Goal: Task Accomplishment & Management: Use online tool/utility

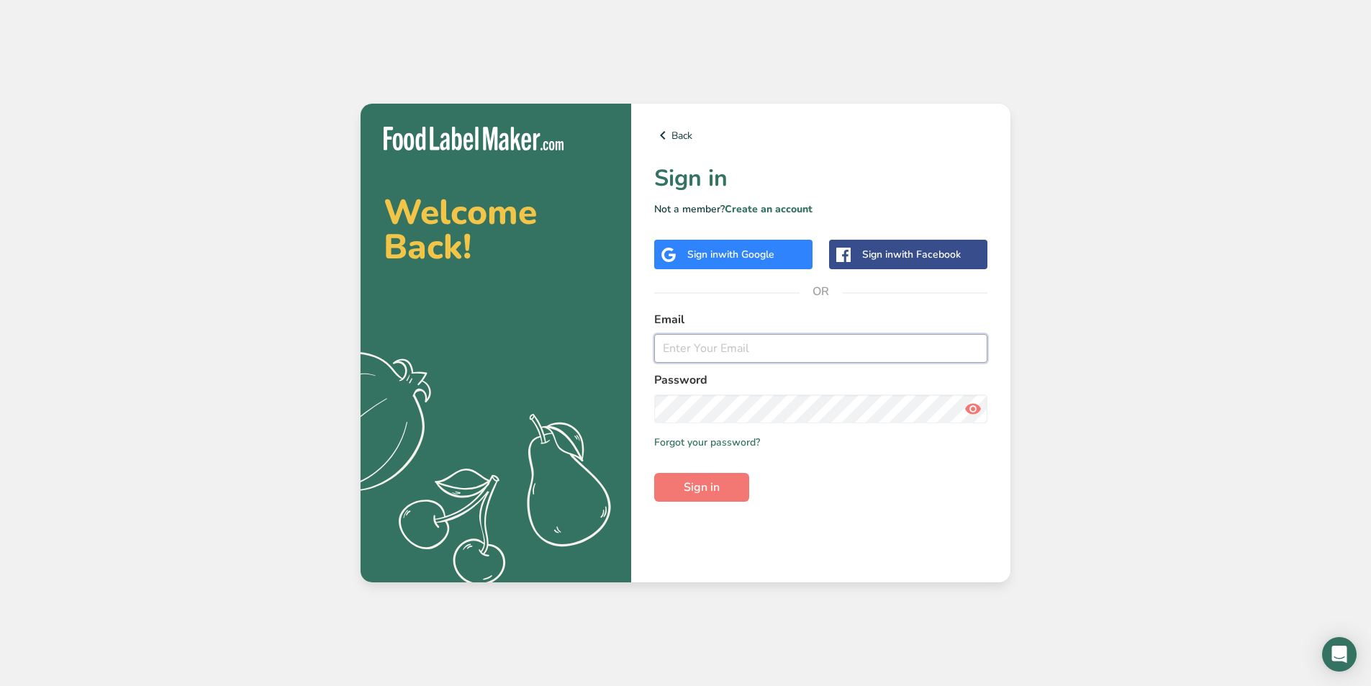
click at [751, 359] on input "email" at bounding box center [820, 348] width 333 height 29
click at [722, 346] on input "email" at bounding box center [820, 348] width 333 height 29
click at [769, 251] on span "with Google" at bounding box center [746, 255] width 56 height 14
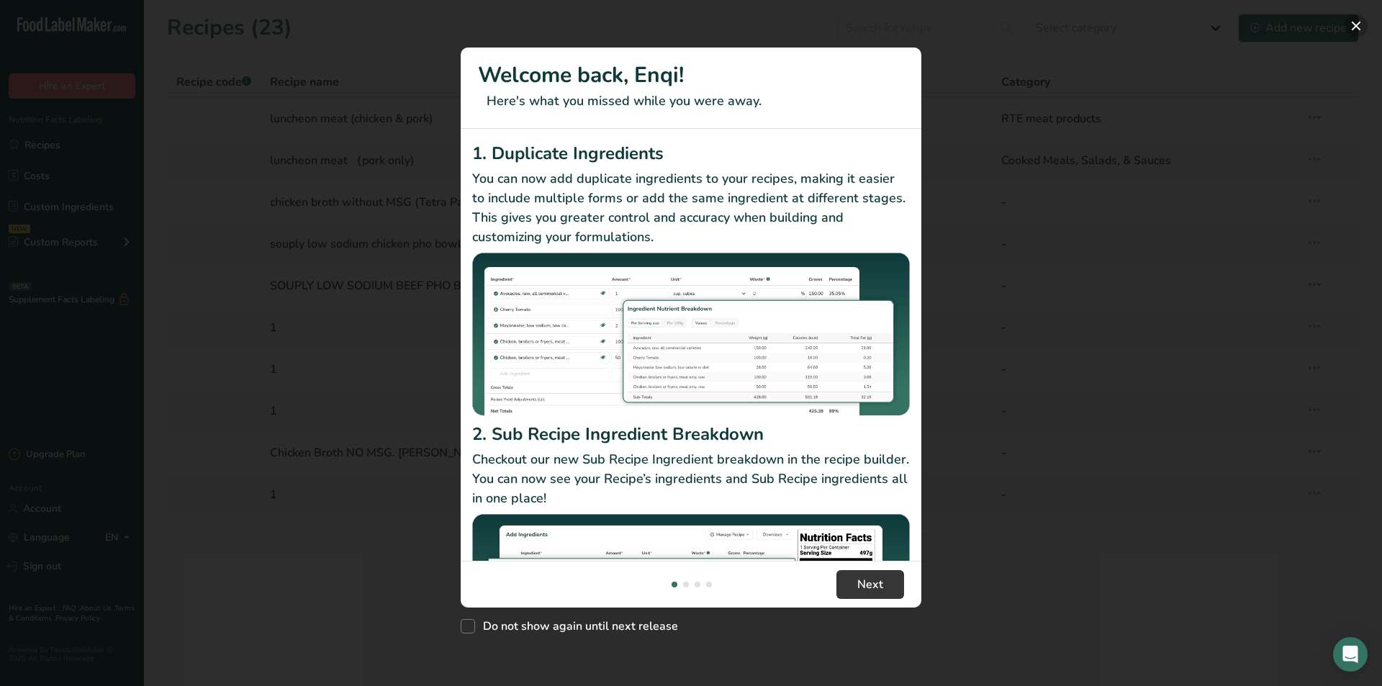
click at [1358, 23] on button "New Features" at bounding box center [1356, 25] width 23 height 23
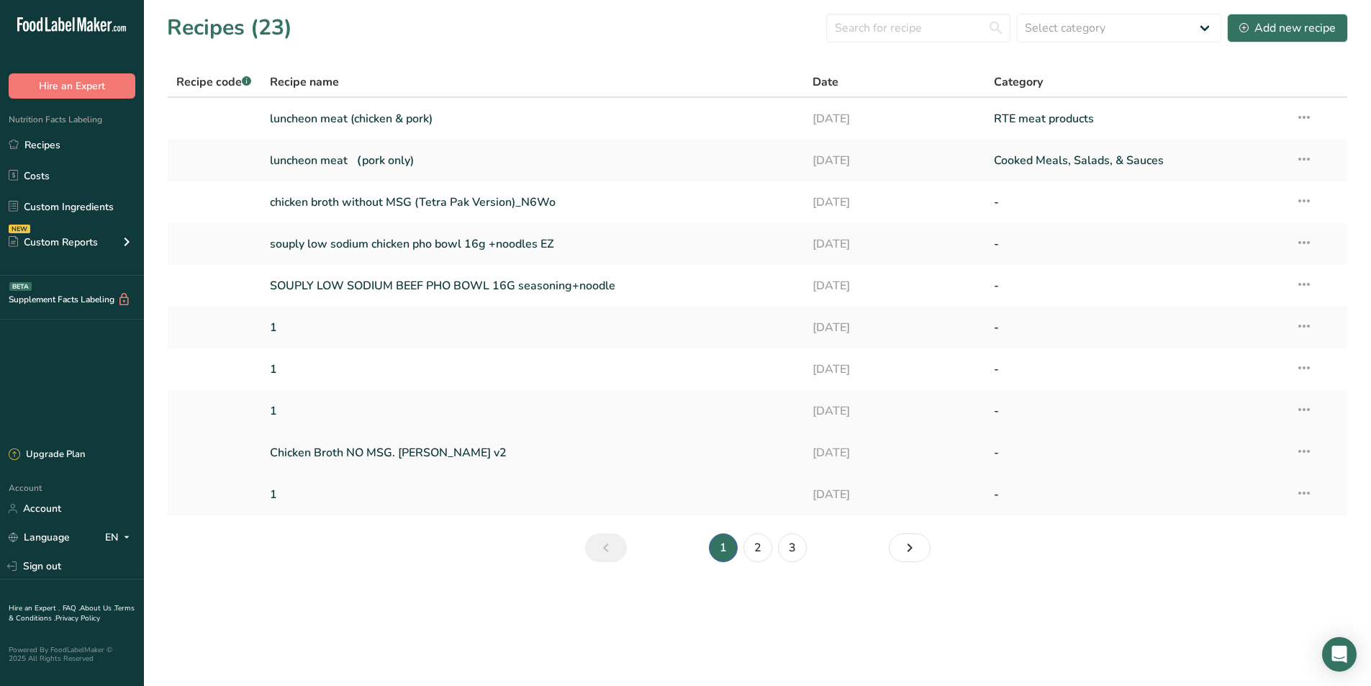
click at [358, 453] on link "Chicken Broth NO MSG. Nguyen v2" at bounding box center [533, 453] width 526 height 30
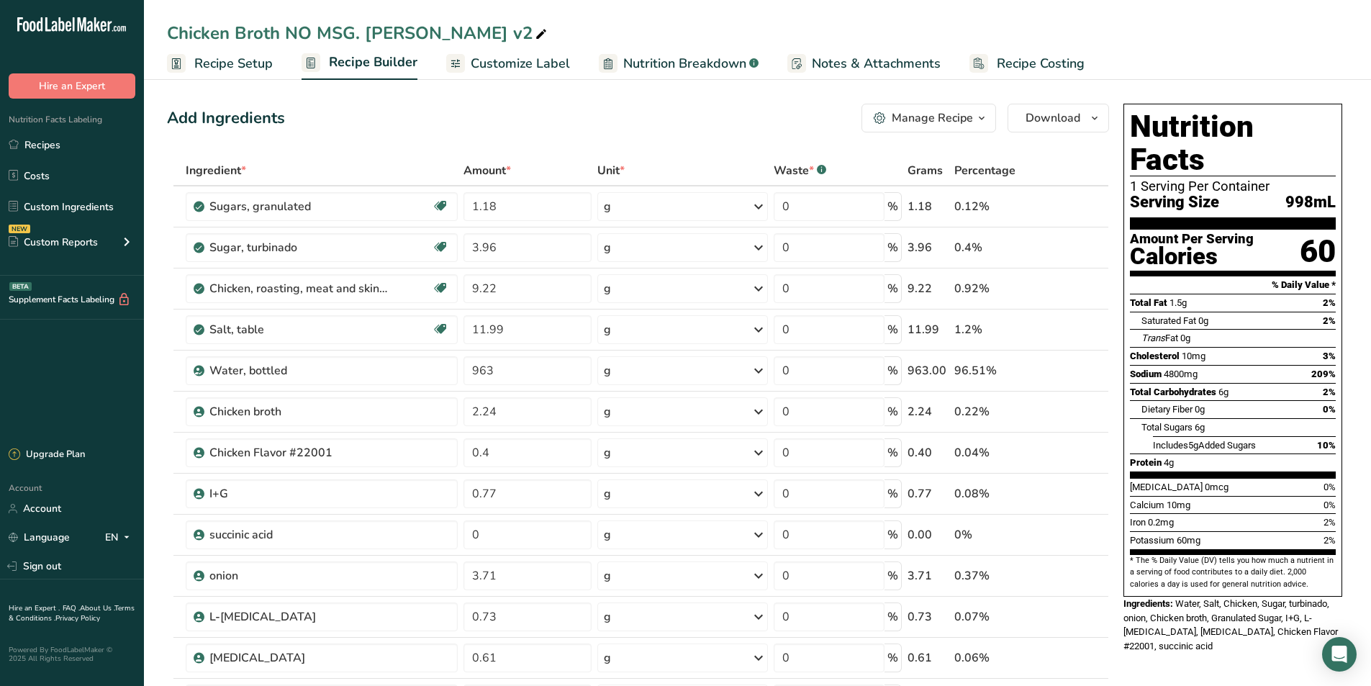
click at [533, 30] on span at bounding box center [541, 34] width 17 height 17
drag, startPoint x: 287, startPoint y: 28, endPoint x: 315, endPoint y: 30, distance: 28.9
click at [315, 30] on input "Chicken Broth NO MSG. Nguyen v2" at bounding box center [757, 33] width 1181 height 26
drag, startPoint x: 363, startPoint y: 32, endPoint x: 465, endPoint y: 39, distance: 102.5
click at [465, 39] on input "Chicken Broth with MSG. Nguyen v2" at bounding box center [757, 33] width 1181 height 26
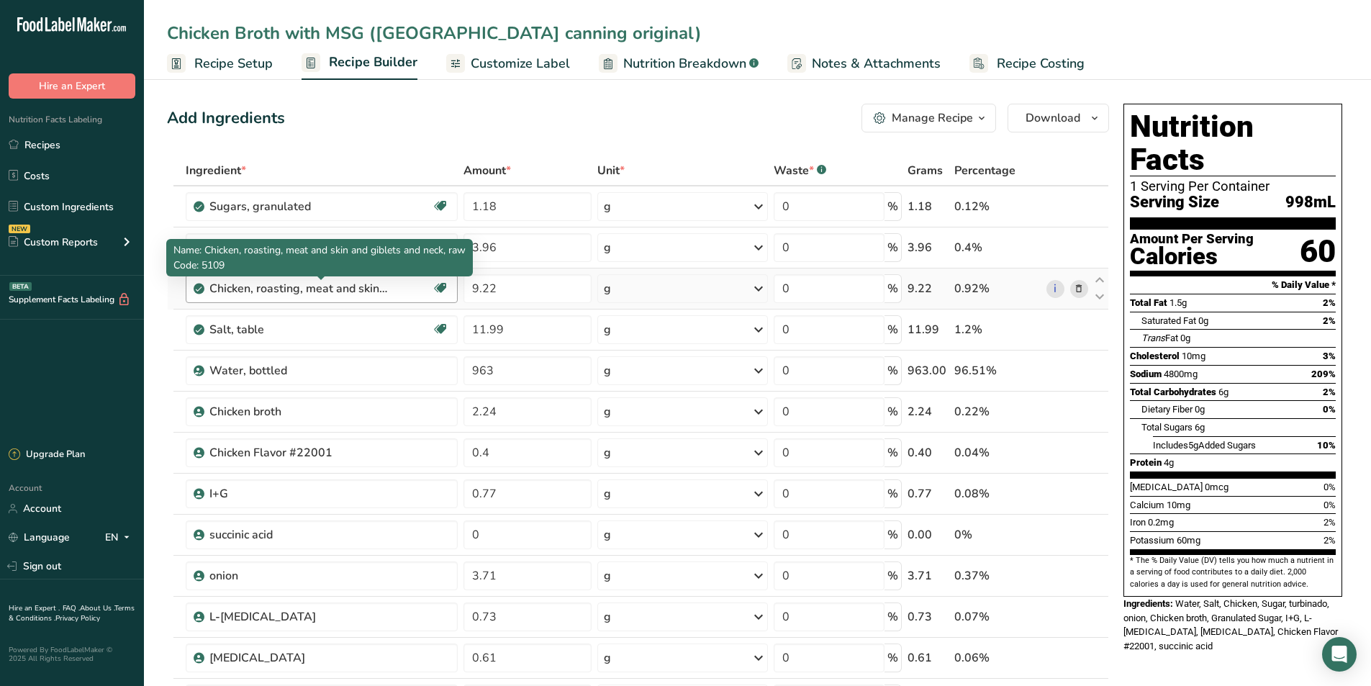
type input "Chicken Broth with MSG ([GEOGRAPHIC_DATA] canning original)"
click at [403, 292] on div "Chicken, roasting, meat and skin and giblets and neck, raw" at bounding box center [320, 288] width 223 height 17
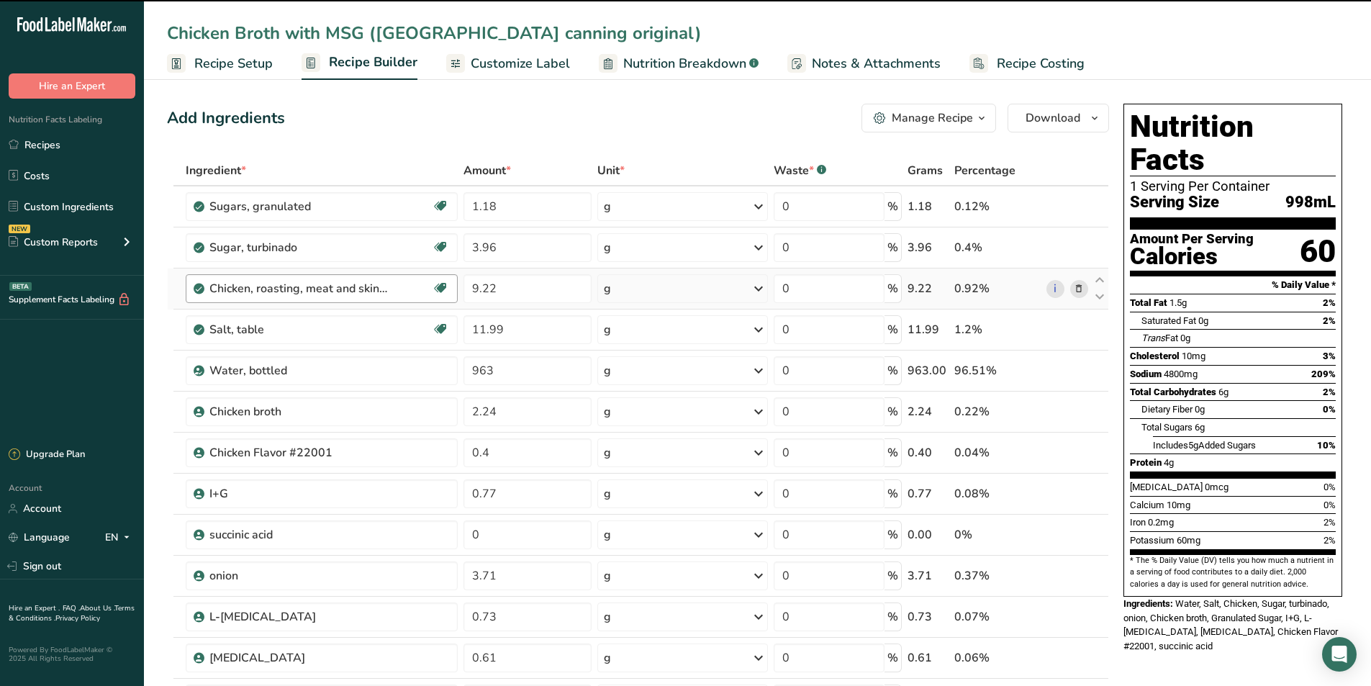
click at [452, 294] on div "Chicken, roasting, meat and skin and giblets and neck, raw Dairy free Gluten fr…" at bounding box center [322, 288] width 273 height 29
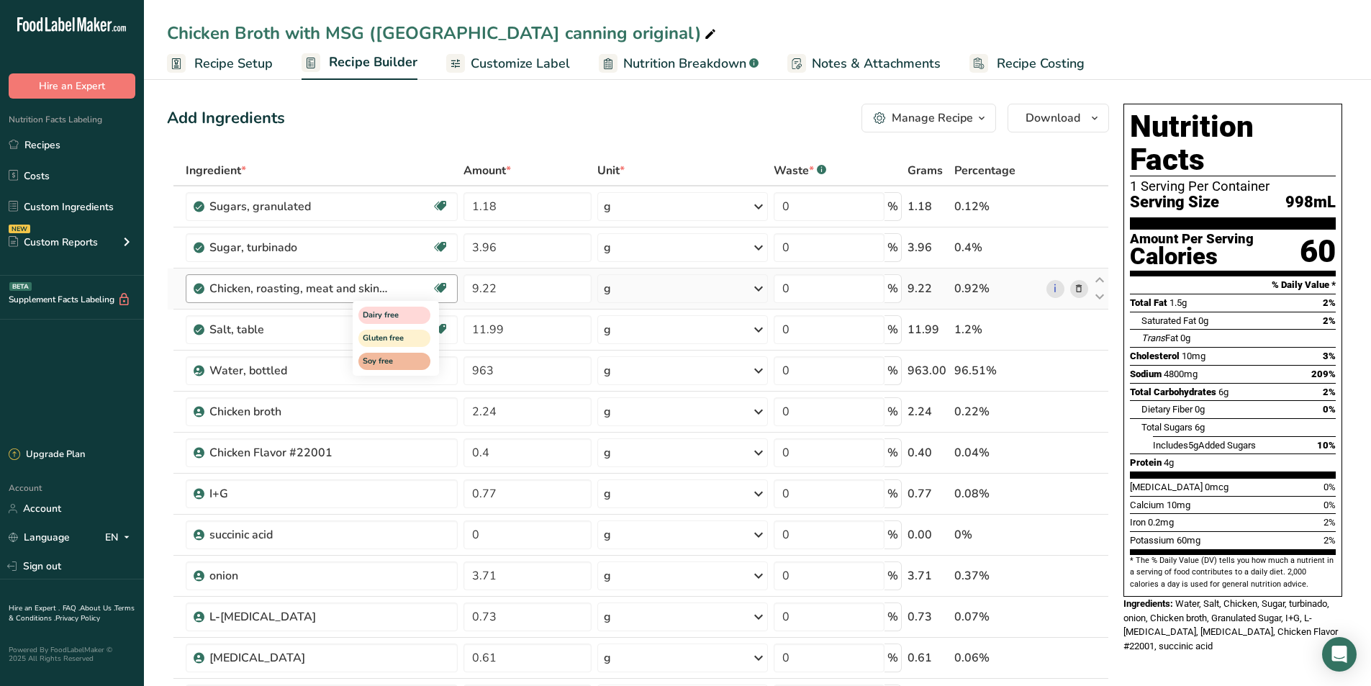
click at [445, 287] on icon at bounding box center [440, 288] width 14 height 22
click at [1076, 290] on icon at bounding box center [1079, 288] width 10 height 15
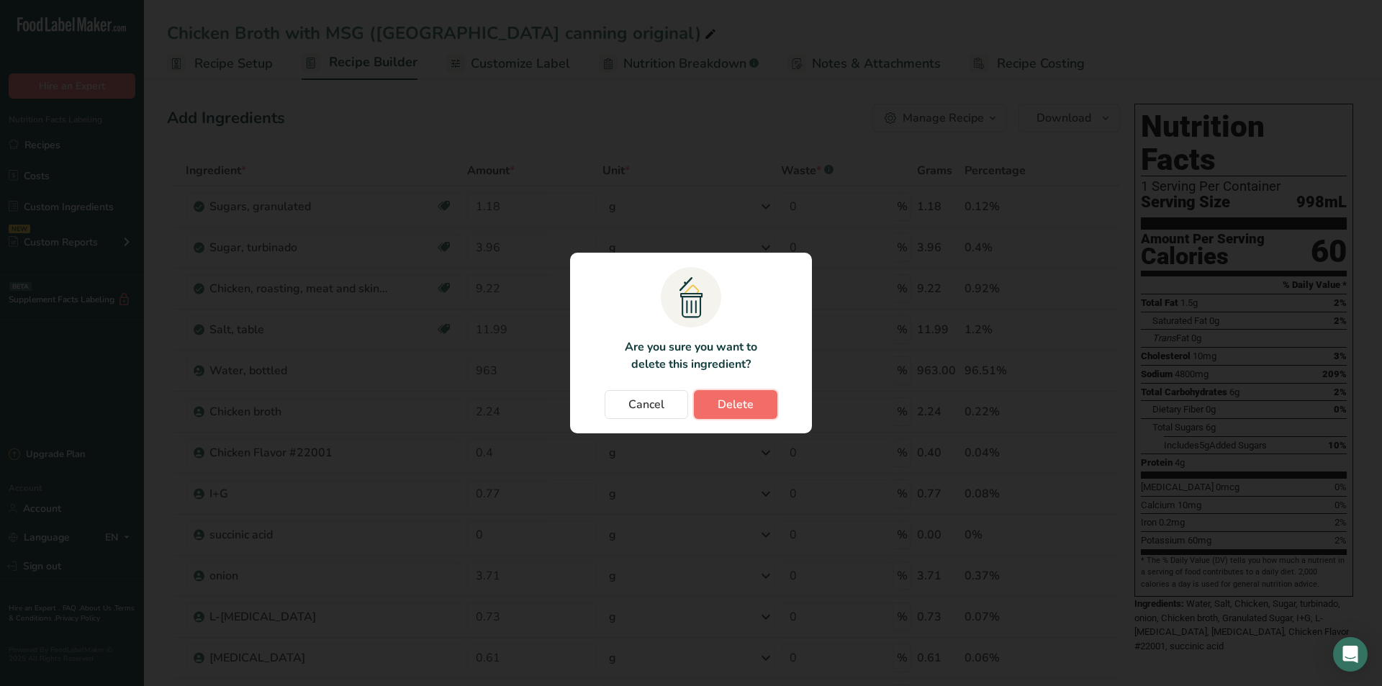
click at [734, 406] on span "Delete" at bounding box center [736, 404] width 36 height 17
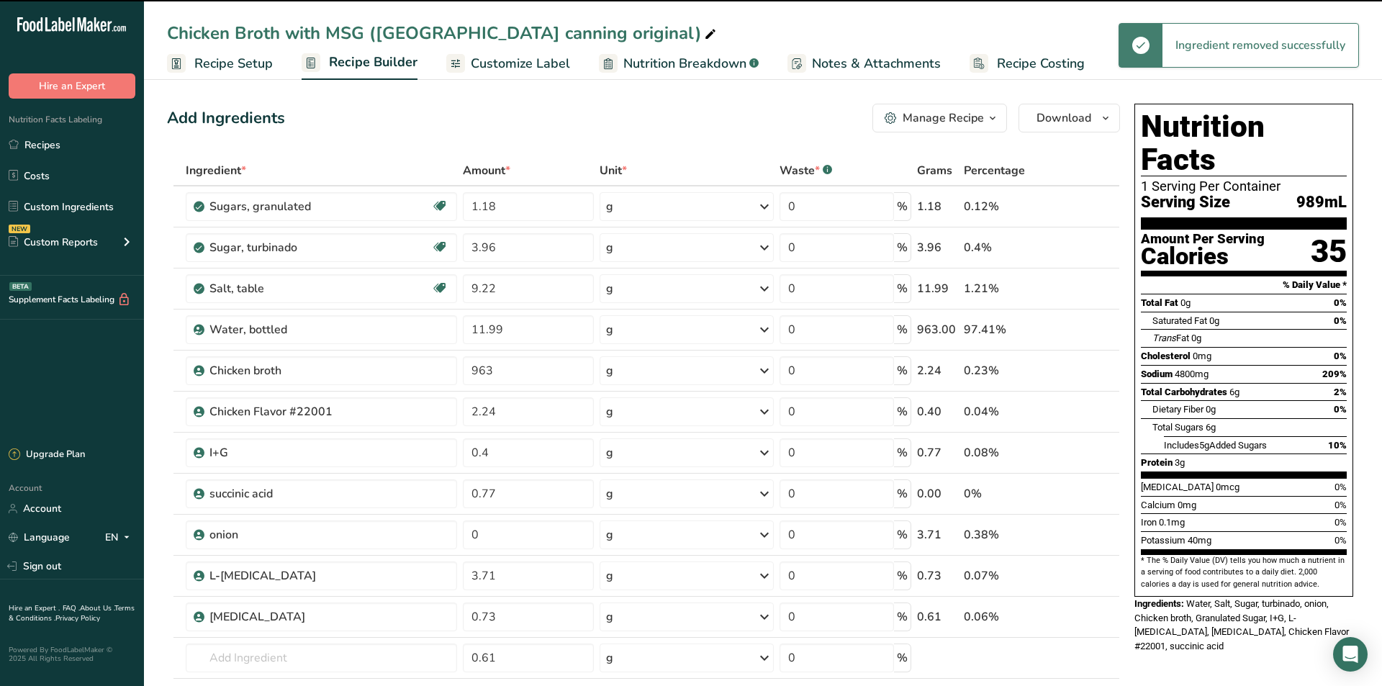
type input "11.99"
type input "963"
type input "2.24"
type input "0.4"
type input "0.77"
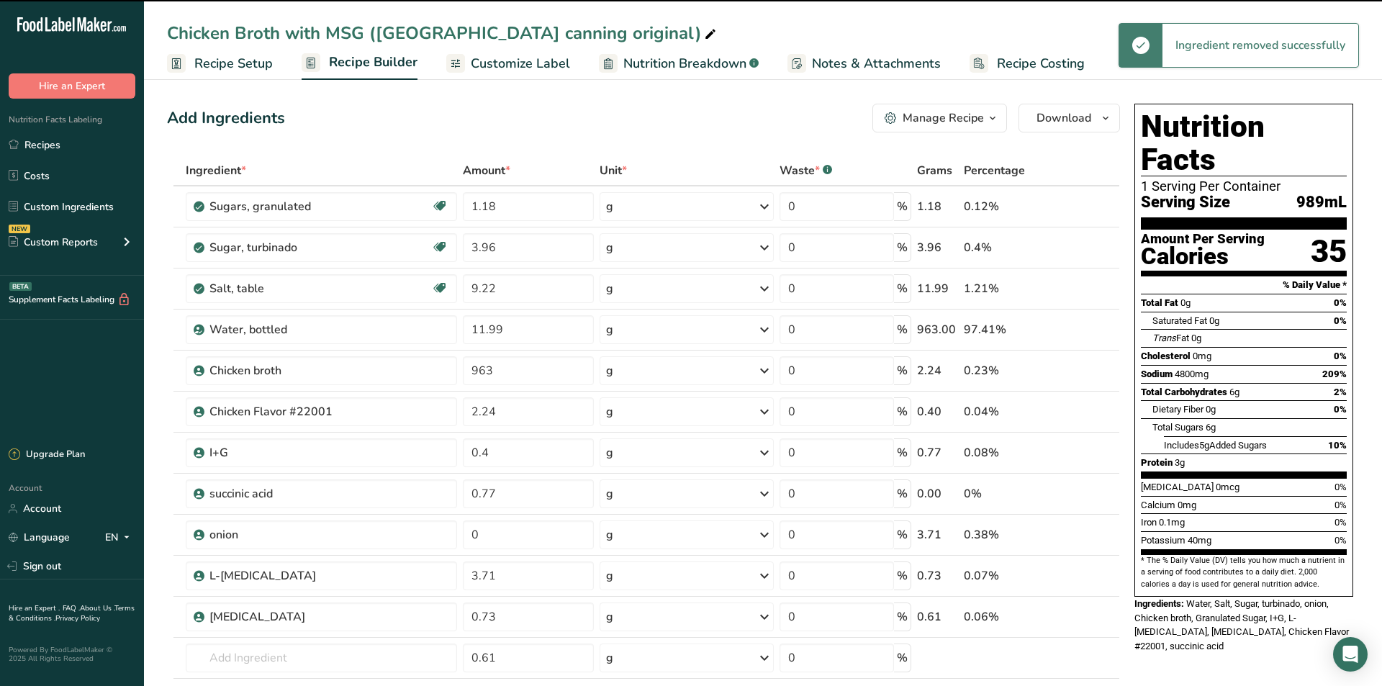
type input "0"
type input "3.71"
type input "0.73"
type input "0.61"
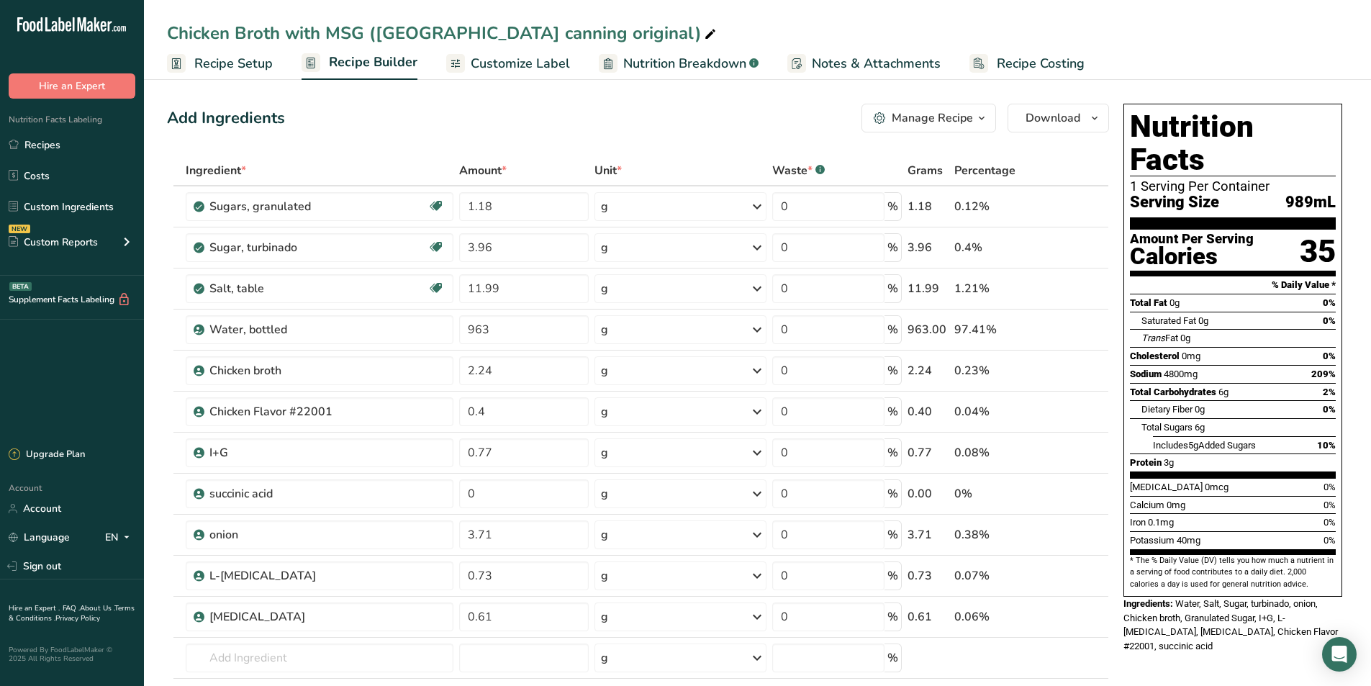
click at [1077, 367] on icon at bounding box center [1079, 371] width 10 height 15
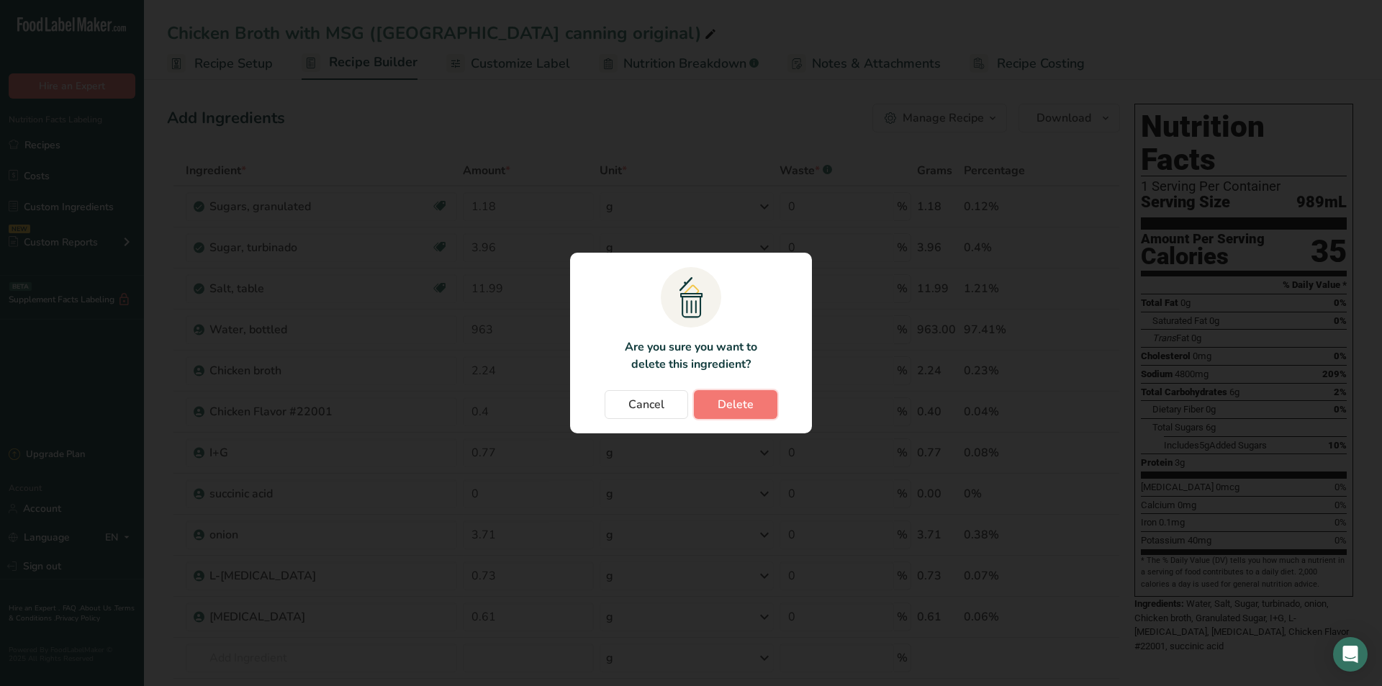
click at [748, 411] on span "Delete" at bounding box center [736, 404] width 36 height 17
type input "0.4"
type input "0.77"
type input "0"
type input "3.71"
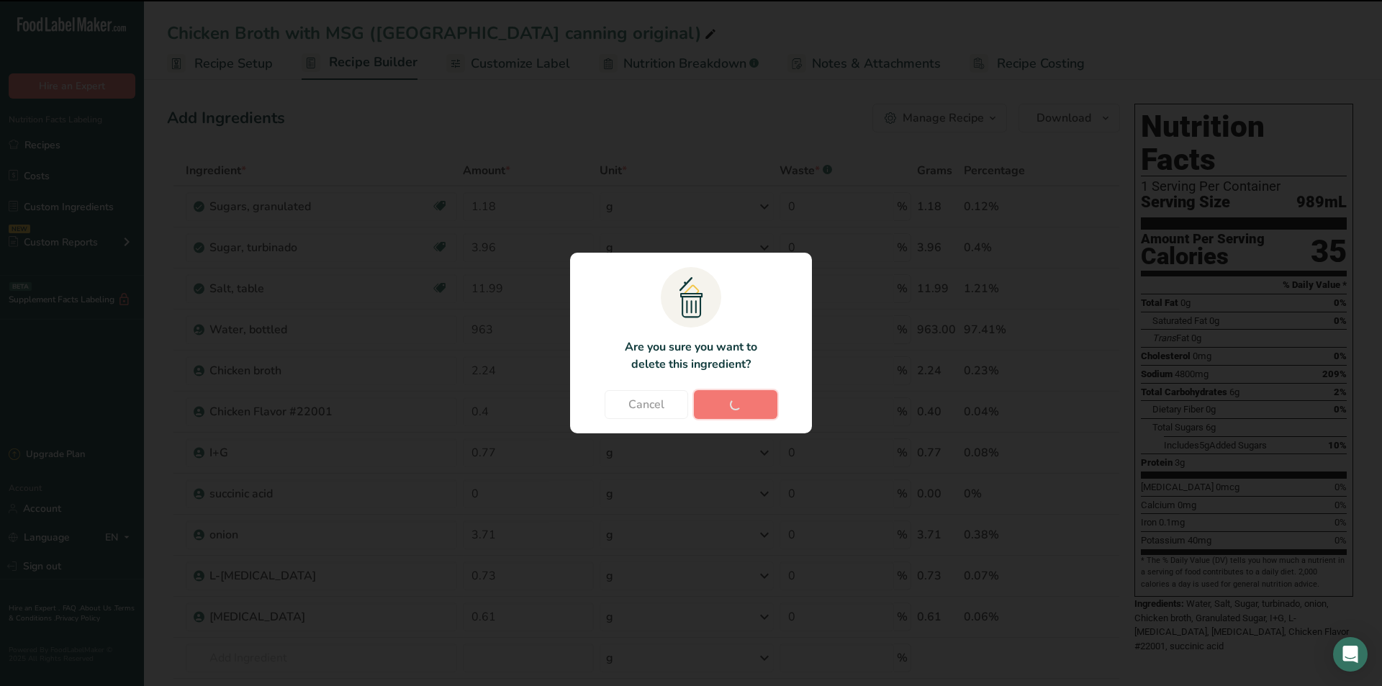
type input "0.73"
type input "0.61"
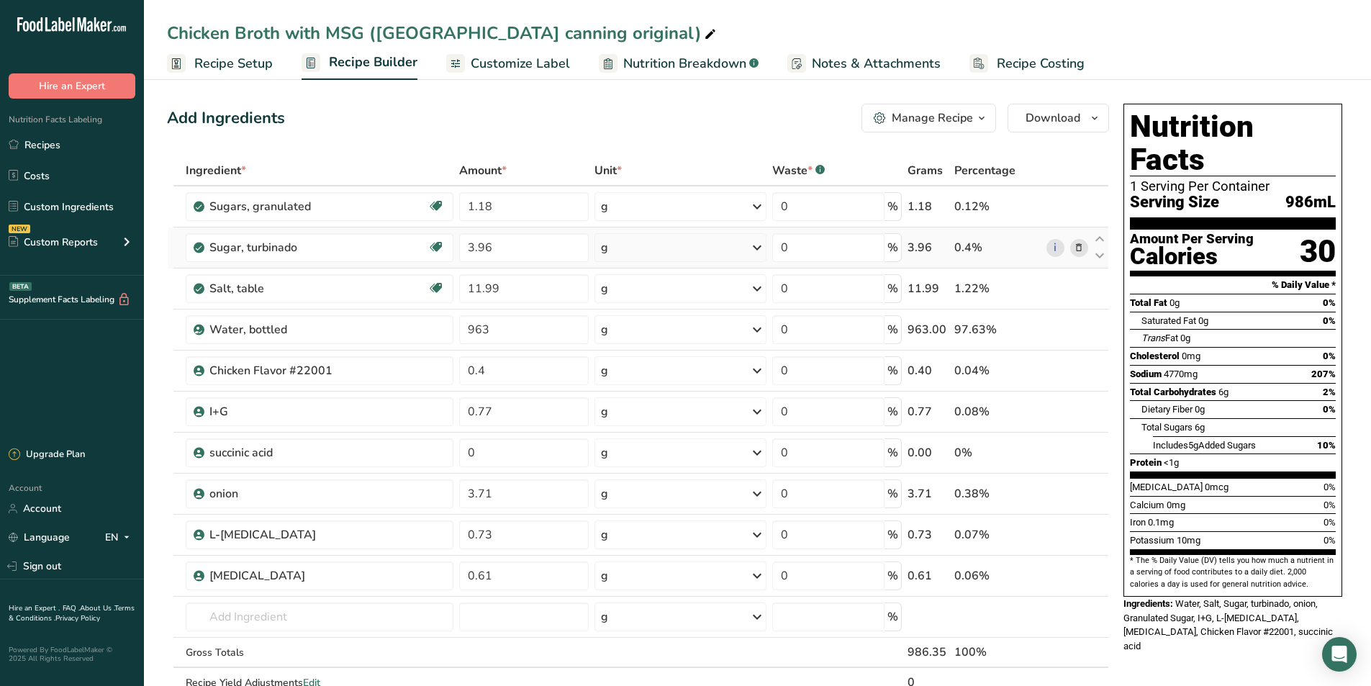
click at [1078, 245] on icon at bounding box center [1079, 247] width 10 height 15
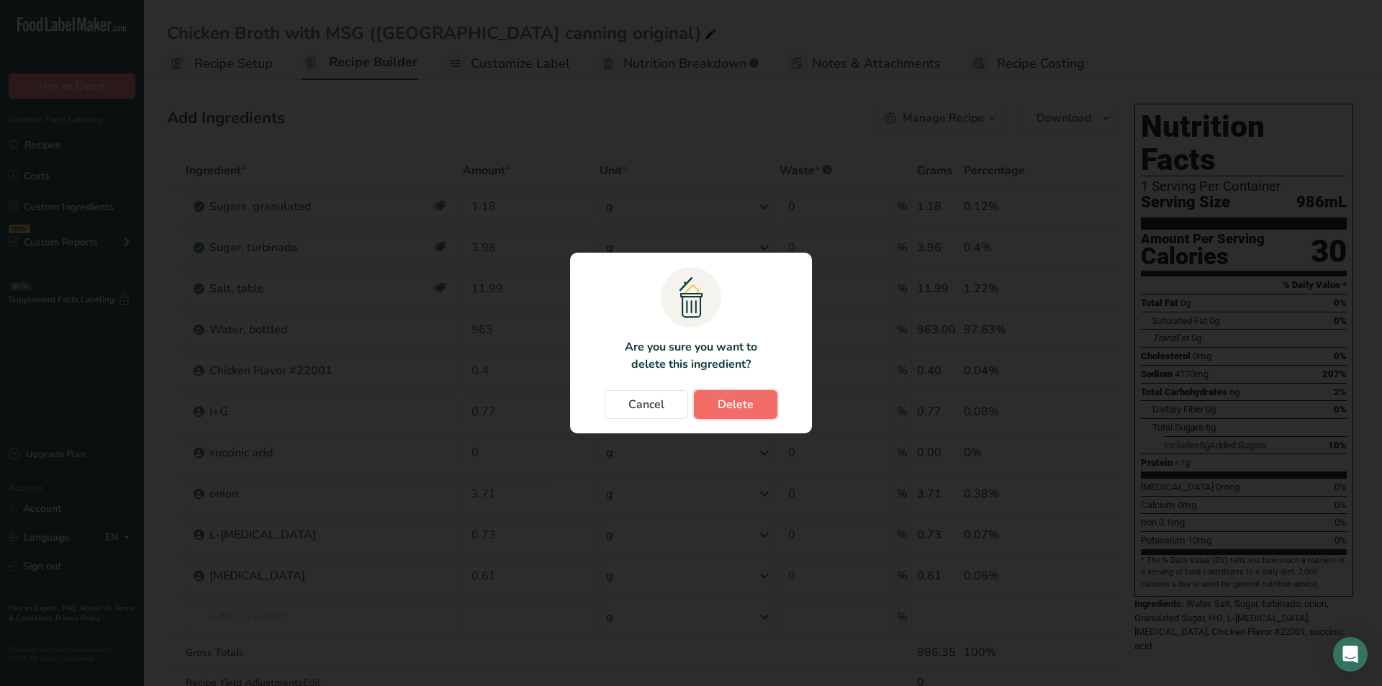
click at [731, 398] on span "Delete" at bounding box center [736, 404] width 36 height 17
type input "11.99"
type input "963"
type input "0.4"
type input "0.77"
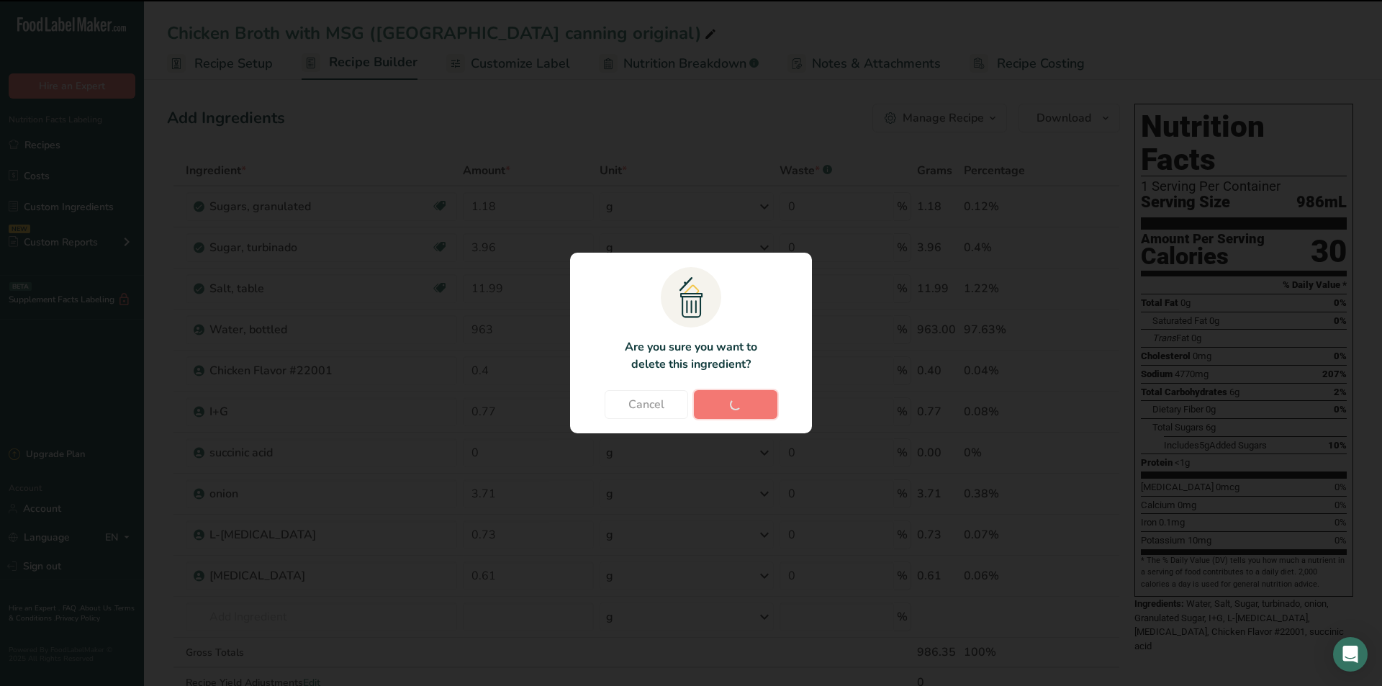
type input "0"
type input "3.71"
type input "0.73"
type input "0.61"
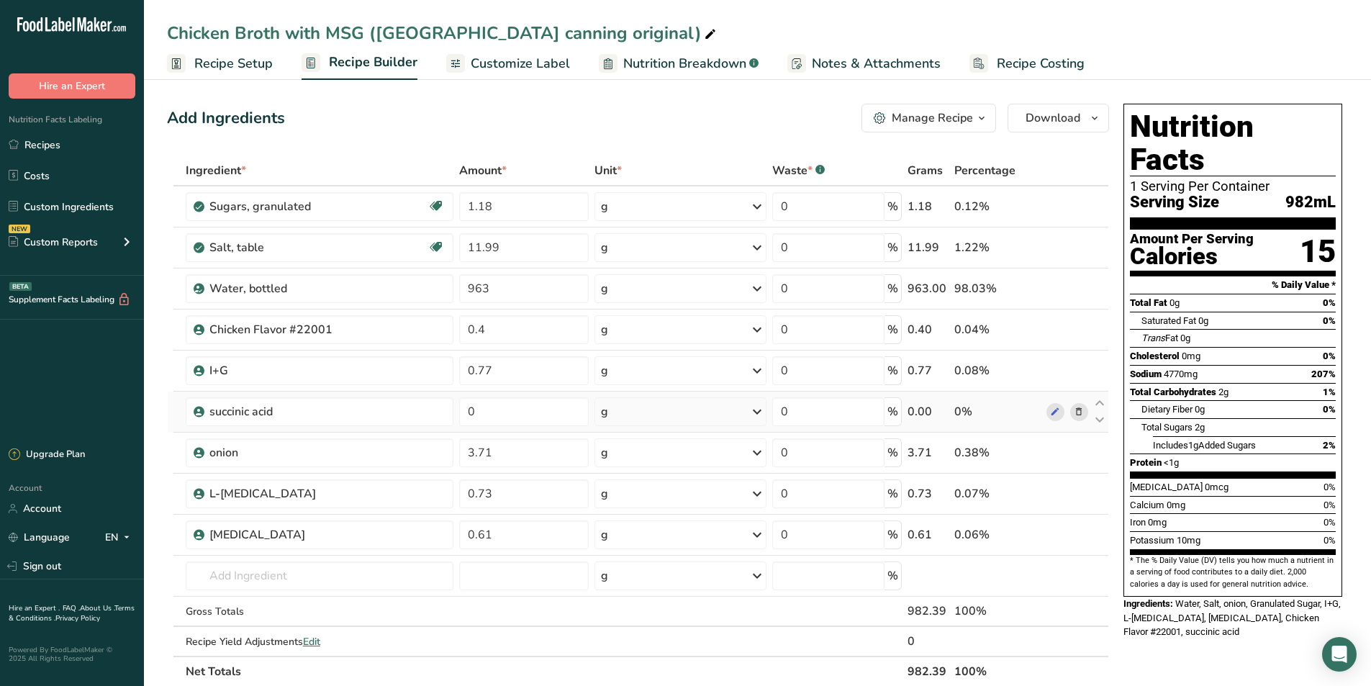
click at [1086, 412] on span at bounding box center [1078, 411] width 17 height 17
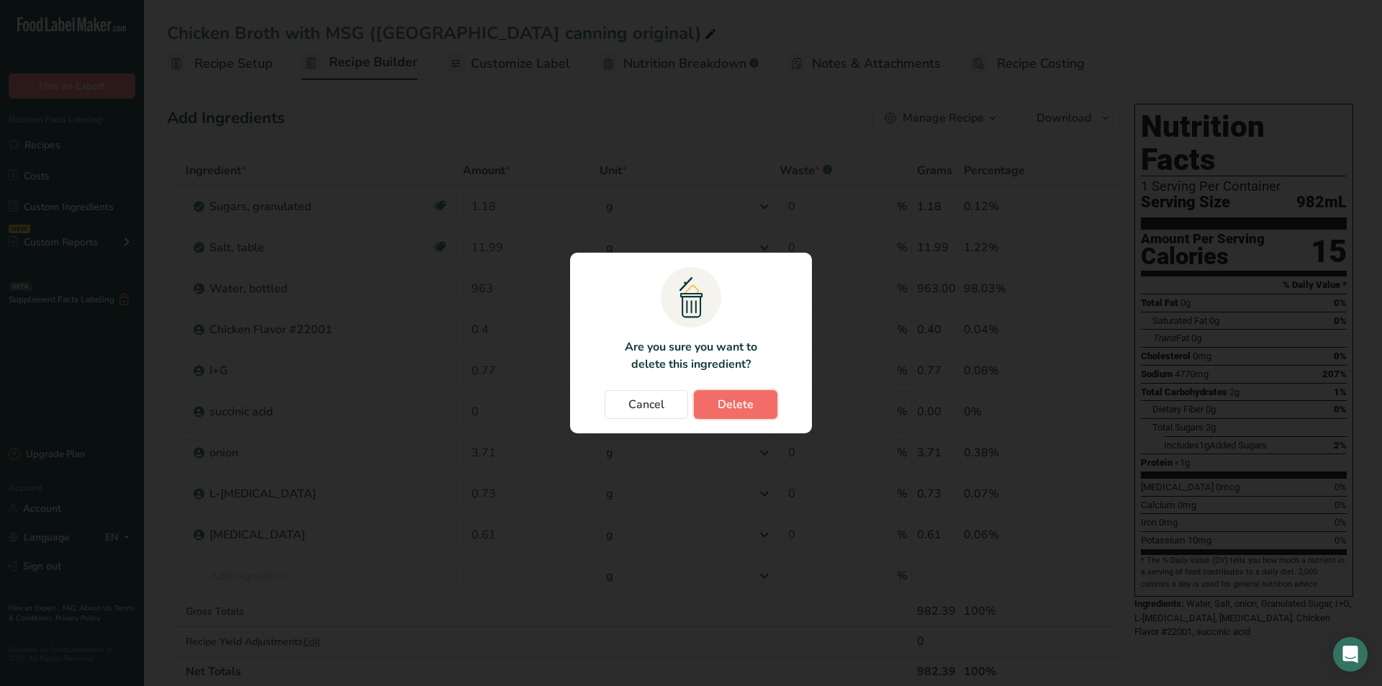
click at [752, 403] on span "Delete" at bounding box center [736, 404] width 36 height 17
type input "3.71"
type input "0.73"
type input "0.61"
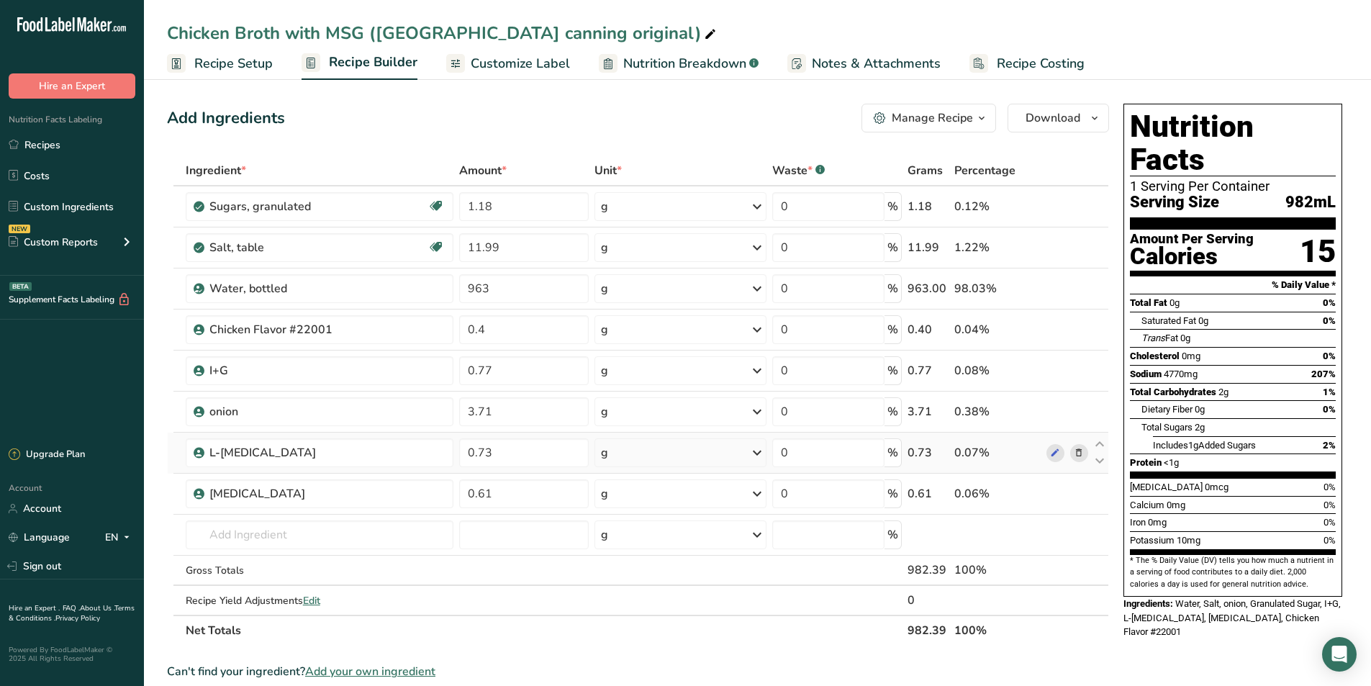
click at [1079, 450] on icon at bounding box center [1079, 453] width 10 height 15
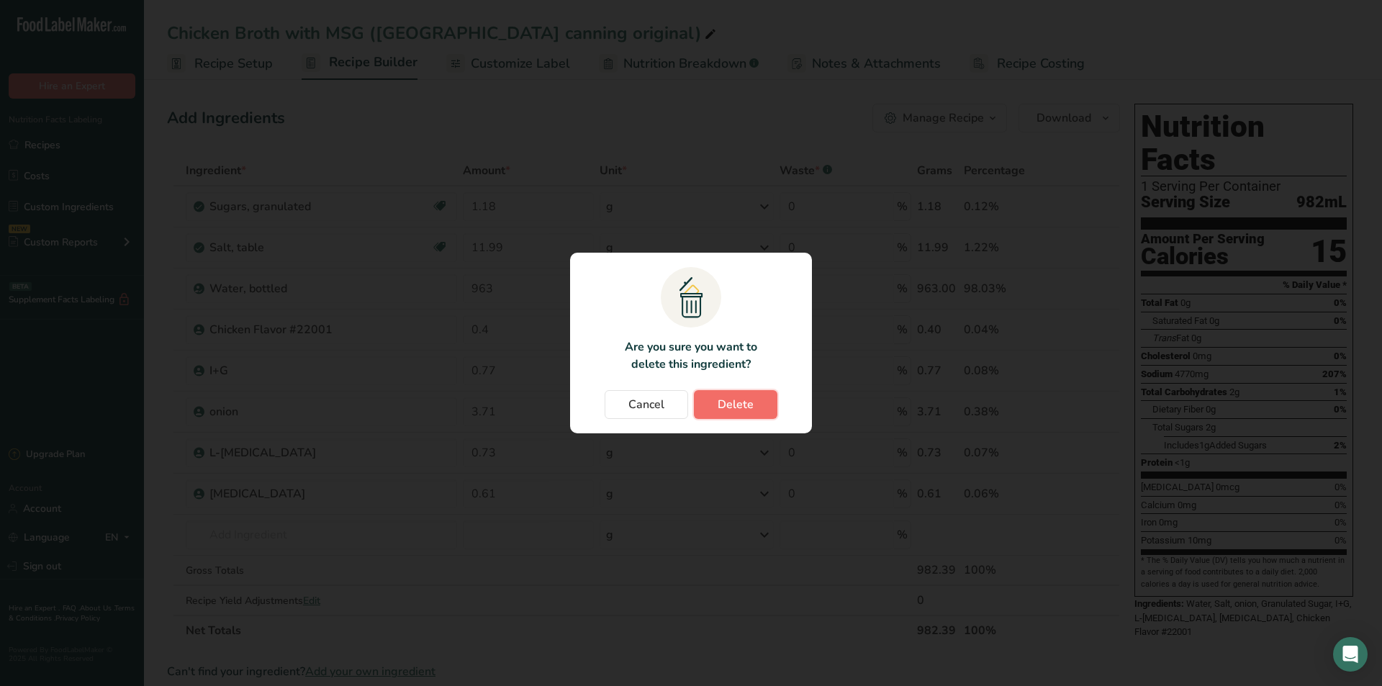
click at [735, 395] on button "Delete" at bounding box center [736, 404] width 84 height 29
type input "0.61"
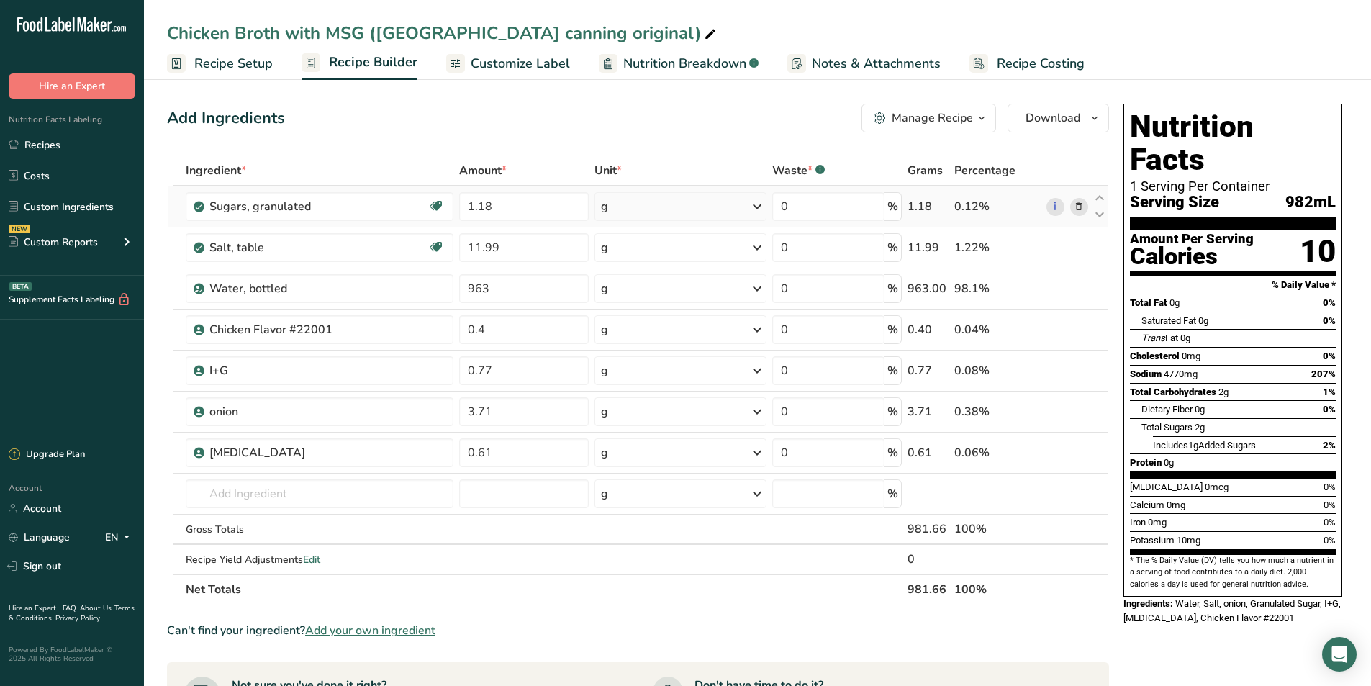
click at [751, 206] on icon at bounding box center [757, 207] width 17 height 26
click at [757, 205] on icon at bounding box center [757, 207] width 17 height 26
click at [623, 379] on div "kg" at bounding box center [663, 381] width 121 height 21
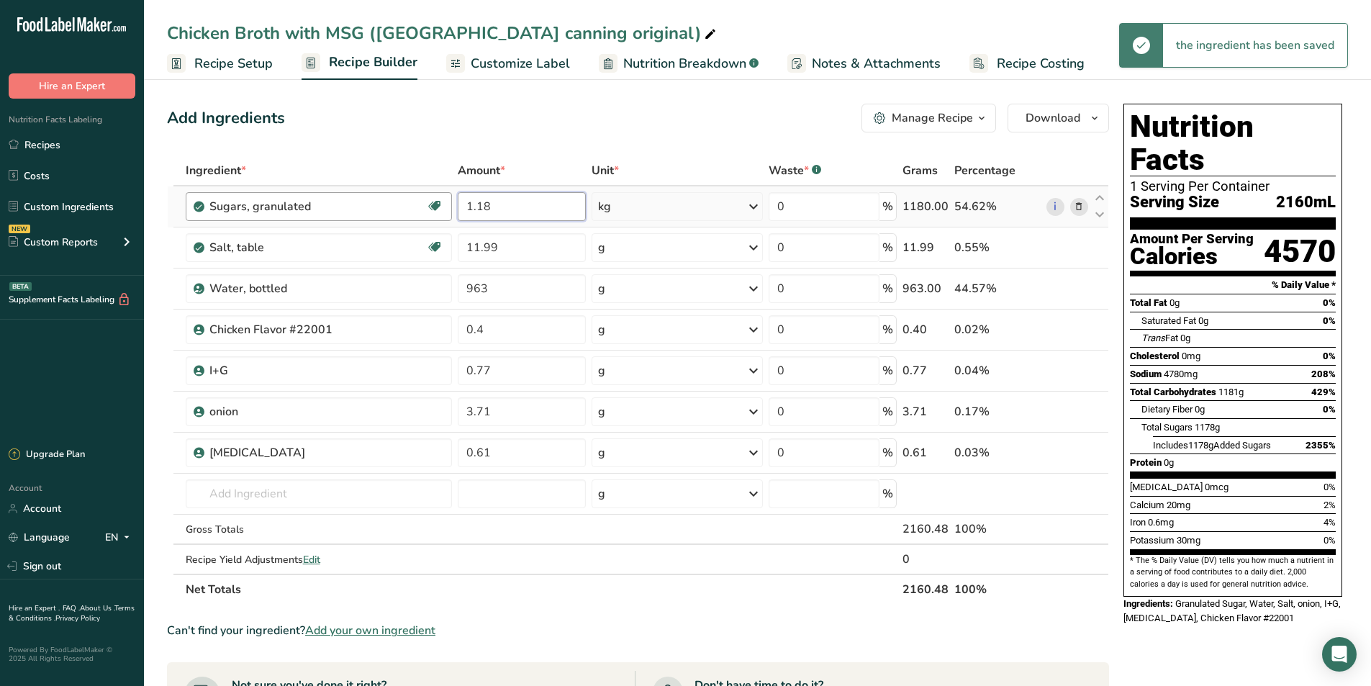
drag, startPoint x: 519, startPoint y: 202, endPoint x: 452, endPoint y: 212, distance: 67.6
click at [452, 212] on tr "Sugars, granulated Dairy free Gluten free Vegan Vegetarian Soy free 1.18 kg Por…" at bounding box center [638, 206] width 941 height 41
type input "1514"
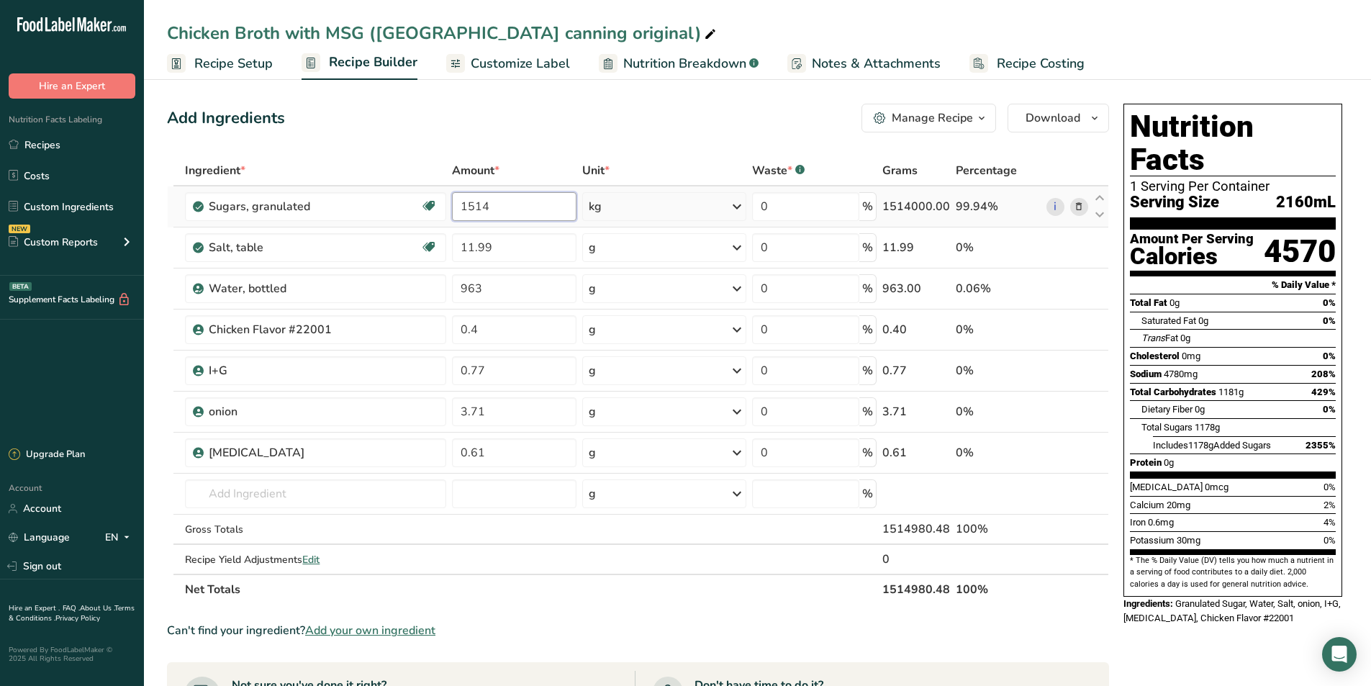
drag, startPoint x: 497, startPoint y: 207, endPoint x: 456, endPoint y: 211, distance: 40.5
click at [456, 211] on input "1514" at bounding box center [514, 206] width 125 height 29
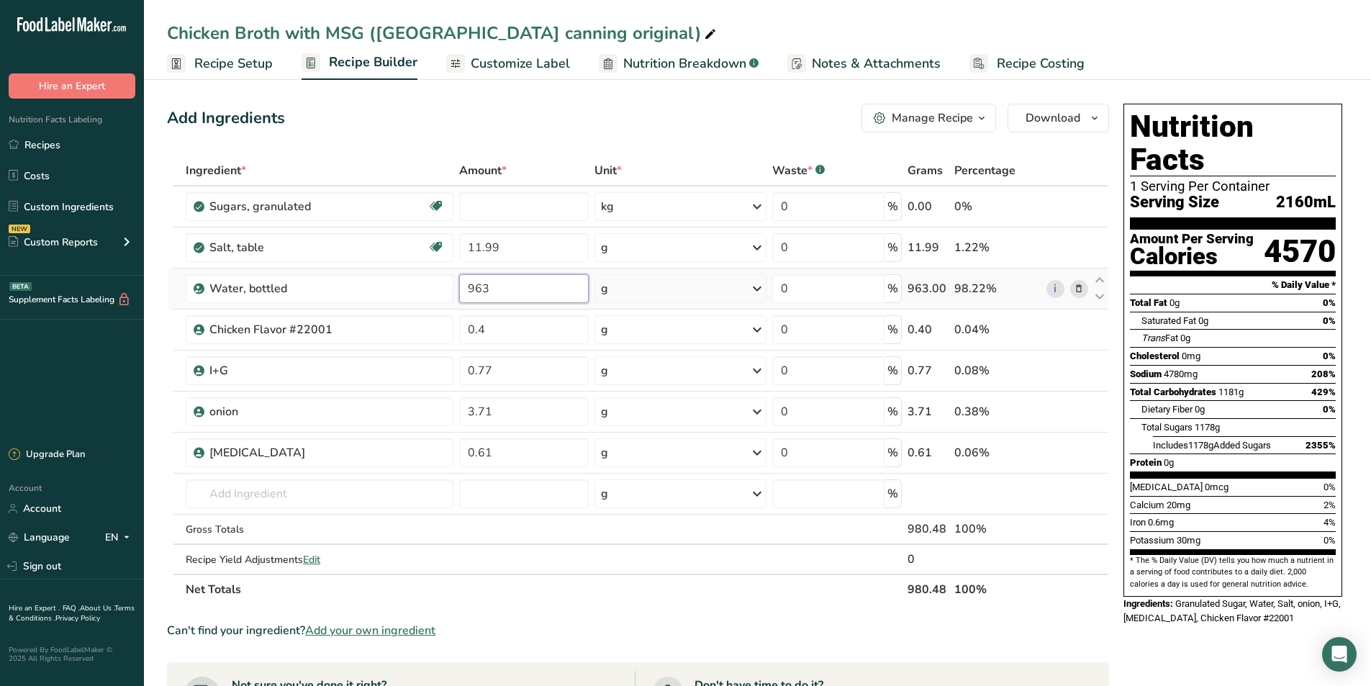
type input "0"
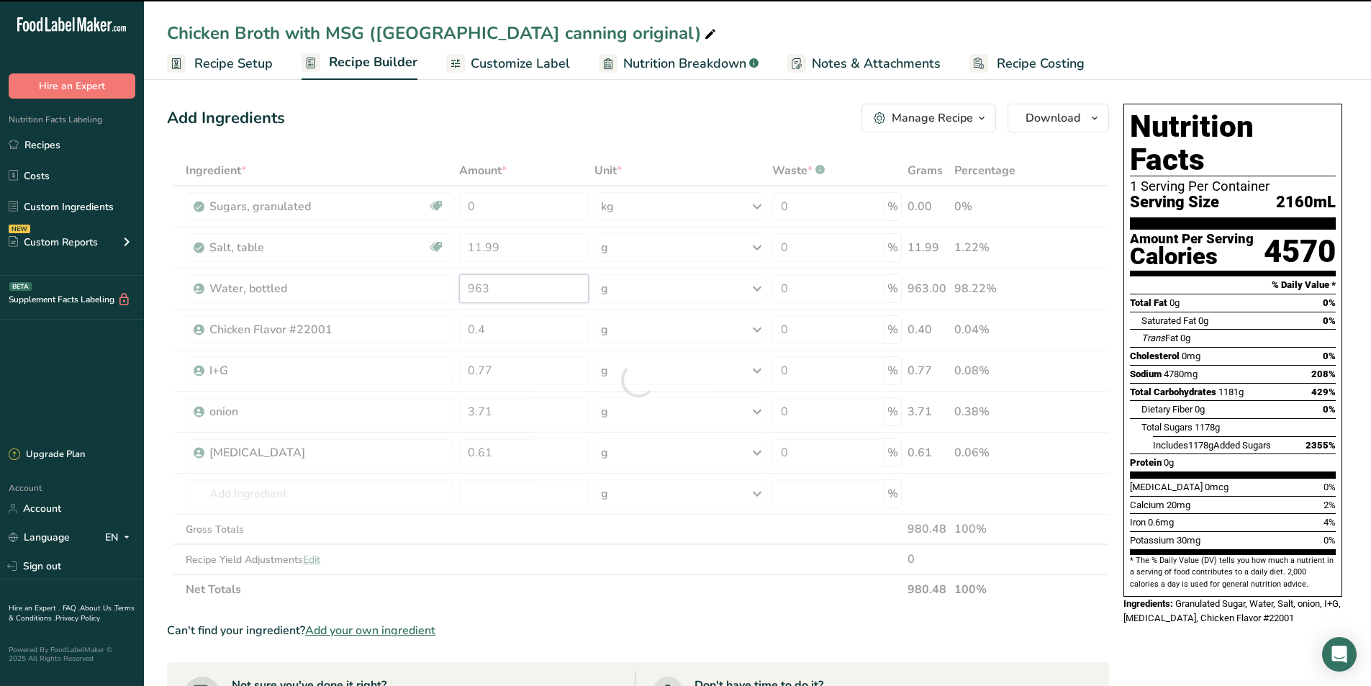
drag, startPoint x: 510, startPoint y: 293, endPoint x: 444, endPoint y: 295, distance: 66.3
click at [444, 295] on div "Ingredient * Amount * Unit * Waste * .a-a{fill:#347362;}.b-a{fill:#fff;} Grams …" at bounding box center [638, 379] width 942 height 449
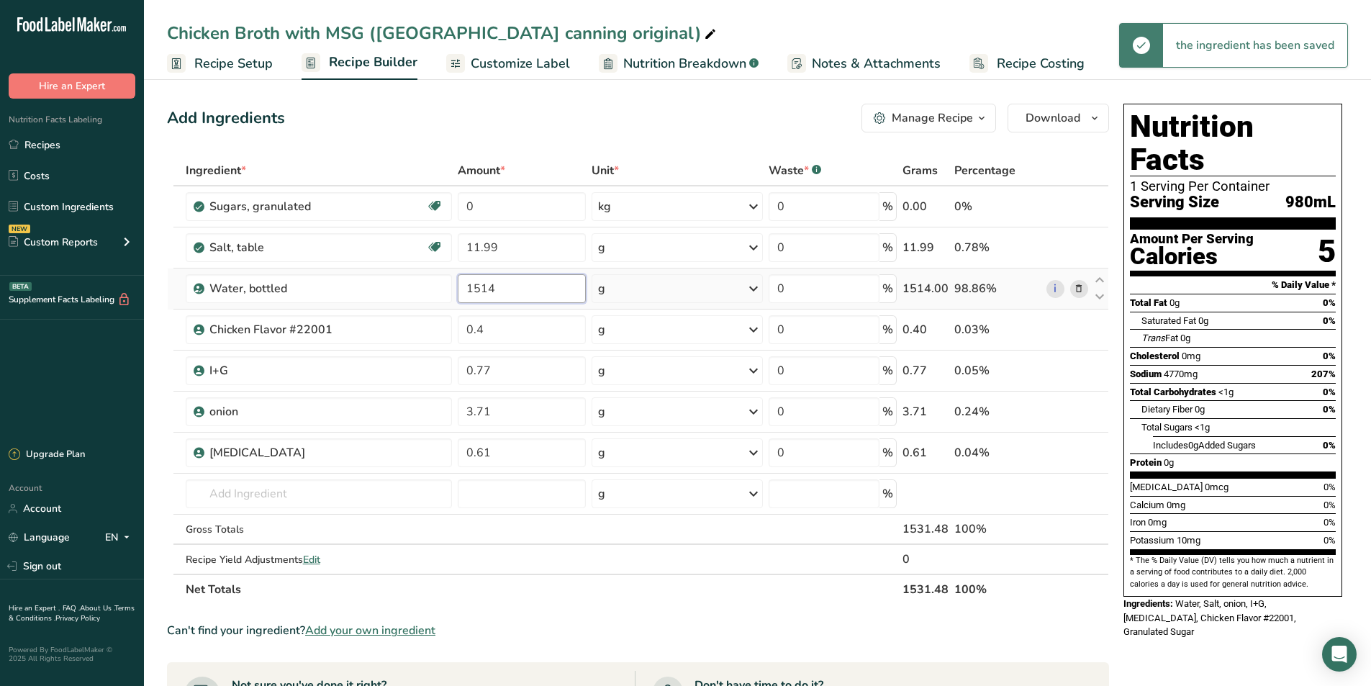
type input "1514"
click at [680, 287] on div "Ingredient * Amount * Unit * Waste * .a-a{fill:#347362;}.b-a{fill:#fff;} Grams …" at bounding box center [638, 379] width 942 height 449
click at [754, 287] on icon at bounding box center [753, 289] width 17 height 26
click at [664, 362] on div "kg" at bounding box center [660, 363] width 121 height 21
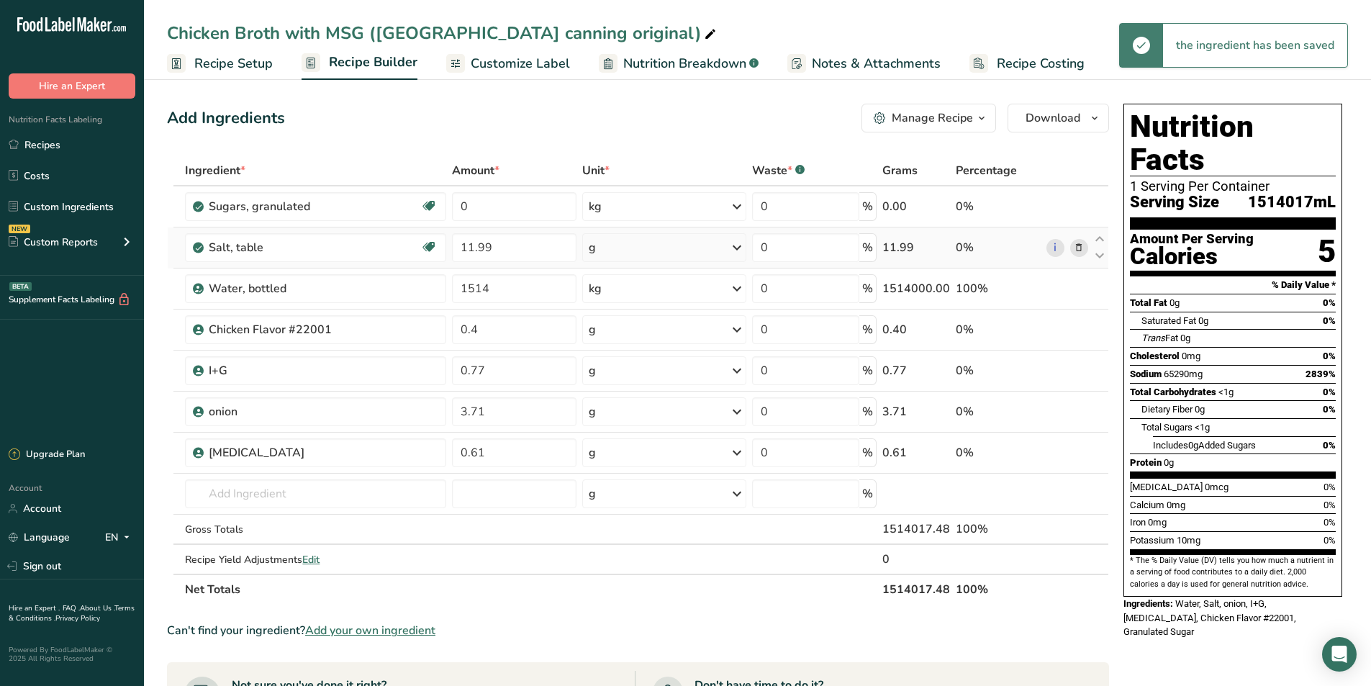
click at [741, 250] on icon at bounding box center [736, 248] width 17 height 26
click at [612, 430] on div "kg" at bounding box center [651, 422] width 121 height 21
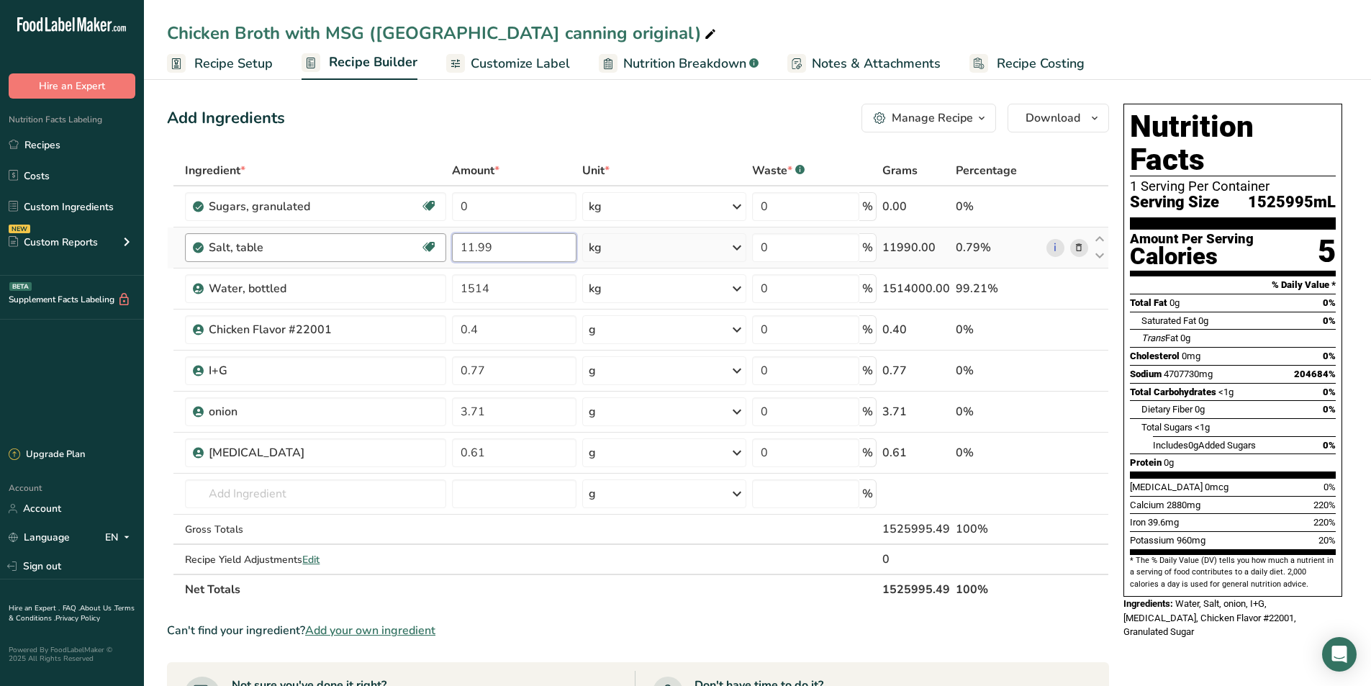
drag, startPoint x: 510, startPoint y: 245, endPoint x: 446, endPoint y: 253, distance: 63.8
click at [446, 253] on tr "Salt, table Dairy free Gluten free Vegan Vegetarian Soy free 11.99 kg Portions …" at bounding box center [638, 247] width 941 height 41
type input "17.25"
click at [592, 605] on section "Ingredient * Amount * Unit * Waste * .a-a{fill:#347362;}.b-a{fill:#fff;} Grams …" at bounding box center [638, 603] width 942 height 897
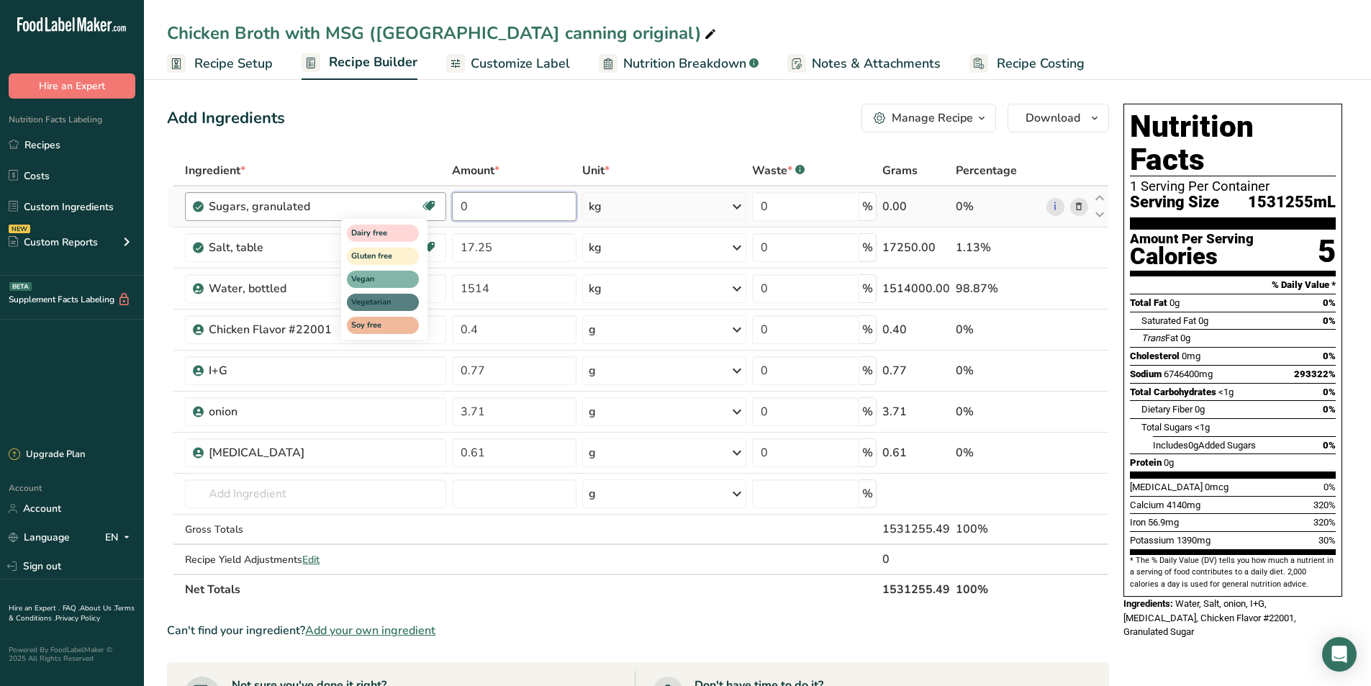
drag, startPoint x: 511, startPoint y: 204, endPoint x: 438, endPoint y: 212, distance: 73.1
click at [438, 212] on tr "Sugars, granulated Dairy free Gluten free Vegan Vegetarian Soy free 0 kg Portio…" at bounding box center [638, 206] width 941 height 41
type input "1.82"
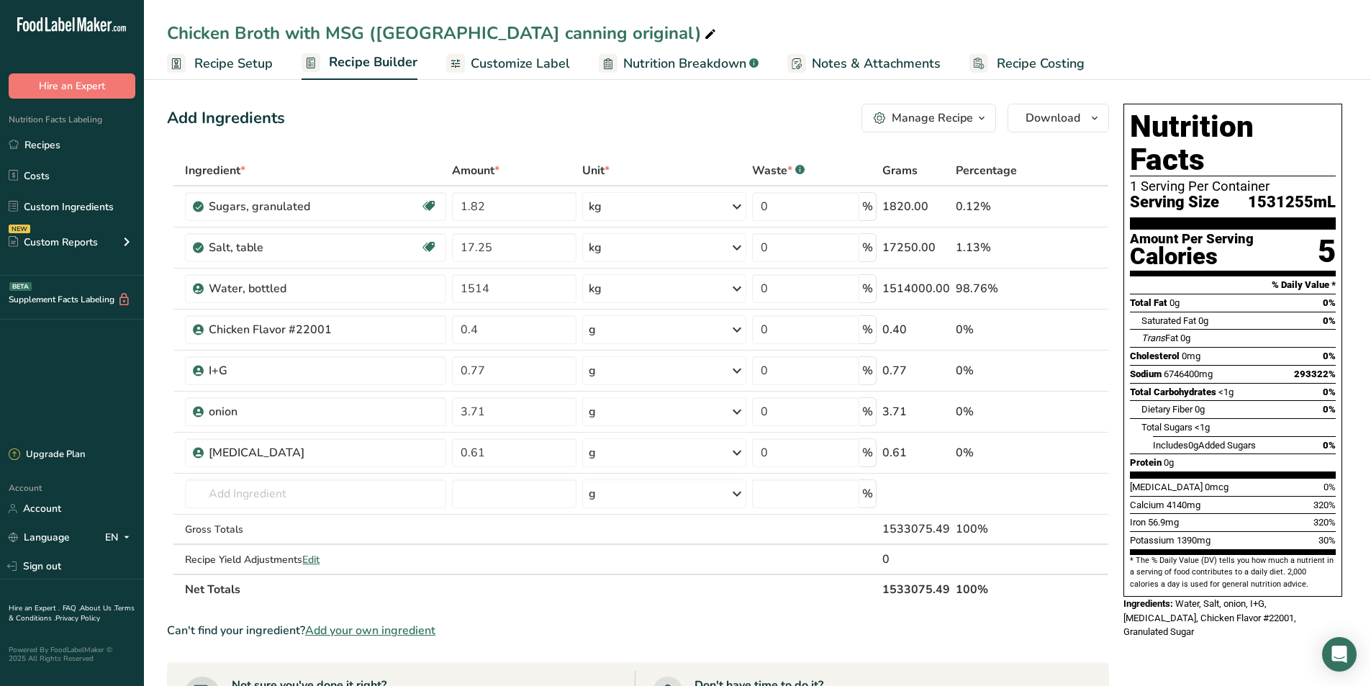
click at [723, 369] on div "g" at bounding box center [664, 370] width 164 height 29
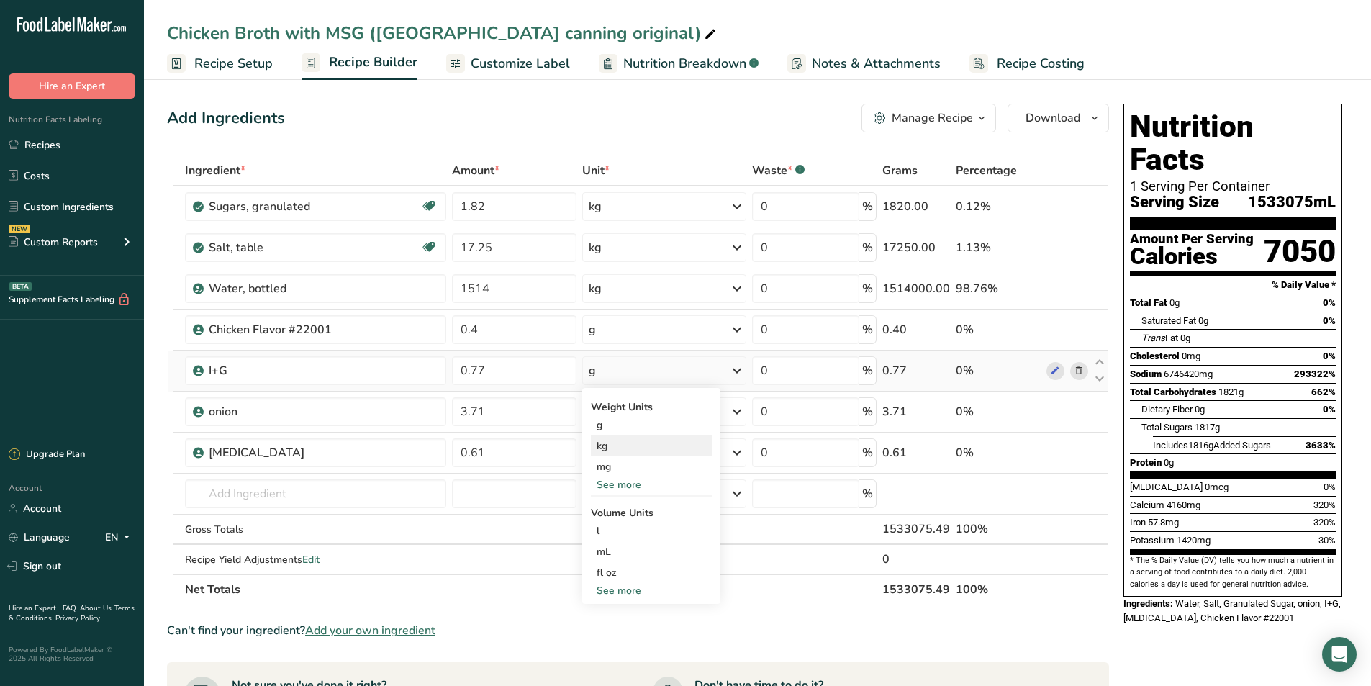
click at [617, 444] on div "kg" at bounding box center [651, 446] width 121 height 21
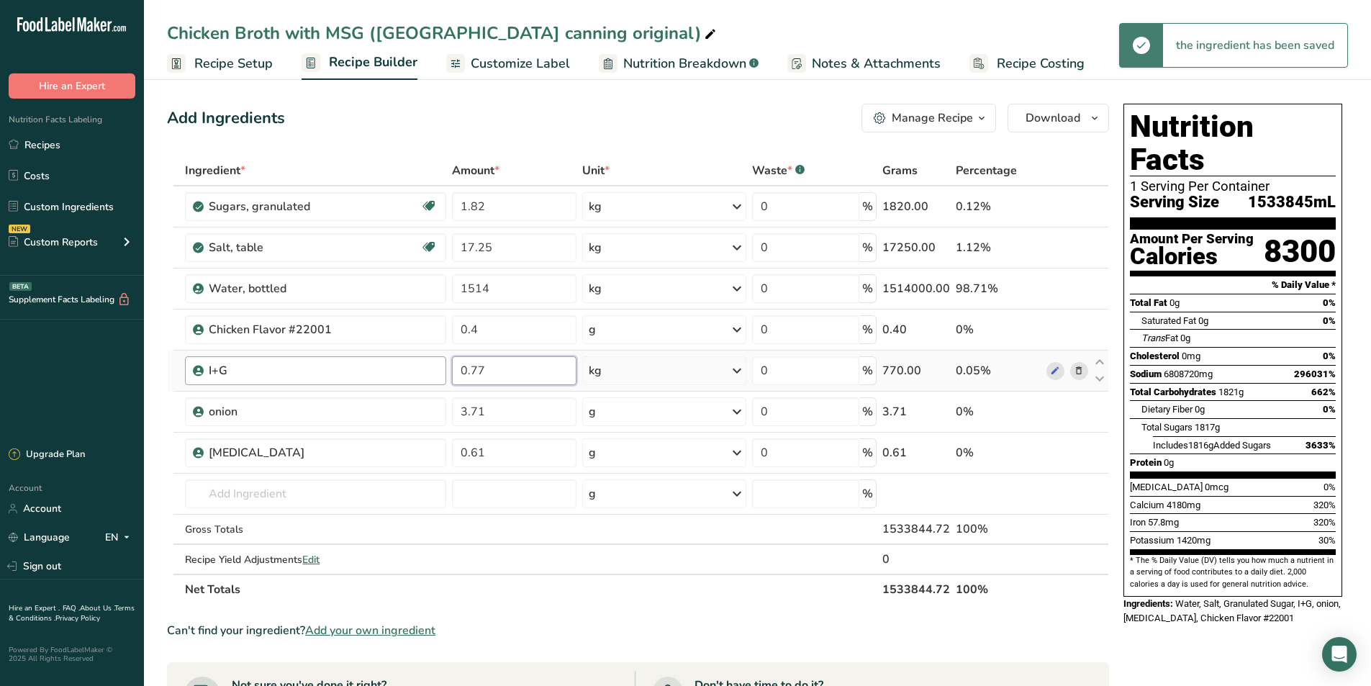
drag, startPoint x: 497, startPoint y: 371, endPoint x: 444, endPoint y: 374, distance: 53.3
click at [444, 374] on tr "I+G 0.77 kg Weight Units g kg mg See more Volume Units l Volume units require a…" at bounding box center [638, 371] width 941 height 41
type input "0.726"
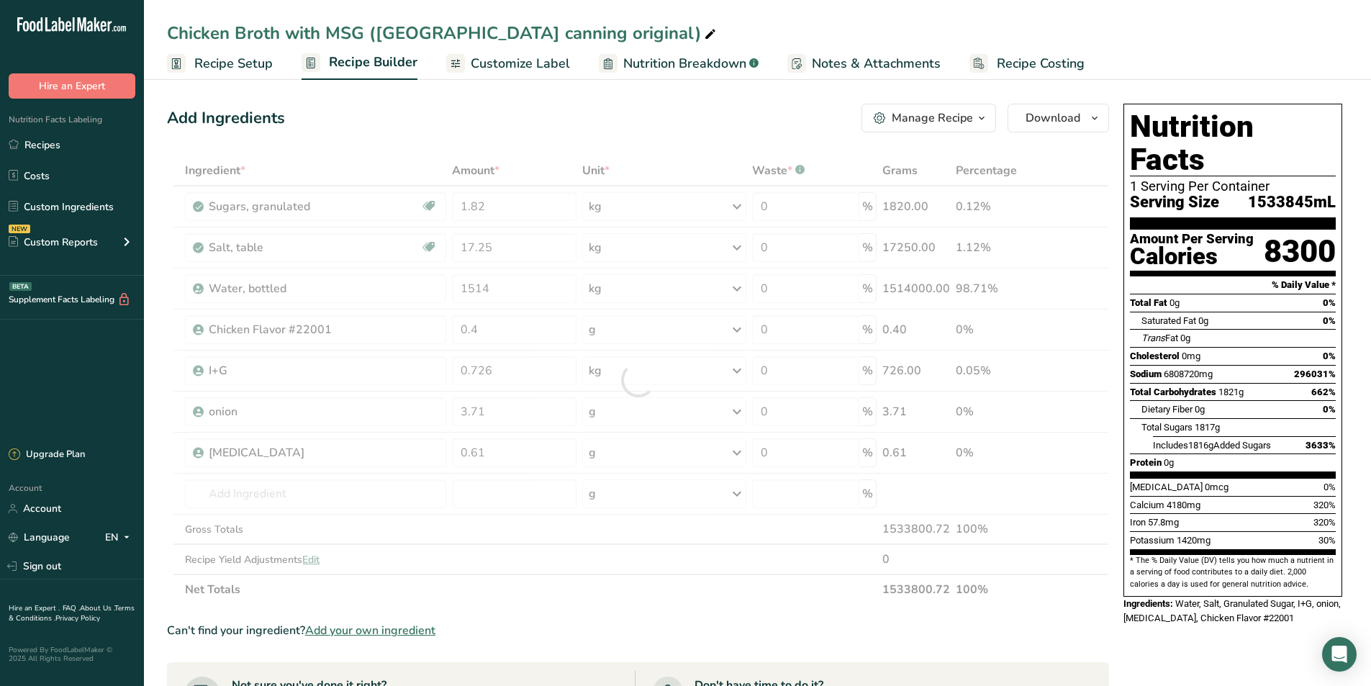
click at [614, 591] on div "Ingredient * Amount * Unit * Waste * .a-a{fill:#347362;}.b-a{fill:#fff;} Grams …" at bounding box center [638, 379] width 942 height 449
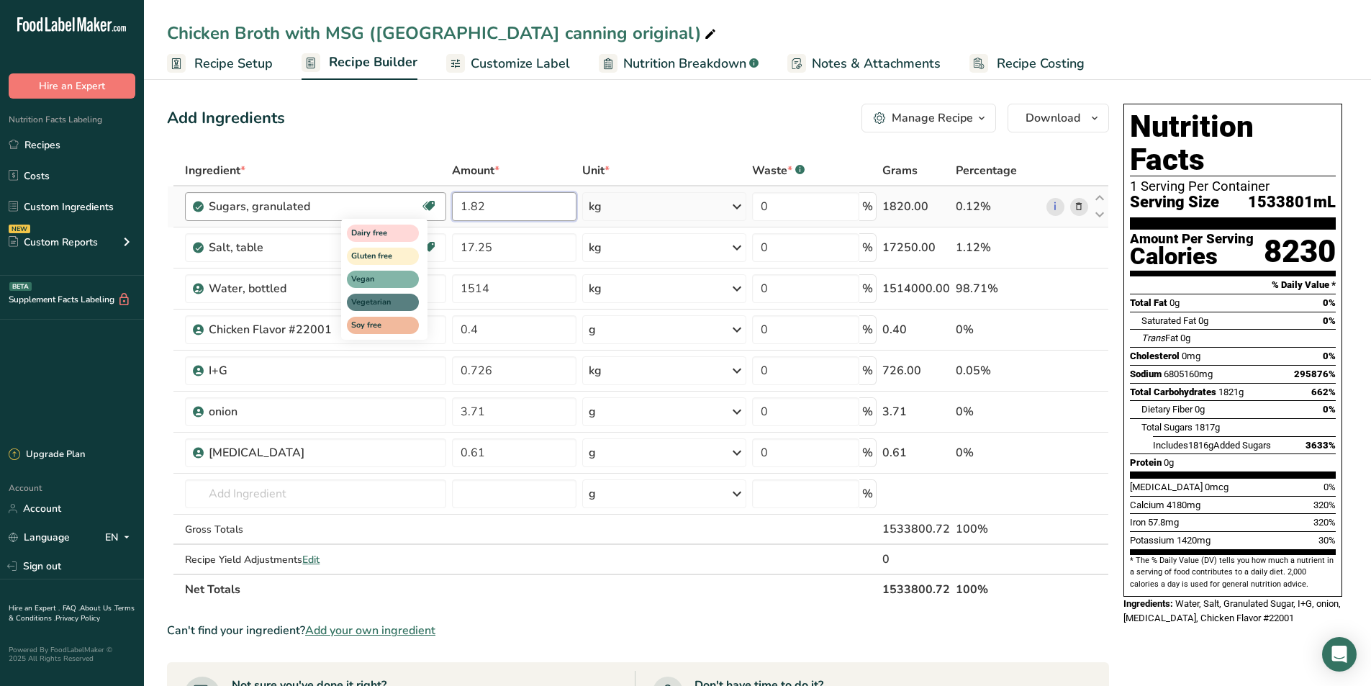
drag, startPoint x: 506, startPoint y: 209, endPoint x: 432, endPoint y: 209, distance: 74.1
click at [432, 209] on tr "Sugars, granulated Dairy free Gluten free Vegan Vegetarian Soy free 1.82 kg Por…" at bounding box center [638, 206] width 941 height 41
type input "5.68"
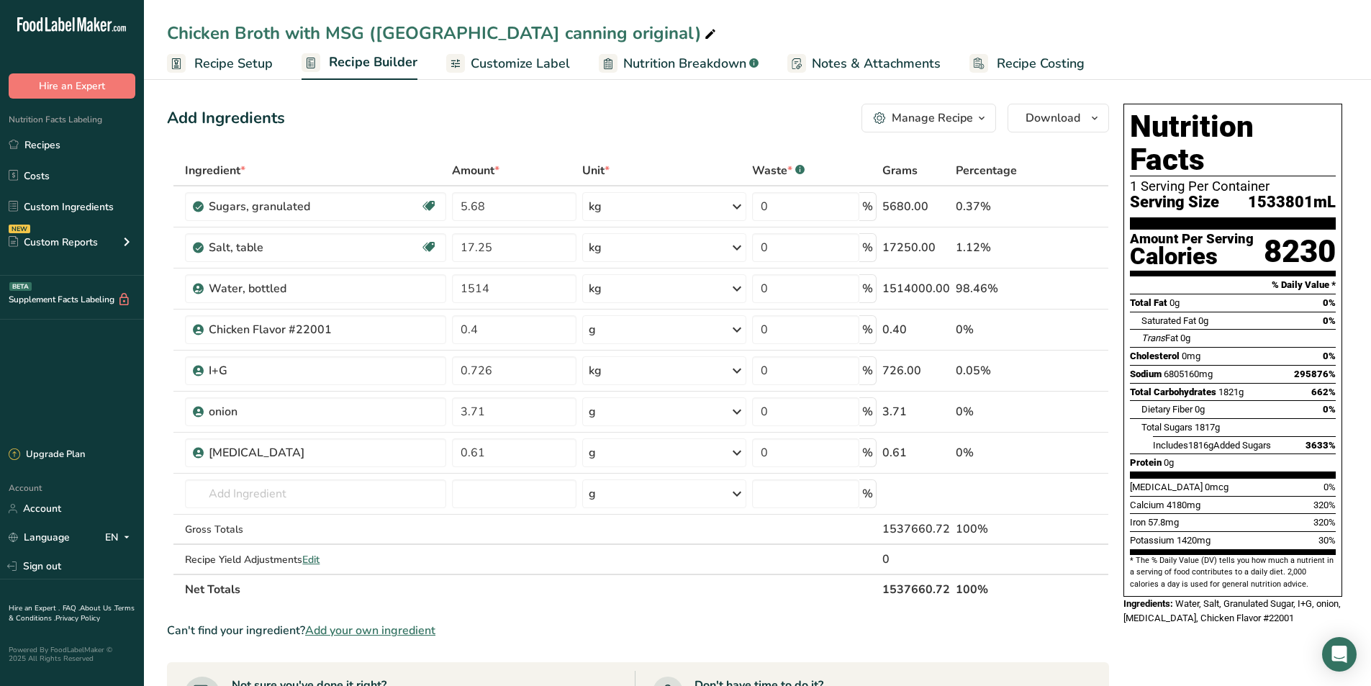
click at [638, 627] on div "Can't find your ingredient? Add your own ingredient" at bounding box center [638, 630] width 942 height 17
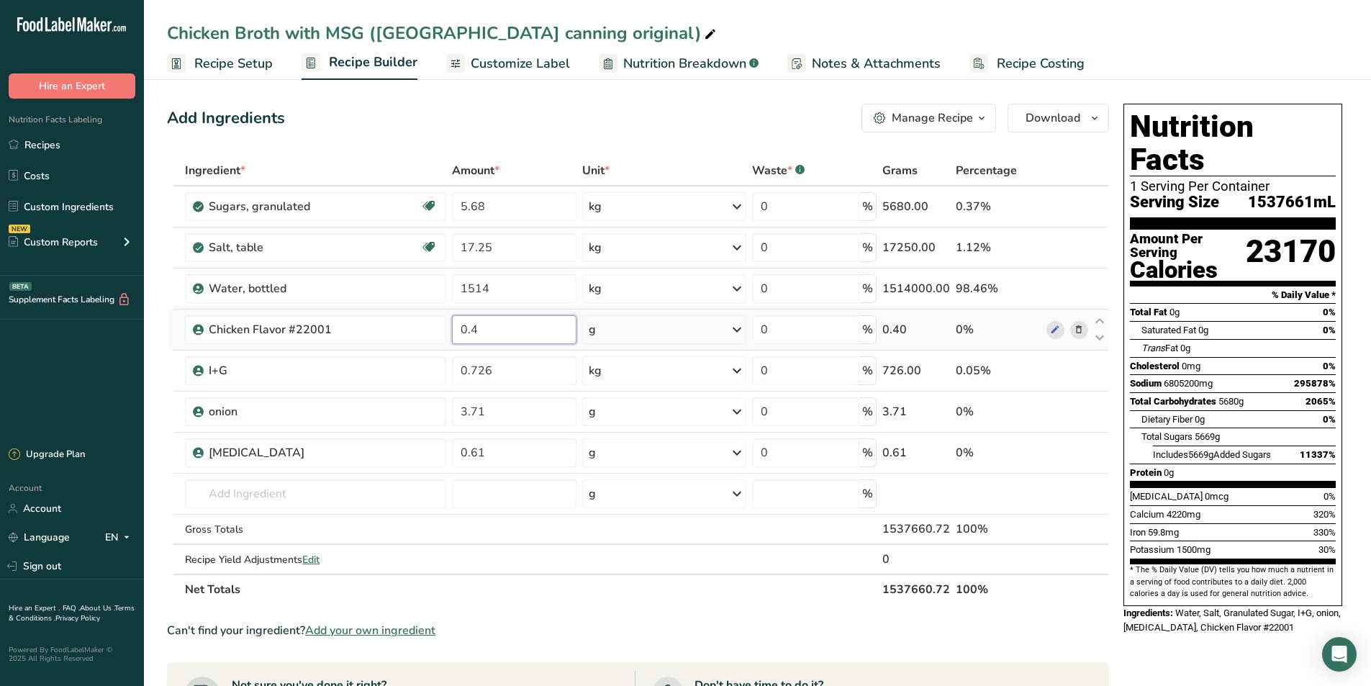
drag, startPoint x: 500, startPoint y: 327, endPoint x: 481, endPoint y: 333, distance: 20.5
click at [481, 333] on input "0.4" at bounding box center [514, 329] width 125 height 29
type input "0.48"
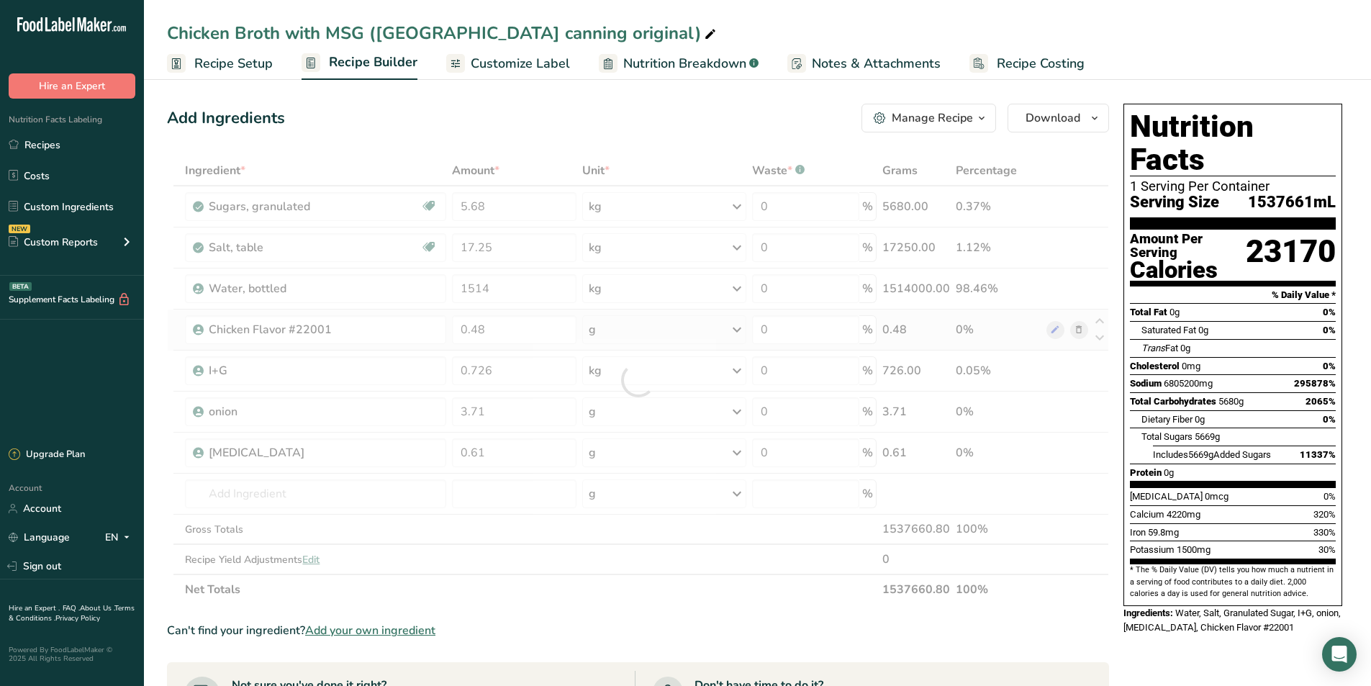
click at [735, 333] on div "Ingredient * Amount * Unit * Waste * .a-a{fill:#347362;}.b-a{fill:#fff;} Grams …" at bounding box center [638, 379] width 942 height 449
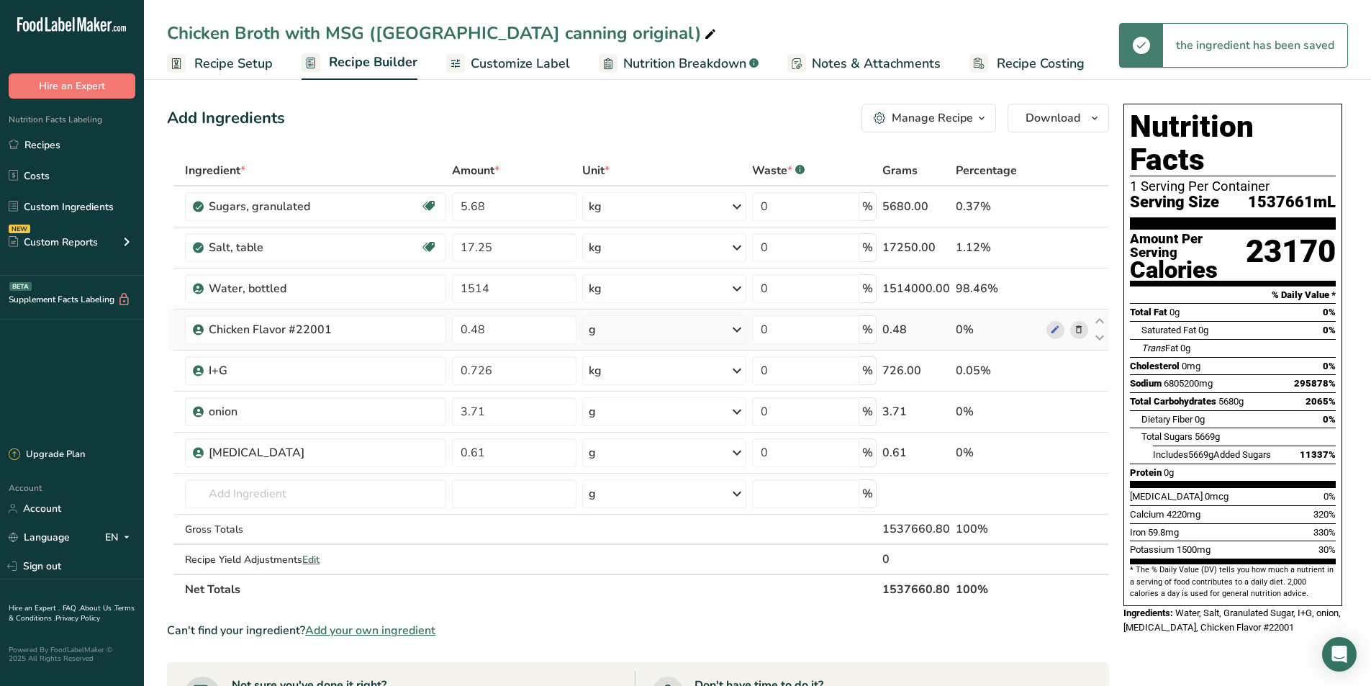
click at [739, 318] on icon at bounding box center [736, 330] width 17 height 26
click at [644, 411] on div "kg" at bounding box center [651, 404] width 121 height 21
click at [272, 497] on input "text" at bounding box center [315, 493] width 261 height 29
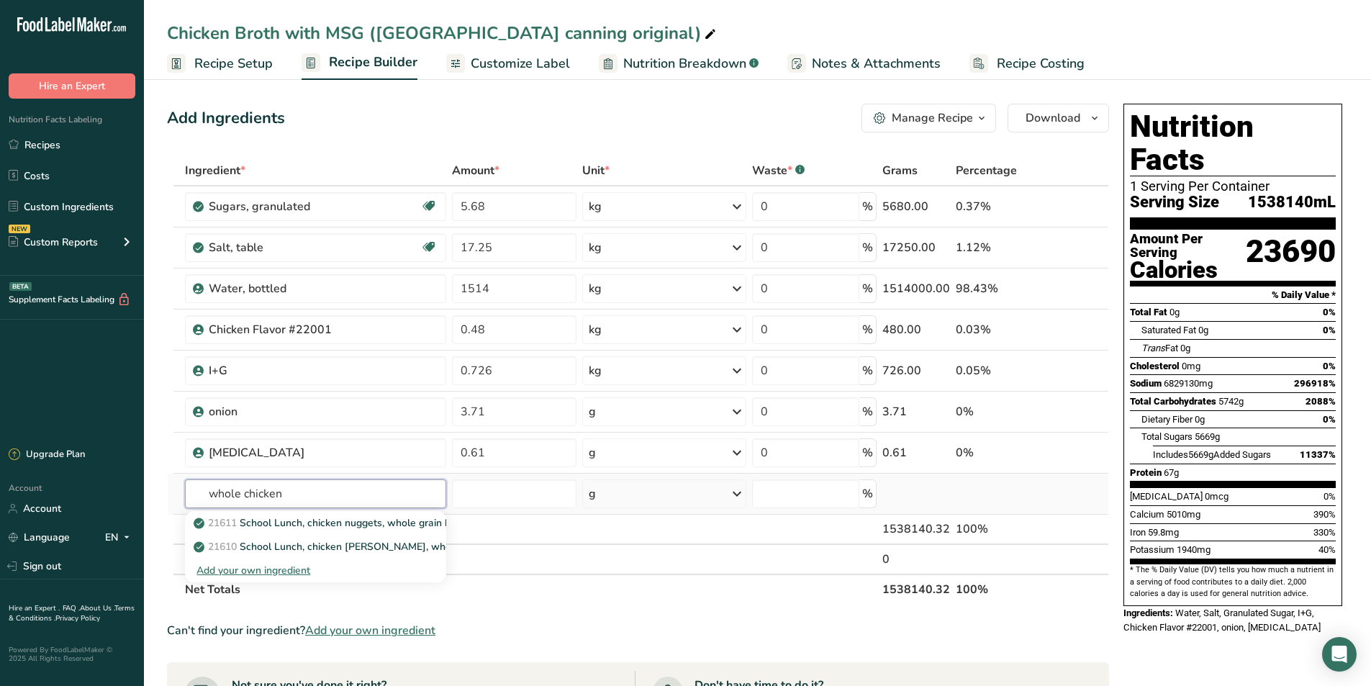
type input "whole chicken"
click at [266, 574] on div "Add your own ingredient" at bounding box center [316, 570] width 238 height 15
click at [258, 492] on input "text" at bounding box center [315, 493] width 261 height 29
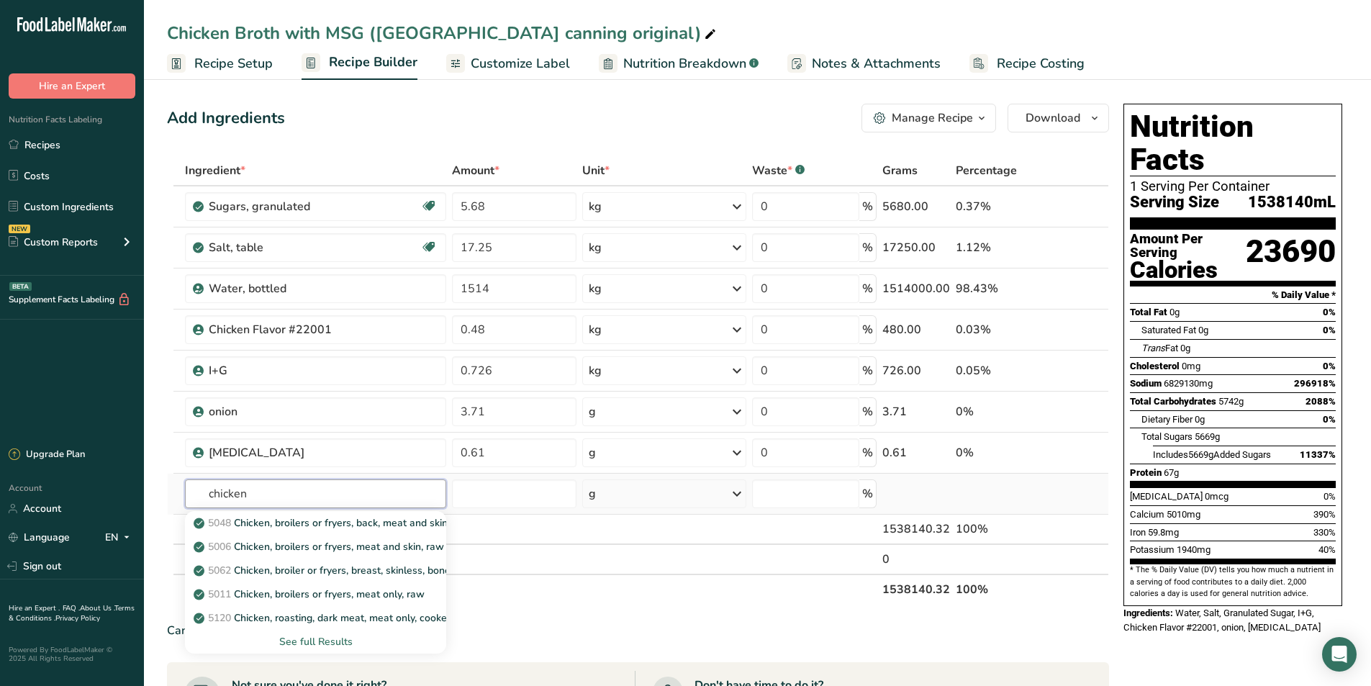
type input "chicken"
click at [319, 642] on div "See full Results" at bounding box center [316, 641] width 238 height 15
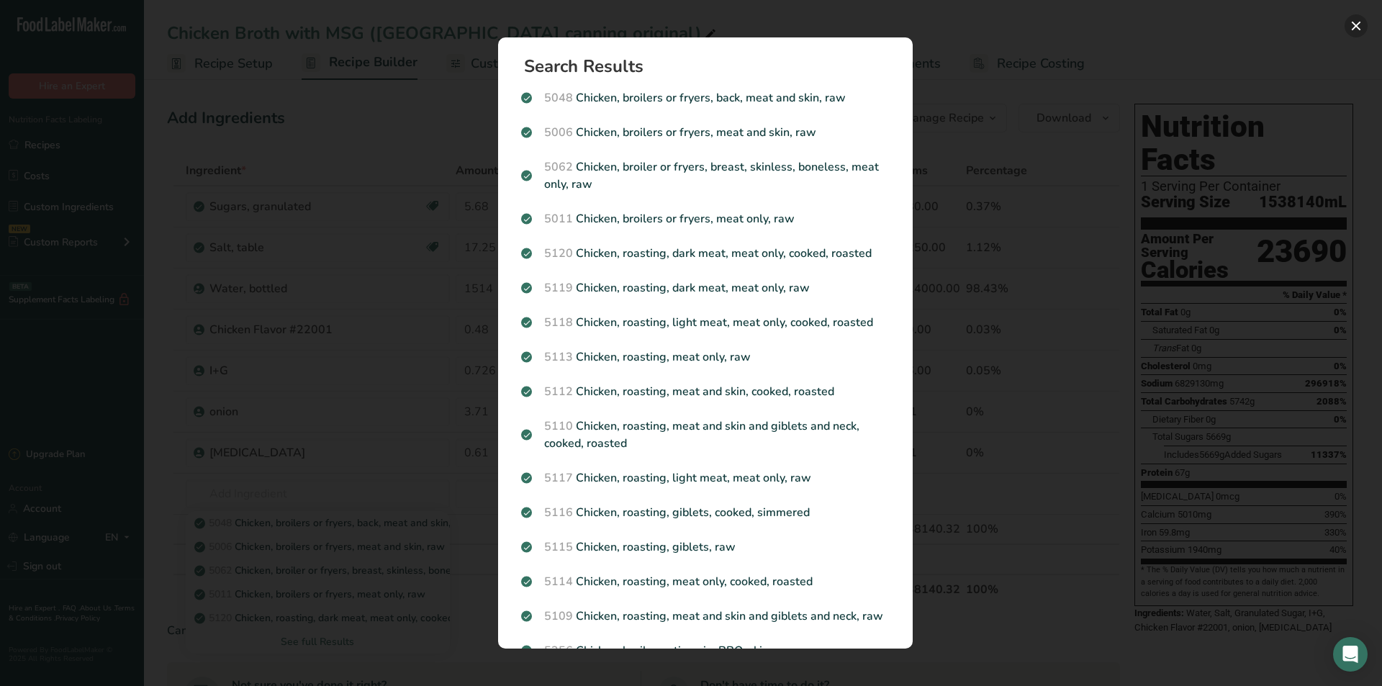
click at [1353, 19] on button "Search results modal" at bounding box center [1356, 25] width 23 height 23
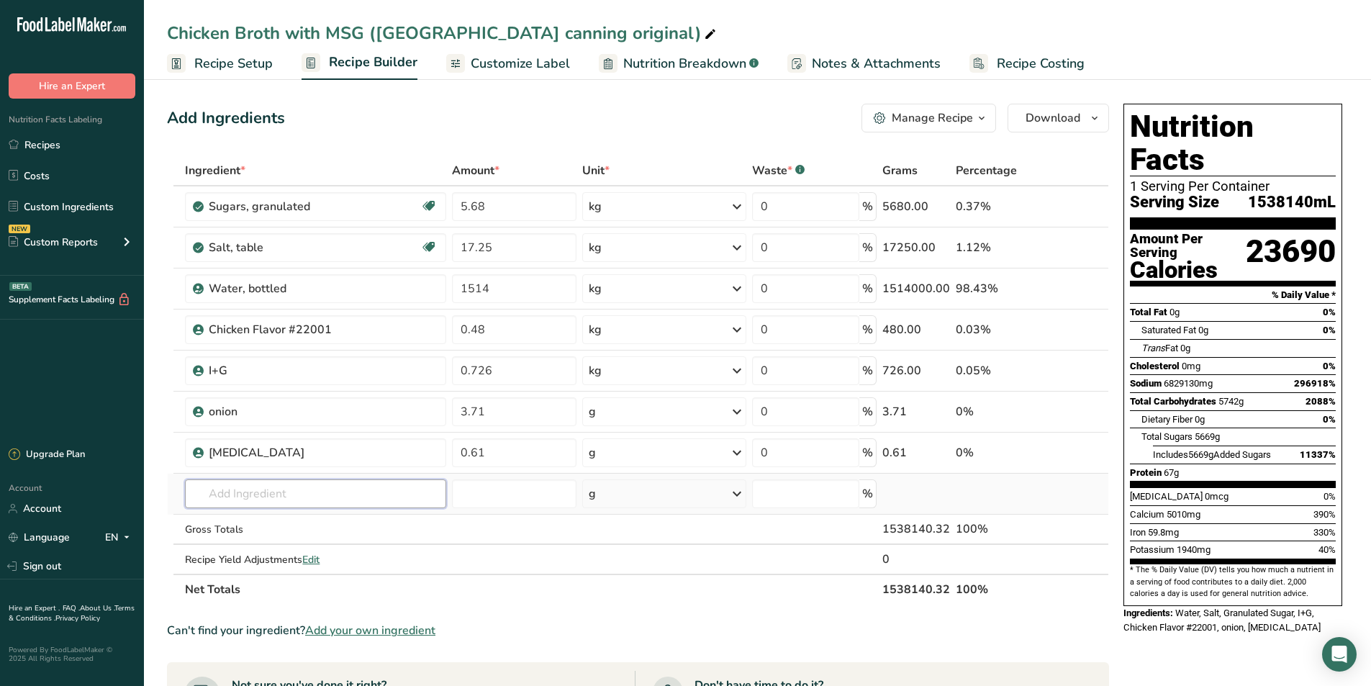
click at [273, 487] on input "text" at bounding box center [315, 493] width 261 height 29
type input "whole chicken"
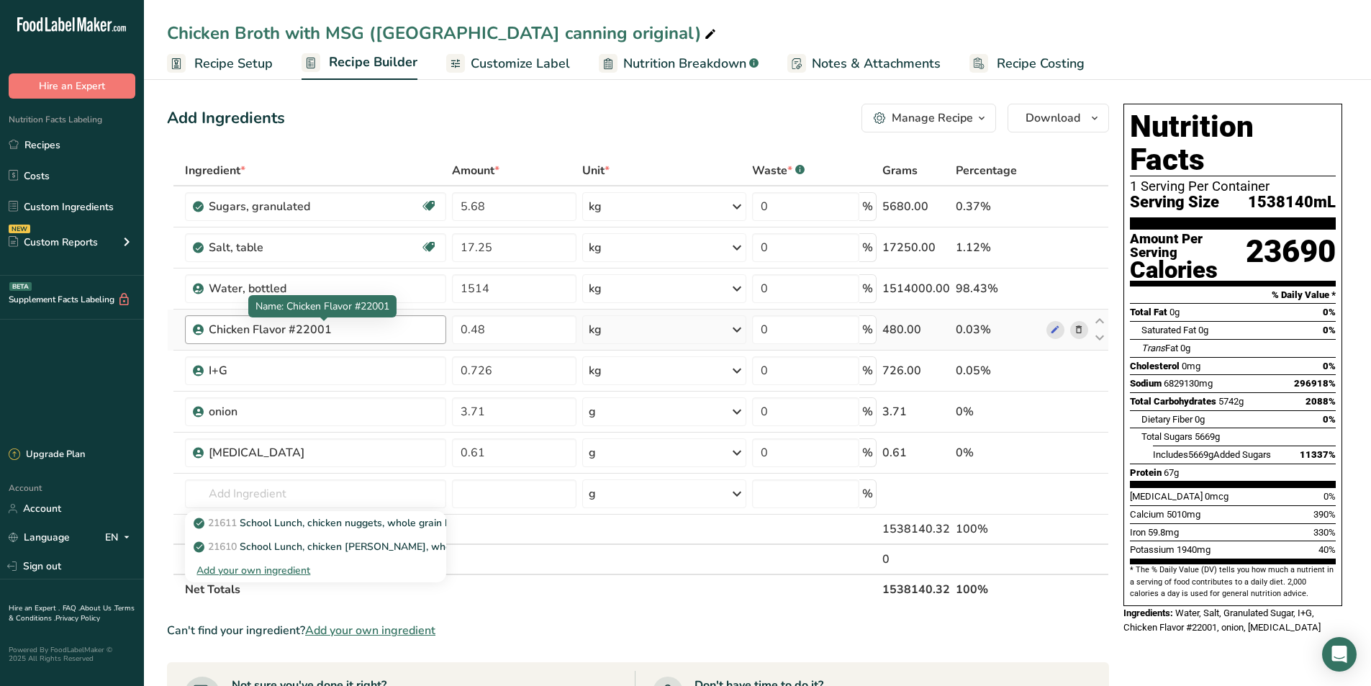
click at [322, 335] on div "Chicken Flavor #22001" at bounding box center [299, 329] width 180 height 17
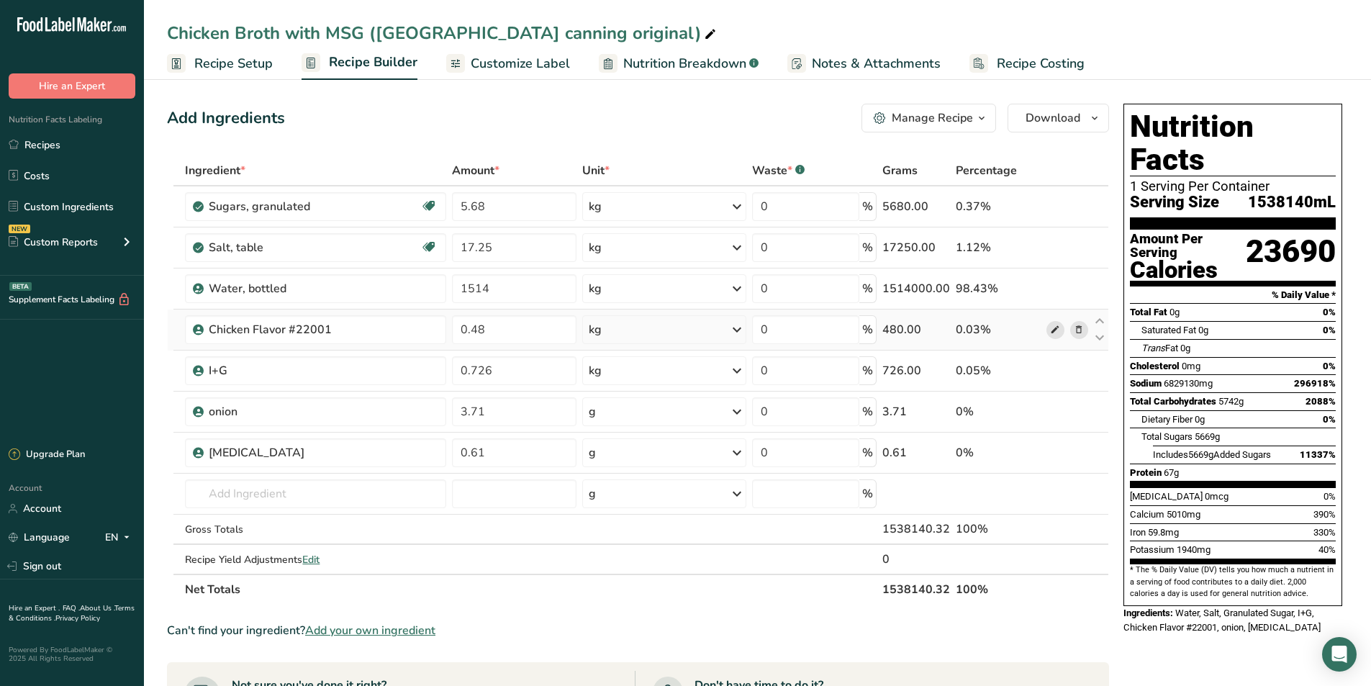
click at [1053, 332] on icon at bounding box center [1055, 329] width 10 height 15
drag, startPoint x: 788, startPoint y: 408, endPoint x: 756, endPoint y: 408, distance: 32.4
click at [756, 408] on input "0" at bounding box center [805, 411] width 107 height 29
type input "100"
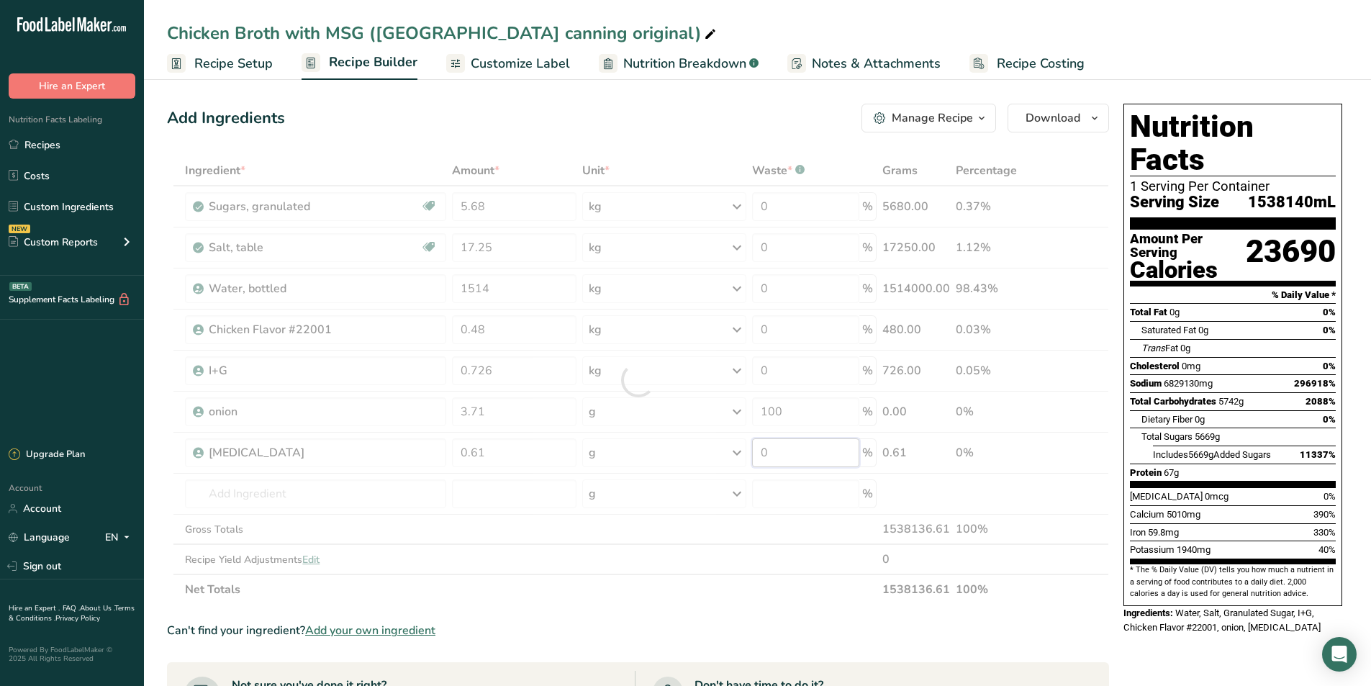
drag, startPoint x: 785, startPoint y: 457, endPoint x: 758, endPoint y: 466, distance: 28.9
click at [758, 466] on div "Ingredient * Amount * Unit * Waste * .a-a{fill:#347362;}.b-a{fill:#fff;} Grams …" at bounding box center [638, 379] width 942 height 449
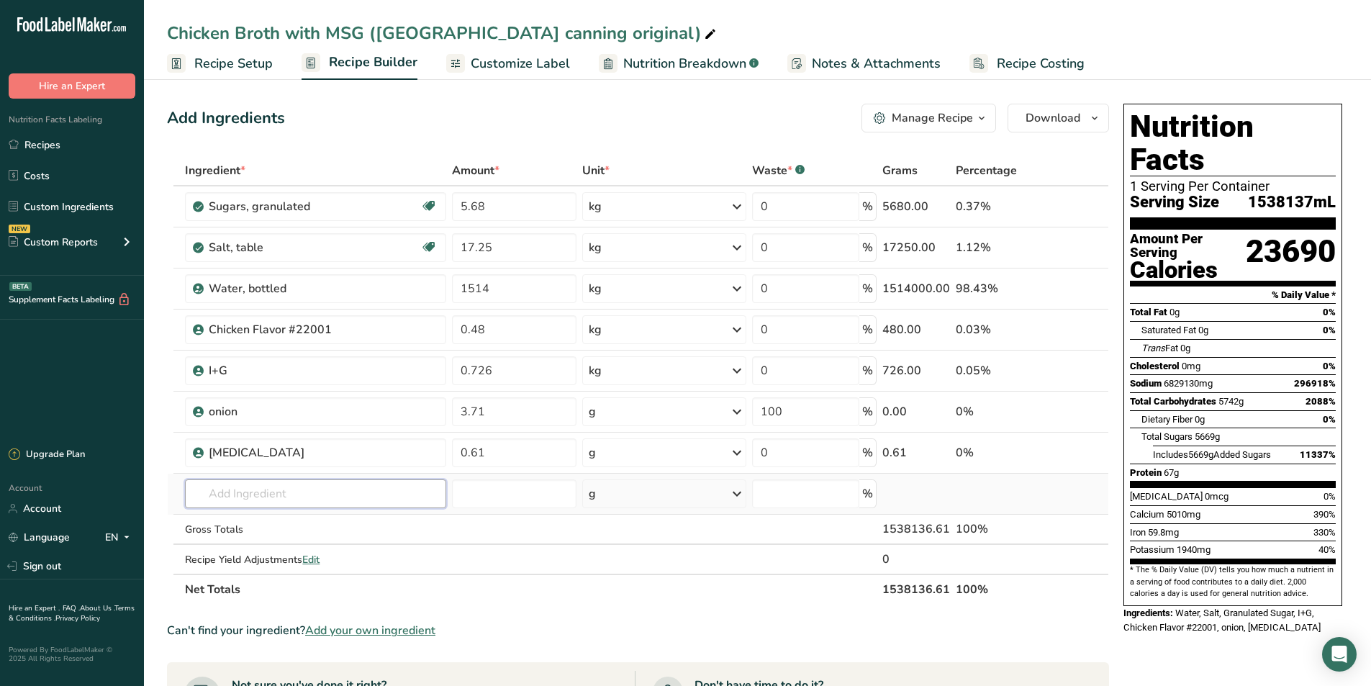
click at [221, 491] on div "Ingredient * Amount * Unit * Waste * .a-a{fill:#347362;}.b-a{fill:#fff;} Grams …" at bounding box center [638, 379] width 942 height 449
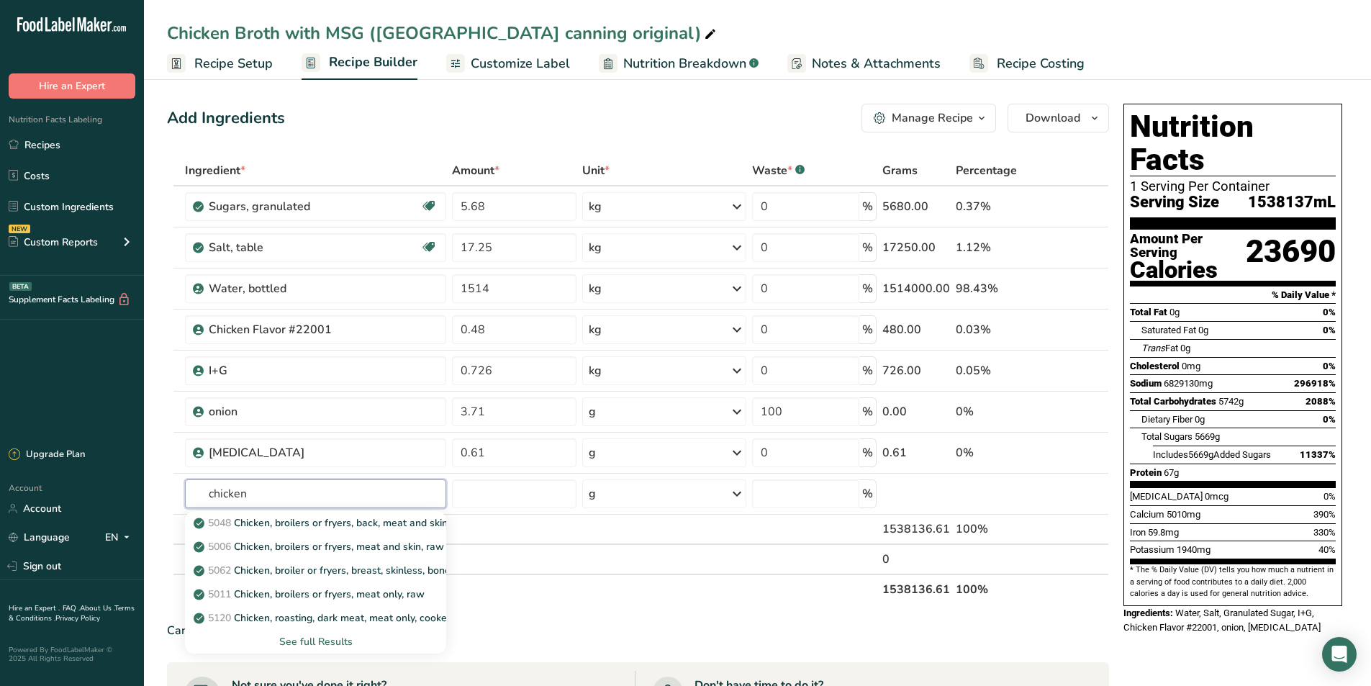
type input "chicken"
click at [711, 591] on th "Net Totals" at bounding box center [531, 589] width 698 height 30
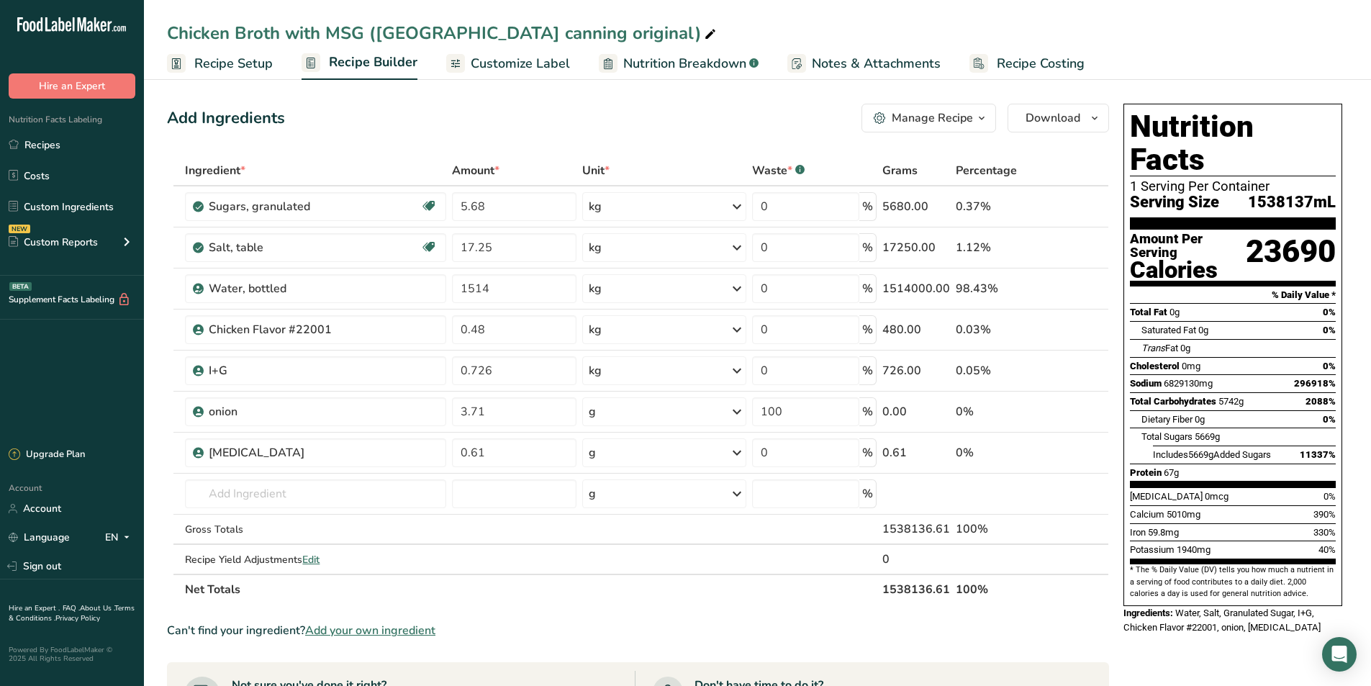
click at [980, 114] on icon "button" at bounding box center [982, 118] width 12 height 18
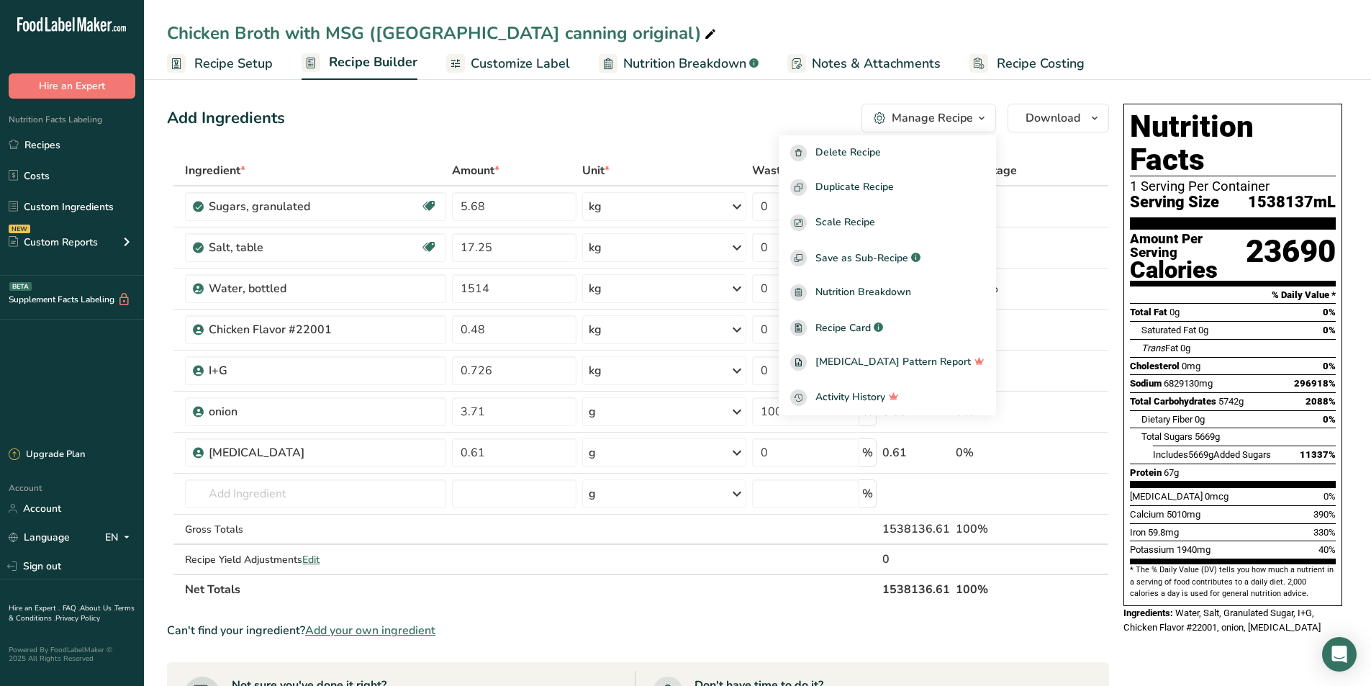
click at [687, 125] on div "Add Ingredients Manage Recipe Delete Recipe Duplicate Recipe Scale Recipe Save …" at bounding box center [638, 118] width 942 height 29
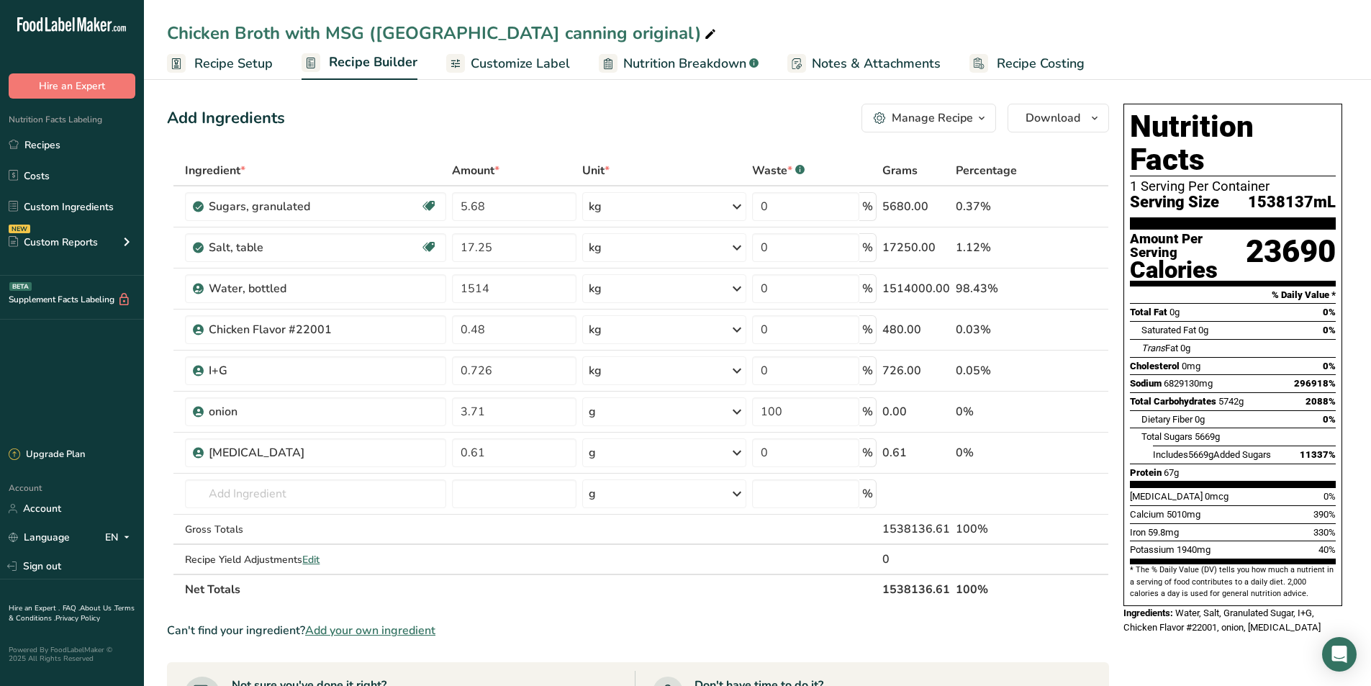
click at [413, 631] on span "Add your own ingredient" at bounding box center [370, 630] width 130 height 17
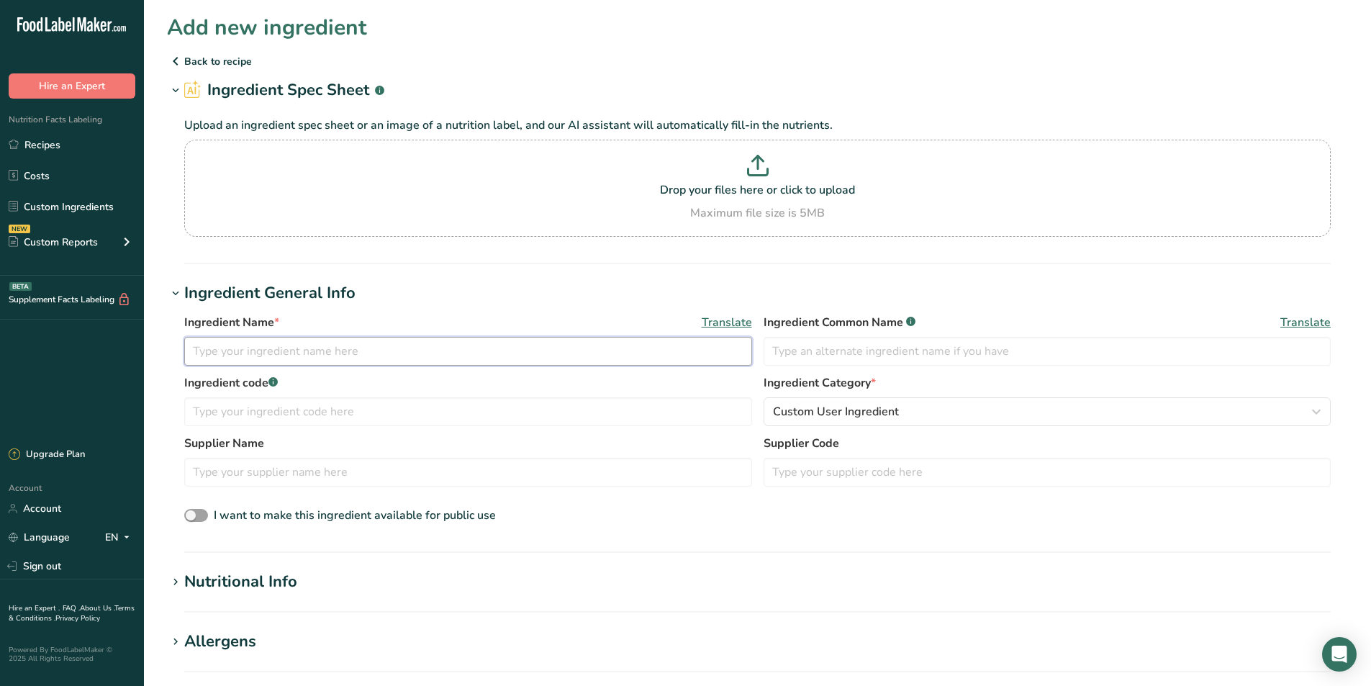
click at [266, 357] on input "text" at bounding box center [468, 351] width 568 height 29
type input "whole chicken"
click at [840, 412] on span "Custom User Ingredient" at bounding box center [836, 411] width 126 height 17
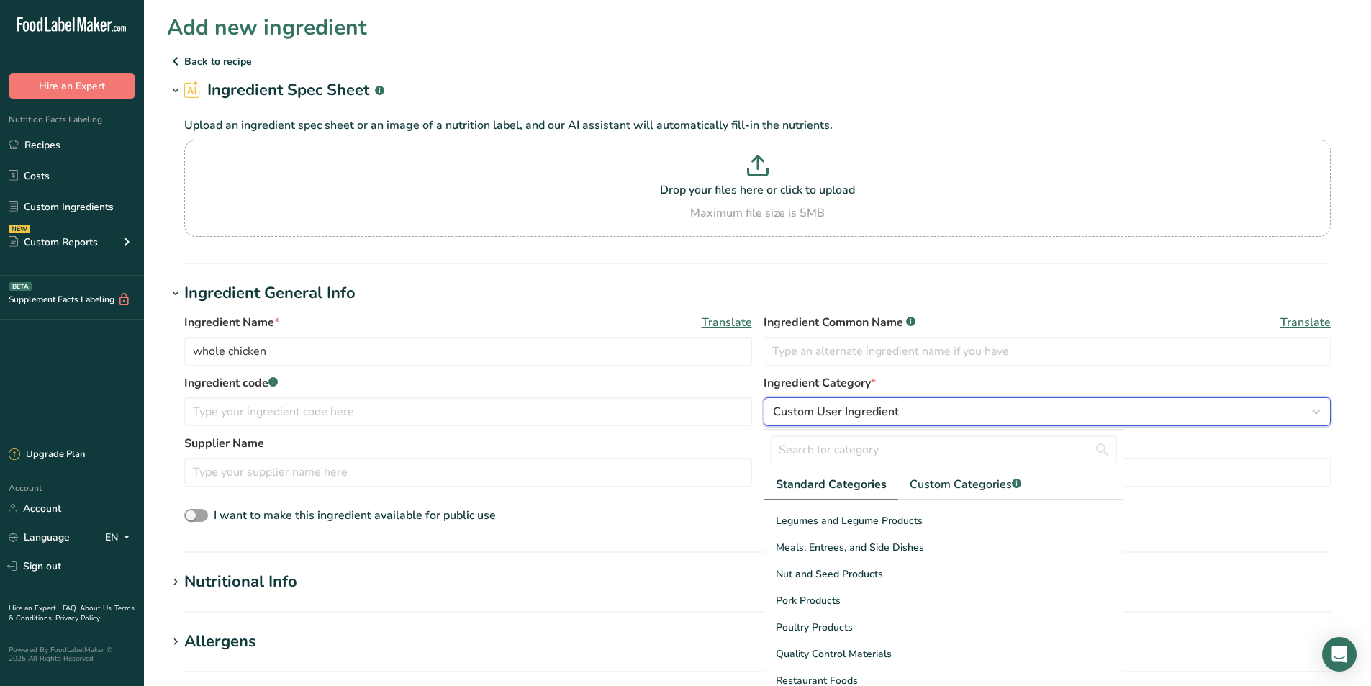
scroll to position [412, 0]
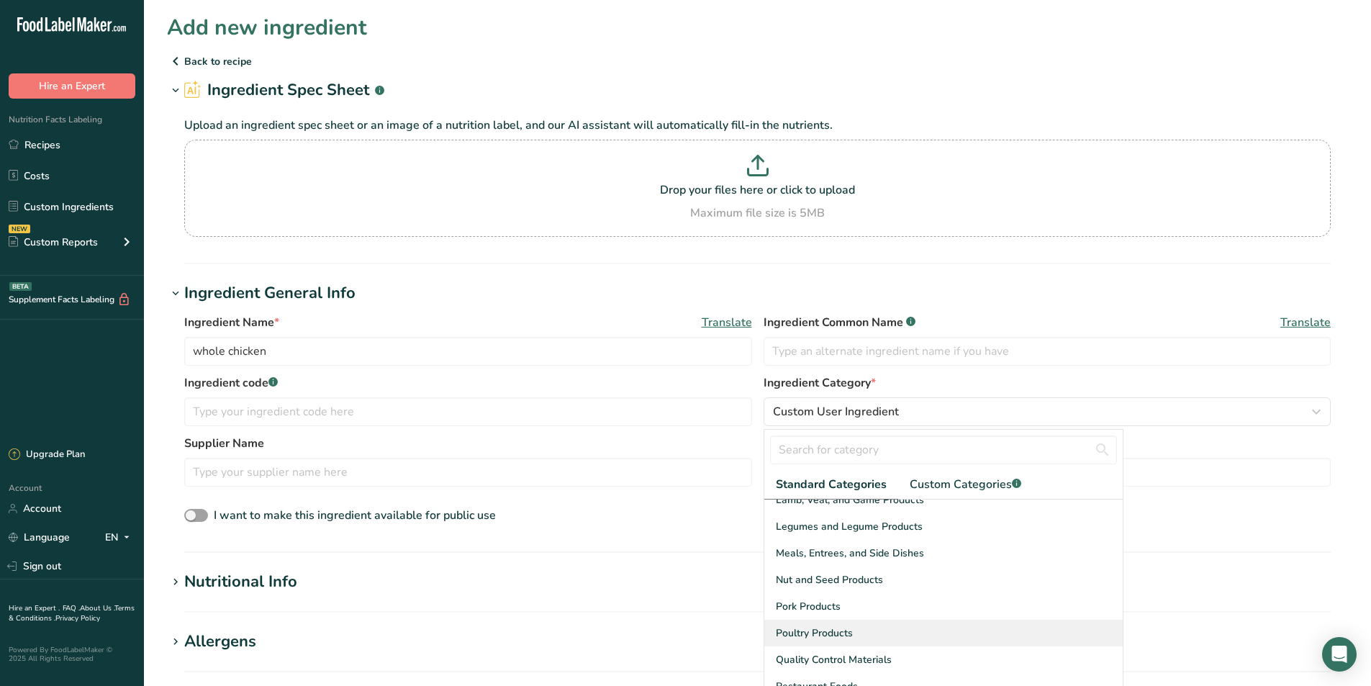
click at [813, 634] on span "Poultry Products" at bounding box center [814, 633] width 77 height 15
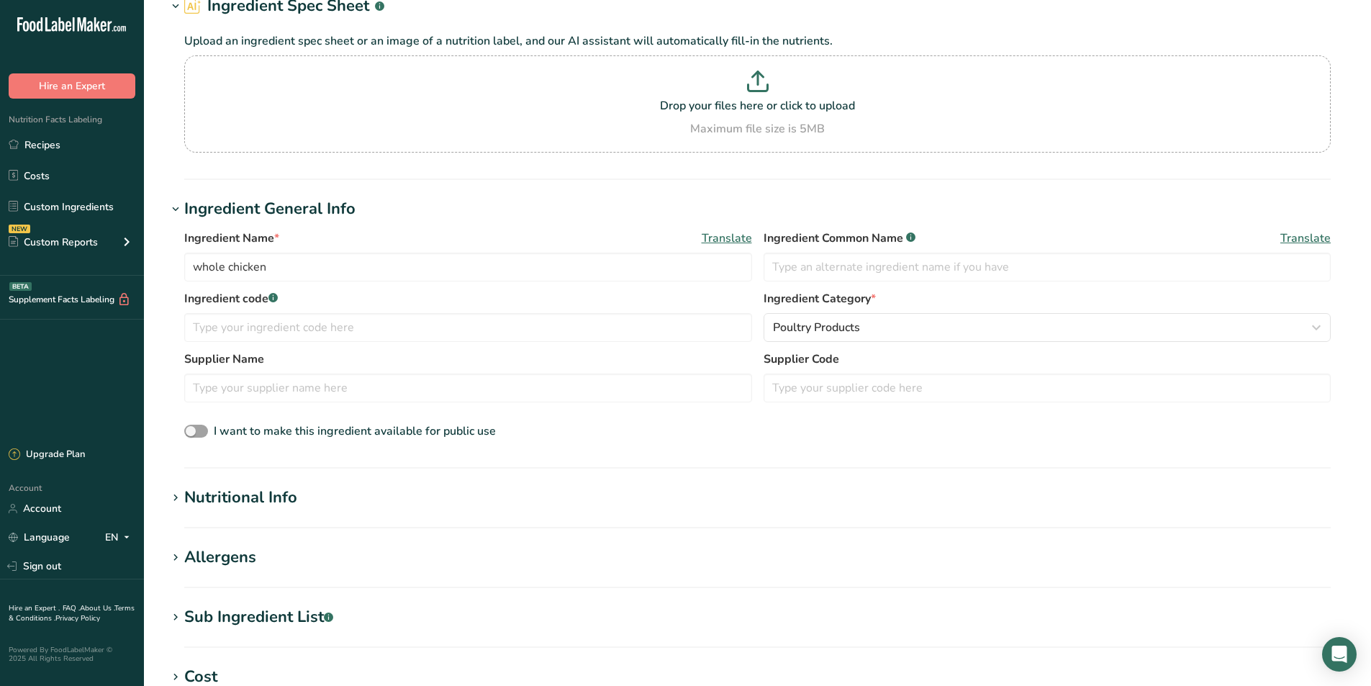
scroll to position [288, 0]
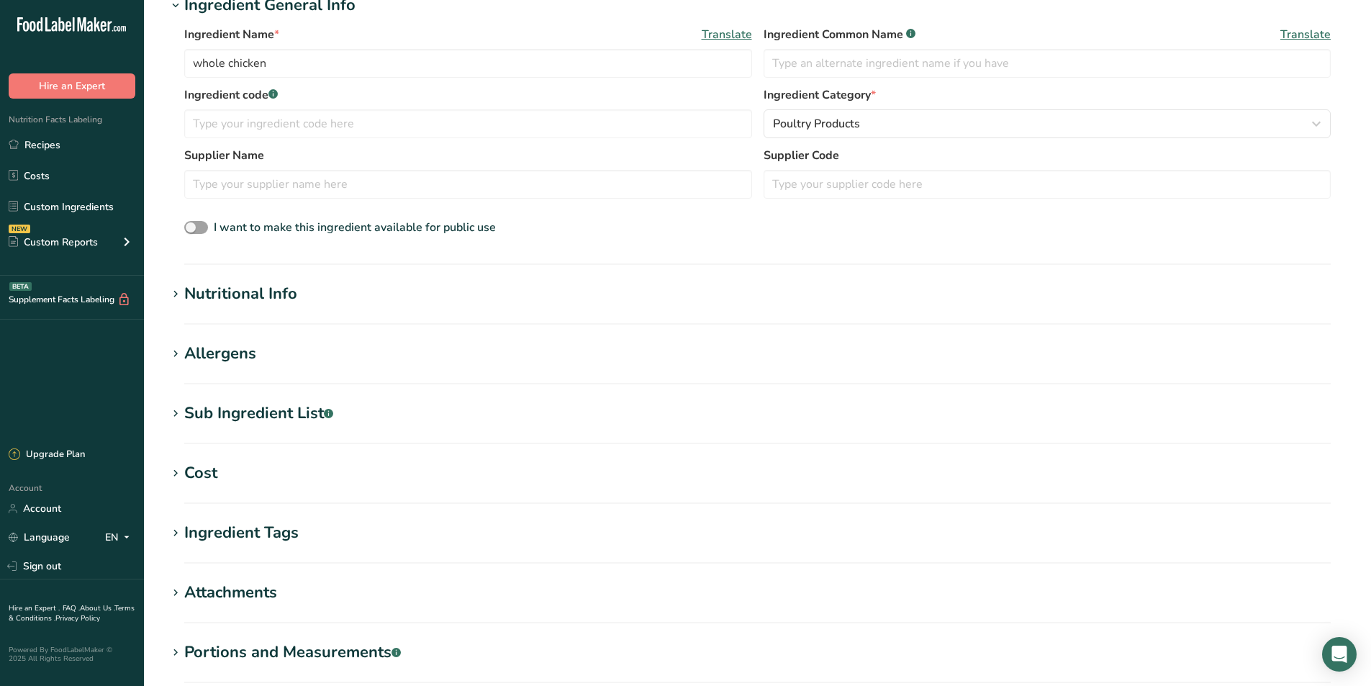
click at [306, 307] on section "Nutritional Info Serving Size .a-a{fill:#347362;}.b-a{fill:#fff;} Add ingredien…" at bounding box center [757, 303] width 1181 height 42
click at [278, 299] on div "Nutritional Info" at bounding box center [240, 294] width 113 height 24
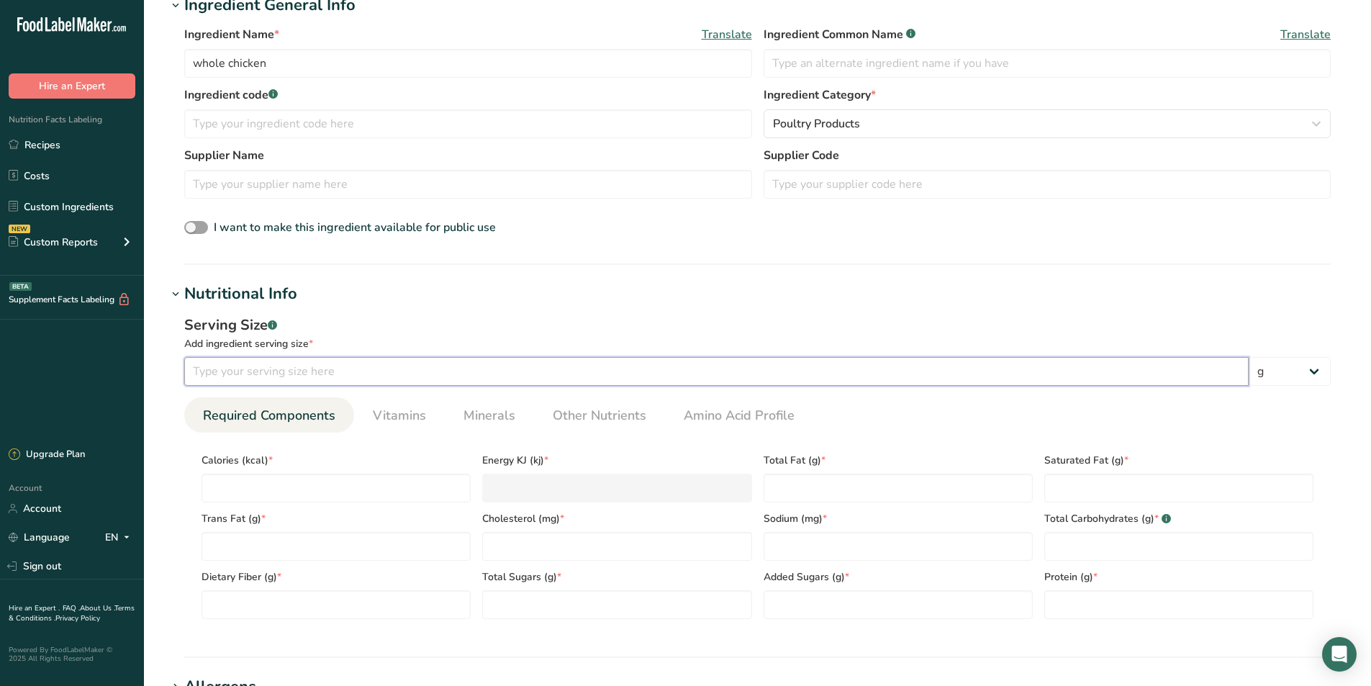
click at [351, 383] on input "number" at bounding box center [716, 371] width 1065 height 29
click at [357, 371] on input "number" at bounding box center [716, 371] width 1065 height 29
drag, startPoint x: 227, startPoint y: 364, endPoint x: 202, endPoint y: 379, distance: 29.8
click at [202, 379] on input "100" at bounding box center [716, 371] width 1065 height 29
type input "112"
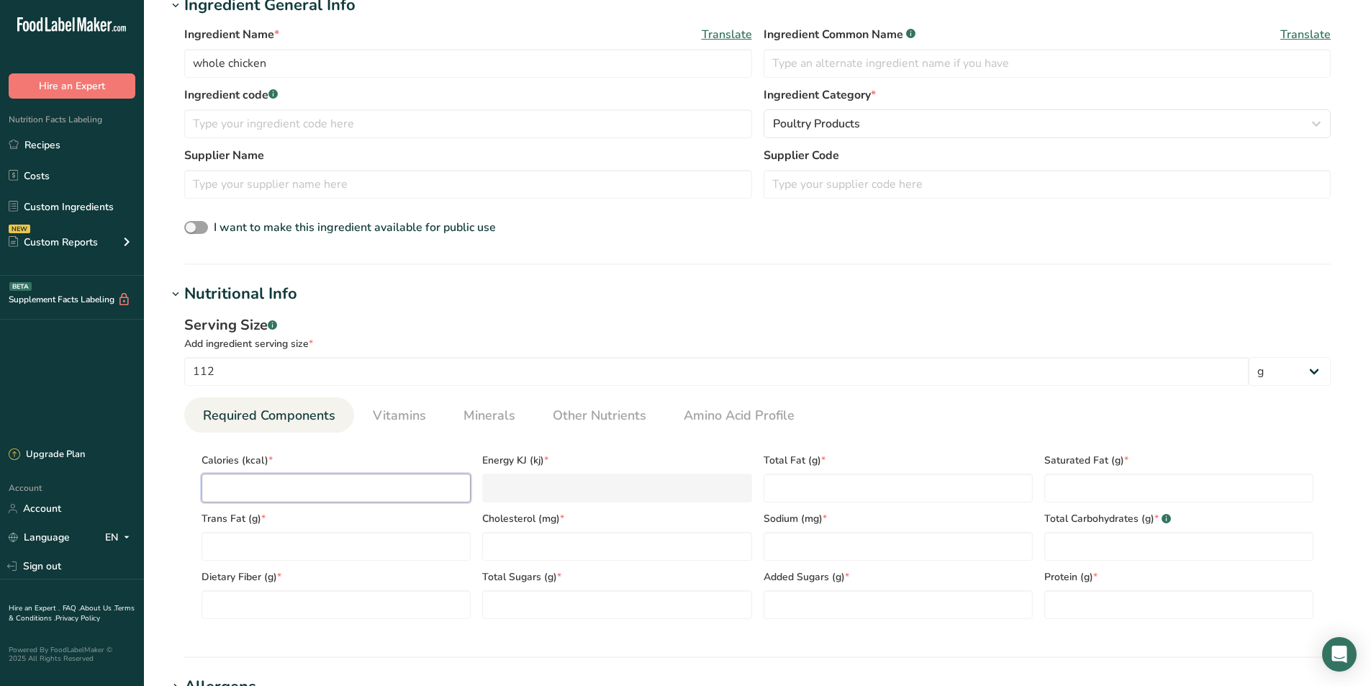
click at [256, 488] on input "number" at bounding box center [336, 488] width 269 height 29
type input "2"
type KJ "8.4"
type input "20"
type KJ "83.7"
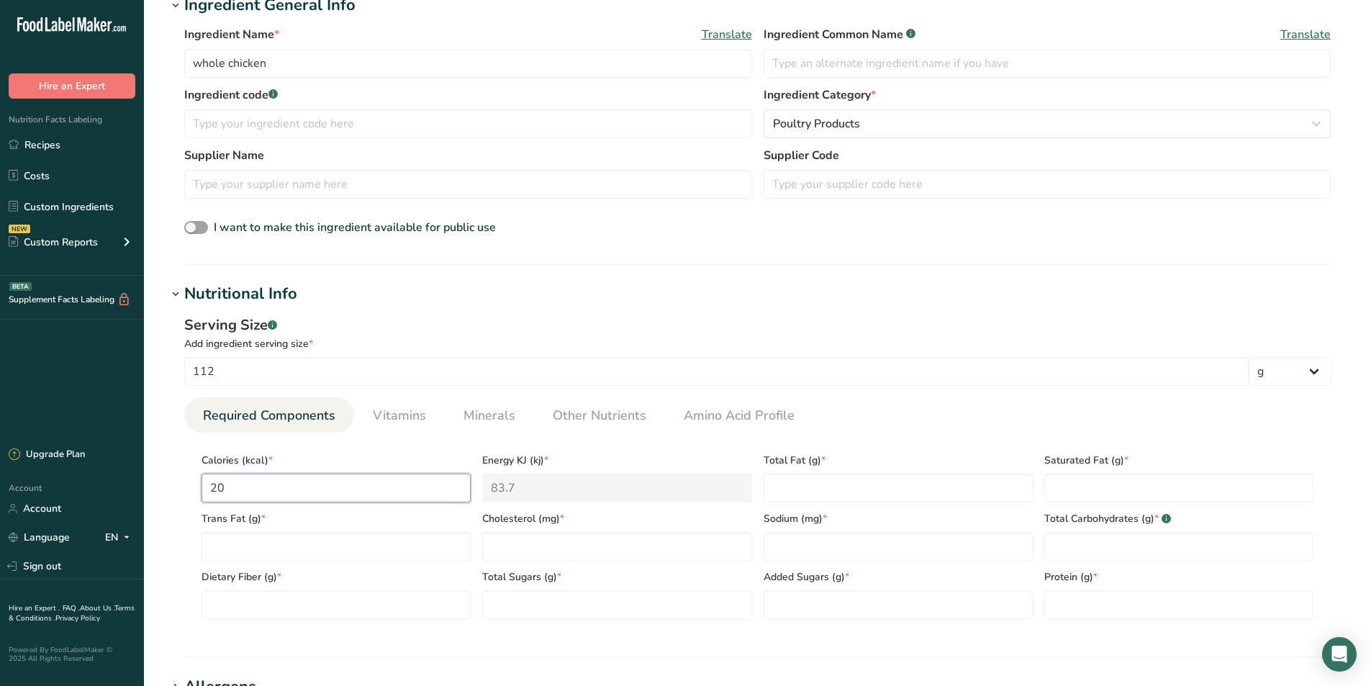
type input "200"
type KJ "836.8"
type input "200"
click at [872, 483] on Fat "number" at bounding box center [898, 488] width 269 height 29
type Fat "14"
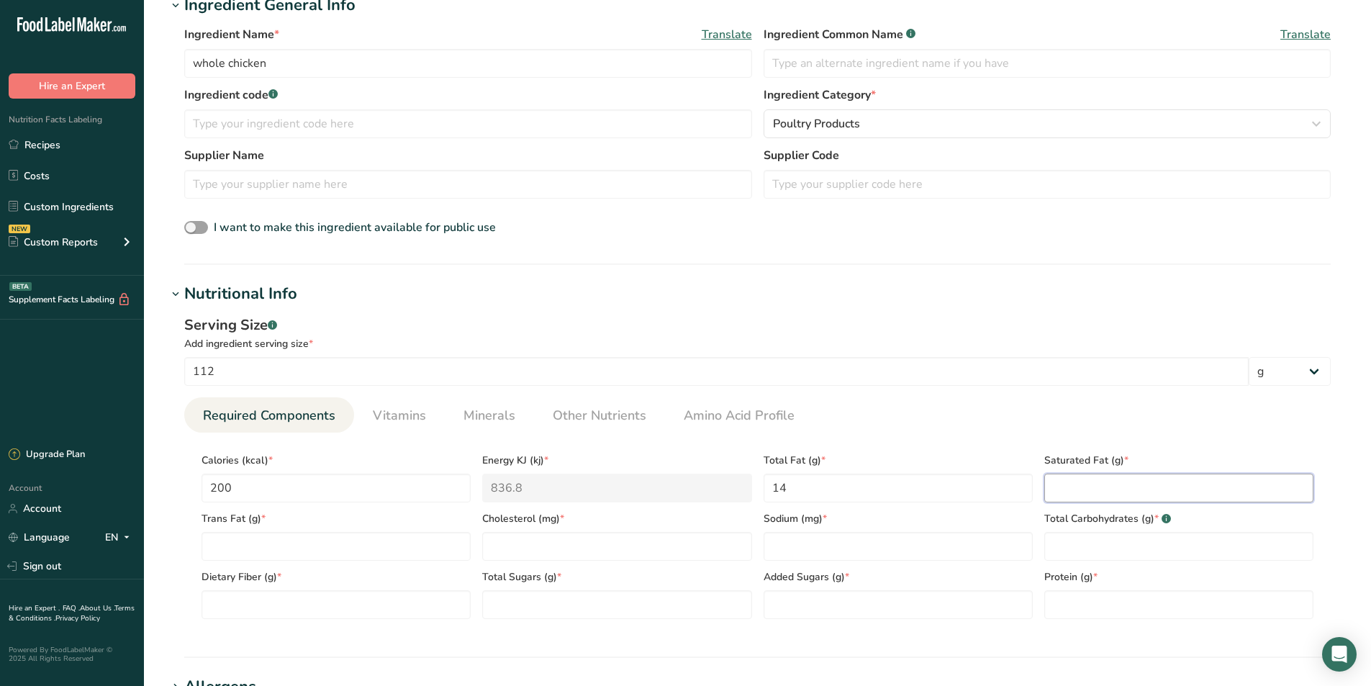
click at [1129, 486] on Fat "number" at bounding box center [1179, 488] width 269 height 29
type Fat "4"
click at [539, 536] on input "number" at bounding box center [616, 546] width 269 height 29
type input "130"
click at [338, 551] on Fat "number" at bounding box center [336, 546] width 269 height 29
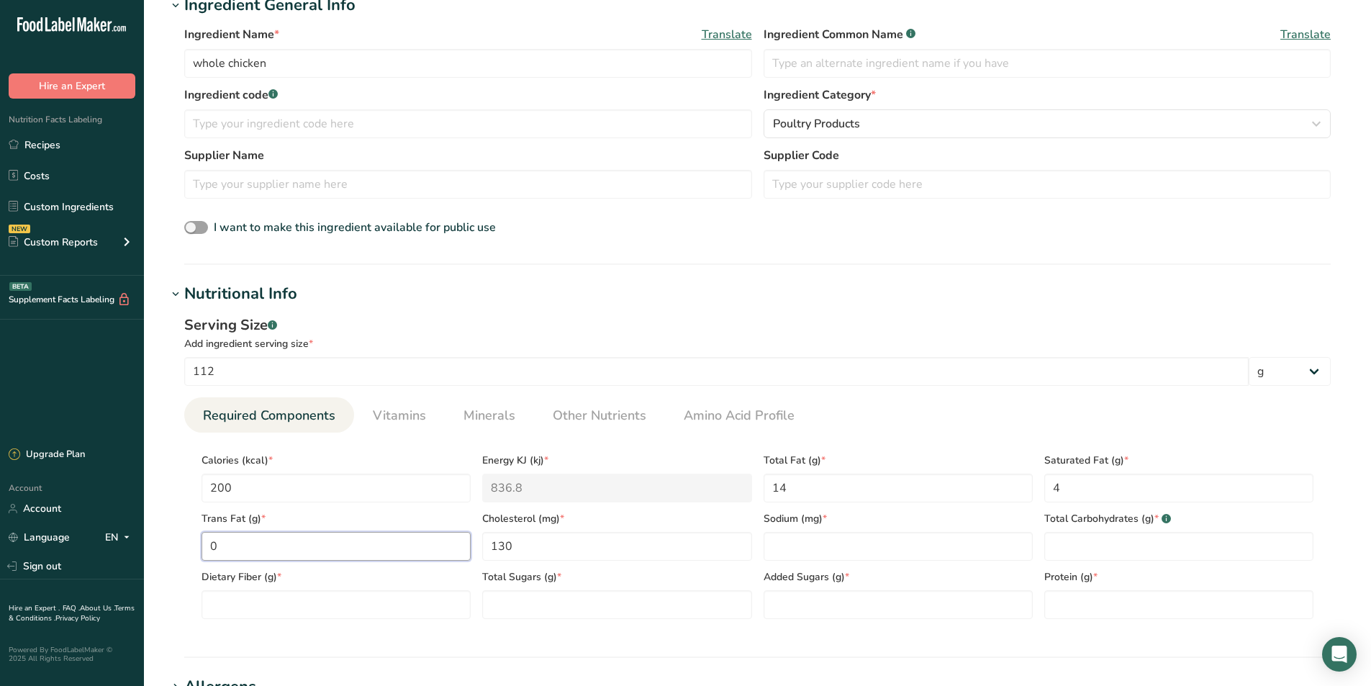
type Fat "0"
click at [810, 544] on input "number" at bounding box center [898, 546] width 269 height 29
type input "65"
click at [1093, 549] on Carbohydrates "number" at bounding box center [1179, 546] width 269 height 29
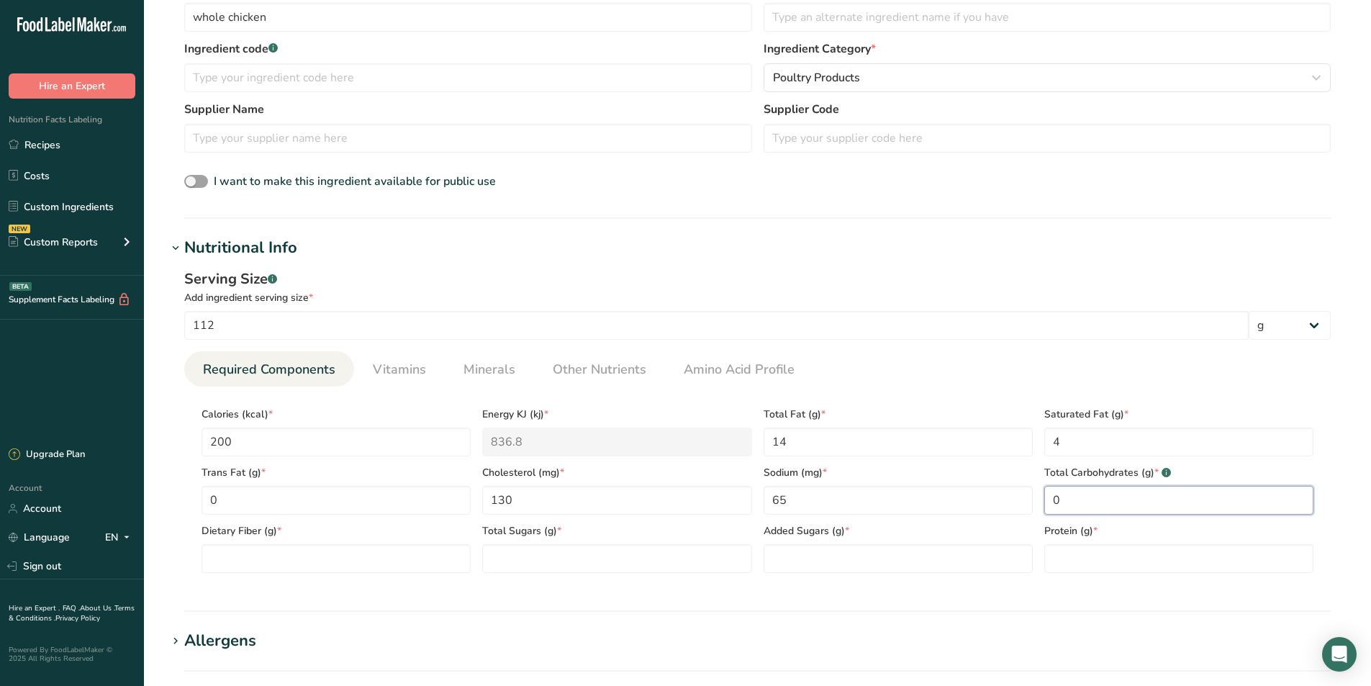
scroll to position [360, 0]
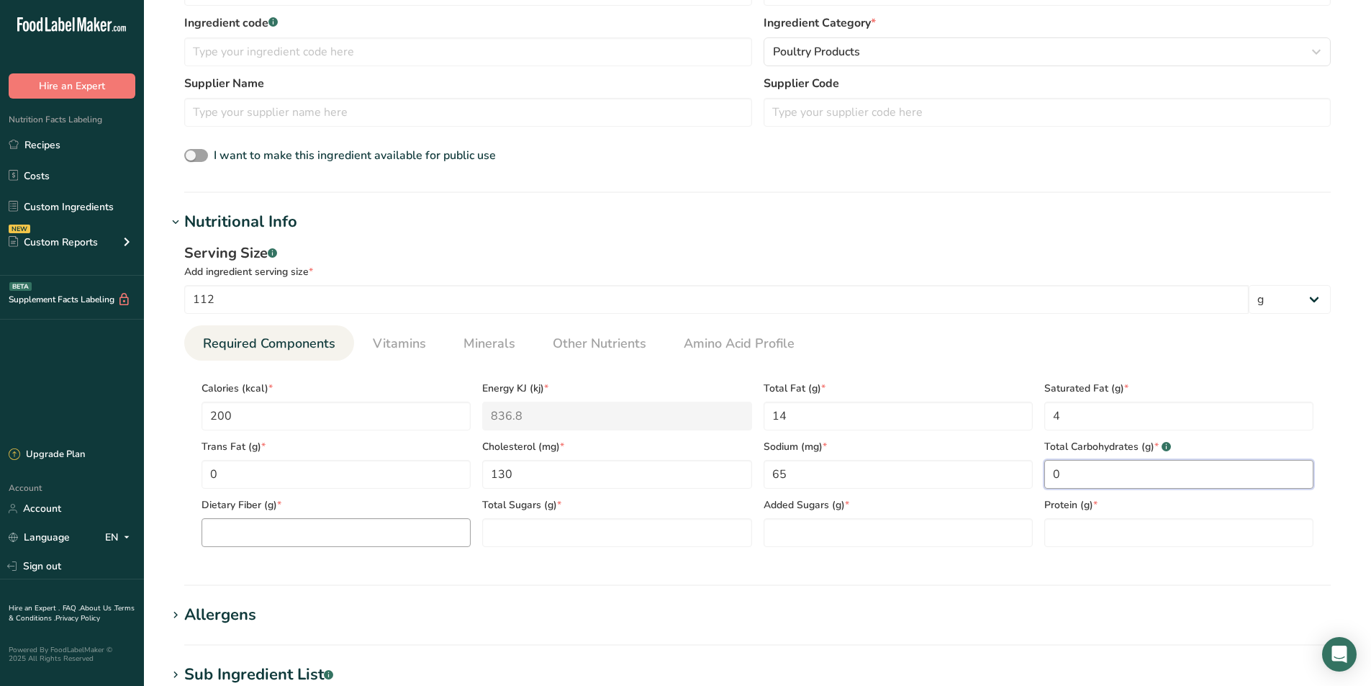
type Carbohydrates "0"
click at [366, 546] on Fiber "number" at bounding box center [336, 532] width 269 height 29
type Fiber "0"
click at [553, 543] on Sugars "number" at bounding box center [616, 532] width 269 height 29
type Sugars "0"
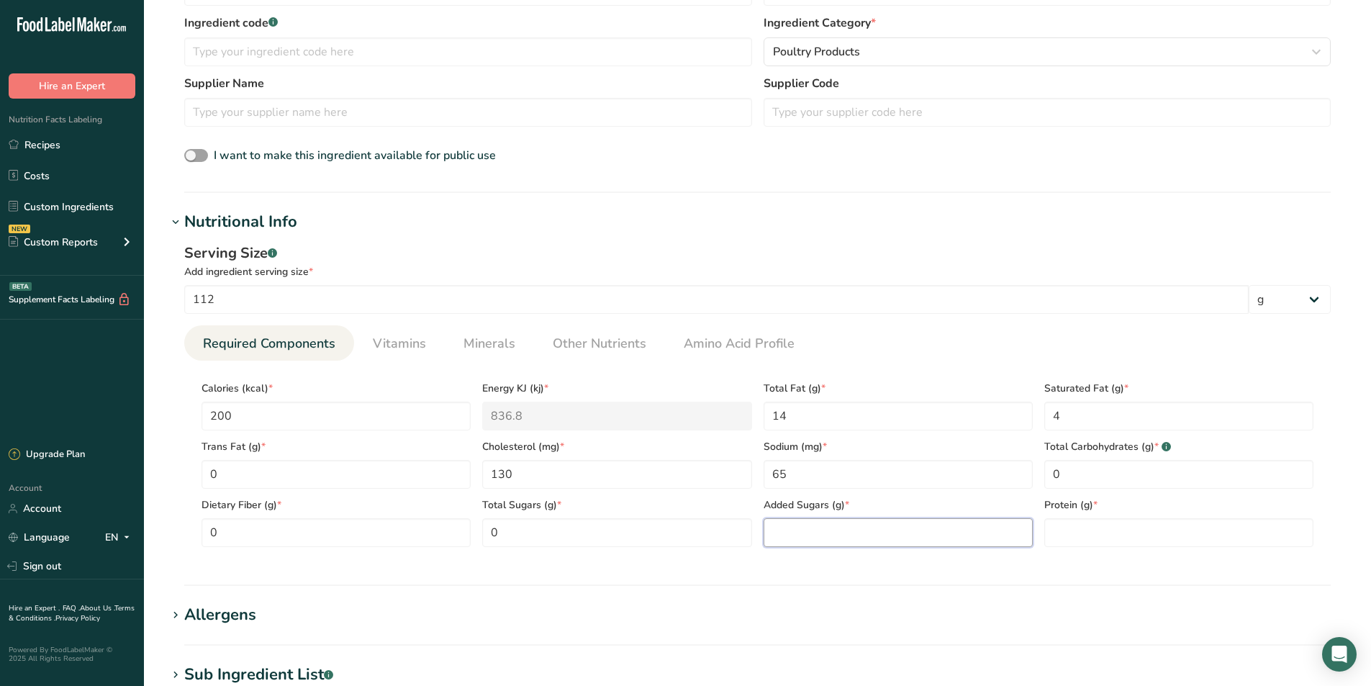
click at [801, 528] on Sugars "number" at bounding box center [898, 532] width 269 height 29
type Sugars "0"
click at [1109, 543] on input "number" at bounding box center [1179, 532] width 269 height 29
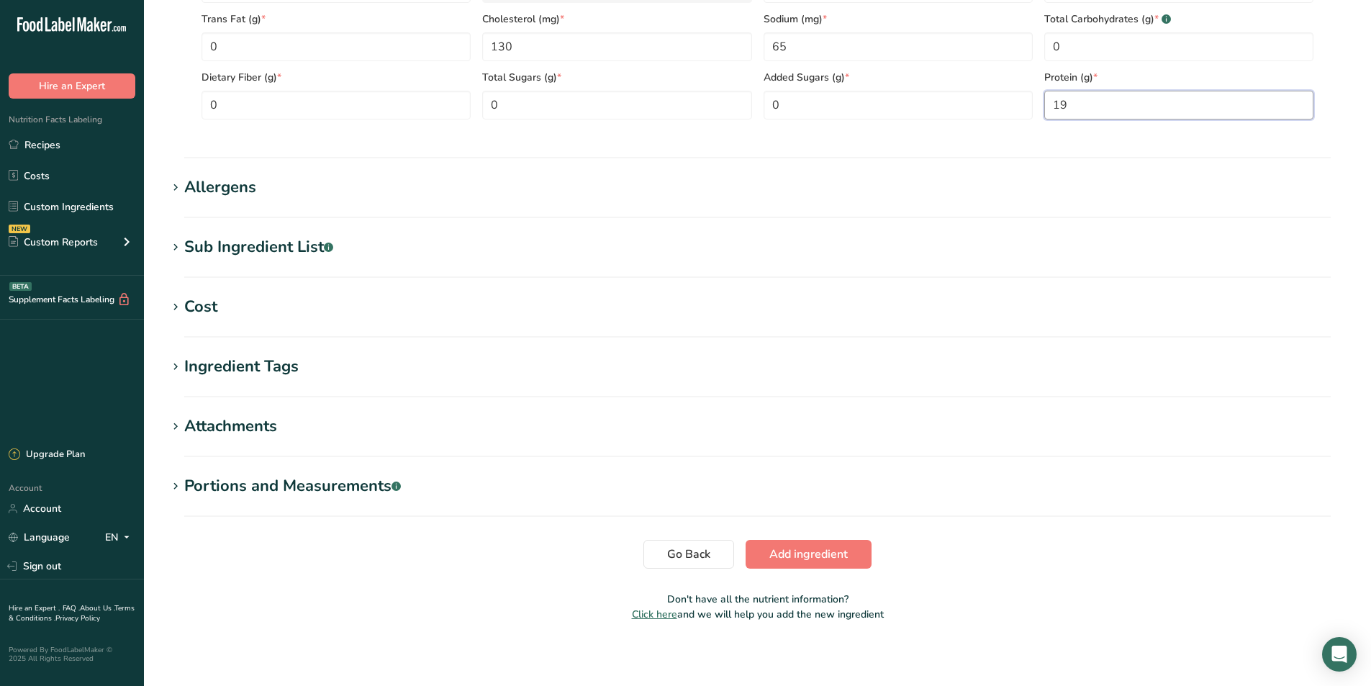
scroll to position [793, 0]
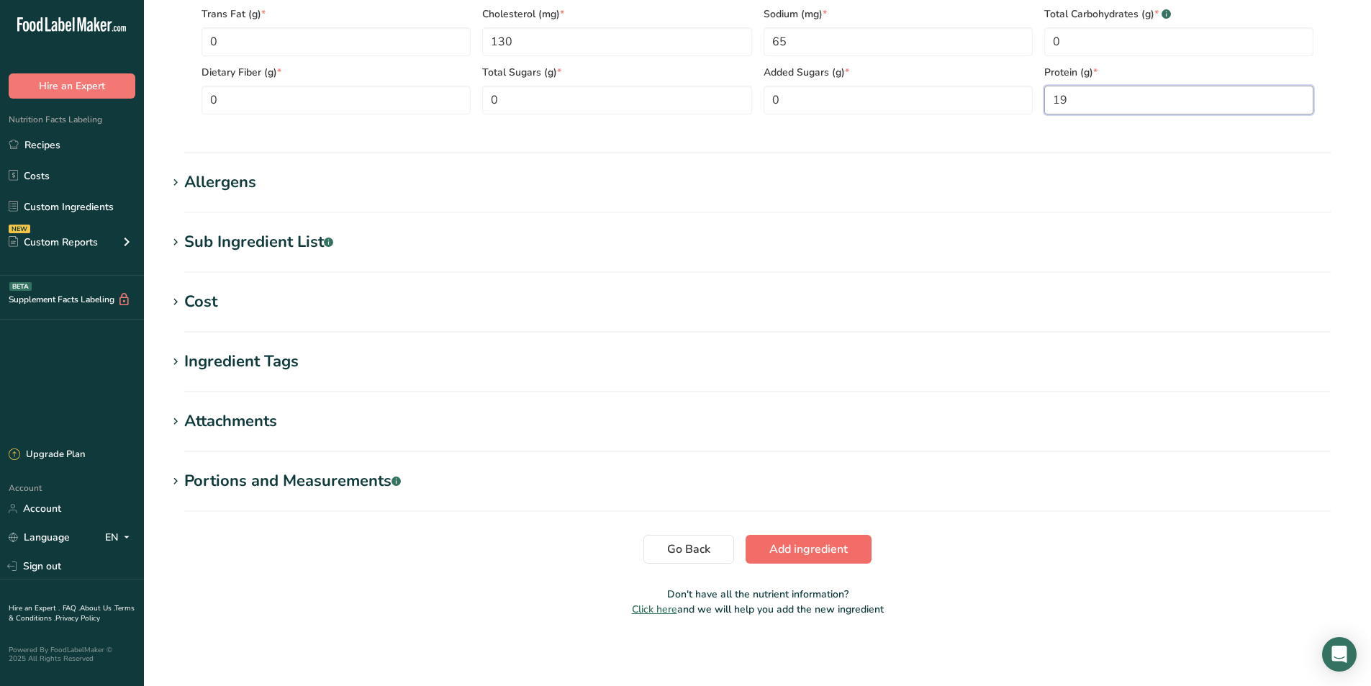
type input "19"
click at [828, 556] on span "Add ingredient" at bounding box center [809, 549] width 78 height 17
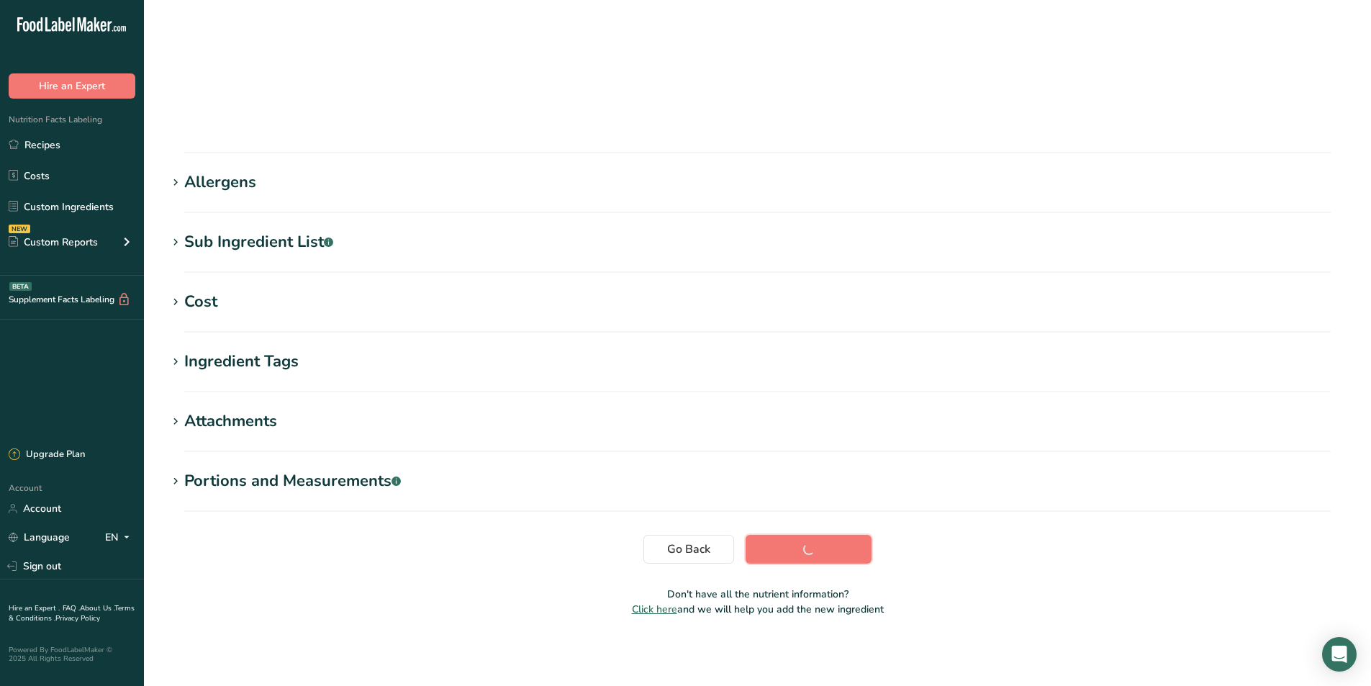
scroll to position [87, 0]
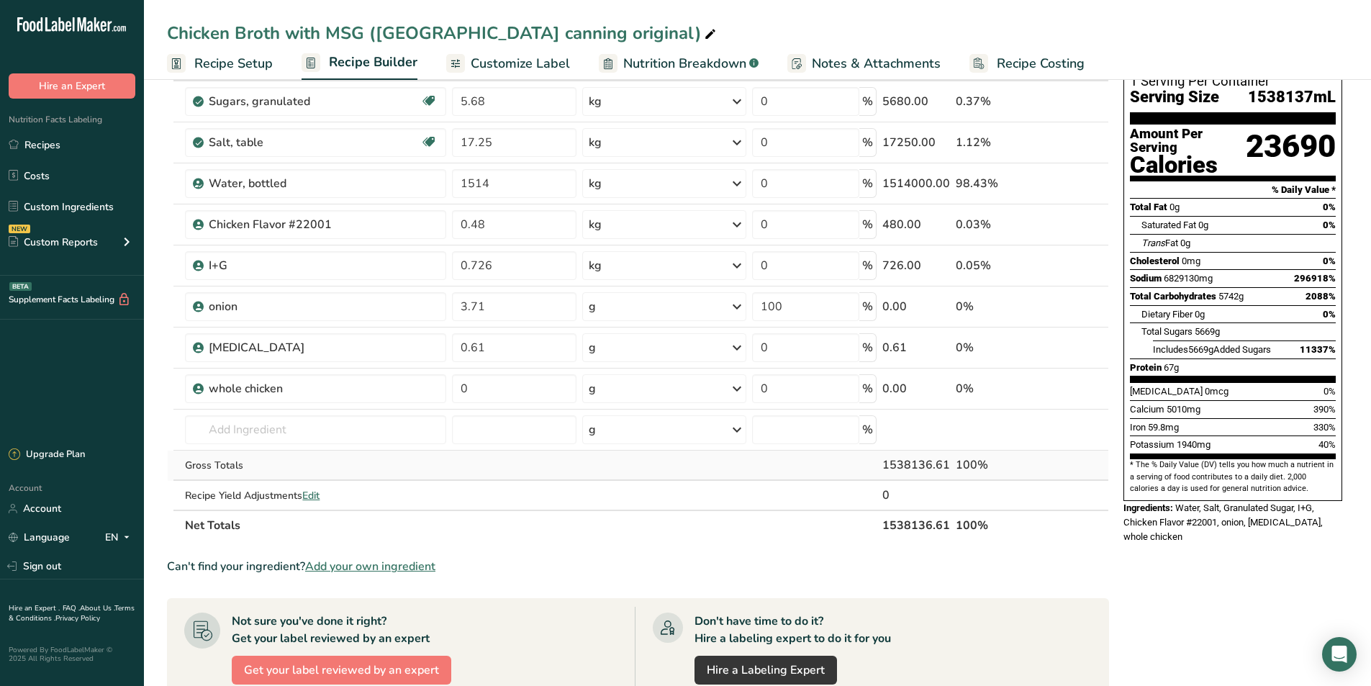
scroll to position [144, 0]
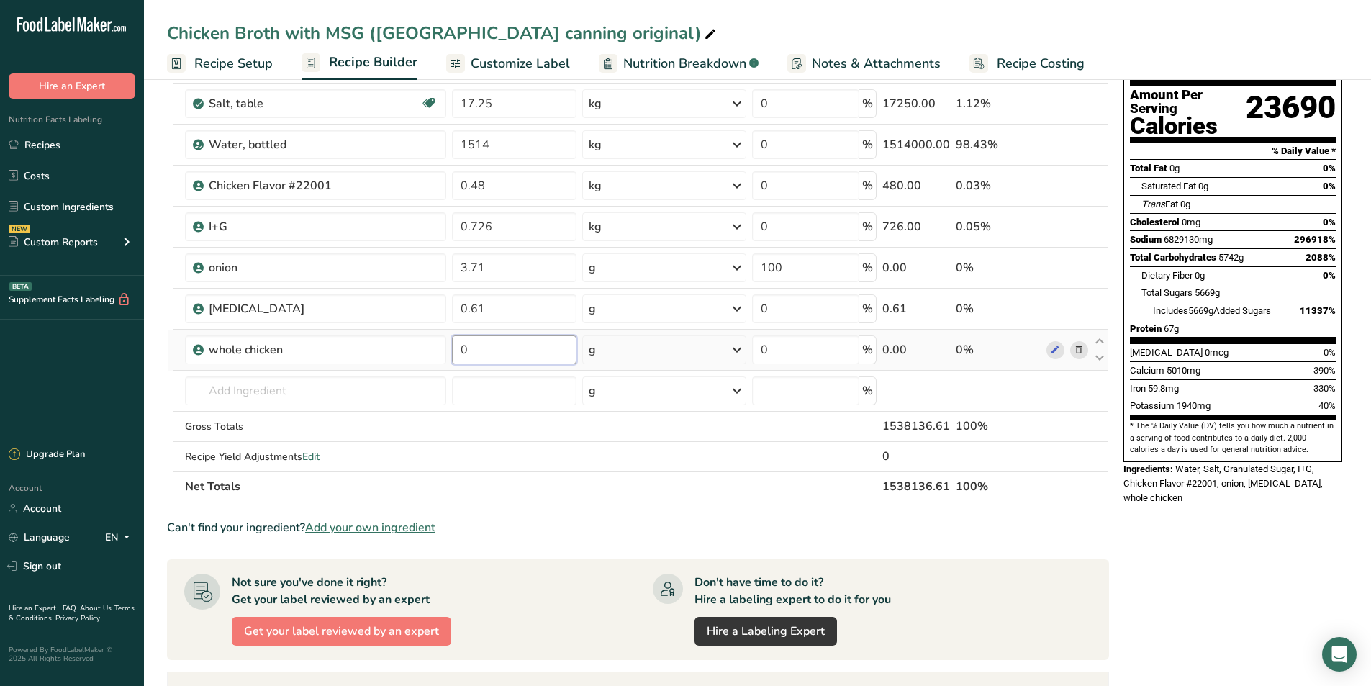
drag, startPoint x: 516, startPoint y: 361, endPoint x: 444, endPoint y: 366, distance: 72.2
click at [444, 366] on tr "whole chicken 0 g Weight Units g kg mg See more Volume Units l Volume units req…" at bounding box center [638, 350] width 941 height 41
type input "19.07"
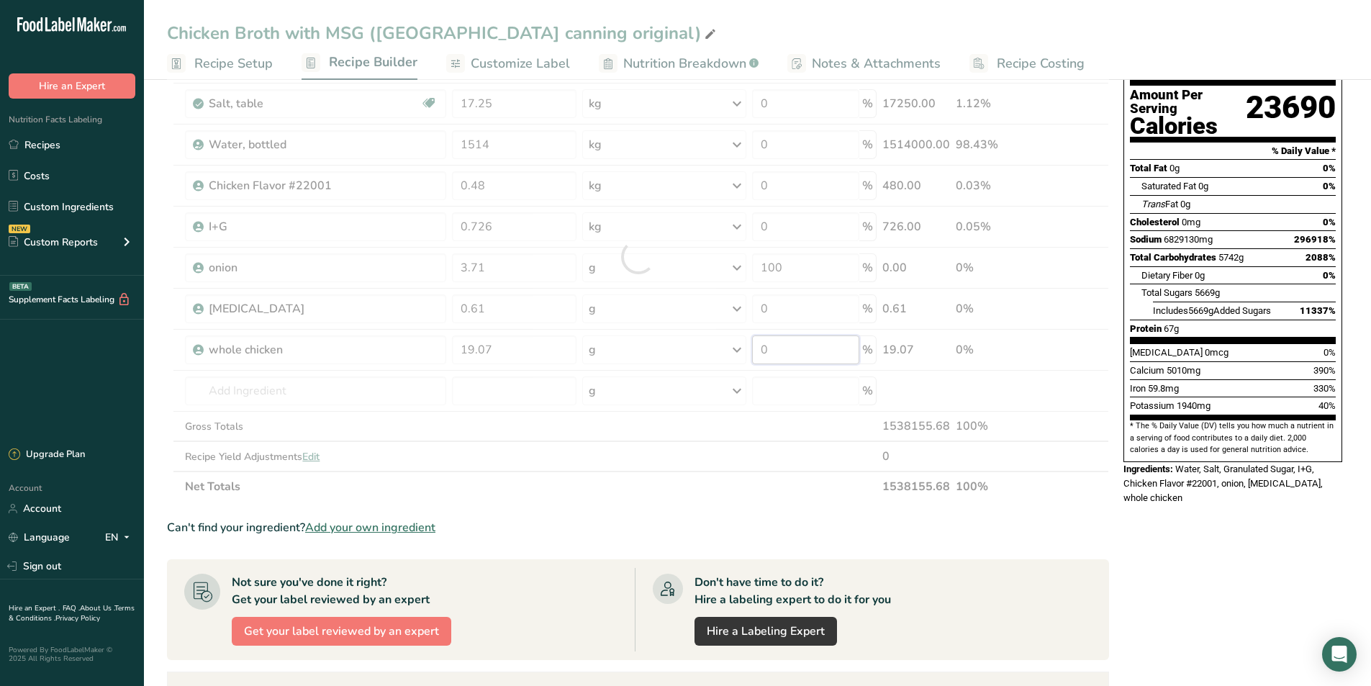
drag, startPoint x: 803, startPoint y: 351, endPoint x: 728, endPoint y: 348, distance: 74.9
click at [728, 348] on div "Ingredient * Amount * Unit * Waste * .a-a{fill:#347362;}.b-a{fill:#fff;} Grams …" at bounding box center [638, 257] width 942 height 490
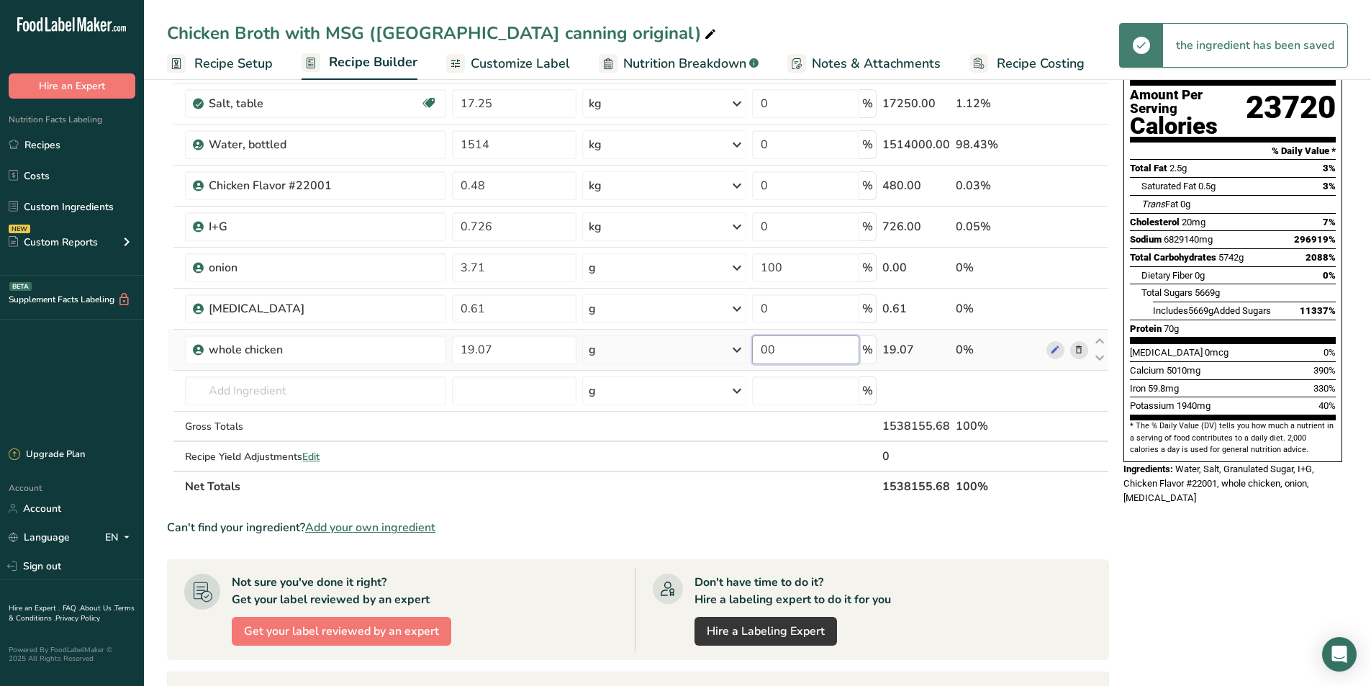
drag, startPoint x: 790, startPoint y: 345, endPoint x: 707, endPoint y: 348, distance: 82.8
click at [707, 348] on tr "whole chicken 19.07 g Weight Units g kg mg See more Volume Units l Volume units…" at bounding box center [638, 350] width 941 height 41
type input "100"
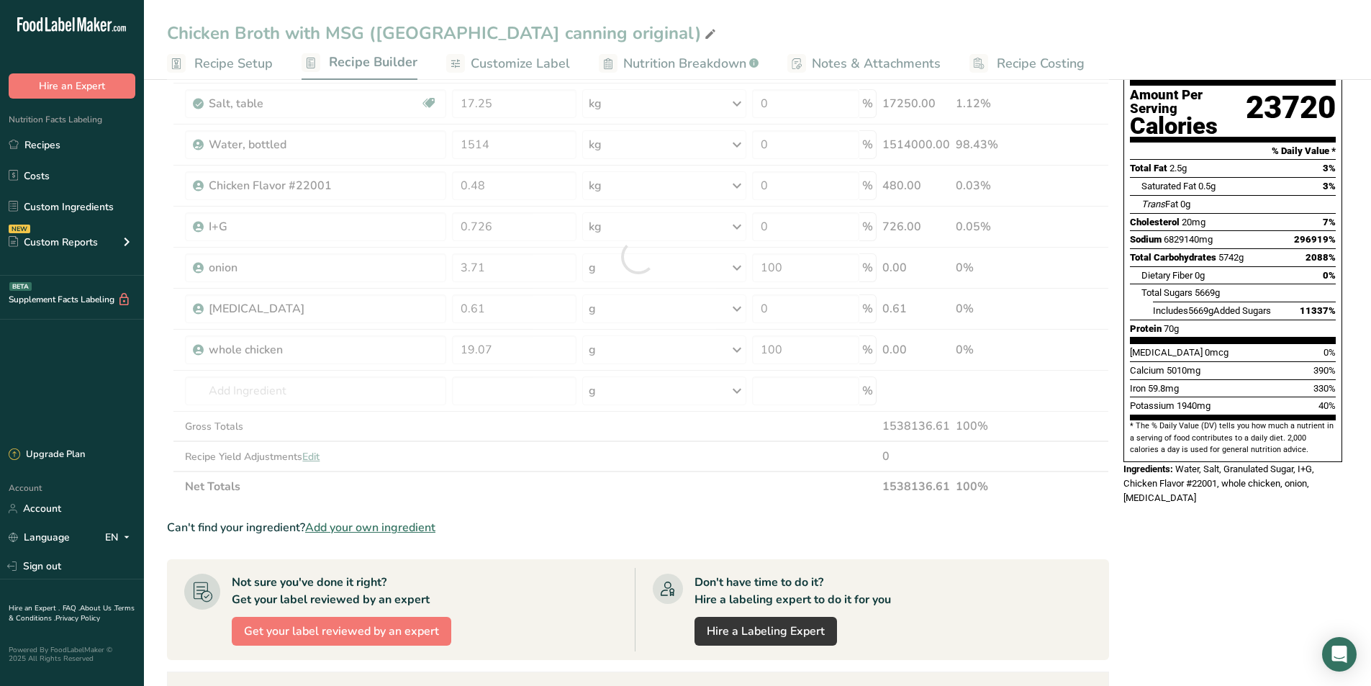
click at [1291, 579] on div "Nutrition Facts 1 Serving Per Container Serving Size 1538156mL Amount Per Servi…" at bounding box center [1233, 463] width 230 height 1019
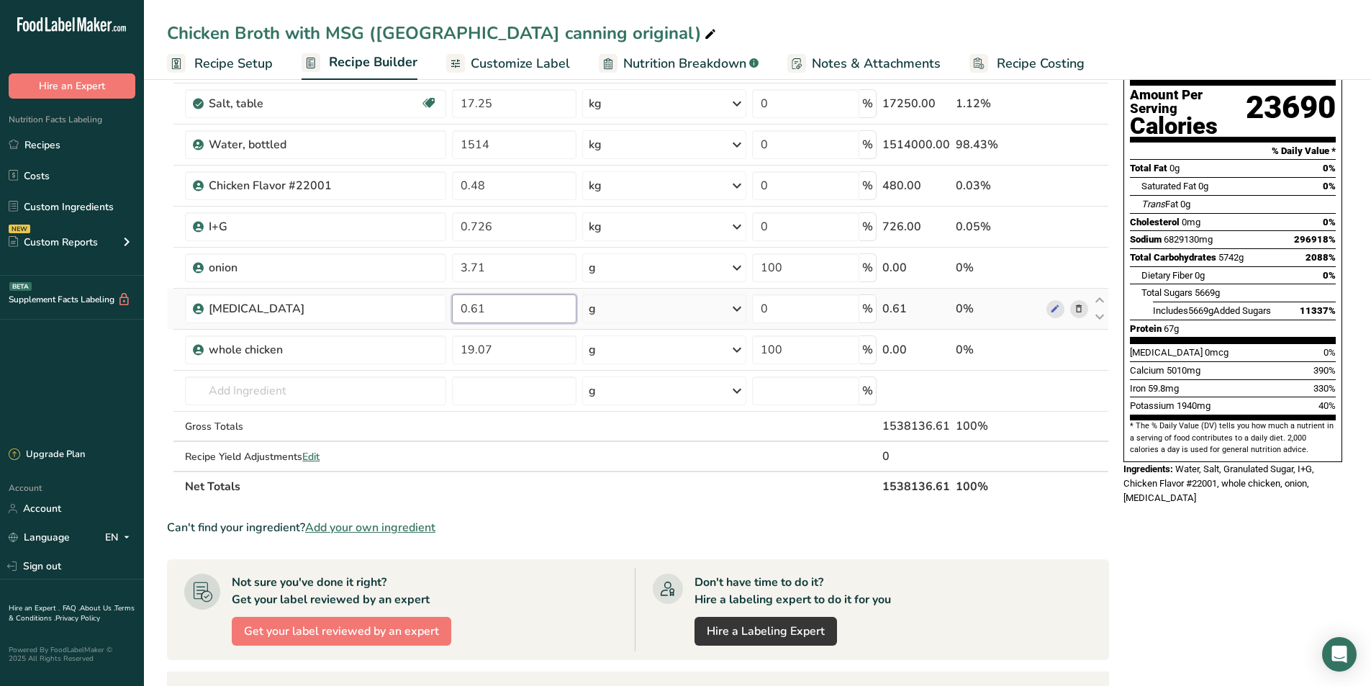
drag, startPoint x: 493, startPoint y: 310, endPoint x: 474, endPoint y: 310, distance: 19.4
click at [474, 310] on input "0.61" at bounding box center [514, 308] width 125 height 29
type input "0.91"
click at [749, 311] on div "Ingredient * Amount * Unit * Waste * .a-a{fill:#347362;}.b-a{fill:#fff;} Grams …" at bounding box center [638, 257] width 942 height 490
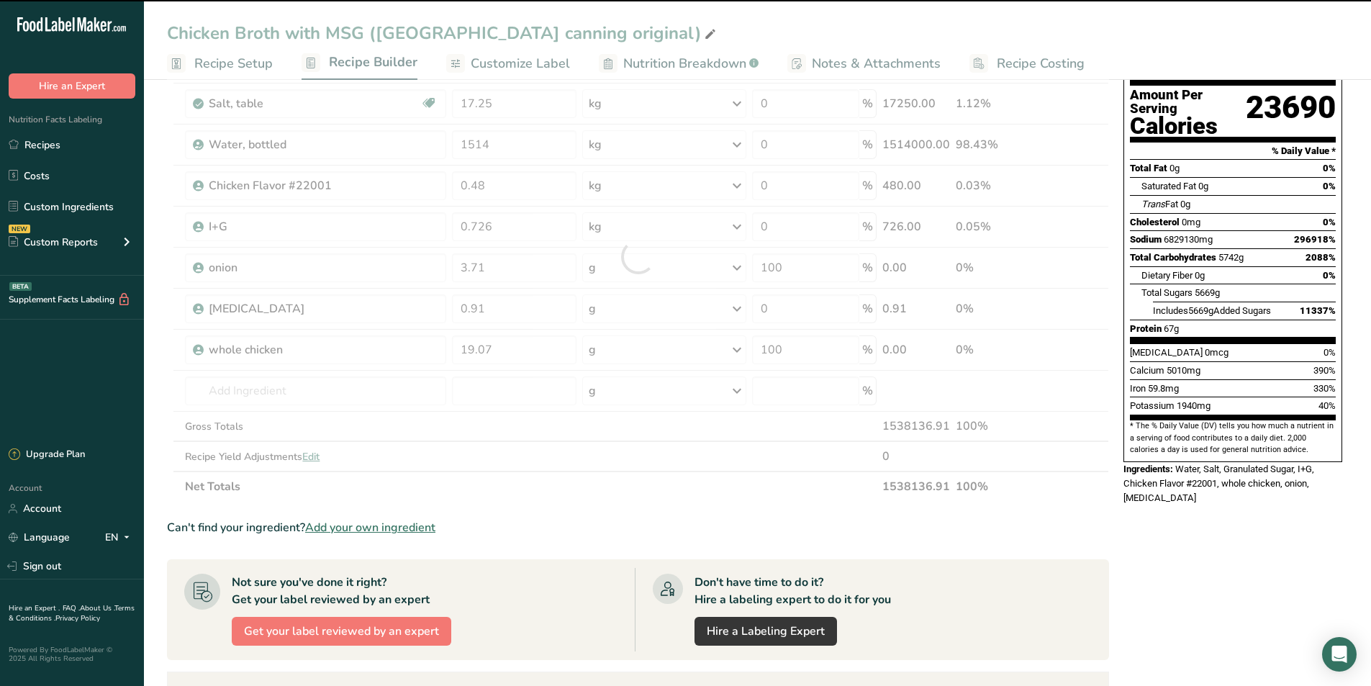
click at [739, 308] on icon at bounding box center [736, 309] width 17 height 26
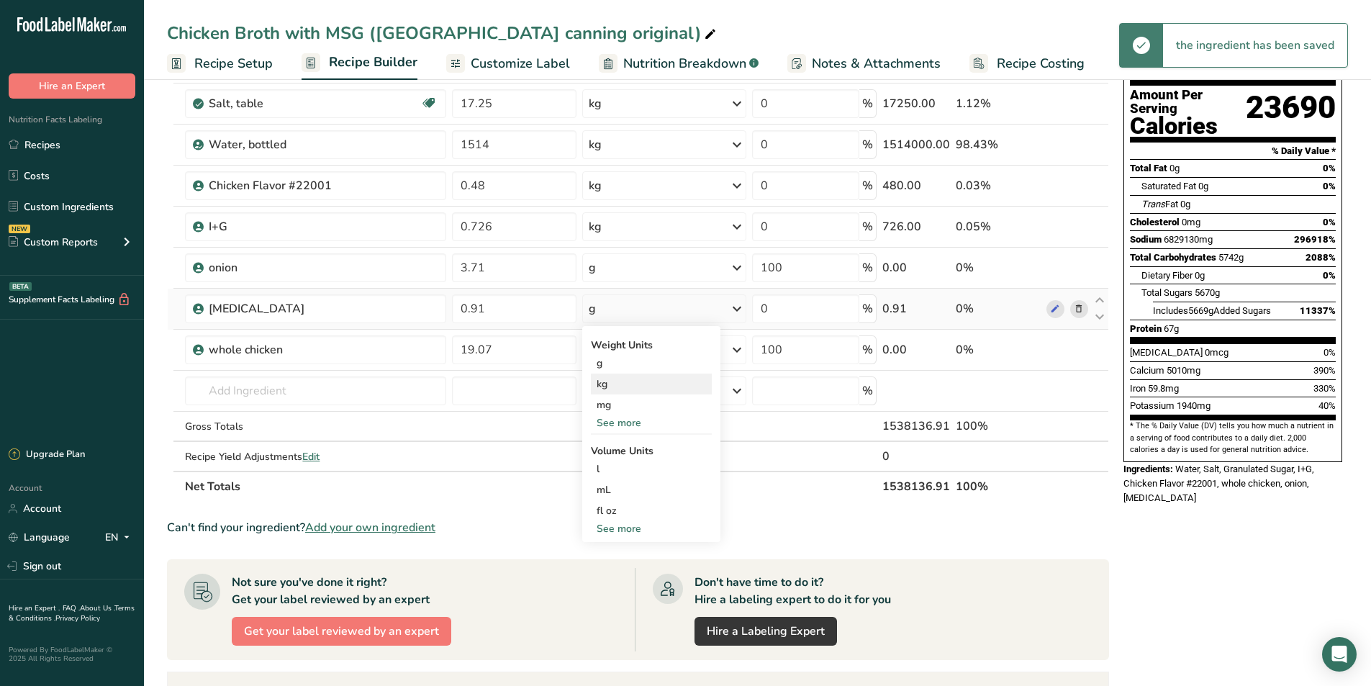
click at [631, 389] on div "kg" at bounding box center [651, 384] width 121 height 21
click at [738, 266] on icon at bounding box center [736, 268] width 17 height 26
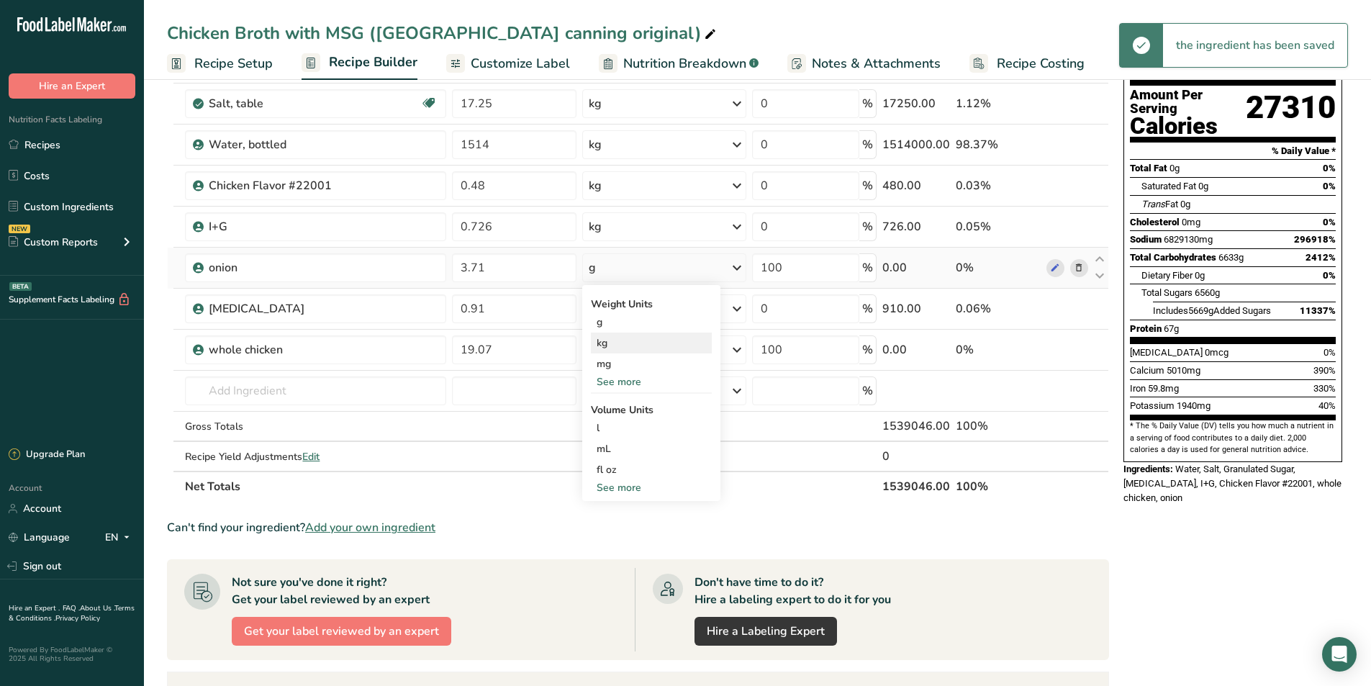
click at [624, 342] on div "kg" at bounding box center [651, 343] width 121 height 21
click at [736, 349] on icon at bounding box center [736, 350] width 17 height 26
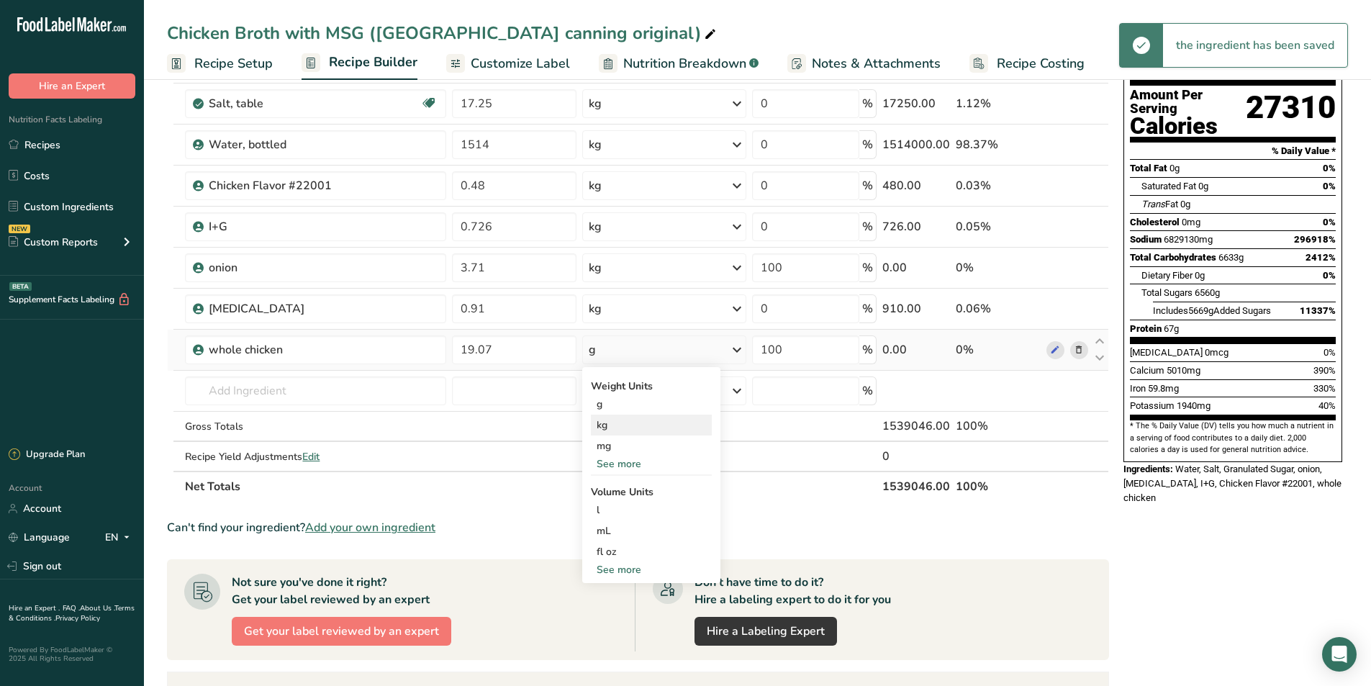
click at [625, 422] on div "kg" at bounding box center [651, 425] width 121 height 21
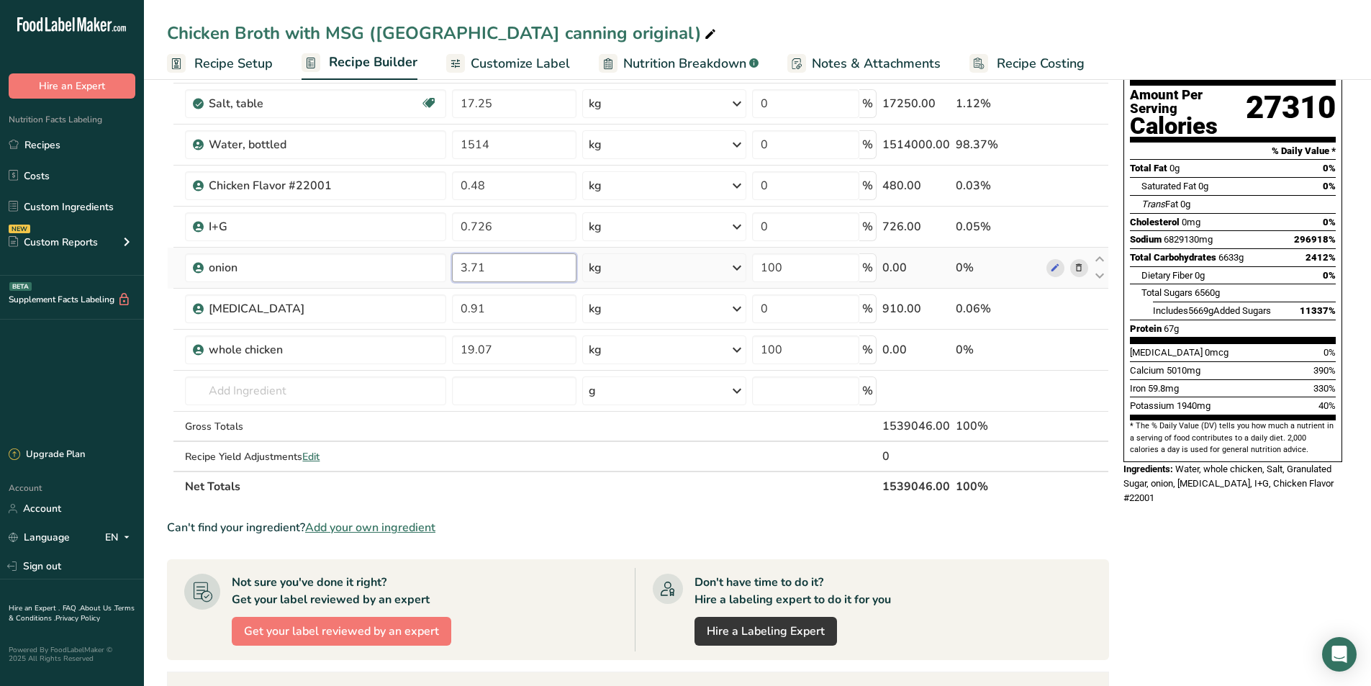
drag, startPoint x: 505, startPoint y: 267, endPoint x: 474, endPoint y: 269, distance: 31.7
click at [474, 269] on input "3.71" at bounding box center [514, 267] width 125 height 29
type input "3.2"
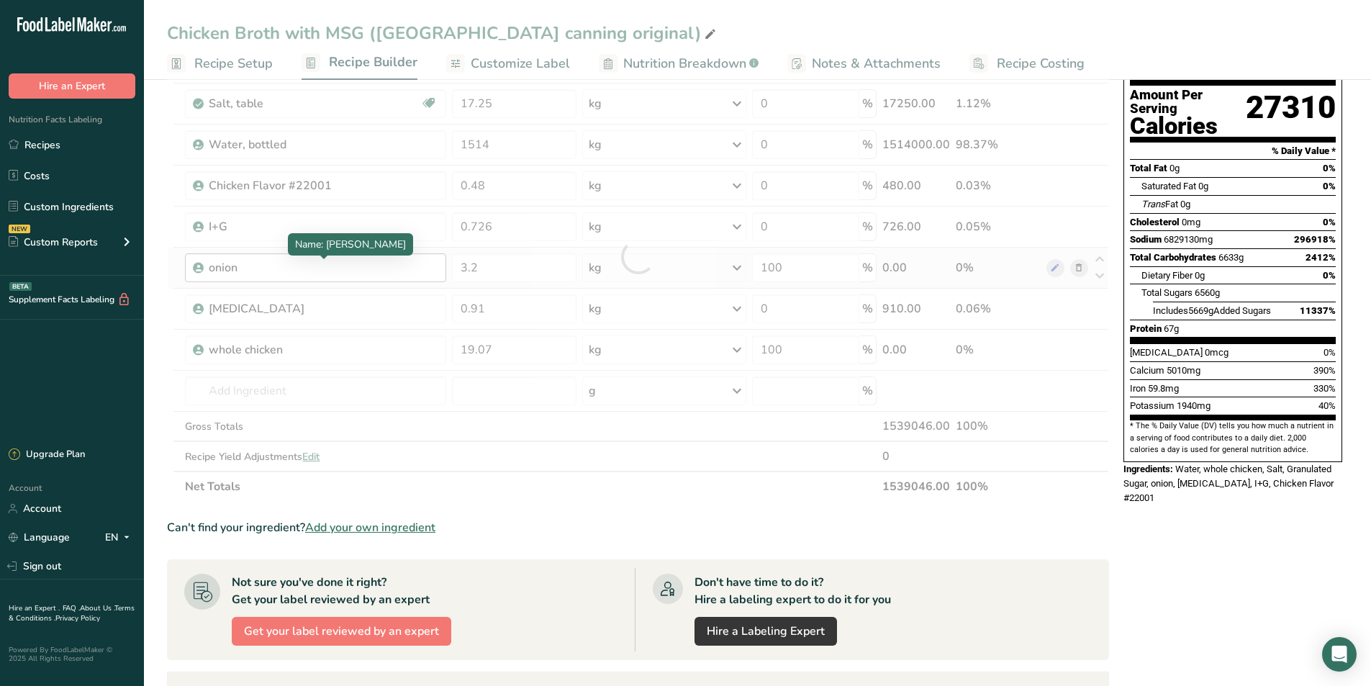
click at [256, 263] on div "Ingredient * Amount * Unit * Waste * .a-a{fill:#347362;}.b-a{fill:#fff;} Grams …" at bounding box center [638, 257] width 942 height 490
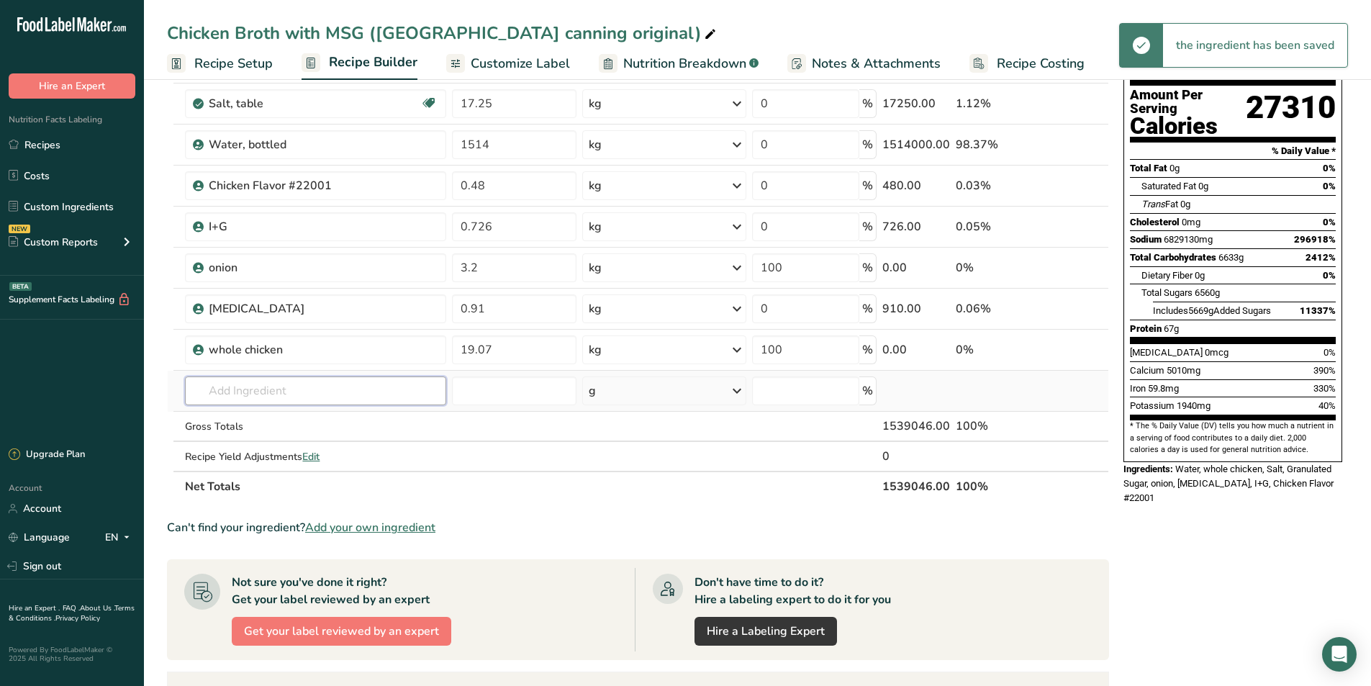
click at [234, 394] on input "text" at bounding box center [315, 390] width 261 height 29
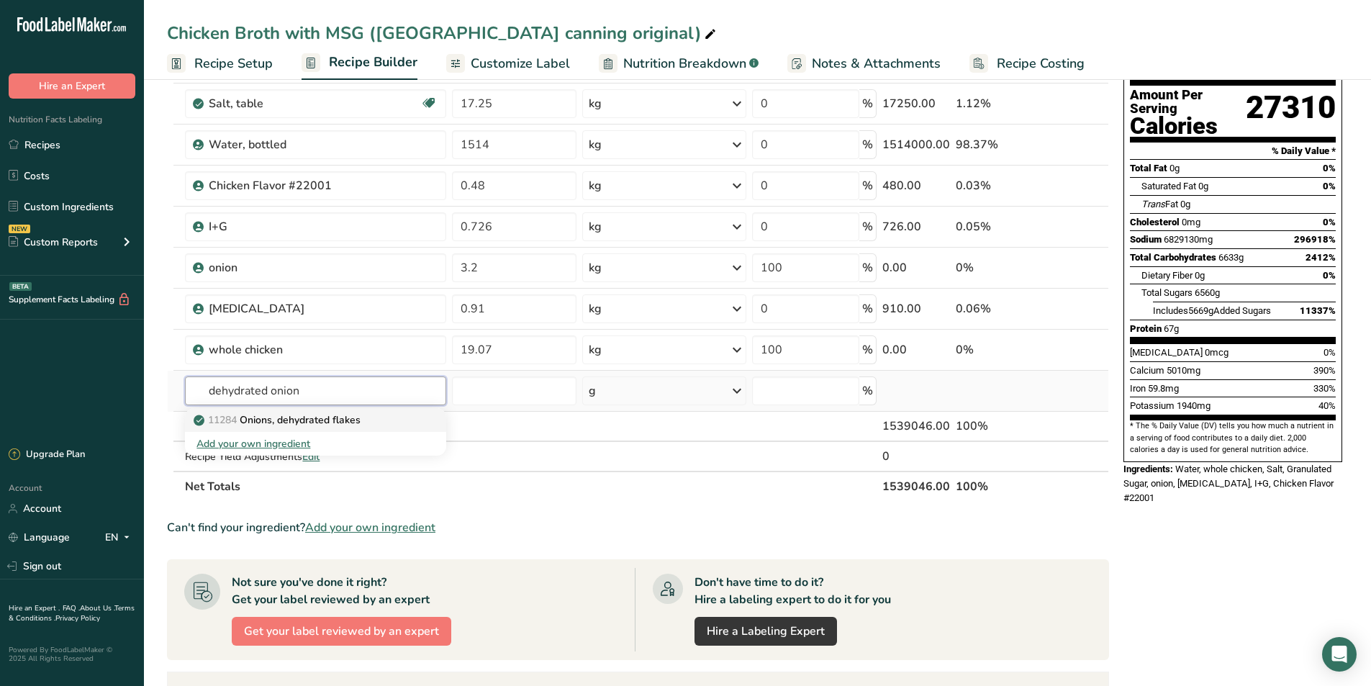
type input "dehydrated onion"
click at [348, 425] on p "11284 Onions, dehydrated flakes" at bounding box center [279, 419] width 164 height 15
type input "Onions, dehydrated flakes"
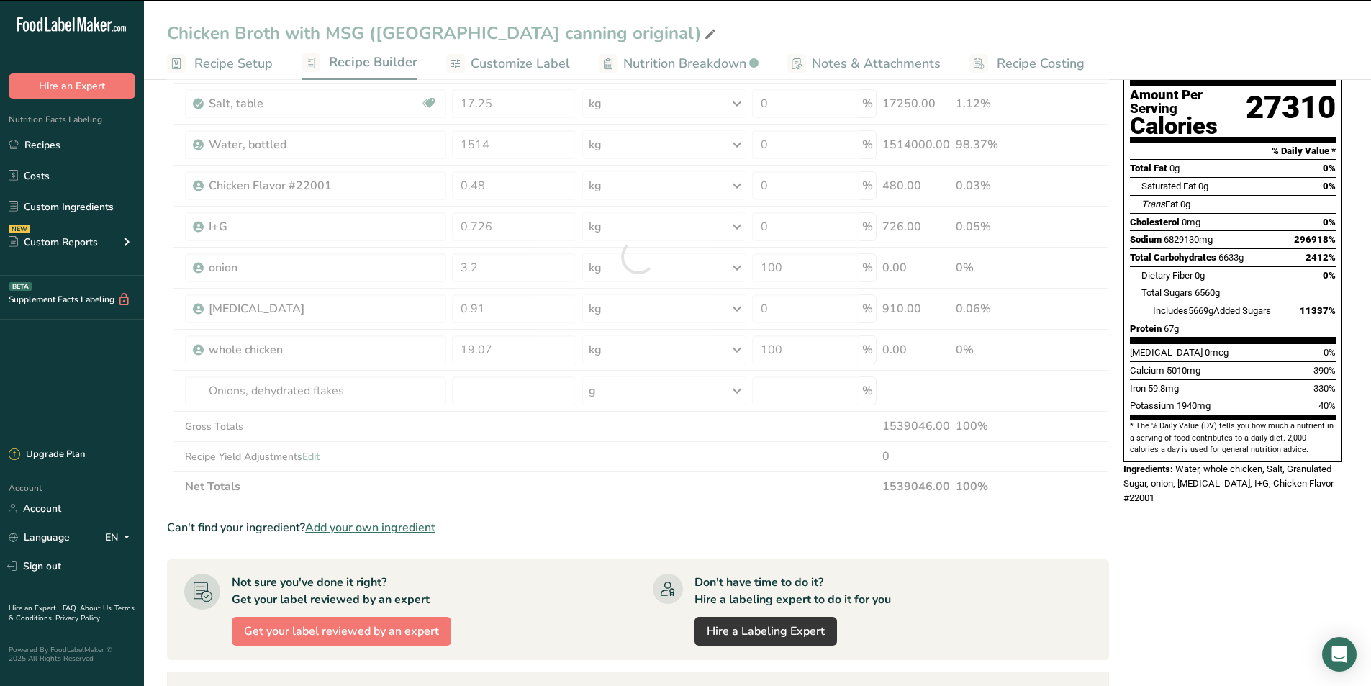
type input "0"
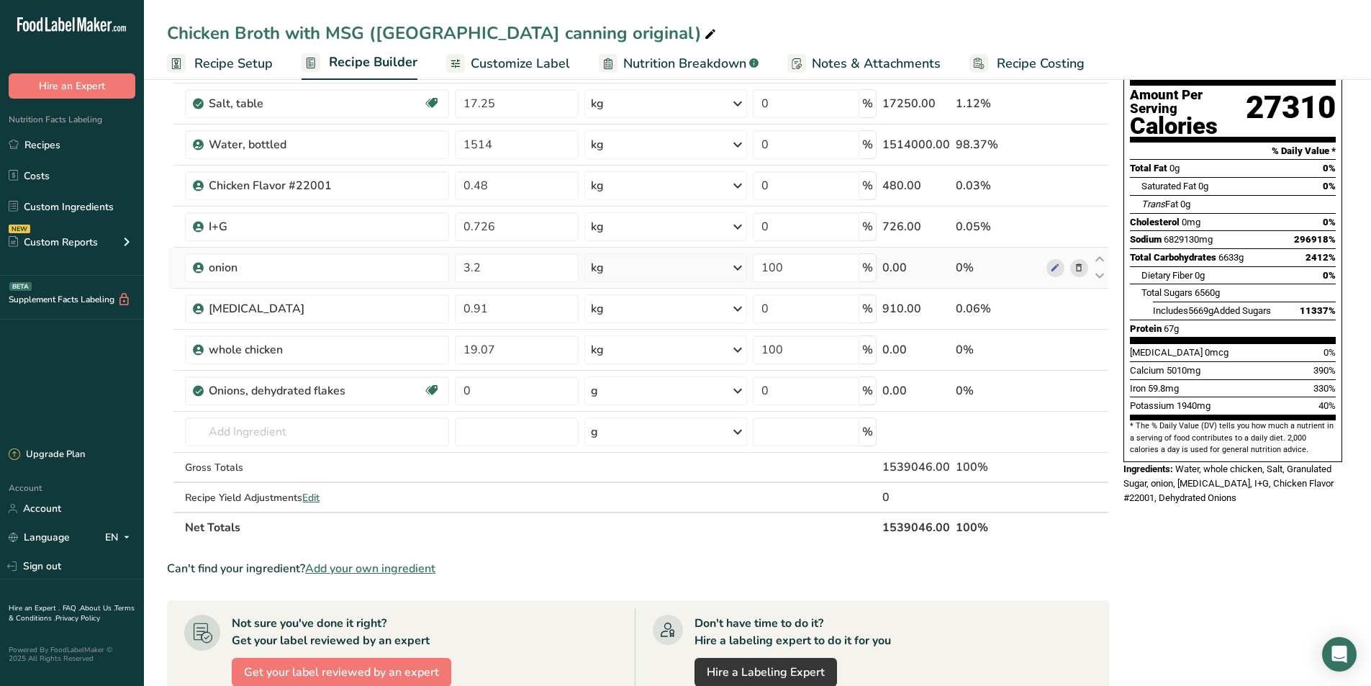
click at [1082, 269] on icon at bounding box center [1079, 268] width 10 height 15
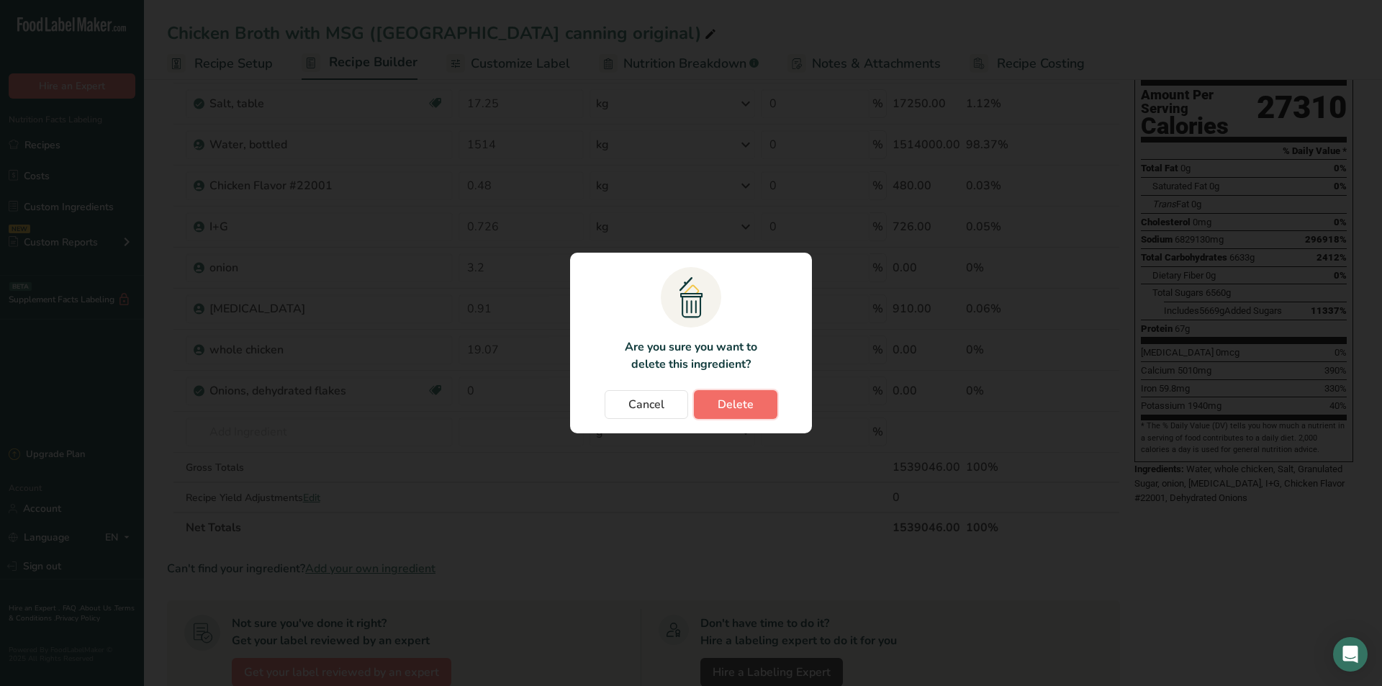
click at [732, 401] on span "Delete" at bounding box center [736, 404] width 36 height 17
type input "0.91"
type input "0"
type input "19.07"
type input "100"
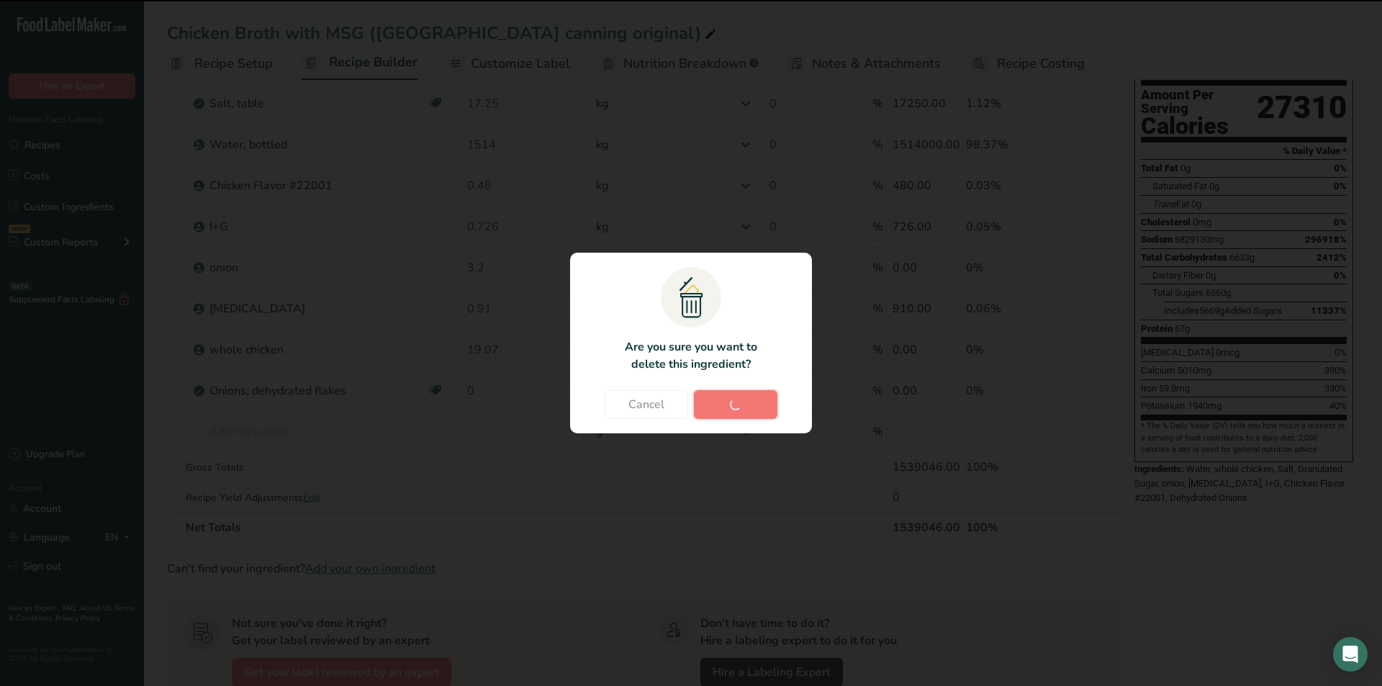
type input "0"
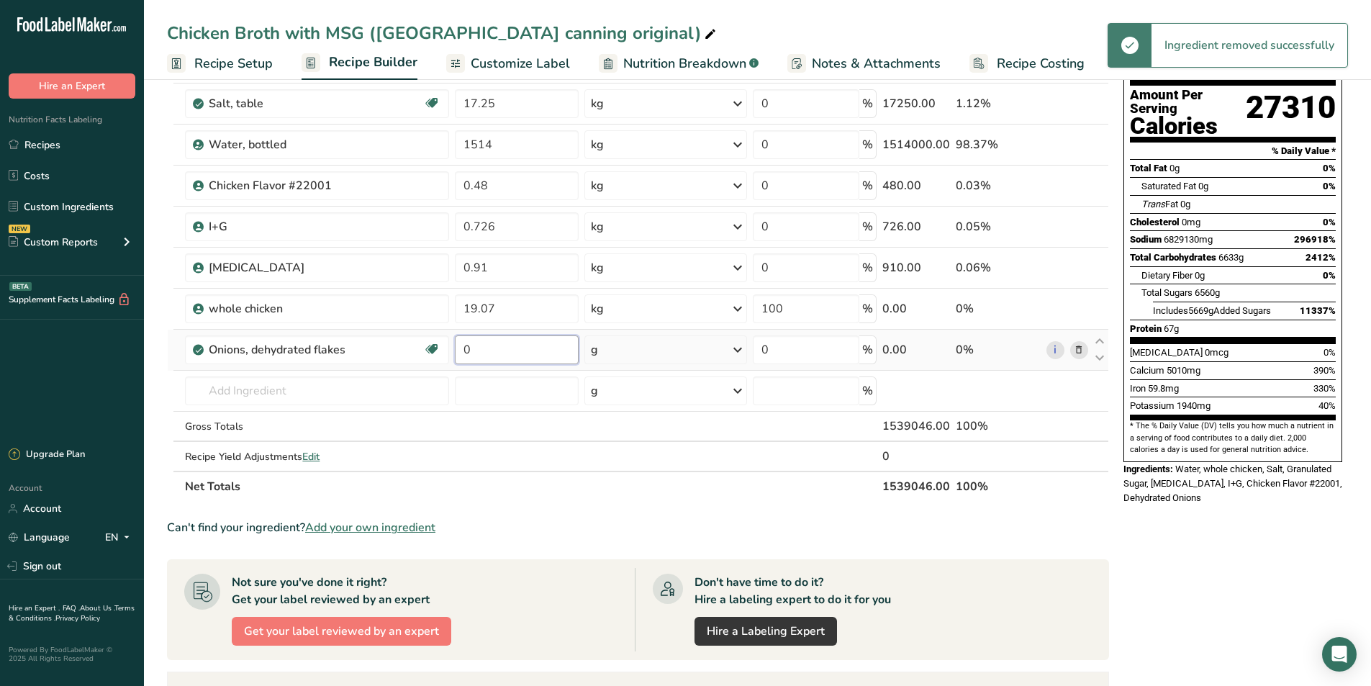
drag, startPoint x: 502, startPoint y: 346, endPoint x: 461, endPoint y: 348, distance: 40.4
click at [461, 348] on input "0" at bounding box center [516, 349] width 123 height 29
type input "3.2"
click at [736, 345] on div "Ingredient * Amount * Unit * Waste * .a-a{fill:#347362;}.b-a{fill:#fff;} Grams …" at bounding box center [638, 257] width 942 height 490
click at [746, 348] on icon at bounding box center [737, 350] width 17 height 26
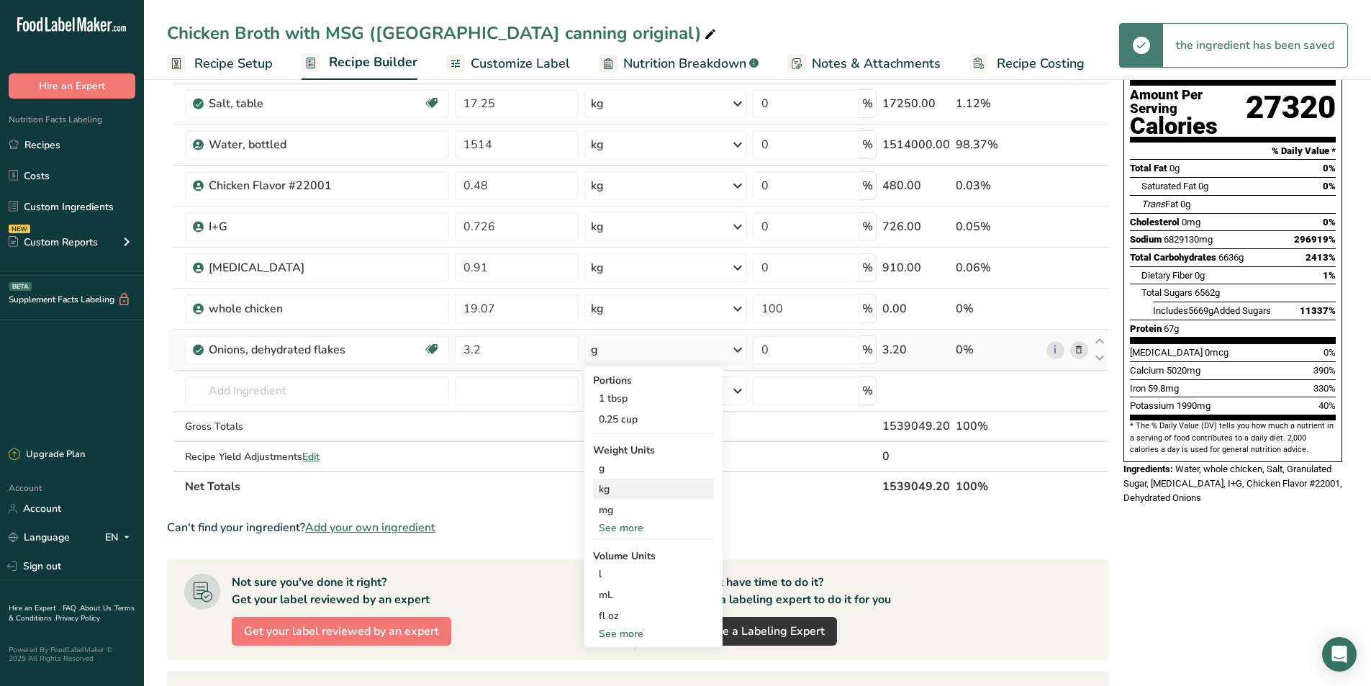
click at [624, 494] on div "kg" at bounding box center [653, 489] width 121 height 21
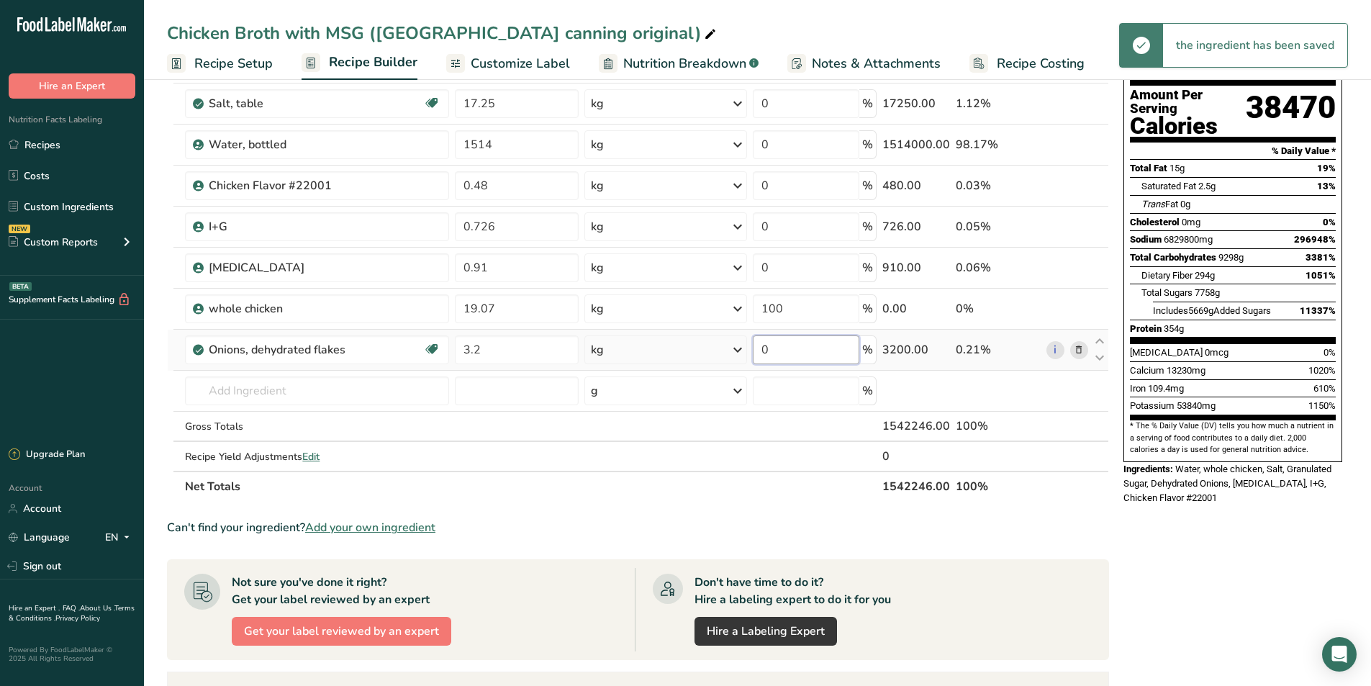
drag, startPoint x: 785, startPoint y: 351, endPoint x: 752, endPoint y: 349, distance: 33.1
click at [752, 349] on td "0 %" at bounding box center [815, 350] width 130 height 41
type input "100"
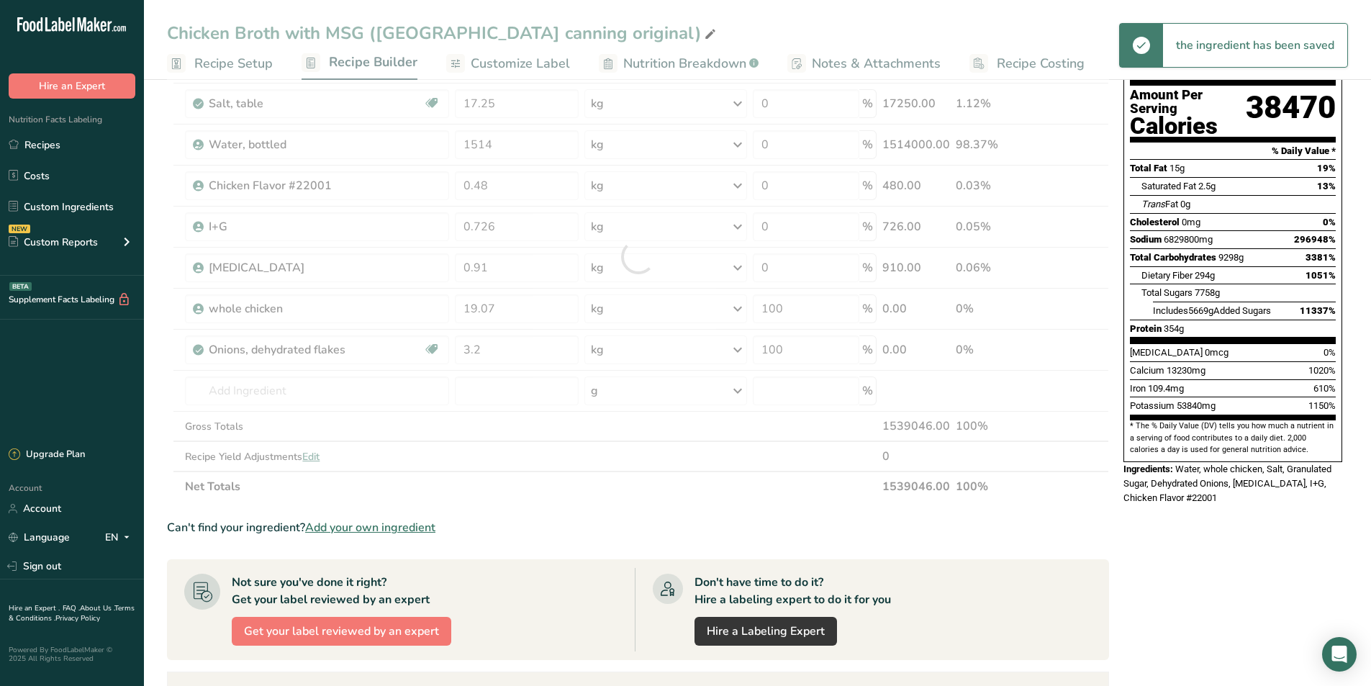
click at [1170, 552] on div "Nutrition Facts 1 Serving Per Container Serving Size 1542246mL Amount Per Servi…" at bounding box center [1233, 463] width 230 height 1019
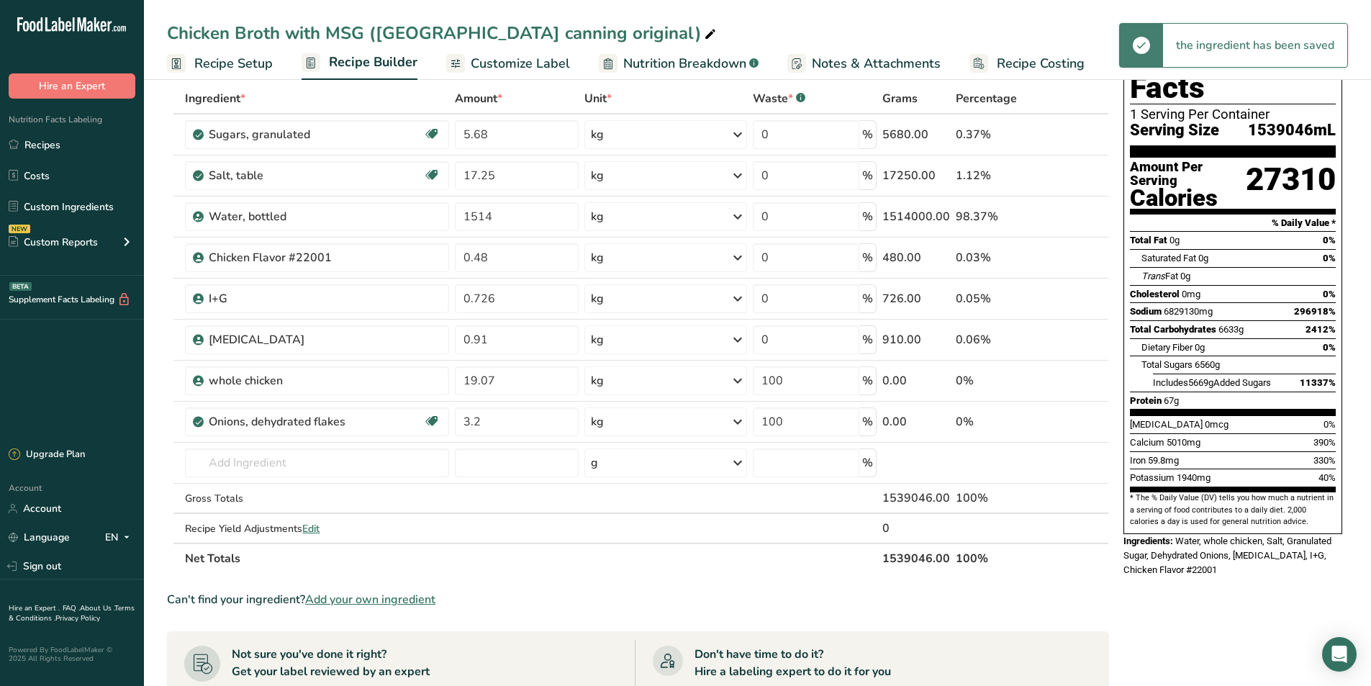
scroll to position [0, 0]
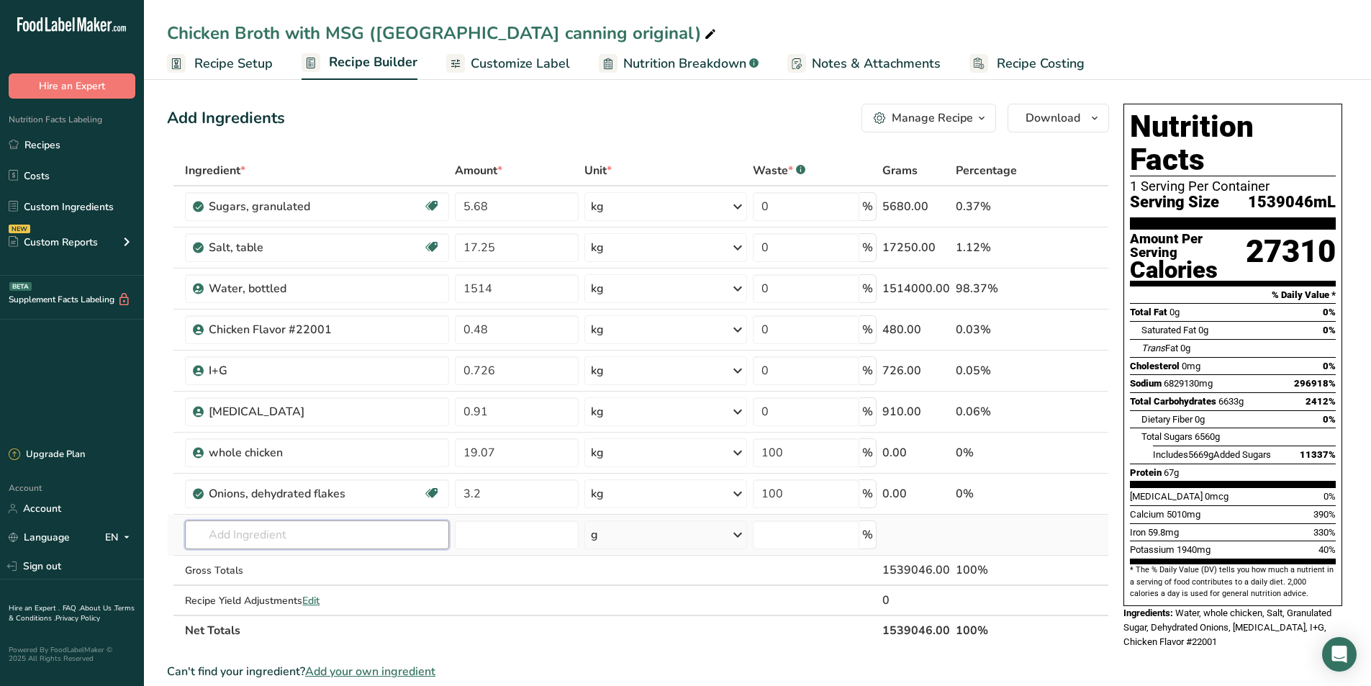
click at [251, 527] on input "text" at bounding box center [317, 534] width 264 height 29
click at [218, 533] on input "chcken powder" at bounding box center [317, 534] width 264 height 29
click at [305, 537] on input "chicken powder" at bounding box center [317, 534] width 264 height 29
click at [326, 536] on input "chicken powder" at bounding box center [317, 534] width 264 height 29
drag, startPoint x: 248, startPoint y: 535, endPoint x: 310, endPoint y: 536, distance: 61.2
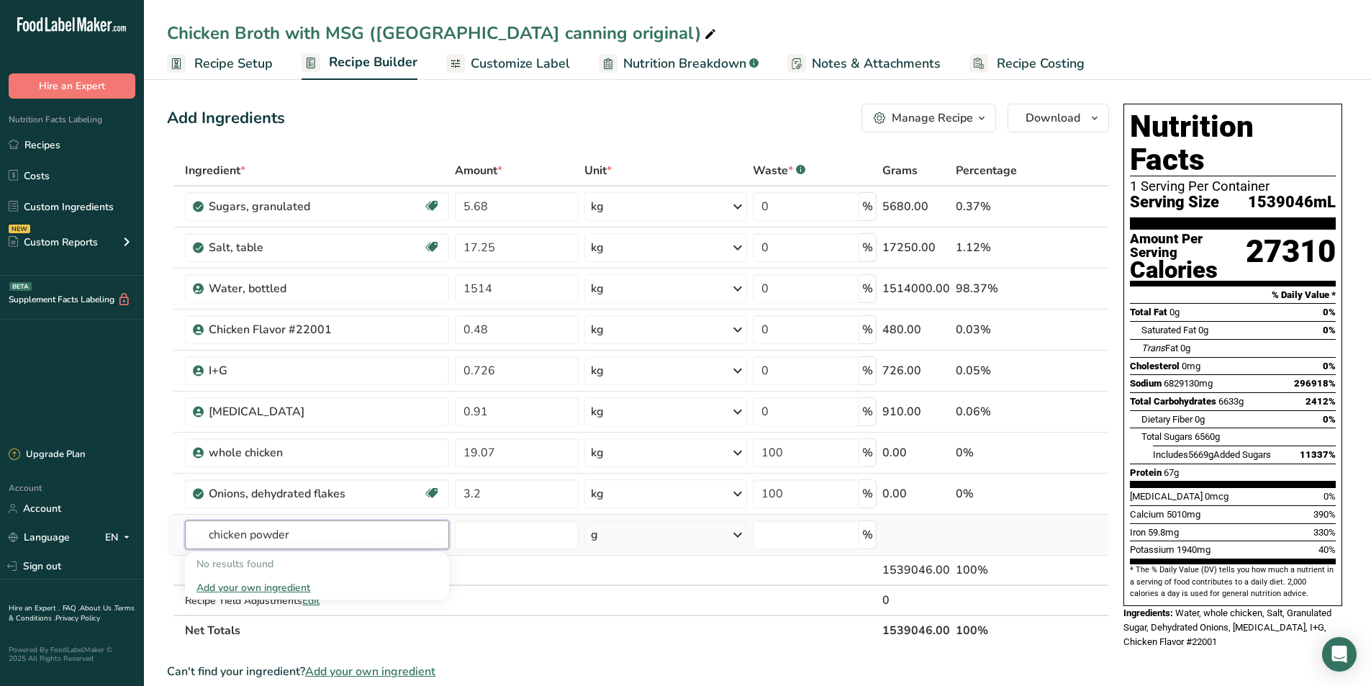
click at [310, 536] on input "chicken powder" at bounding box center [317, 534] width 264 height 29
type input "chicken stock powder"
click at [274, 583] on div "Add your own ingredient" at bounding box center [317, 587] width 241 height 15
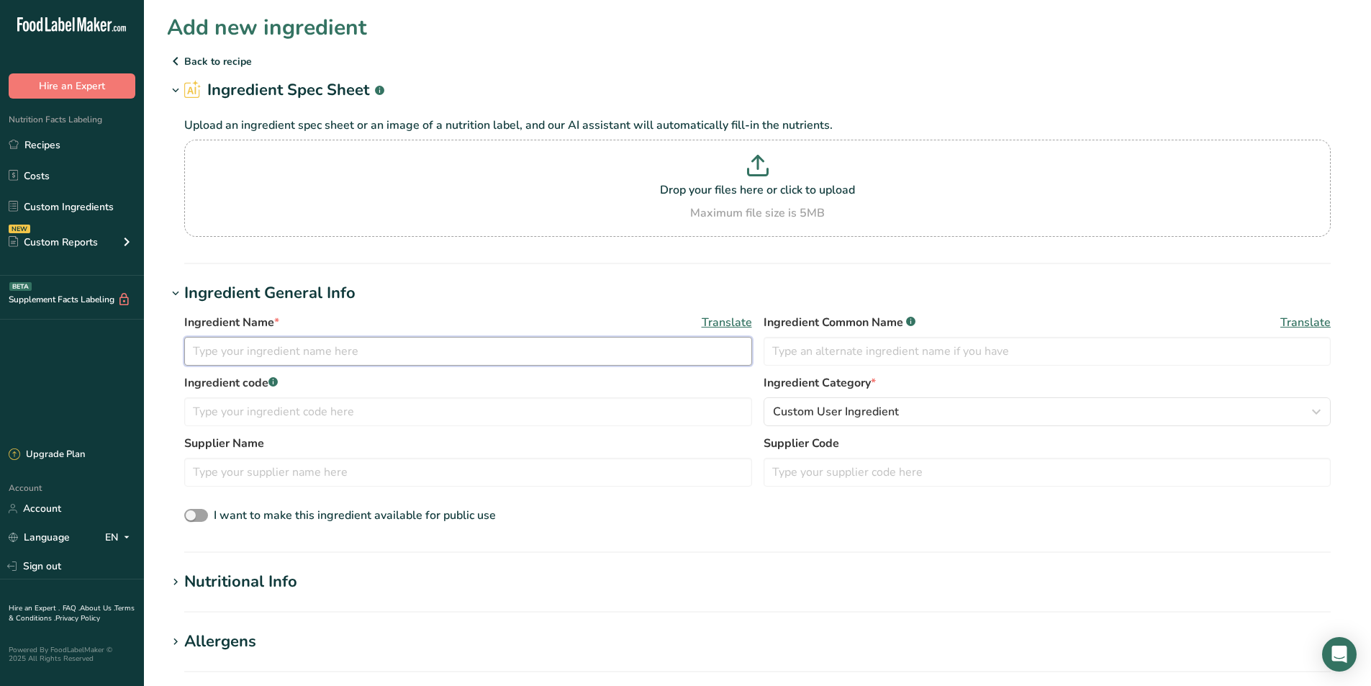
click at [258, 348] on input "text" at bounding box center [468, 351] width 568 height 29
click at [260, 353] on input "chicken stockpowder" at bounding box center [468, 351] width 568 height 29
type input "chicken stock powder"
click at [238, 579] on div "Nutritional Info" at bounding box center [240, 582] width 113 height 24
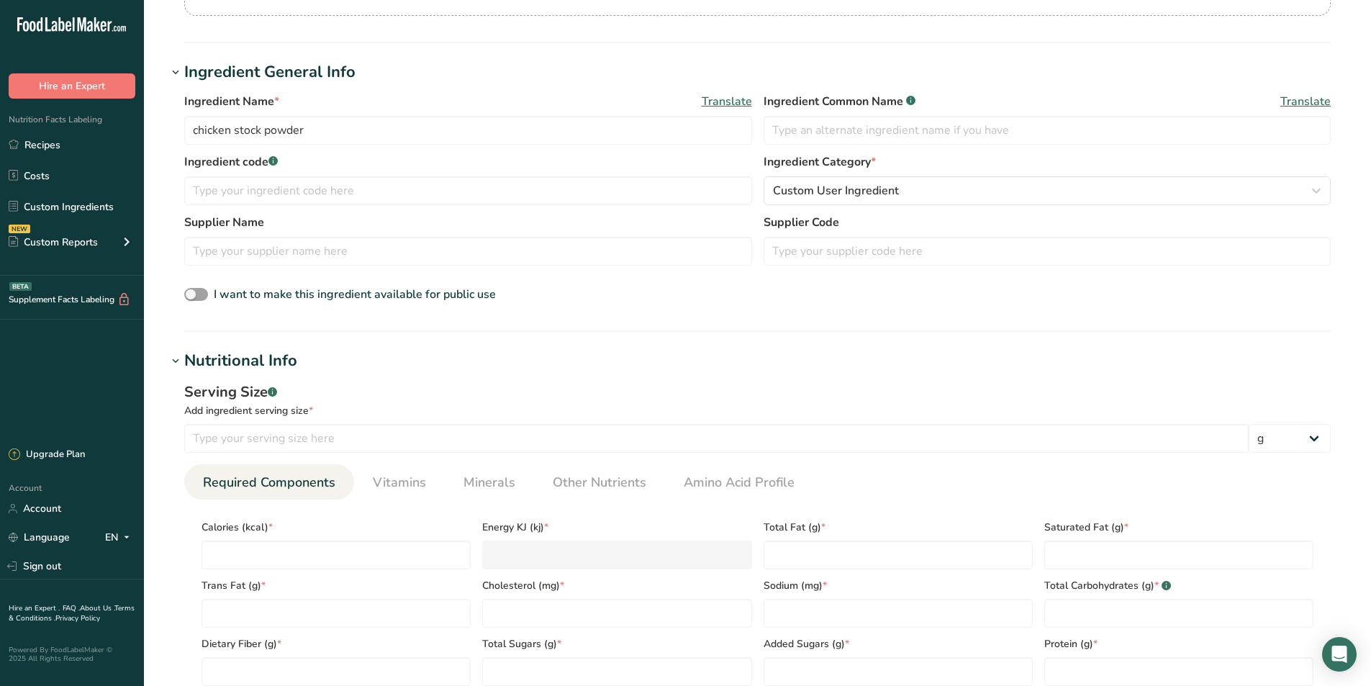
scroll to position [288, 0]
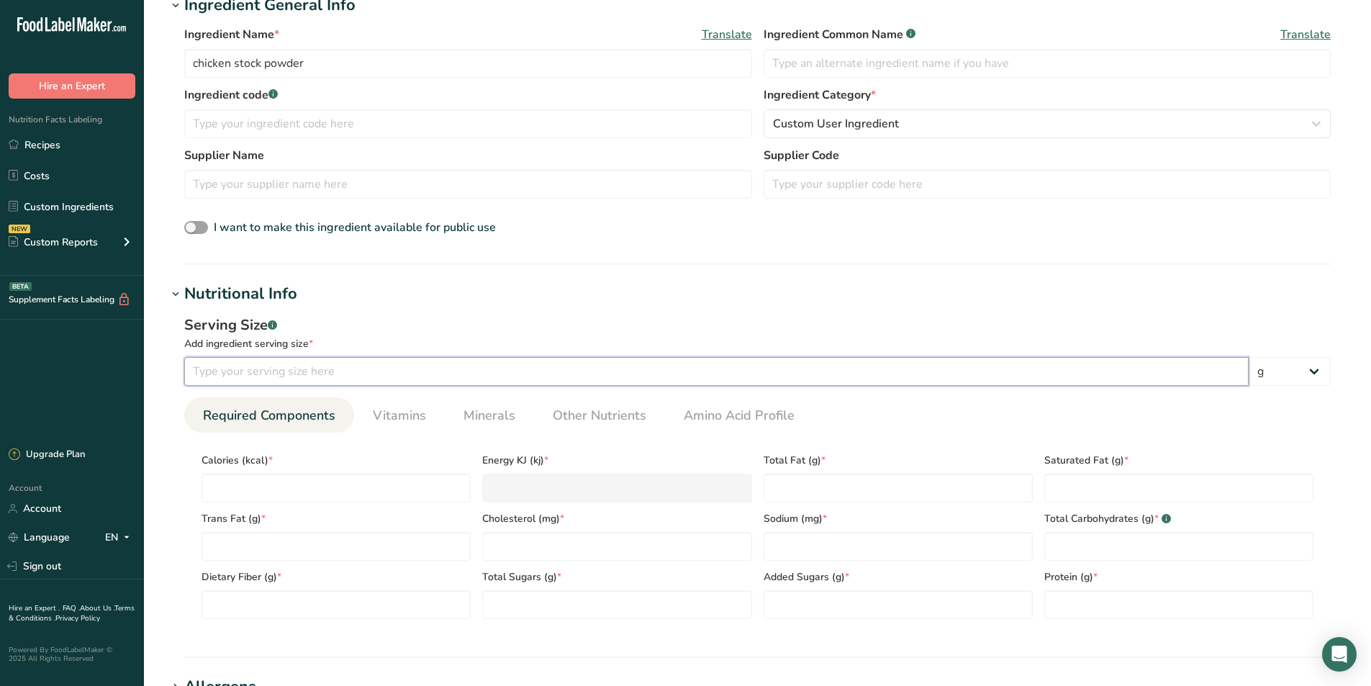
click at [249, 376] on input "number" at bounding box center [716, 371] width 1065 height 29
type input "100"
click at [1074, 618] on input "number" at bounding box center [1179, 604] width 269 height 29
type input "92.2"
click at [1095, 500] on Fat "number" at bounding box center [1179, 488] width 269 height 29
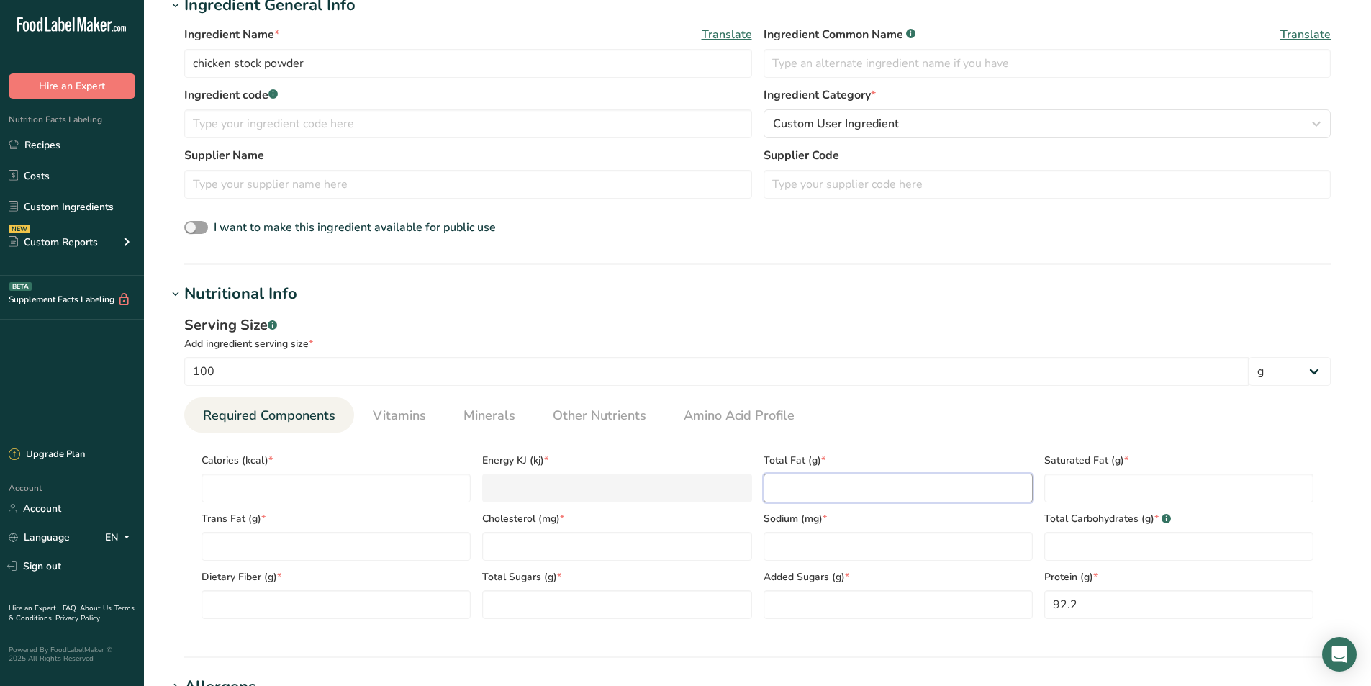
click at [847, 489] on Fat "number" at bounding box center [898, 488] width 269 height 29
type Fat "1.2"
click at [515, 554] on input "number" at bounding box center [616, 546] width 269 height 29
type input "11"
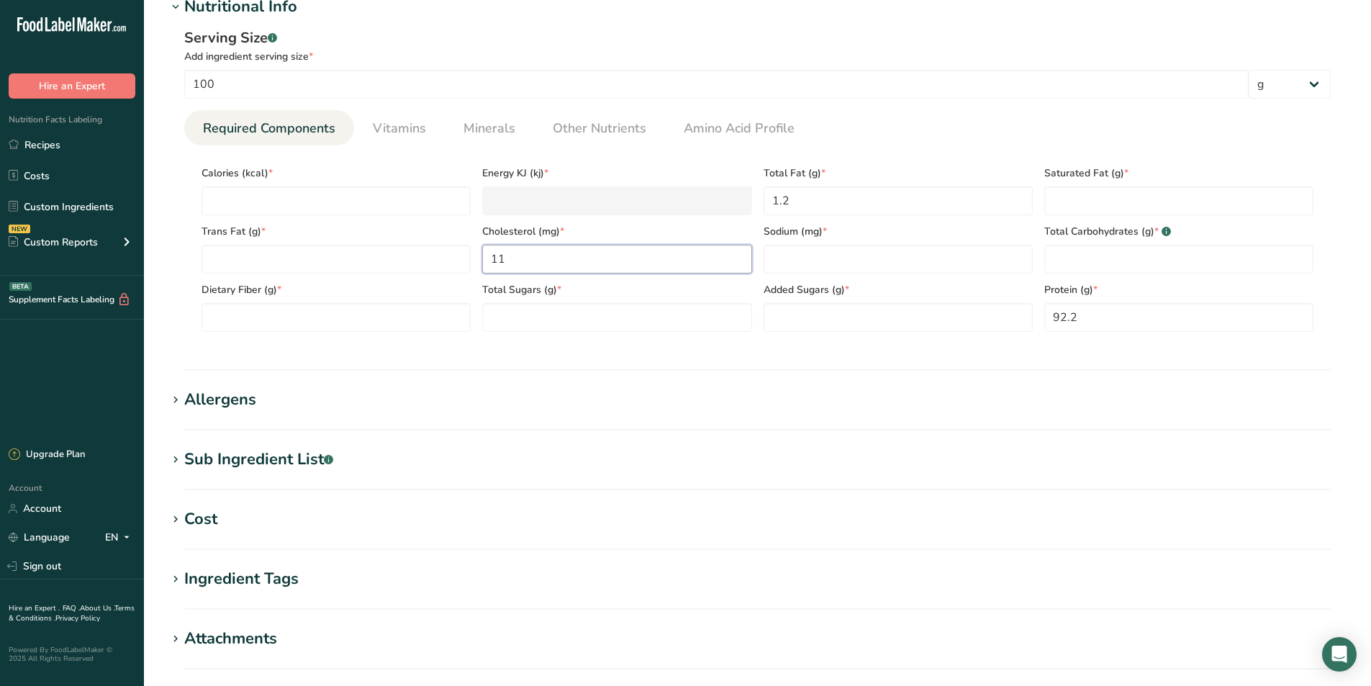
scroll to position [576, 0]
click at [271, 197] on input "number" at bounding box center [336, 200] width 269 height 29
type input "3"
type KJ "12.6"
type input "37"
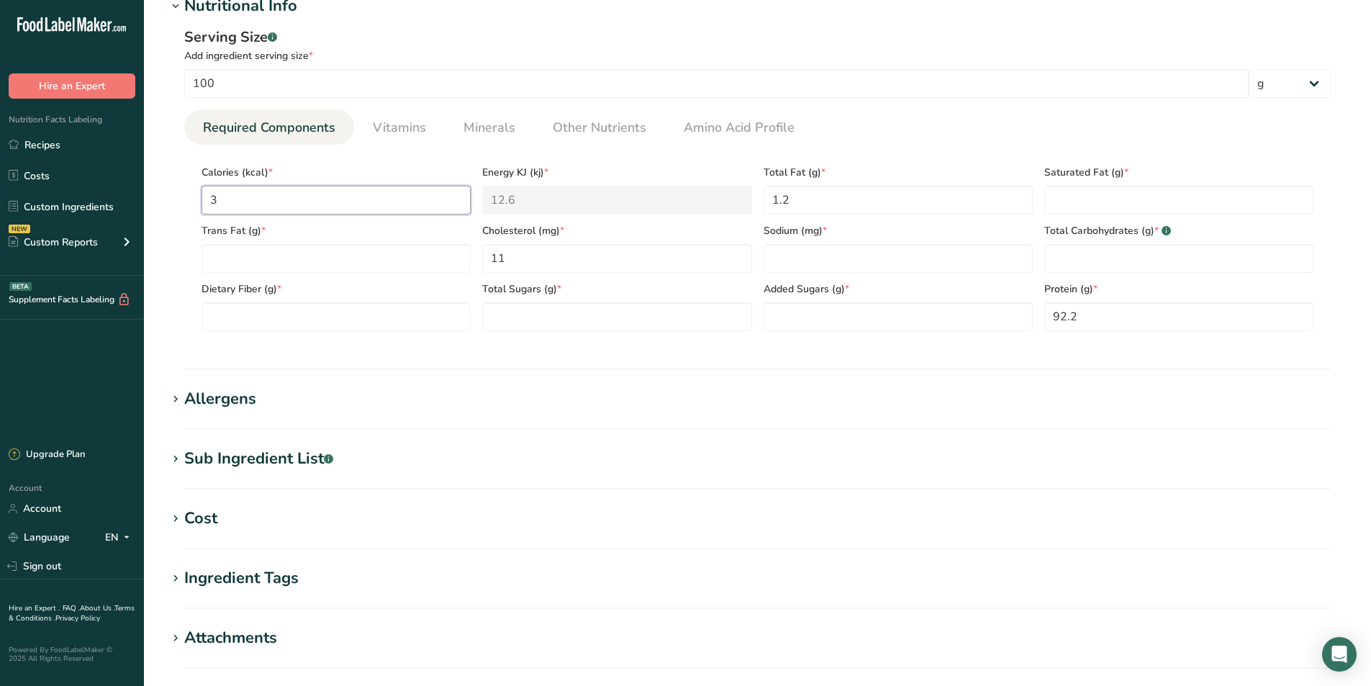
type KJ "154.8"
type input "379"
type KJ "1585.7"
type input "379"
click at [222, 415] on section "Allergens Add any known allergens associated with your ingredient Soy Tree Nuts…" at bounding box center [757, 408] width 1181 height 42
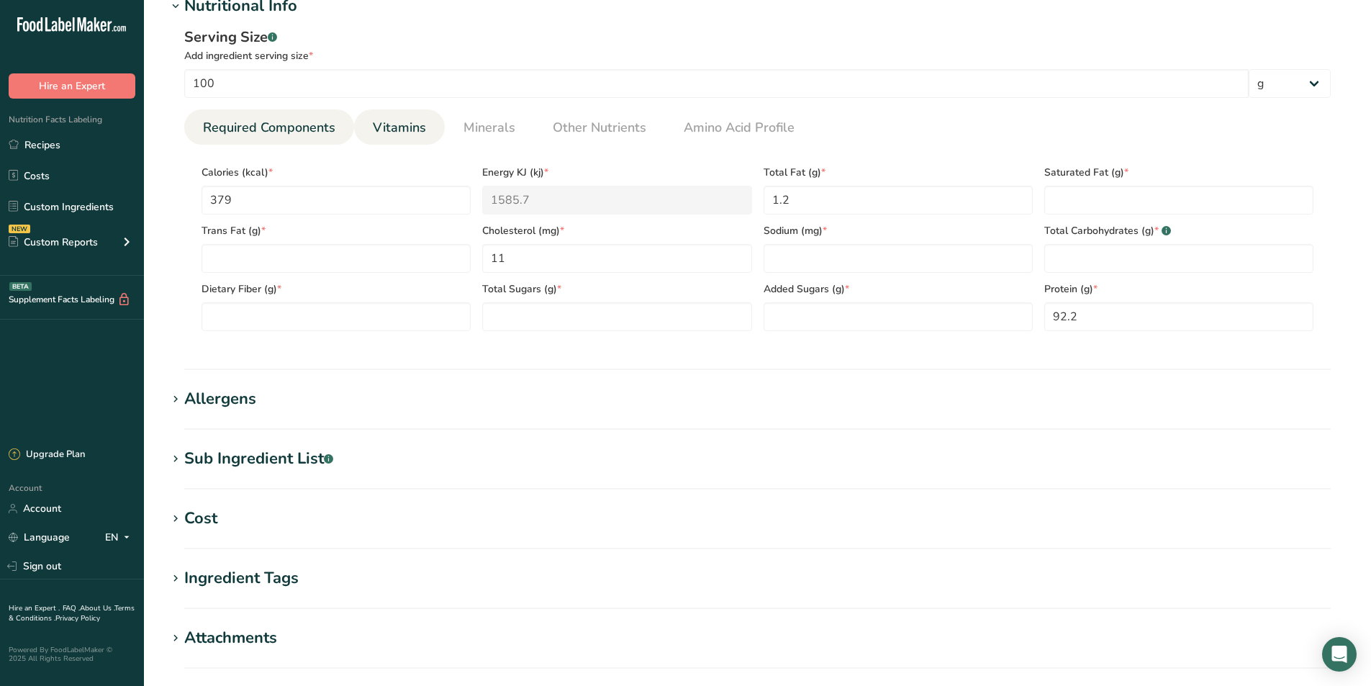
click at [428, 130] on link "Vitamins" at bounding box center [399, 127] width 65 height 37
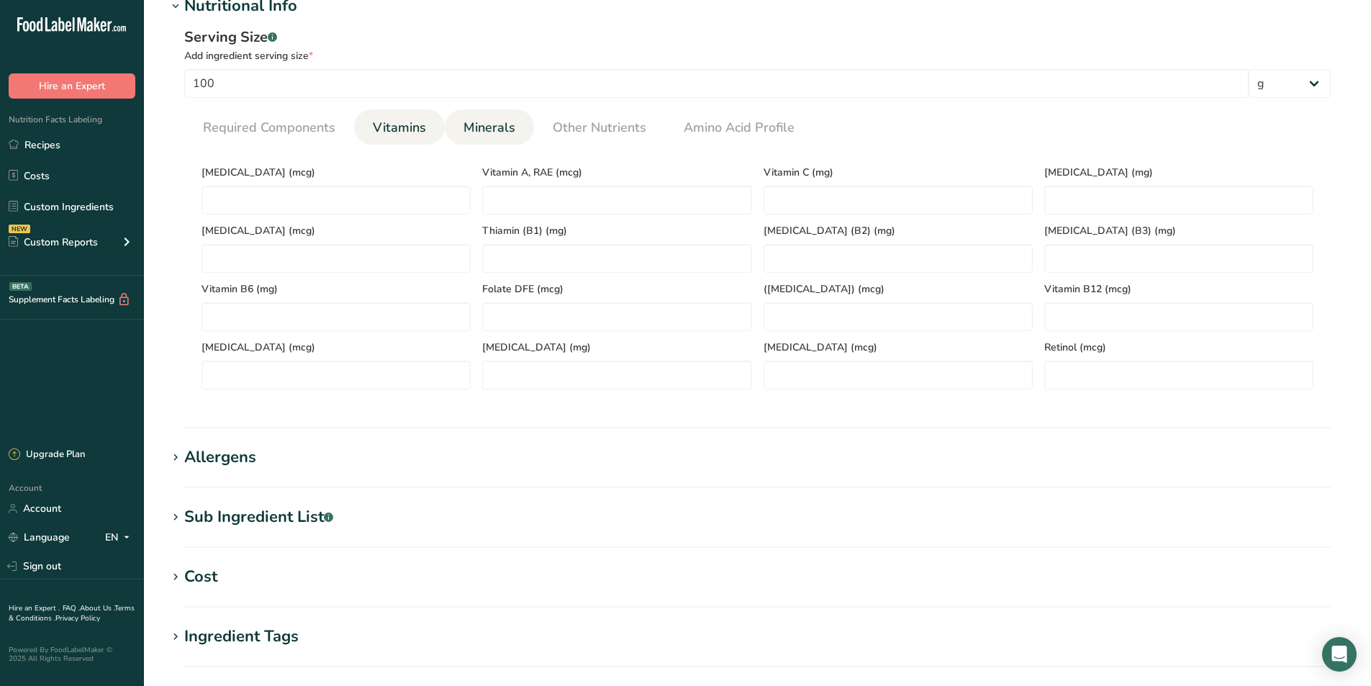
click at [509, 134] on span "Minerals" at bounding box center [490, 127] width 52 height 19
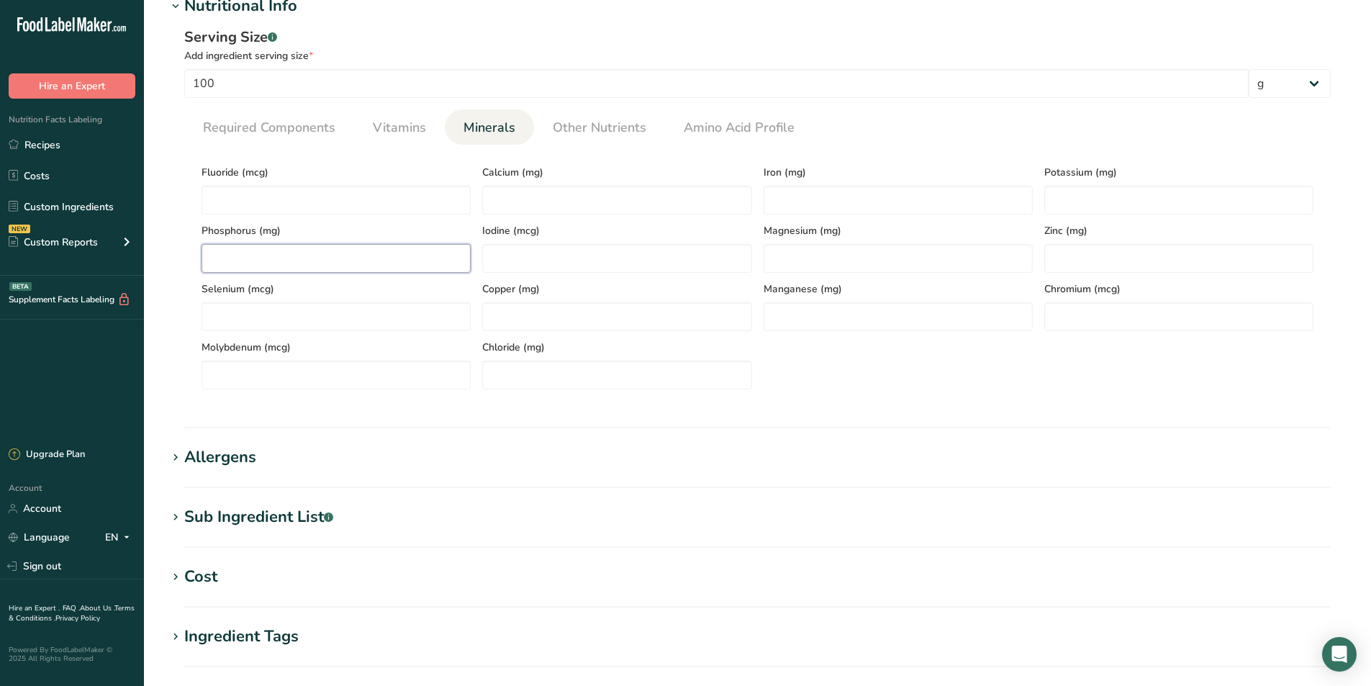
click at [343, 262] on input "number" at bounding box center [336, 258] width 269 height 29
type input "394"
click at [1167, 194] on input "number" at bounding box center [1179, 200] width 269 height 29
type input "1330"
click at [824, 255] on input "number" at bounding box center [898, 258] width 269 height 29
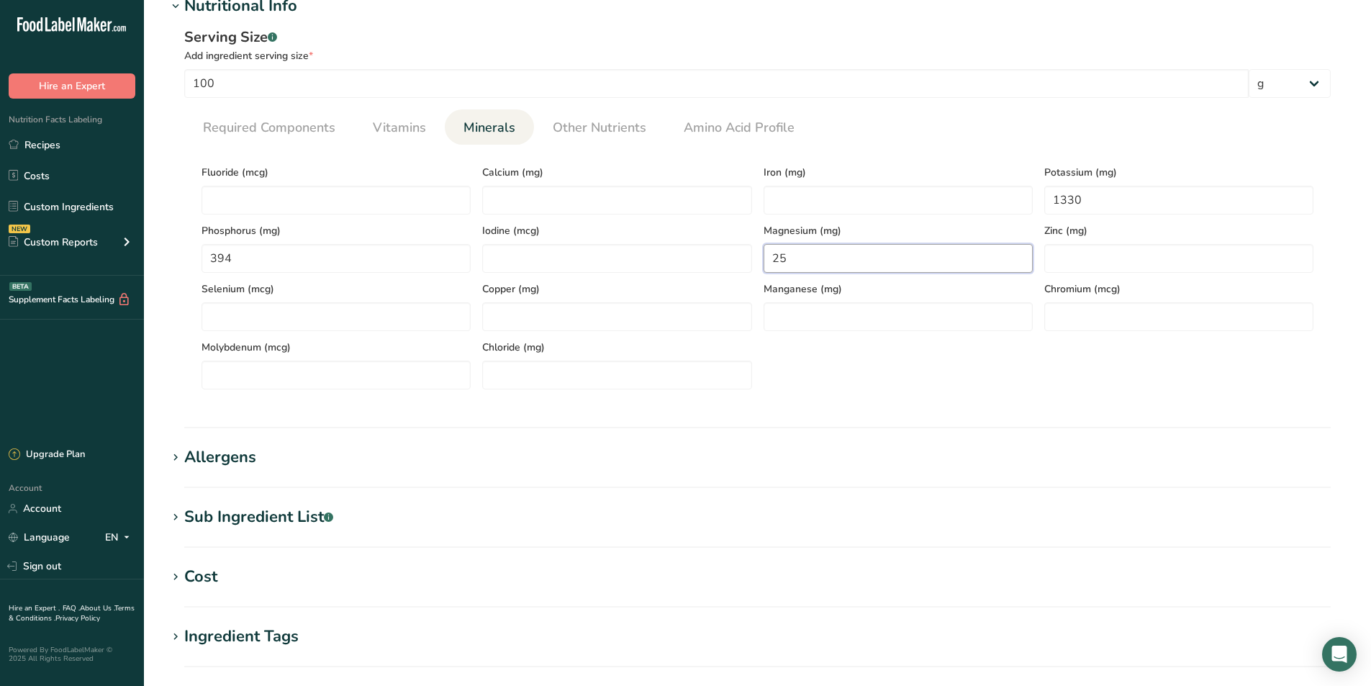
type input "25"
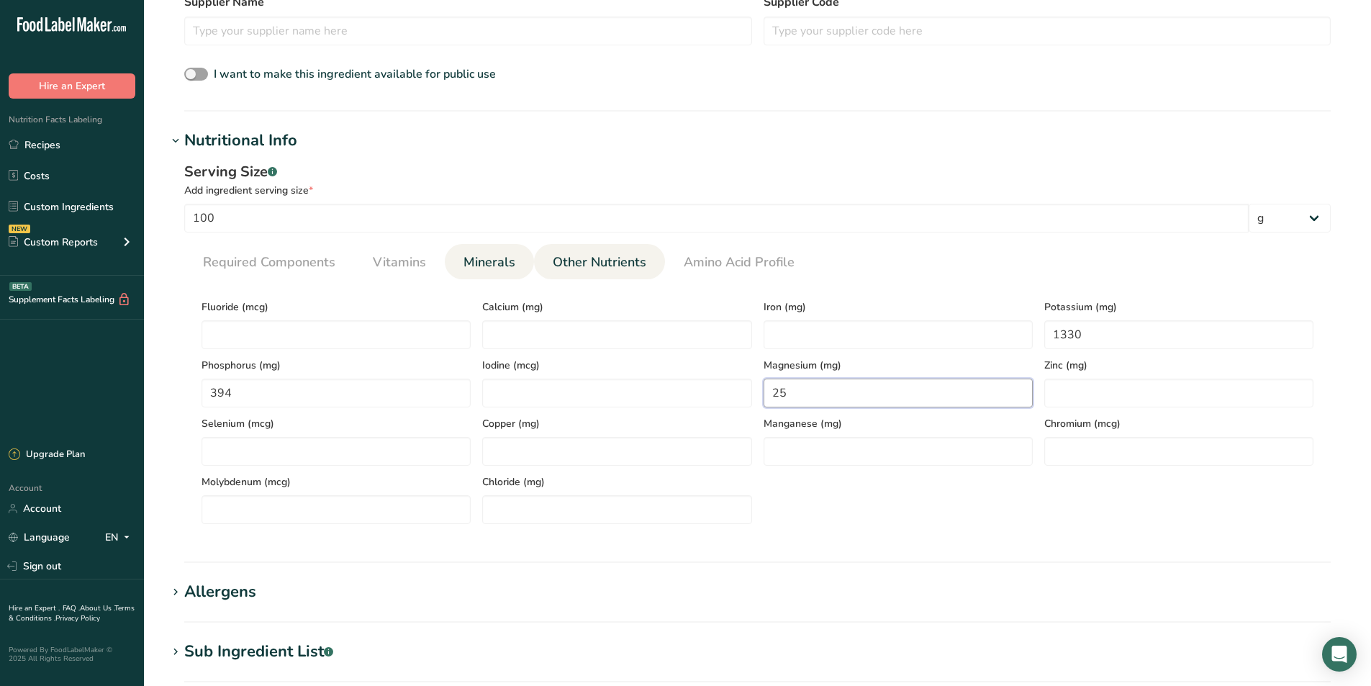
scroll to position [432, 0]
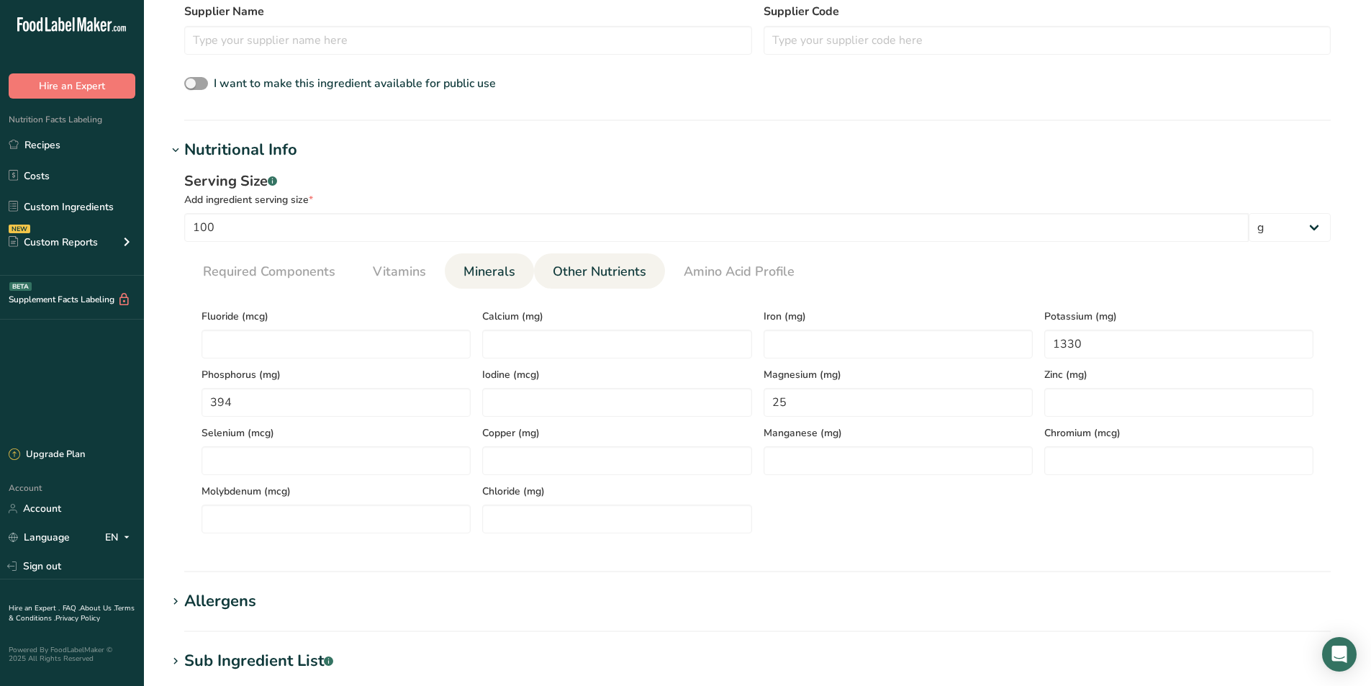
click at [616, 276] on span "Other Nutrients" at bounding box center [600, 271] width 94 height 19
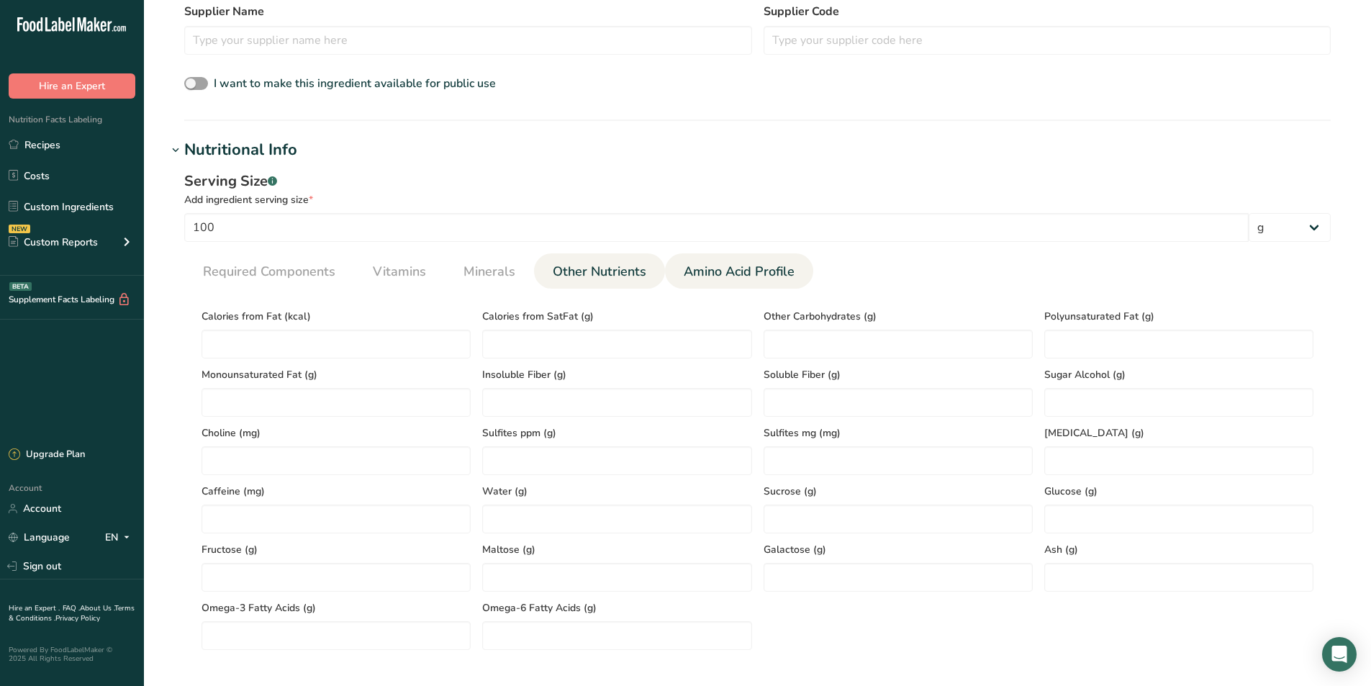
click at [754, 270] on span "Amino Acid Profile" at bounding box center [739, 271] width 111 height 19
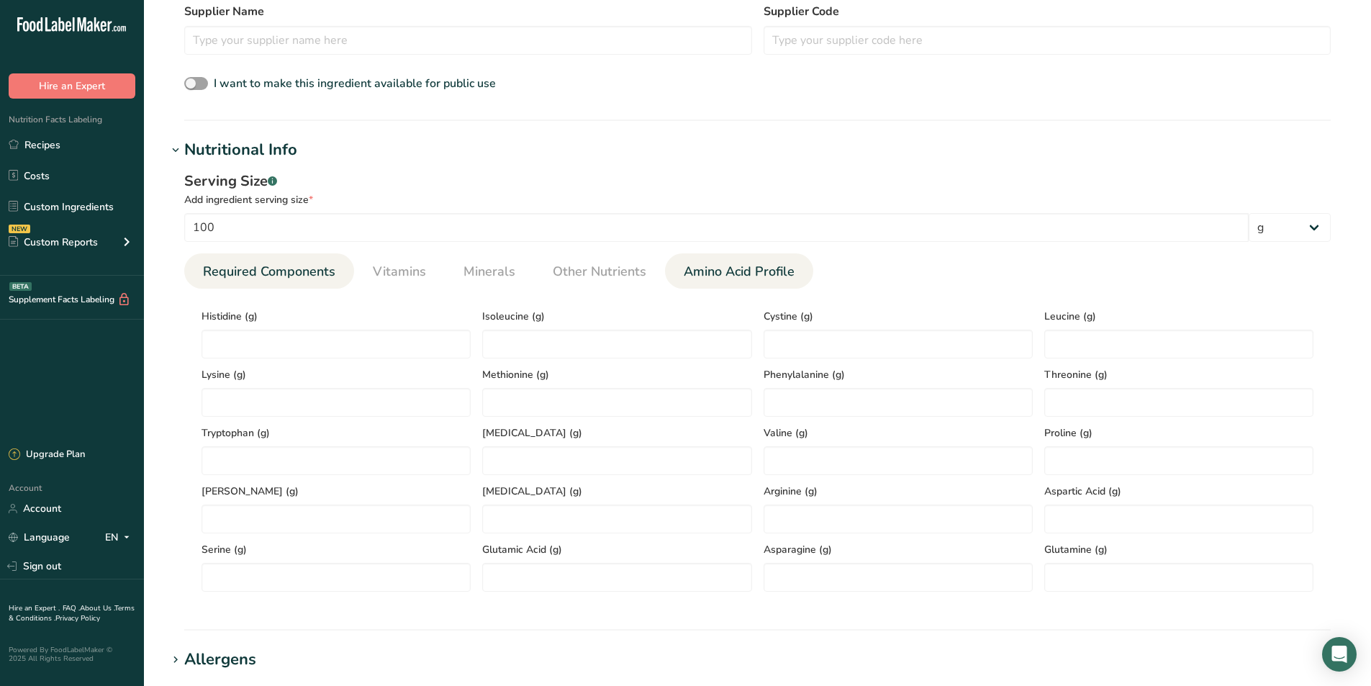
click at [248, 285] on link "Required Components" at bounding box center [269, 271] width 144 height 37
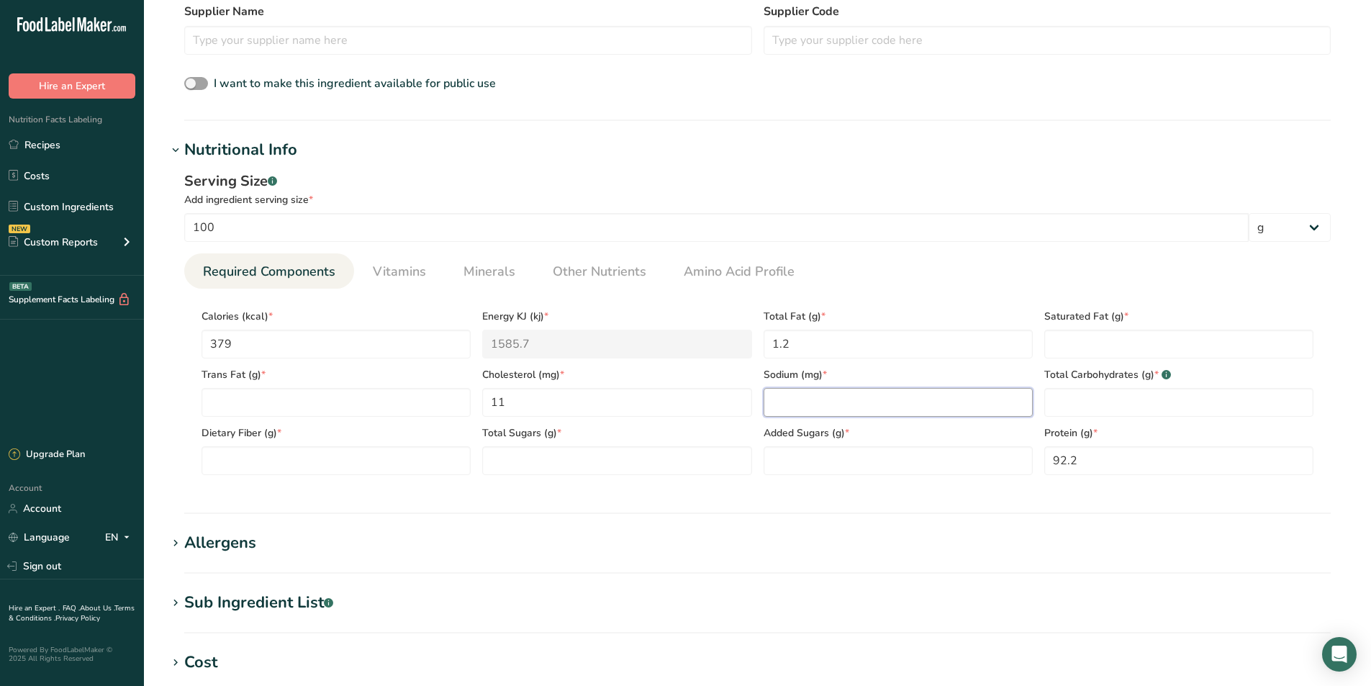
click at [806, 407] on input "number" at bounding box center [898, 402] width 269 height 29
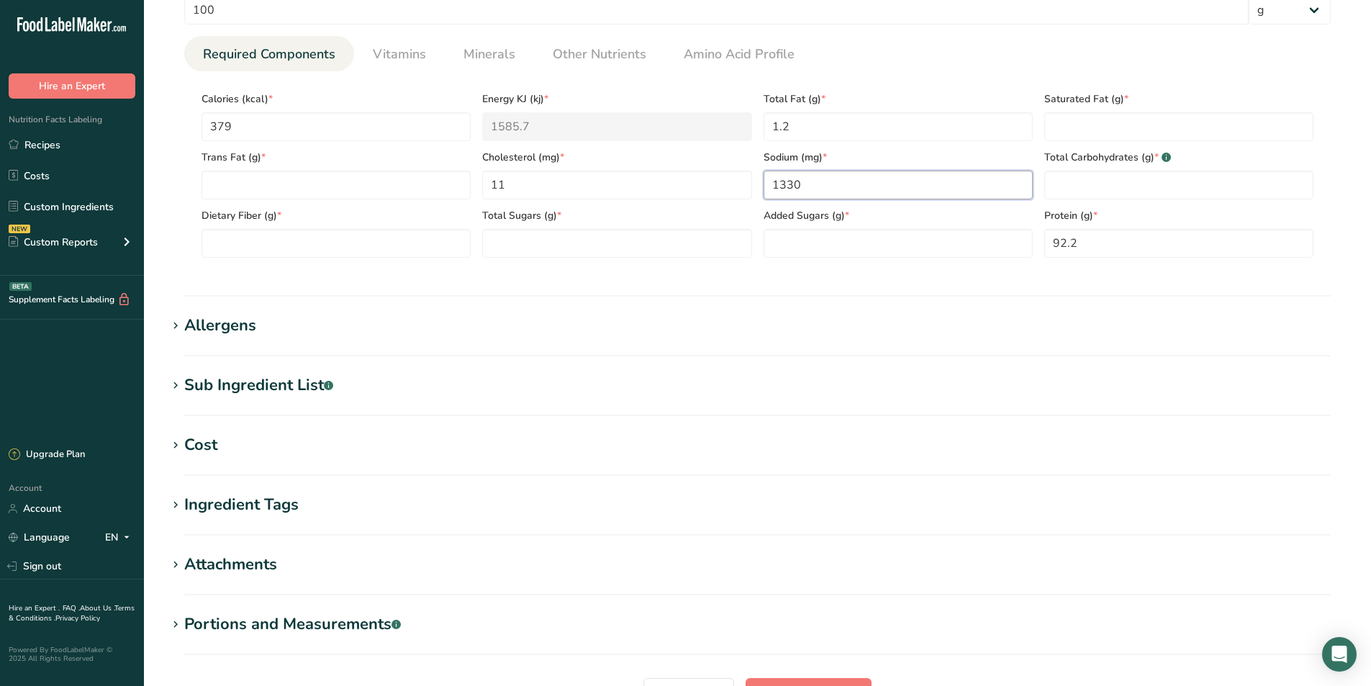
scroll to position [648, 0]
type input "1330"
click at [1109, 127] on Fat "number" at bounding box center [1179, 128] width 269 height 29
type Fat "0"
click at [350, 189] on Fat "number" at bounding box center [336, 186] width 269 height 29
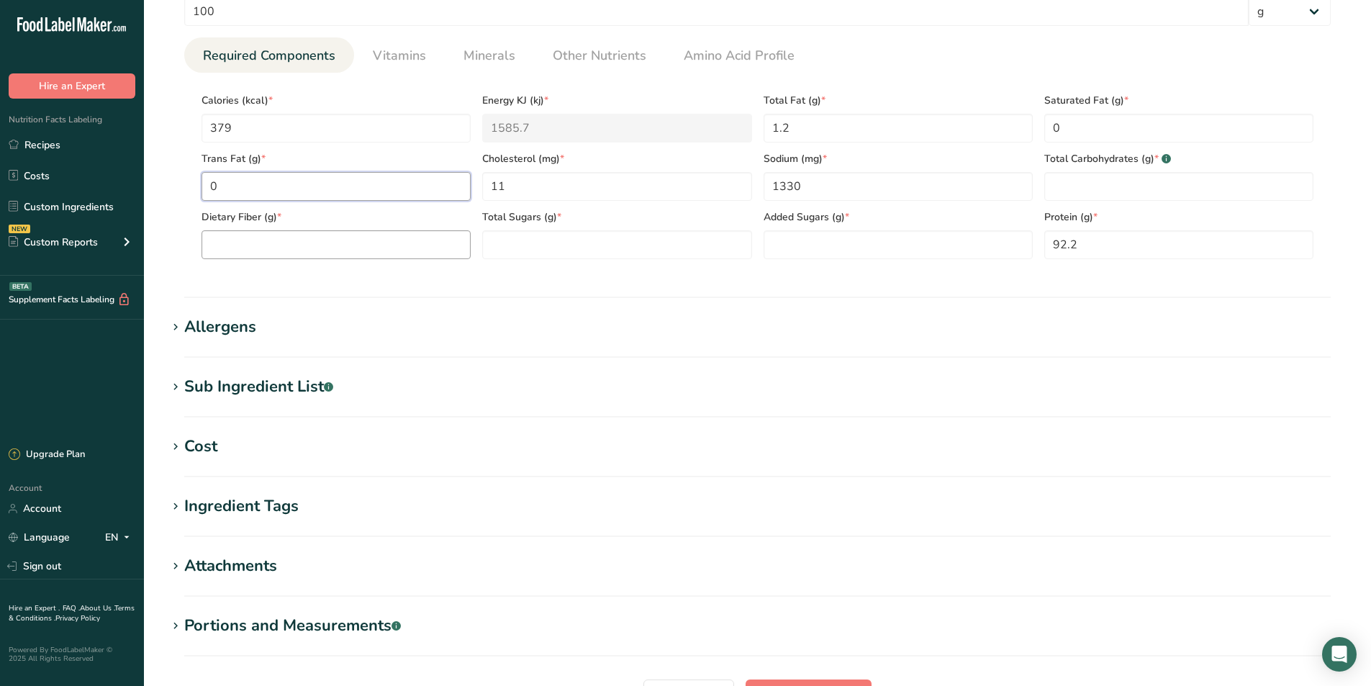
type Fat "0"
click at [343, 235] on Fiber "number" at bounding box center [336, 244] width 269 height 29
type Fiber "0"
click at [549, 248] on Sugars "number" at bounding box center [616, 244] width 269 height 29
type Sugars "0"
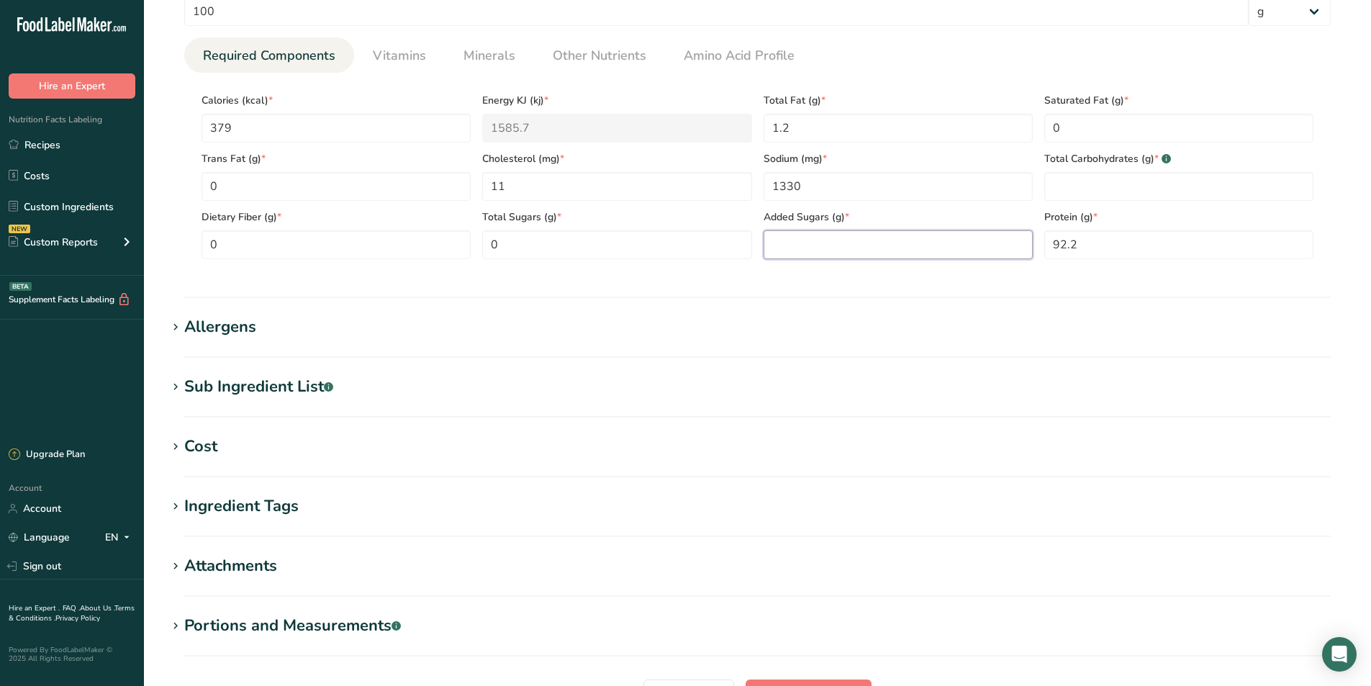
click at [824, 248] on Sugars "number" at bounding box center [898, 244] width 269 height 29
type Sugars "0"
click at [1127, 196] on Carbohydrates "number" at bounding box center [1179, 186] width 269 height 29
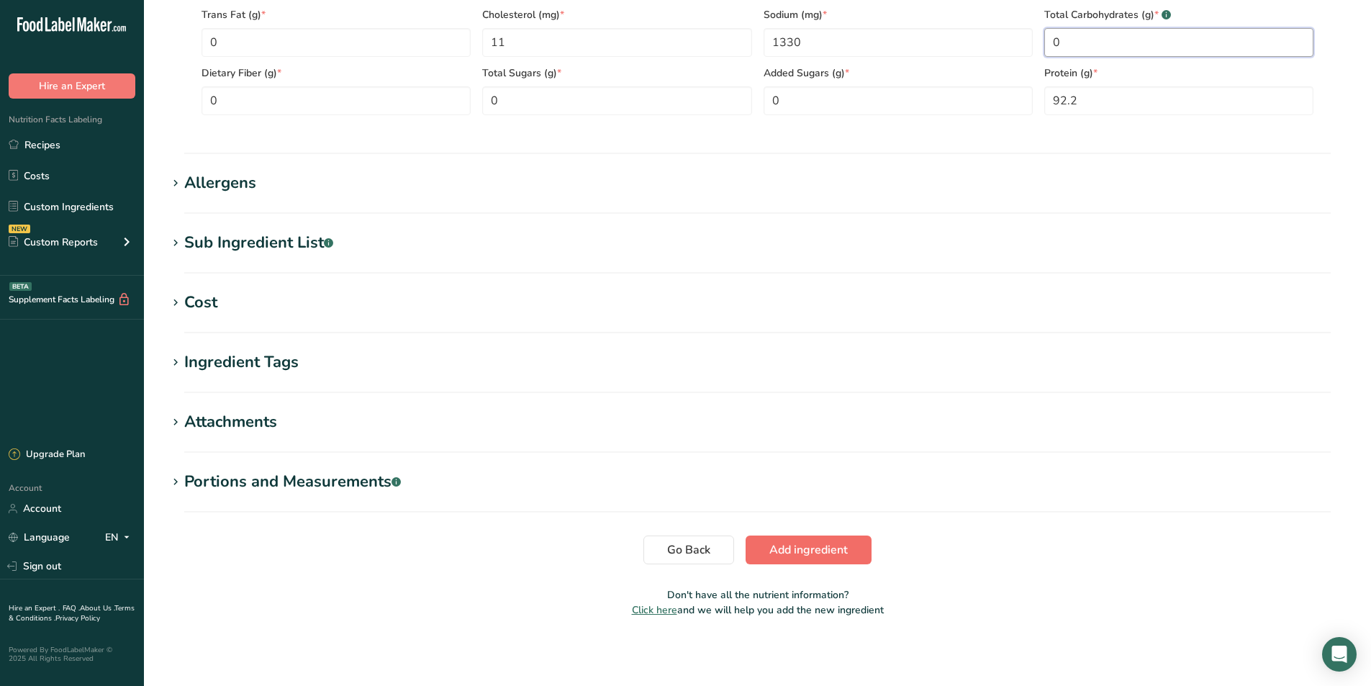
type Carbohydrates "0"
click at [815, 559] on span "Add ingredient" at bounding box center [809, 549] width 78 height 17
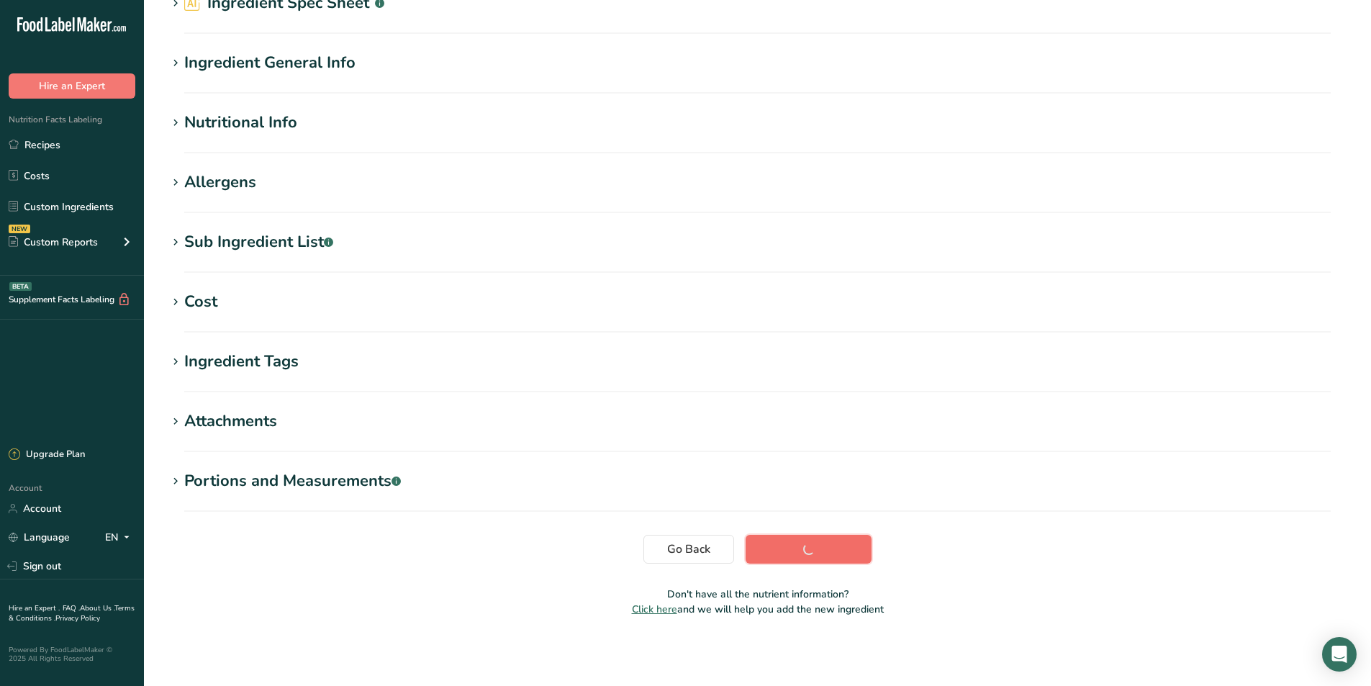
scroll to position [87, 0]
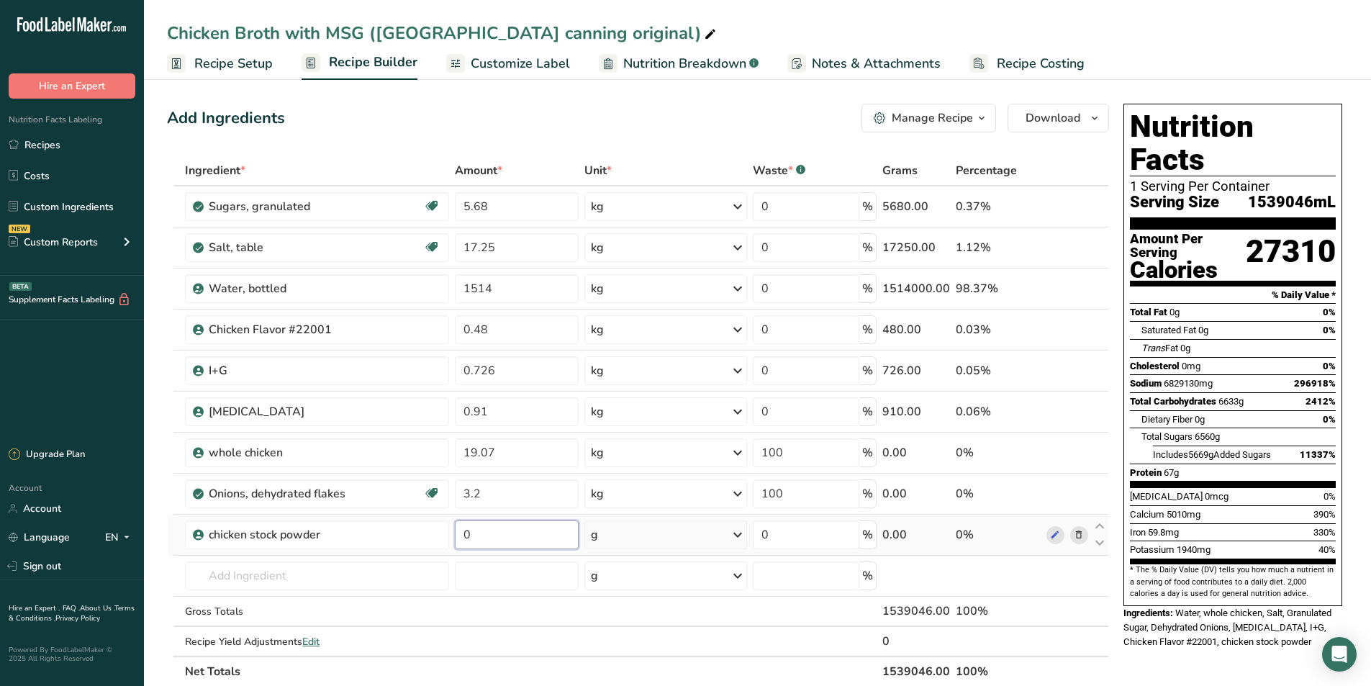
drag, startPoint x: 489, startPoint y: 543, endPoint x: 455, endPoint y: 543, distance: 33.8
click at [455, 543] on td "0" at bounding box center [516, 535] width 129 height 41
type input "2.72"
click at [740, 531] on div "Ingredient * Amount * Unit * Waste * .a-a{fill:#347362;}.b-a{fill:#fff;} Grams …" at bounding box center [638, 420] width 942 height 531
click at [737, 537] on icon at bounding box center [737, 535] width 17 height 26
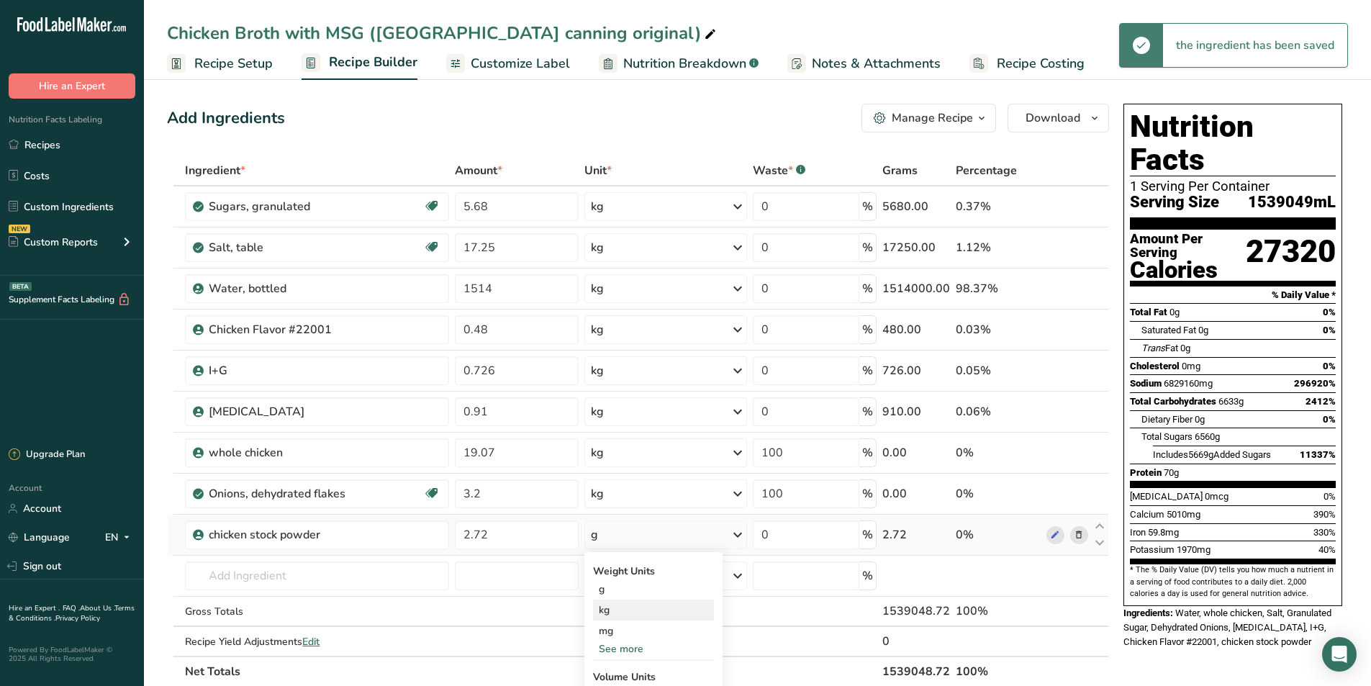
click at [655, 614] on div "kg" at bounding box center [653, 610] width 121 height 21
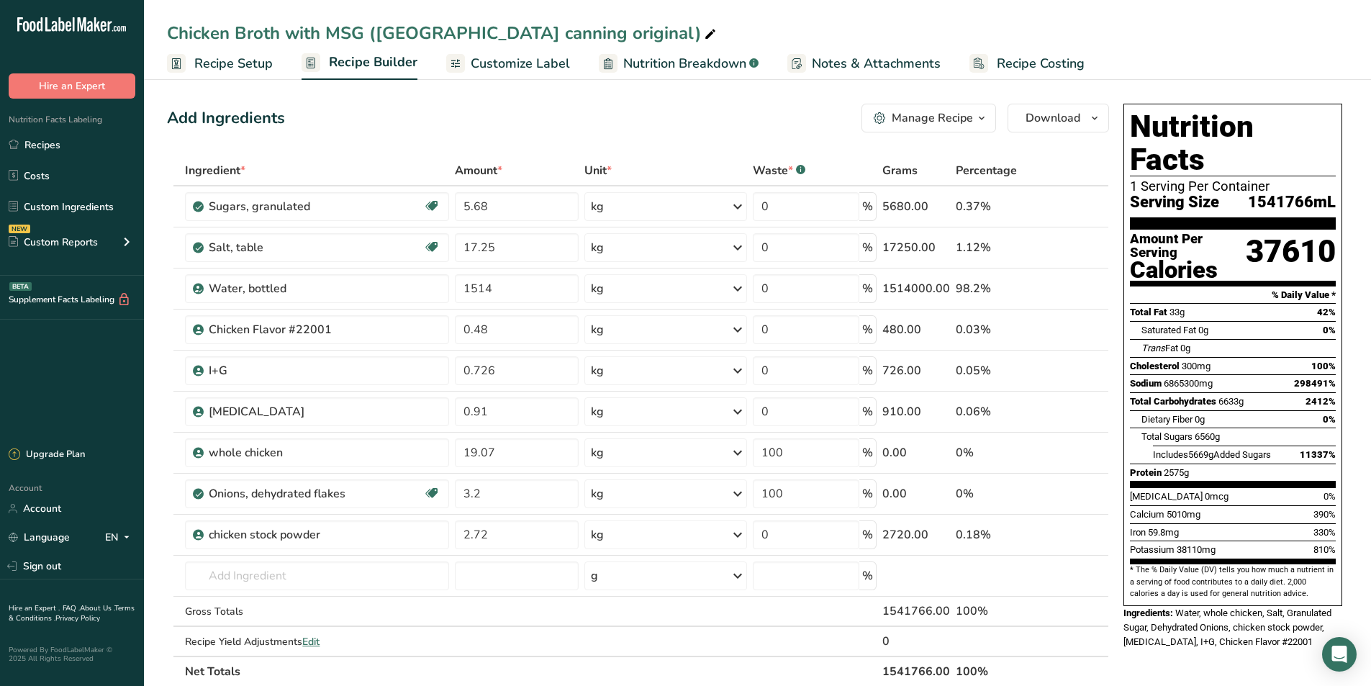
click at [163, 394] on section "Add Ingredients Manage Recipe Delete Recipe Duplicate Recipe Scale Recipe Save …" at bounding box center [757, 628] width 1227 height 1106
click at [242, 70] on span "Recipe Setup" at bounding box center [233, 63] width 78 height 19
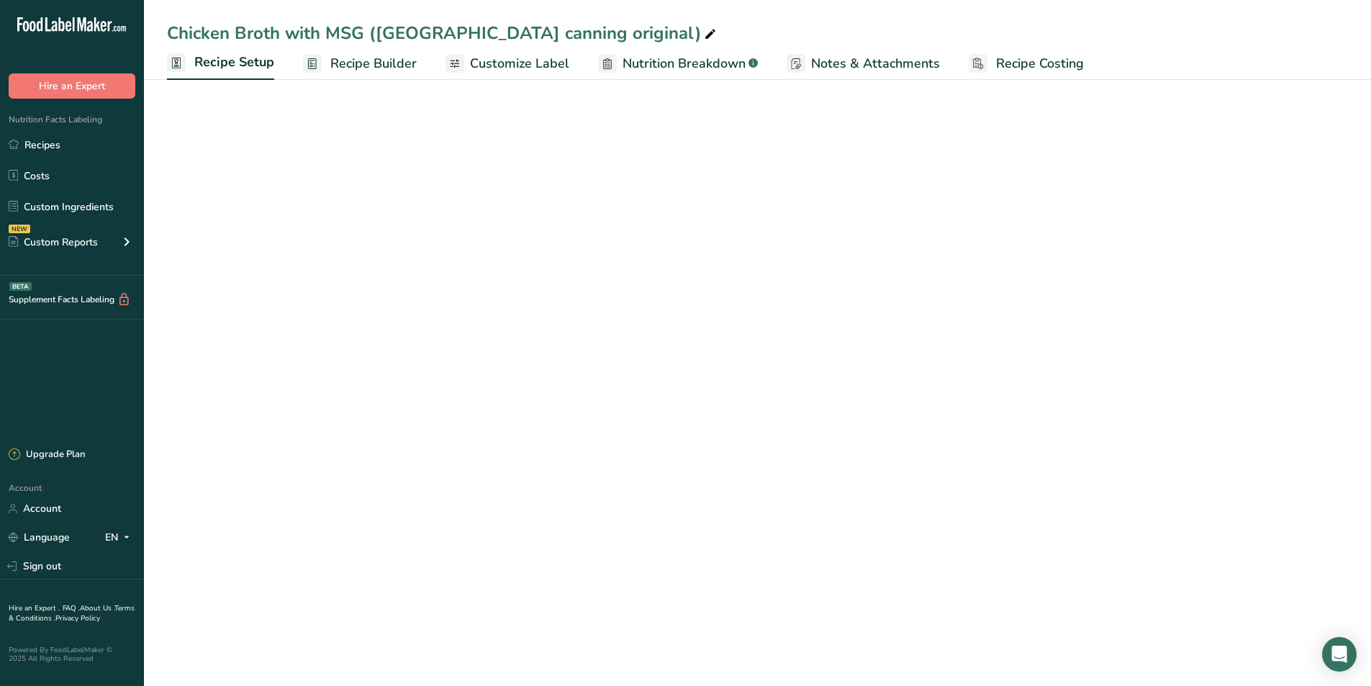
select select "22"
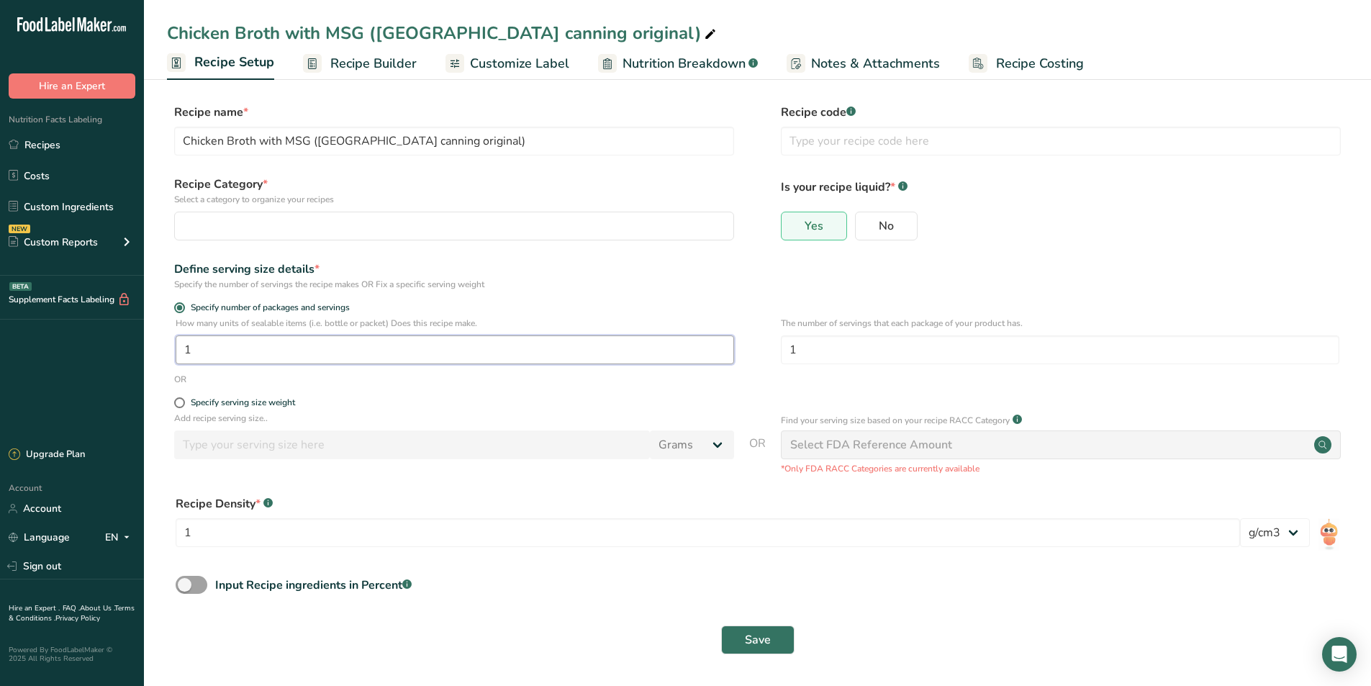
drag, startPoint x: 204, startPoint y: 350, endPoint x: 163, endPoint y: 361, distance: 42.4
click at [163, 361] on section "Recipe name * Chicken Broth with MSG (USA canning original) Recipe code .a-a{fi…" at bounding box center [757, 380] width 1227 height 611
click at [370, 60] on span "Recipe Builder" at bounding box center [373, 63] width 86 height 19
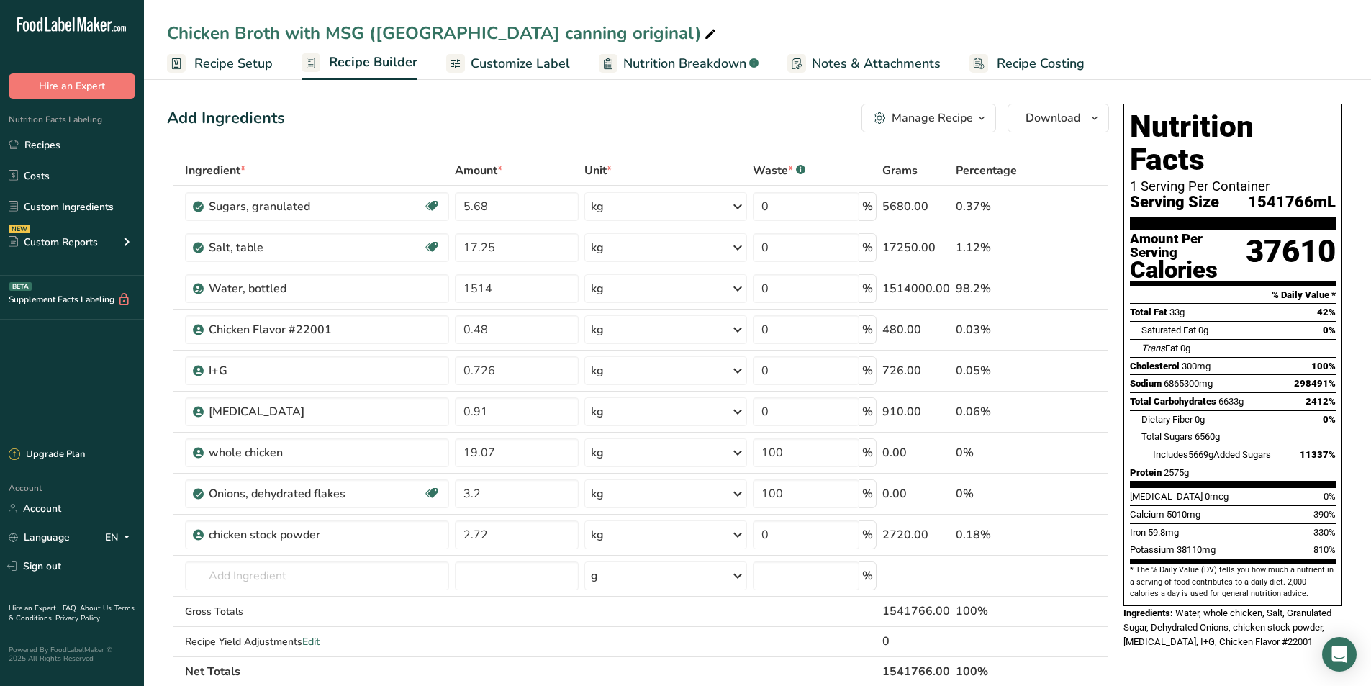
click at [247, 61] on span "Recipe Setup" at bounding box center [233, 63] width 78 height 19
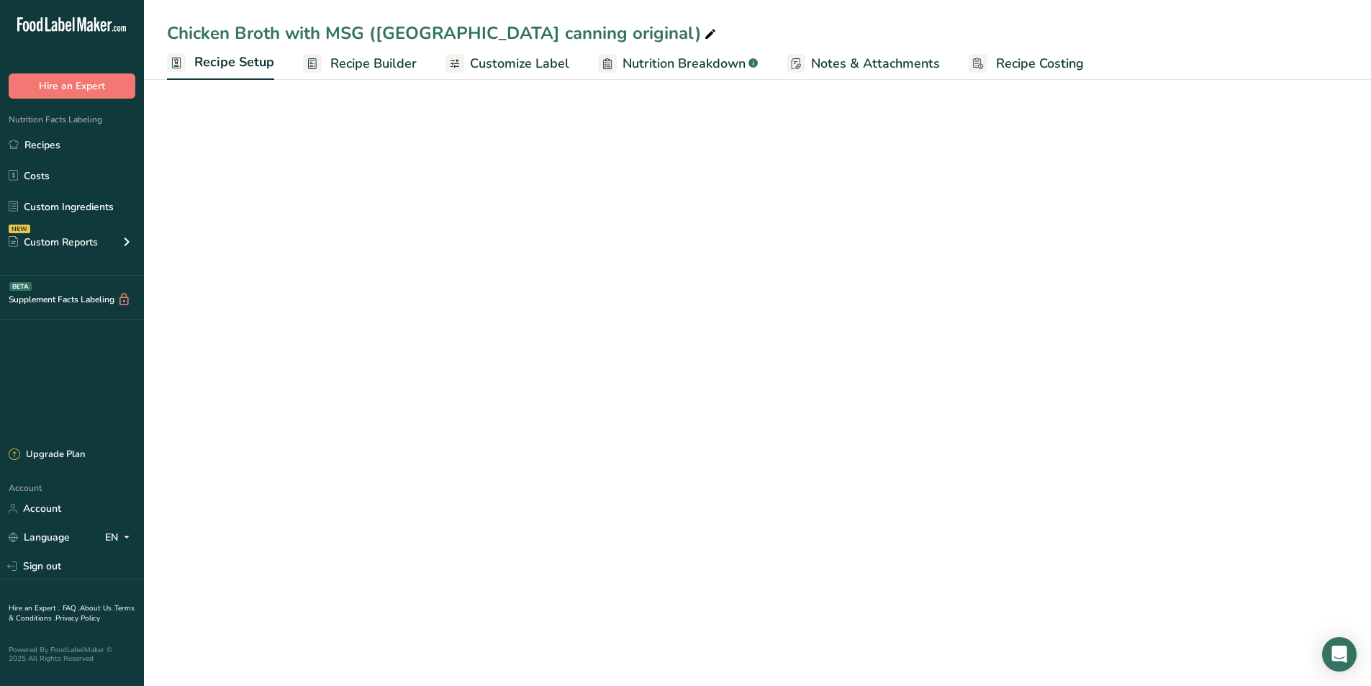
select select "22"
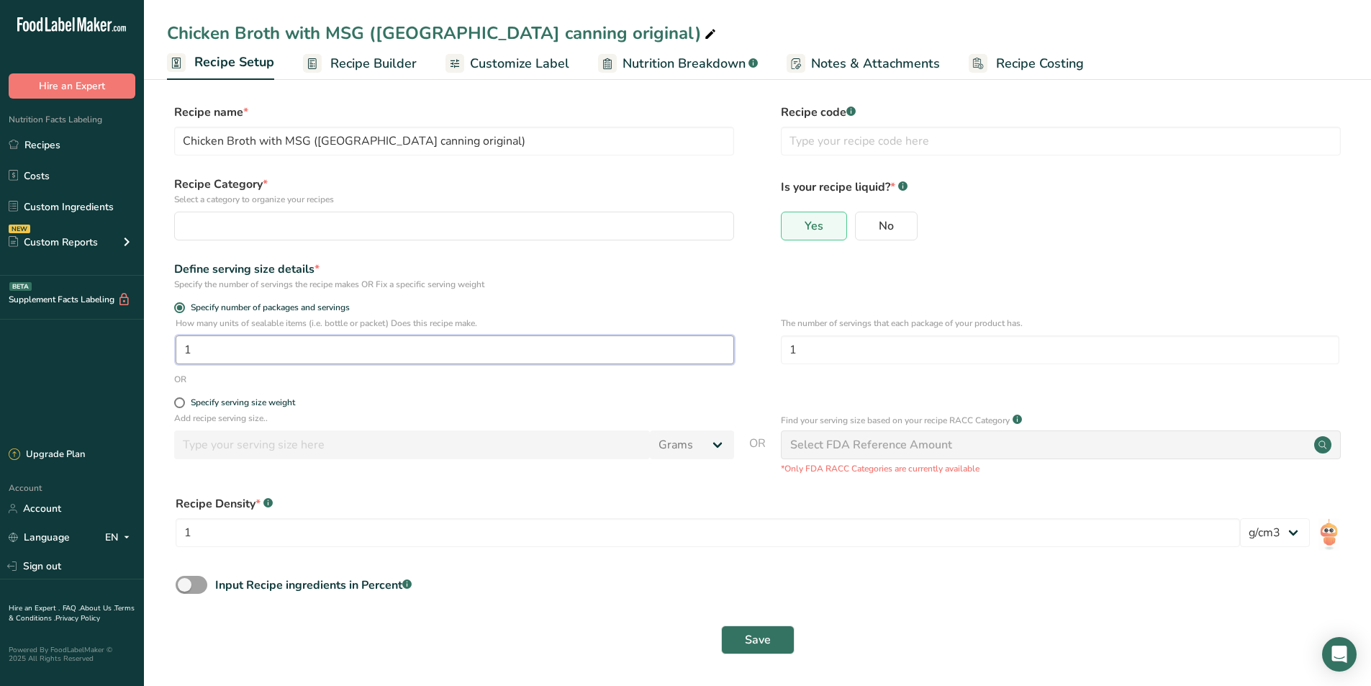
drag, startPoint x: 212, startPoint y: 346, endPoint x: 181, endPoint y: 358, distance: 33.3
click at [181, 358] on input "1" at bounding box center [455, 349] width 559 height 29
type input "3084"
click at [1105, 240] on div "Yes No" at bounding box center [1061, 230] width 560 height 37
drag, startPoint x: 806, startPoint y: 346, endPoint x: 788, endPoint y: 353, distance: 19.4
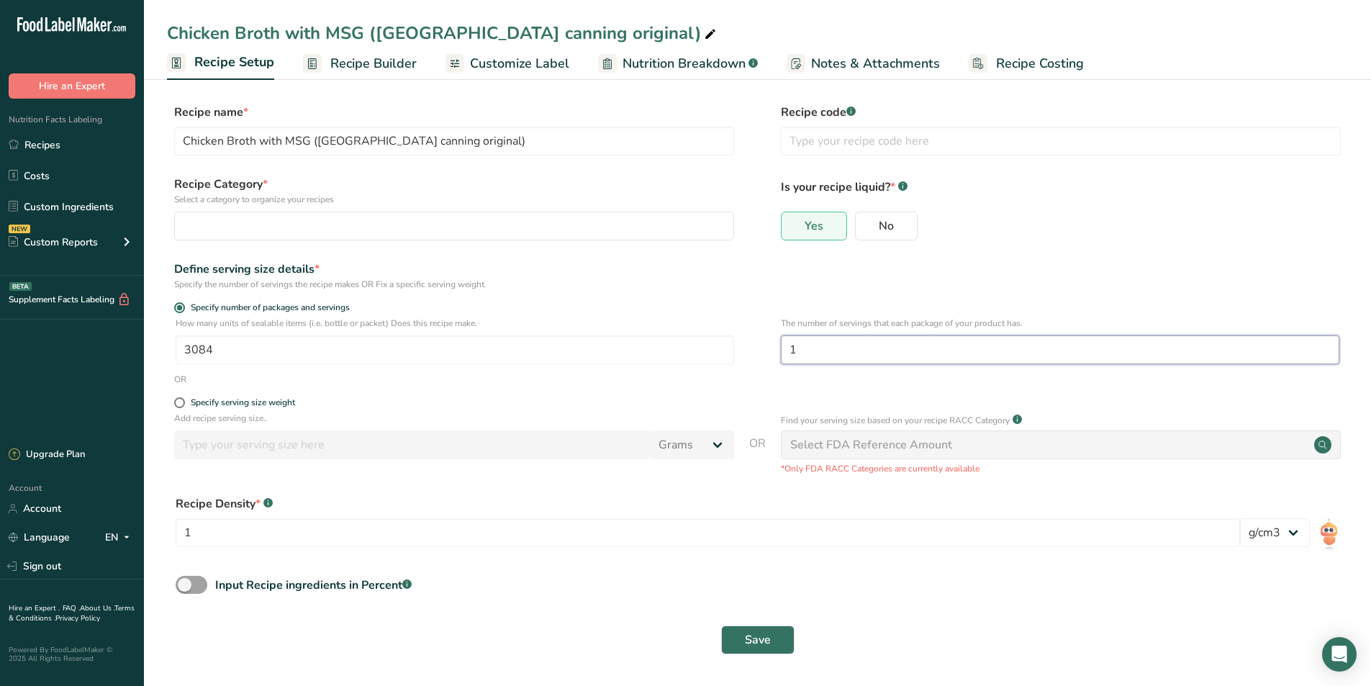
click at [788, 353] on input "1" at bounding box center [1060, 349] width 559 height 29
type input "2"
click at [1072, 265] on div "Define serving size details * Specify the number of servings the recipe makes O…" at bounding box center [757, 276] width 1181 height 30
click at [737, 635] on button "Save" at bounding box center [757, 640] width 73 height 29
click at [176, 401] on span at bounding box center [179, 402] width 11 height 11
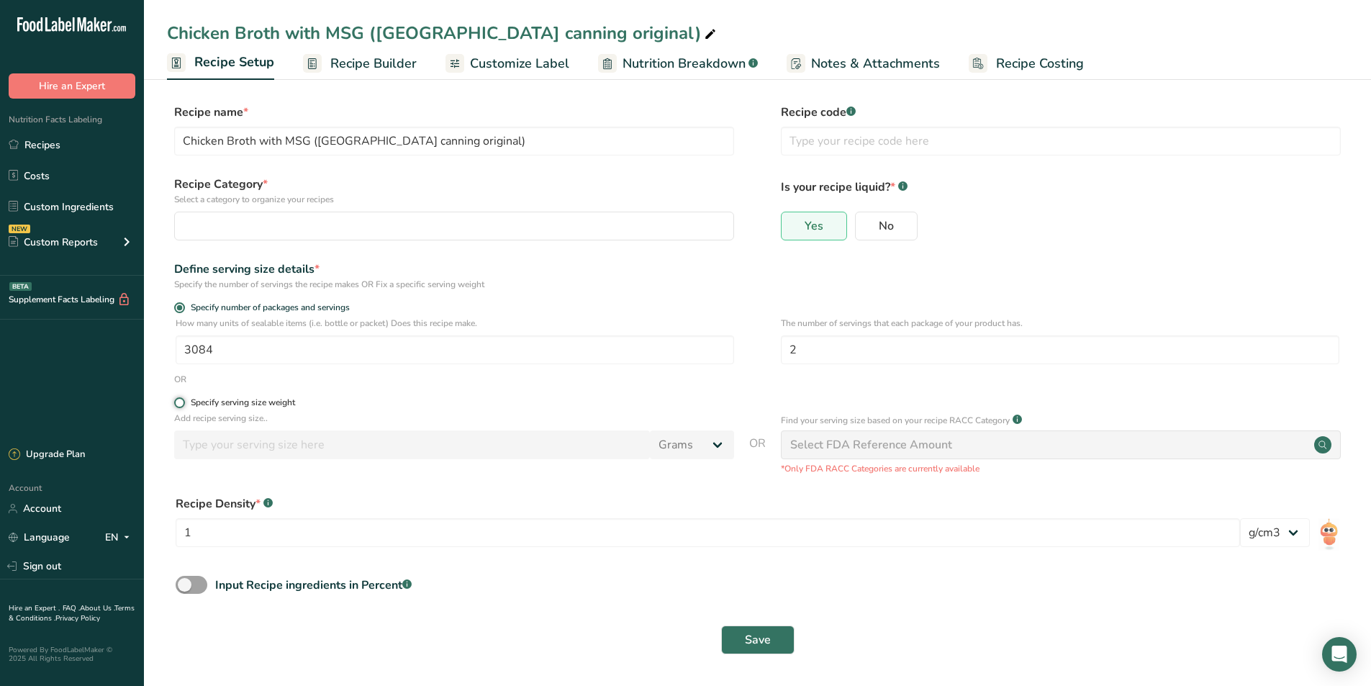
click at [176, 401] on input "Specify serving size weight" at bounding box center [178, 402] width 9 height 9
radio input "true"
radio input "false"
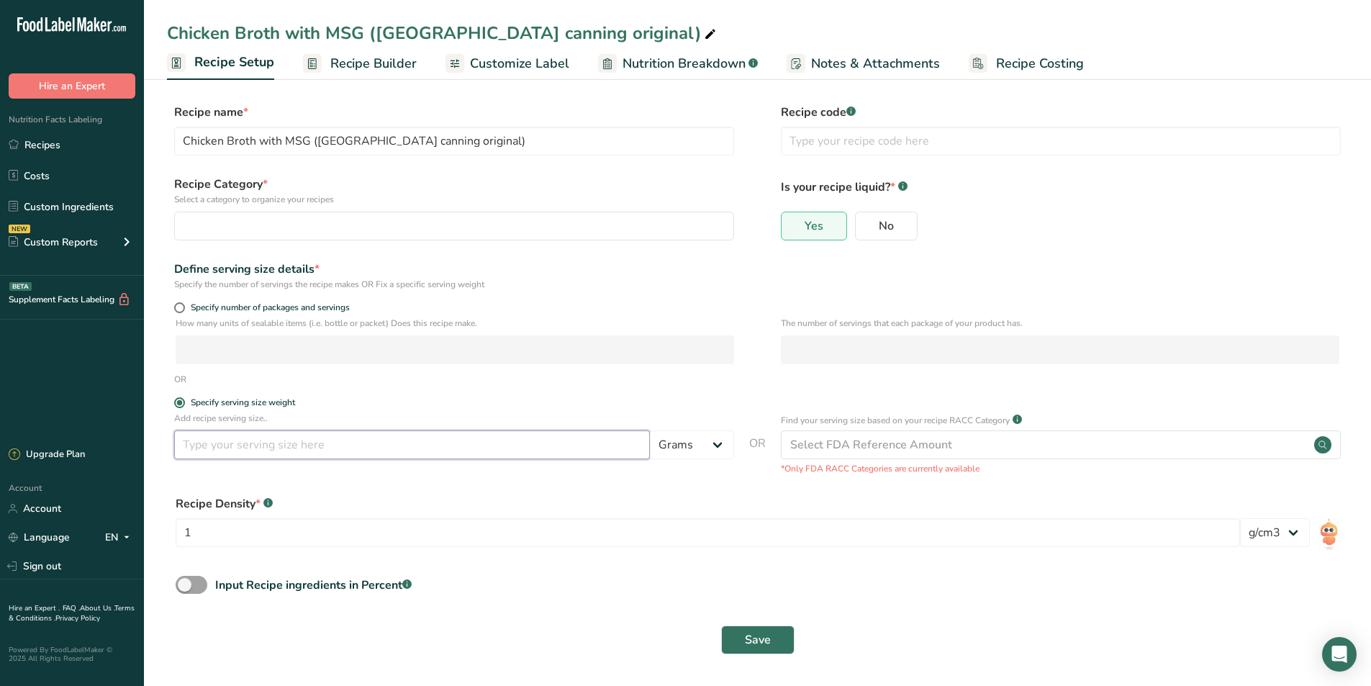
click at [263, 451] on input "number" at bounding box center [412, 444] width 476 height 29
click at [250, 454] on input "number" at bounding box center [412, 444] width 476 height 29
click at [690, 451] on select "Grams kg mg mcg lb oz l mL fl oz tbsp tsp cup qt gallon" at bounding box center [692, 444] width 84 height 29
click at [213, 450] on input "number" at bounding box center [412, 444] width 476 height 29
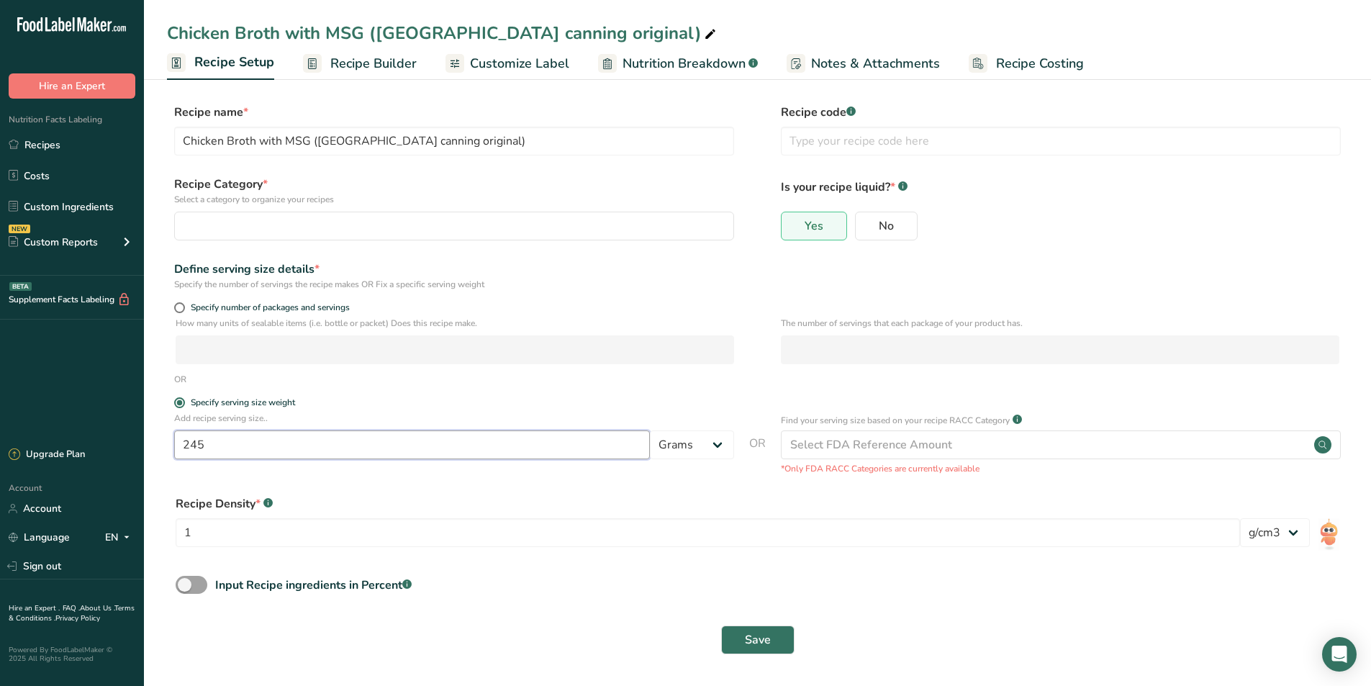
type input "245"
click at [457, 486] on form "Recipe name * Chicken Broth with MSG (USA canning original) Recipe code .a-a{fi…" at bounding box center [757, 383] width 1181 height 559
click at [753, 635] on span "Save" at bounding box center [758, 639] width 26 height 17
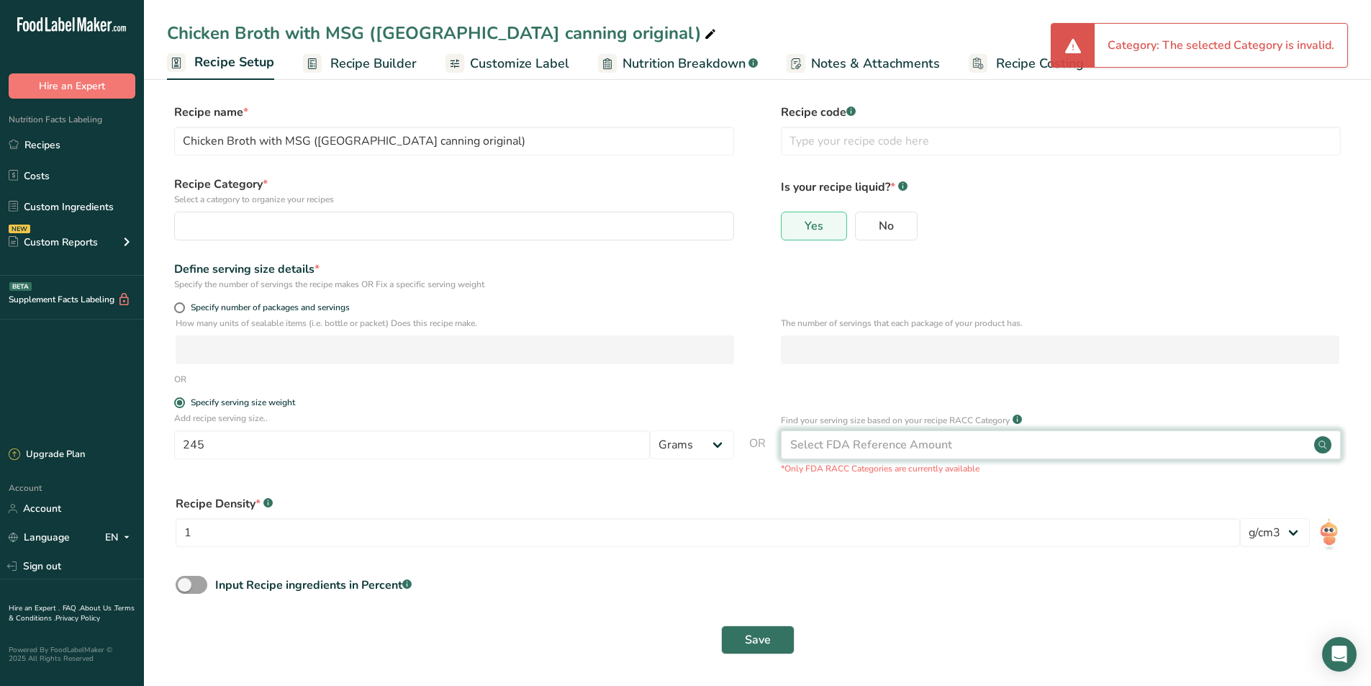
click at [859, 444] on div "Select FDA Reference Amount" at bounding box center [871, 444] width 162 height 17
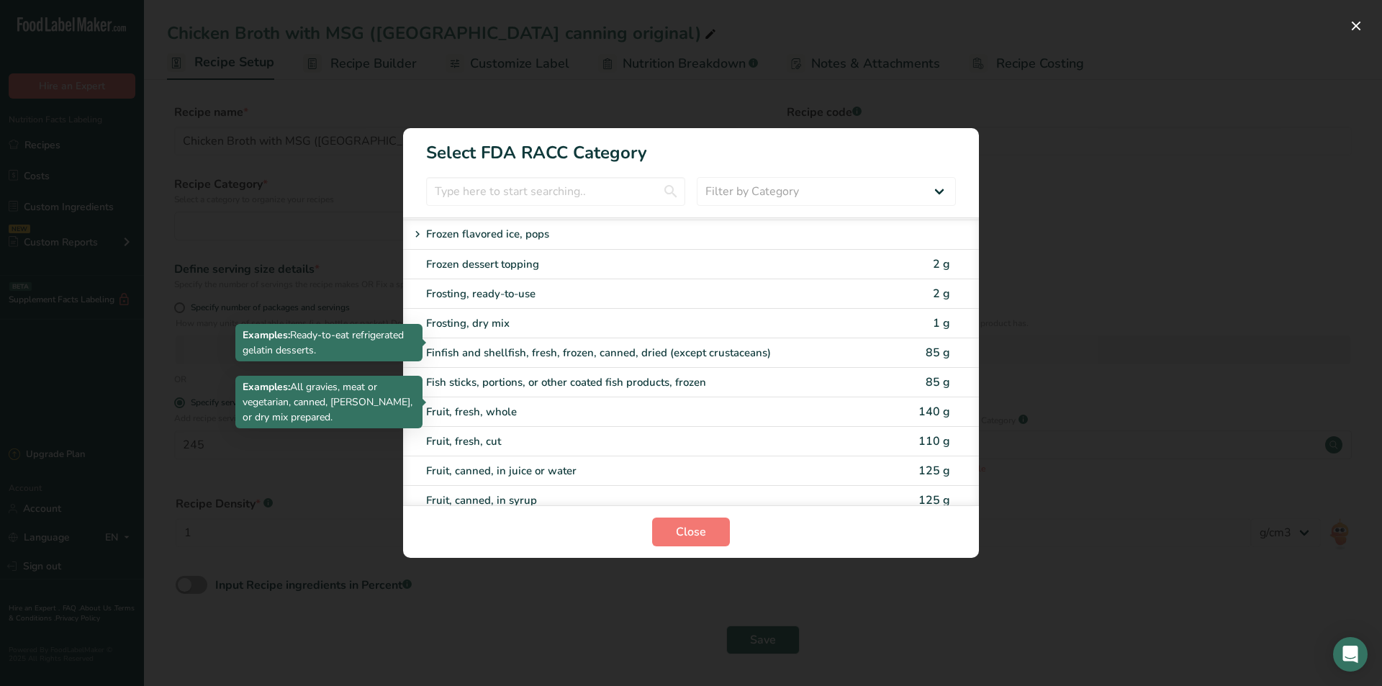
scroll to position [1512, 0]
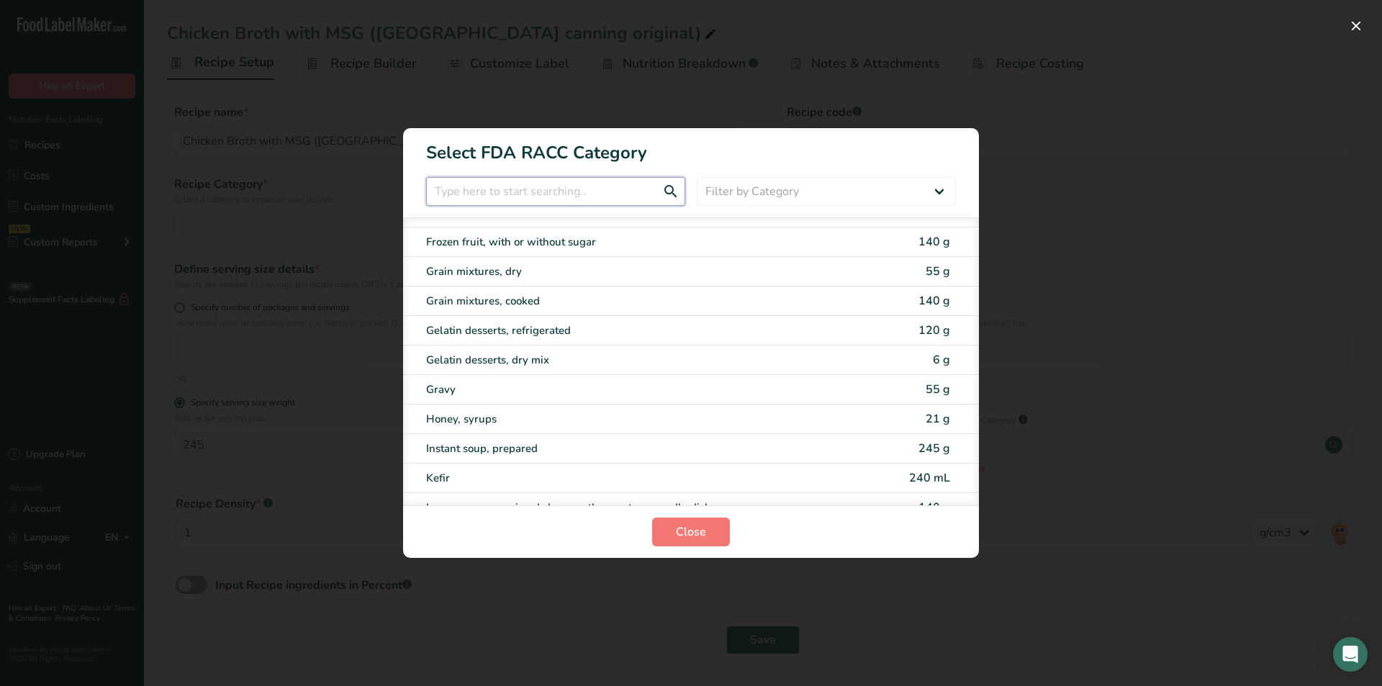
click at [446, 201] on input "RACC Category Selection Modal" at bounding box center [555, 191] width 259 height 29
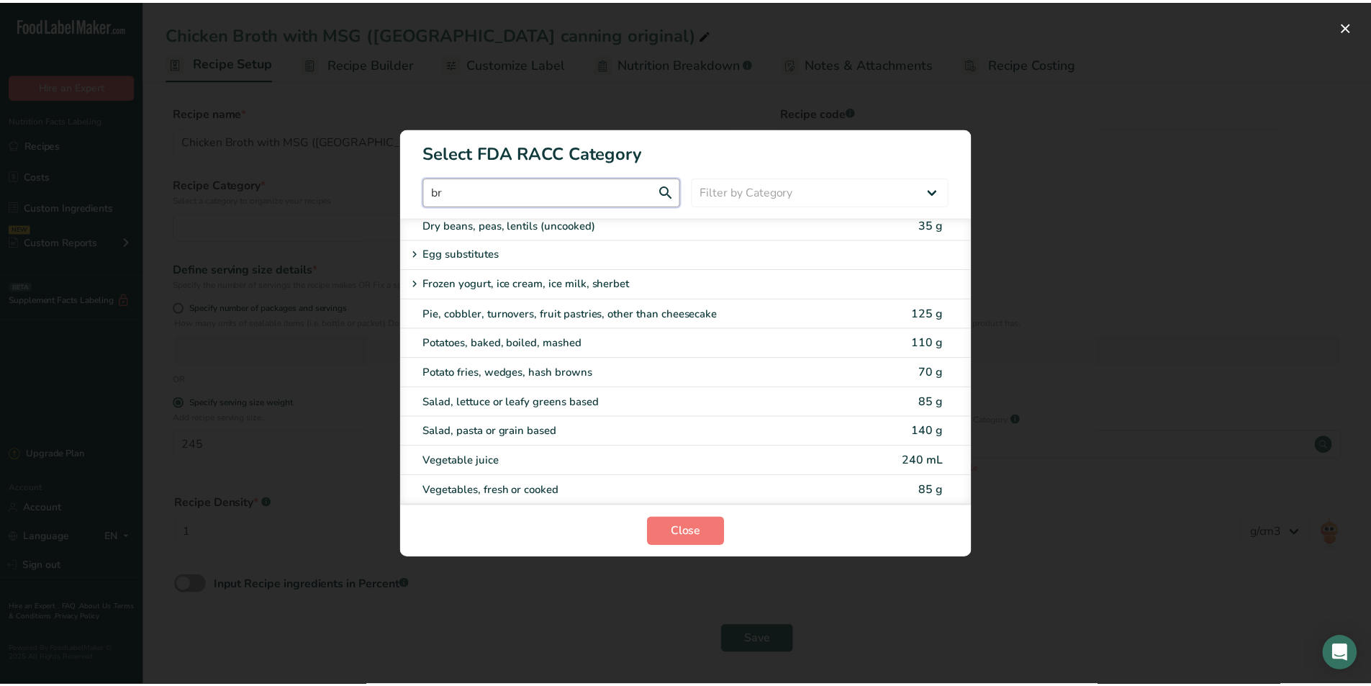
scroll to position [0, 0]
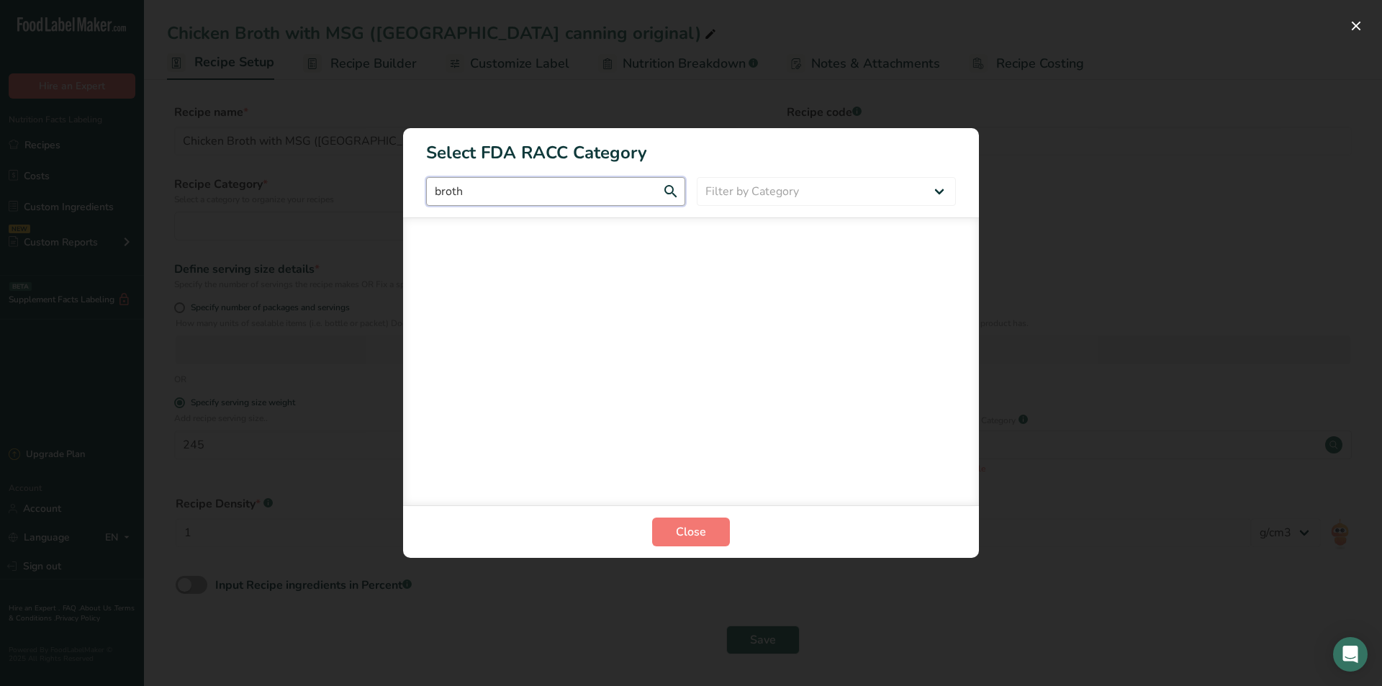
click at [677, 192] on input "broth" at bounding box center [555, 191] width 259 height 29
click at [667, 191] on input "broth" at bounding box center [555, 191] width 259 height 29
drag, startPoint x: 443, startPoint y: 203, endPoint x: 423, endPoint y: 204, distance: 20.2
click at [423, 204] on div "broth Filter by Category All Bakery products Beverages Cereals and other grain …" at bounding box center [691, 191] width 576 height 29
click at [671, 184] on input "stock" at bounding box center [555, 191] width 259 height 29
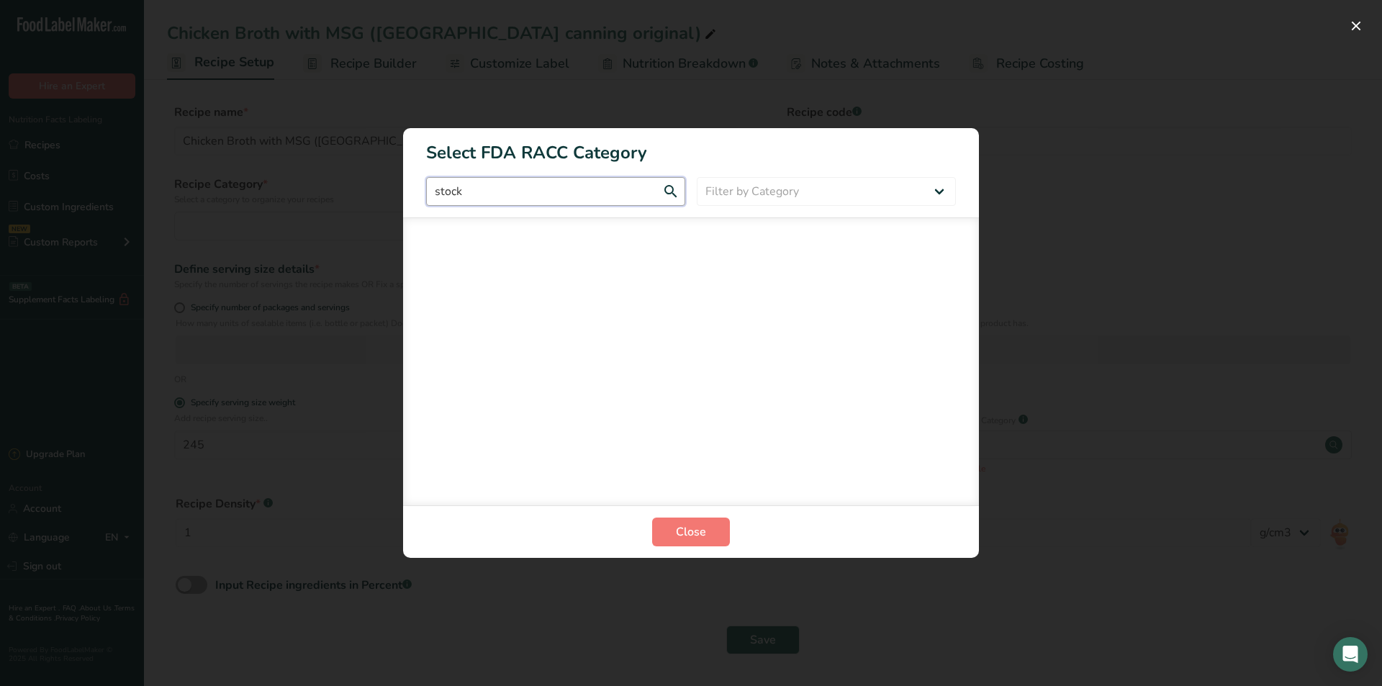
click at [667, 195] on input "stock" at bounding box center [555, 191] width 259 height 29
type input "stock"
click at [837, 184] on select "Filter by Category All Bakery products Beverages Cereals and other grain produc…" at bounding box center [826, 191] width 259 height 29
click at [697, 177] on select "Filter by Category All Bakery products Beverages Cereals and other grain produc…" at bounding box center [826, 191] width 259 height 29
click at [824, 194] on select "All Bakery products Beverages Cereals and other grain products Dairy products a…" at bounding box center [826, 191] width 259 height 29
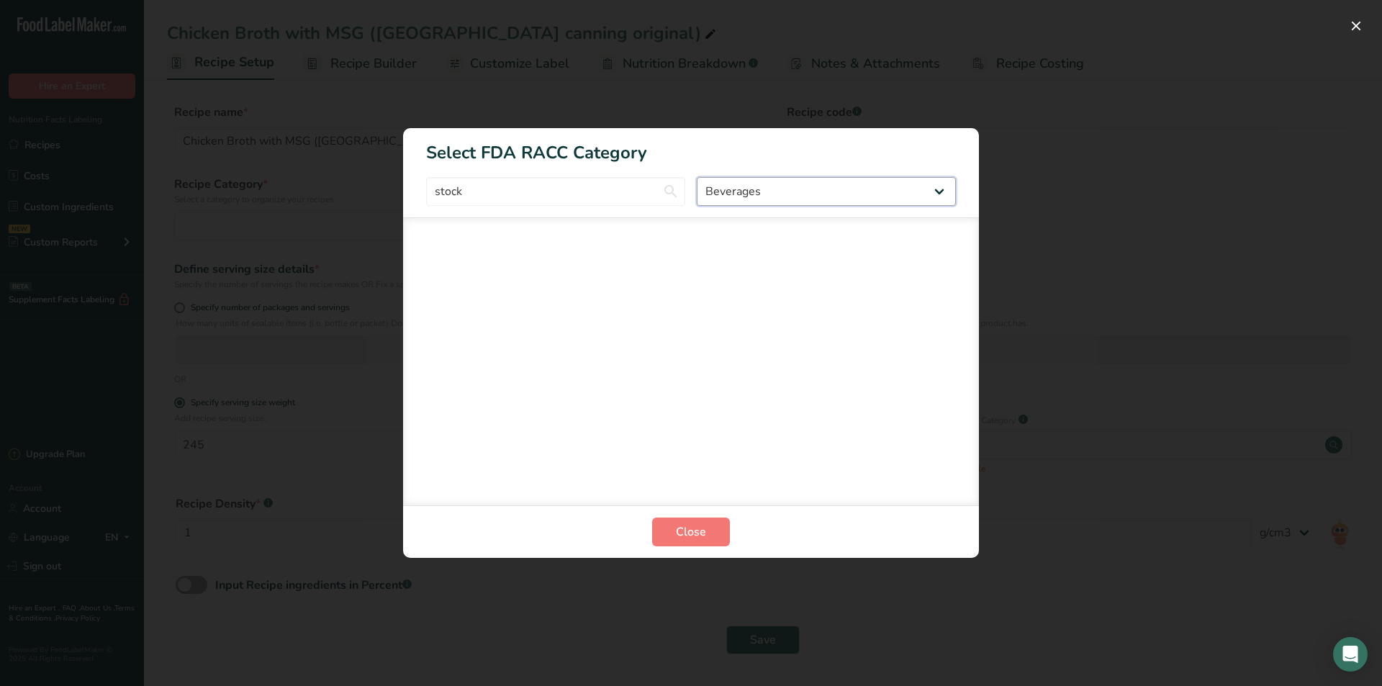
select select "24"
click at [697, 177] on select "All Bakery products Beverages Cereals and other grain products Dairy products a…" at bounding box center [826, 191] width 259 height 29
click at [698, 528] on span "Close" at bounding box center [691, 531] width 30 height 17
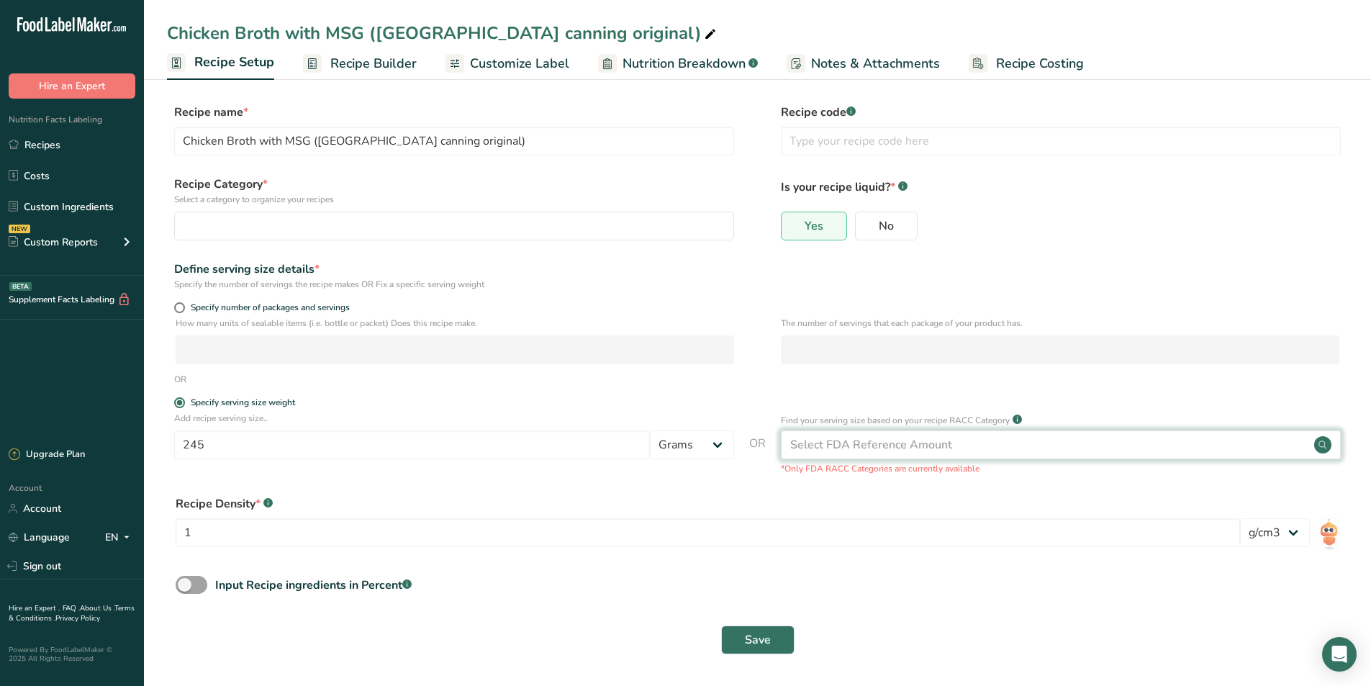
click at [863, 440] on div "Select FDA Reference Amount" at bounding box center [871, 444] width 162 height 17
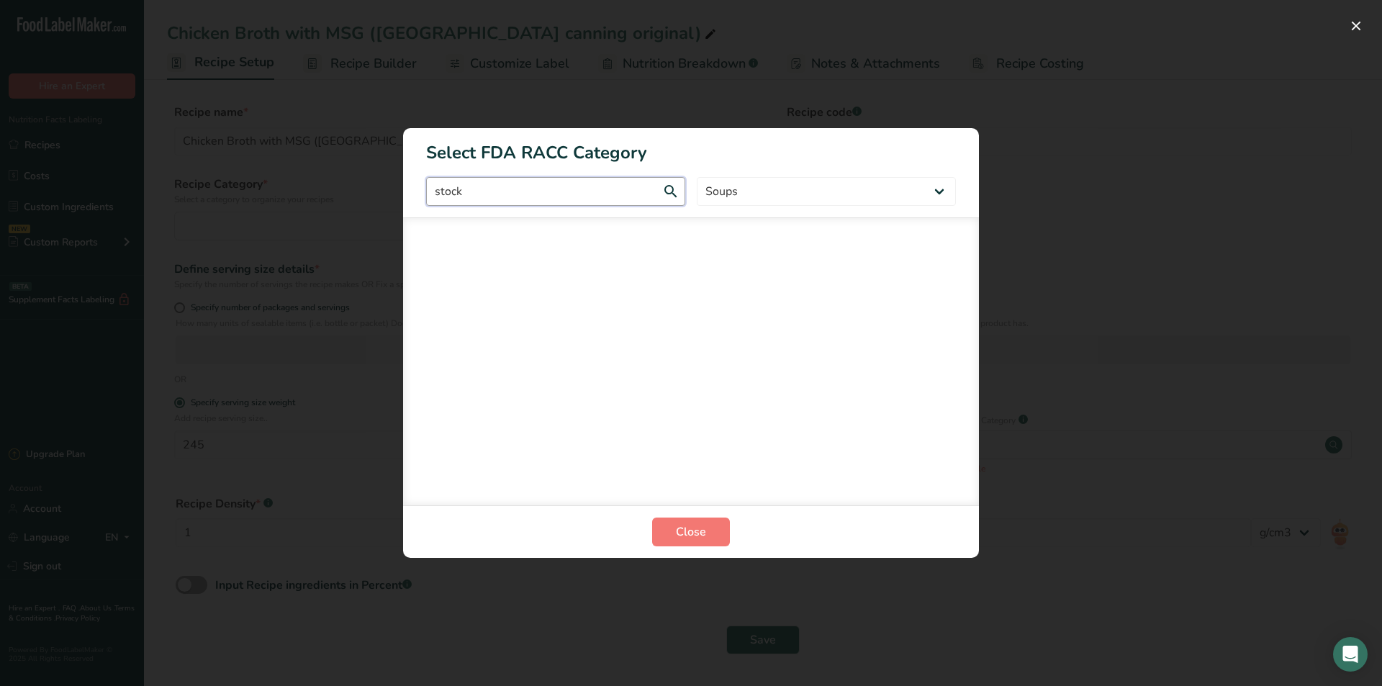
drag, startPoint x: 494, startPoint y: 186, endPoint x: 390, endPoint y: 192, distance: 103.8
click at [390, 192] on div "Select FDA RACC Category stock All Bakery products Beverages Cereals and other …" at bounding box center [691, 343] width 1382 height 686
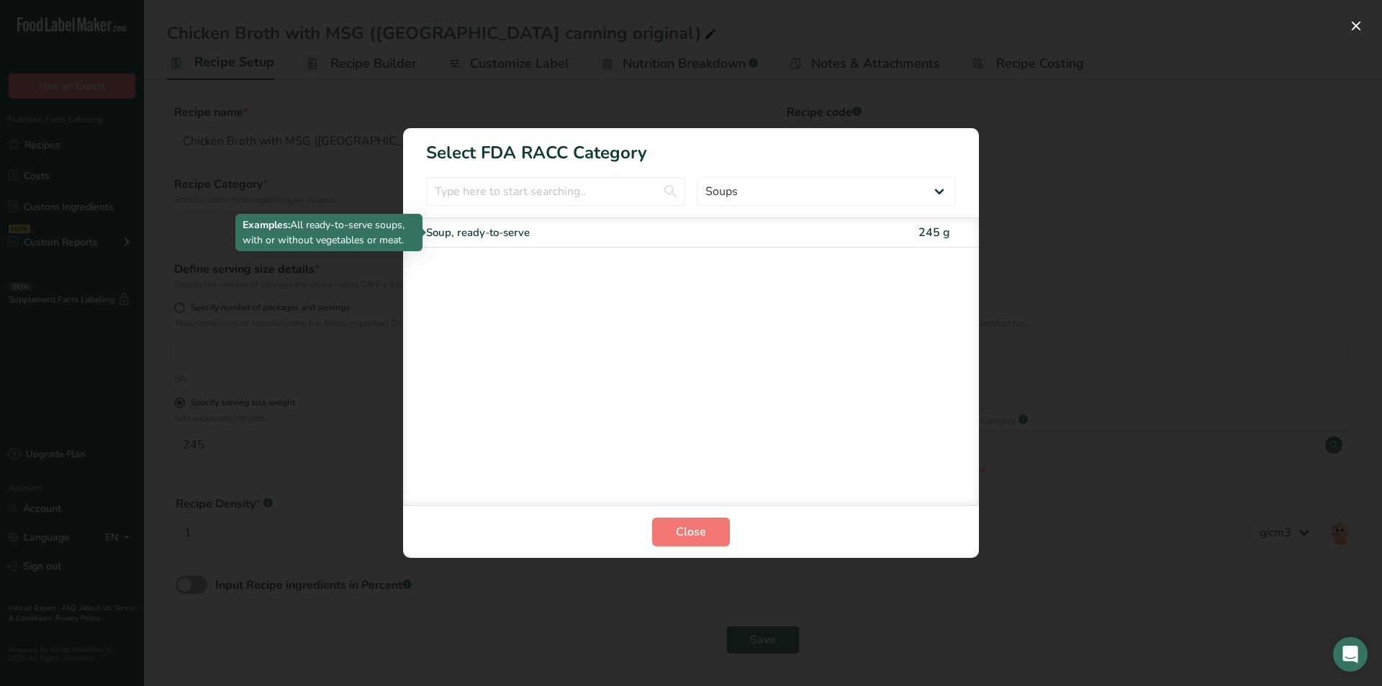
click at [592, 238] on div "Soup, ready-to-serve" at bounding box center [630, 233] width 409 height 17
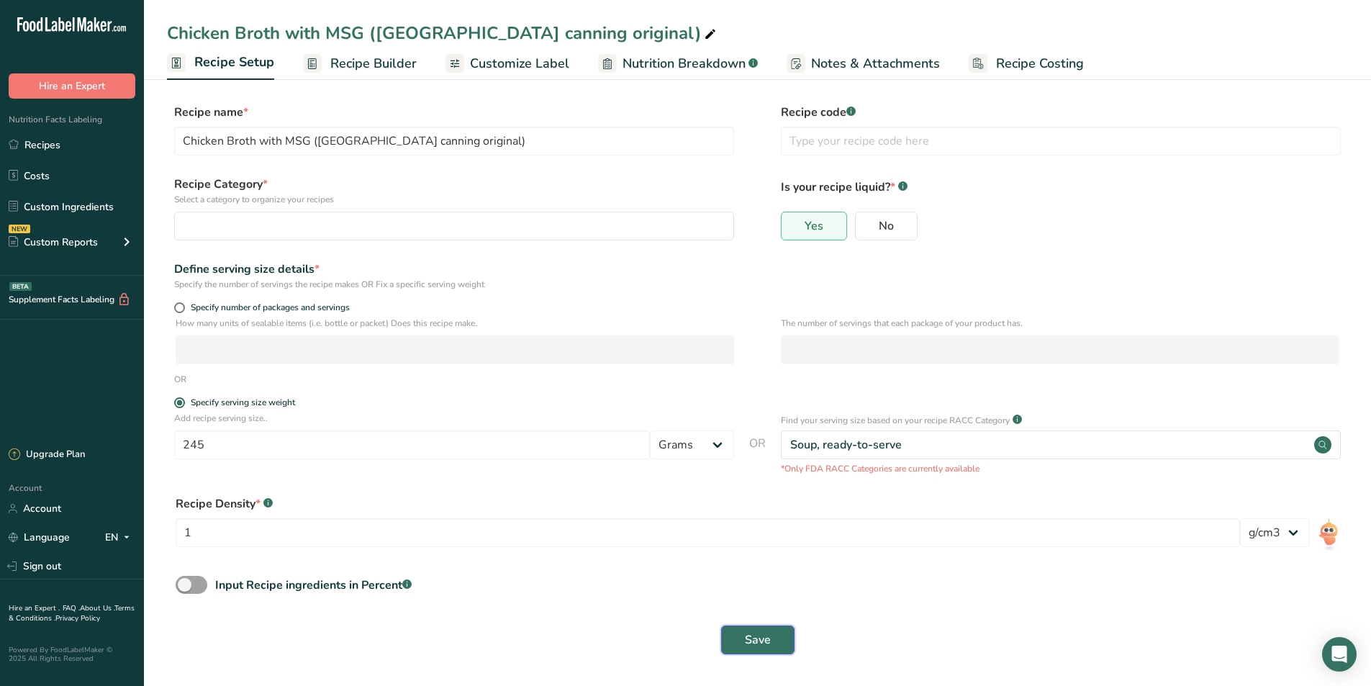
click at [759, 643] on span "Save" at bounding box center [758, 639] width 26 height 17
click at [372, 60] on span "Recipe Builder" at bounding box center [373, 63] width 86 height 19
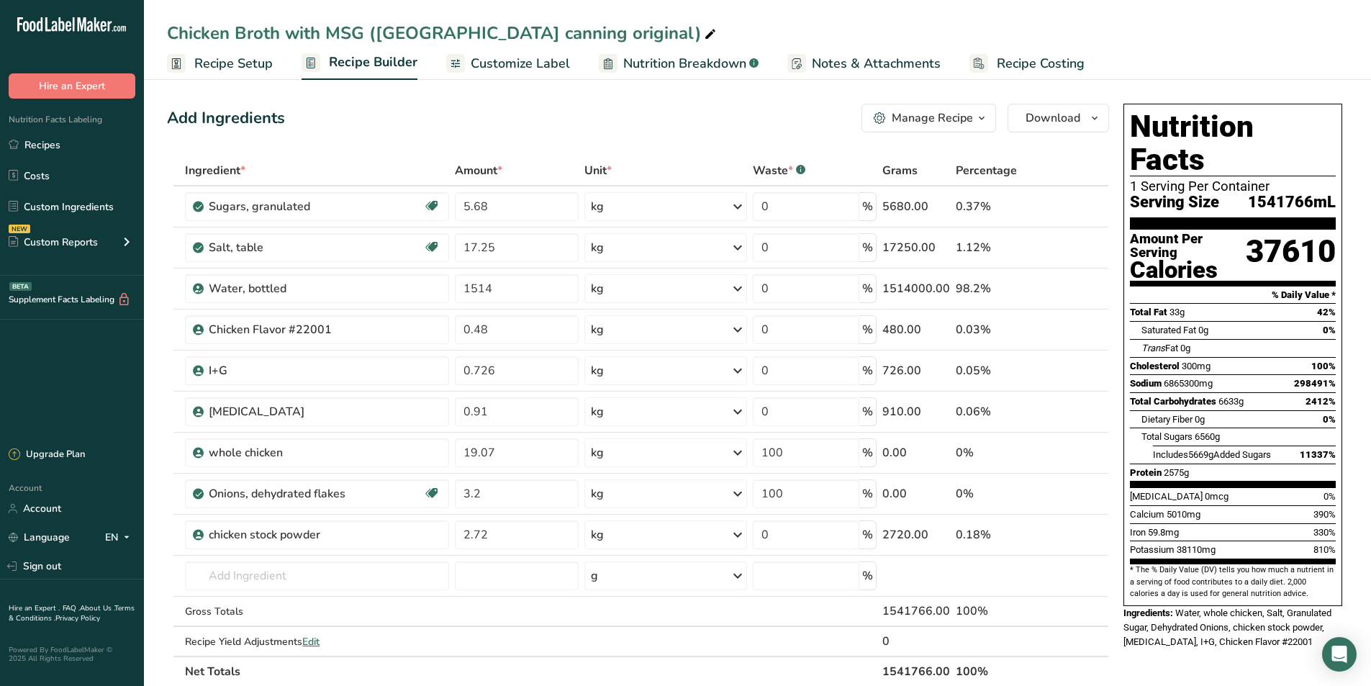
click at [230, 70] on span "Recipe Setup" at bounding box center [233, 63] width 78 height 19
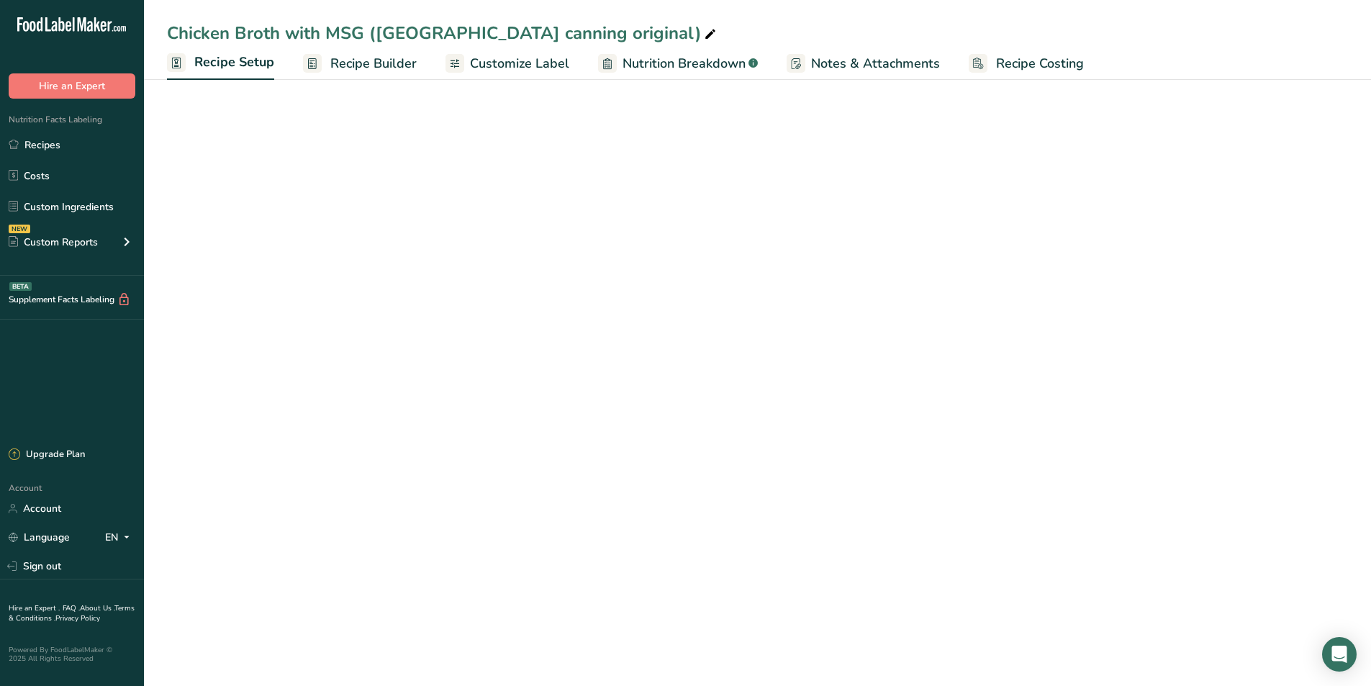
select select "22"
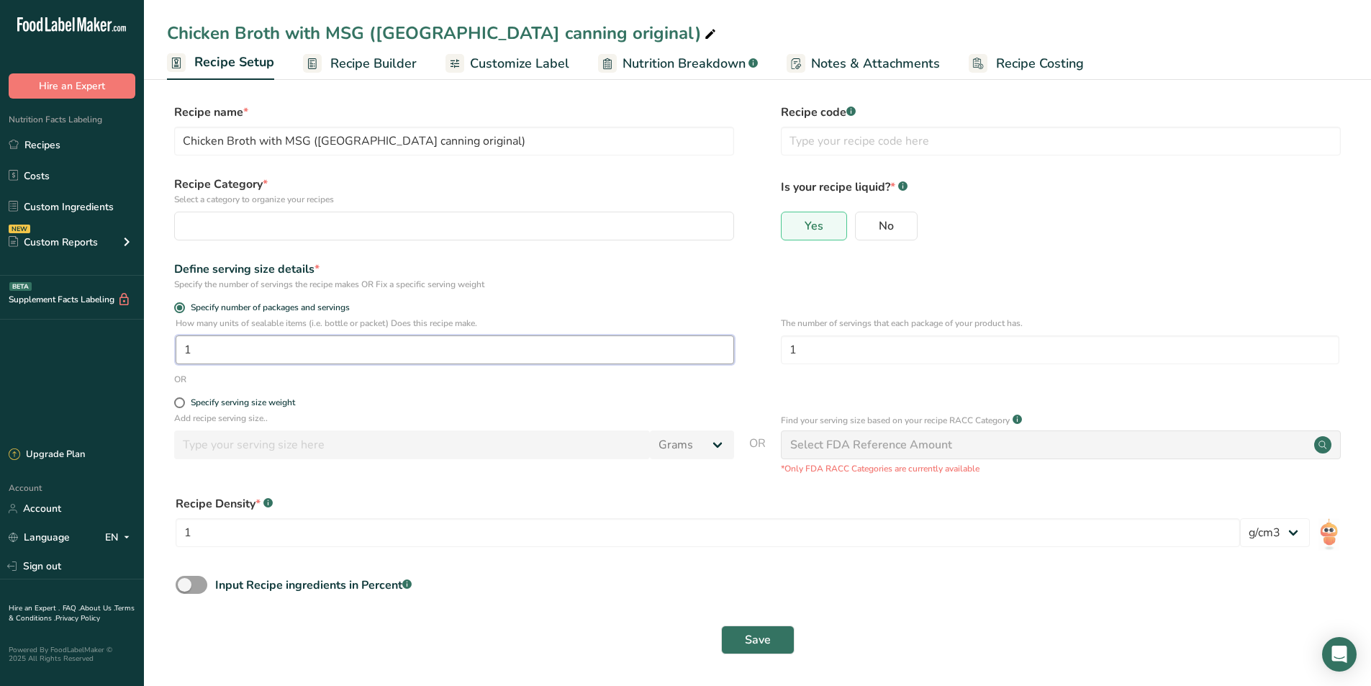
drag, startPoint x: 192, startPoint y: 351, endPoint x: 161, endPoint y: 364, distance: 34.2
click at [161, 364] on section "Recipe name * Chicken Broth with MSG (USA canning original) Recipe code .a-a{fi…" at bounding box center [757, 380] width 1227 height 611
click at [181, 400] on span at bounding box center [179, 402] width 11 height 11
click at [181, 400] on input "Specify serving size weight" at bounding box center [178, 402] width 9 height 9
radio input "true"
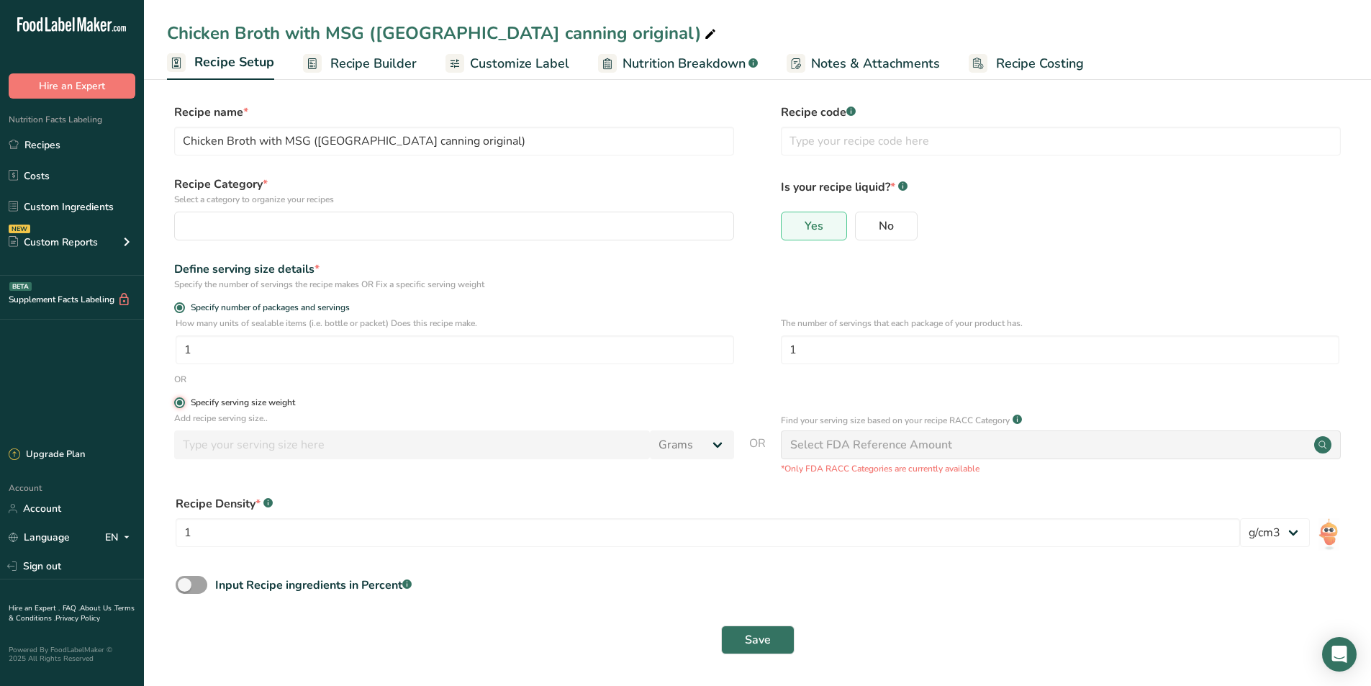
radio input "false"
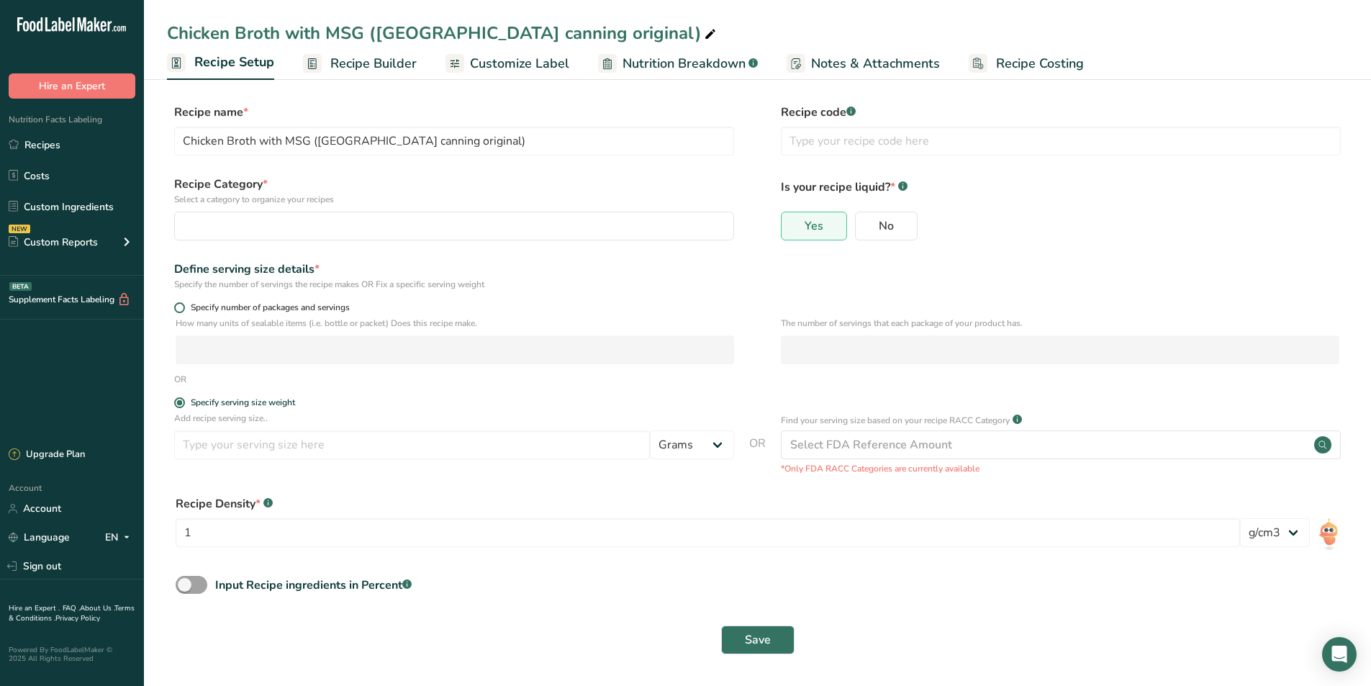
click at [181, 307] on span at bounding box center [179, 307] width 11 height 11
click at [181, 307] on input "Specify number of packages and servings" at bounding box center [178, 307] width 9 height 9
radio input "true"
radio input "false"
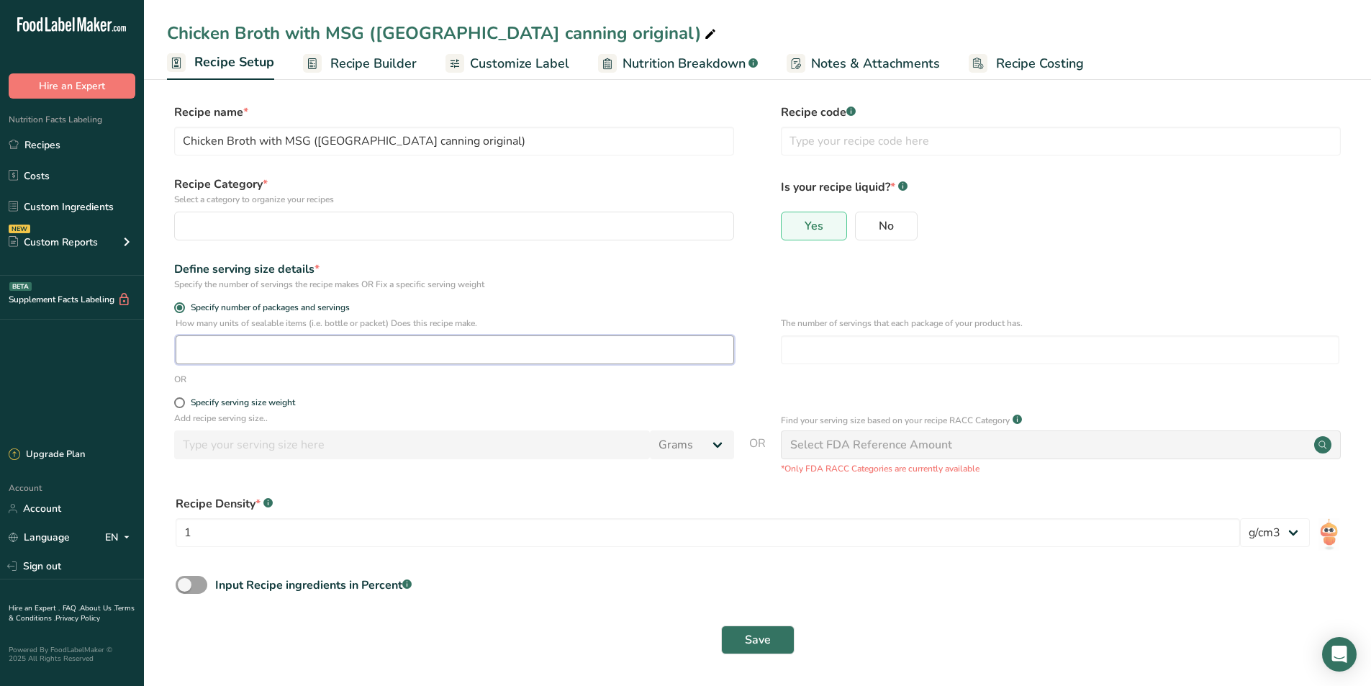
click at [359, 355] on input "number" at bounding box center [455, 349] width 559 height 29
type input "3084"
click at [755, 636] on span "Save" at bounding box center [758, 639] width 26 height 17
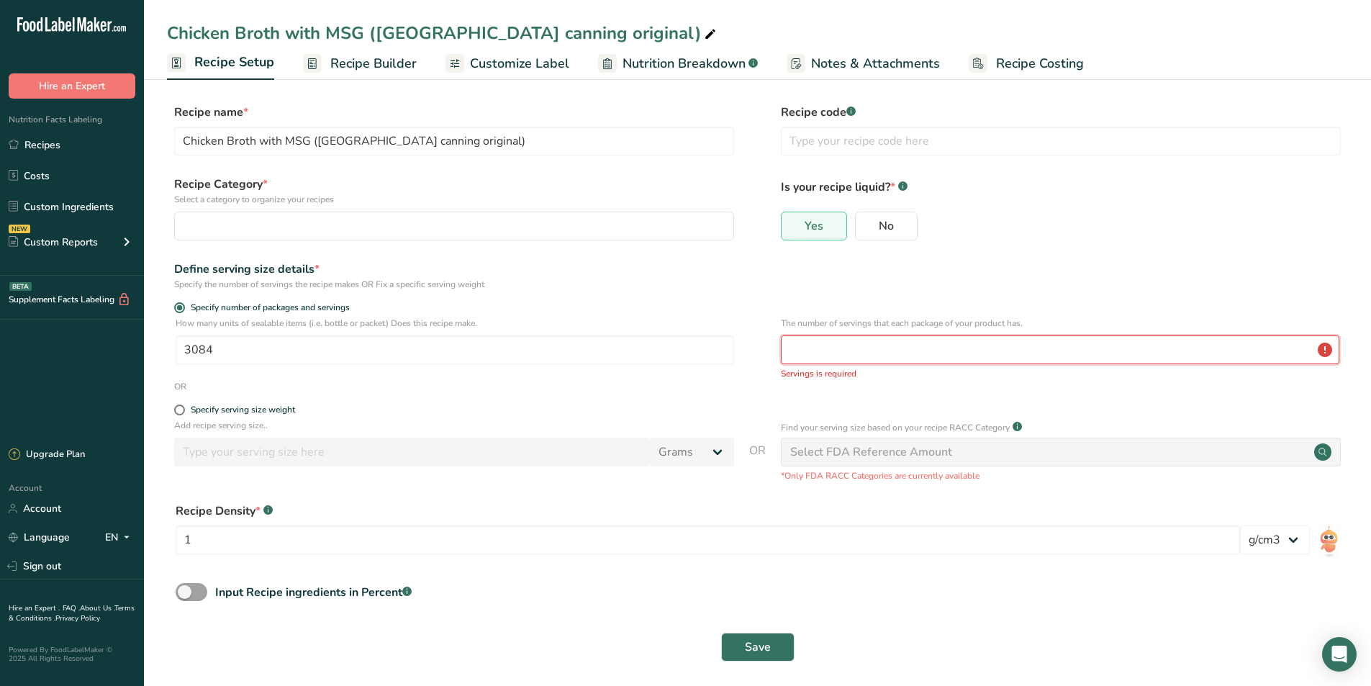
click at [862, 351] on input "number" at bounding box center [1060, 349] width 559 height 29
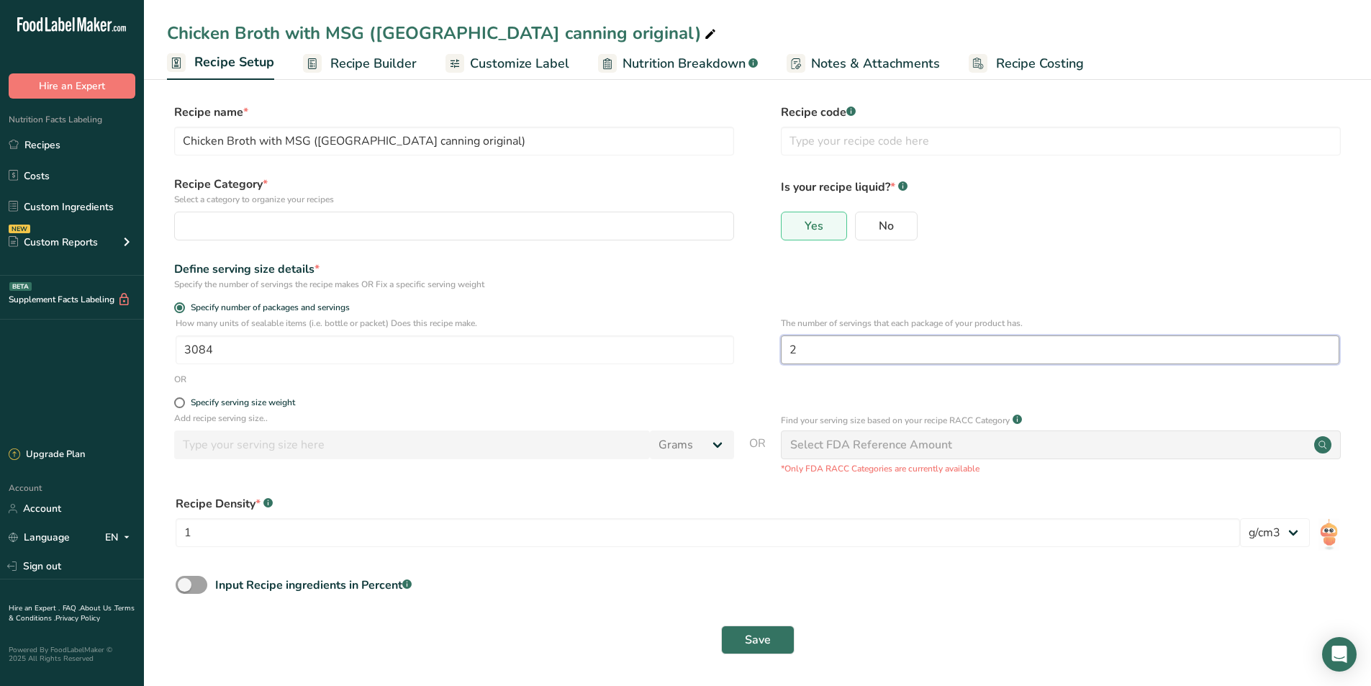
type input "2"
click at [753, 622] on div "Save" at bounding box center [757, 640] width 1181 height 46
click at [753, 631] on span "Save" at bounding box center [758, 639] width 26 height 17
click at [1188, 439] on div "Select FDA Reference Amount" at bounding box center [1061, 444] width 560 height 29
click at [685, 373] on div "OR" at bounding box center [757, 379] width 1181 height 13
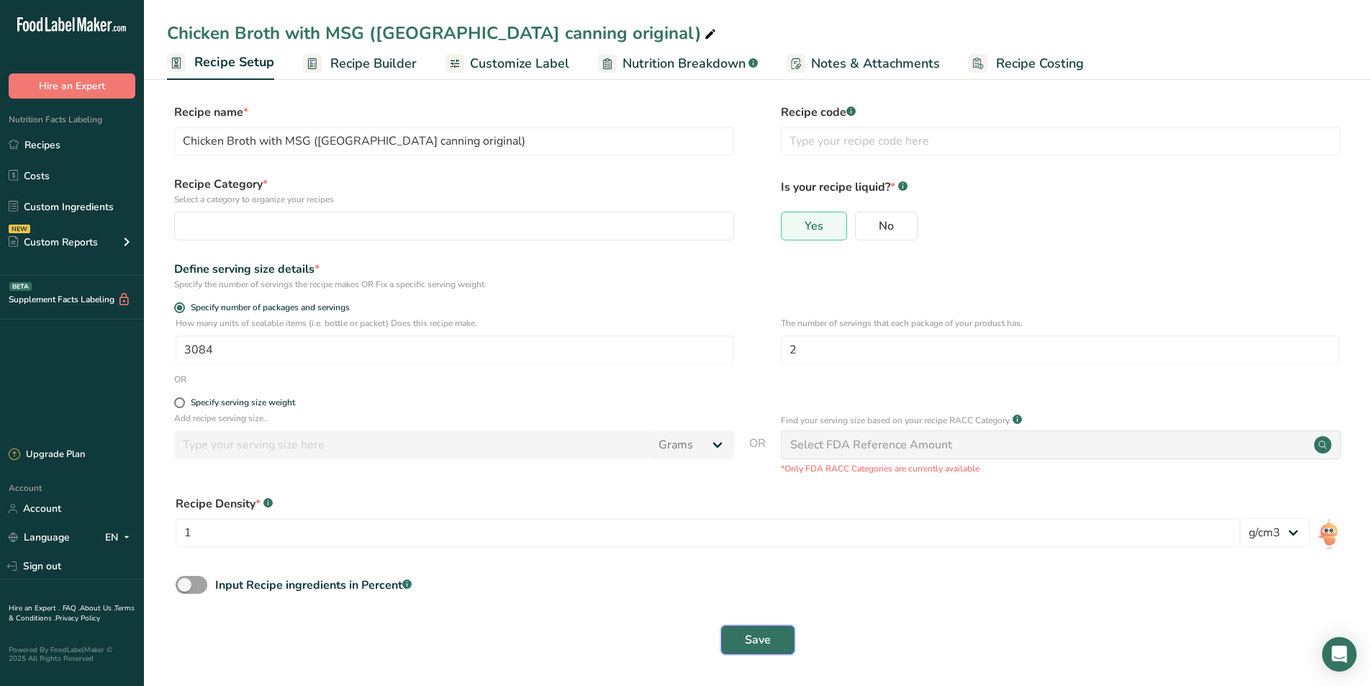
click at [758, 628] on button "Save" at bounding box center [757, 640] width 73 height 29
click at [890, 225] on span "No" at bounding box center [886, 226] width 15 height 14
click at [865, 225] on input "No" at bounding box center [860, 225] width 9 height 9
radio input "true"
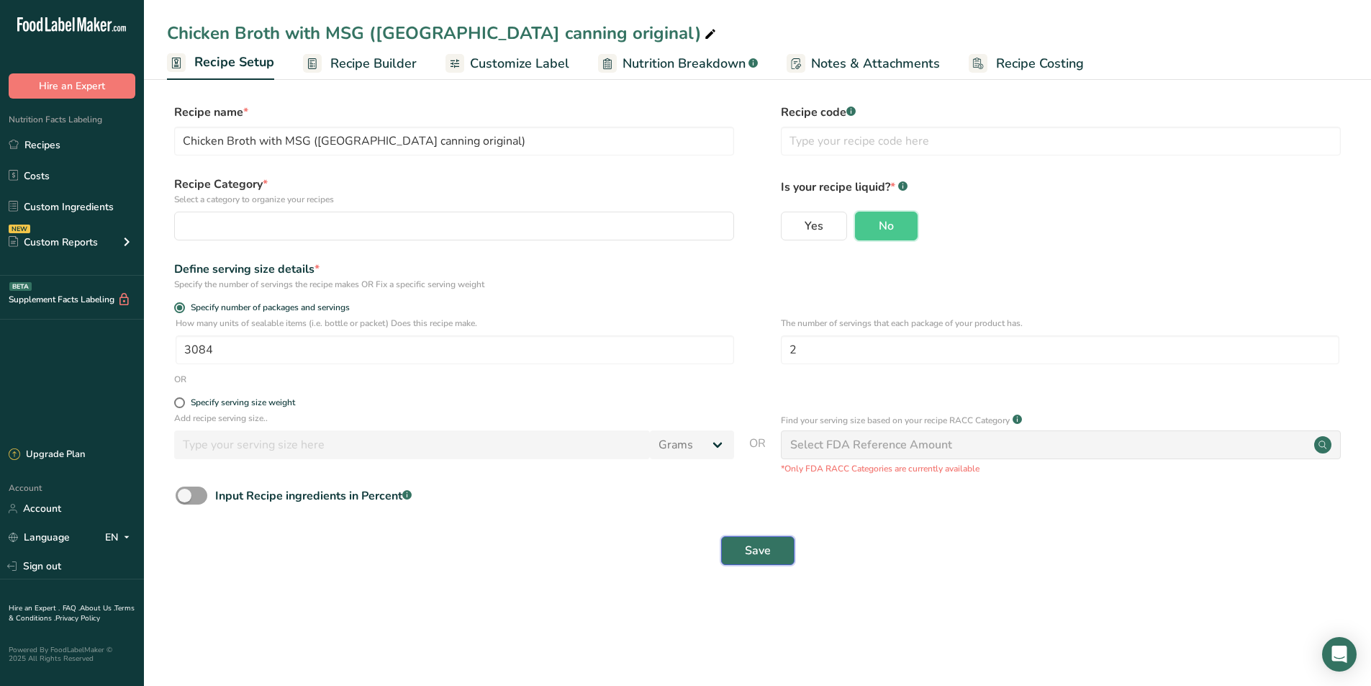
click at [773, 543] on button "Save" at bounding box center [757, 550] width 73 height 29
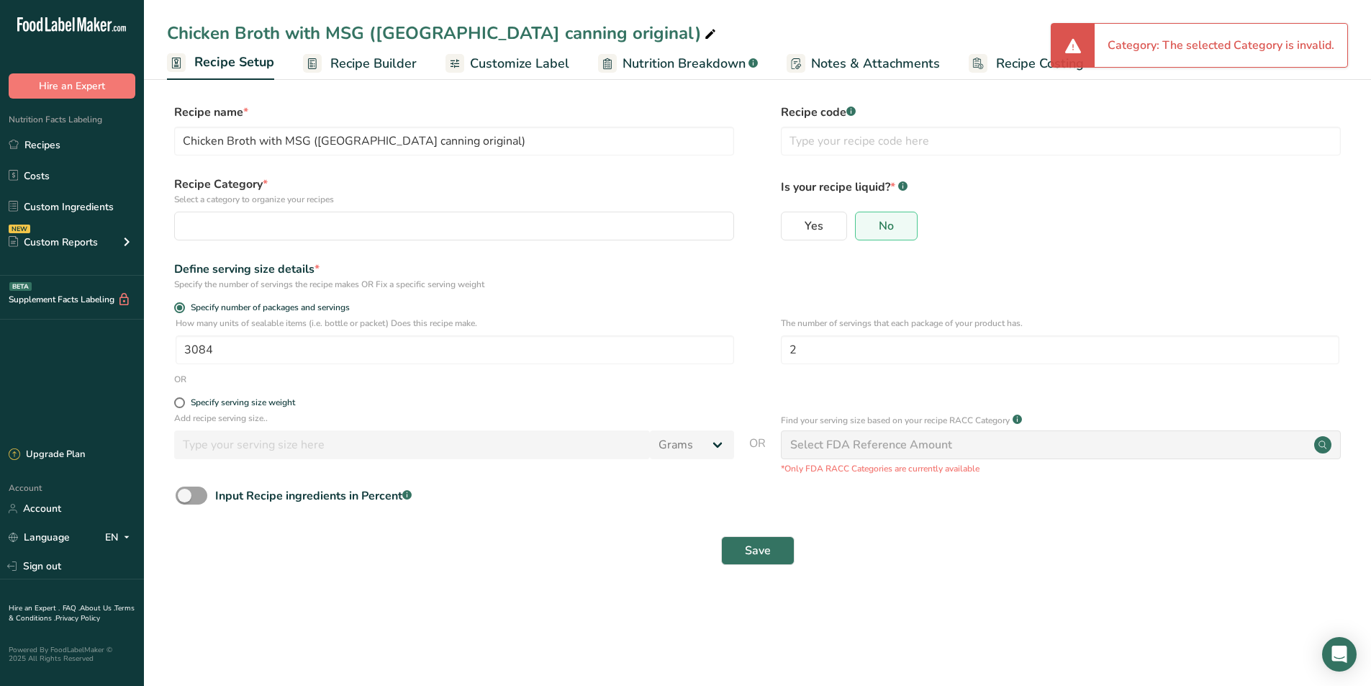
click at [826, 207] on div "Is your recipe liquid? * .a-a{fill:#347362;}.b-a{fill:#fff;} Yes No" at bounding box center [1061, 212] width 560 height 73
click at [821, 219] on span "Yes" at bounding box center [814, 226] width 19 height 14
click at [791, 221] on input "Yes" at bounding box center [786, 225] width 9 height 9
radio input "true"
radio input "false"
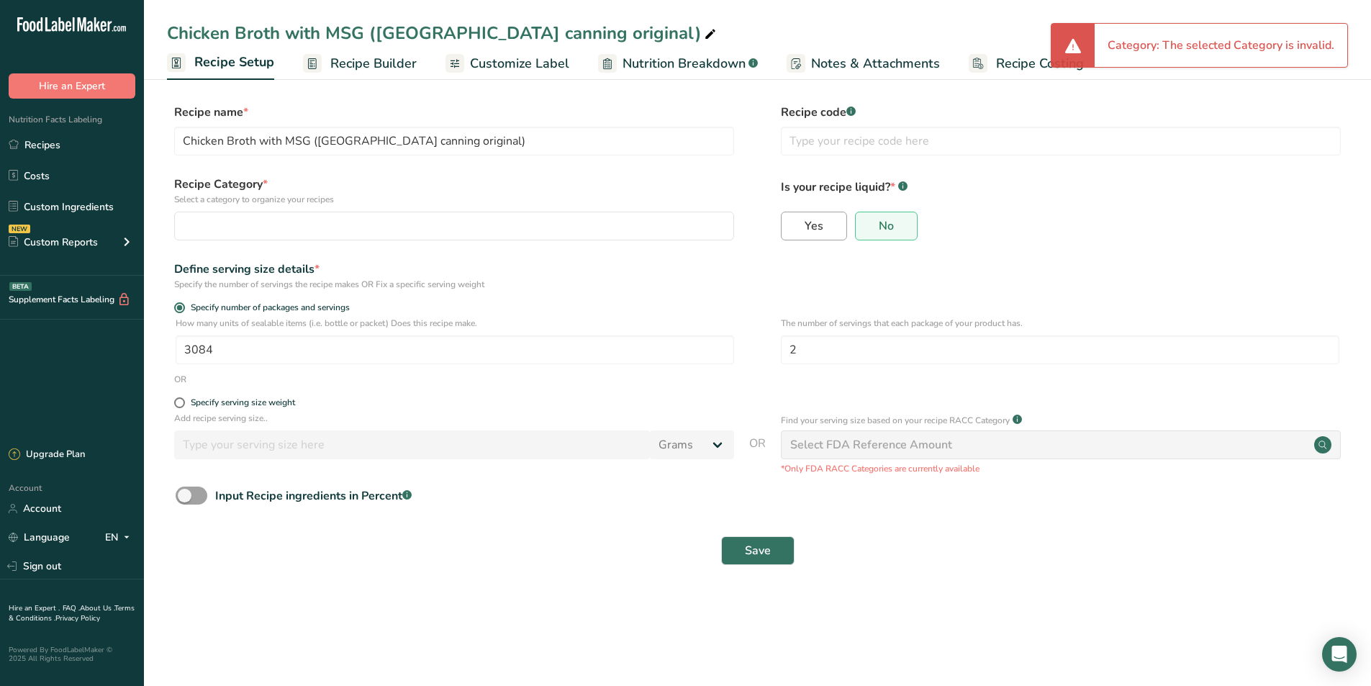
select select "22"
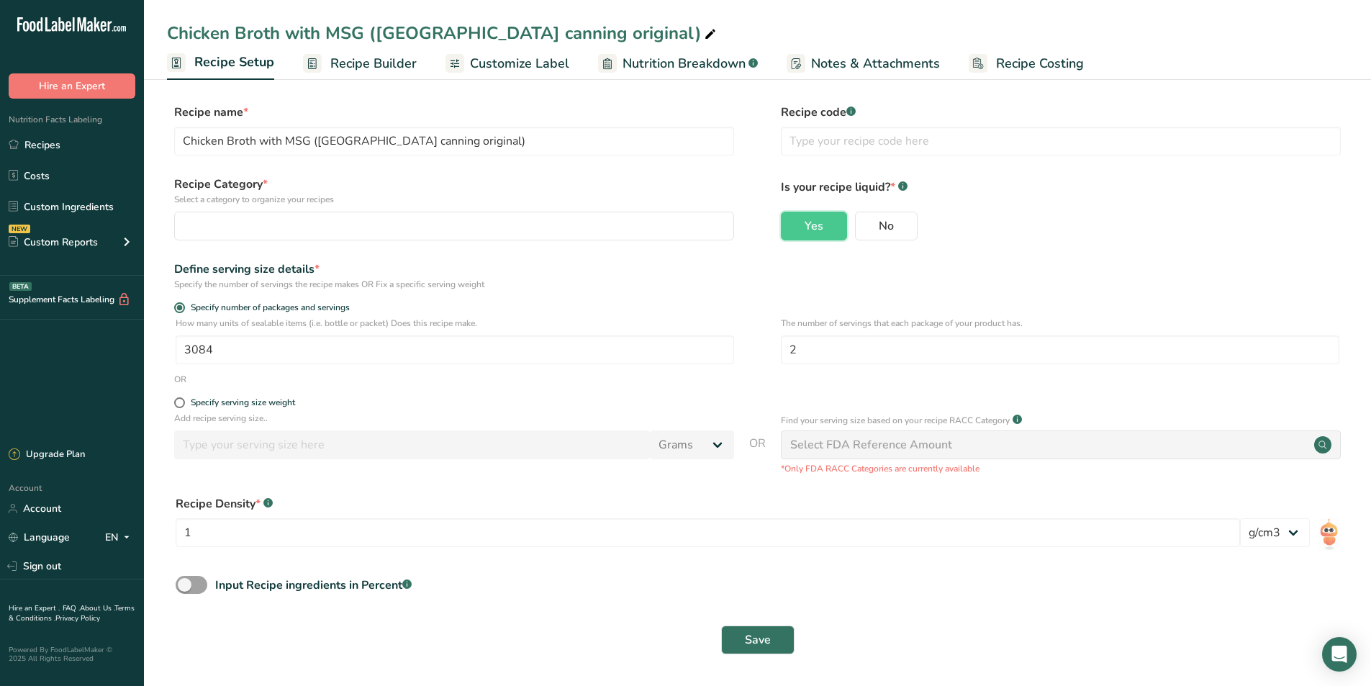
click at [844, 447] on div "Select FDA Reference Amount" at bounding box center [871, 444] width 162 height 17
click at [839, 451] on div "Select FDA Reference Amount" at bounding box center [871, 444] width 162 height 17
click at [174, 404] on span at bounding box center [179, 402] width 11 height 11
click at [174, 404] on input "Specify serving size weight" at bounding box center [178, 402] width 9 height 9
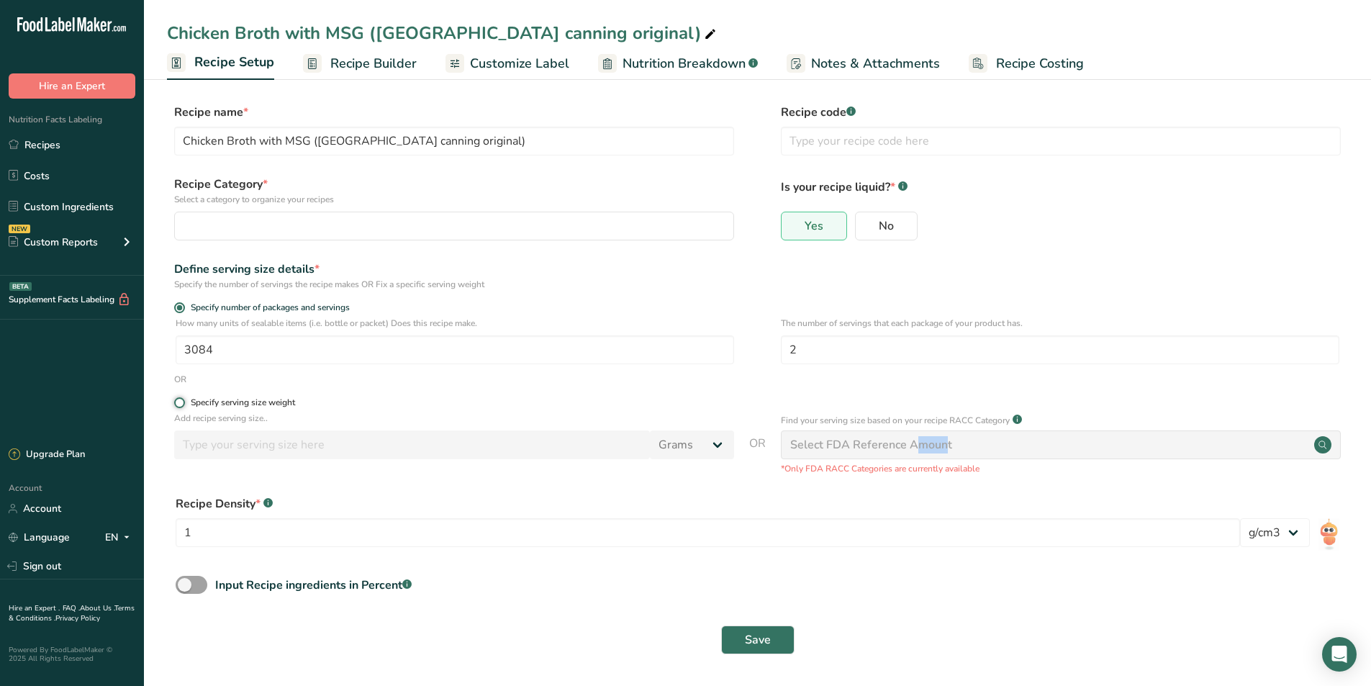
radio input "true"
radio input "false"
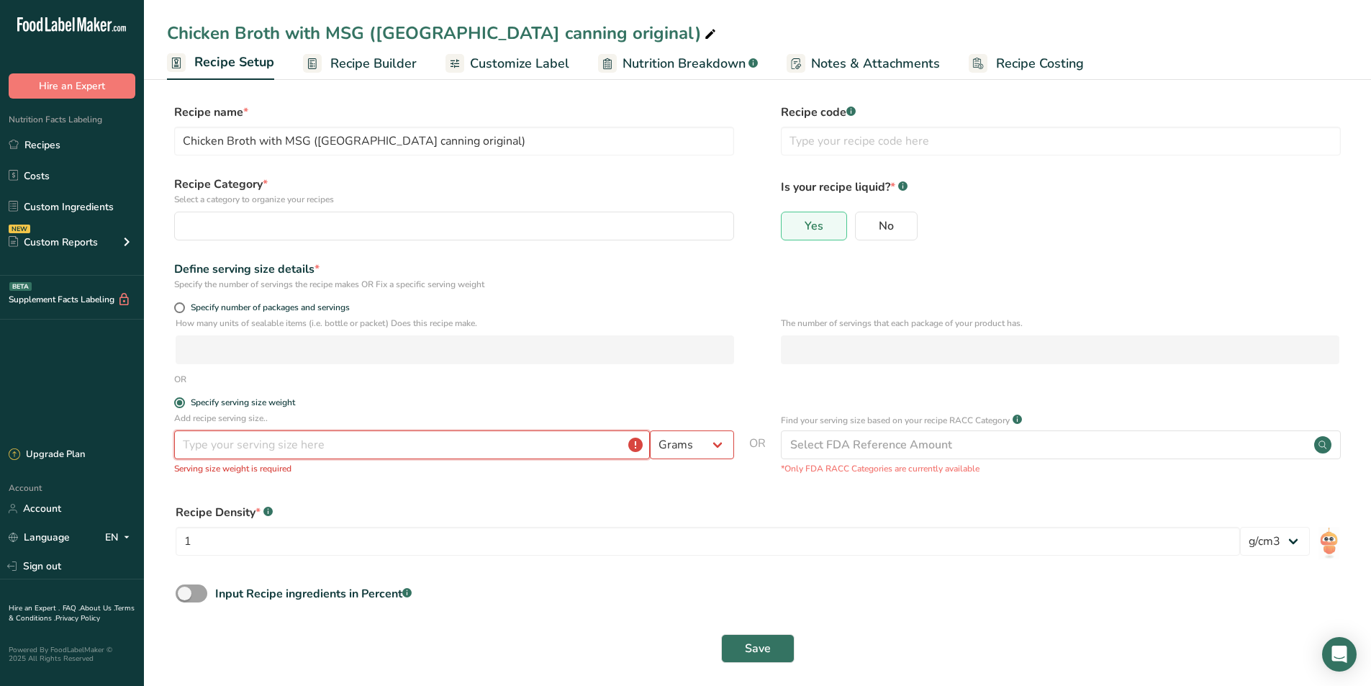
click at [572, 446] on input "number" at bounding box center [412, 444] width 476 height 29
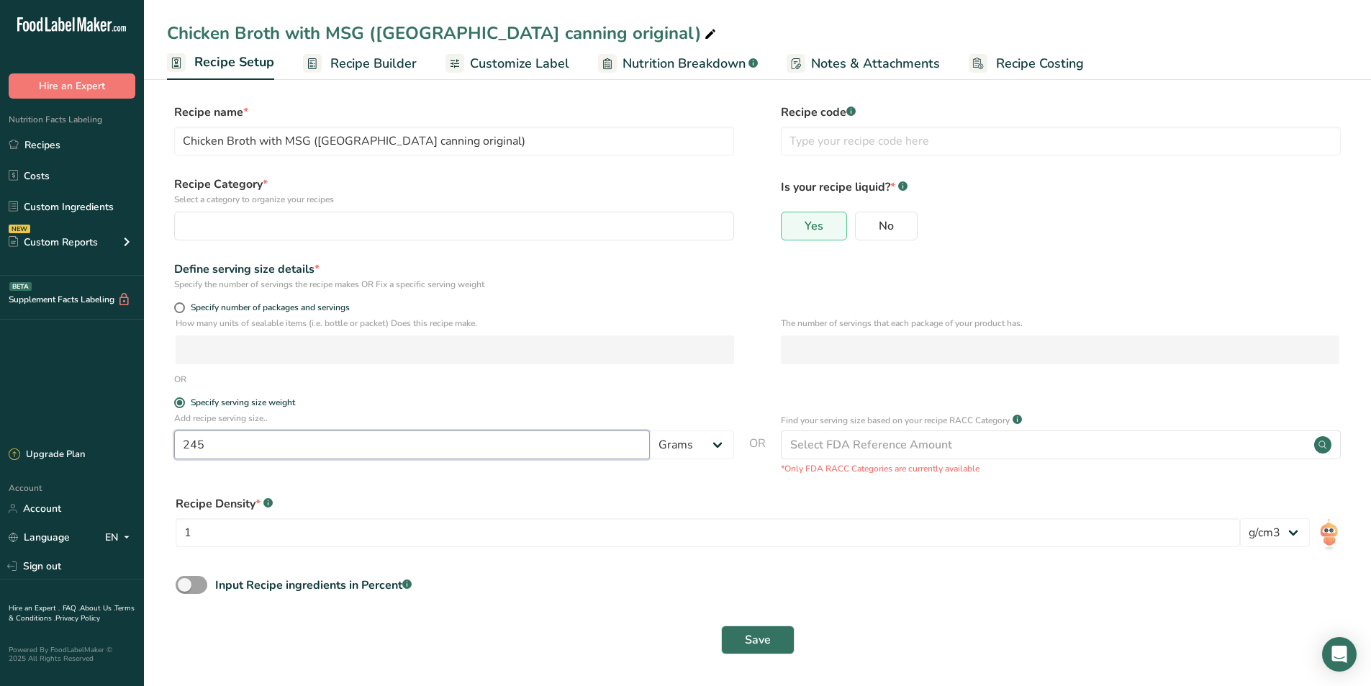
type input "245"
click at [666, 597] on div "Input Recipe ingredients in Percent .a-a{fill:#347362;}.b-a{fill:#fff;}" at bounding box center [757, 591] width 1181 height 30
click at [890, 447] on div "Select FDA Reference Amount" at bounding box center [871, 444] width 162 height 17
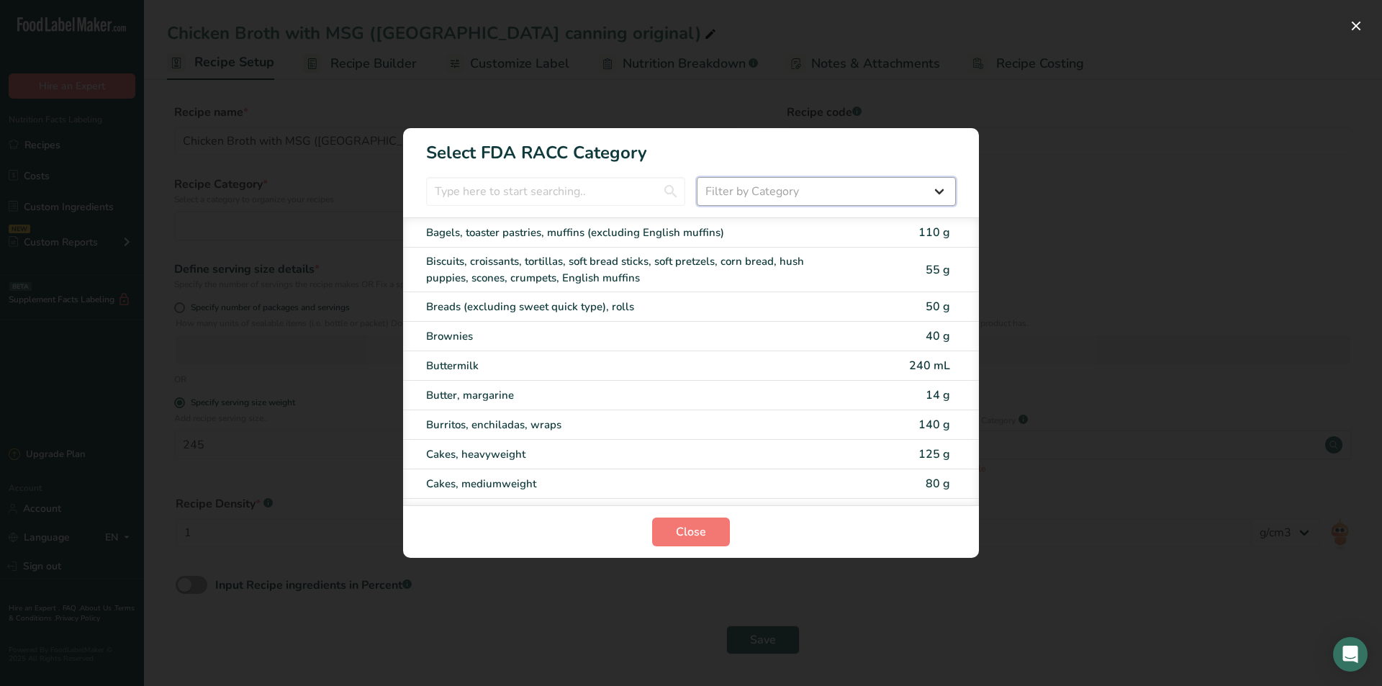
click at [835, 188] on select "Filter by Category All Bakery products Beverages Cereals and other grain produc…" at bounding box center [826, 191] width 259 height 29
select select "24"
click at [697, 177] on select "Filter by Category All Bakery products Beverages Cereals and other grain produc…" at bounding box center [826, 191] width 259 height 29
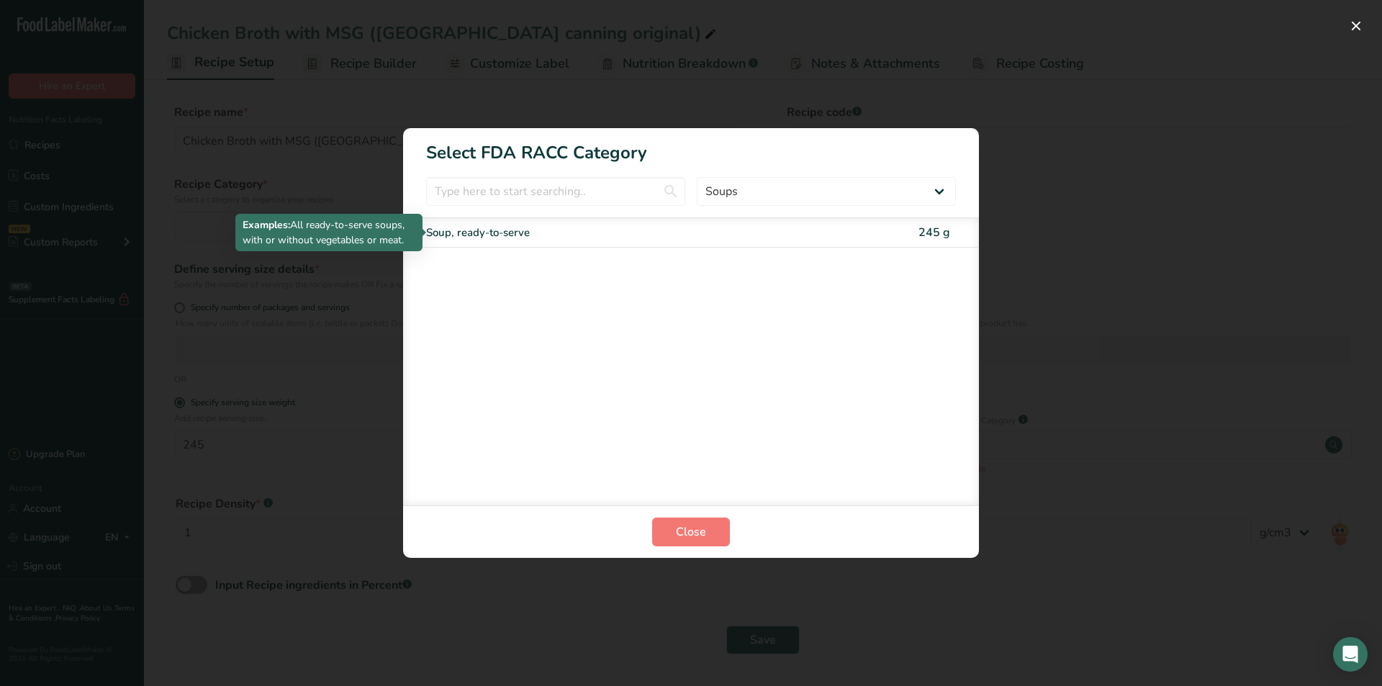
click at [490, 233] on div "Soup, ready-to-serve" at bounding box center [630, 233] width 409 height 17
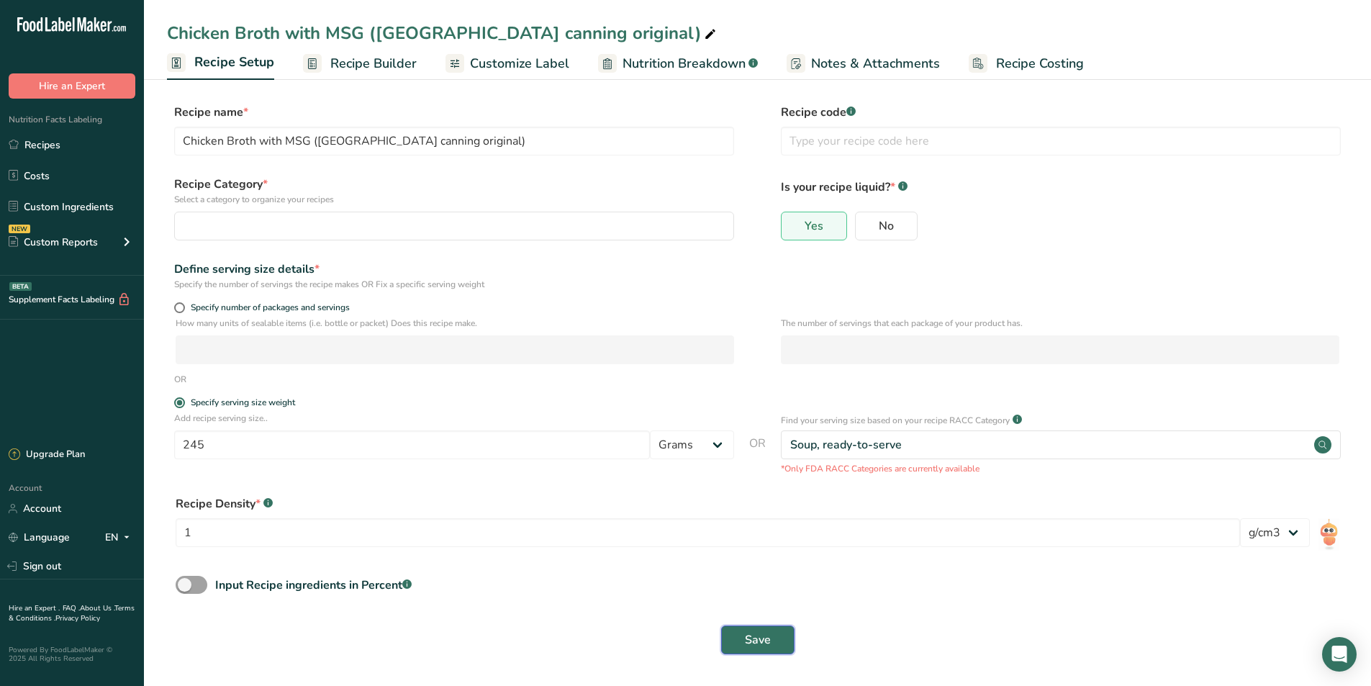
click at [762, 639] on span "Save" at bounding box center [758, 639] width 26 height 17
click at [379, 58] on span "Recipe Builder" at bounding box center [373, 63] width 86 height 19
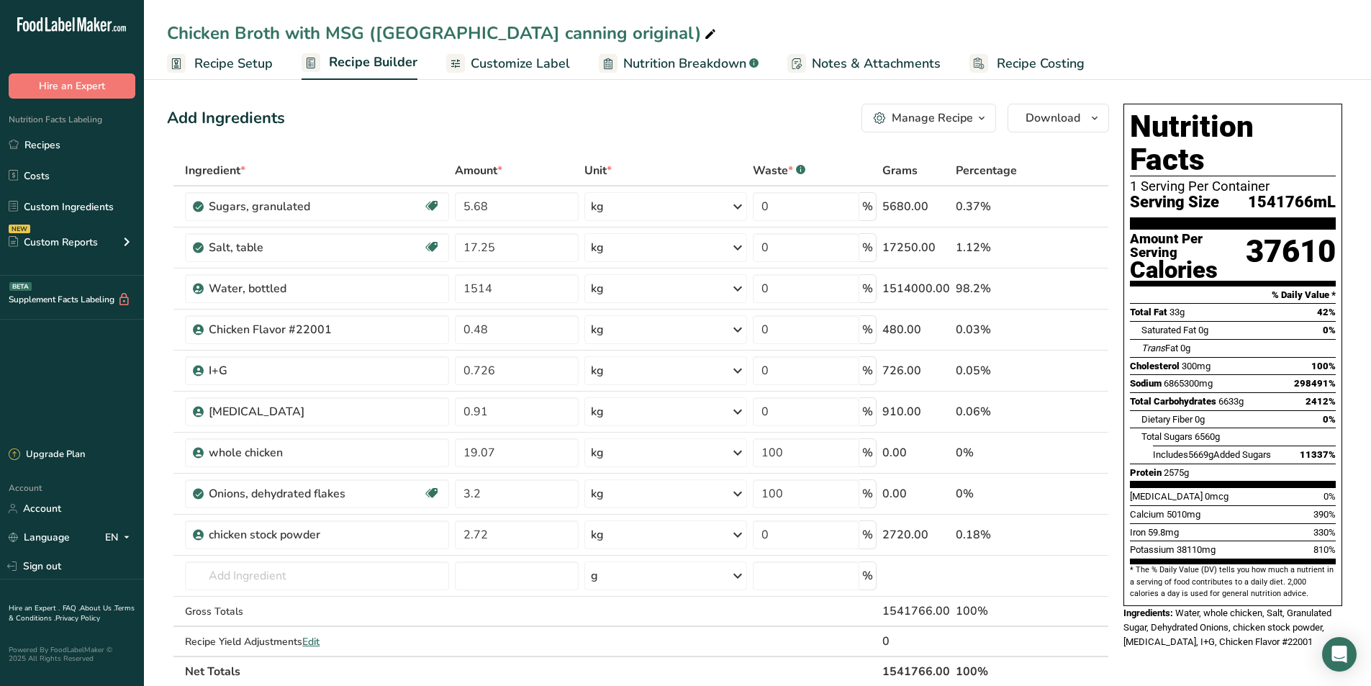
click at [219, 64] on span "Recipe Setup" at bounding box center [233, 63] width 78 height 19
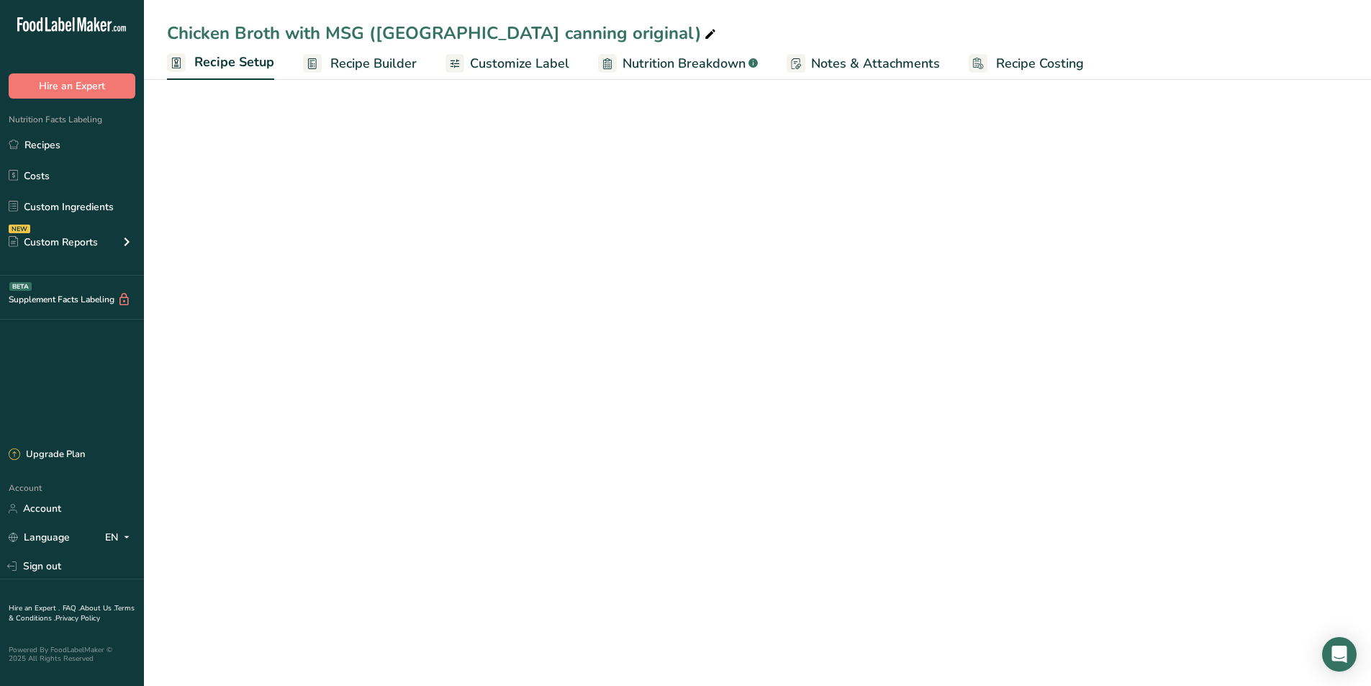
select select "22"
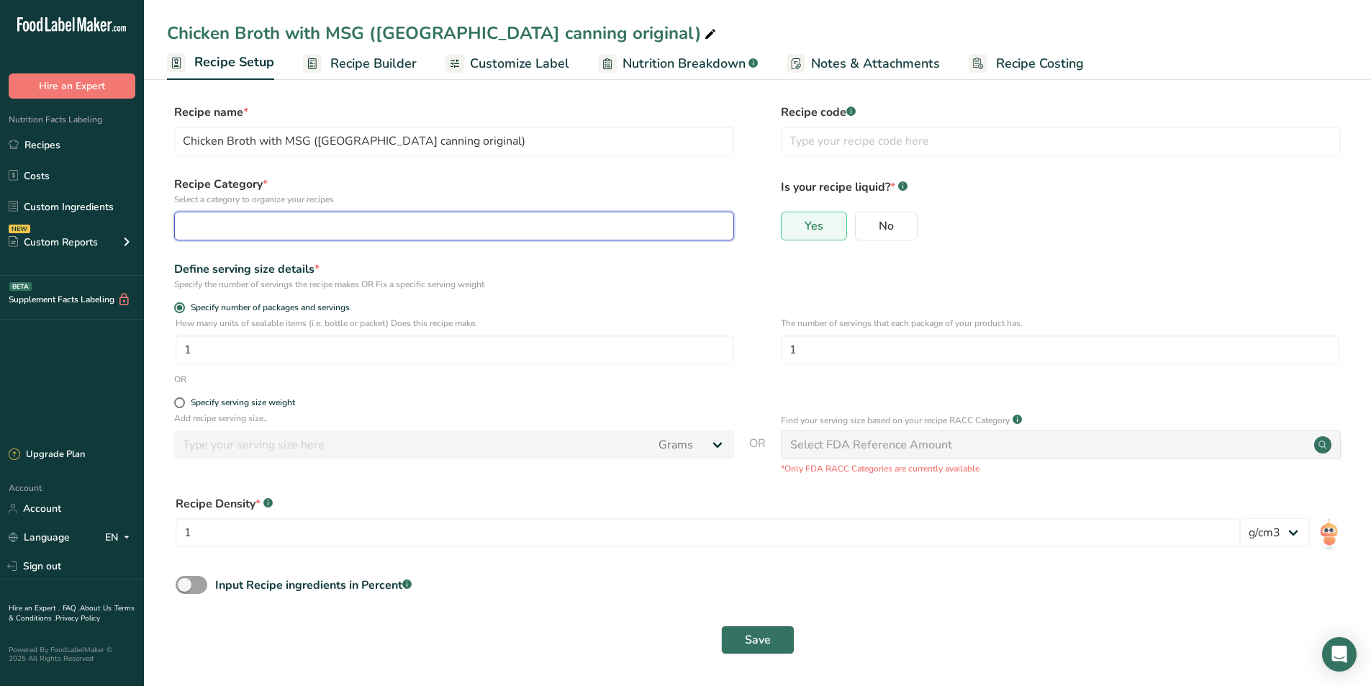
click at [419, 225] on div "button" at bounding box center [450, 225] width 533 height 17
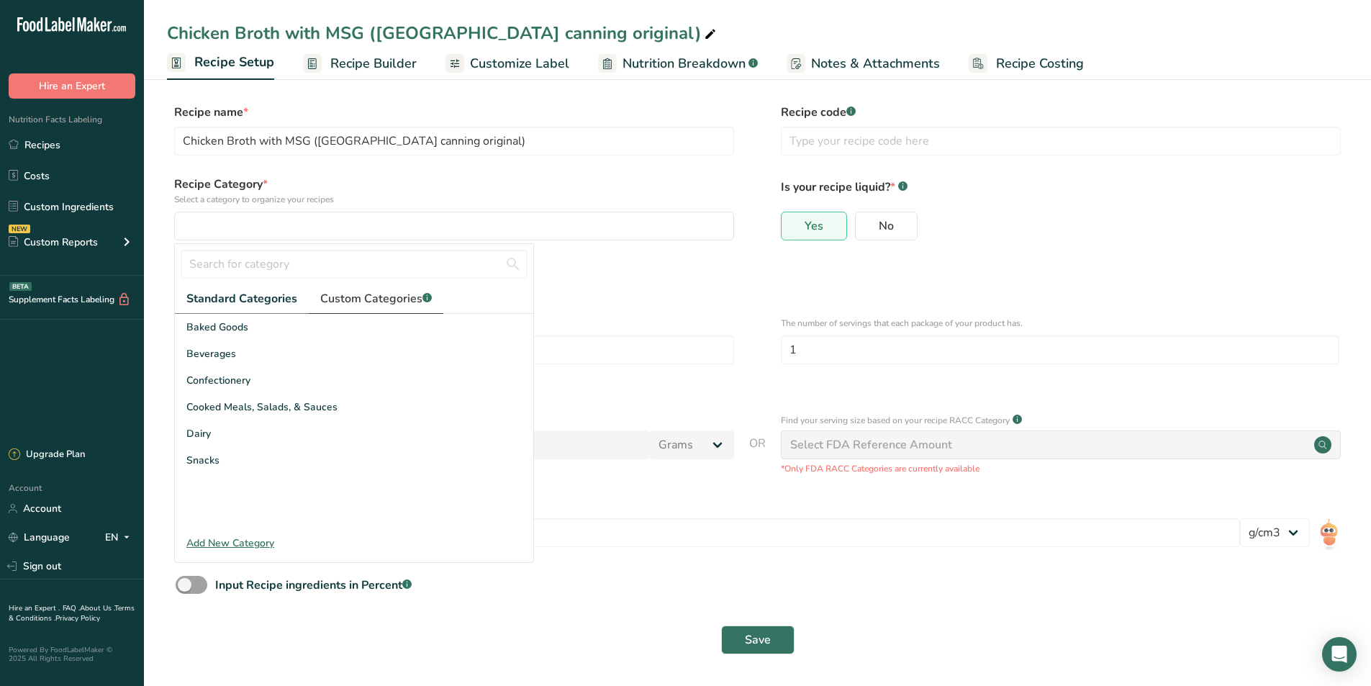
click at [345, 298] on span "Custom Categories .a-a{fill:#347362;}.b-a{fill:#fff;}" at bounding box center [376, 298] width 112 height 17
click at [214, 299] on span "Standard Categories" at bounding box center [240, 298] width 109 height 17
click at [235, 543] on div "Add New Category" at bounding box center [354, 543] width 358 height 15
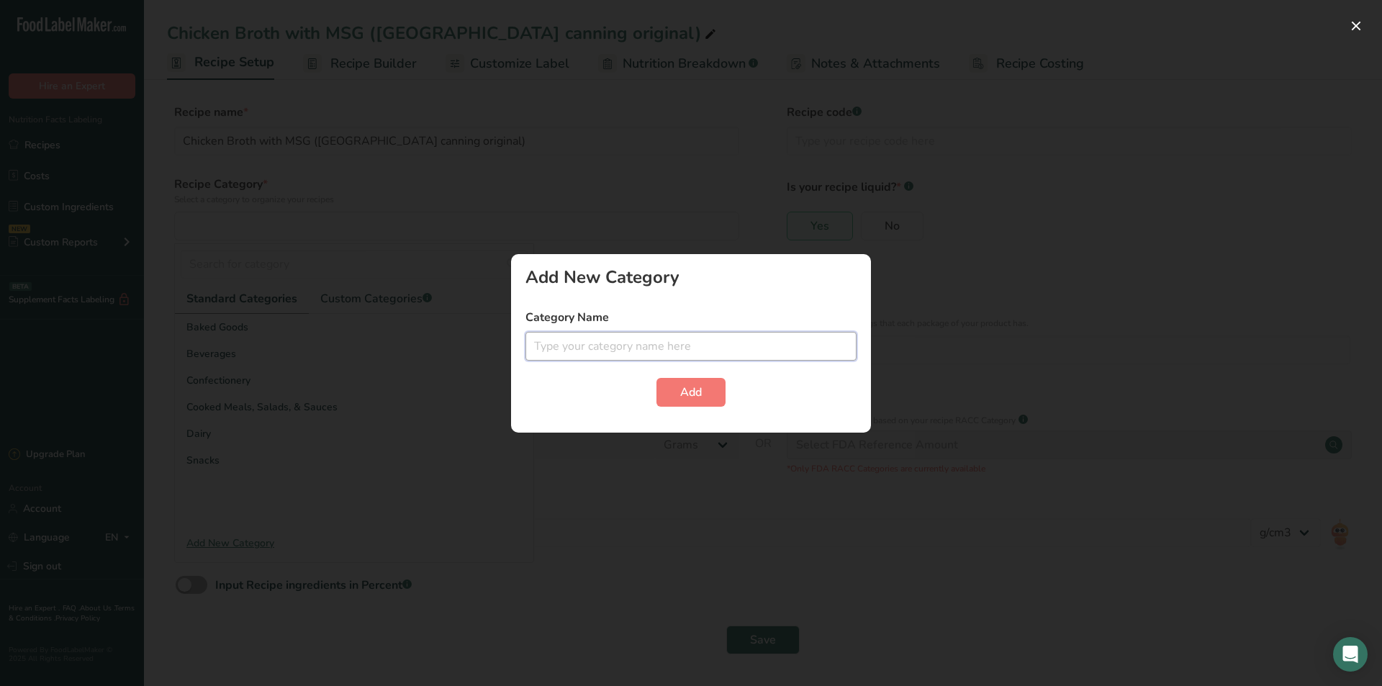
click at [587, 346] on input "text" at bounding box center [690, 346] width 331 height 29
type input "broth"
click at [677, 396] on button "Add" at bounding box center [691, 392] width 69 height 29
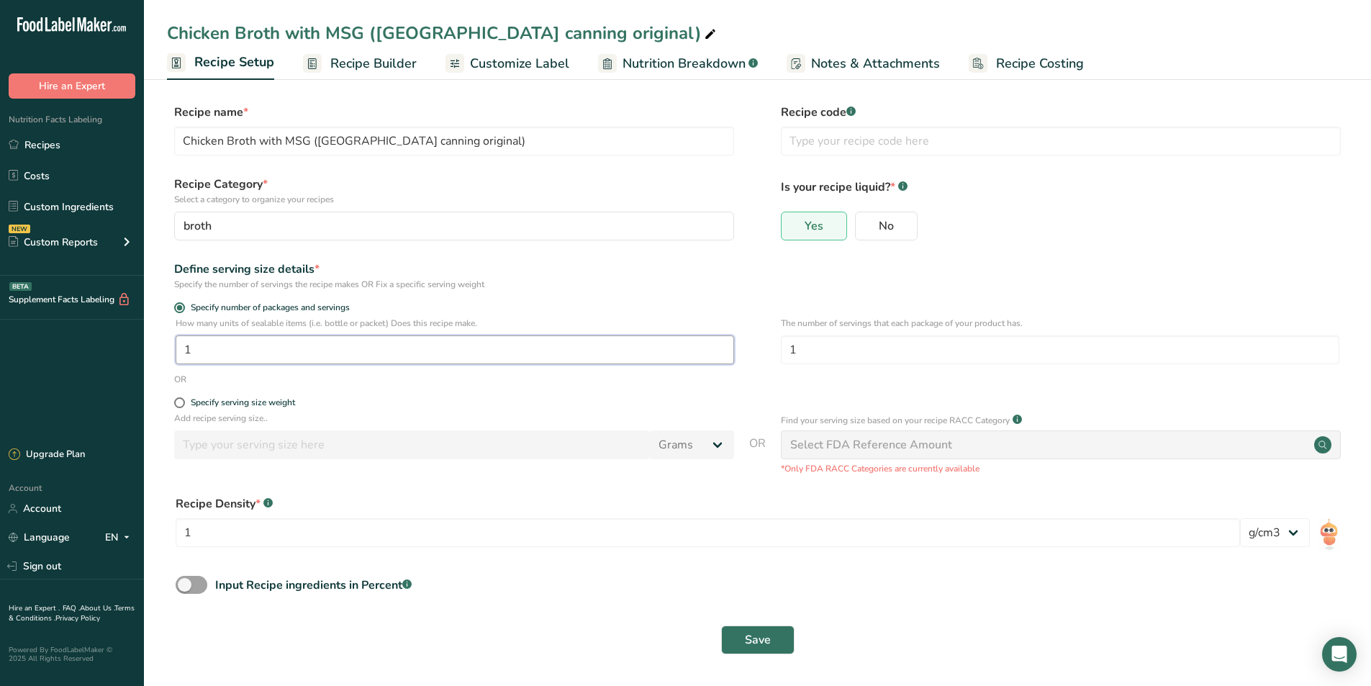
drag, startPoint x: 259, startPoint y: 352, endPoint x: 142, endPoint y: 356, distance: 117.4
click at [142, 356] on div ".a-20{fill:#fff;} Hire an Expert Nutrition Facts Labeling Recipes Costs Custom …" at bounding box center [685, 343] width 1371 height 686
type input "3084"
drag, startPoint x: 826, startPoint y: 334, endPoint x: 797, endPoint y: 350, distance: 32.9
click at [790, 351] on div "The number of servings that each package of your product has. 1" at bounding box center [1060, 345] width 559 height 56
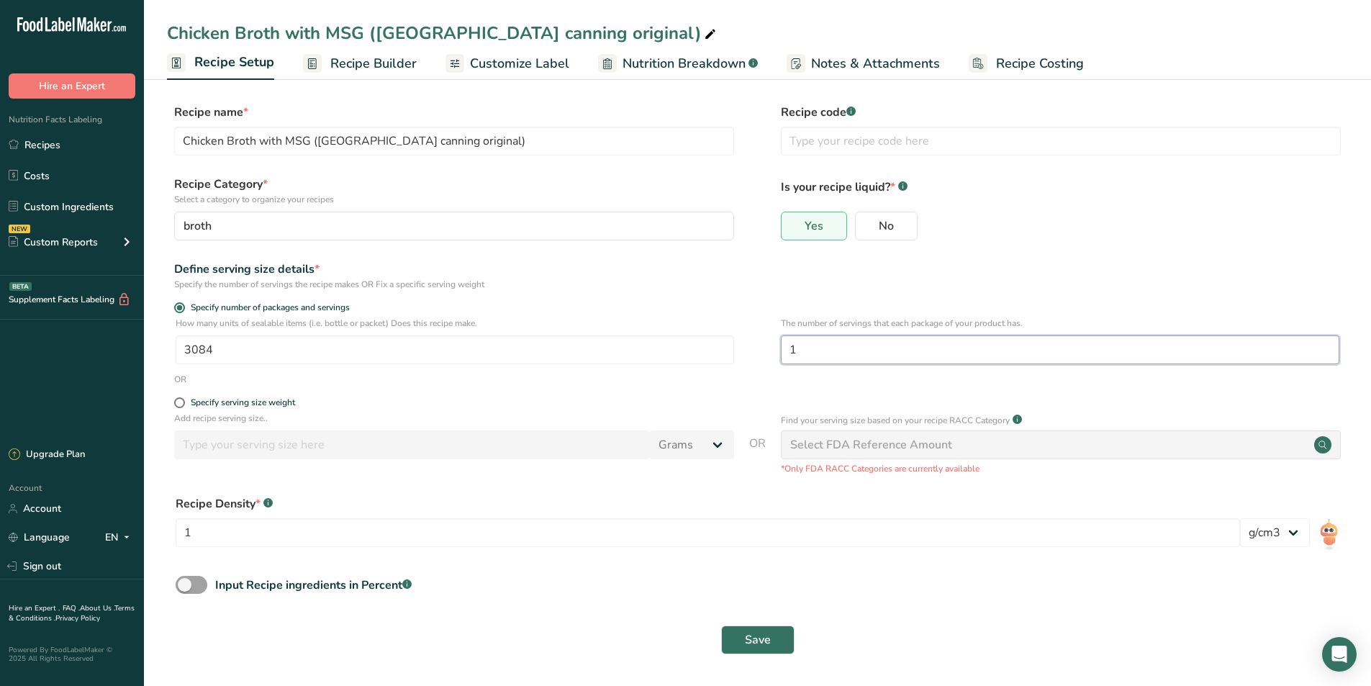
drag, startPoint x: 797, startPoint y: 350, endPoint x: 770, endPoint y: 354, distance: 27.7
click at [770, 354] on div "How many units of sealable items (i.e. bottle or packet) Does this recipe make.…" at bounding box center [757, 345] width 1181 height 56
type input "2"
click at [752, 638] on span "Save" at bounding box center [758, 639] width 26 height 17
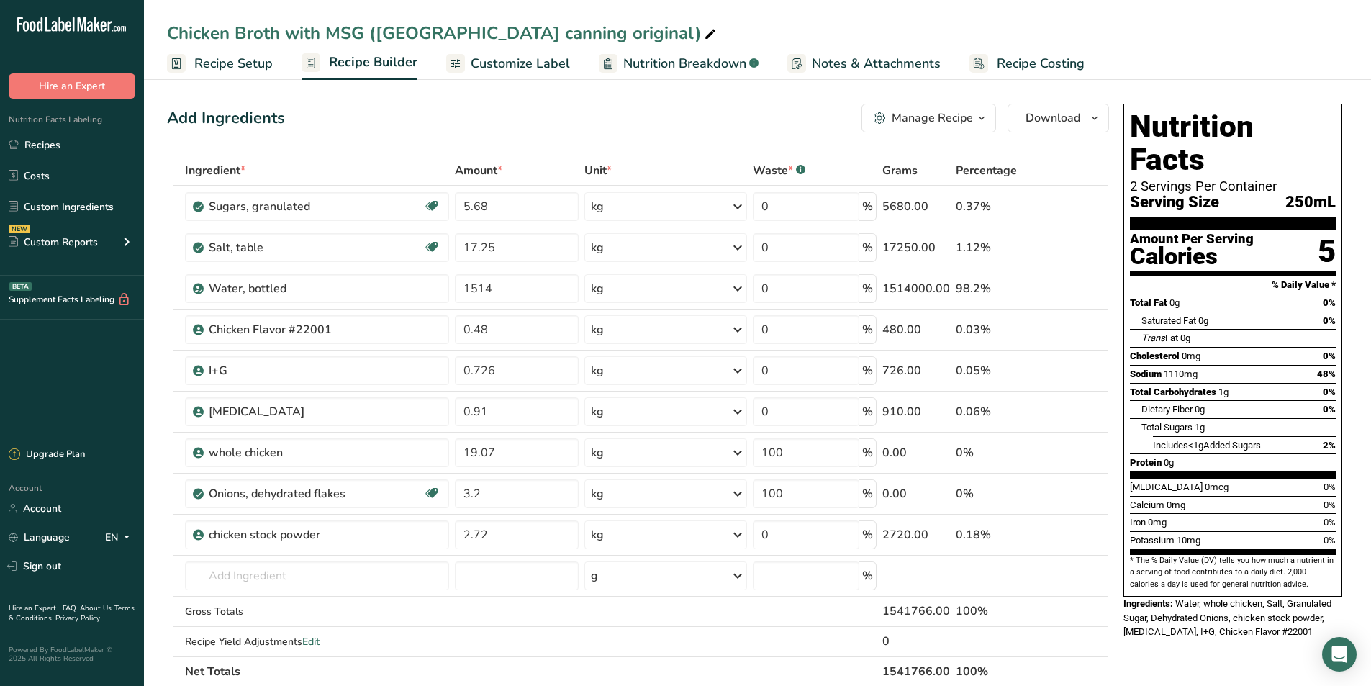
click at [233, 71] on span "Recipe Setup" at bounding box center [233, 63] width 78 height 19
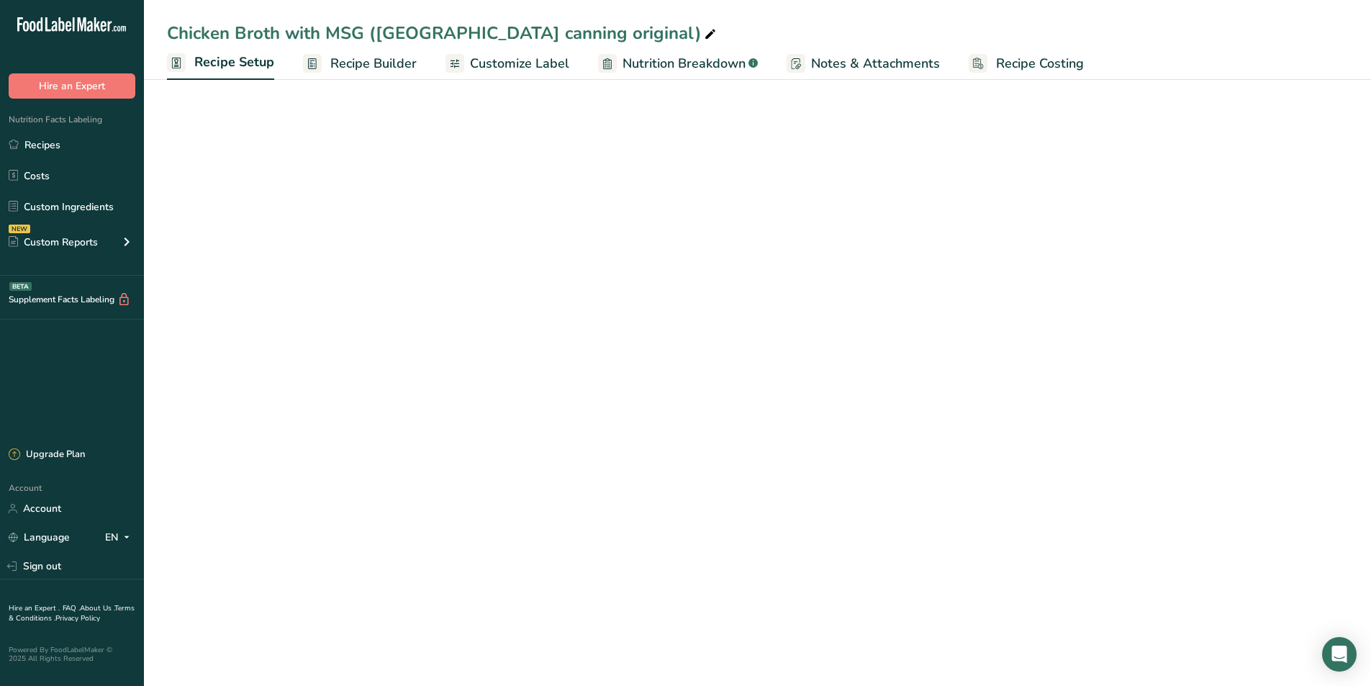
select select "22"
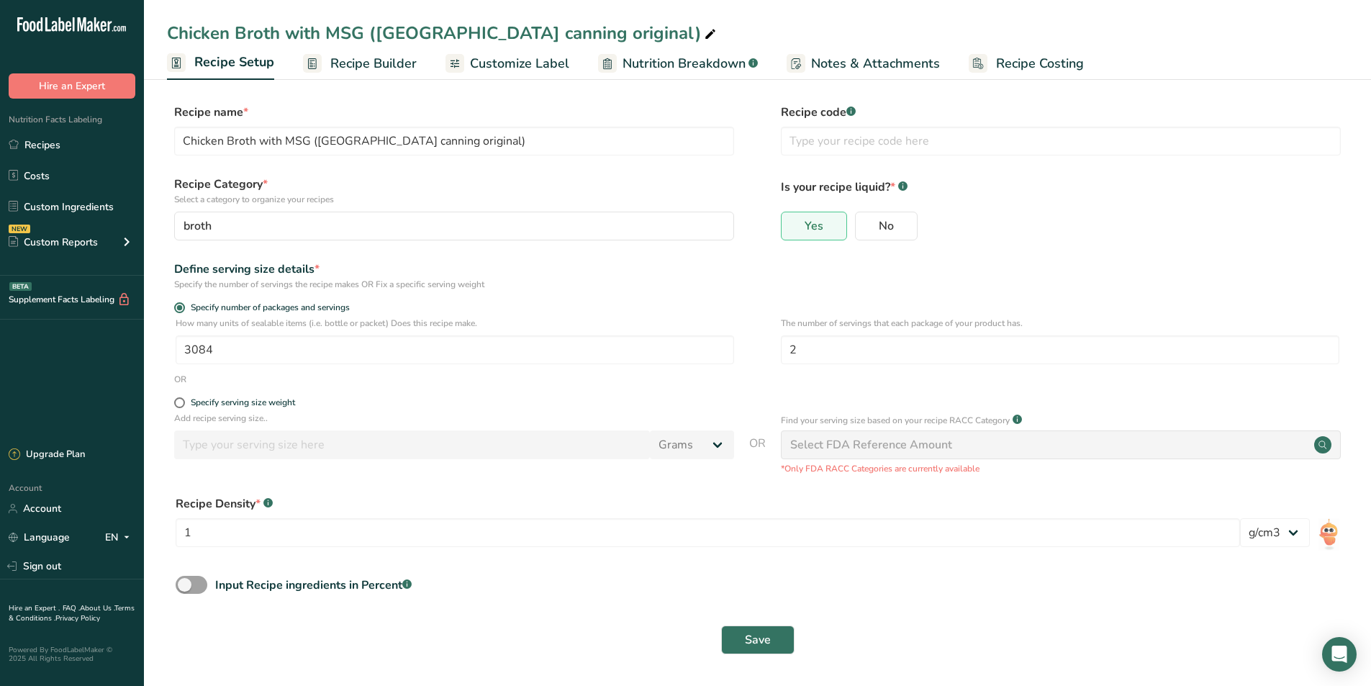
click at [173, 399] on div "Specify serving size weight" at bounding box center [757, 404] width 1181 height 14
click at [176, 400] on span at bounding box center [179, 402] width 11 height 11
click at [176, 400] on input "Specify serving size weight" at bounding box center [178, 402] width 9 height 9
radio input "true"
radio input "false"
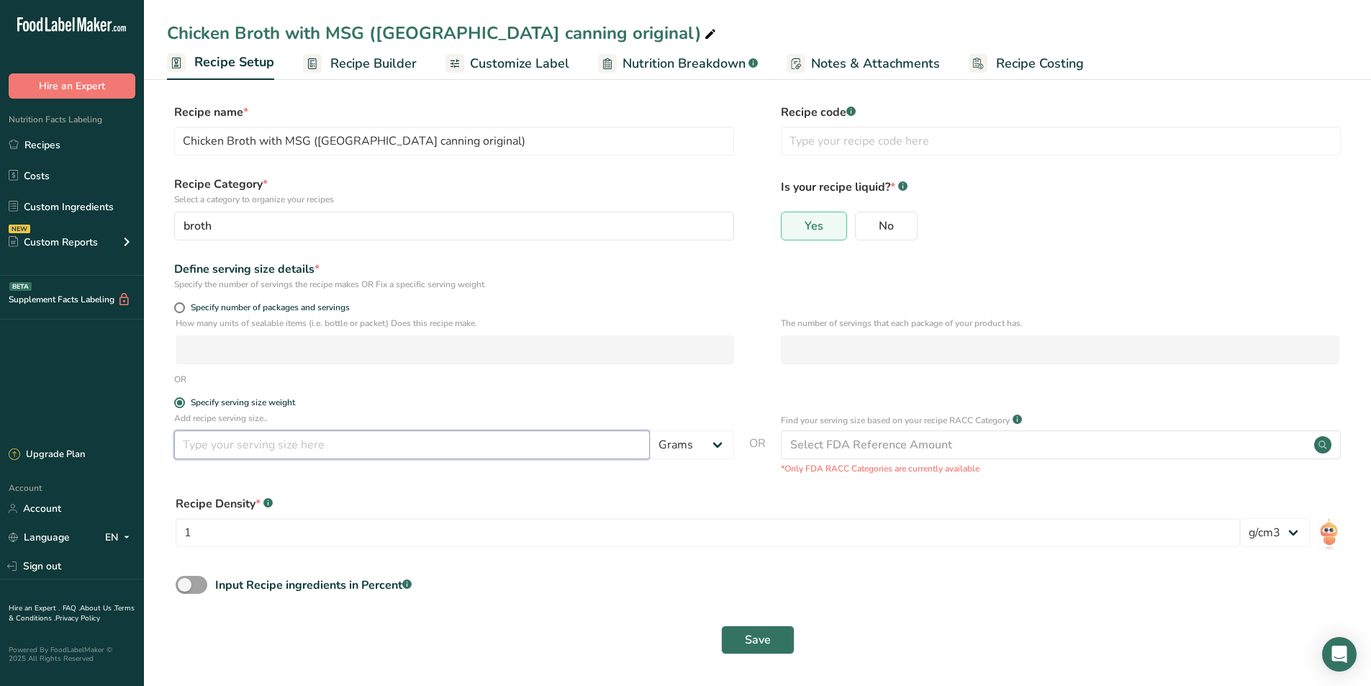
click at [602, 454] on input "number" at bounding box center [412, 444] width 476 height 29
type input "245"
click at [772, 649] on button "Save" at bounding box center [757, 640] width 73 height 29
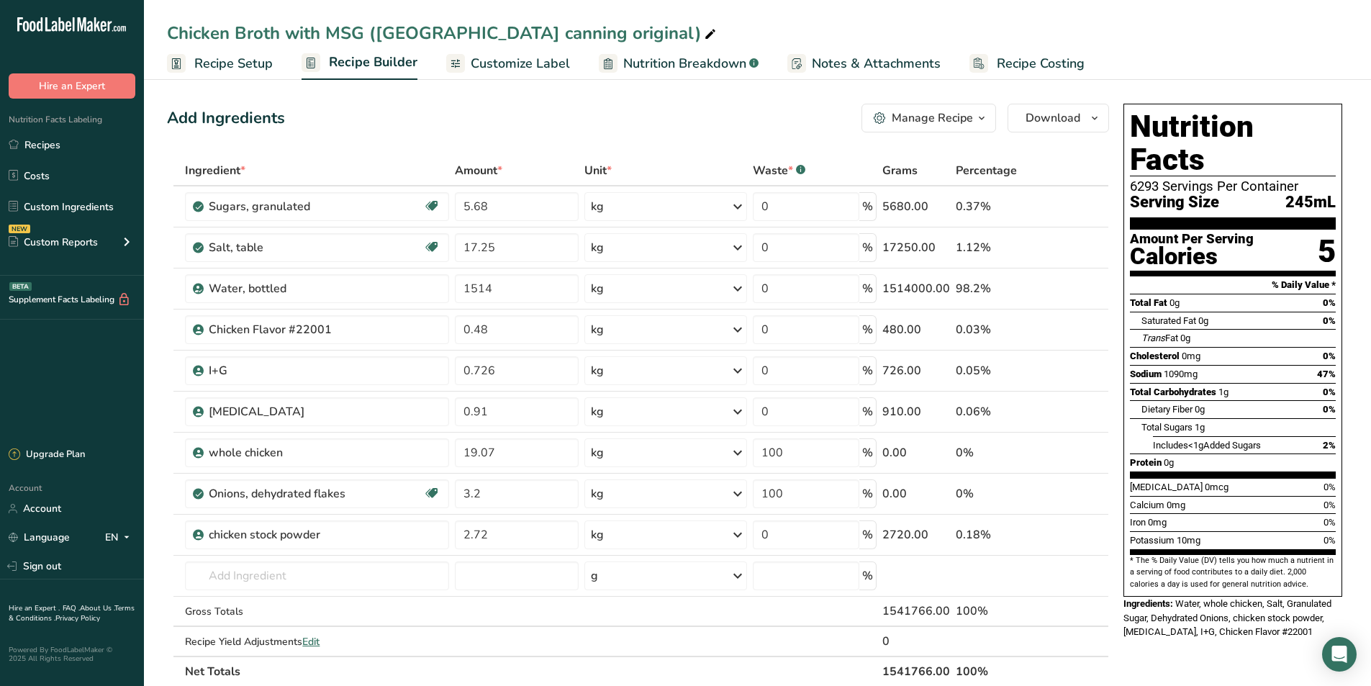
click at [241, 62] on span "Recipe Setup" at bounding box center [233, 63] width 78 height 19
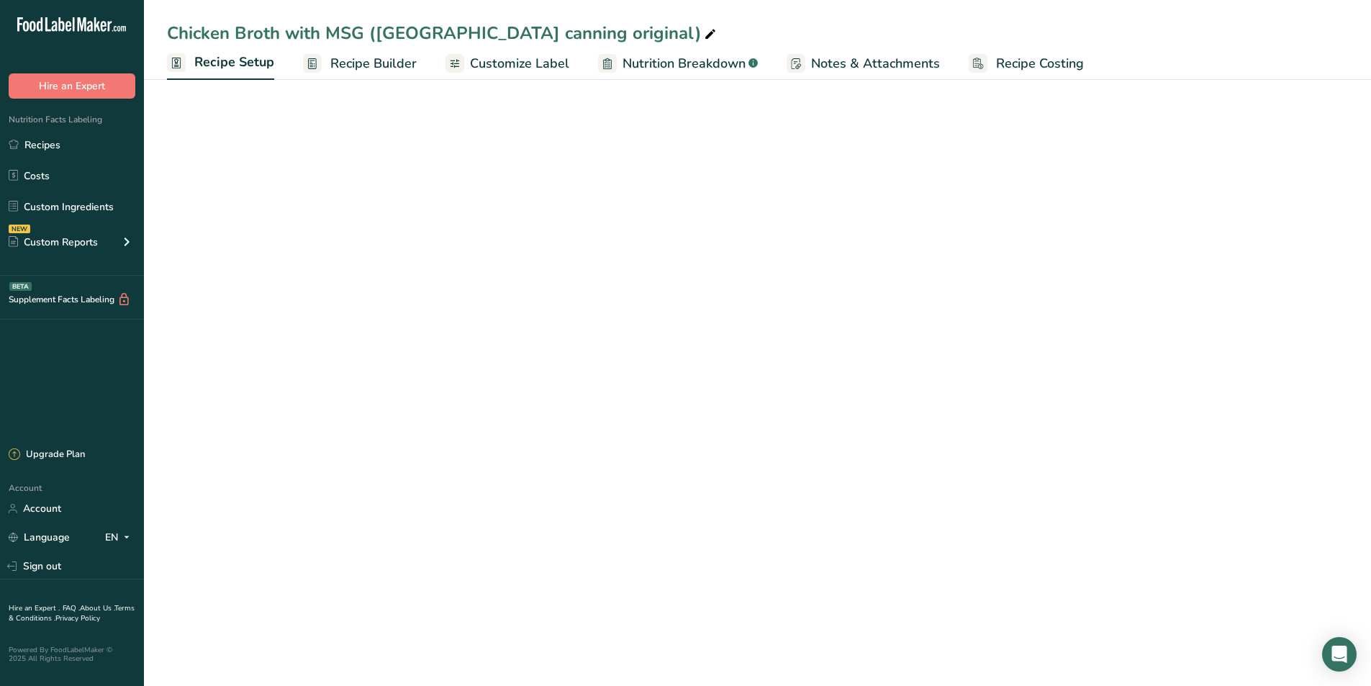
select select "22"
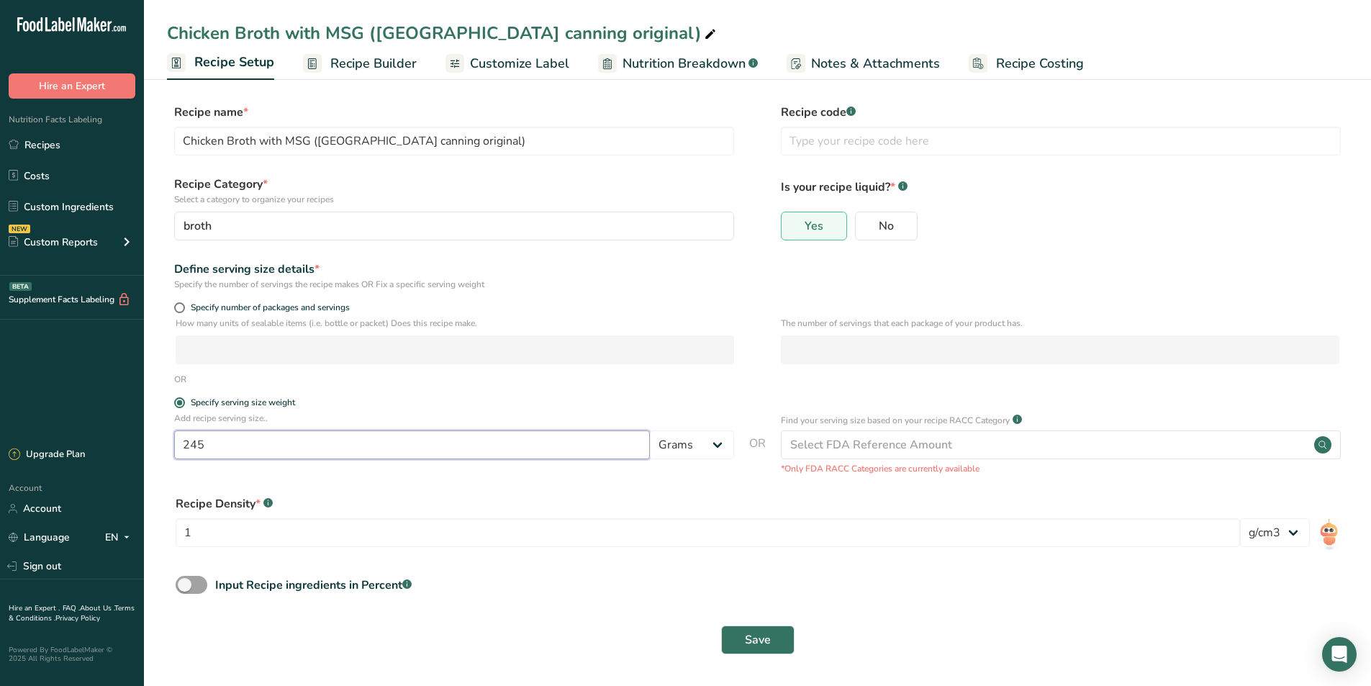
drag, startPoint x: 228, startPoint y: 446, endPoint x: 199, endPoint y: 452, distance: 29.4
click at [199, 452] on input "245" at bounding box center [412, 444] width 476 height 29
type input "240"
click at [744, 395] on form "Recipe name * Chicken Broth with MSG (USA canning original) Recipe code .a-a{fi…" at bounding box center [757, 383] width 1181 height 559
click at [764, 649] on button "Save" at bounding box center [757, 640] width 73 height 29
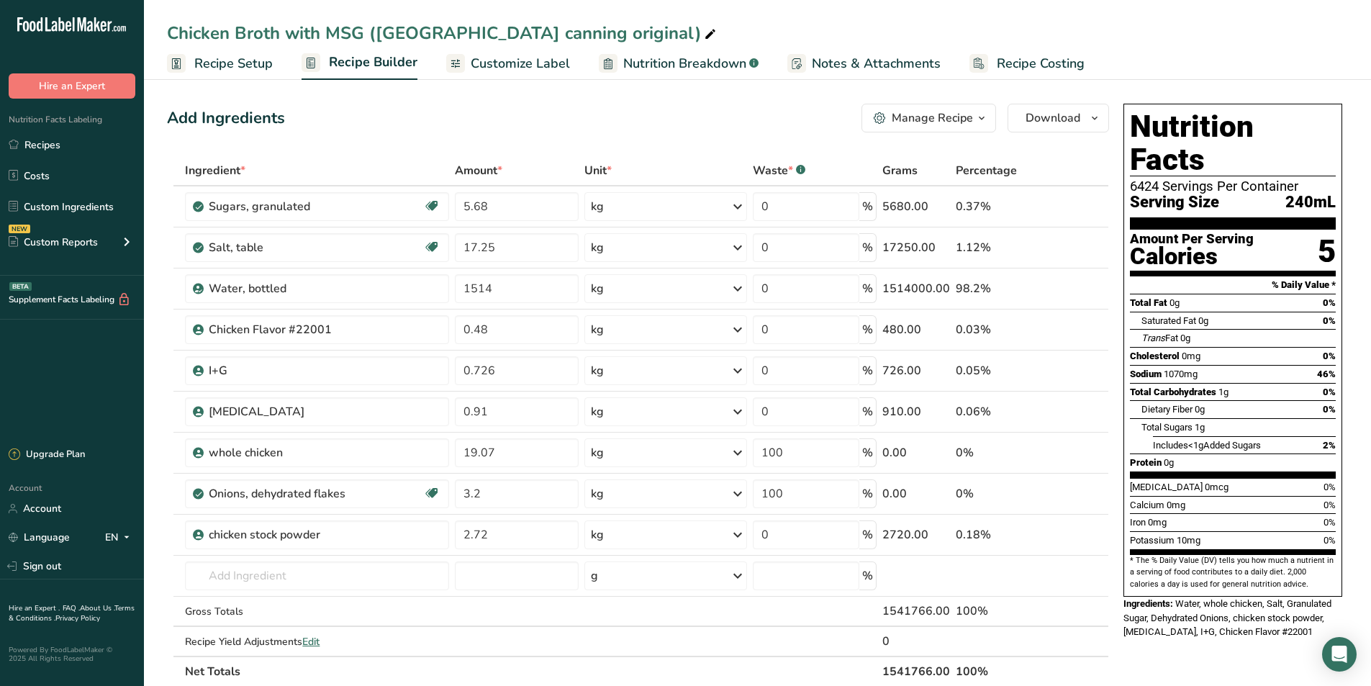
click at [251, 63] on span "Recipe Setup" at bounding box center [233, 63] width 78 height 19
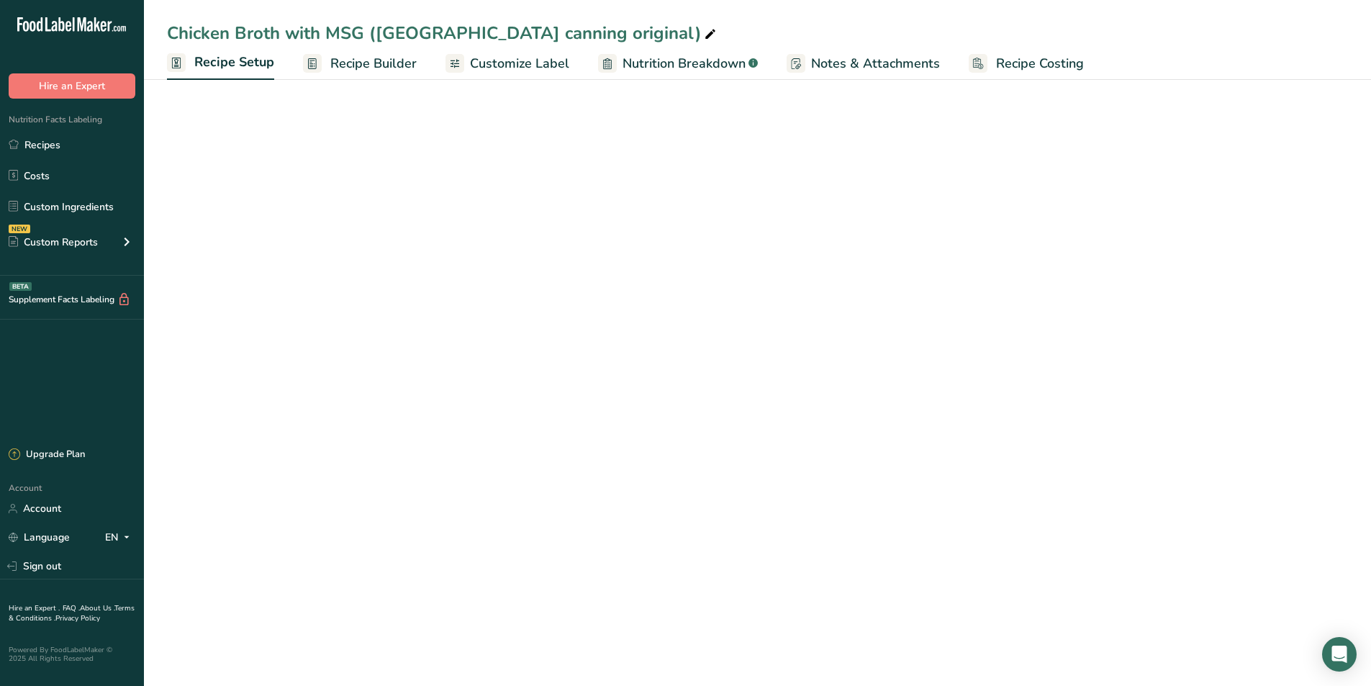
select select "22"
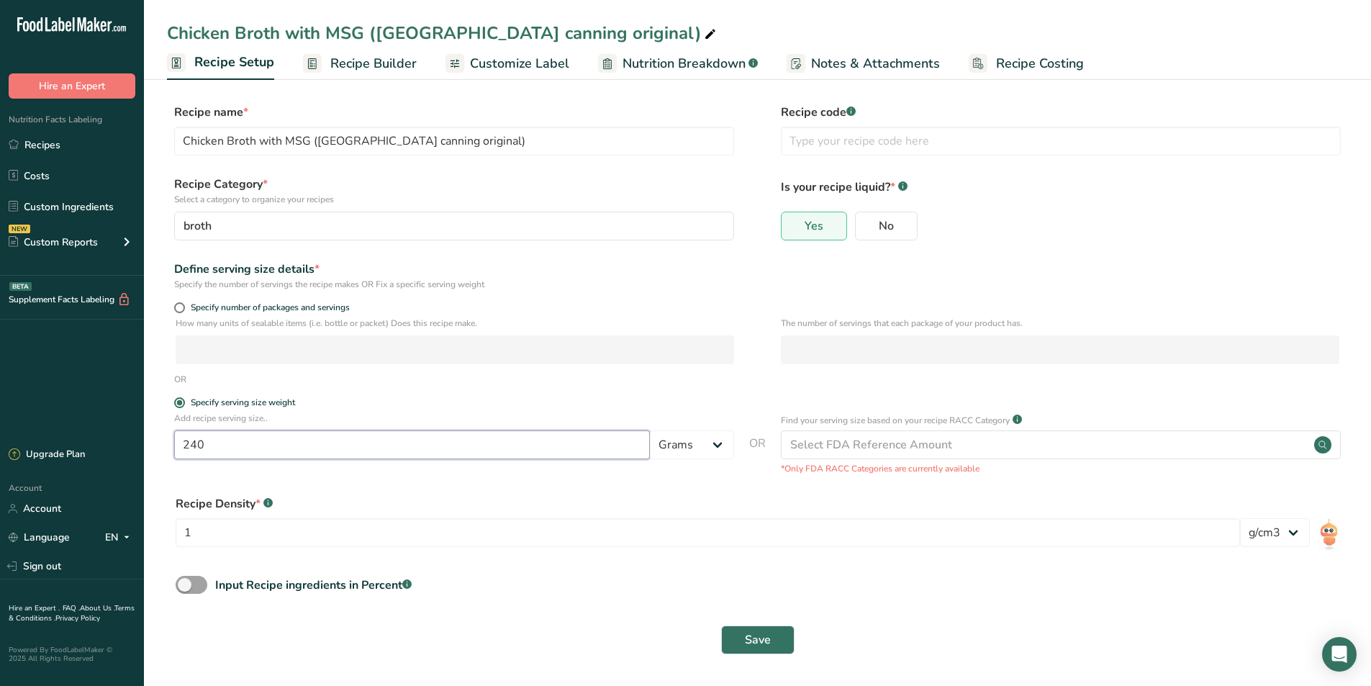
drag, startPoint x: 220, startPoint y: 451, endPoint x: 194, endPoint y: 449, distance: 25.3
click at [194, 449] on input "240" at bounding box center [412, 444] width 476 height 29
type input "245"
click at [749, 631] on span "Save" at bounding box center [758, 639] width 26 height 17
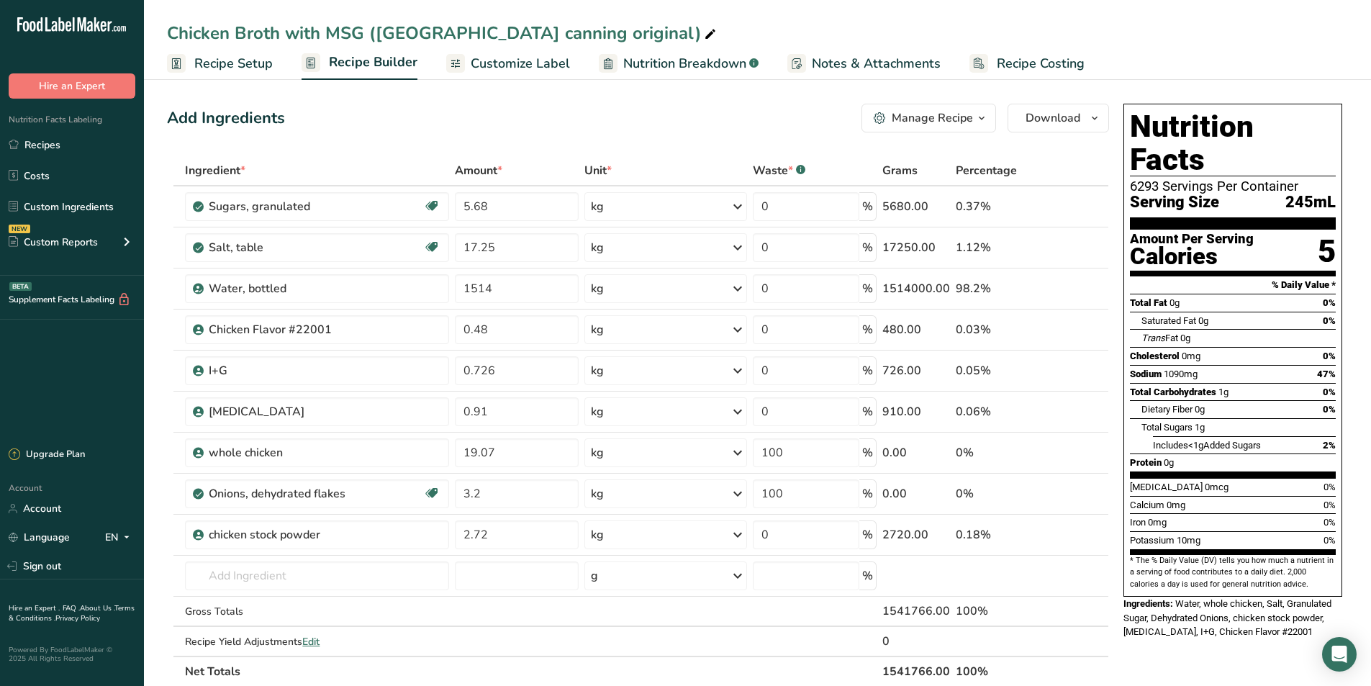
click at [217, 61] on span "Recipe Setup" at bounding box center [233, 63] width 78 height 19
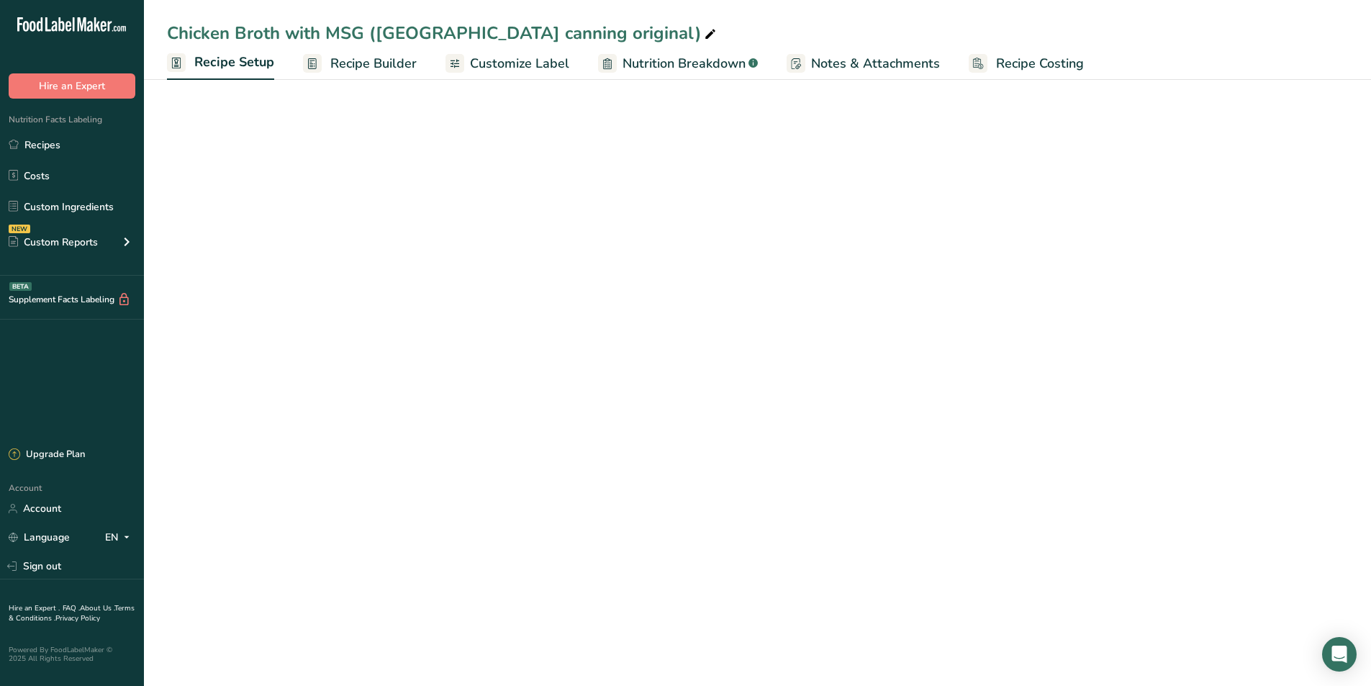
select select "22"
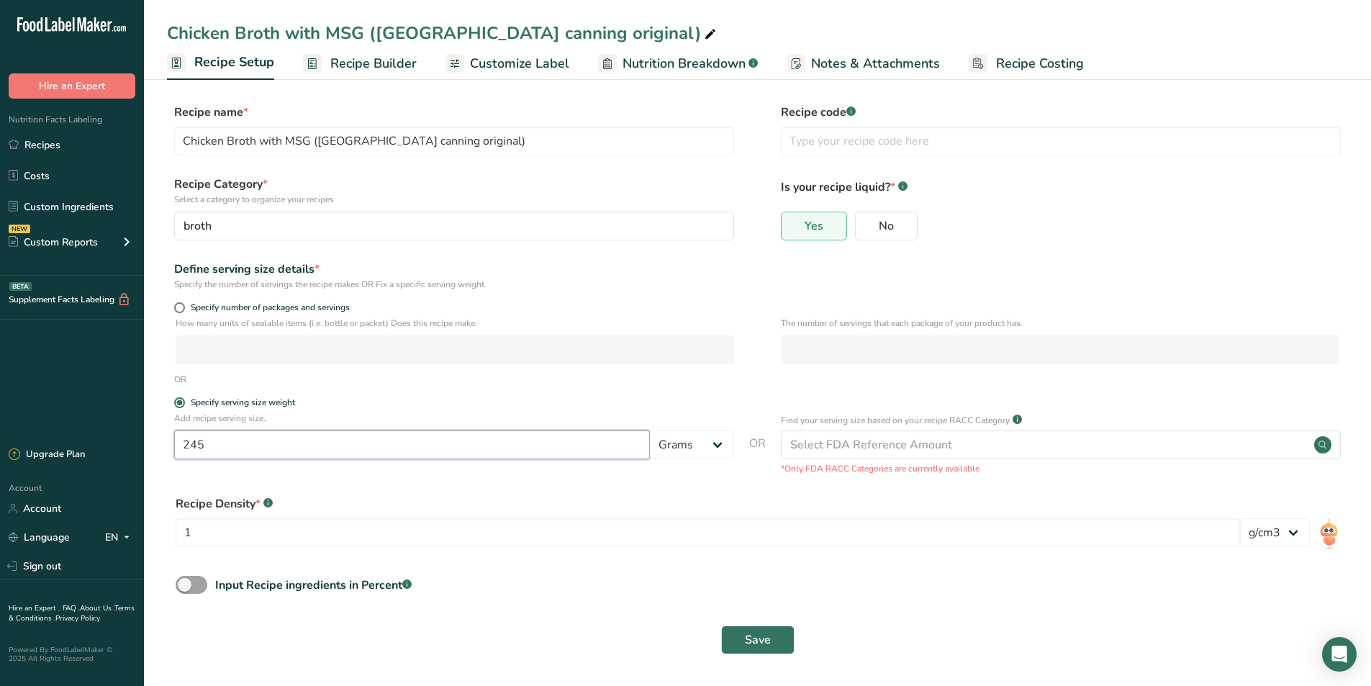
drag, startPoint x: 215, startPoint y: 448, endPoint x: 198, endPoint y: 452, distance: 17.1
click at [198, 452] on input "245" at bounding box center [412, 444] width 476 height 29
type input "240"
click at [770, 637] on span "Save" at bounding box center [758, 639] width 26 height 17
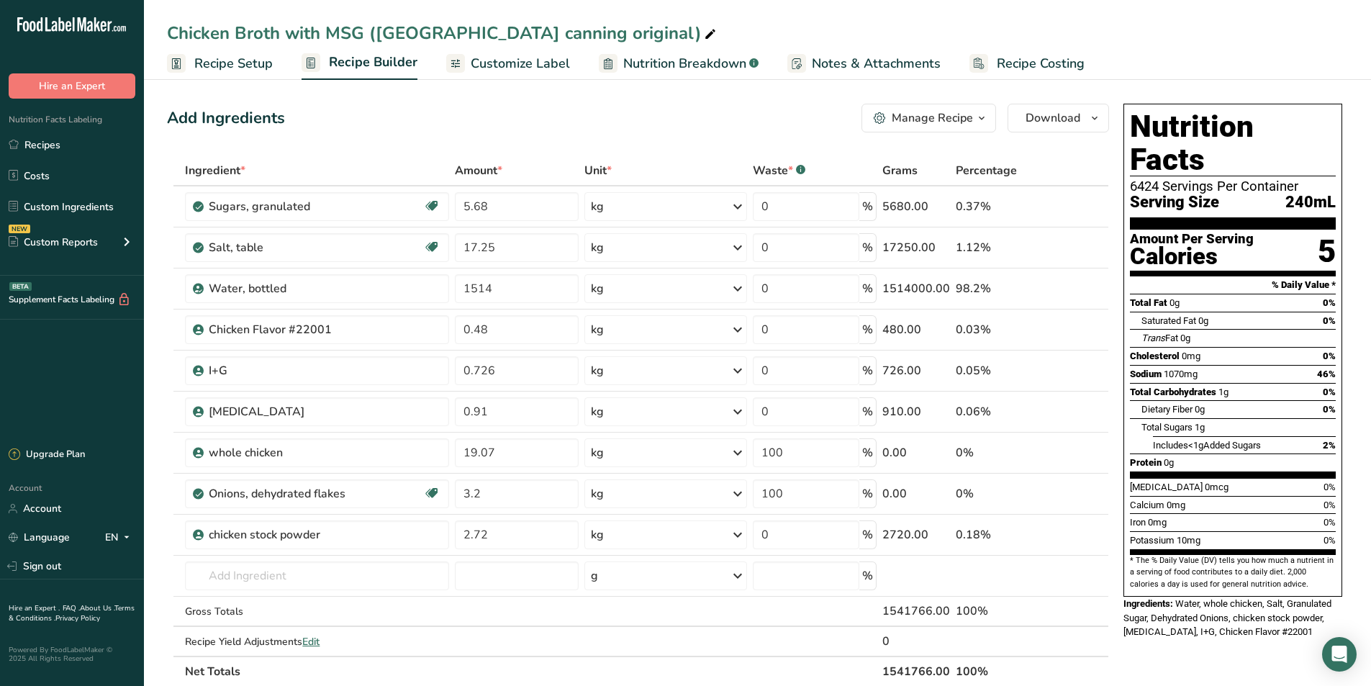
click at [232, 69] on span "Recipe Setup" at bounding box center [233, 63] width 78 height 19
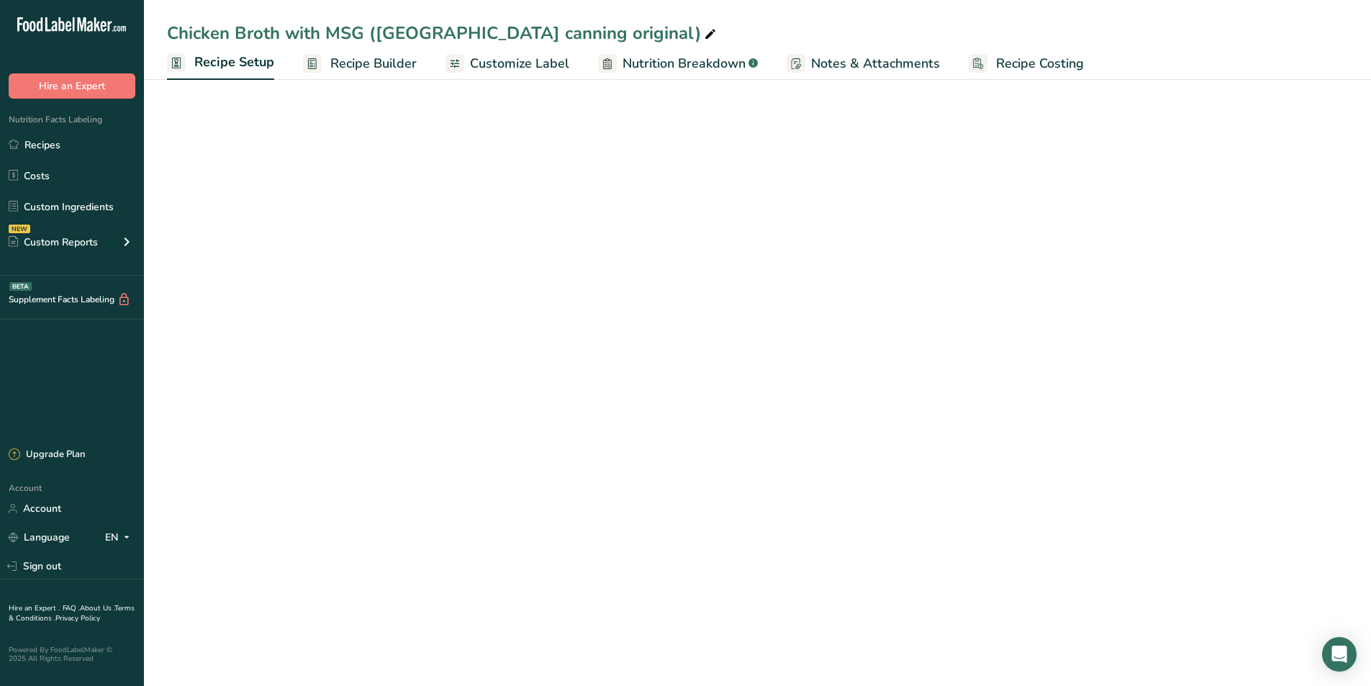
select select "22"
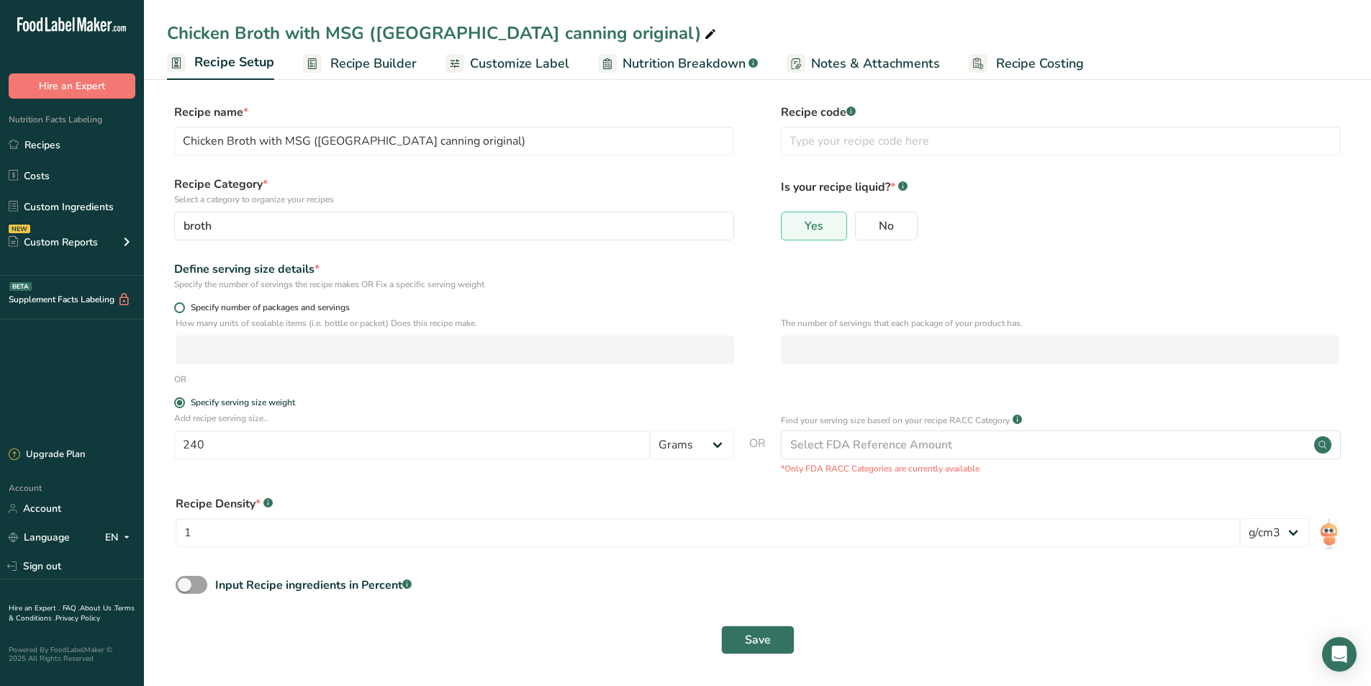
click at [178, 310] on span at bounding box center [179, 307] width 11 height 11
click at [178, 310] on input "Specify number of packages and servings" at bounding box center [178, 307] width 9 height 9
radio input "true"
radio input "false"
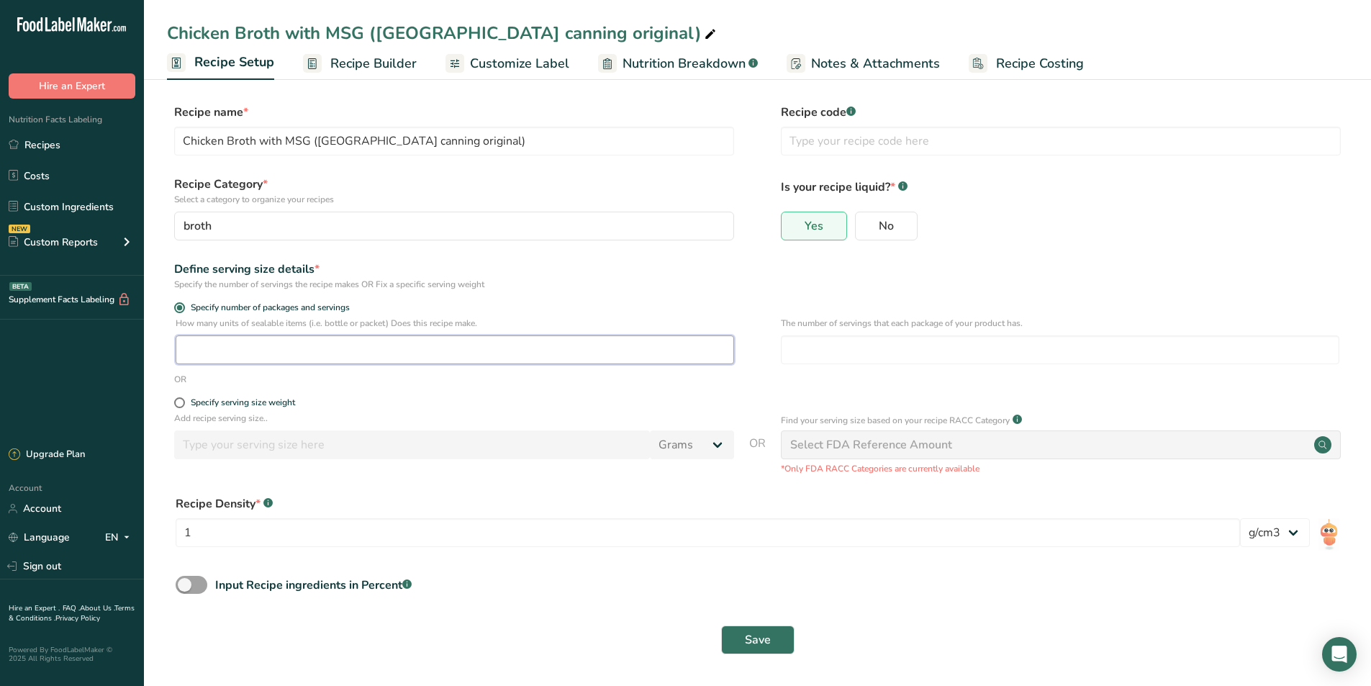
click at [262, 358] on input "number" at bounding box center [455, 349] width 559 height 29
click at [860, 339] on input "number" at bounding box center [1060, 349] width 559 height 29
type input "2"
click at [287, 358] on input "number" at bounding box center [455, 349] width 559 height 29
click at [331, 353] on input "number" at bounding box center [455, 349] width 559 height 29
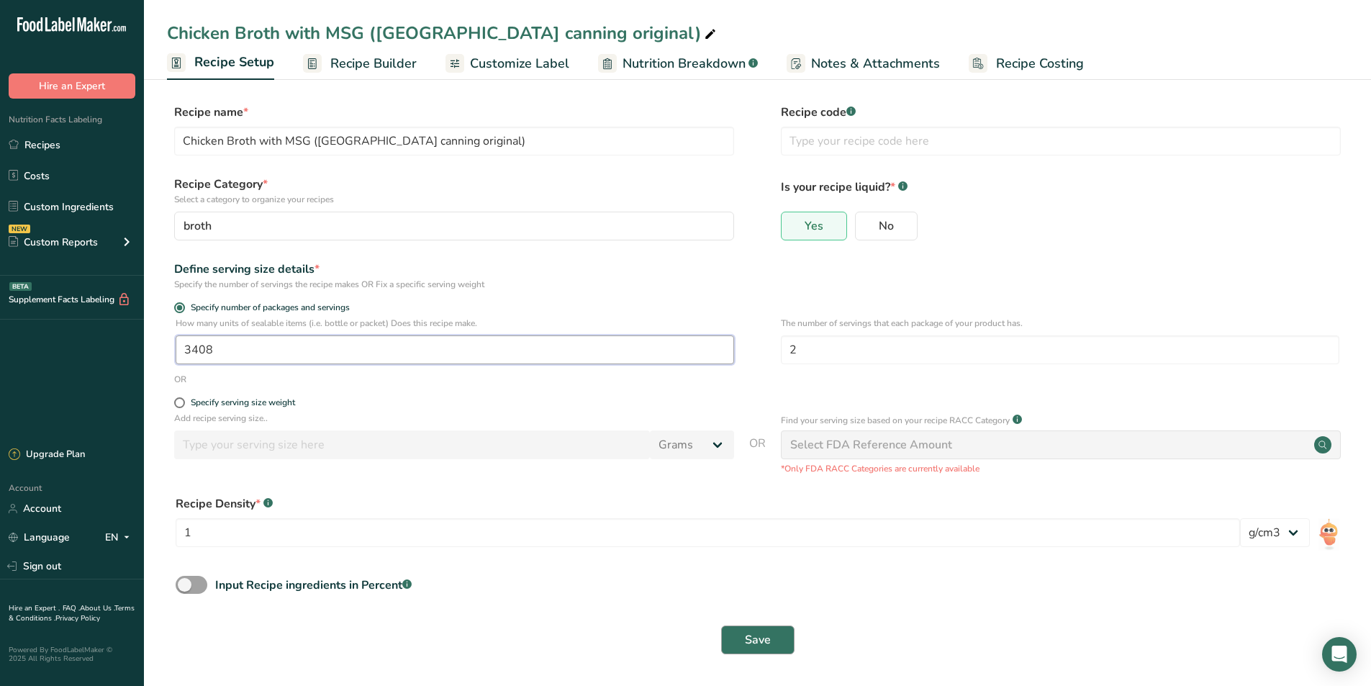
type input "3408"
click at [767, 629] on button "Save" at bounding box center [757, 640] width 73 height 29
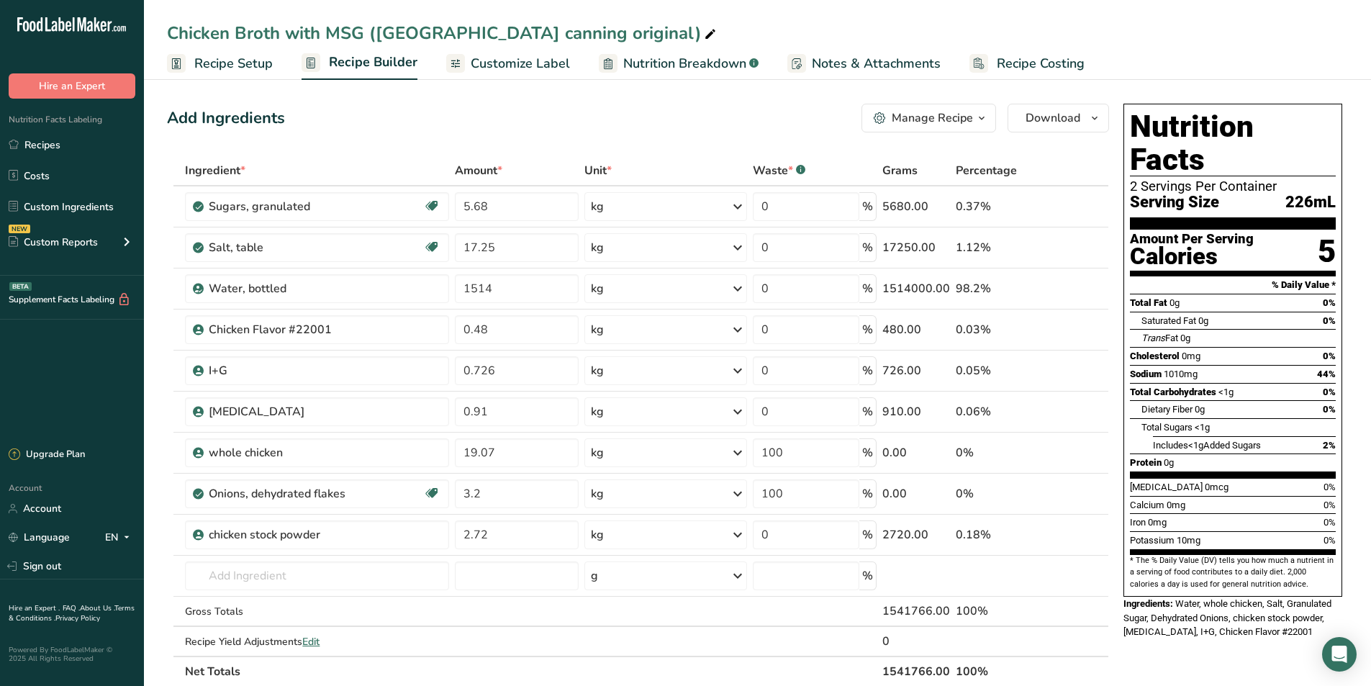
click at [233, 66] on span "Recipe Setup" at bounding box center [233, 63] width 78 height 19
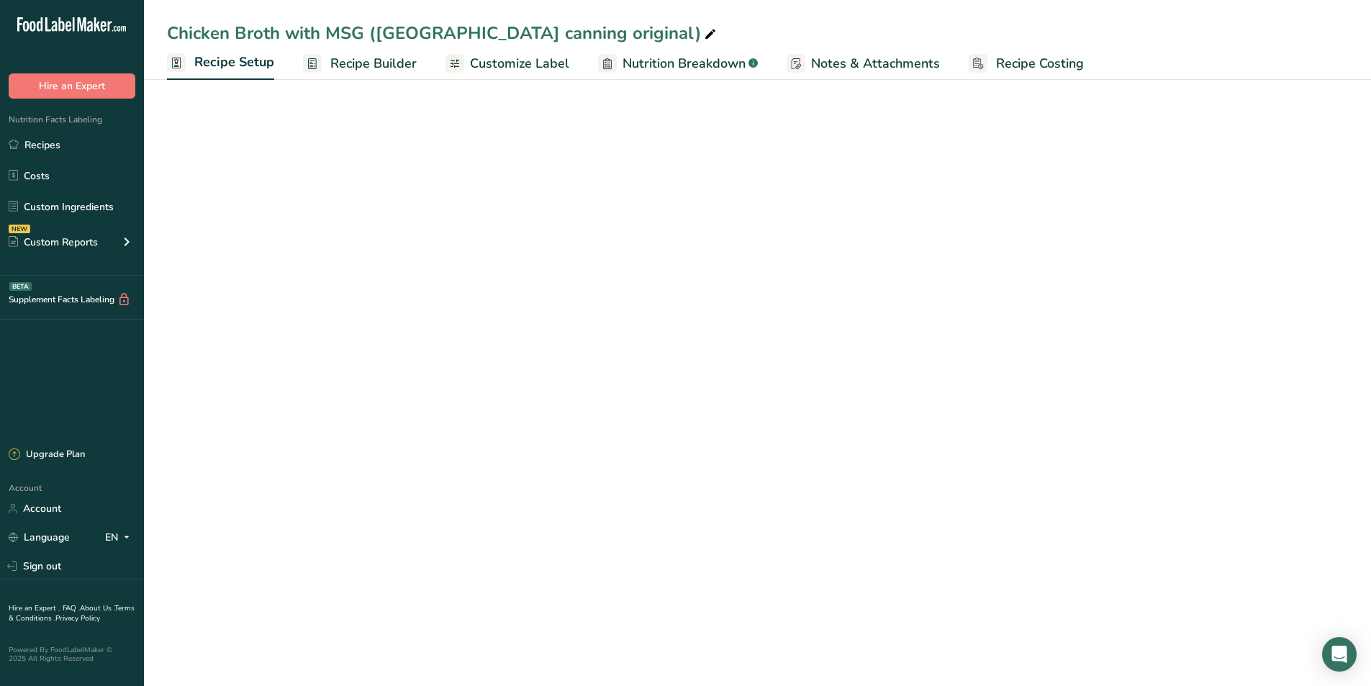
select select "22"
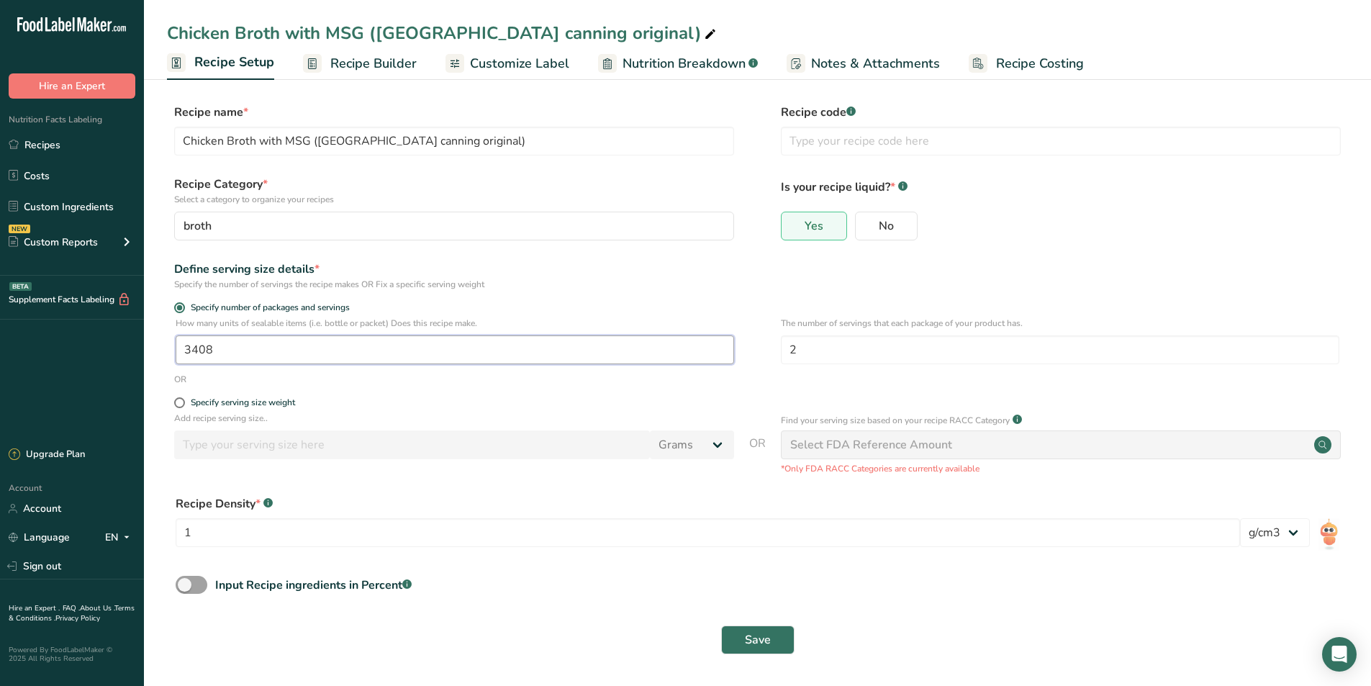
drag, startPoint x: 225, startPoint y: 349, endPoint x: 192, endPoint y: 354, distance: 33.5
click at [192, 354] on input "3408" at bounding box center [455, 349] width 559 height 29
type input "3300"
click at [768, 639] on span "Save" at bounding box center [758, 639] width 26 height 17
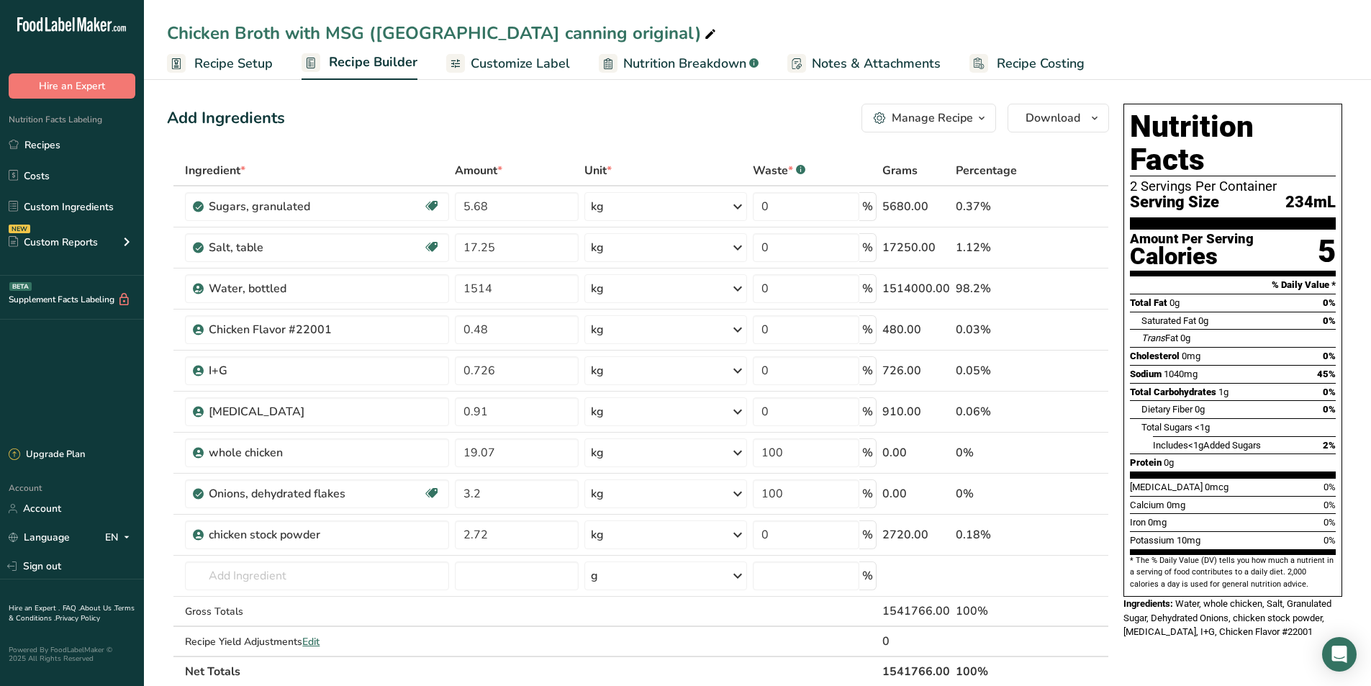
click at [233, 66] on span "Recipe Setup" at bounding box center [233, 63] width 78 height 19
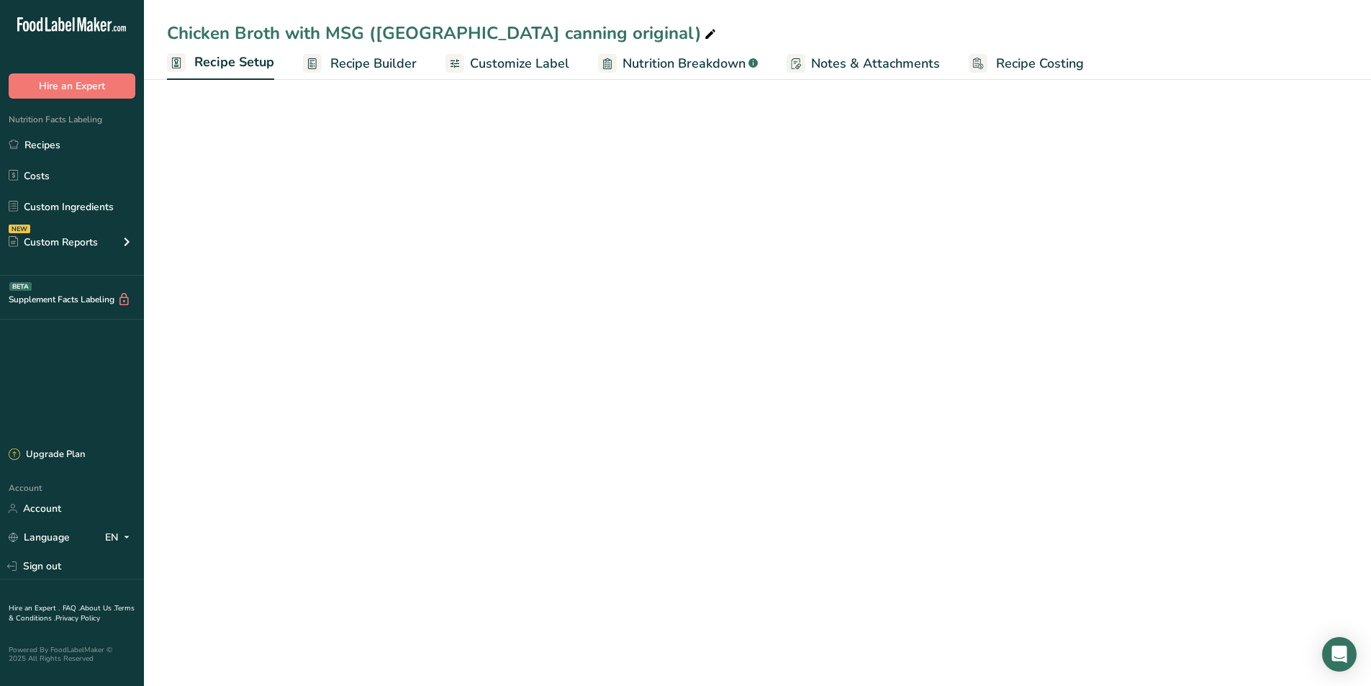
select select "22"
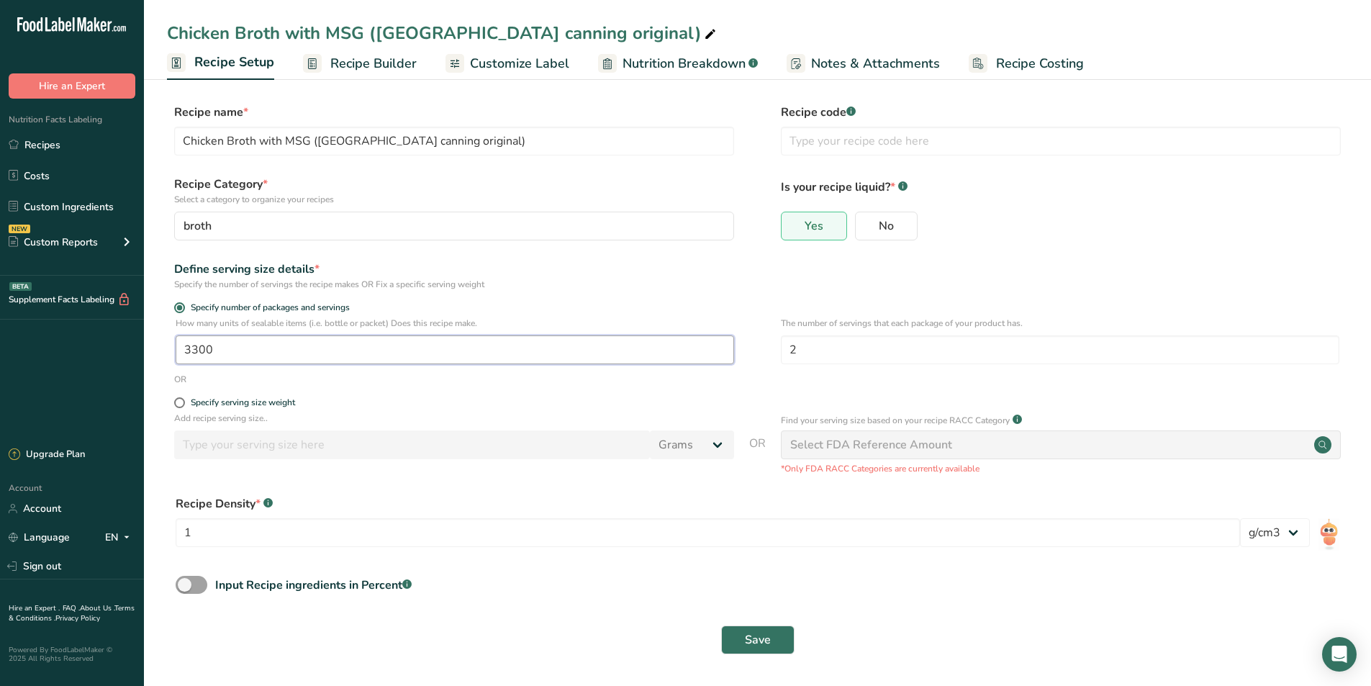
drag, startPoint x: 222, startPoint y: 348, endPoint x: 189, endPoint y: 352, distance: 33.4
click at [189, 352] on input "3300" at bounding box center [455, 349] width 559 height 29
type input "3350"
click at [763, 646] on span "Save" at bounding box center [758, 639] width 26 height 17
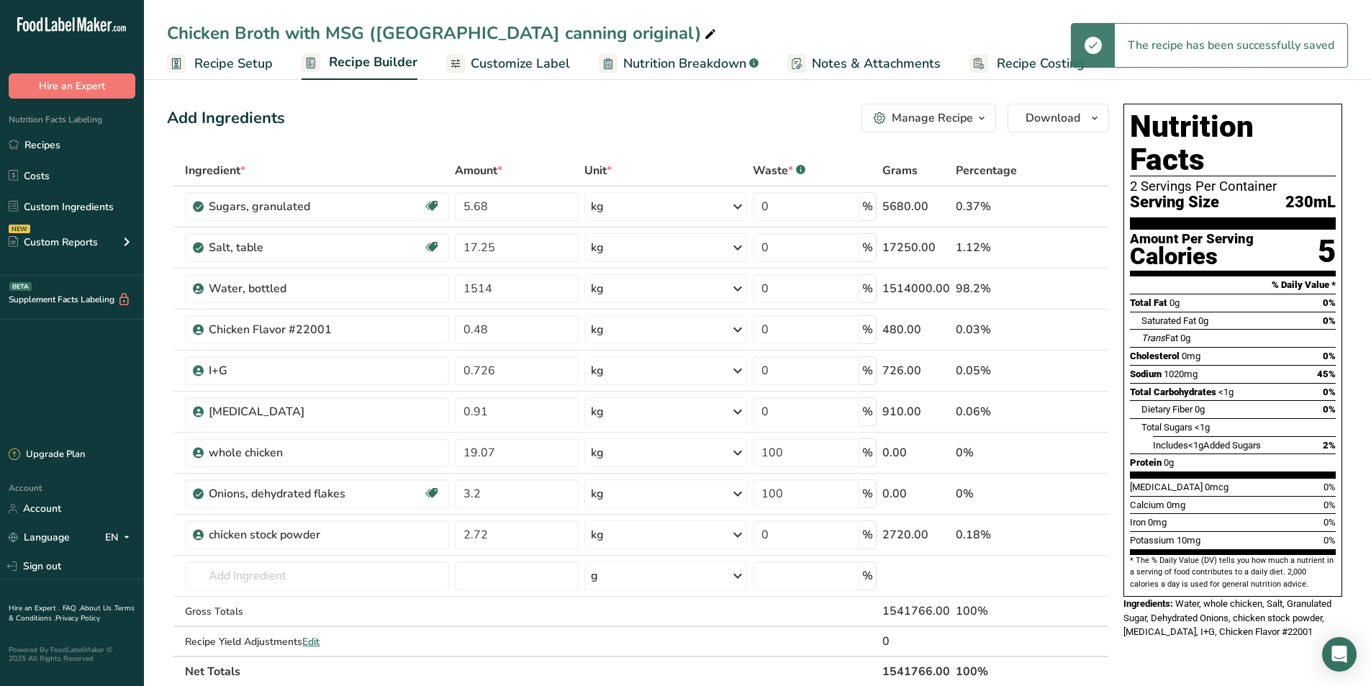
click at [253, 61] on span "Recipe Setup" at bounding box center [233, 63] width 78 height 19
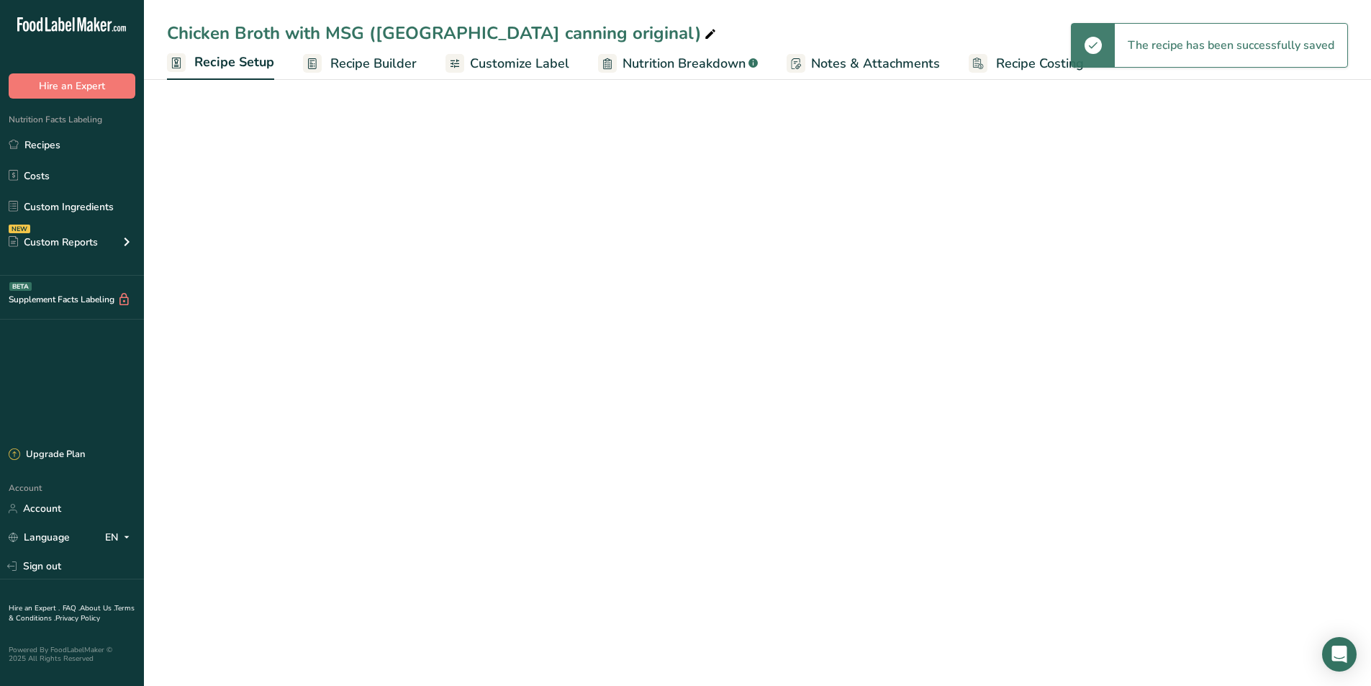
select select "22"
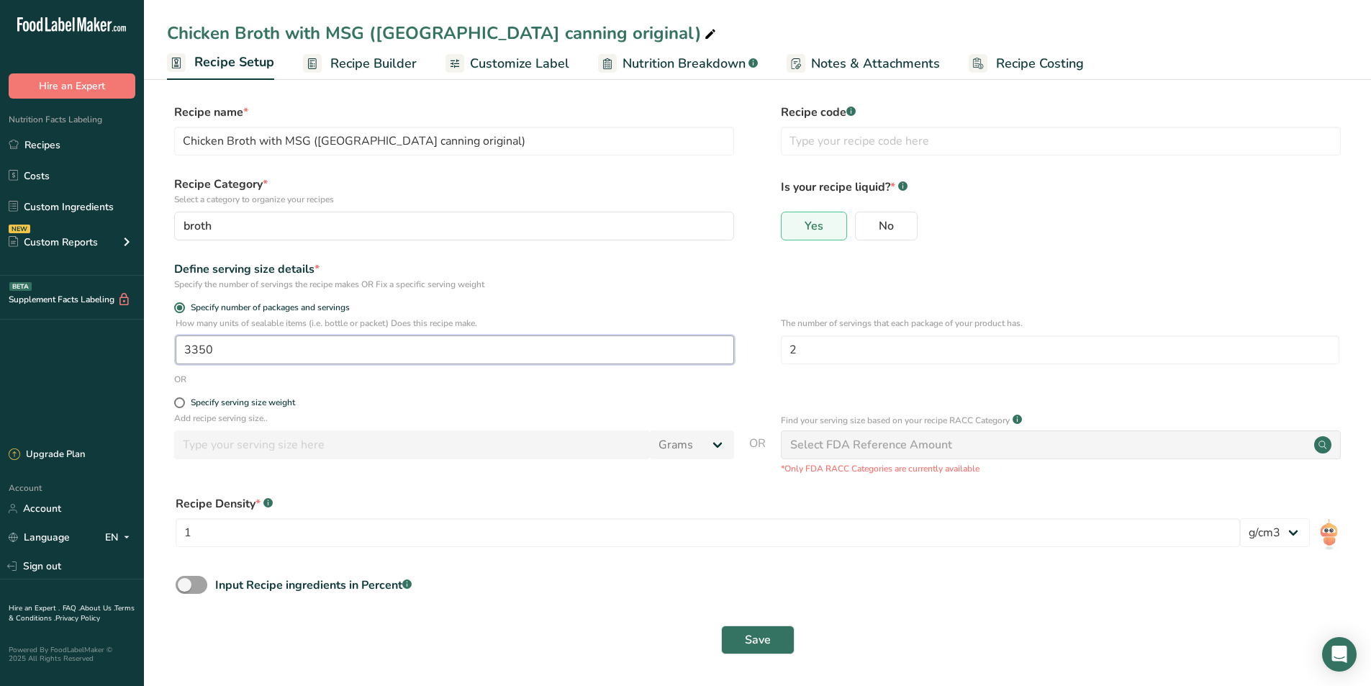
drag, startPoint x: 229, startPoint y: 356, endPoint x: 194, endPoint y: 356, distance: 35.3
click at [194, 356] on input "3350" at bounding box center [455, 349] width 559 height 29
type input "3250"
click at [746, 631] on span "Save" at bounding box center [758, 639] width 26 height 17
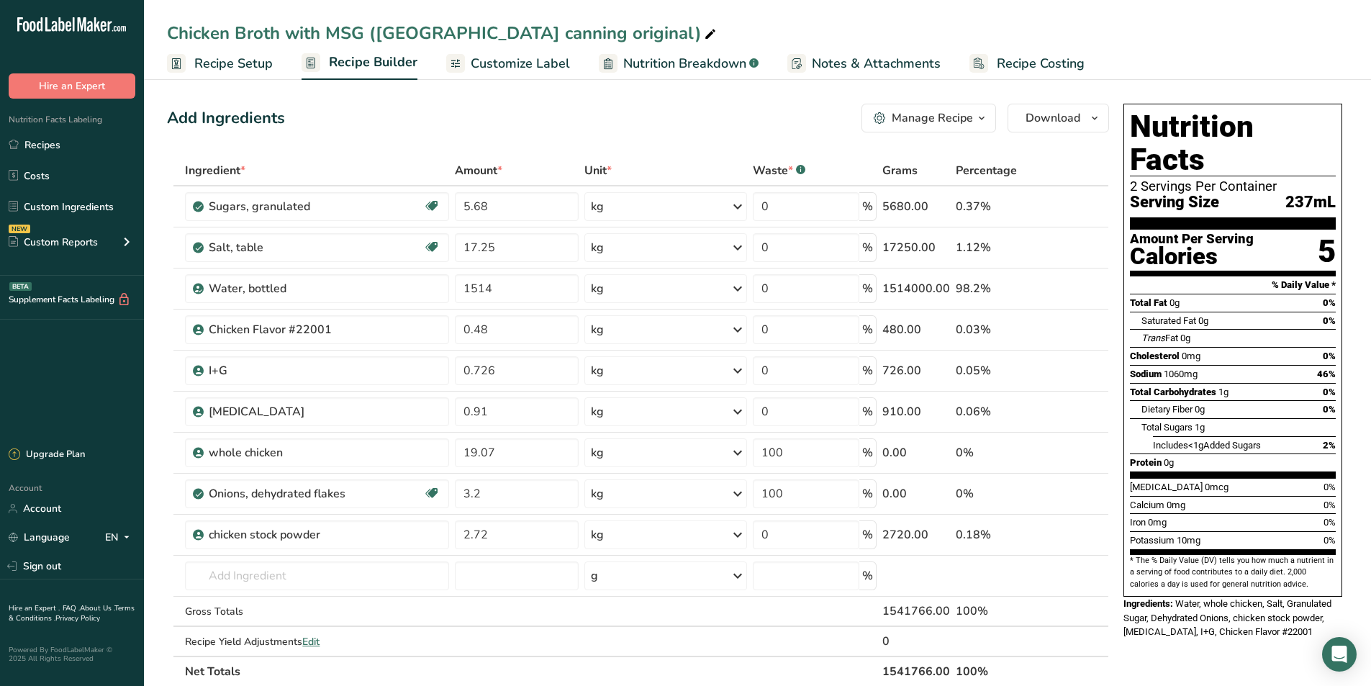
click at [246, 66] on span "Recipe Setup" at bounding box center [233, 63] width 78 height 19
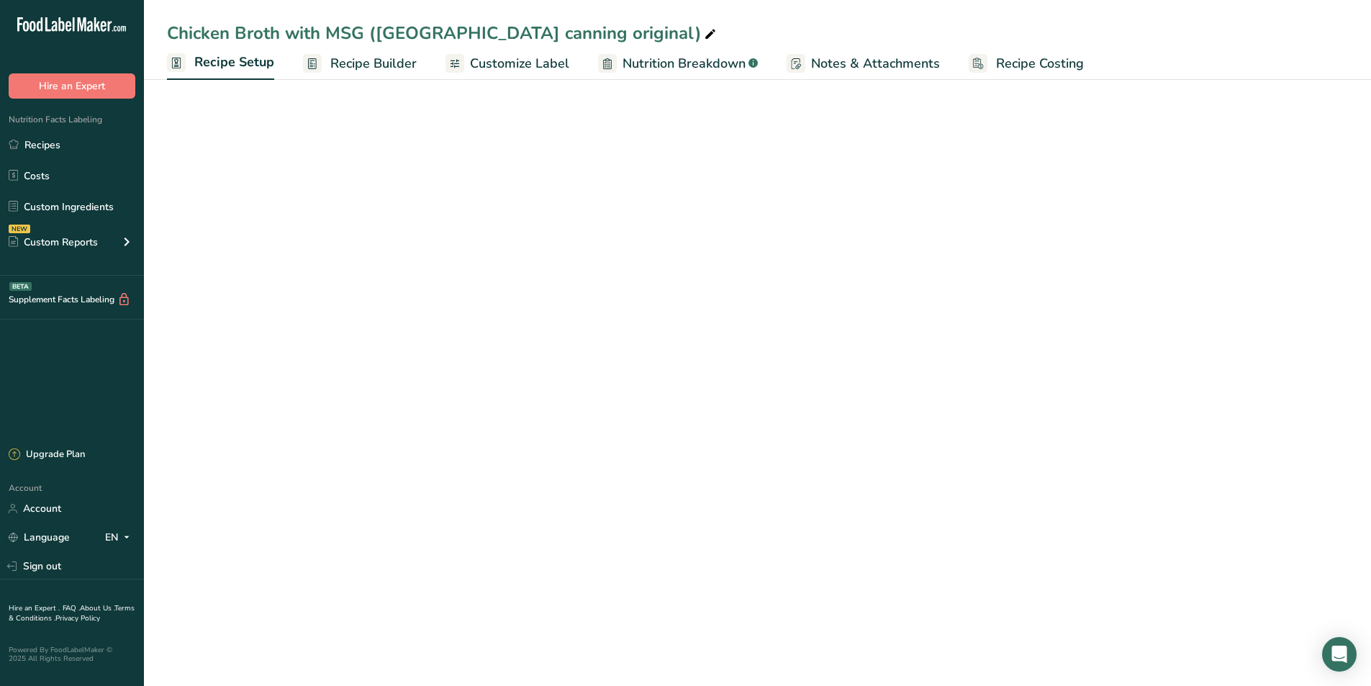
select select "22"
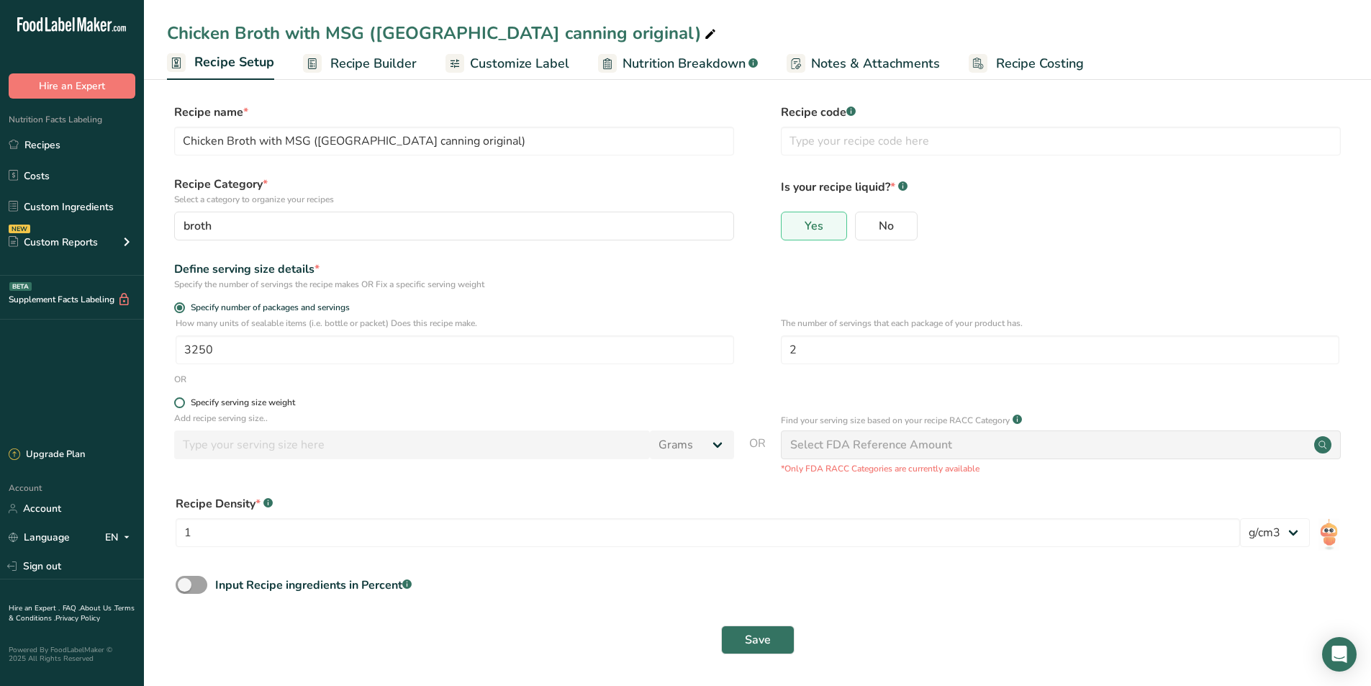
click at [179, 400] on span at bounding box center [179, 402] width 11 height 11
click at [179, 400] on input "Specify serving size weight" at bounding box center [178, 402] width 9 height 9
radio input "true"
radio input "false"
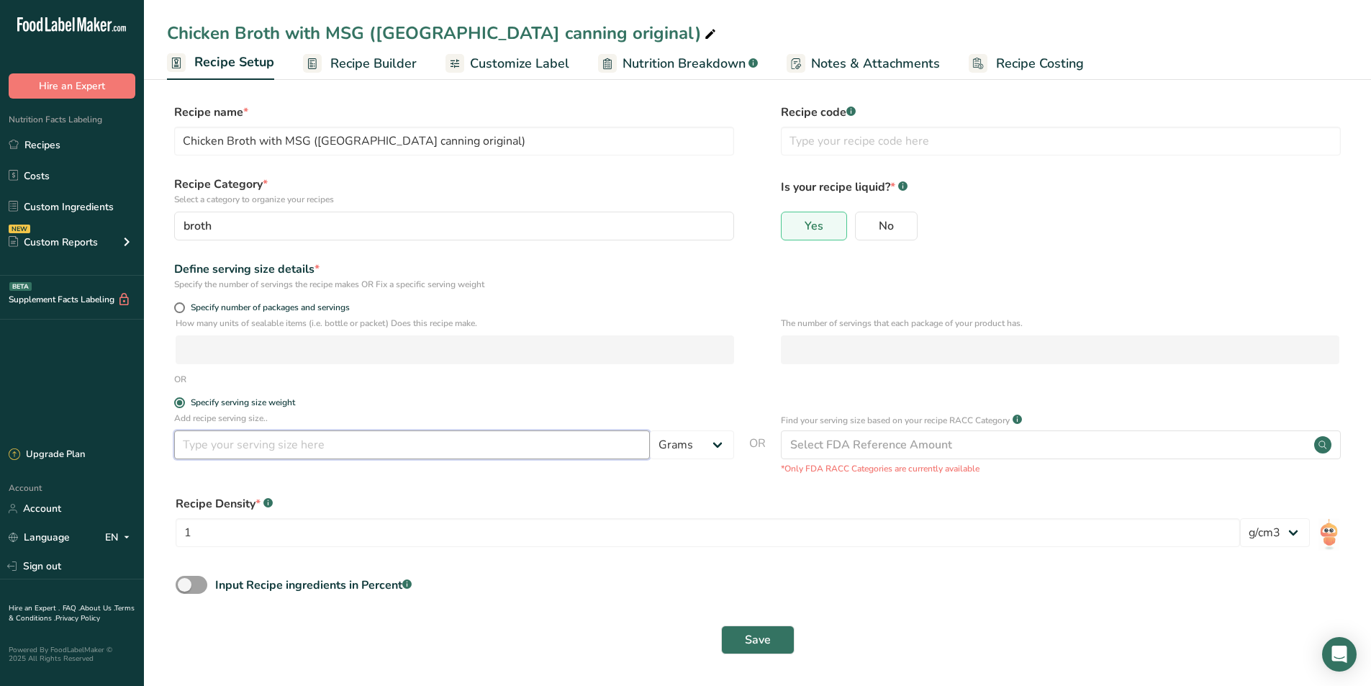
click at [345, 454] on input "number" at bounding box center [412, 444] width 476 height 29
type input "245"
click at [757, 647] on span "Save" at bounding box center [758, 639] width 26 height 17
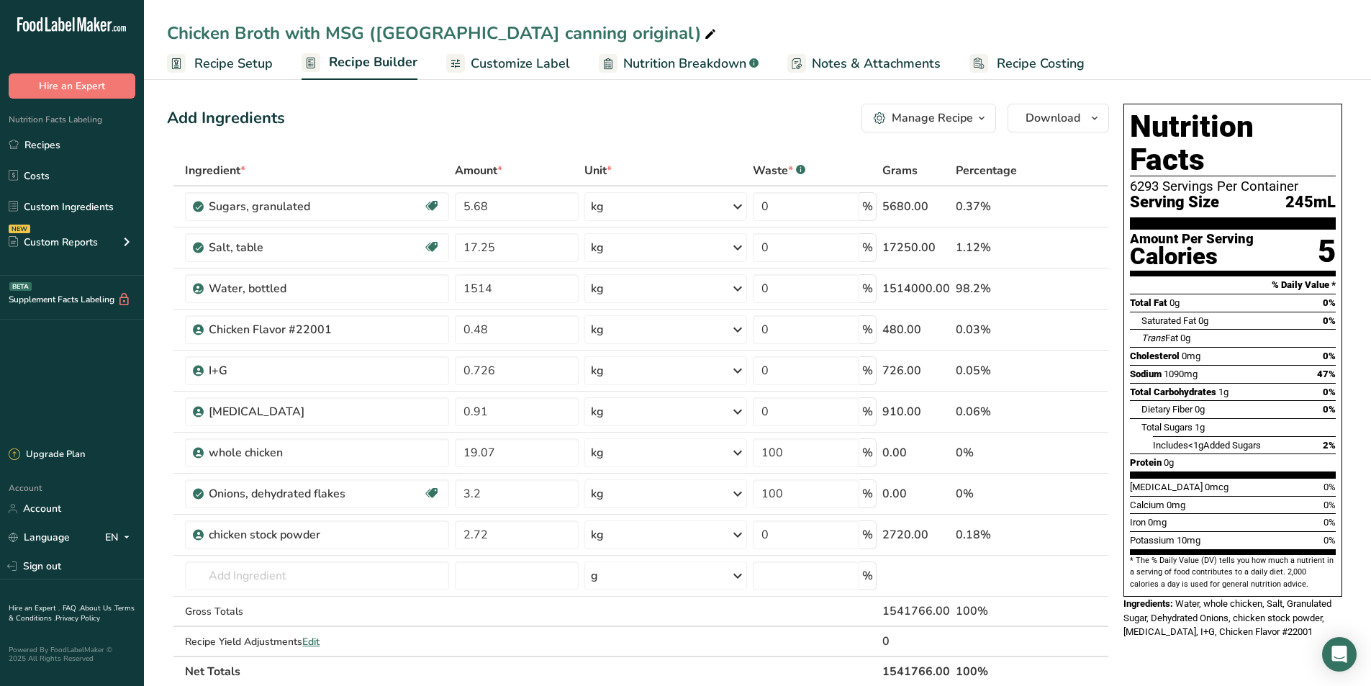
click at [254, 62] on span "Recipe Setup" at bounding box center [233, 63] width 78 height 19
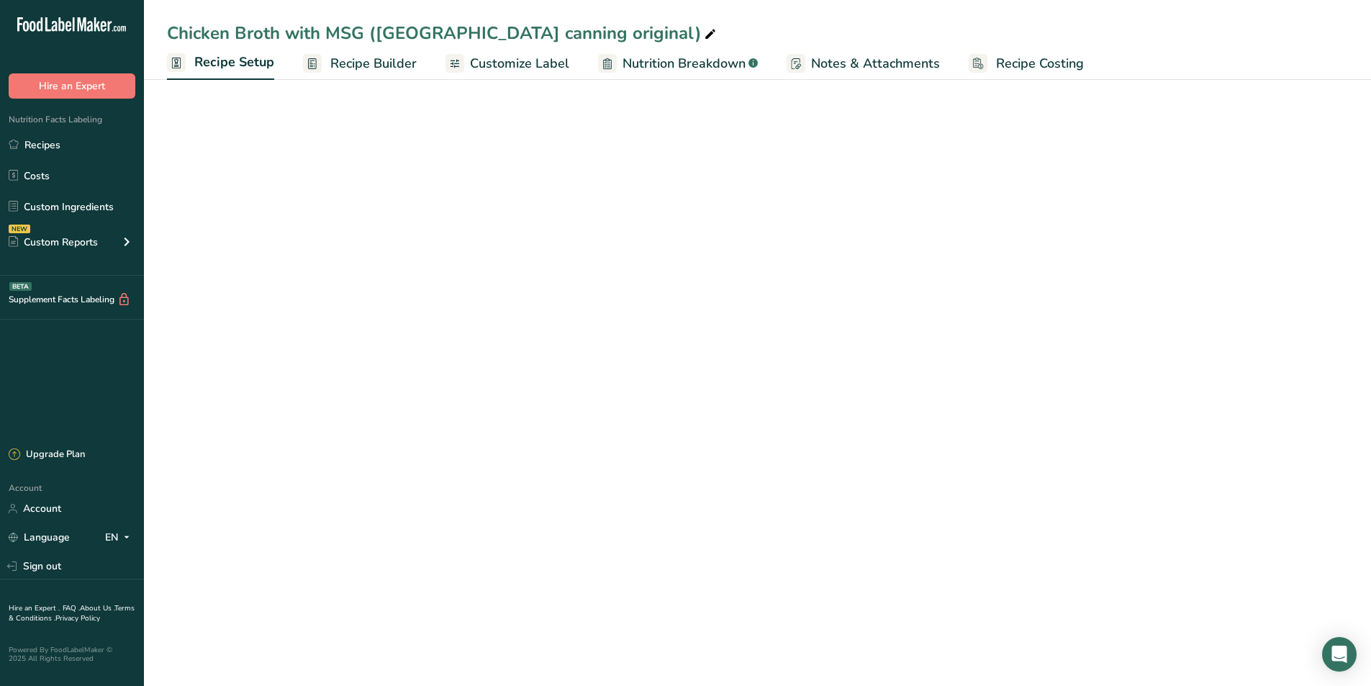
select select "22"
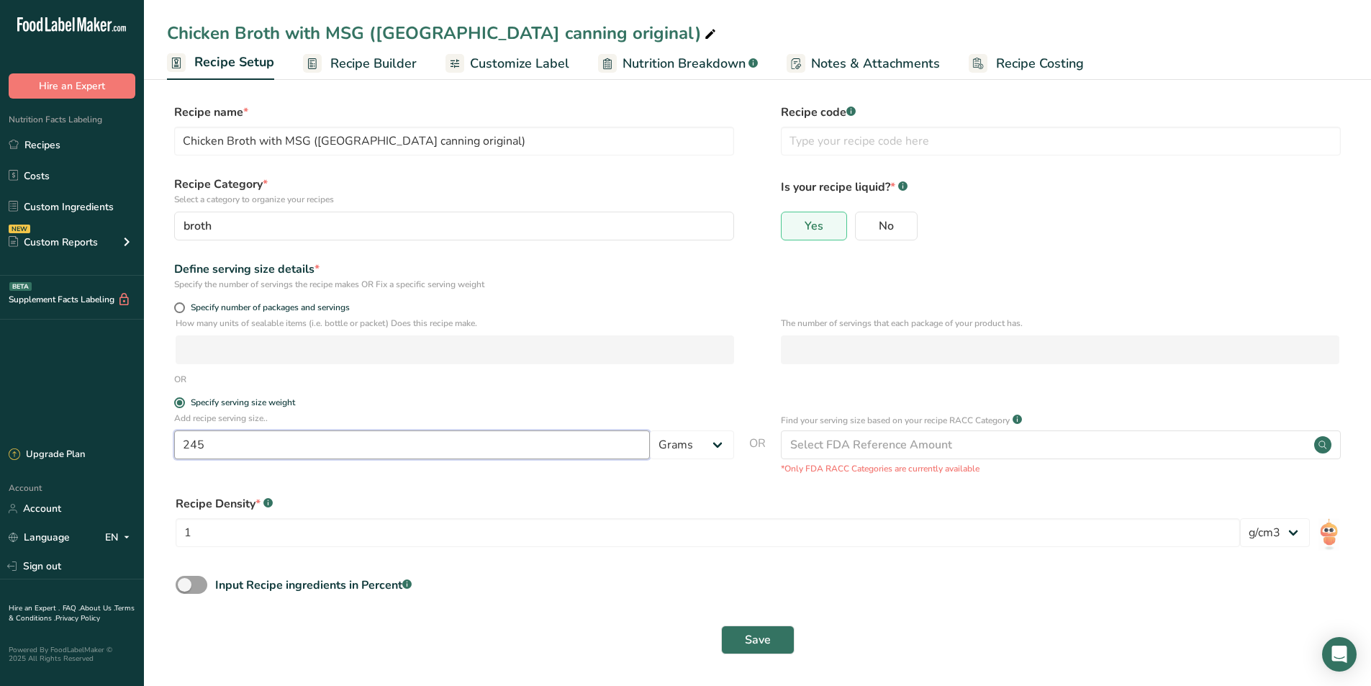
drag, startPoint x: 208, startPoint y: 445, endPoint x: 197, endPoint y: 447, distance: 11.0
click at [197, 447] on input "245" at bounding box center [412, 444] width 476 height 29
type input "240"
click at [752, 640] on span "Save" at bounding box center [758, 639] width 26 height 17
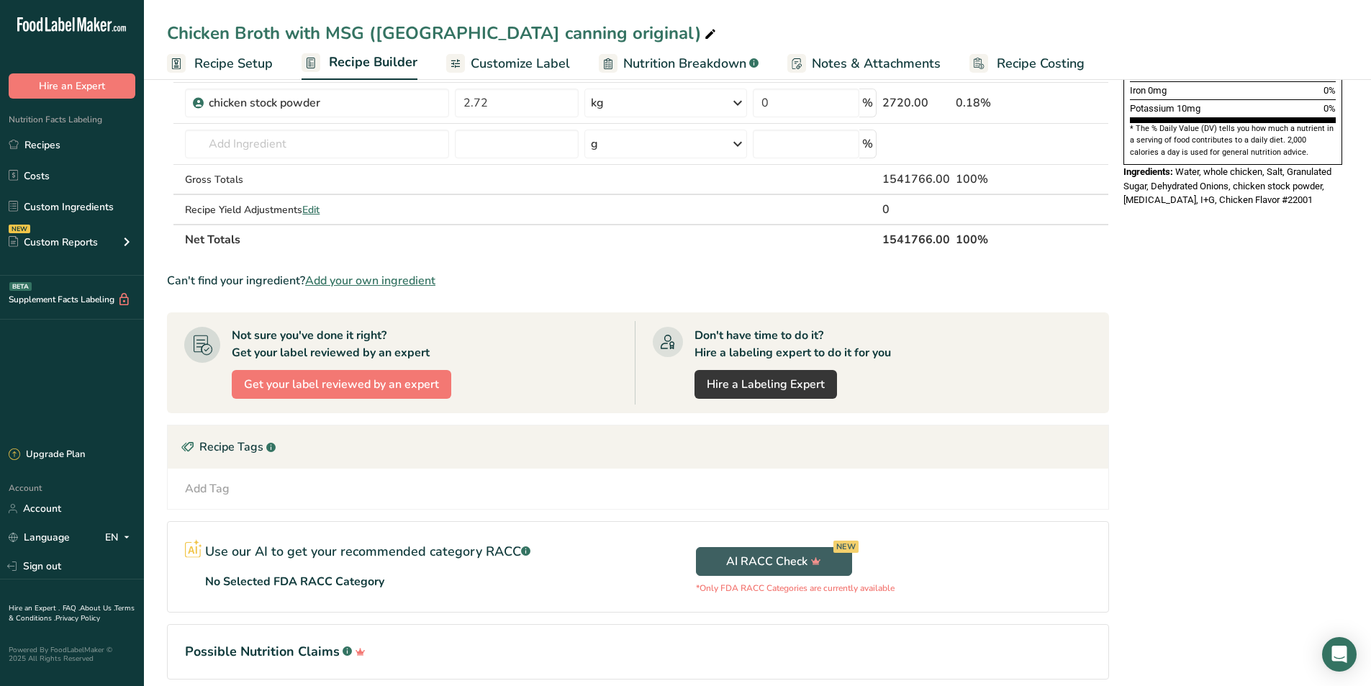
scroll to position [495, 0]
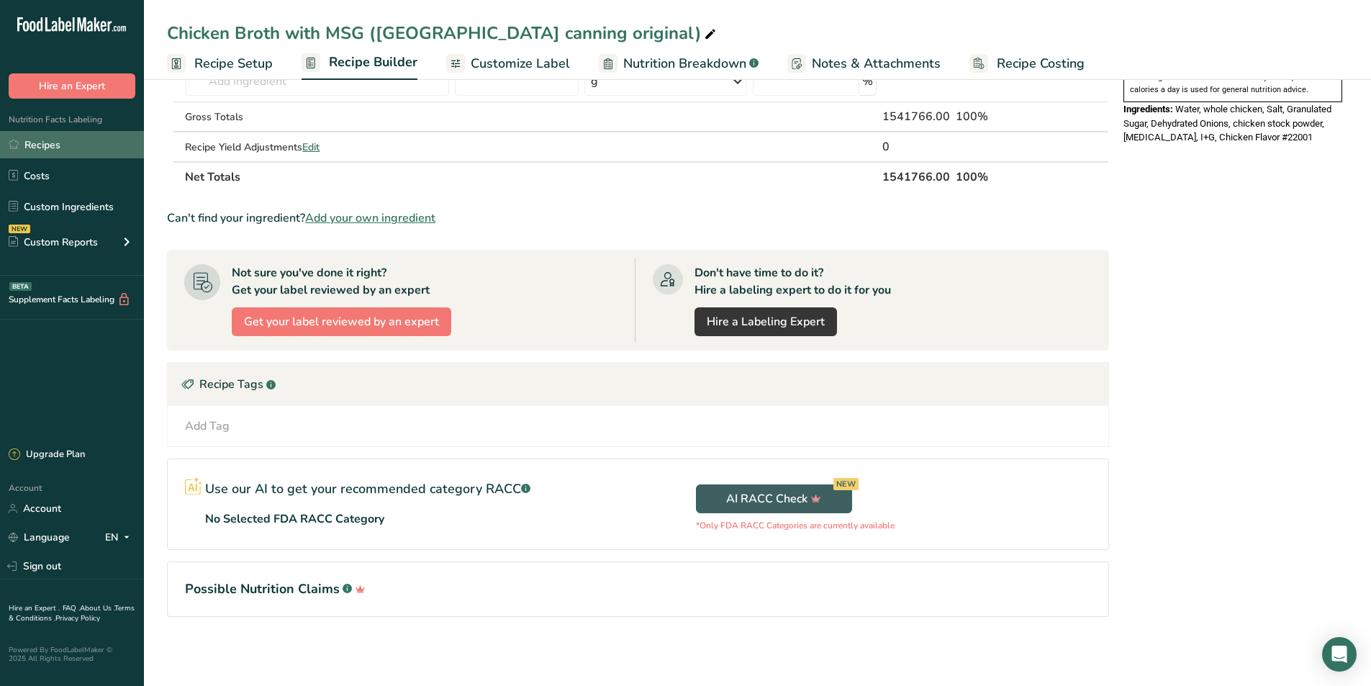
click at [56, 148] on link "Recipes" at bounding box center [72, 144] width 144 height 27
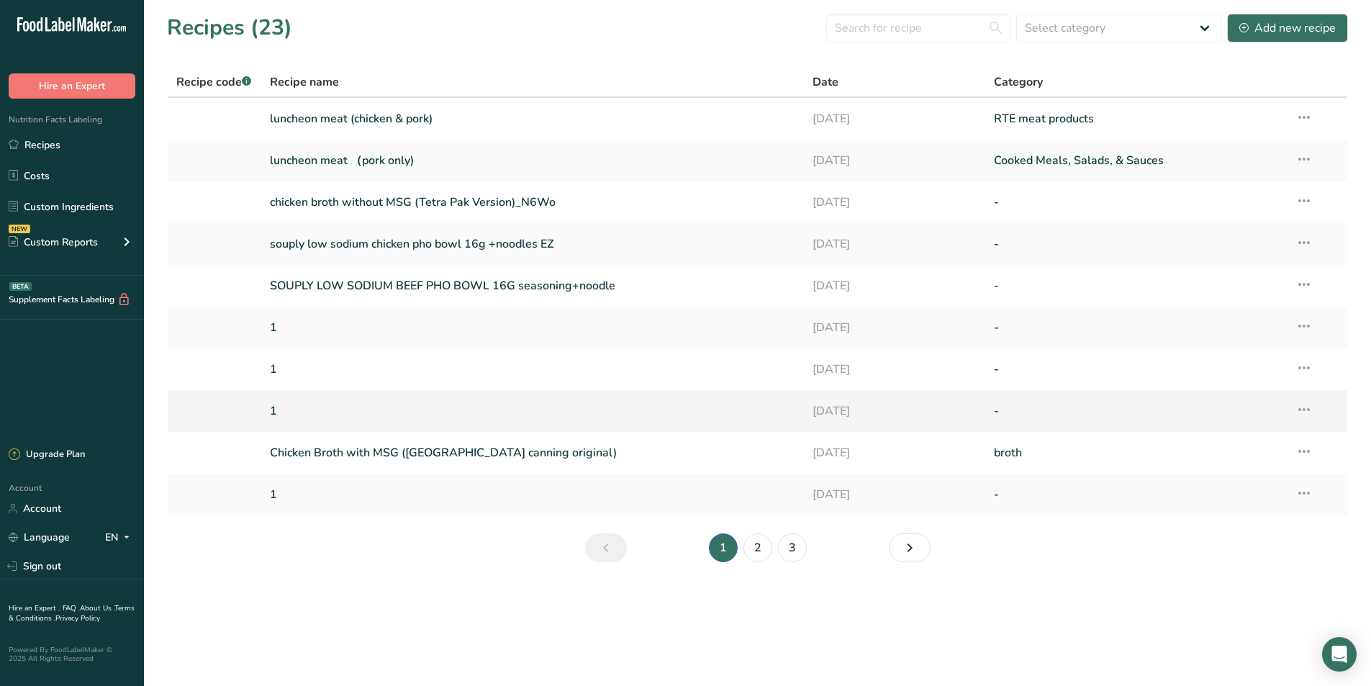
click at [739, 407] on link "1" at bounding box center [533, 411] width 526 height 30
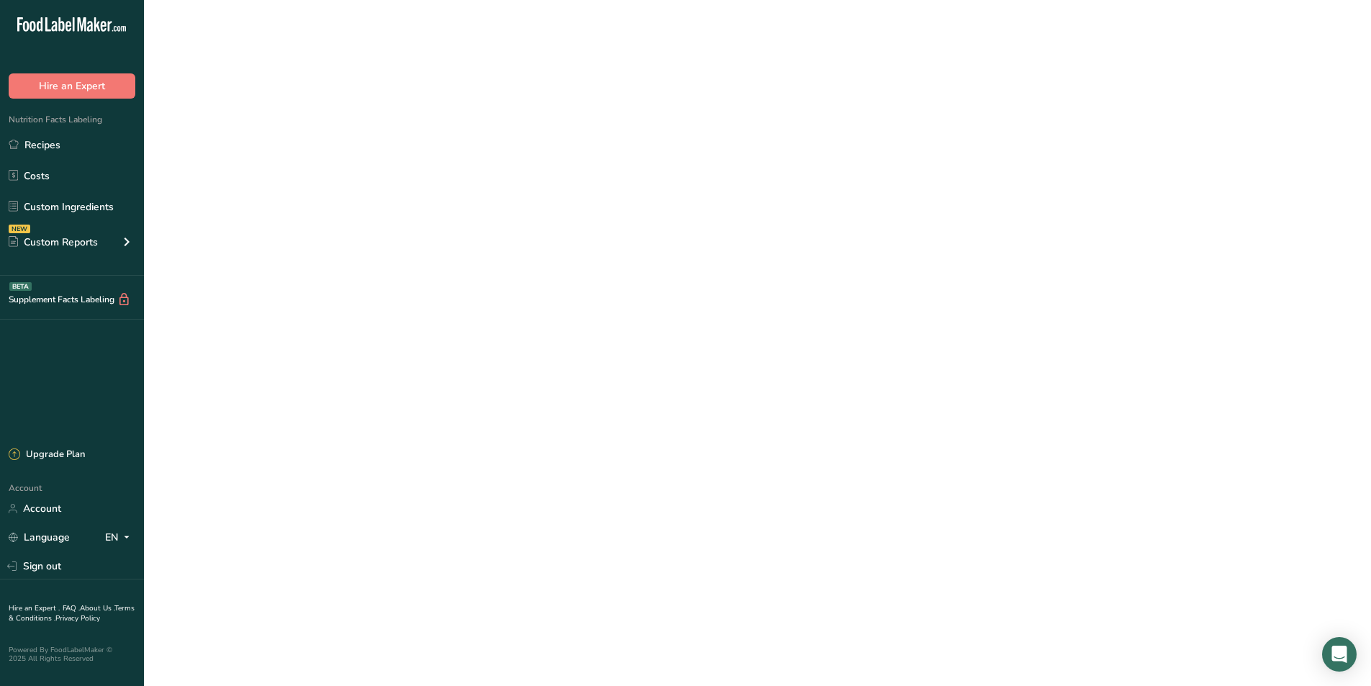
click at [739, 407] on link "1" at bounding box center [533, 411] width 526 height 30
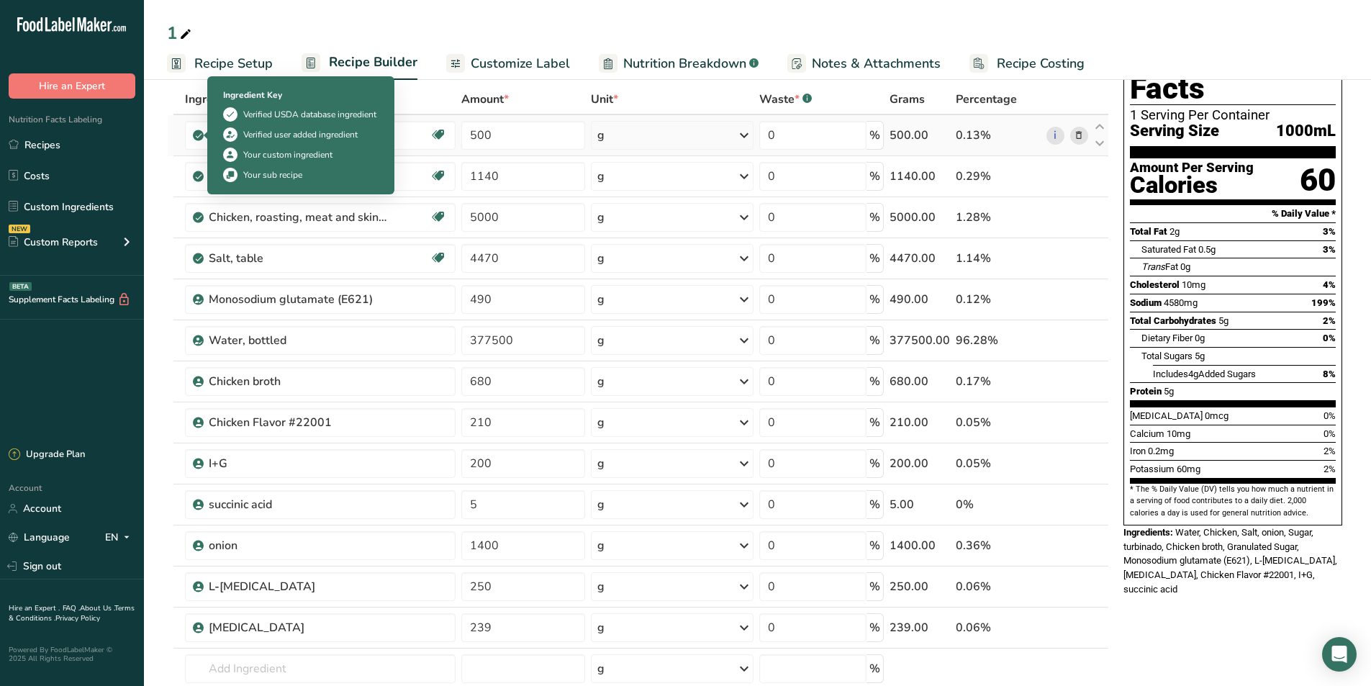
scroll to position [72, 0]
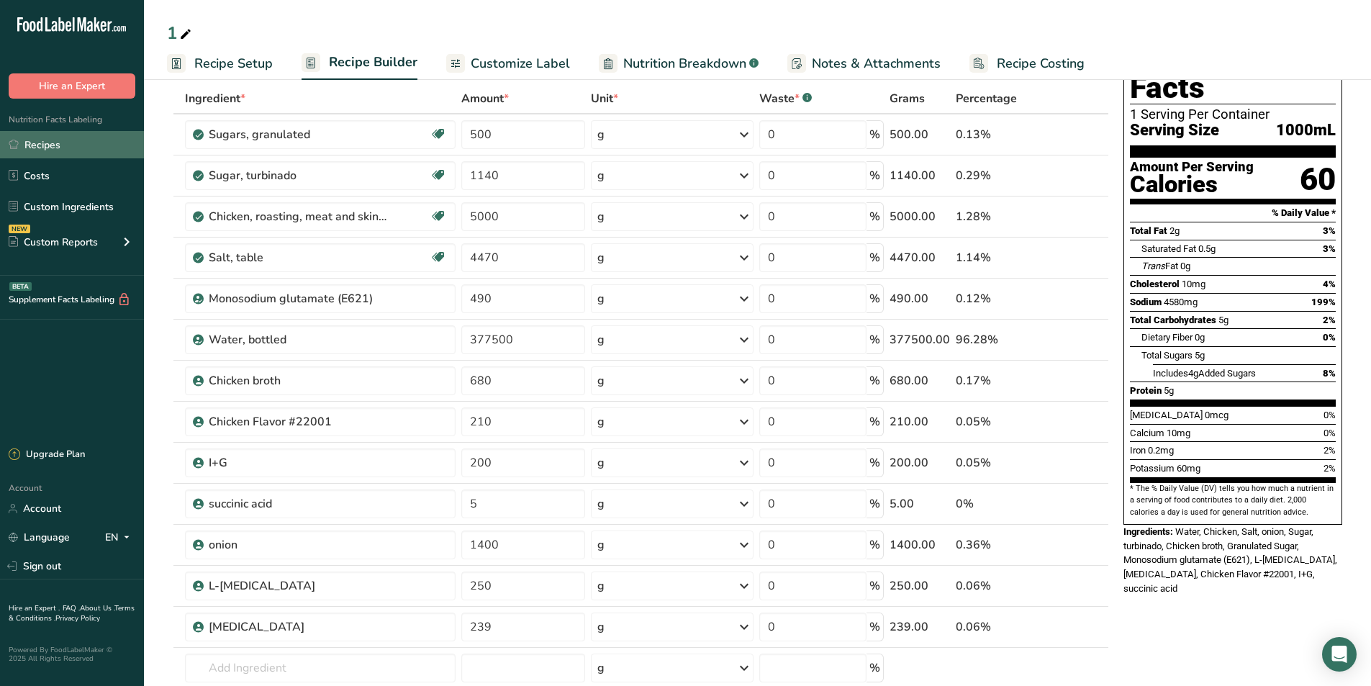
click at [57, 143] on link "Recipes" at bounding box center [72, 144] width 144 height 27
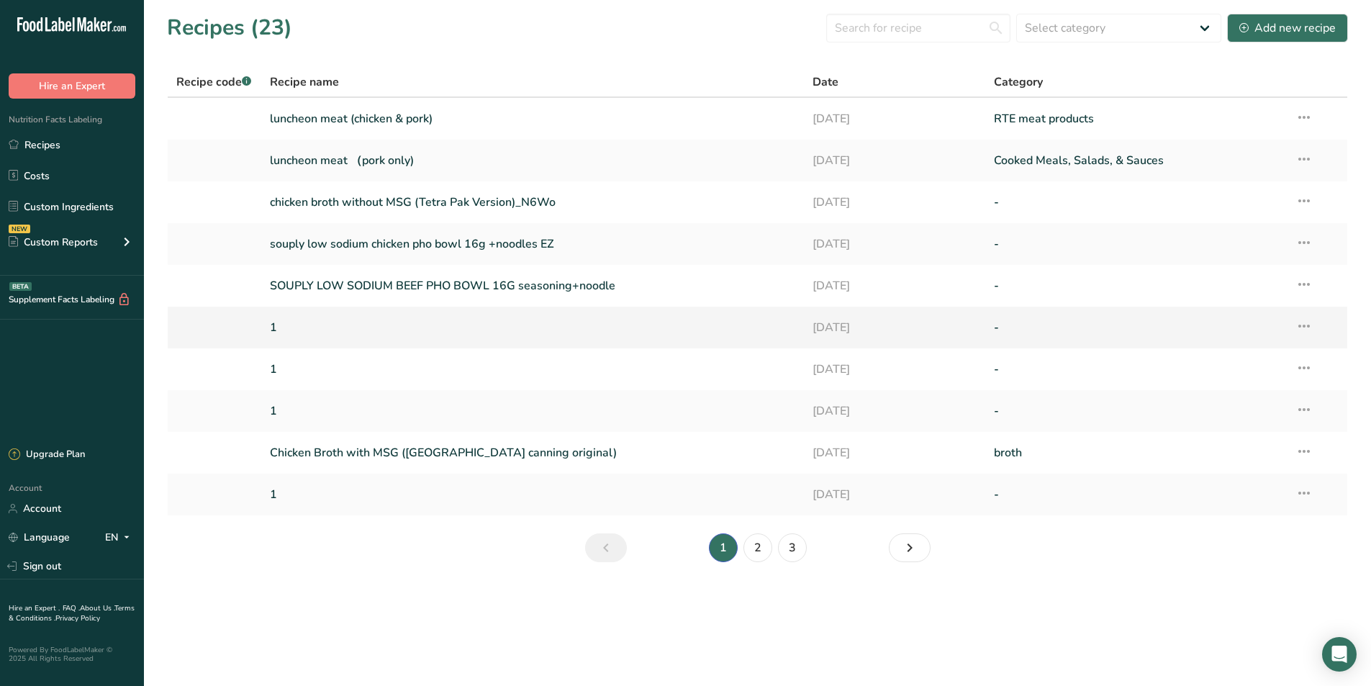
click at [1311, 322] on icon at bounding box center [1304, 326] width 17 height 26
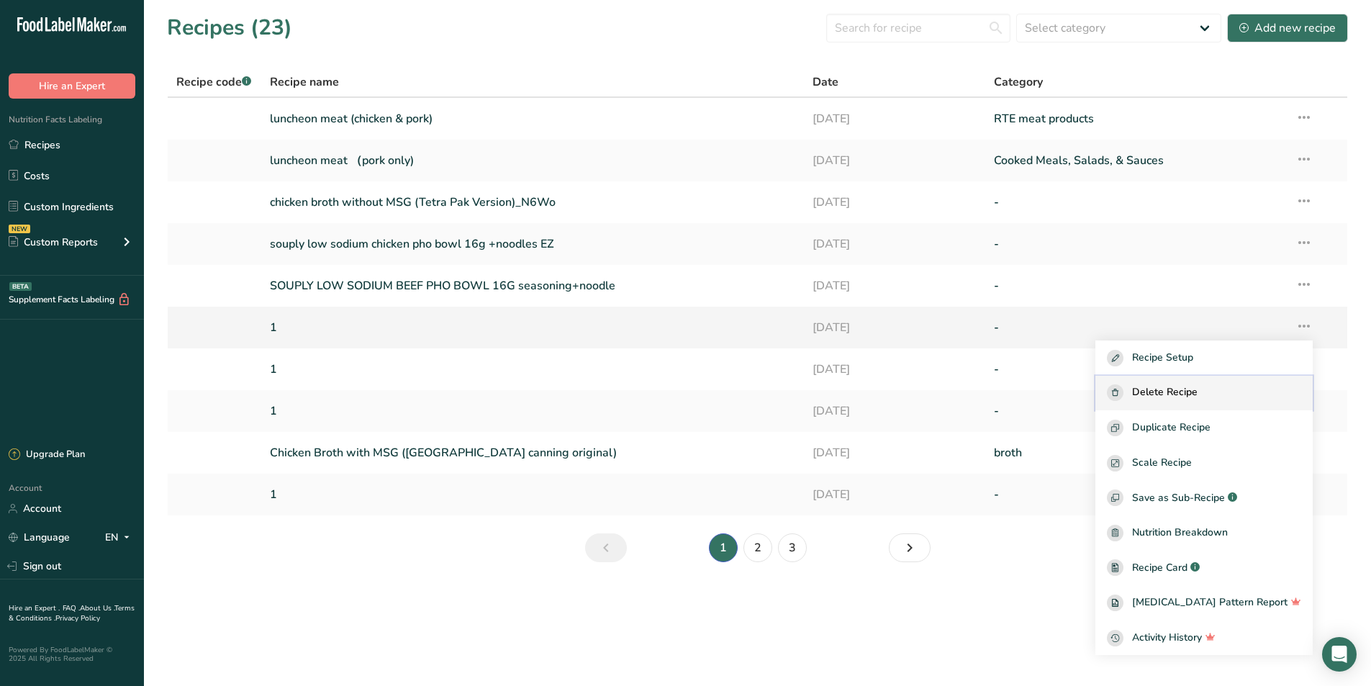
click at [1192, 391] on span "Delete Recipe" at bounding box center [1165, 392] width 66 height 17
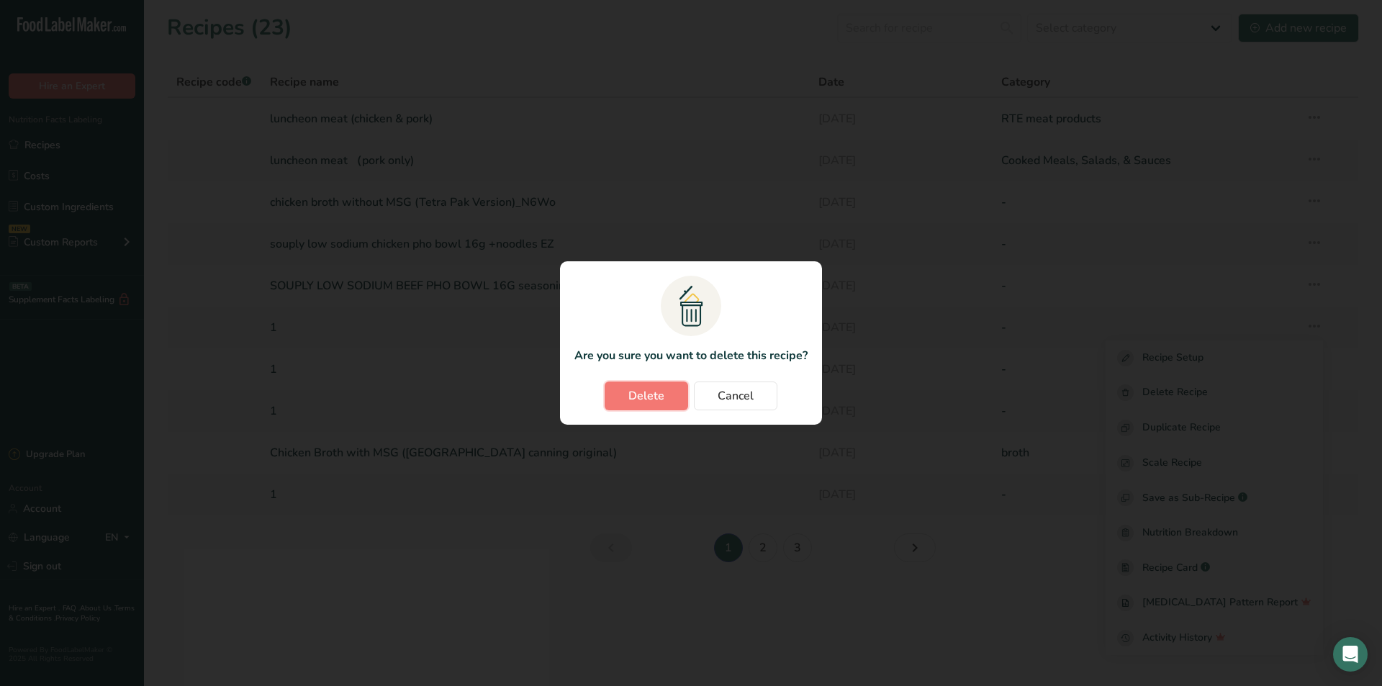
click at [650, 397] on span "Delete" at bounding box center [646, 395] width 36 height 17
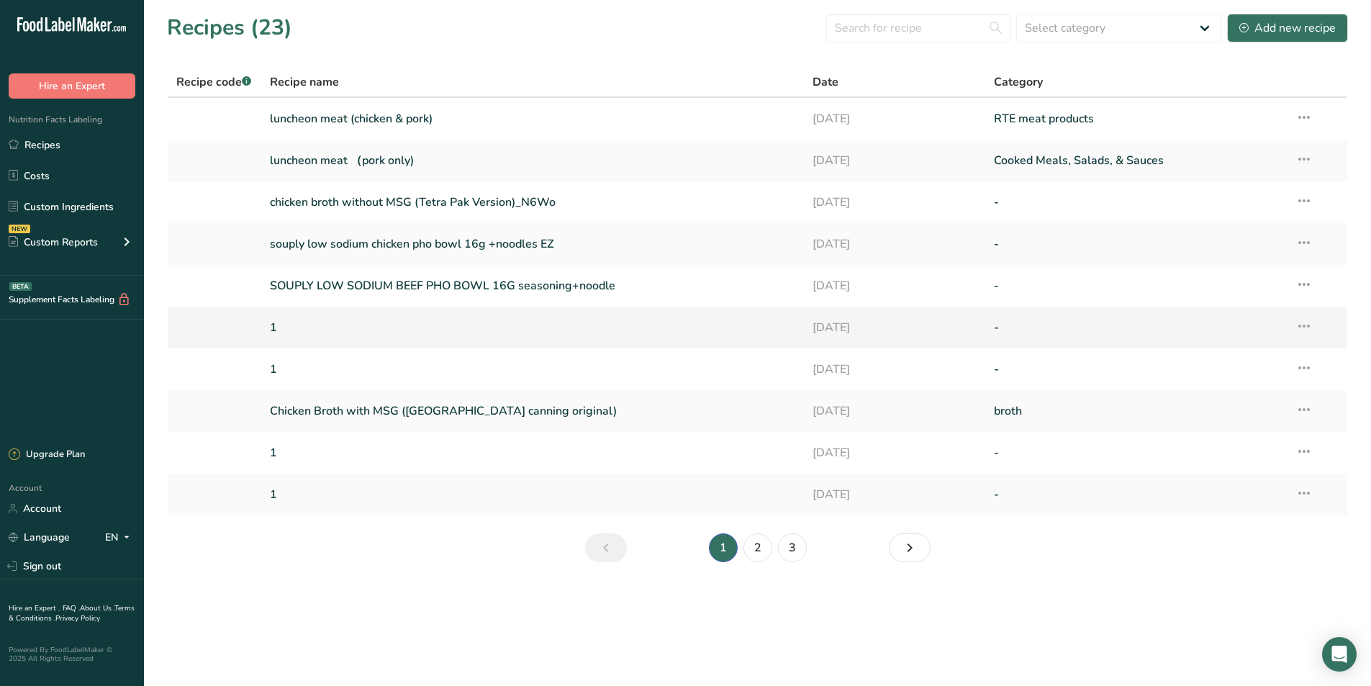
click at [1309, 328] on icon at bounding box center [1304, 326] width 17 height 26
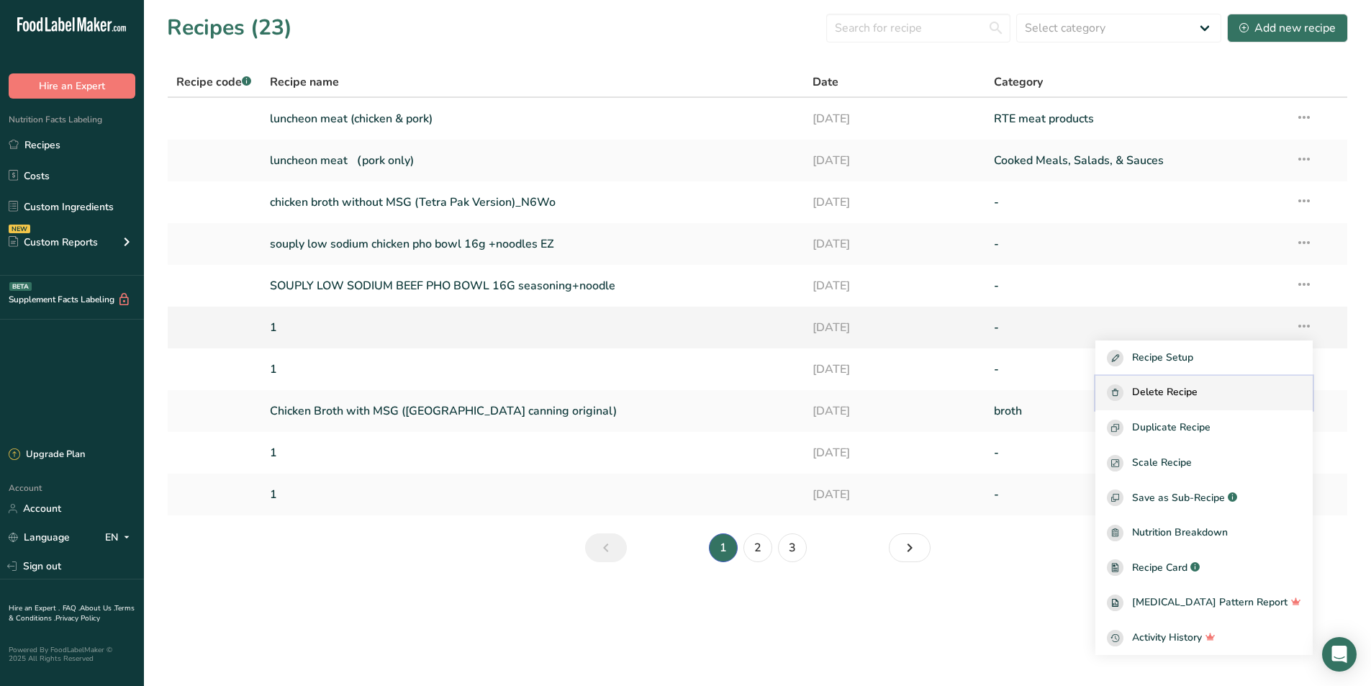
click at [1191, 393] on span "Delete Recipe" at bounding box center [1165, 392] width 66 height 17
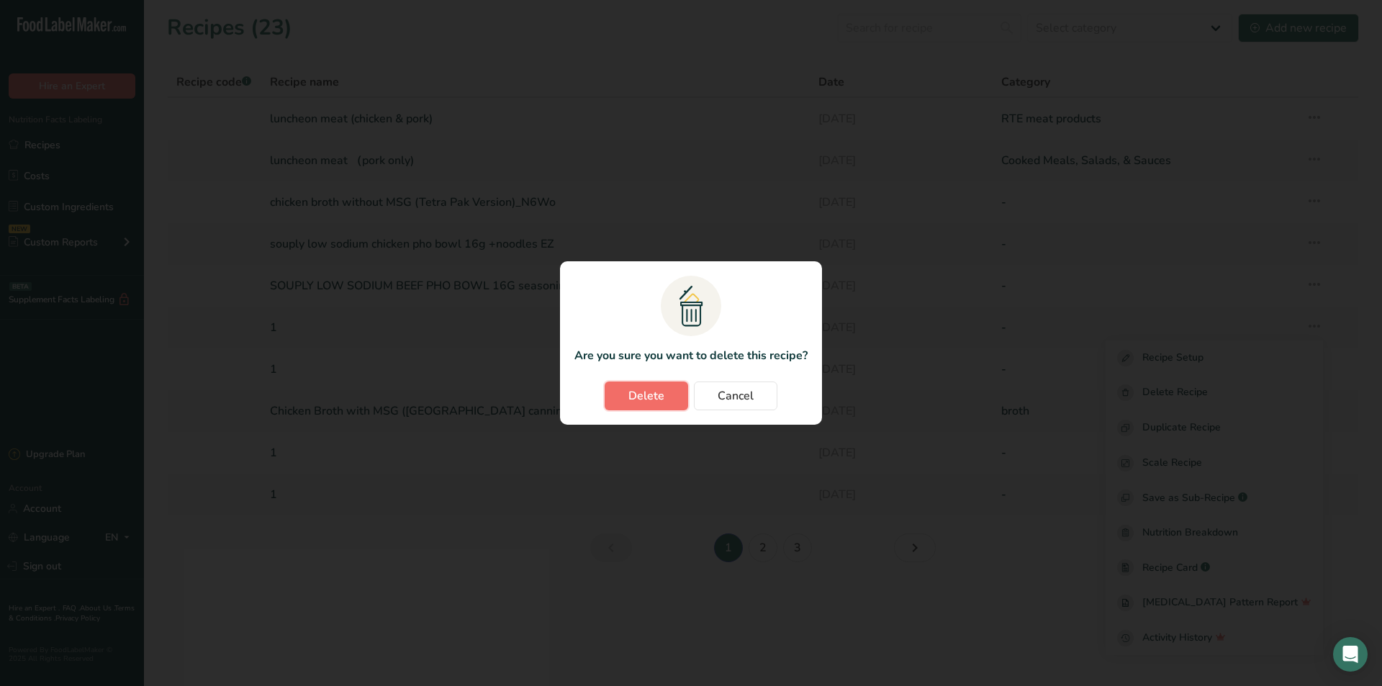
click at [640, 384] on button "Delete" at bounding box center [647, 396] width 84 height 29
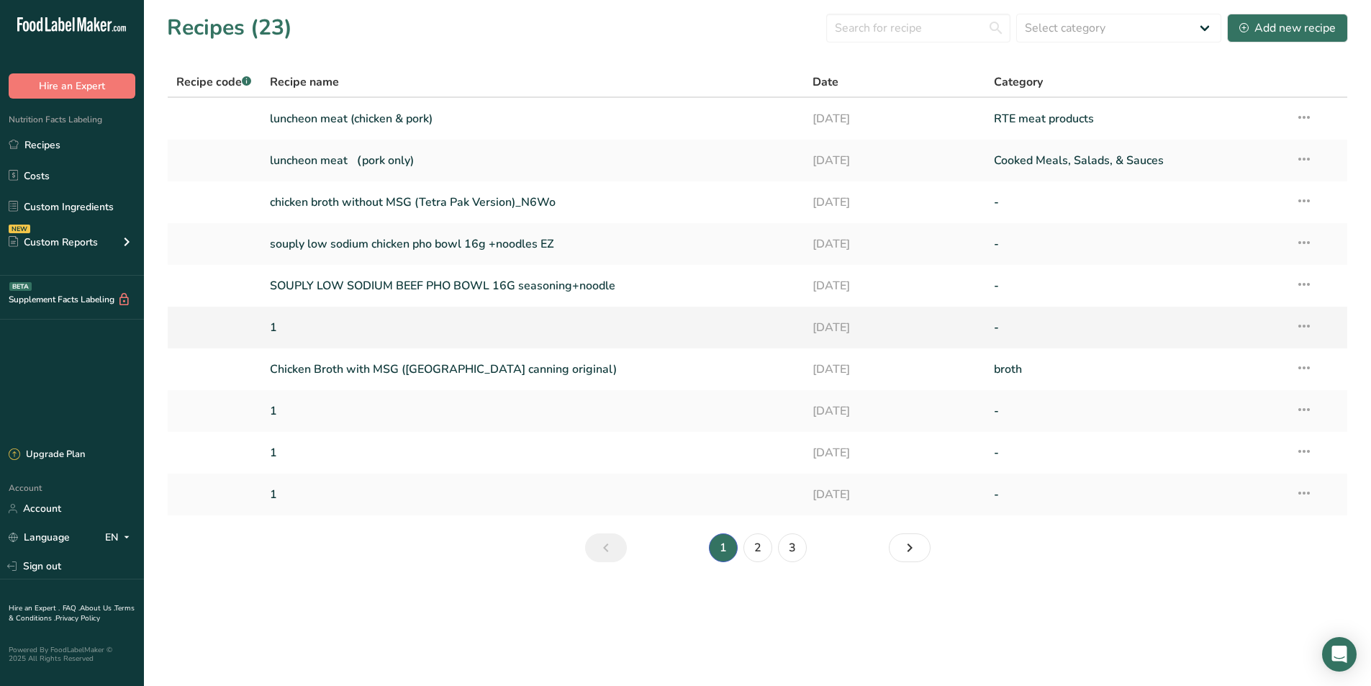
click at [1306, 325] on icon at bounding box center [1304, 326] width 17 height 26
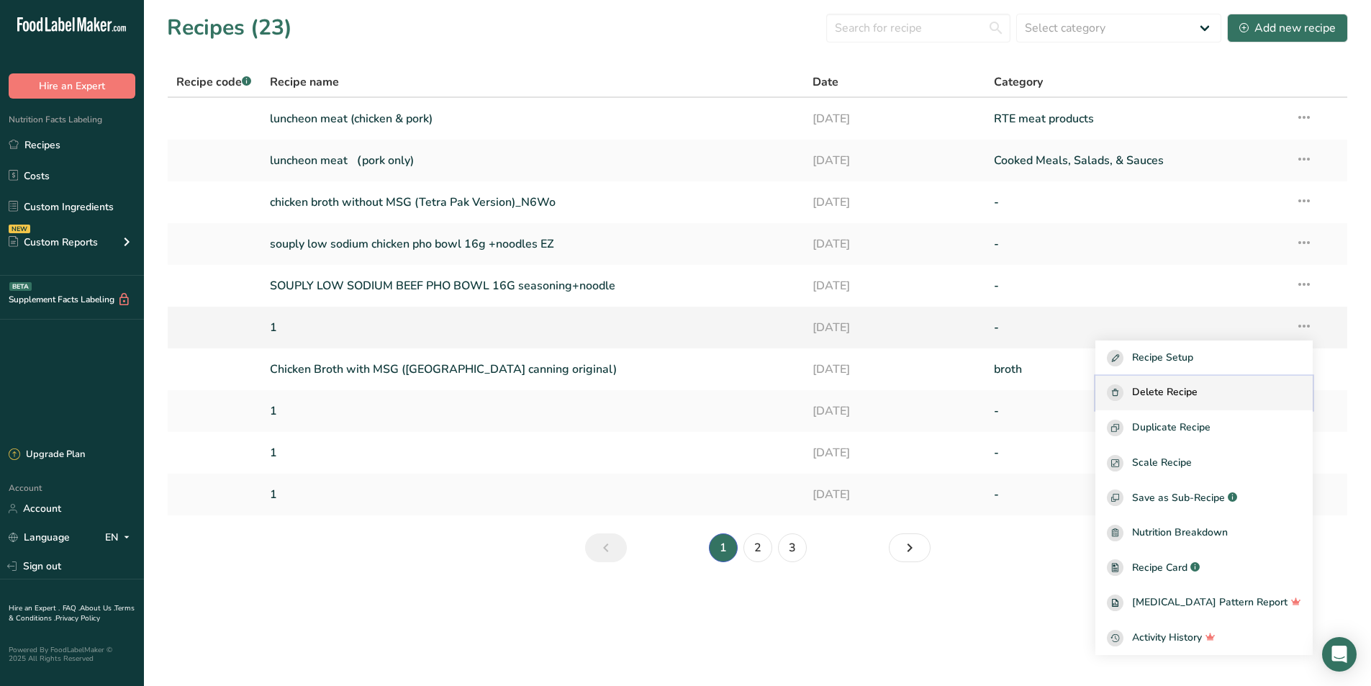
click at [1198, 390] on span "Delete Recipe" at bounding box center [1165, 392] width 66 height 17
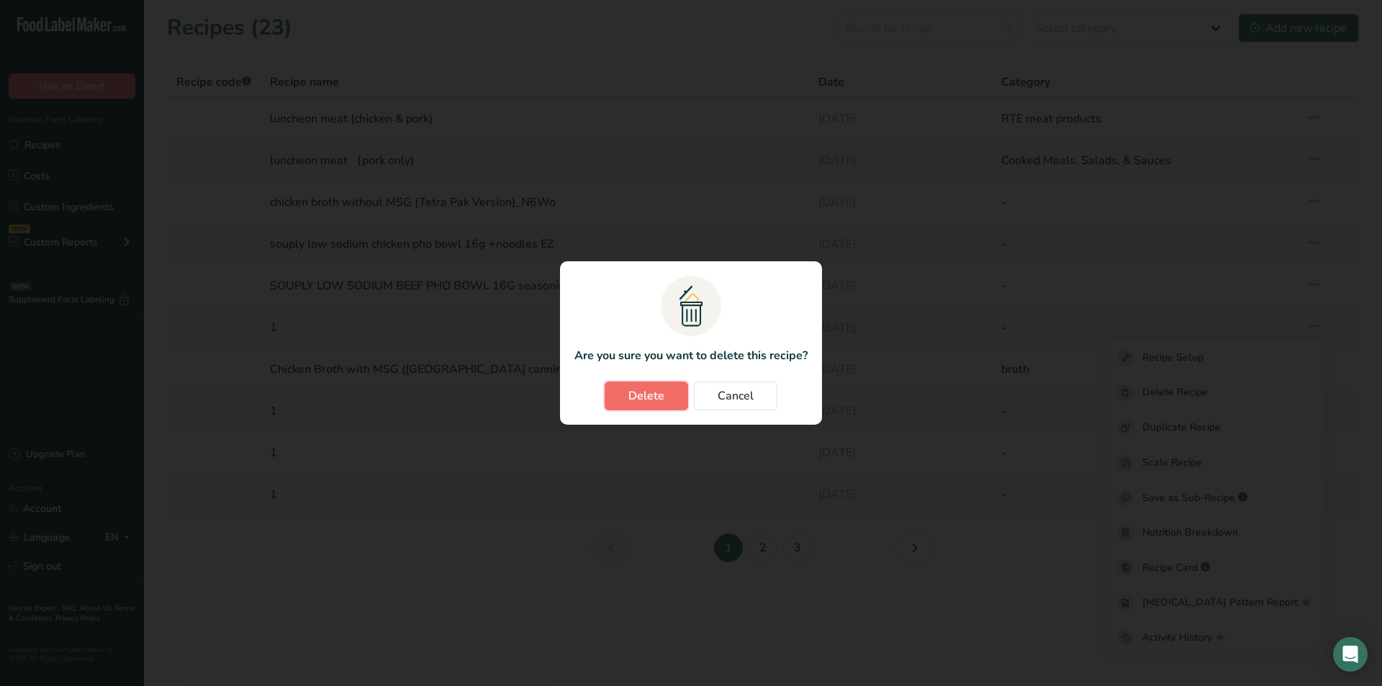
click at [637, 392] on span "Delete" at bounding box center [646, 395] width 36 height 17
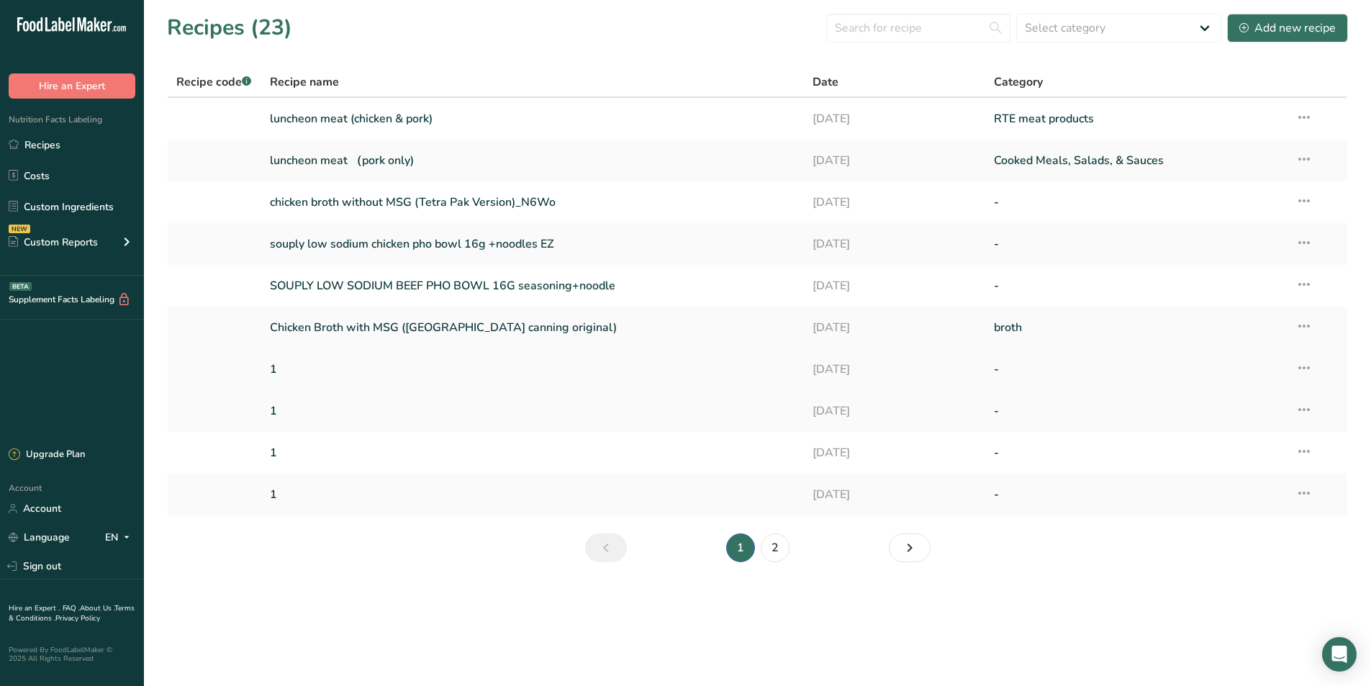
click at [1309, 370] on icon at bounding box center [1304, 368] width 17 height 26
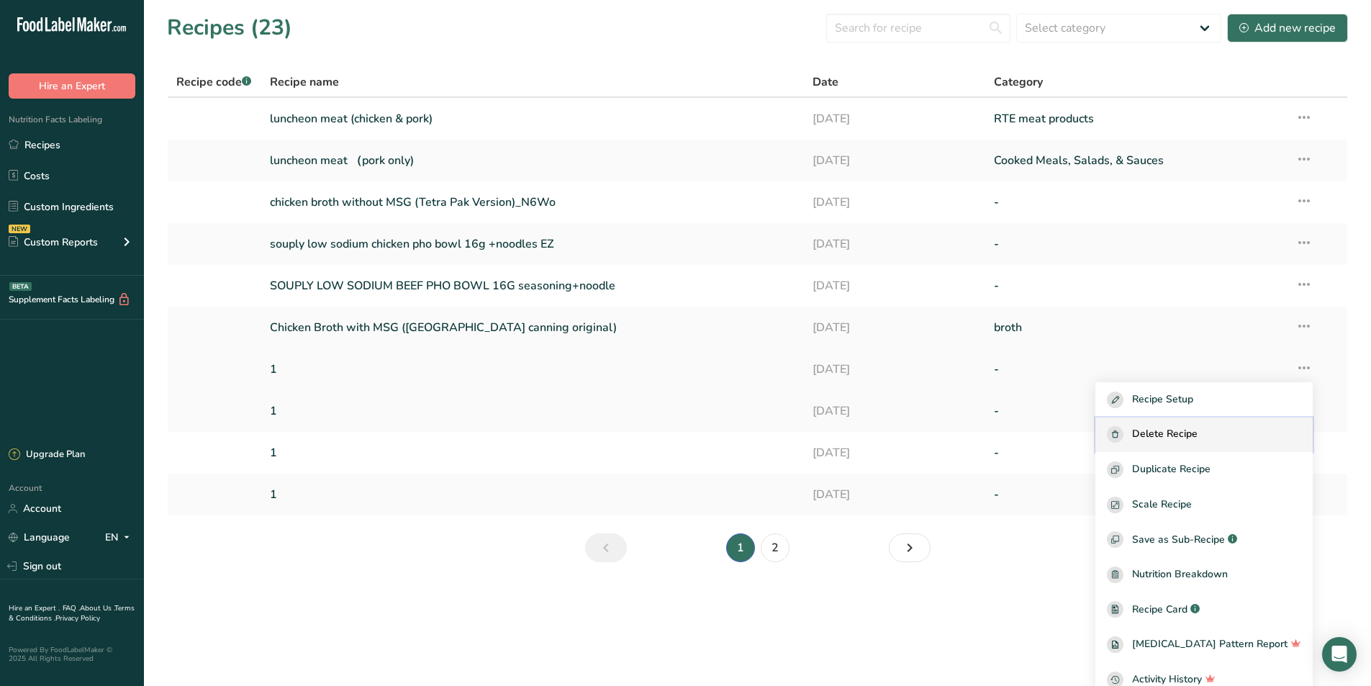
click at [1183, 429] on span "Delete Recipe" at bounding box center [1165, 434] width 66 height 17
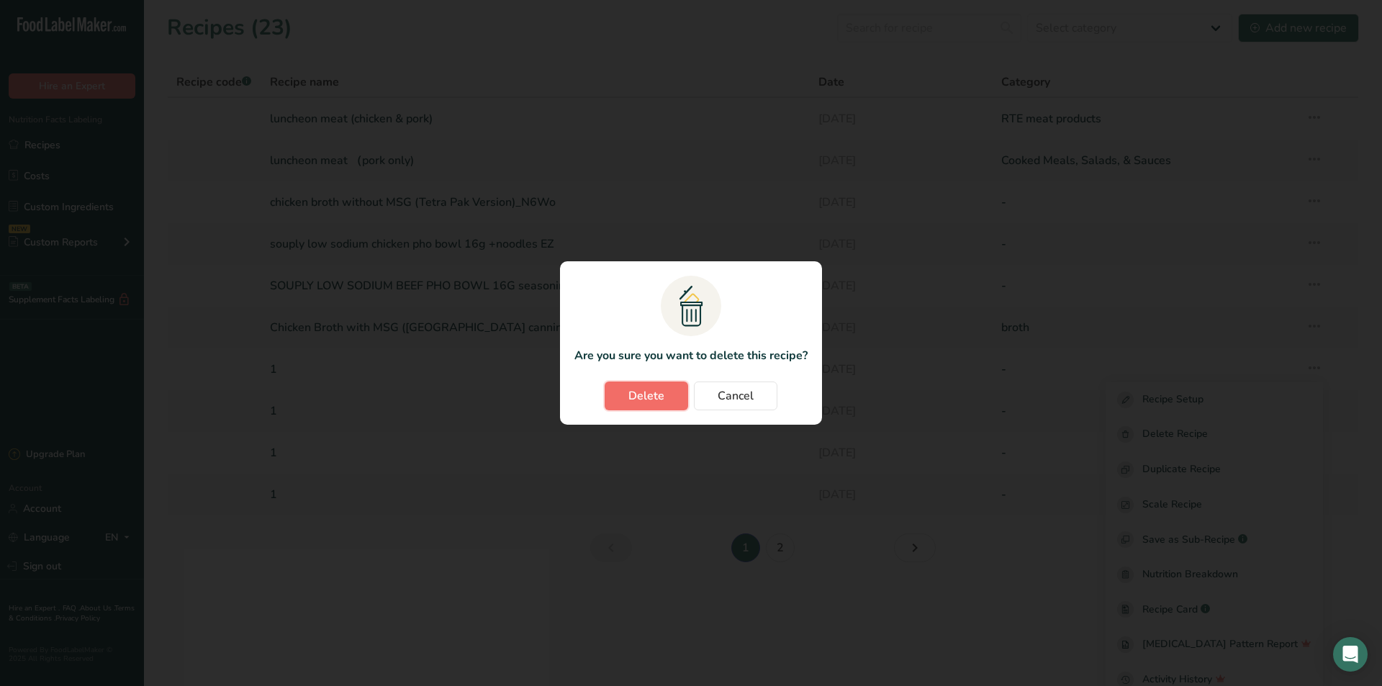
click at [631, 396] on span "Delete" at bounding box center [646, 395] width 36 height 17
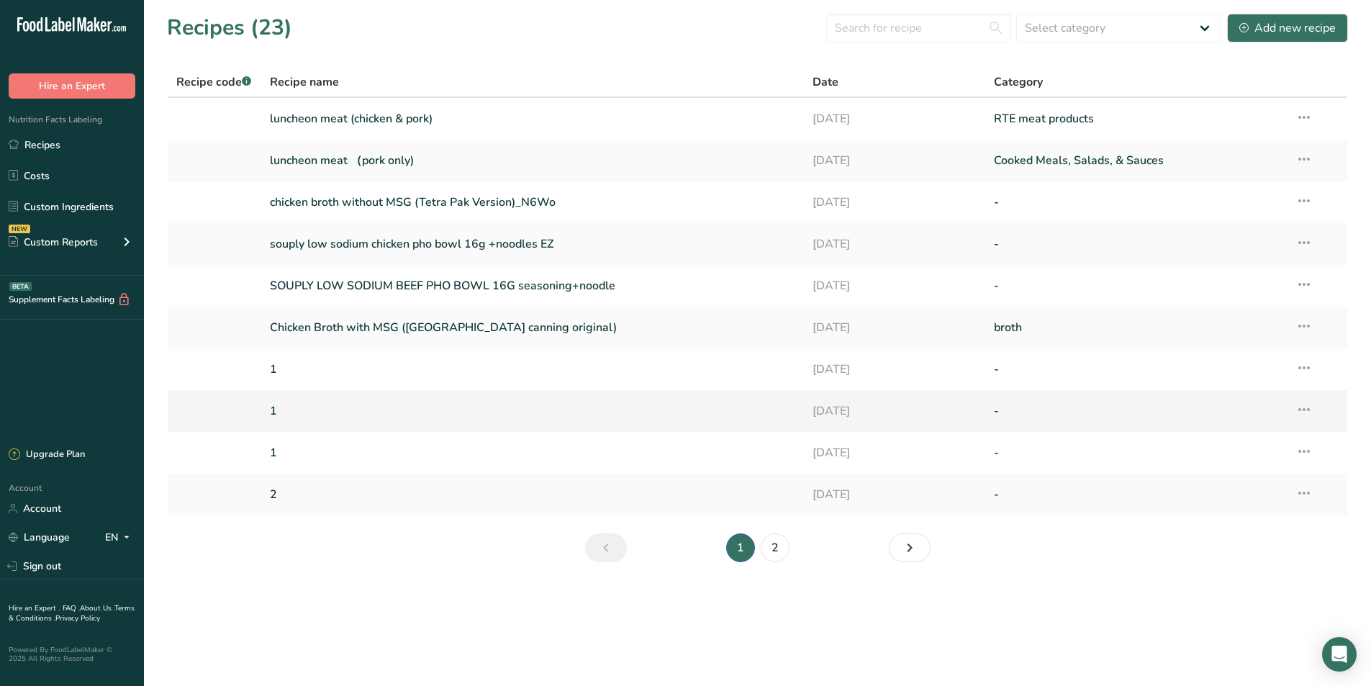
click at [406, 397] on link "1" at bounding box center [533, 411] width 526 height 30
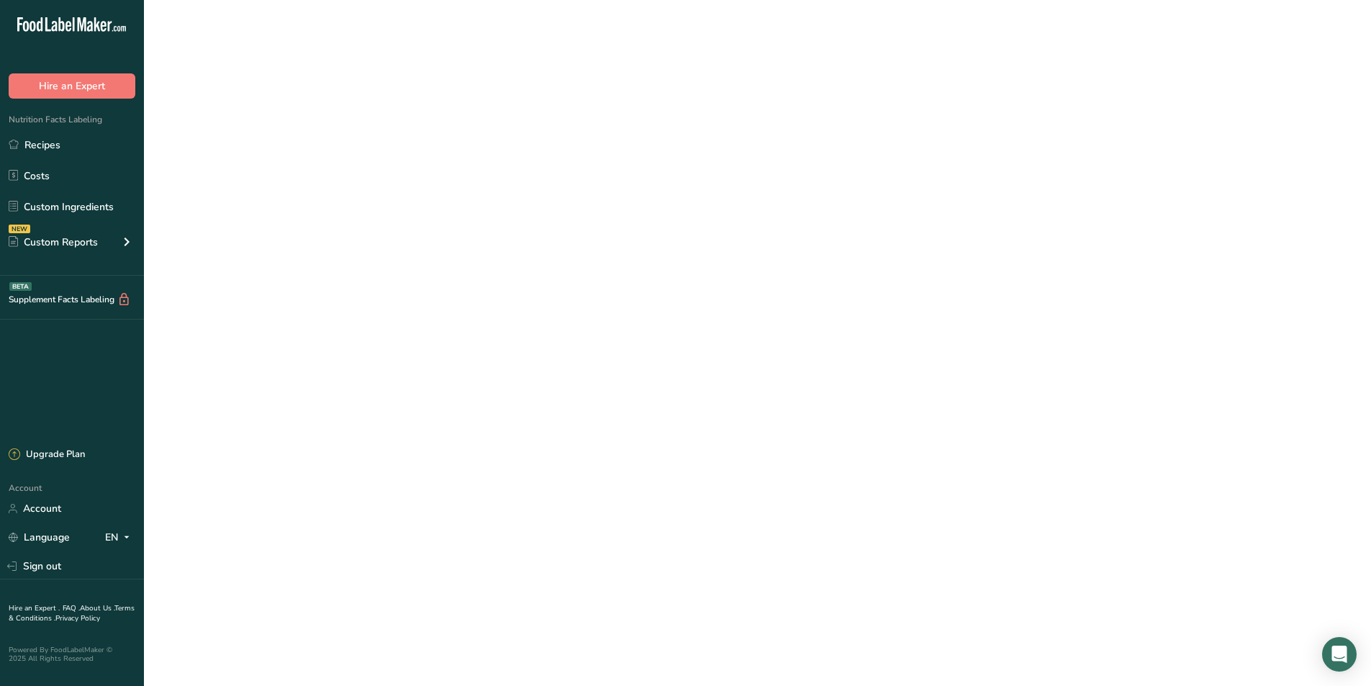
click at [406, 397] on link "1" at bounding box center [533, 411] width 526 height 30
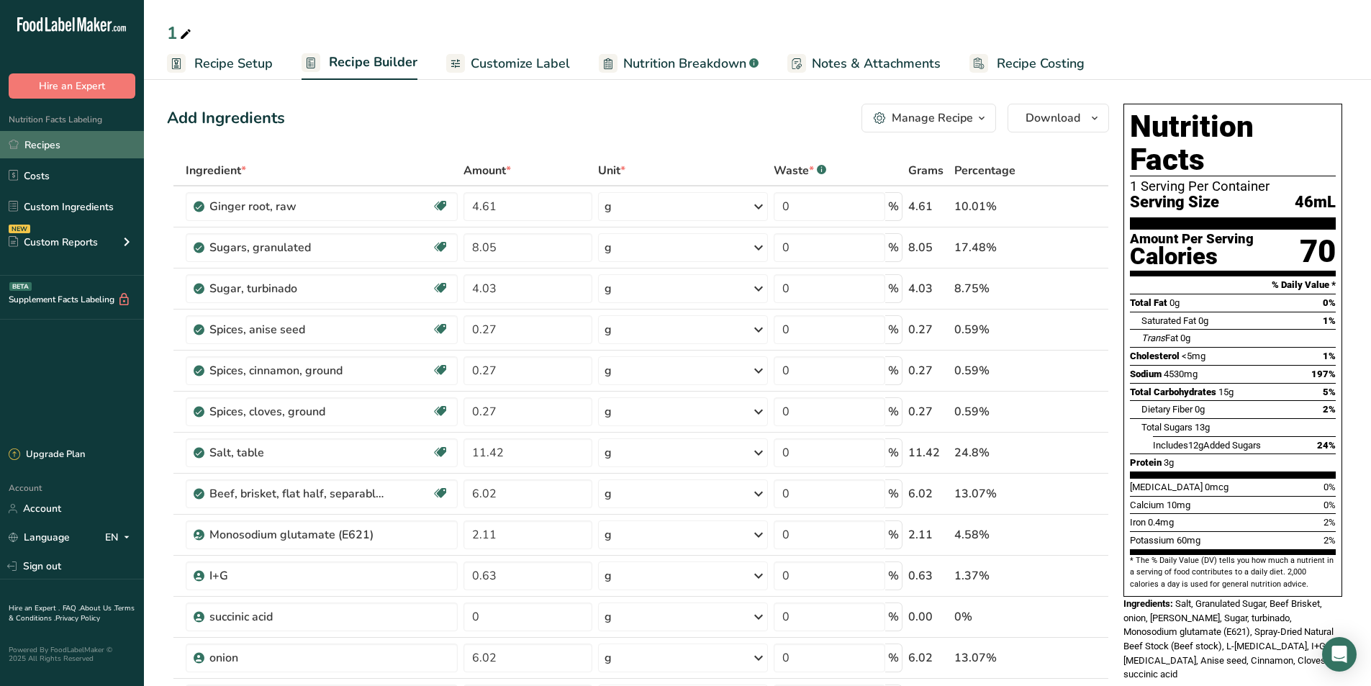
click at [69, 148] on link "Recipes" at bounding box center [72, 144] width 144 height 27
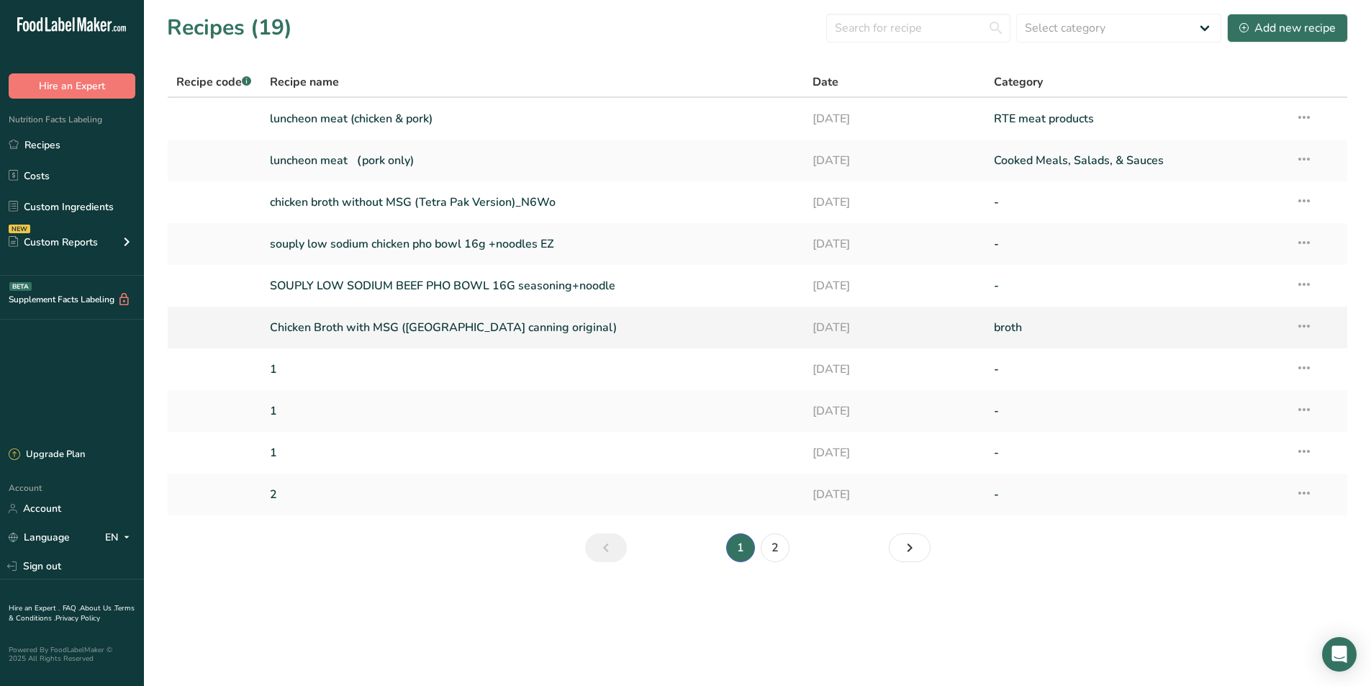
click at [1305, 331] on icon at bounding box center [1304, 326] width 17 height 26
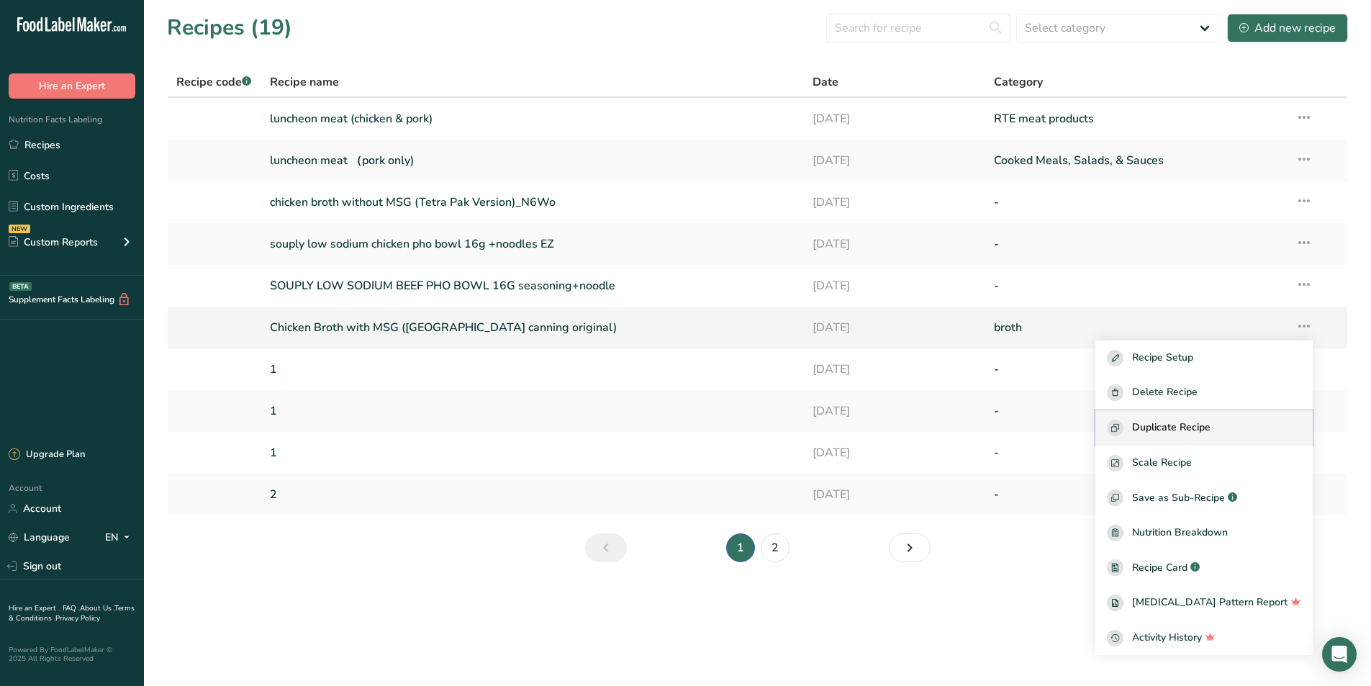
click at [1211, 428] on span "Duplicate Recipe" at bounding box center [1171, 428] width 78 height 17
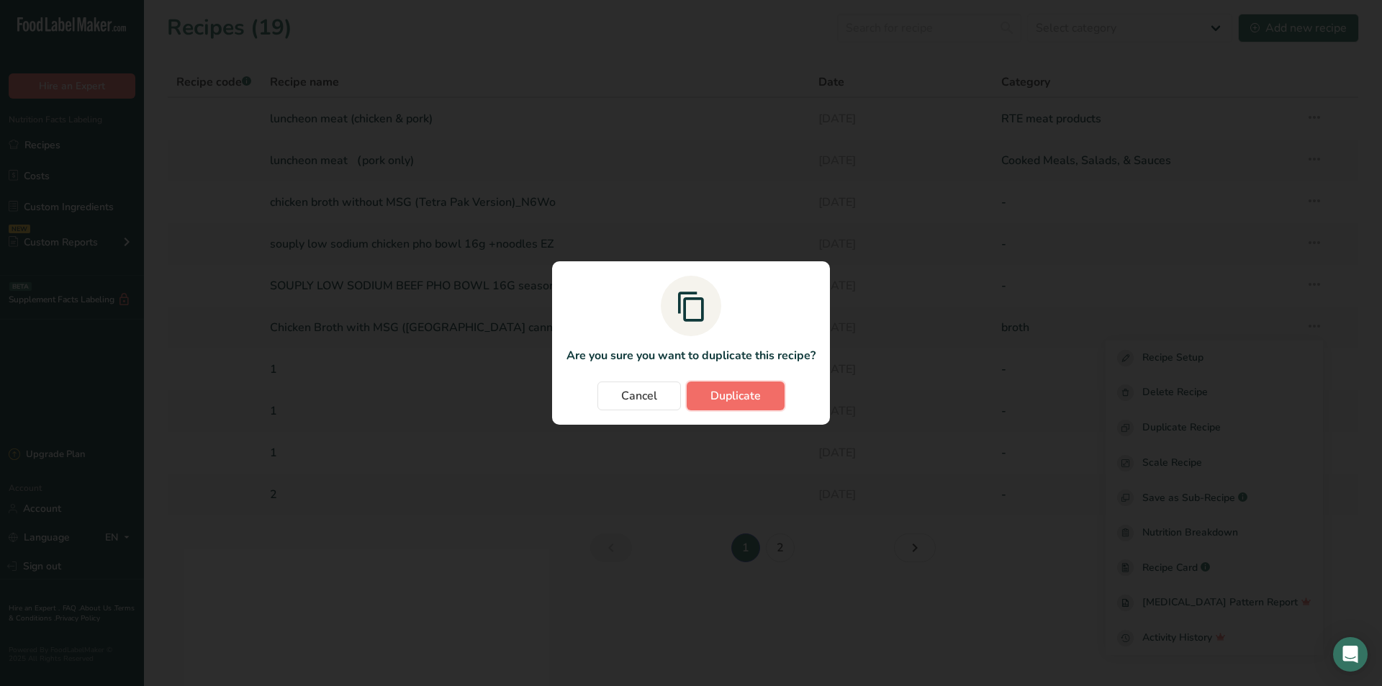
click at [747, 392] on span "Duplicate" at bounding box center [736, 395] width 50 height 17
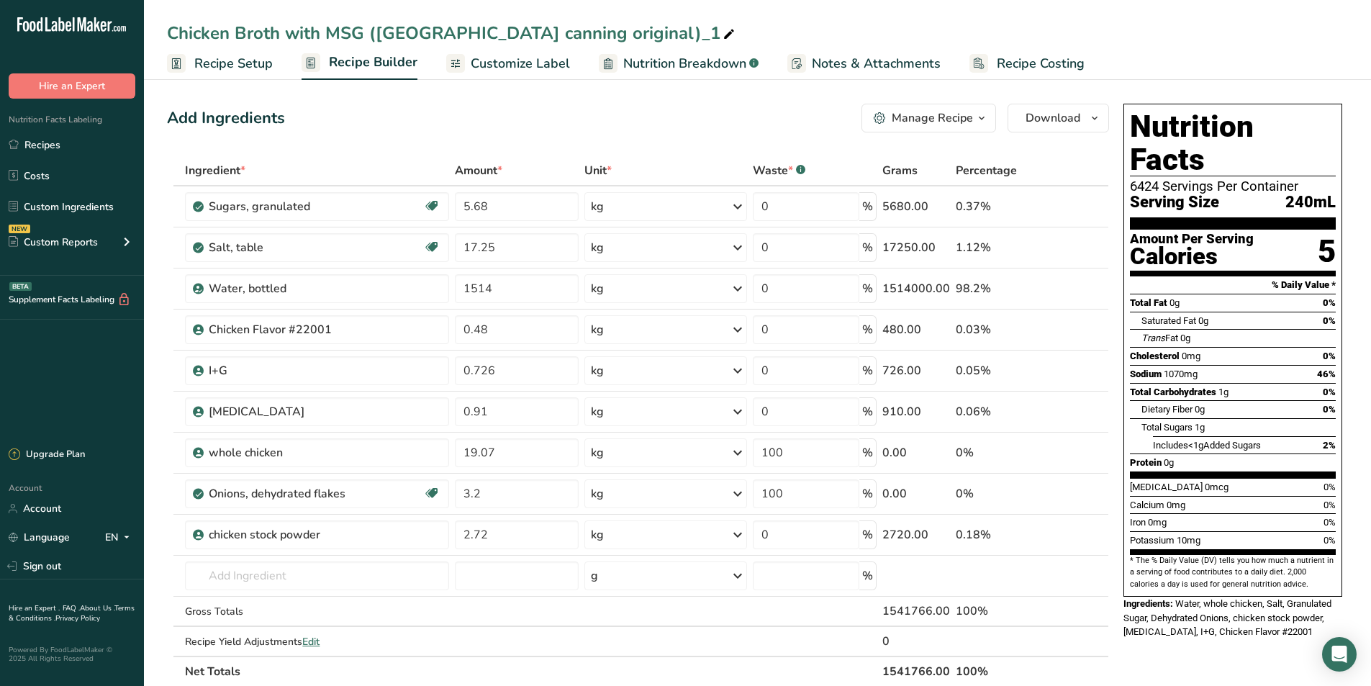
click at [328, 34] on div "Chicken Broth with MSG (USA canning original)_1" at bounding box center [452, 33] width 571 height 26
click at [285, 34] on input "Chicken Broth with MSG (USA canning original)_1" at bounding box center [757, 33] width 1181 height 26
click at [320, 34] on input "Chicken Broth with MSG (USA canning original)_1" at bounding box center [757, 33] width 1181 height 26
type input "Chicken Broth NO MSG ([GEOGRAPHIC_DATA] canning original)_1"
drag, startPoint x: 515, startPoint y: 290, endPoint x: 433, endPoint y: 299, distance: 82.5
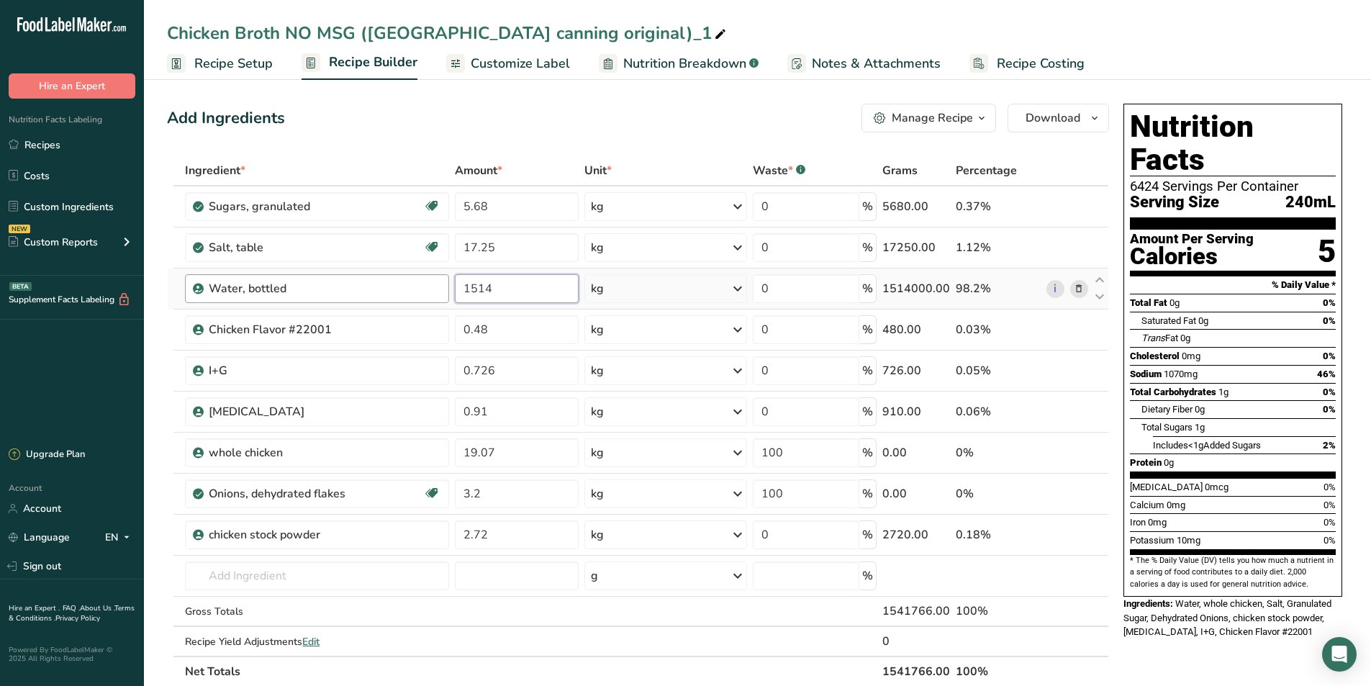
click at [433, 299] on tr "Water, bottled 1514 kg Weight Units g kg mg See more Volume Units l Volume unit…" at bounding box center [638, 289] width 941 height 41
type input "1890"
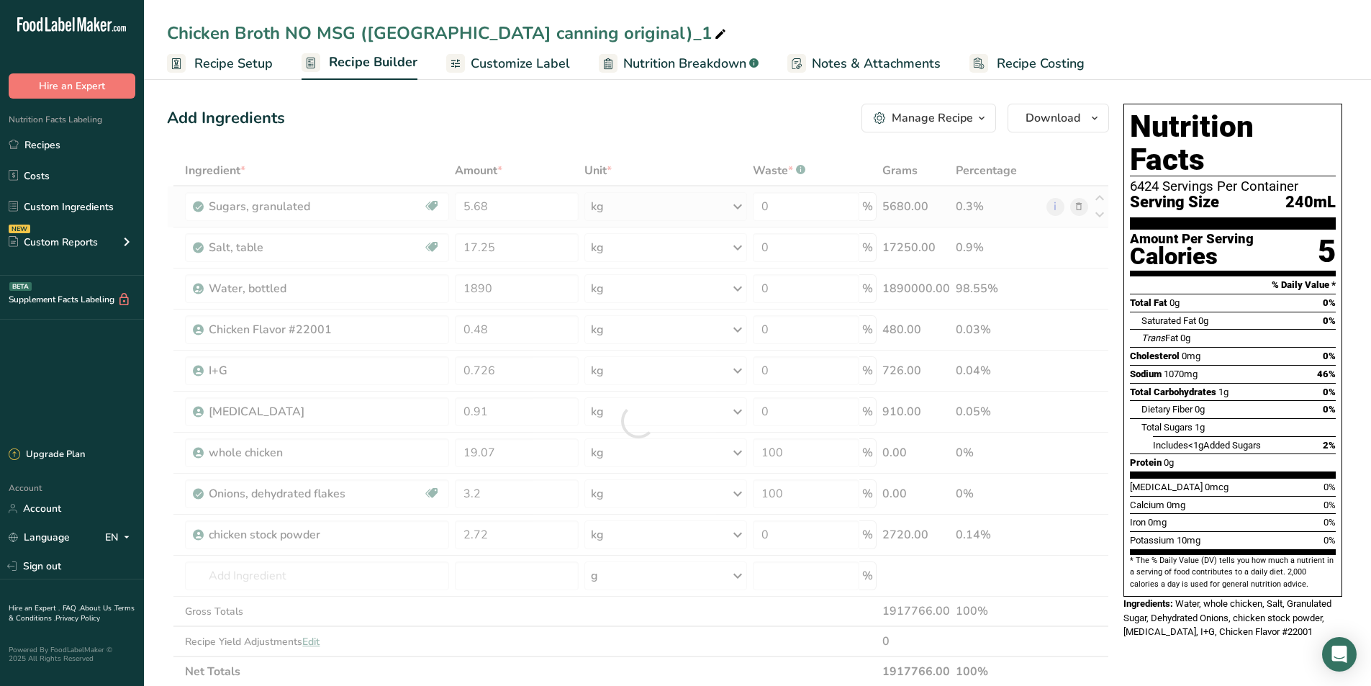
click at [732, 200] on div "Ingredient * Amount * Unit * Waste * .a-a{fill:#347362;}.b-a{fill:#fff;} Grams …" at bounding box center [638, 420] width 942 height 531
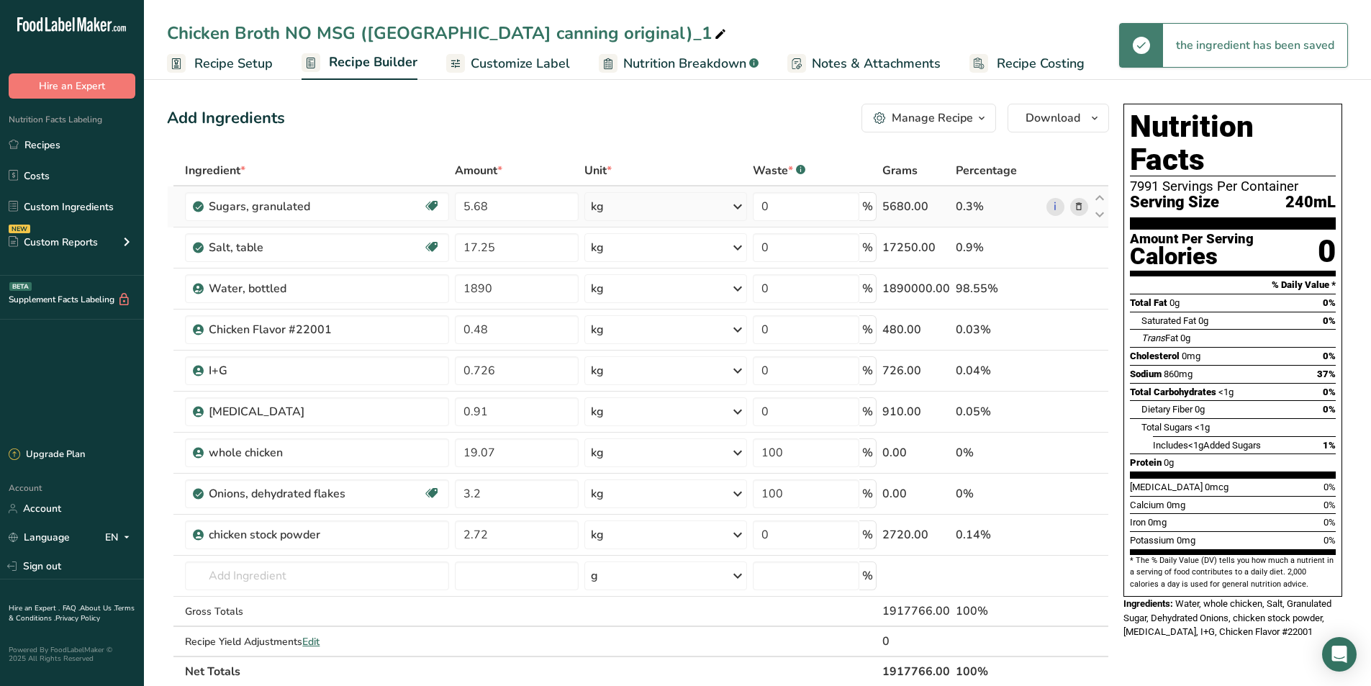
click at [742, 202] on icon at bounding box center [737, 207] width 17 height 26
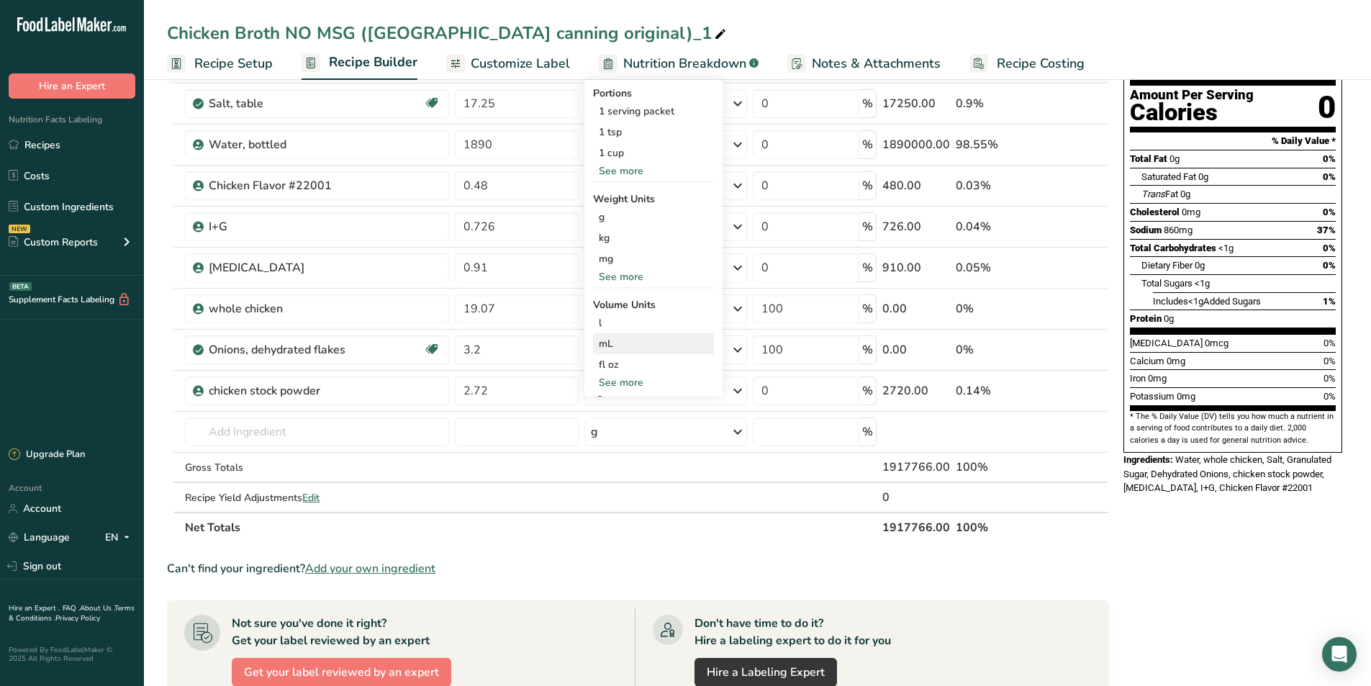
scroll to position [72, 0]
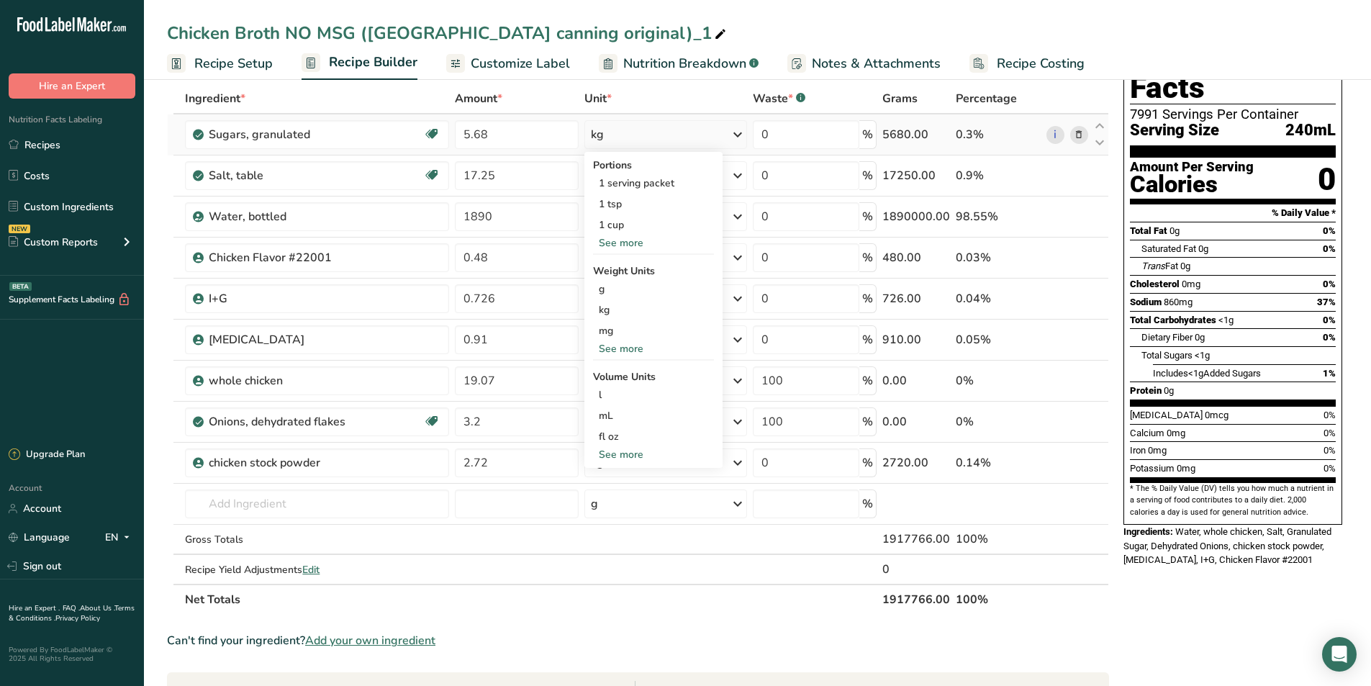
click at [622, 454] on div "See more" at bounding box center [653, 454] width 121 height 15
click at [632, 559] on div "See less" at bounding box center [653, 558] width 121 height 15
click at [633, 344] on div "See more" at bounding box center [653, 348] width 121 height 15
click at [608, 374] on div "lb" at bounding box center [653, 372] width 121 height 21
drag, startPoint x: 510, startPoint y: 132, endPoint x: 461, endPoint y: 133, distance: 49.0
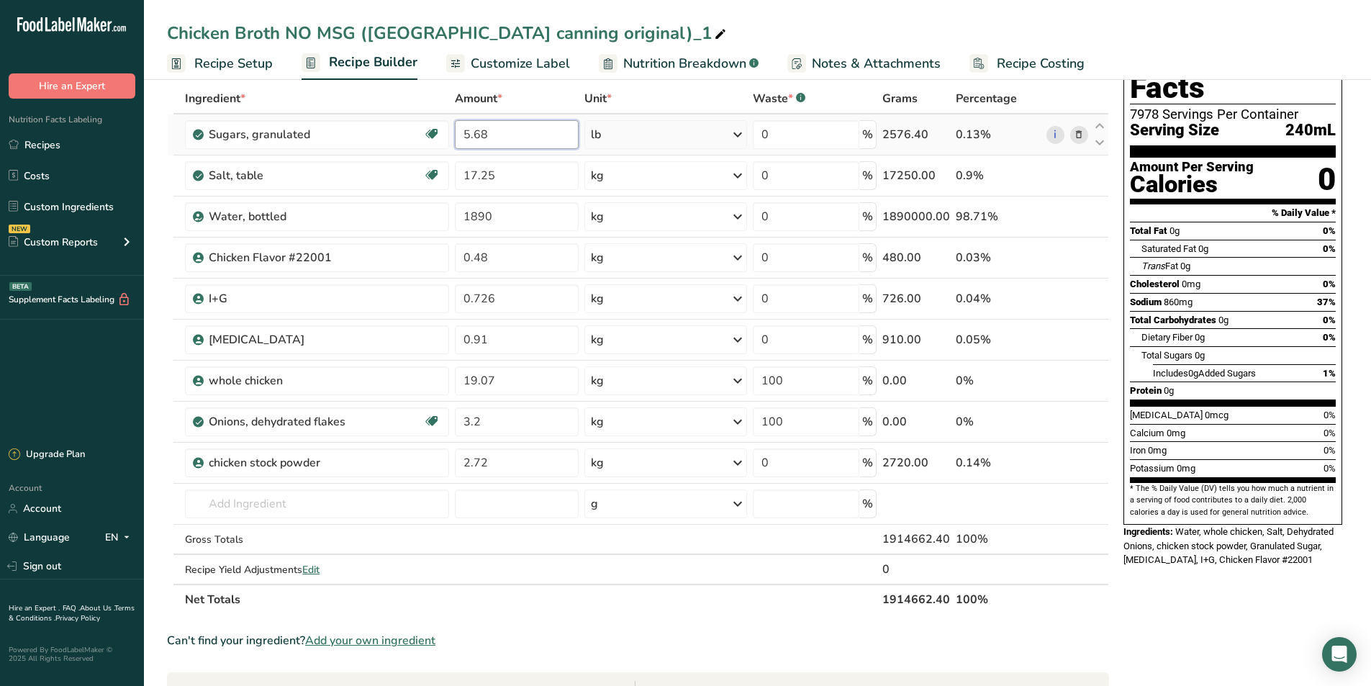
click at [461, 133] on input "5.68" at bounding box center [516, 134] width 123 height 29
type input "19.87"
click at [697, 177] on div "Ingredient * Amount * Unit * Waste * .a-a{fill:#347362;}.b-a{fill:#fff;} Grams …" at bounding box center [638, 349] width 942 height 531
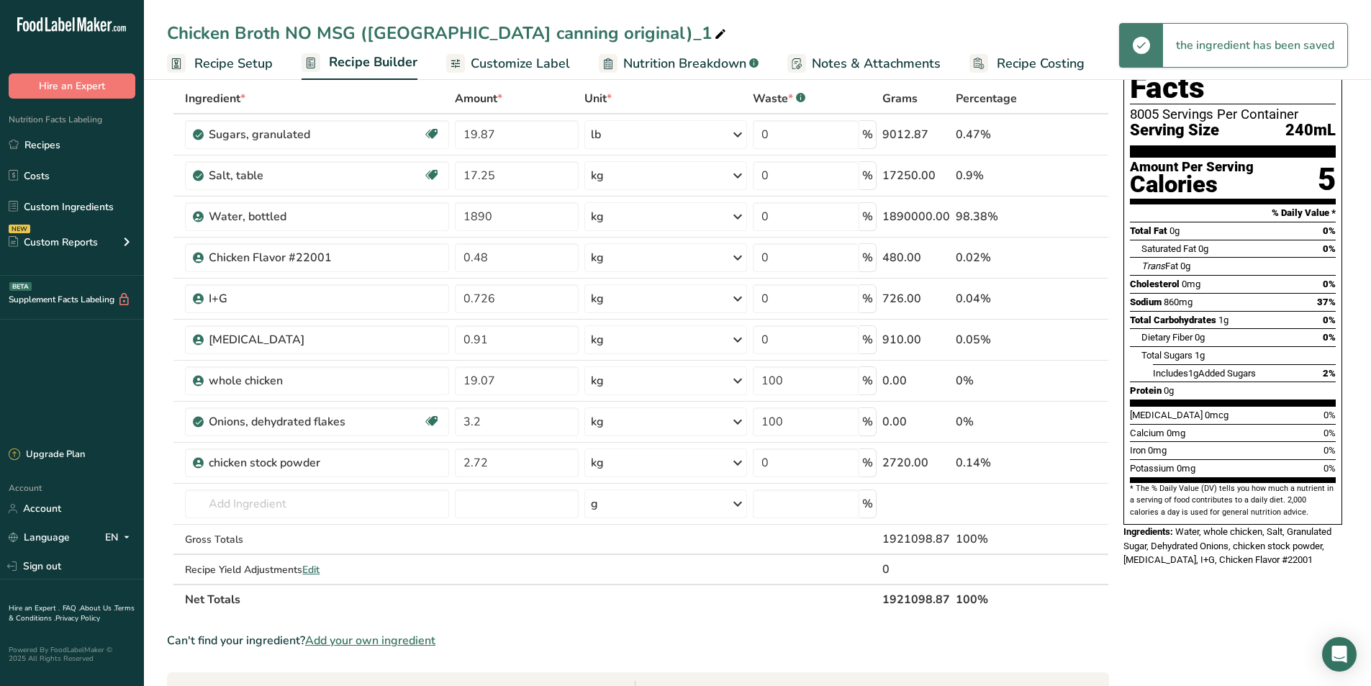
click at [697, 178] on div "kg" at bounding box center [666, 175] width 163 height 29
click at [613, 388] on div "See more" at bounding box center [653, 389] width 121 height 15
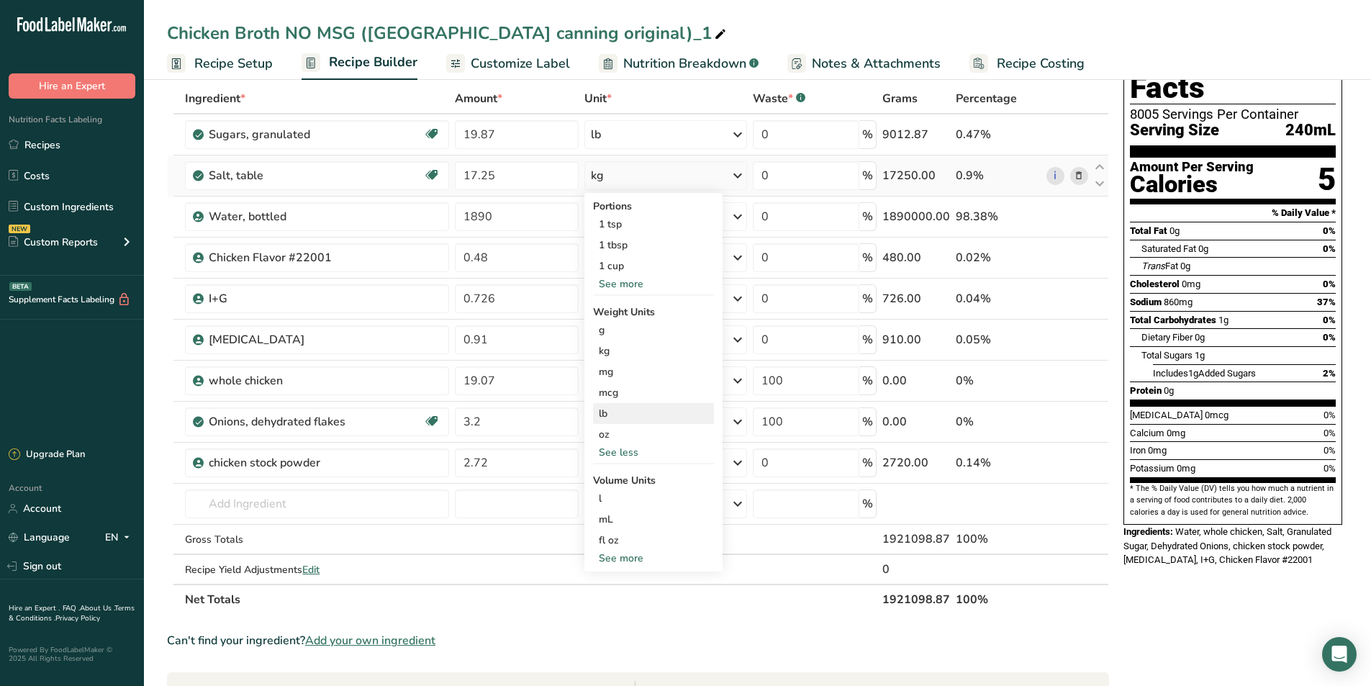
click at [610, 414] on div "lb" at bounding box center [653, 413] width 121 height 21
drag, startPoint x: 522, startPoint y: 173, endPoint x: 450, endPoint y: 185, distance: 73.0
click at [450, 185] on tr "Salt, table Dairy free Gluten free Vegan Vegetarian Soy free 17.25 lb Portions …" at bounding box center [638, 175] width 941 height 41
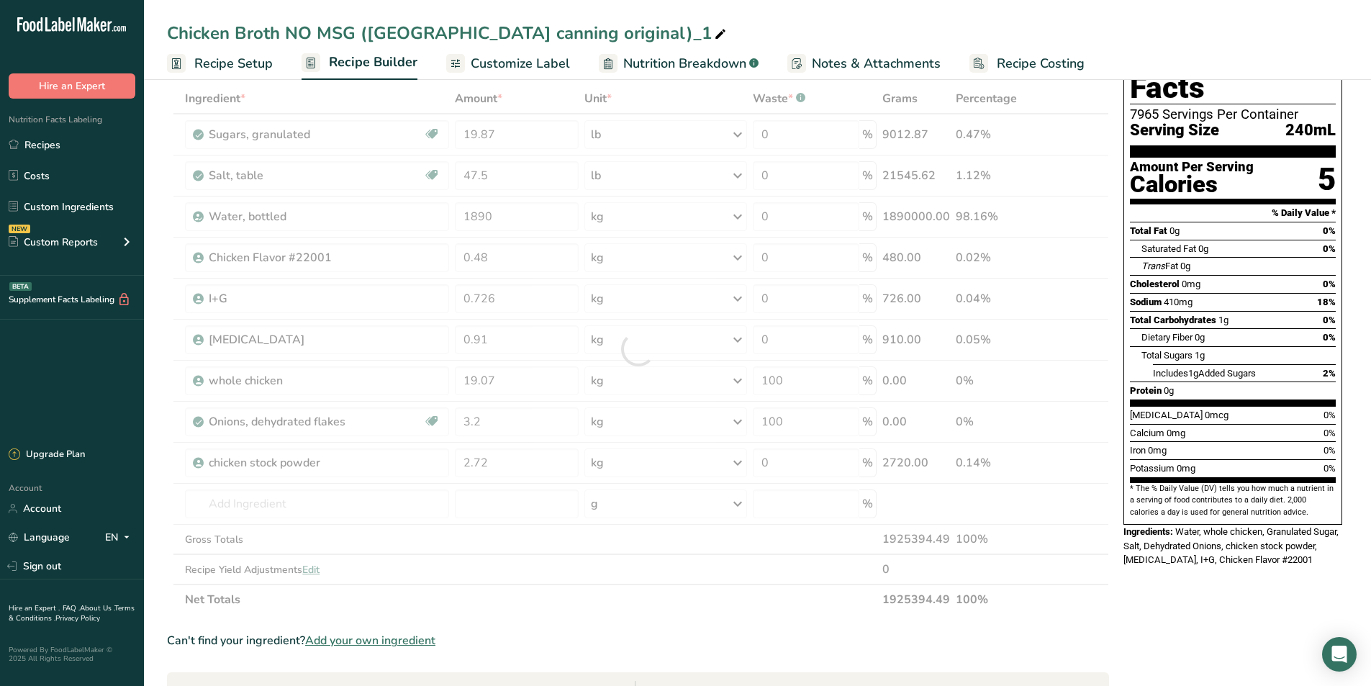
click at [628, 618] on section "Ingredient * Amount * Unit * Waste * .a-a{fill:#347362;}.b-a{fill:#fff;} Grams …" at bounding box center [638, 573] width 942 height 979
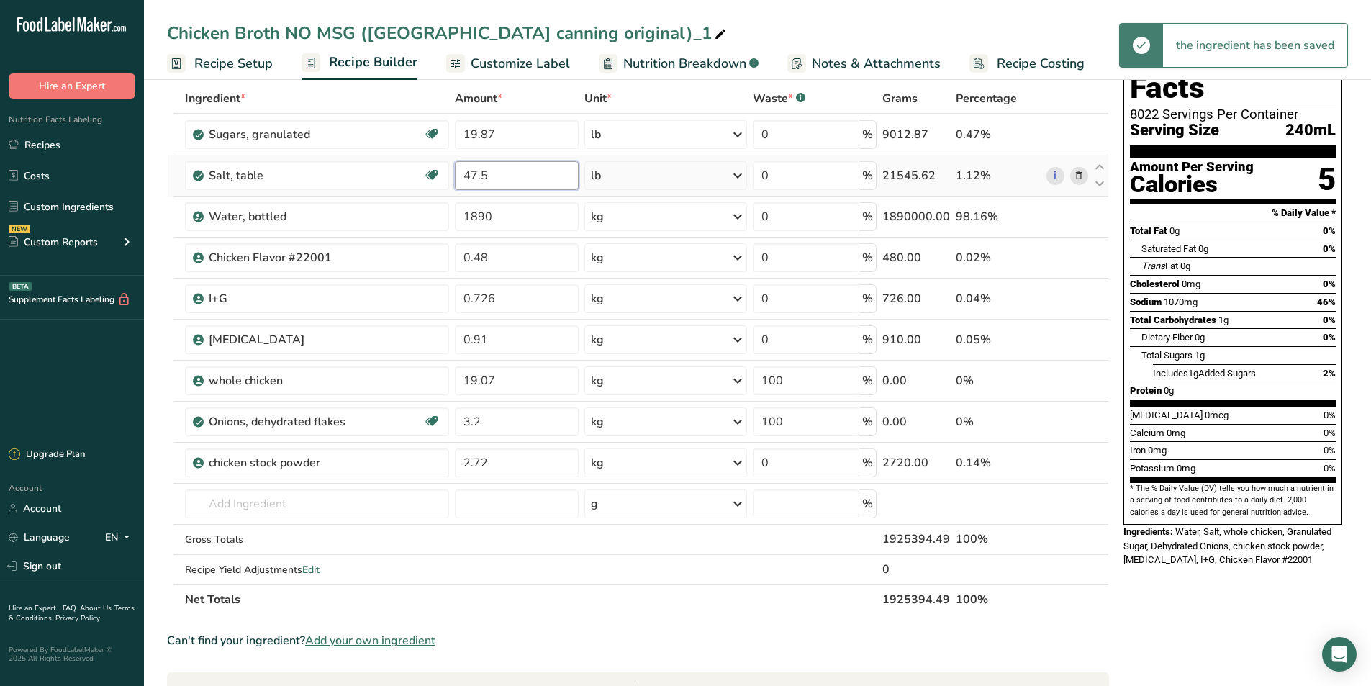
click at [491, 174] on input "47.5" at bounding box center [516, 175] width 123 height 29
type input "47.46"
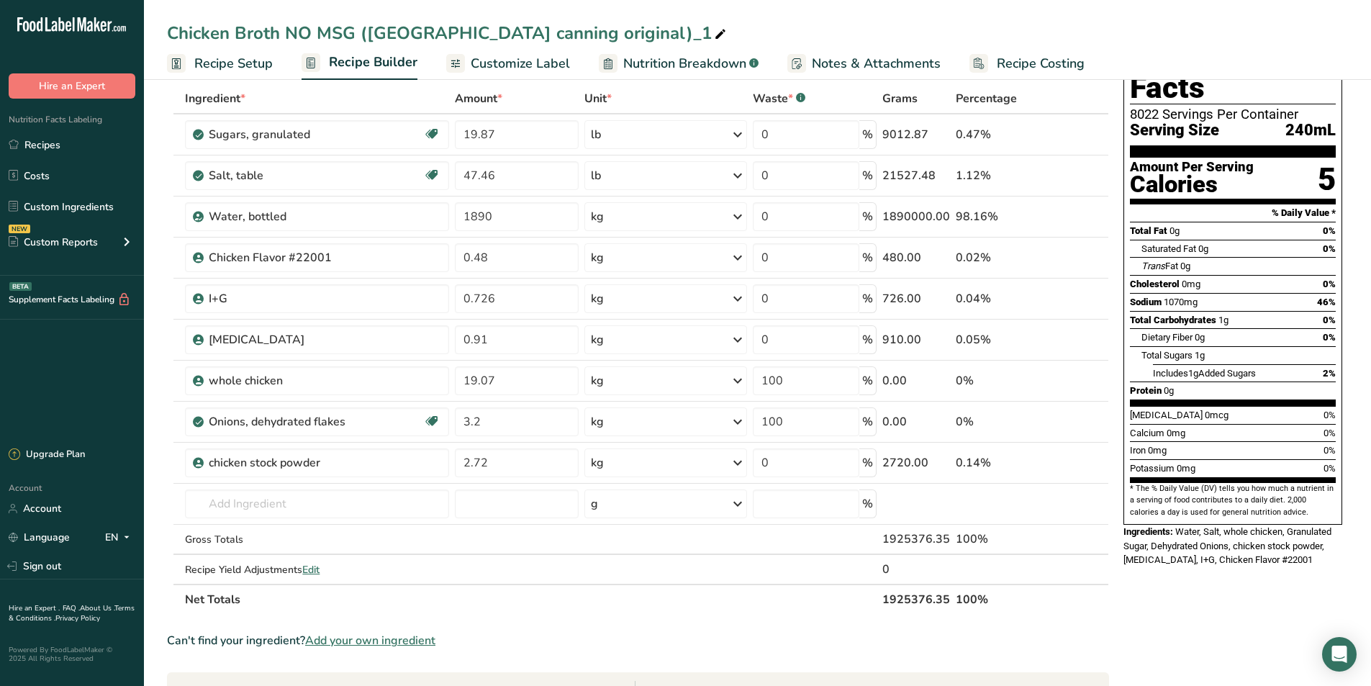
click at [628, 622] on section "Ingredient * Amount * Unit * Waste * .a-a{fill:#347362;}.b-a{fill:#fff;} Grams …" at bounding box center [638, 573] width 942 height 979
drag, startPoint x: 497, startPoint y: 258, endPoint x: 452, endPoint y: 264, distance: 45.1
click at [452, 264] on tr "Chicken Flavor #22001 0.48 kg Weight Units g kg mg See more Volume Units l Volu…" at bounding box center [638, 258] width 941 height 41
type input "0.5"
click at [629, 621] on section "Ingredient * Amount * Unit * Waste * .a-a{fill:#347362;}.b-a{fill:#fff;} Grams …" at bounding box center [638, 573] width 942 height 979
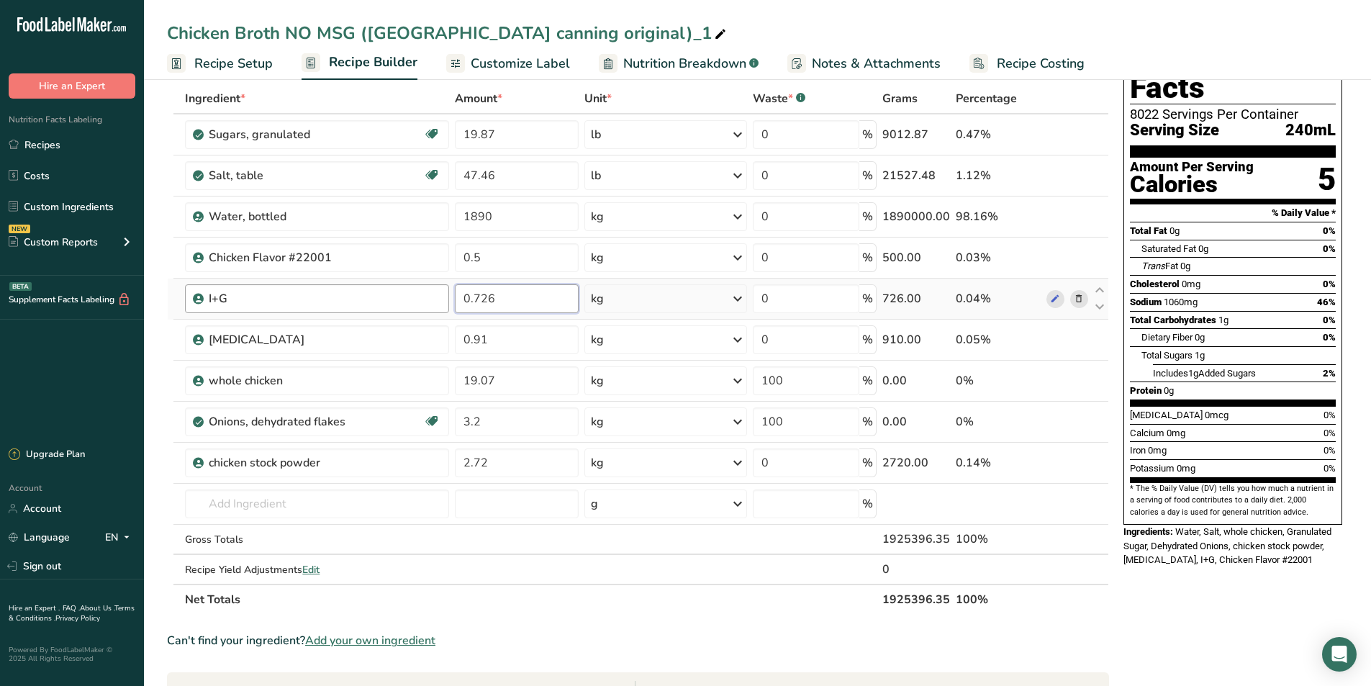
drag, startPoint x: 512, startPoint y: 302, endPoint x: 420, endPoint y: 300, distance: 91.4
click at [420, 300] on tr "I+G 0.726 kg Weight Units g kg mg See more Volume Units l Volume units require …" at bounding box center [638, 299] width 941 height 41
type input "3"
click at [693, 295] on div "Ingredient * Amount * Unit * Waste * .a-a{fill:#347362;}.b-a{fill:#fff;} Grams …" at bounding box center [638, 349] width 942 height 531
click at [731, 295] on icon at bounding box center [737, 299] width 17 height 26
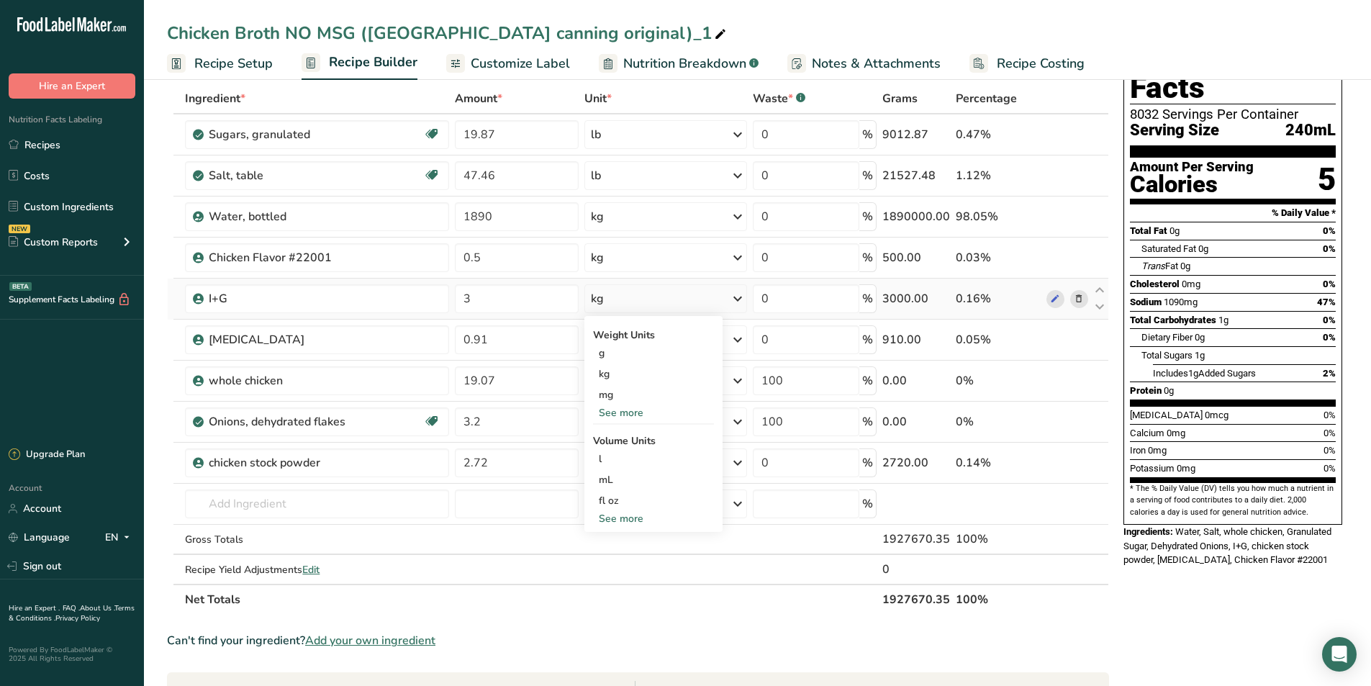
click at [611, 515] on div "See more" at bounding box center [653, 518] width 121 height 15
click at [628, 430] on div "Weight Units g kg mg See more Volume Units l Volume units require a density con…" at bounding box center [654, 476] width 138 height 320
click at [630, 423] on div "Weight Units g kg mg See more Volume Units l Volume units require a density con…" at bounding box center [654, 476] width 138 height 320
click at [631, 410] on div "See more" at bounding box center [653, 412] width 121 height 15
click at [611, 438] on div "lb" at bounding box center [653, 436] width 121 height 21
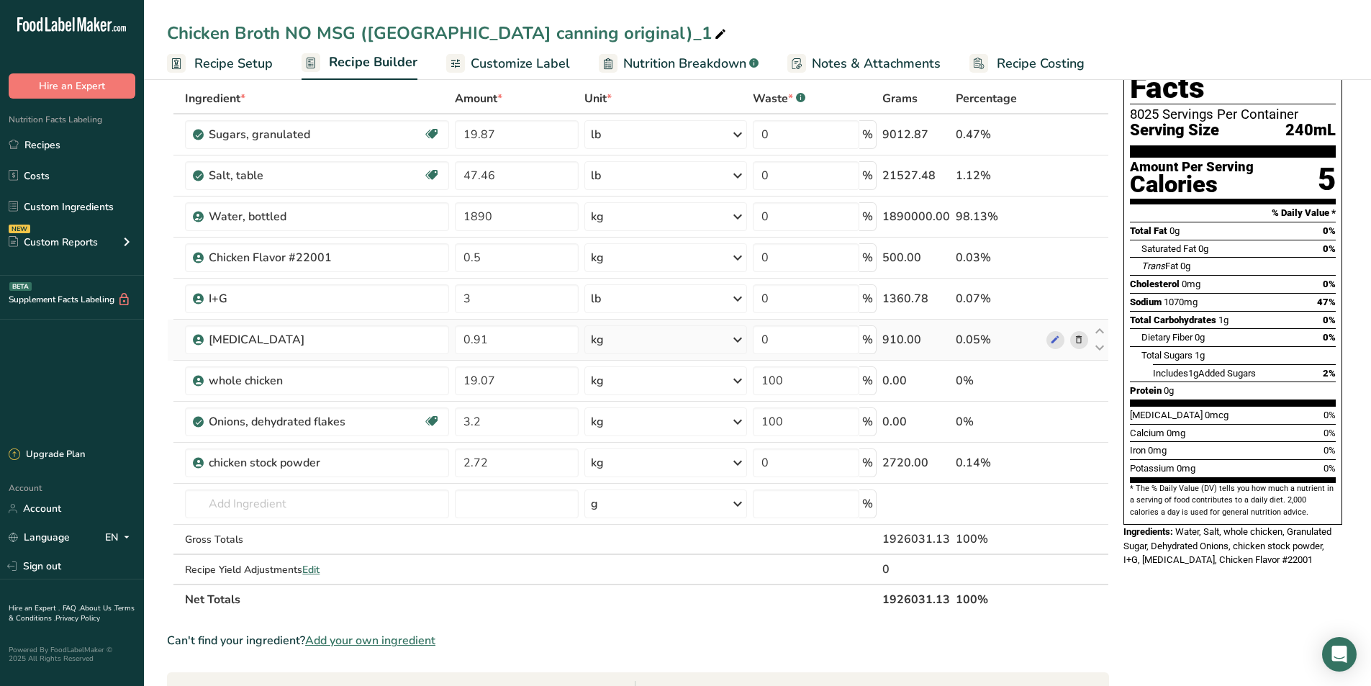
click at [740, 341] on icon at bounding box center [737, 340] width 17 height 26
click at [613, 455] on div "See more" at bounding box center [653, 453] width 121 height 15
click at [609, 474] on div "lb" at bounding box center [653, 477] width 121 height 21
drag, startPoint x: 504, startPoint y: 343, endPoint x: 455, endPoint y: 343, distance: 49.0
click at [455, 343] on td "0.91" at bounding box center [516, 340] width 129 height 41
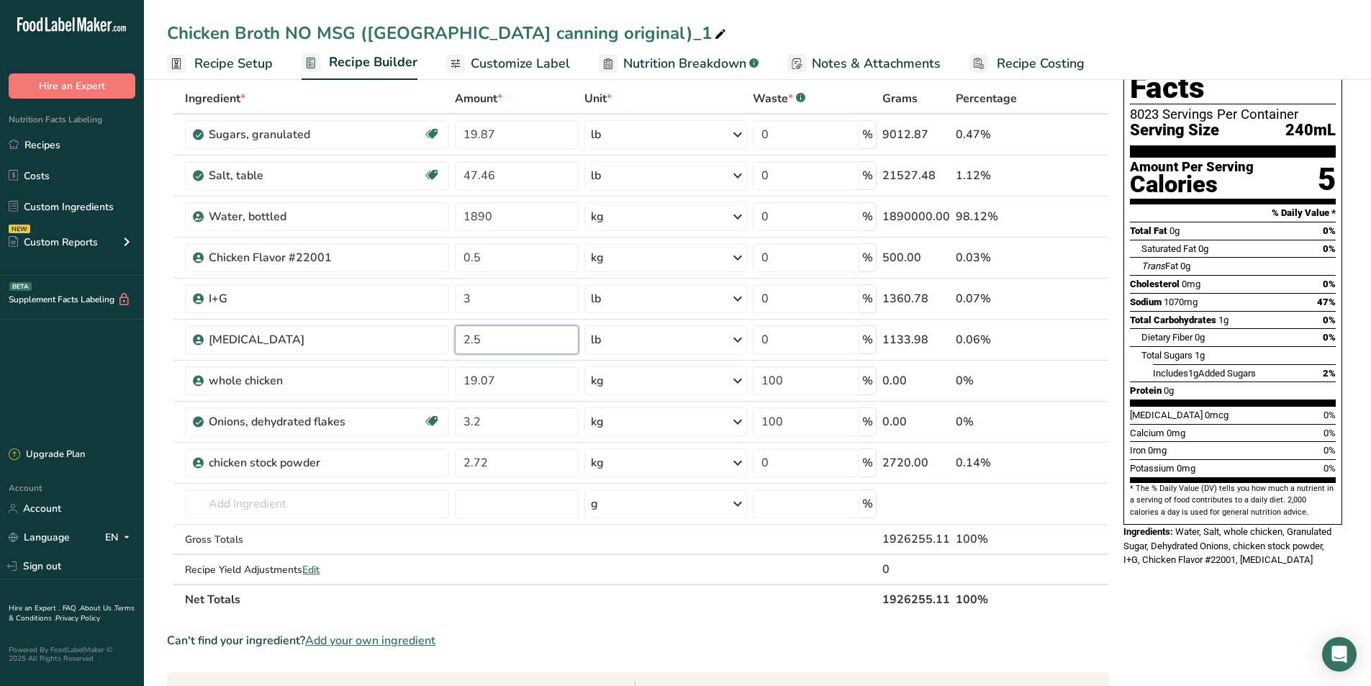
type input "2.5"
click at [653, 626] on section "Ingredient * Amount * Unit * Waste * .a-a{fill:#347362;}.b-a{fill:#fff;} Grams …" at bounding box center [638, 573] width 942 height 979
click at [740, 378] on icon at bounding box center [737, 381] width 17 height 26
click at [617, 493] on div "See more" at bounding box center [653, 494] width 121 height 15
click at [612, 511] on div "lb" at bounding box center [653, 518] width 121 height 21
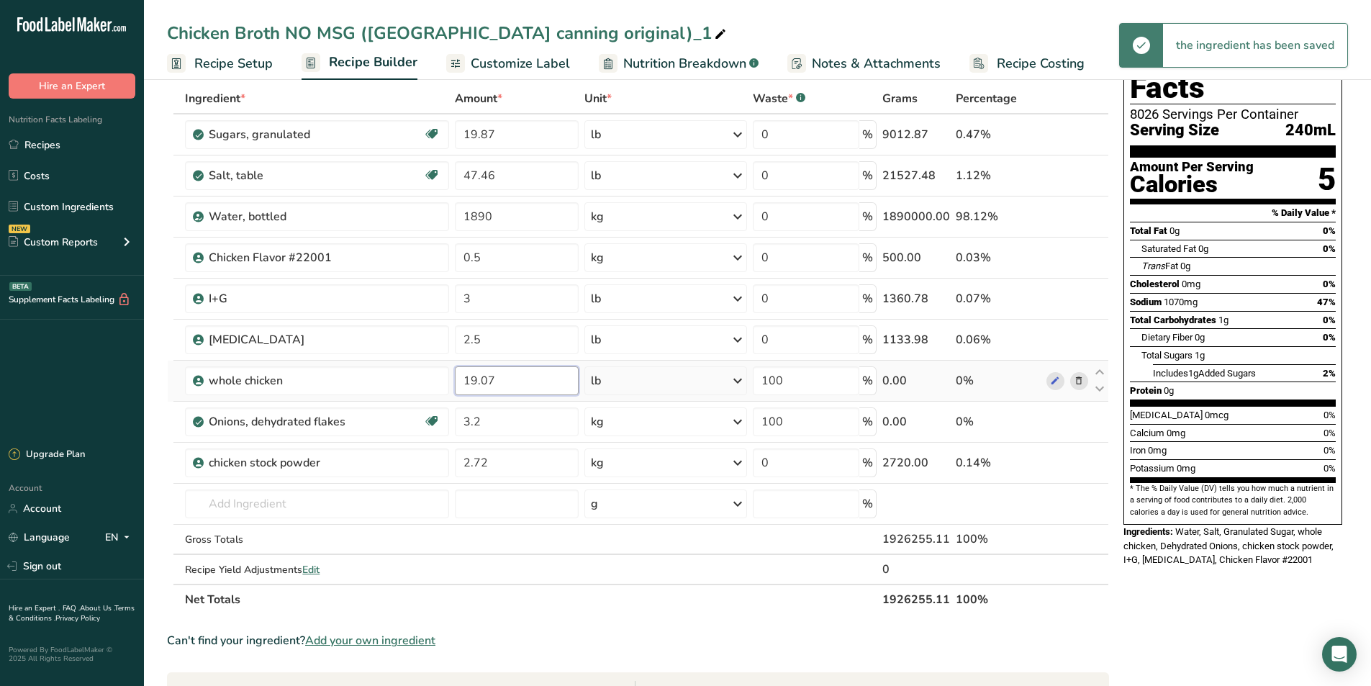
drag, startPoint x: 510, startPoint y: 382, endPoint x: 451, endPoint y: 386, distance: 58.5
click at [451, 386] on tr "whole chicken 19.07 lb Weight Units g kg mg mcg lb oz See less Volume Units l V…" at bounding box center [638, 381] width 941 height 41
type input "31.25"
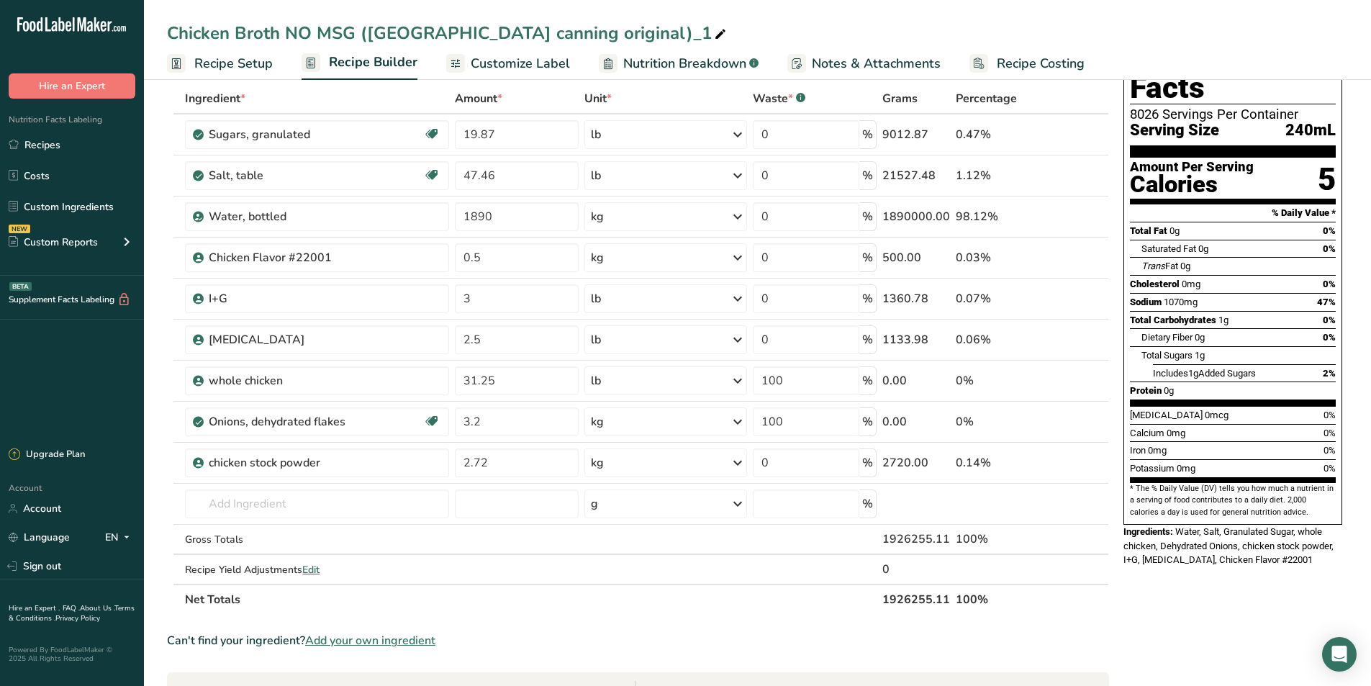
click at [618, 628] on section "Ingredient * Amount * Unit * Waste * .a-a{fill:#347362;}.b-a{fill:#fff;} Grams …" at bounding box center [638, 573] width 942 height 979
click at [646, 469] on div "kg" at bounding box center [666, 462] width 163 height 29
click at [622, 580] on div "See more" at bounding box center [653, 576] width 121 height 15
click at [612, 600] on div "lb" at bounding box center [653, 600] width 121 height 21
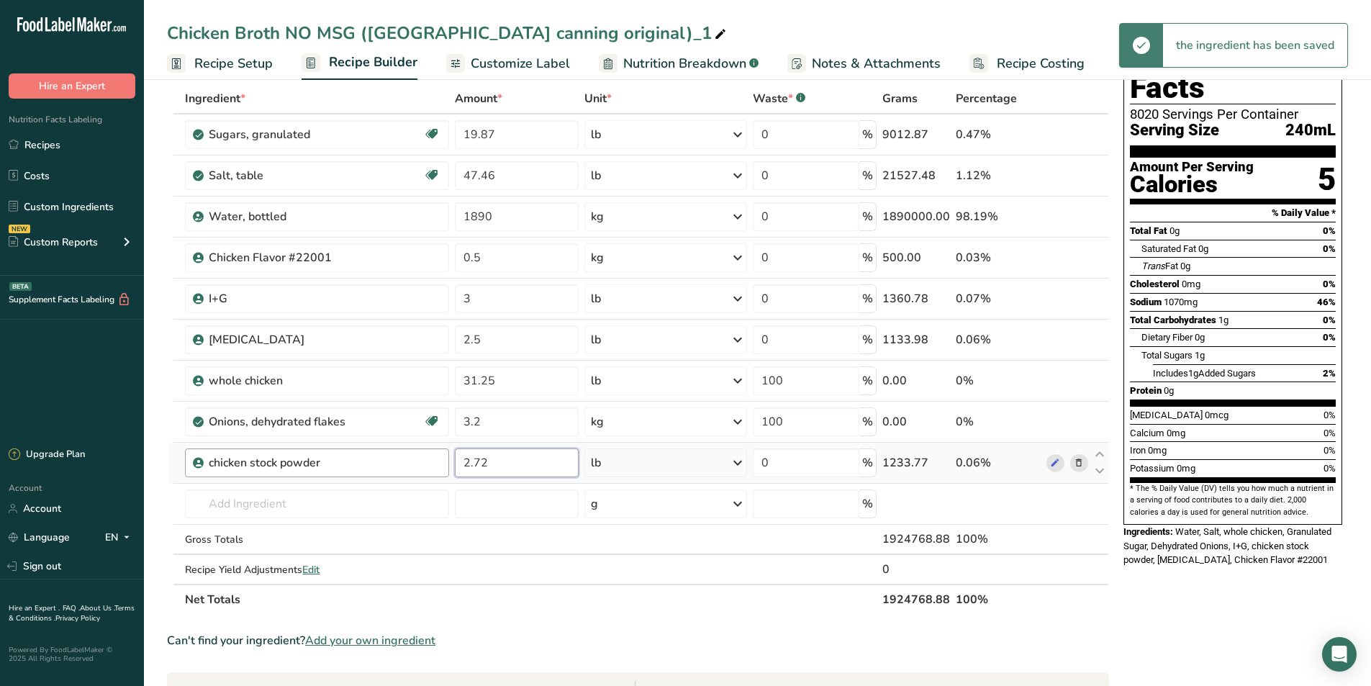
drag, startPoint x: 501, startPoint y: 461, endPoint x: 441, endPoint y: 466, distance: 60.7
click at [441, 466] on tr "chicken stock powder 2.72 lb Weight Units g kg mg mcg lb oz See less Volume Uni…" at bounding box center [638, 463] width 941 height 41
type input "7.5"
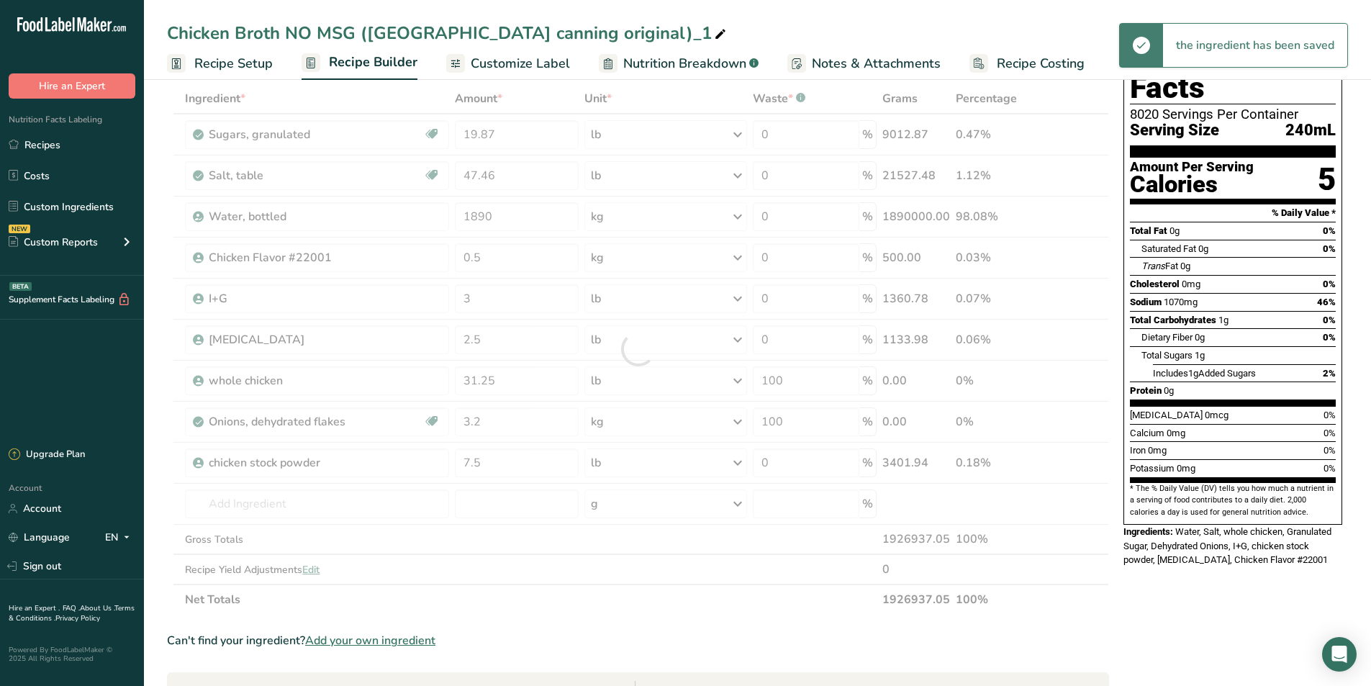
click at [737, 616] on section "Ingredient * Amount * Unit * Waste * .a-a{fill:#347362;}.b-a{fill:#fff;} Grams …" at bounding box center [638, 573] width 942 height 979
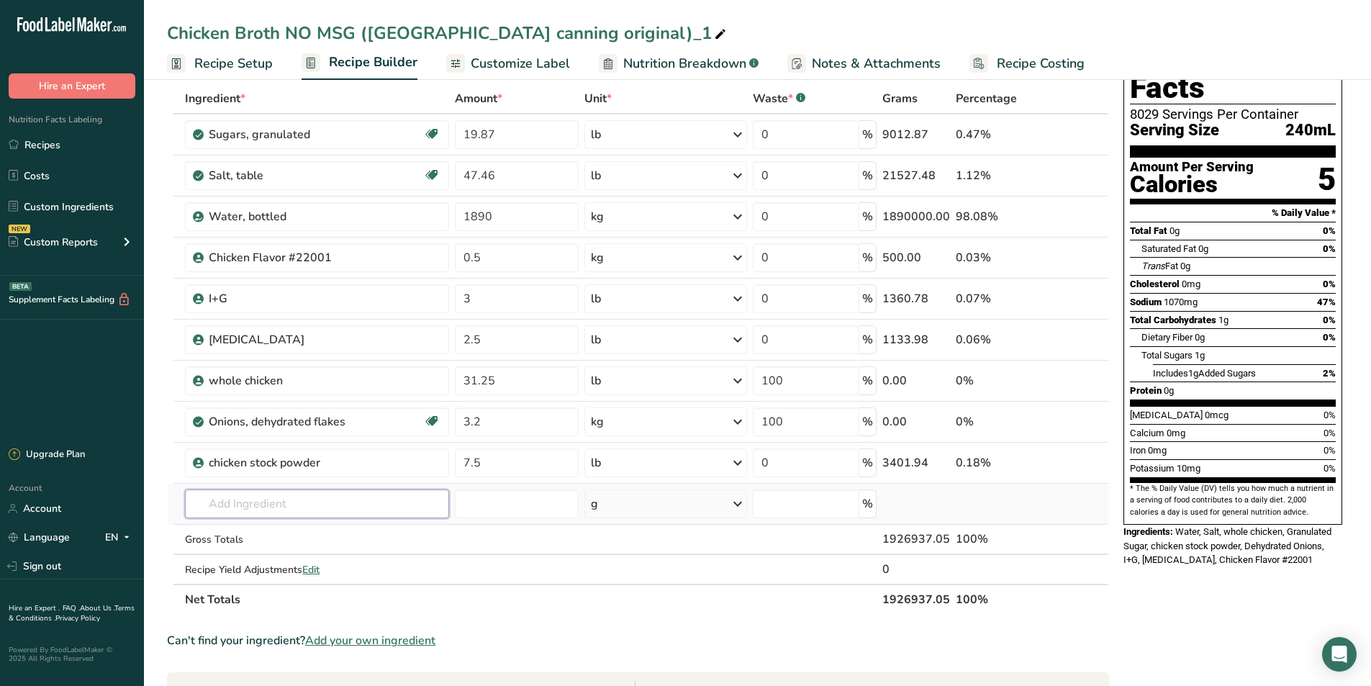
click at [257, 498] on input "text" at bounding box center [317, 504] width 264 height 29
type input "monosodium glutamate"
click at [271, 554] on div "Add your own ingredient" at bounding box center [317, 556] width 241 height 15
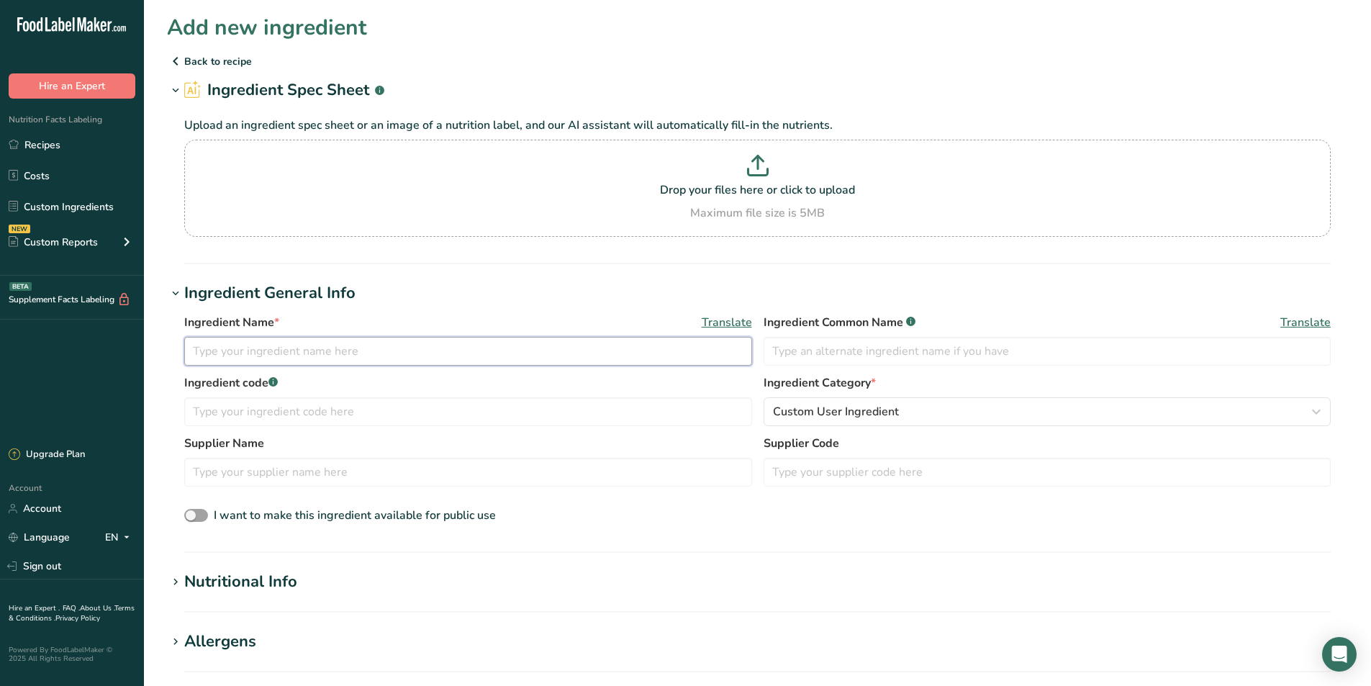
click at [279, 352] on input "text" at bounding box center [468, 351] width 568 height 29
type input "m"
click at [61, 199] on link "Custom Ingredients" at bounding box center [72, 206] width 144 height 27
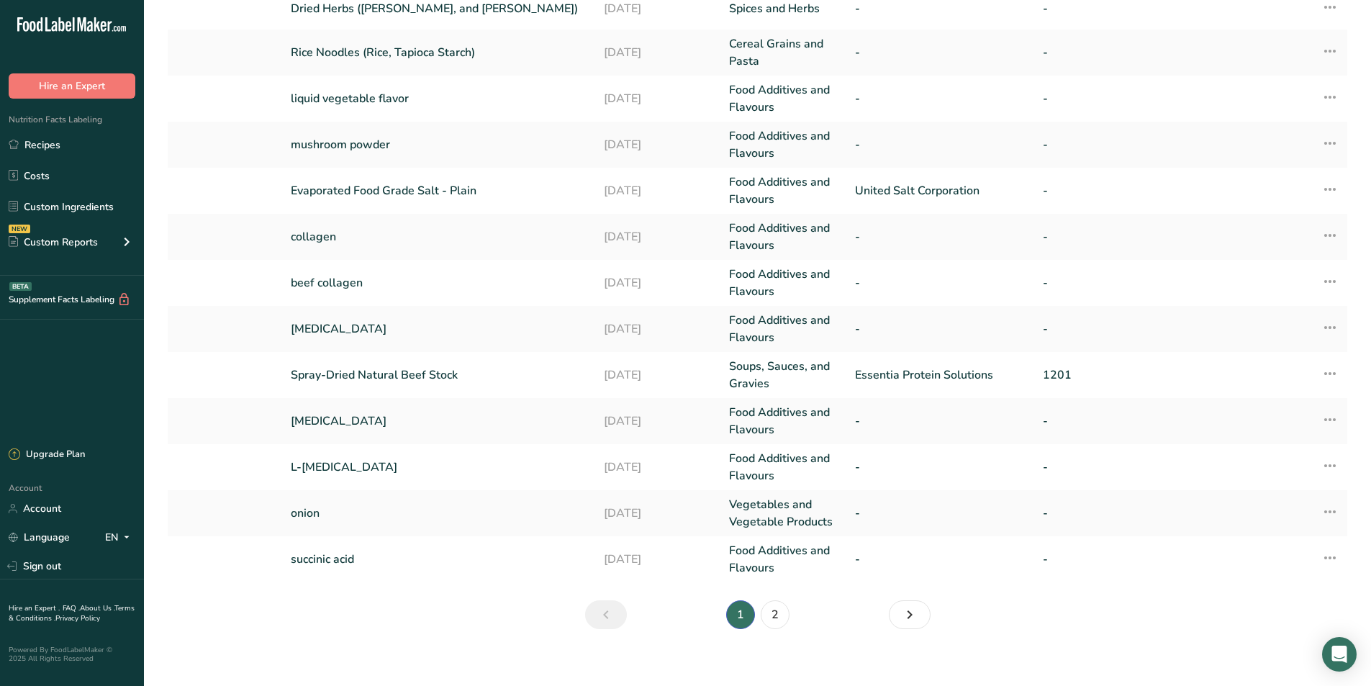
scroll to position [242, 0]
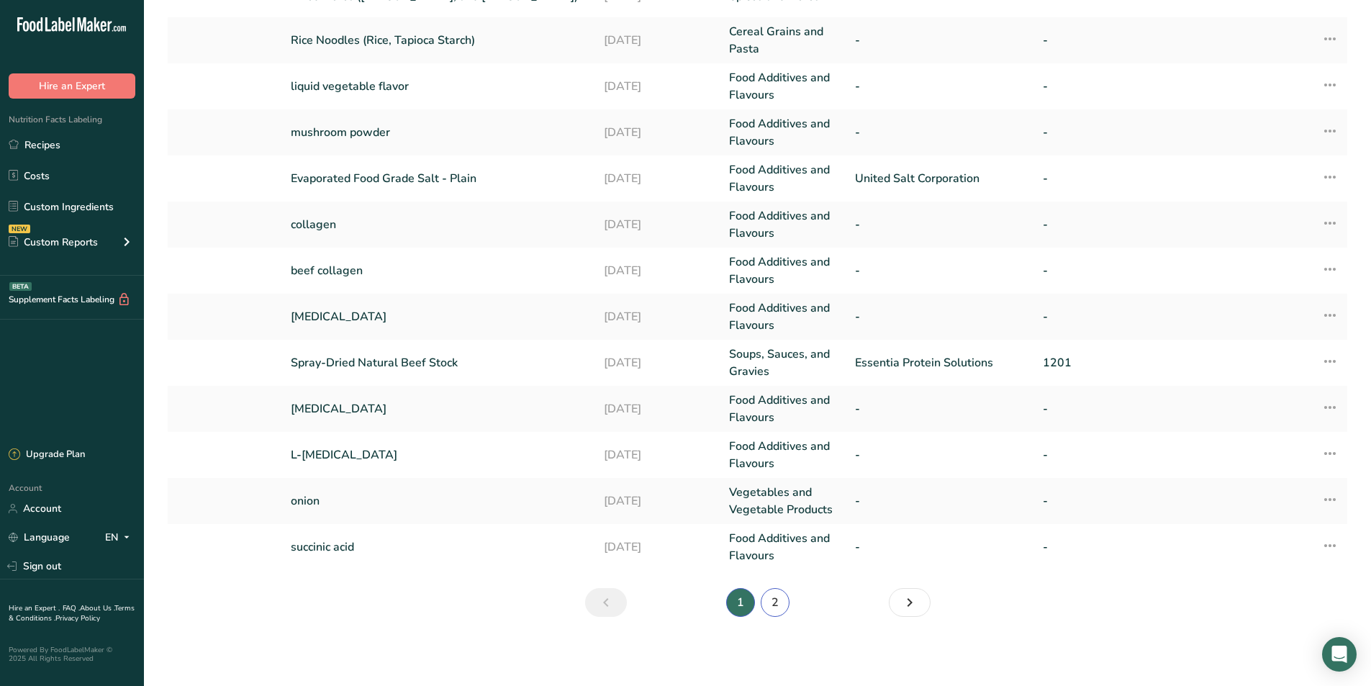
click at [778, 604] on link "2" at bounding box center [775, 602] width 29 height 29
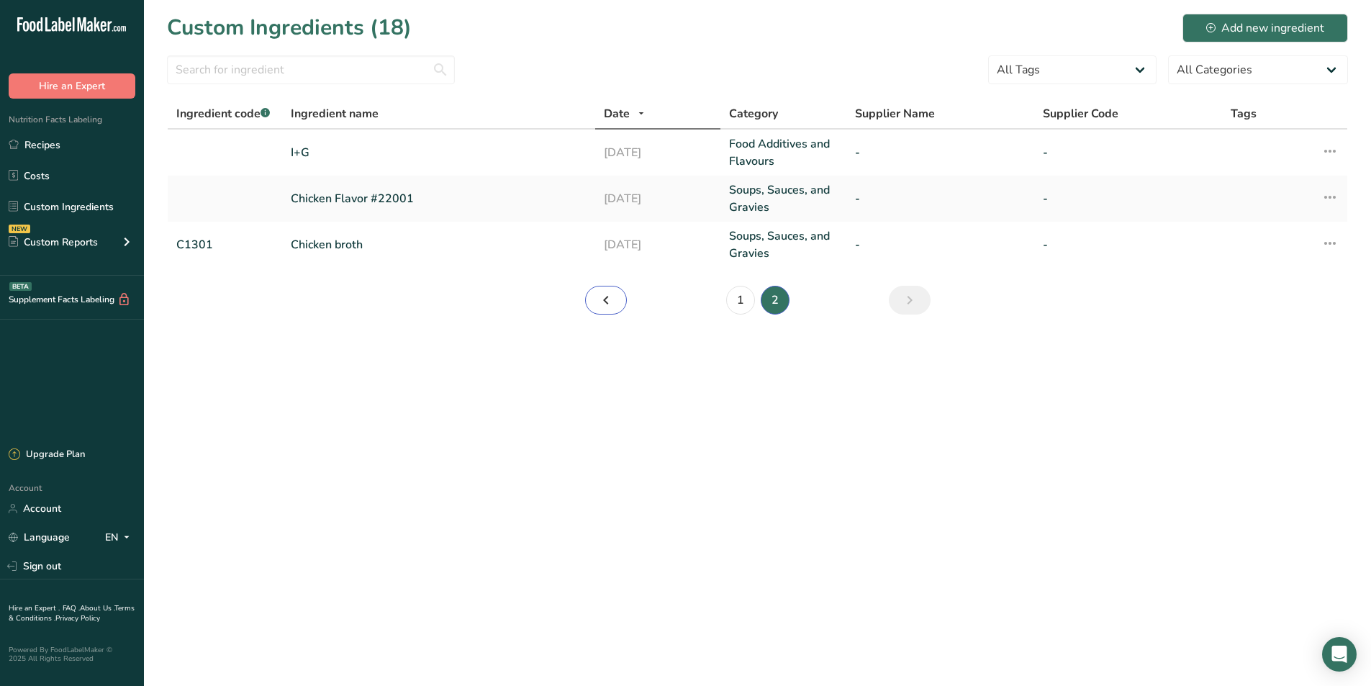
click at [605, 302] on icon "Page 1." at bounding box center [605, 300] width 17 height 26
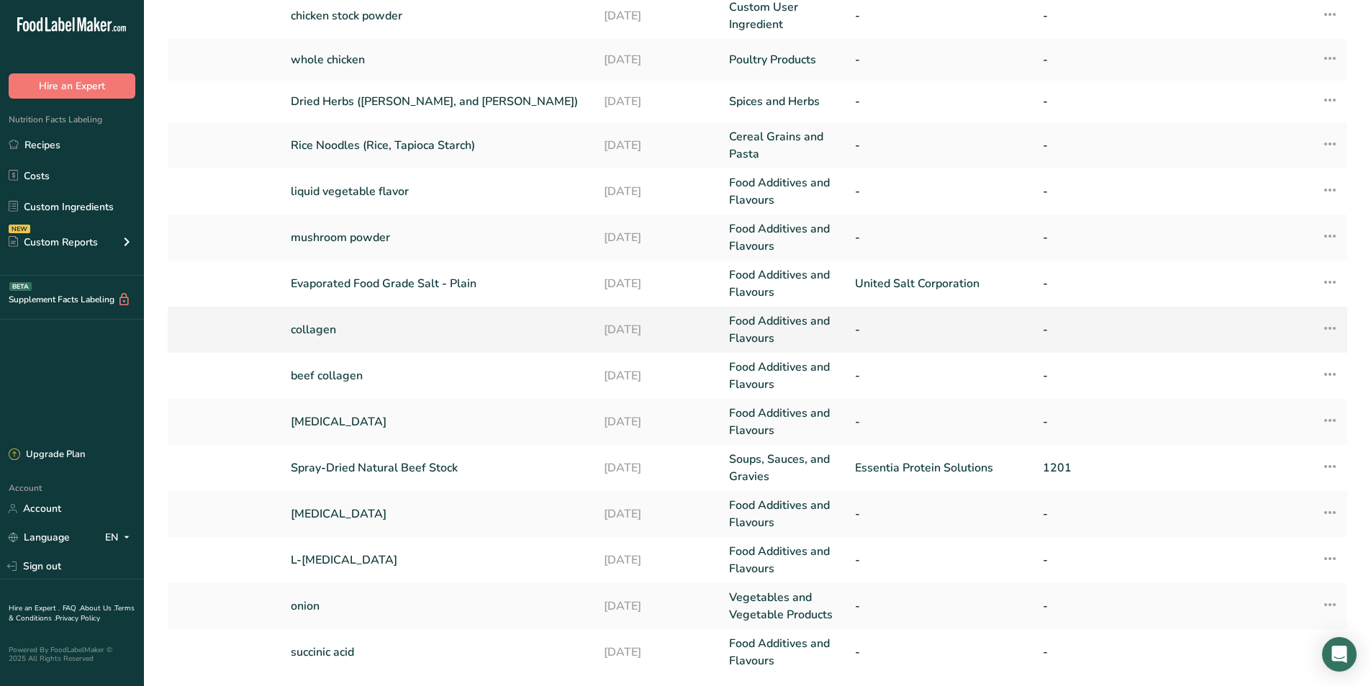
scroll to position [242, 0]
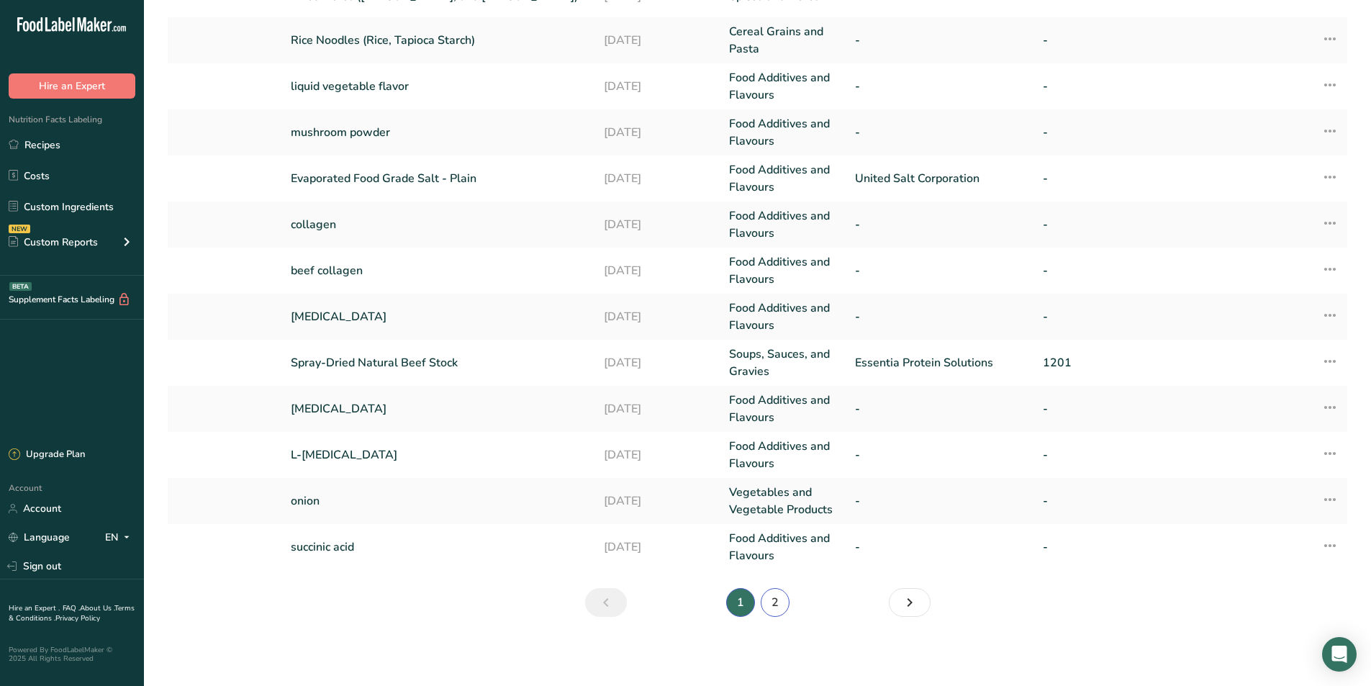
click at [785, 607] on link "2" at bounding box center [775, 602] width 29 height 29
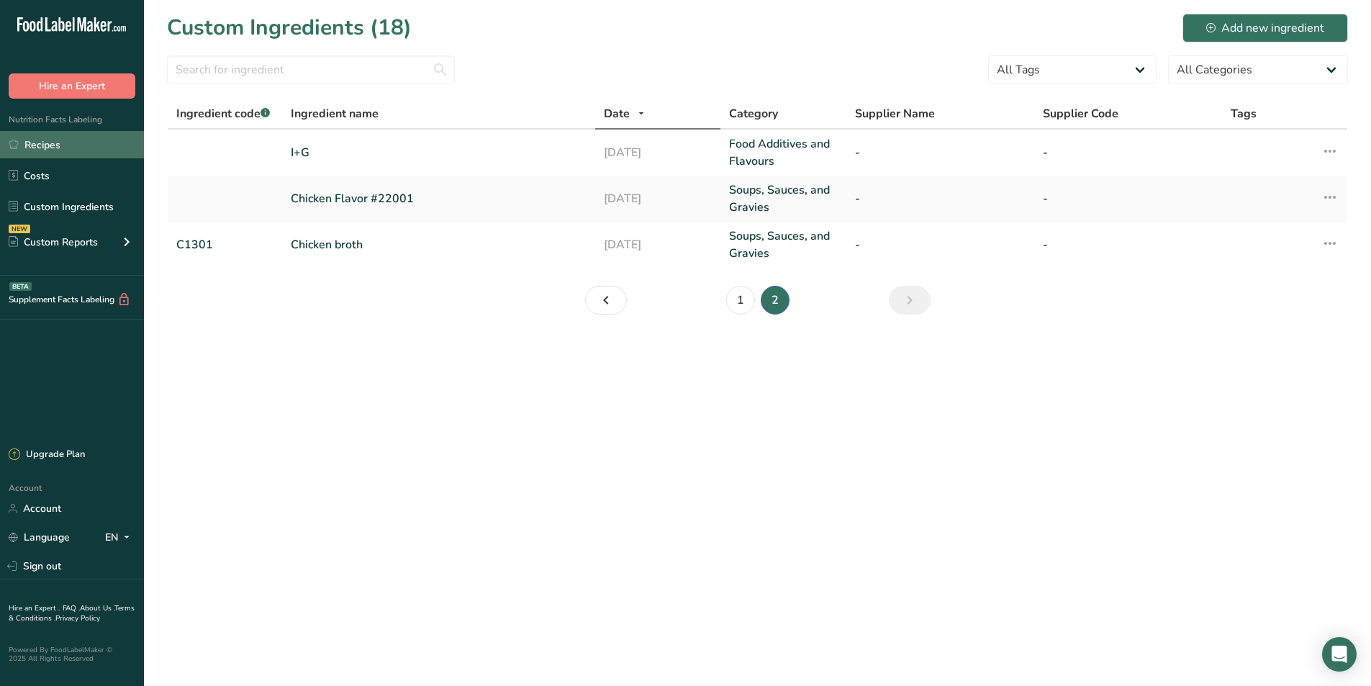
click at [64, 145] on link "Recipes" at bounding box center [72, 144] width 144 height 27
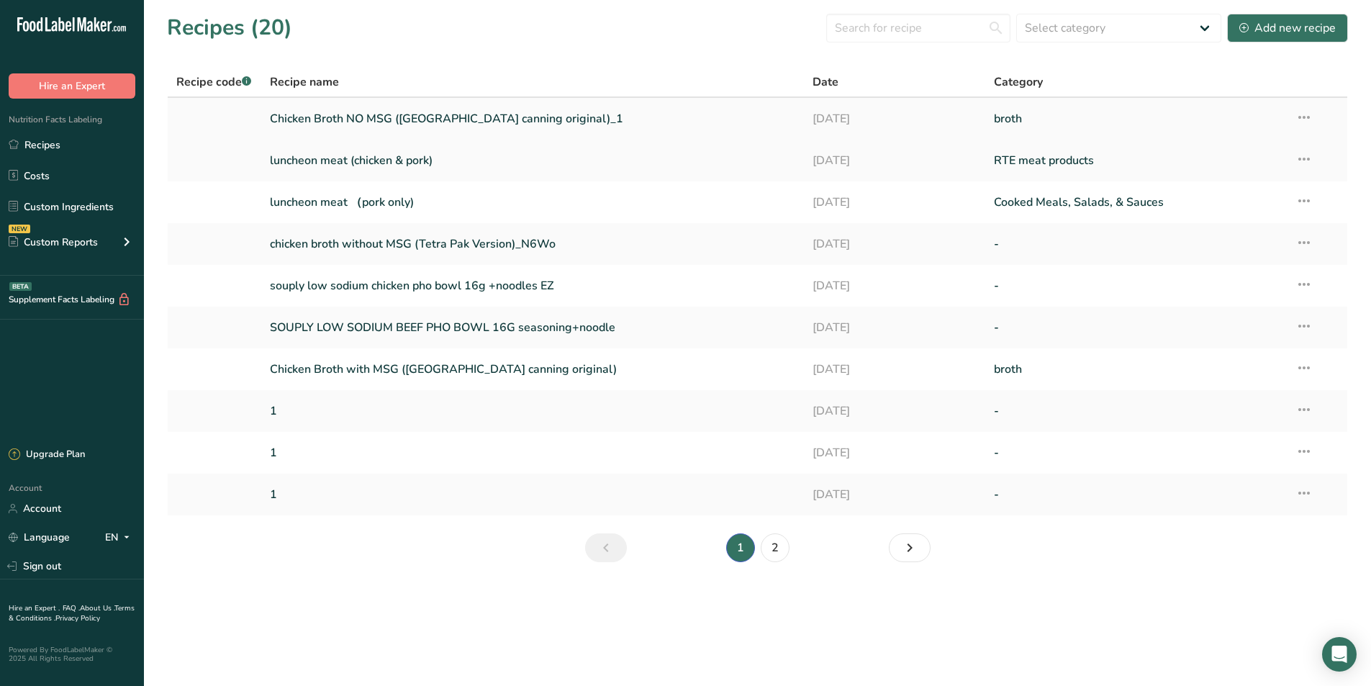
click at [568, 119] on link "Chicken Broth NO MSG ([GEOGRAPHIC_DATA] canning original)_1" at bounding box center [533, 119] width 526 height 30
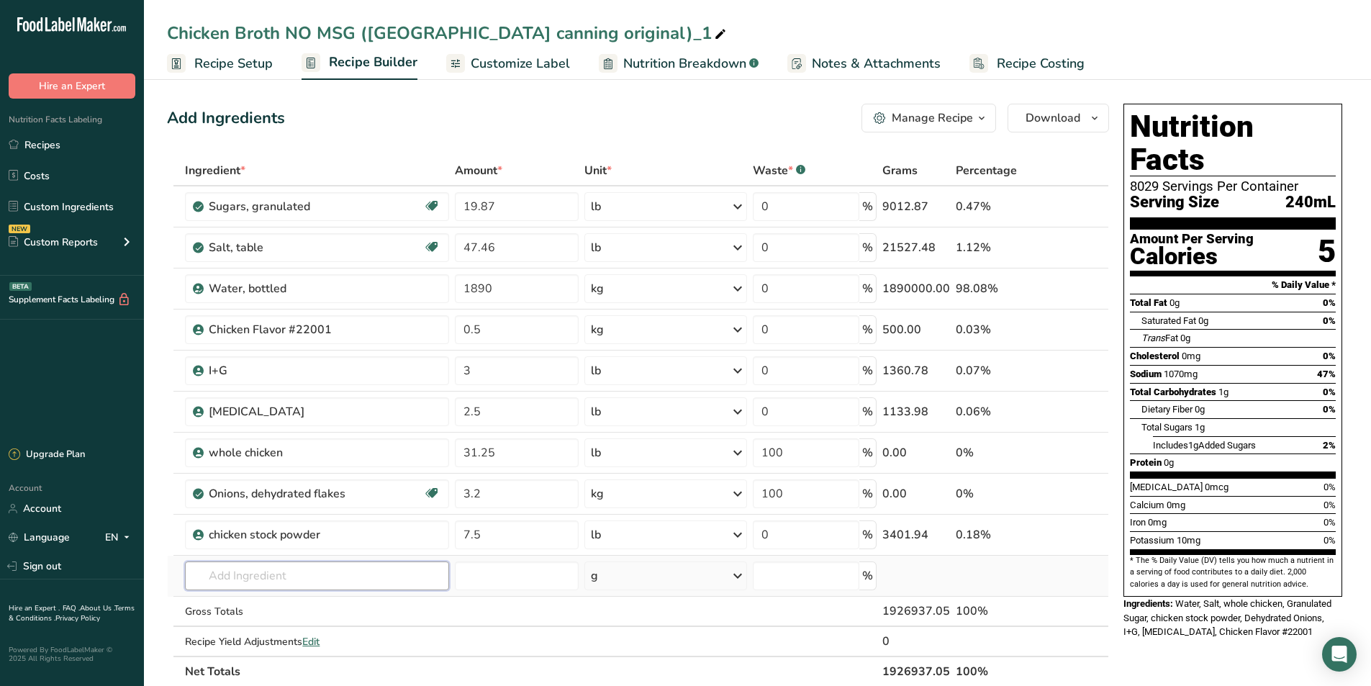
click at [280, 584] on input "text" at bounding box center [317, 575] width 264 height 29
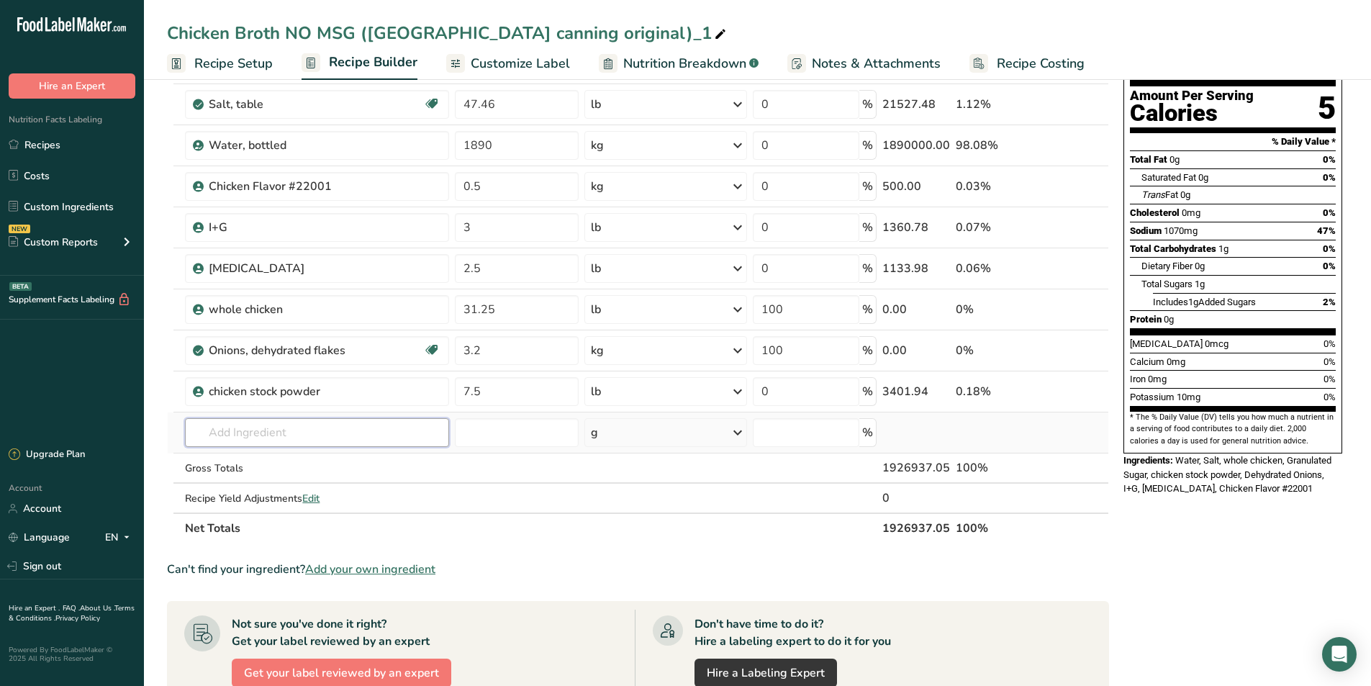
scroll to position [144, 0]
click at [402, 566] on span "Add your own ingredient" at bounding box center [370, 568] width 130 height 17
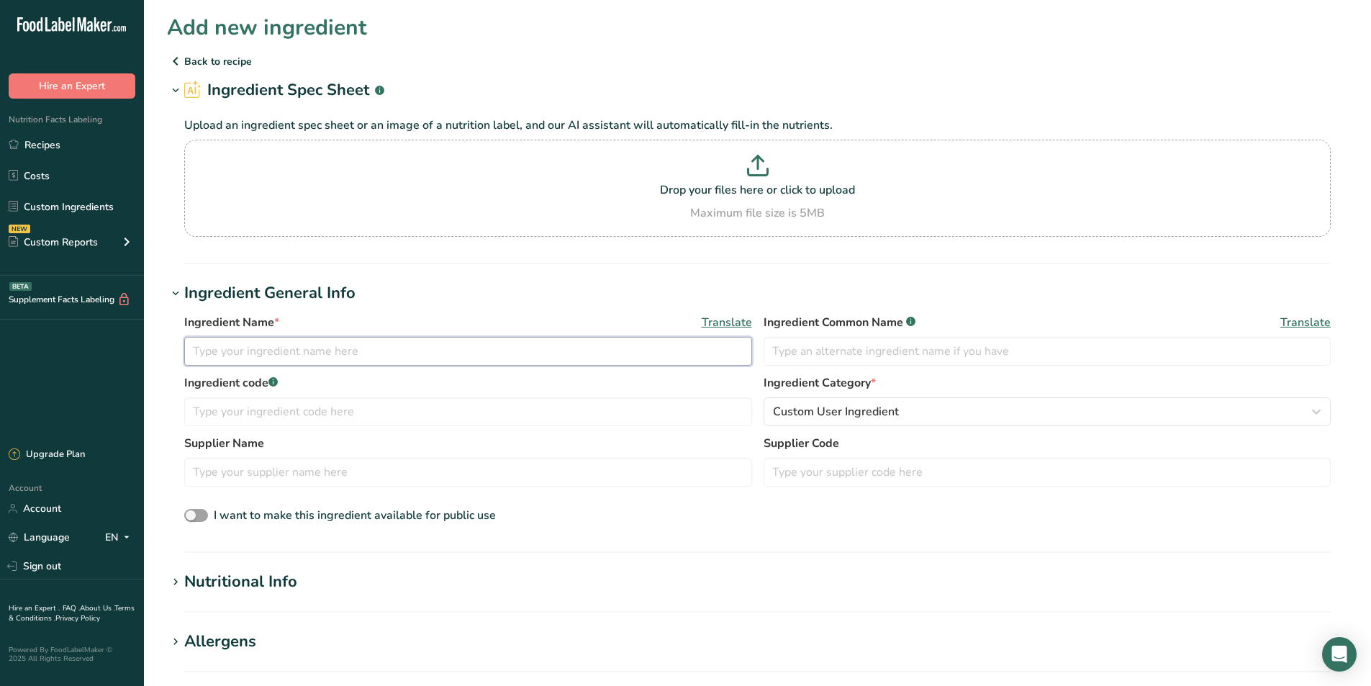
click at [224, 350] on input "text" at bounding box center [468, 351] width 568 height 29
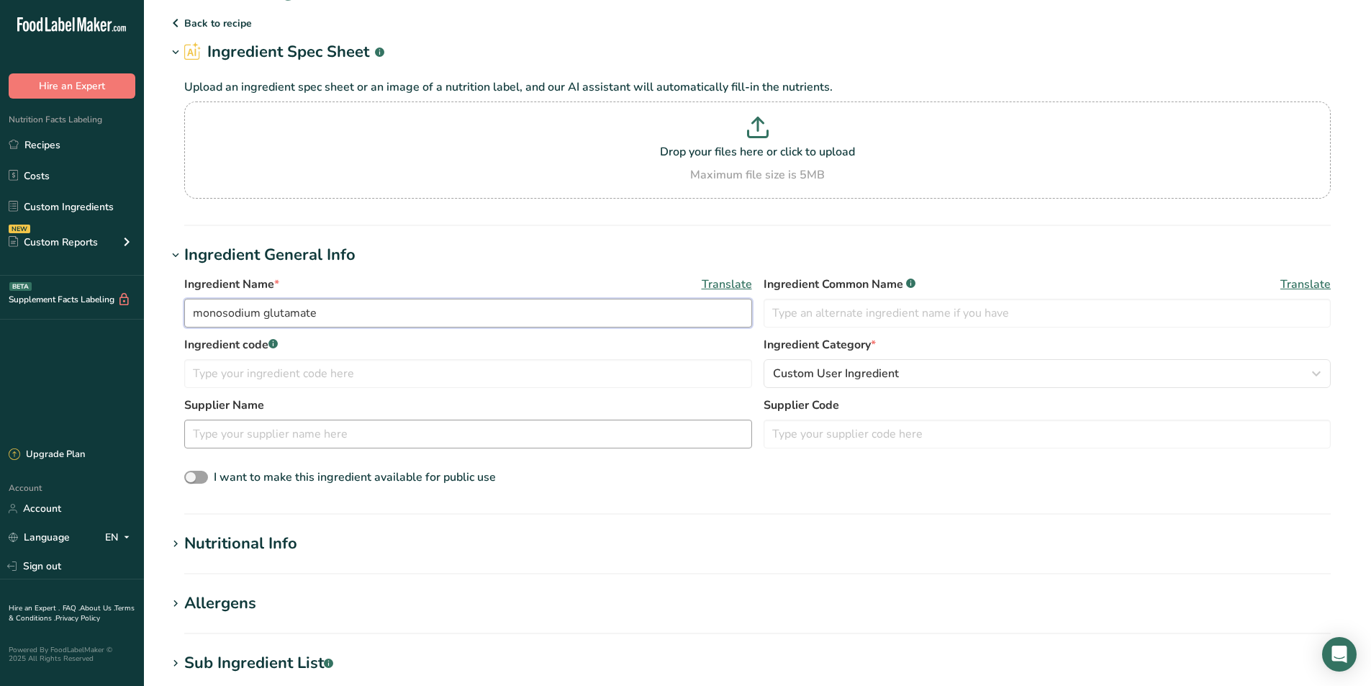
scroll to position [72, 0]
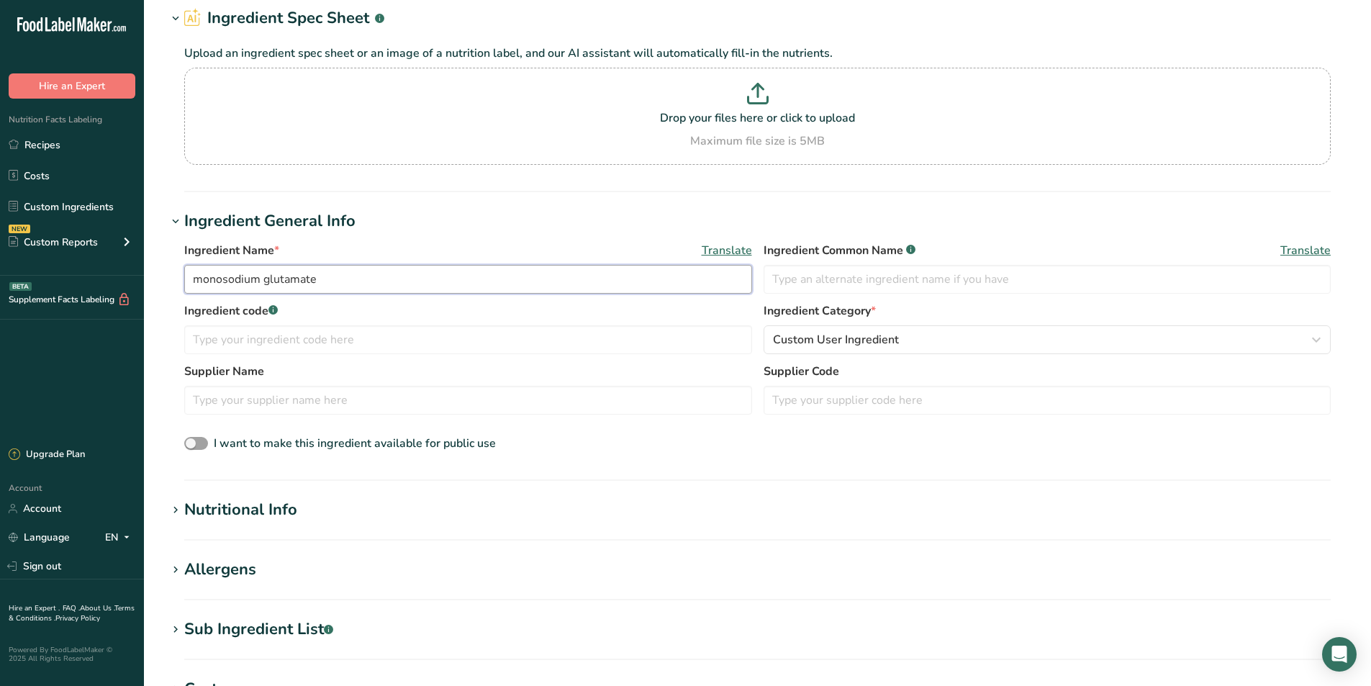
type input "monosodium glutamate"
click at [302, 519] on h1 "Nutritional Info" at bounding box center [757, 510] width 1181 height 24
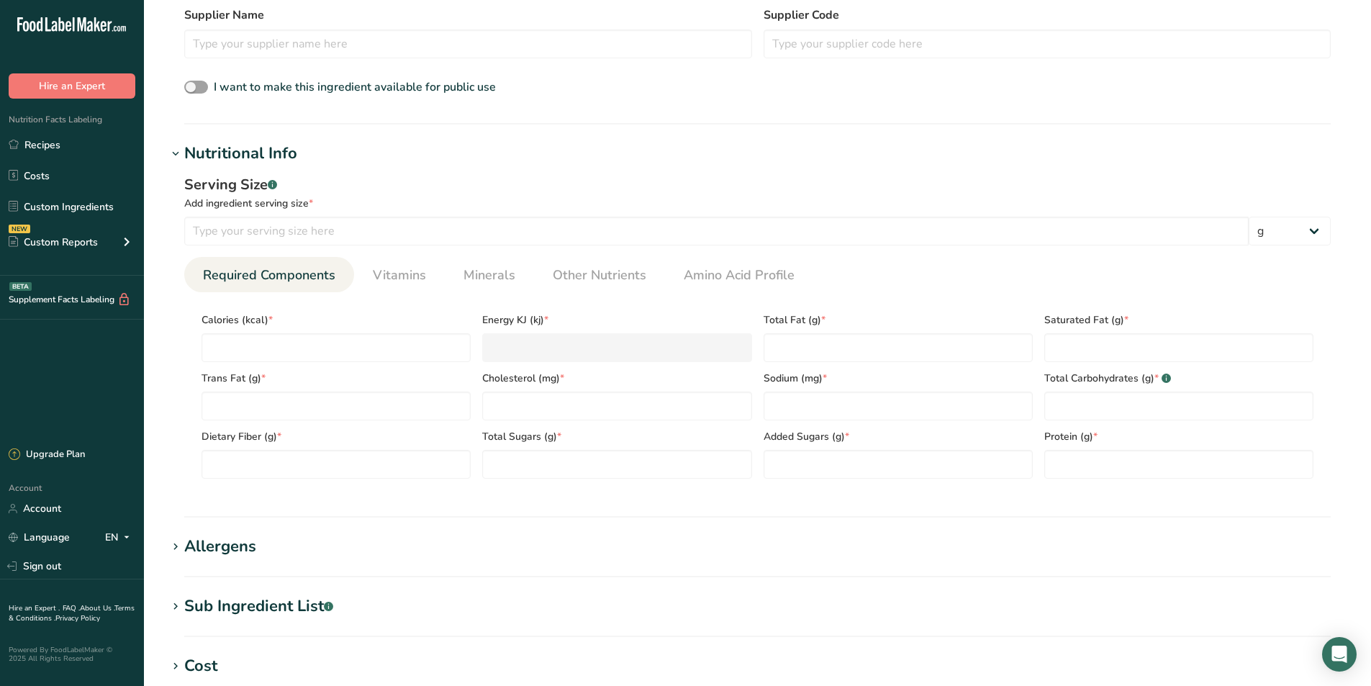
scroll to position [432, 0]
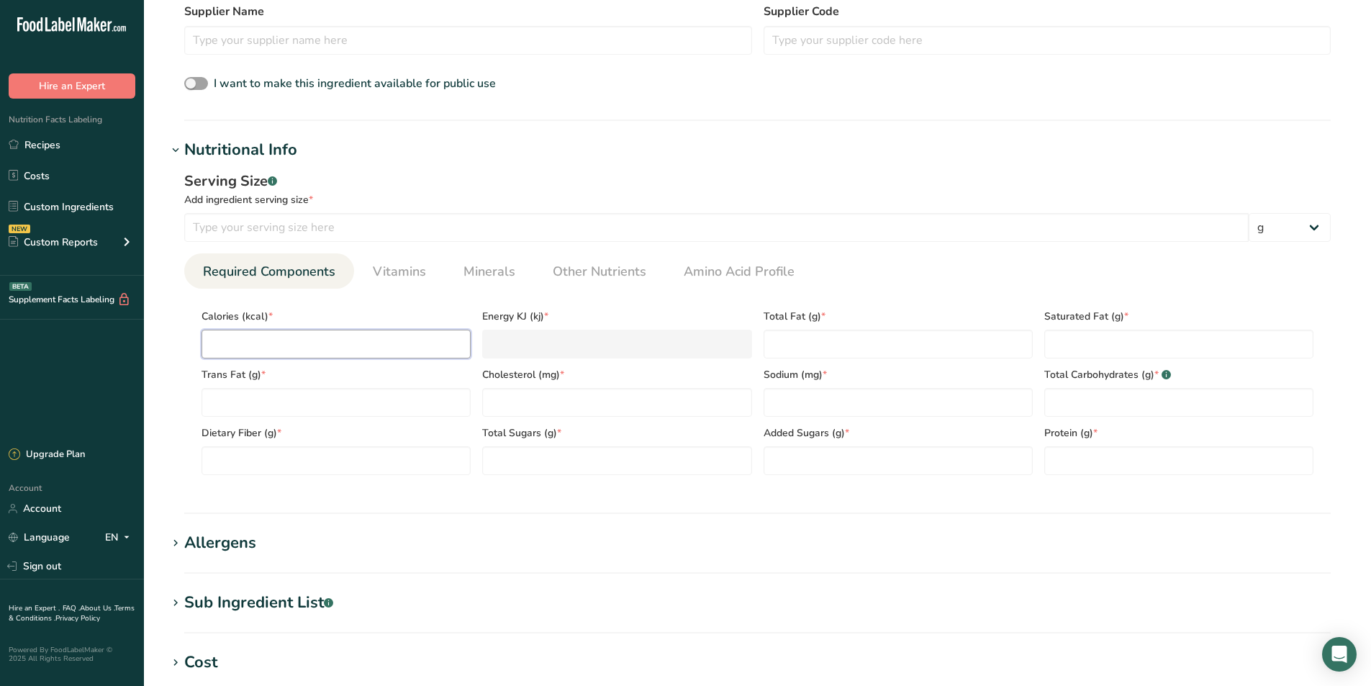
click at [315, 351] on input "number" at bounding box center [336, 344] width 269 height 29
type input "2"
type KJ "8.4"
click at [352, 226] on input "number" at bounding box center [716, 227] width 1065 height 29
click at [816, 394] on input "number" at bounding box center [898, 402] width 269 height 29
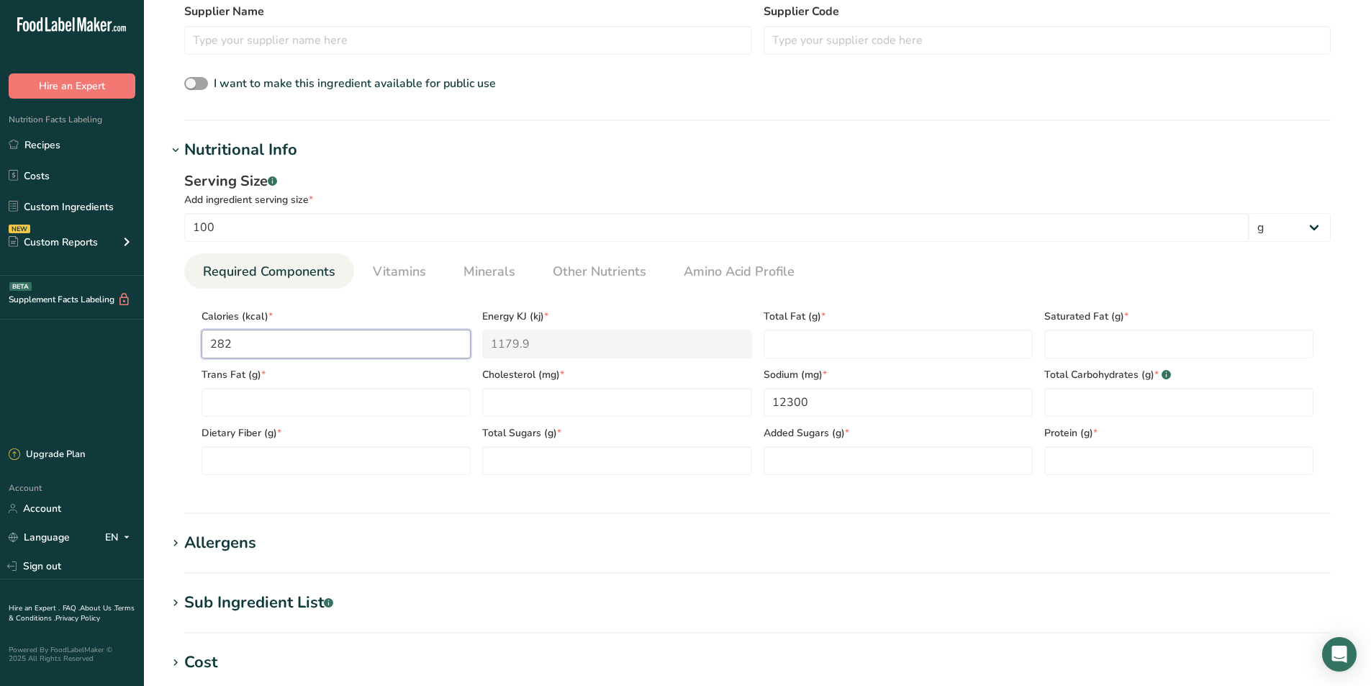
drag, startPoint x: 287, startPoint y: 342, endPoint x: 202, endPoint y: 351, distance: 84.7
click at [202, 351] on input "282" at bounding box center [336, 344] width 269 height 29
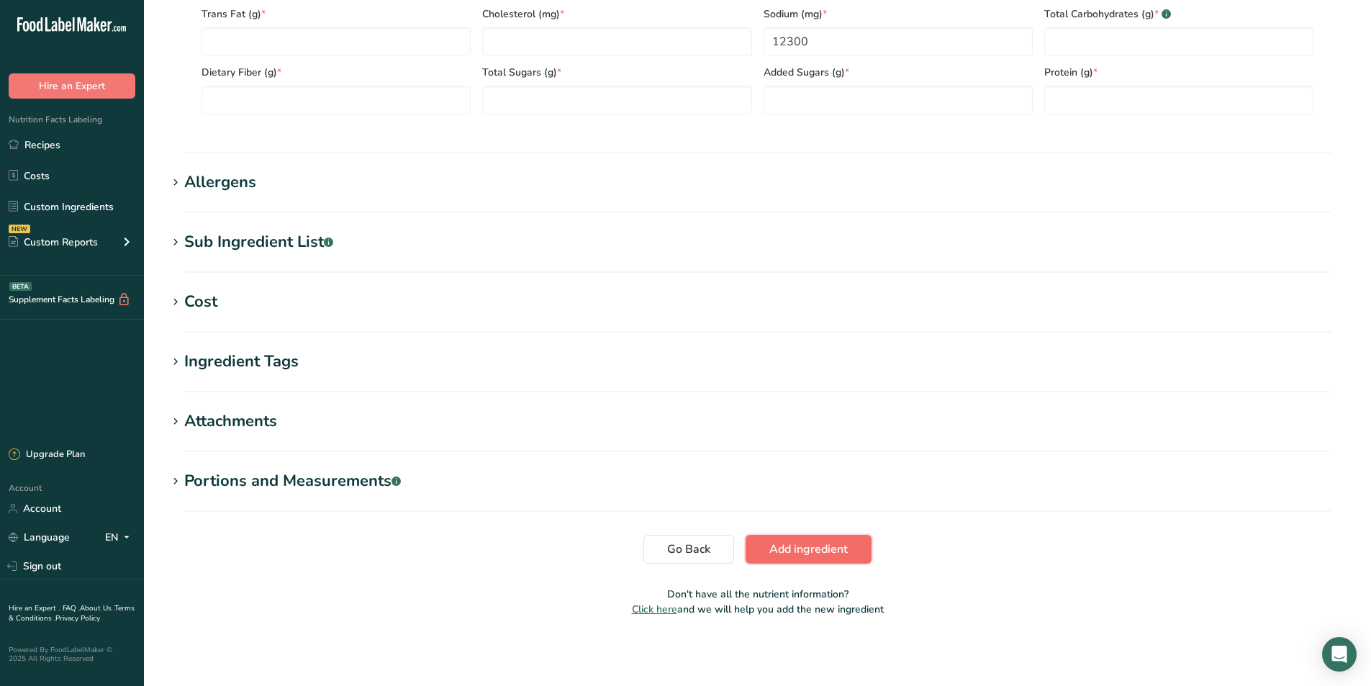
click at [812, 554] on span "Add ingredient" at bounding box center [809, 549] width 78 height 17
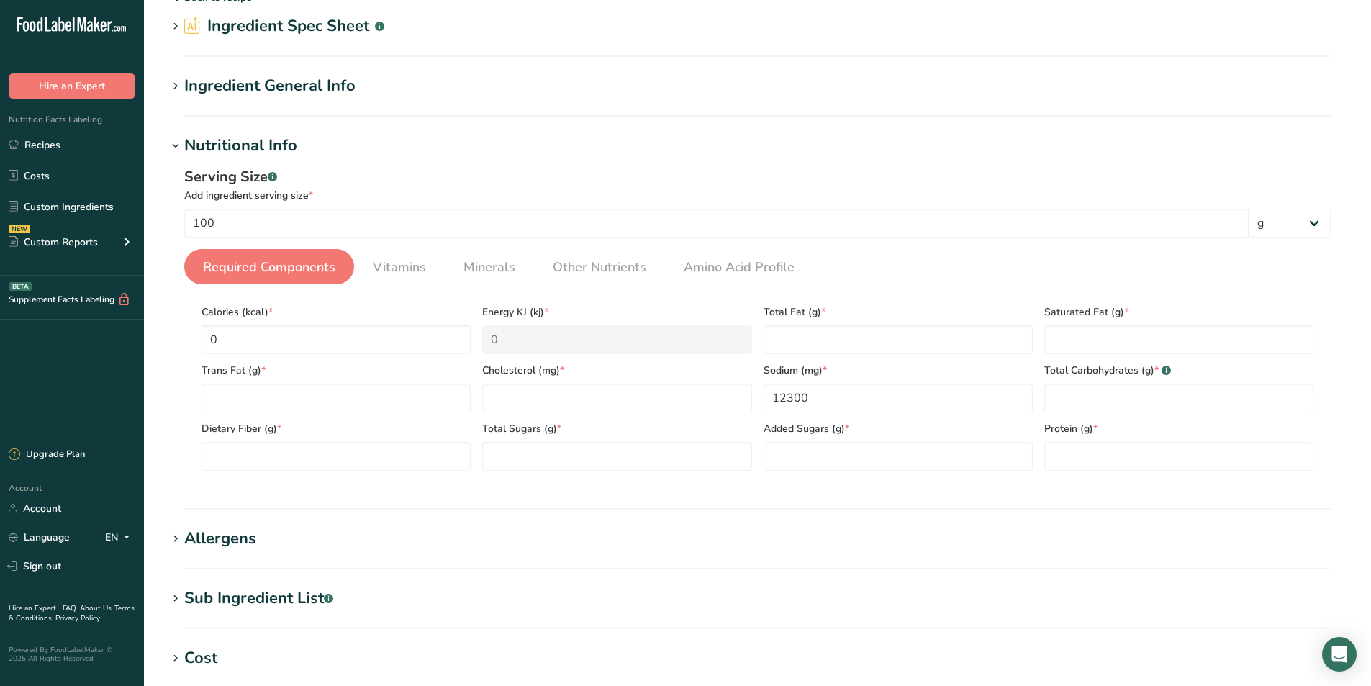
scroll to position [60, 0]
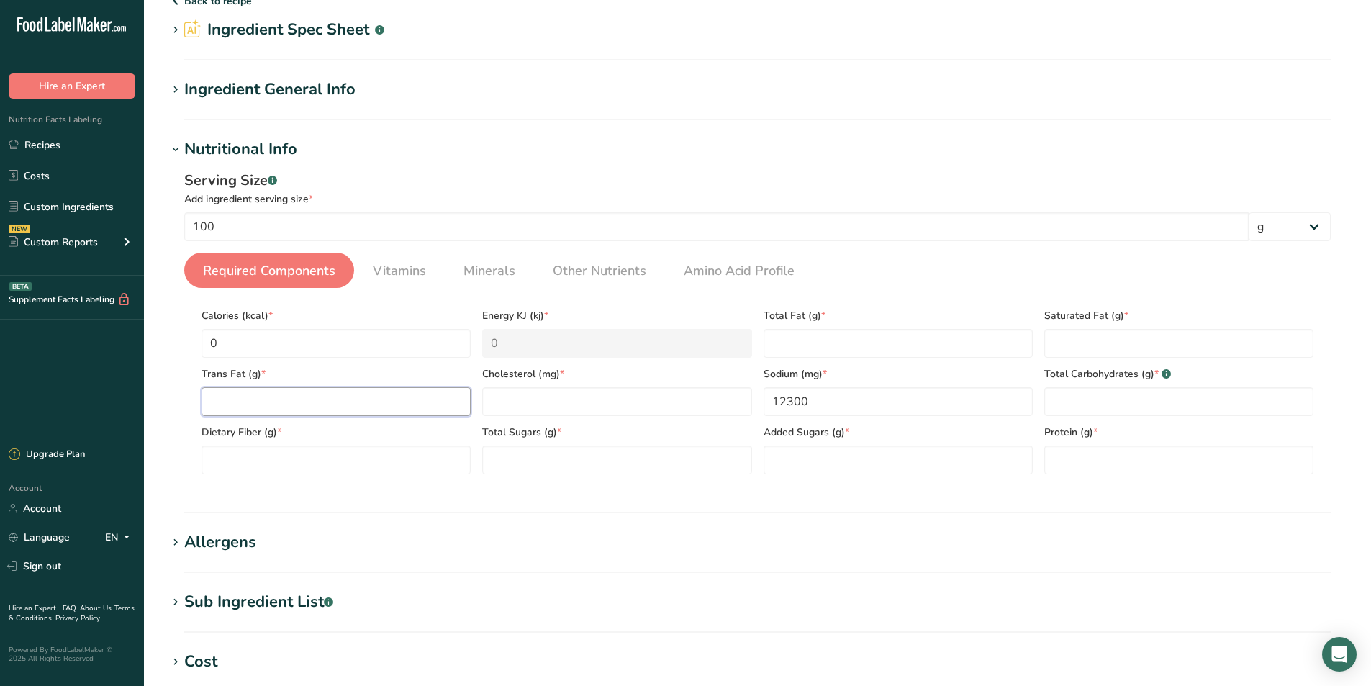
click at [319, 402] on Fat "number" at bounding box center [336, 401] width 269 height 29
click at [337, 465] on Fiber "number" at bounding box center [336, 460] width 269 height 29
click at [546, 392] on input "number" at bounding box center [616, 401] width 269 height 29
click at [547, 451] on Sugars "number" at bounding box center [616, 460] width 269 height 29
click at [802, 455] on Sugars "number" at bounding box center [898, 460] width 269 height 29
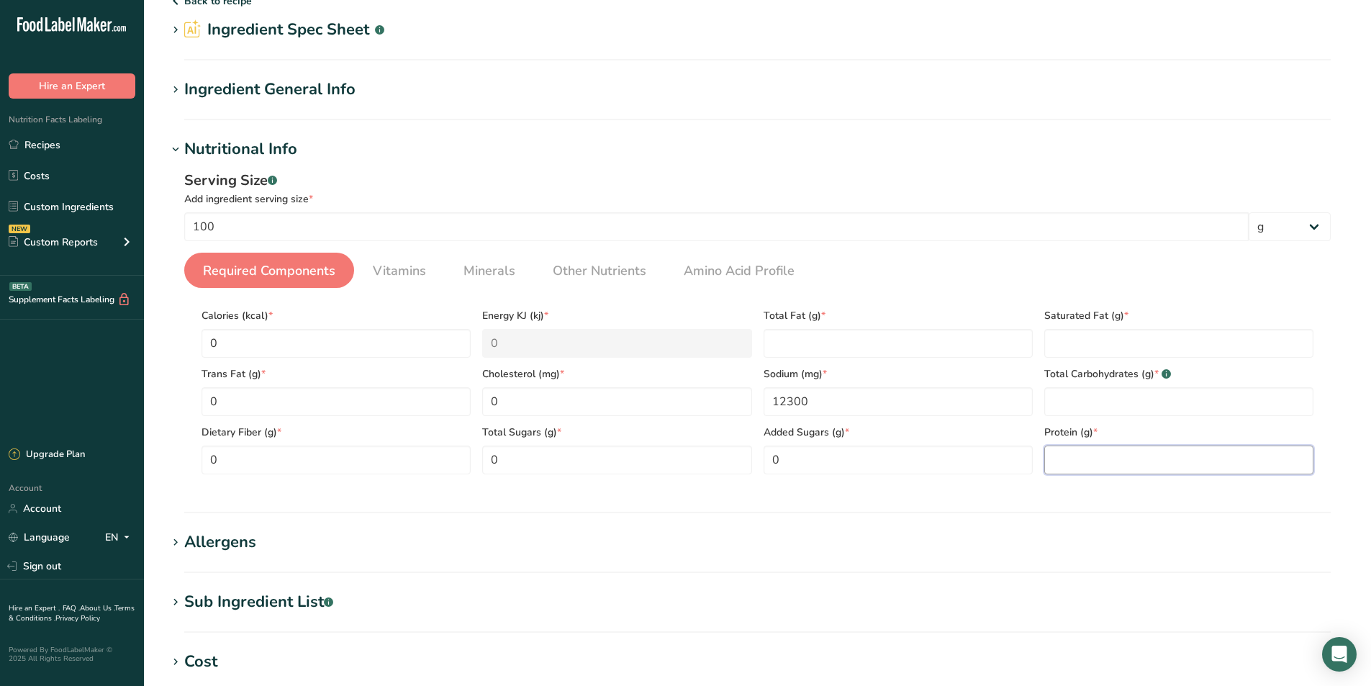
click at [1096, 469] on input "number" at bounding box center [1179, 460] width 269 height 29
click at [1104, 343] on Fat "number" at bounding box center [1179, 343] width 269 height 29
click at [1074, 402] on Carbohydrates "number" at bounding box center [1179, 401] width 269 height 29
click at [858, 330] on Fat "number" at bounding box center [898, 343] width 269 height 29
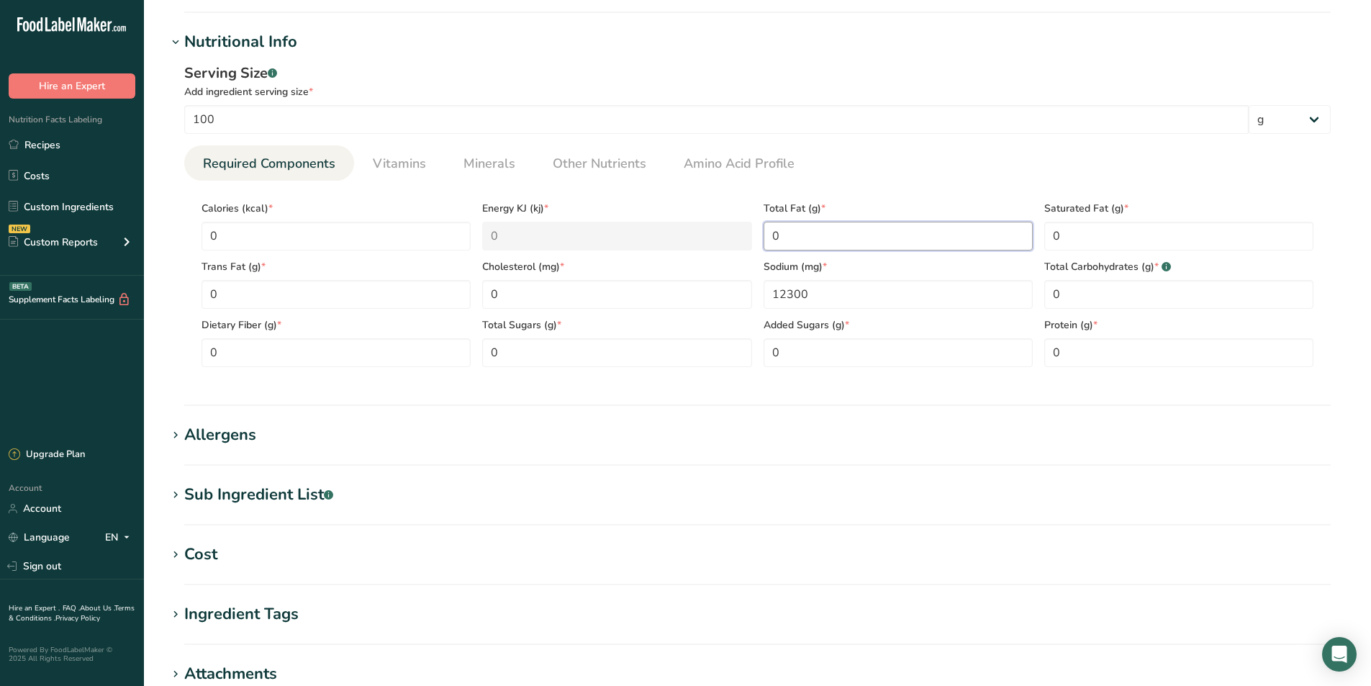
scroll to position [420, 0]
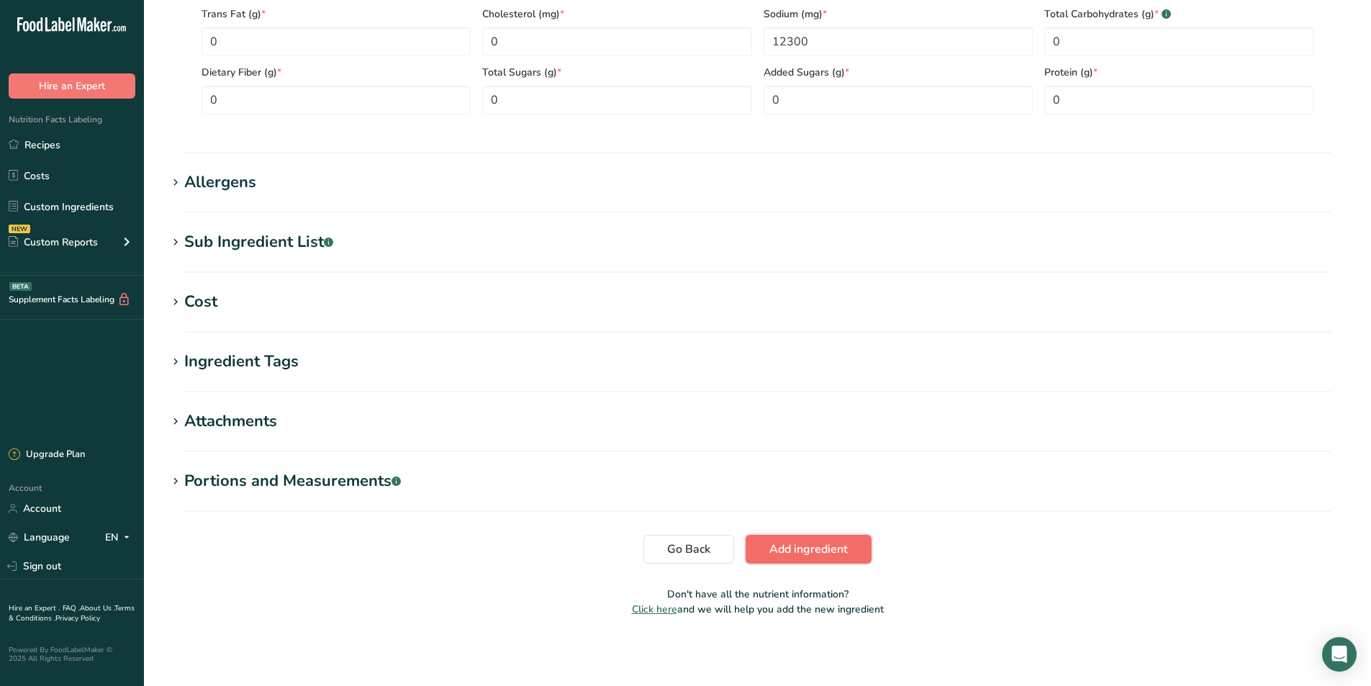
click at [811, 551] on span "Add ingredient" at bounding box center [809, 549] width 78 height 17
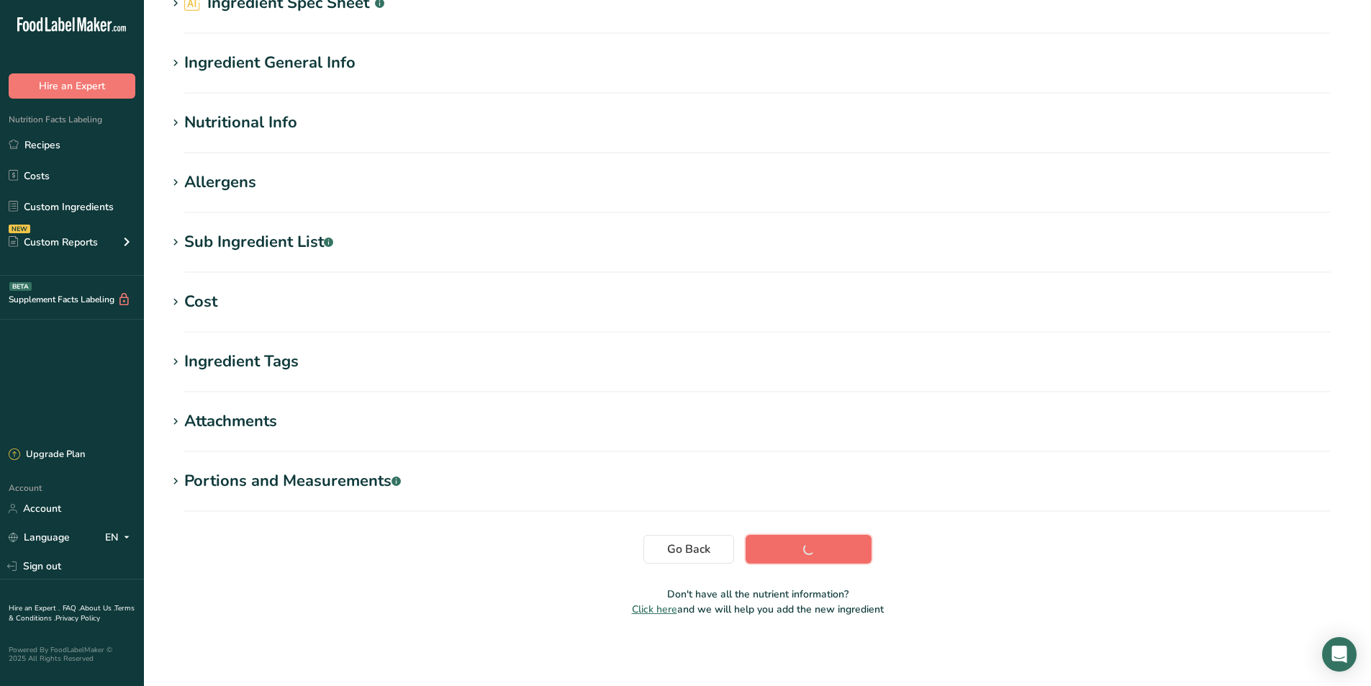
scroll to position [87, 0]
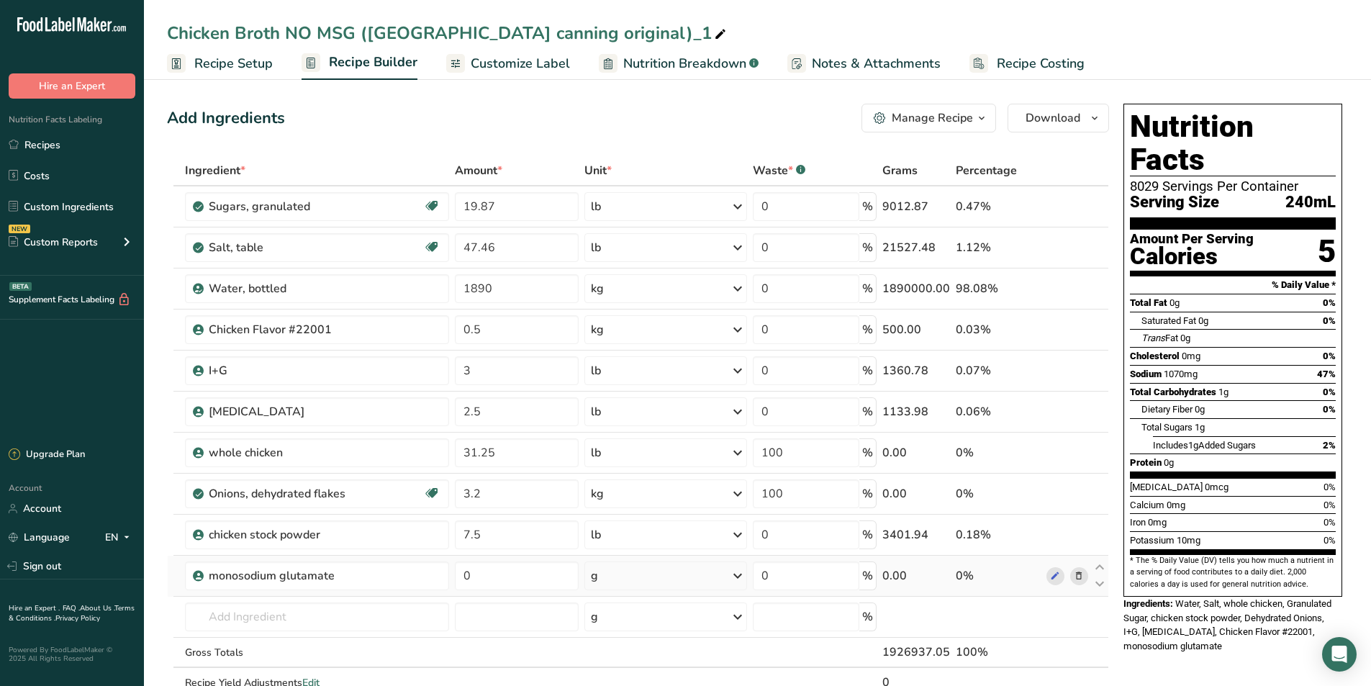
click at [1078, 574] on icon at bounding box center [1079, 576] width 10 height 15
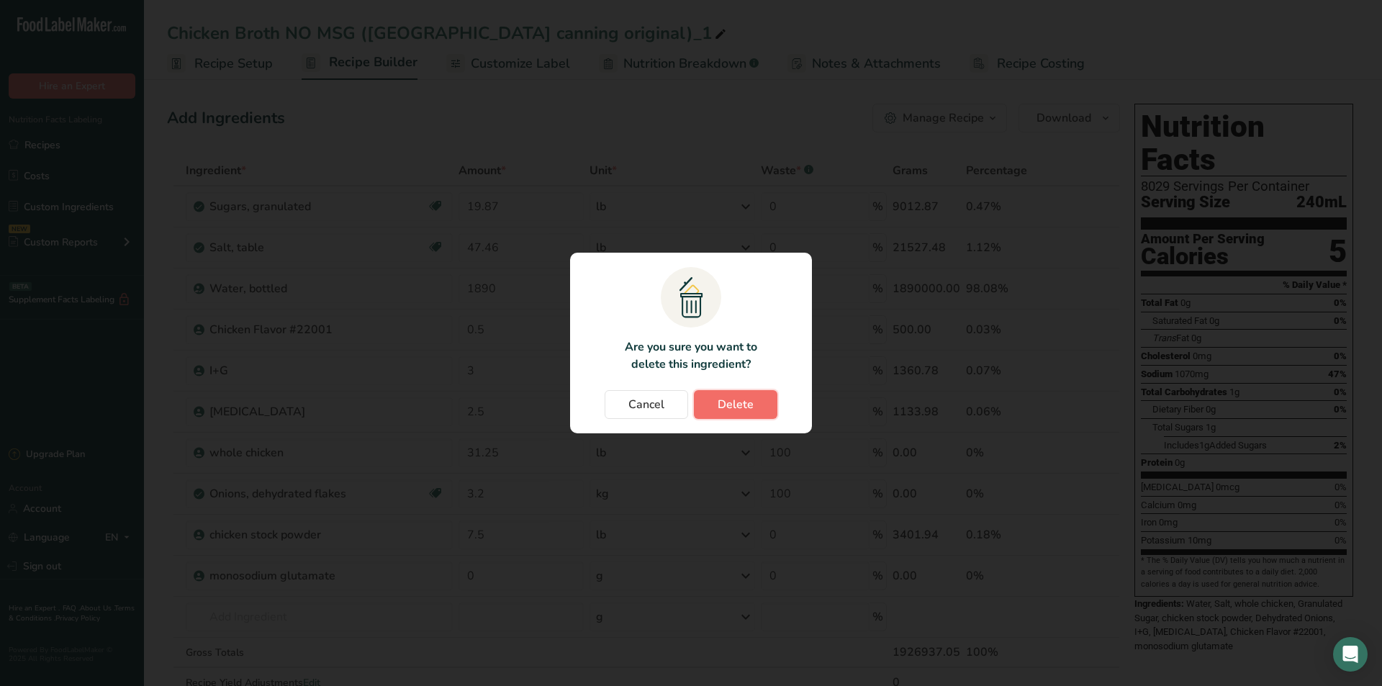
click at [739, 400] on span "Delete" at bounding box center [736, 404] width 36 height 17
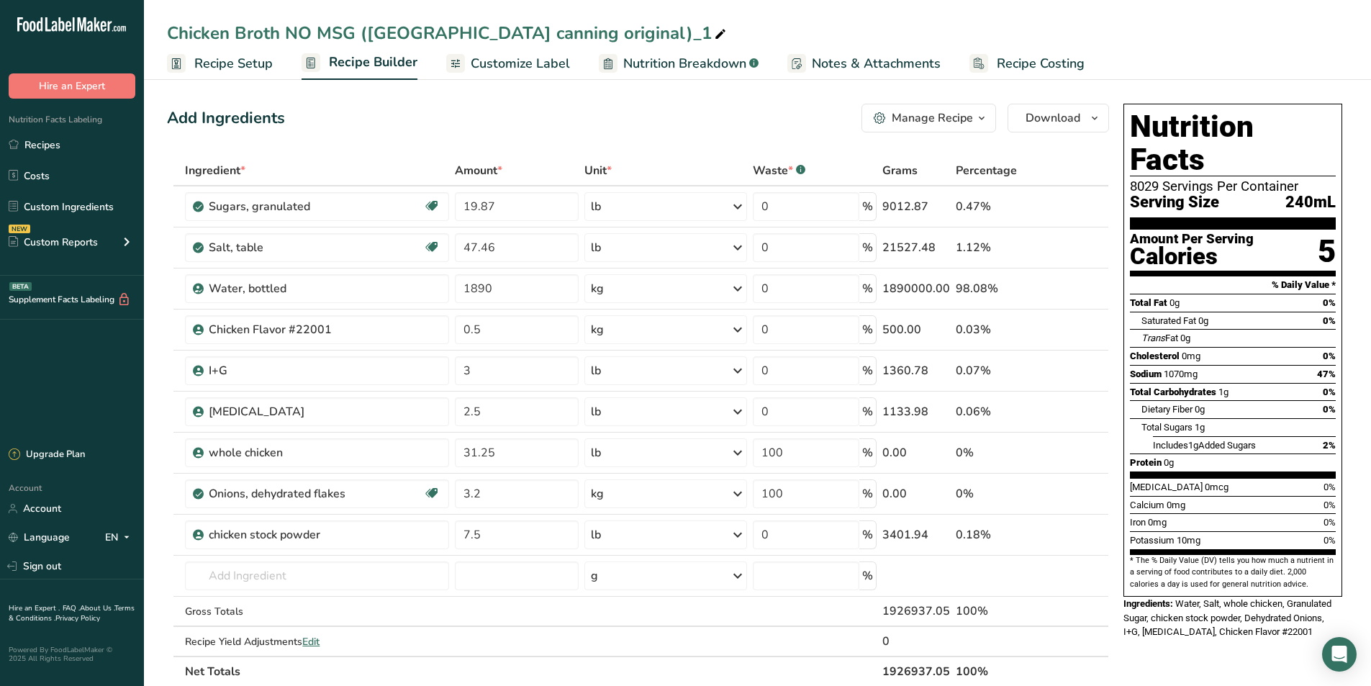
click at [248, 68] on span "Recipe Setup" at bounding box center [233, 63] width 78 height 19
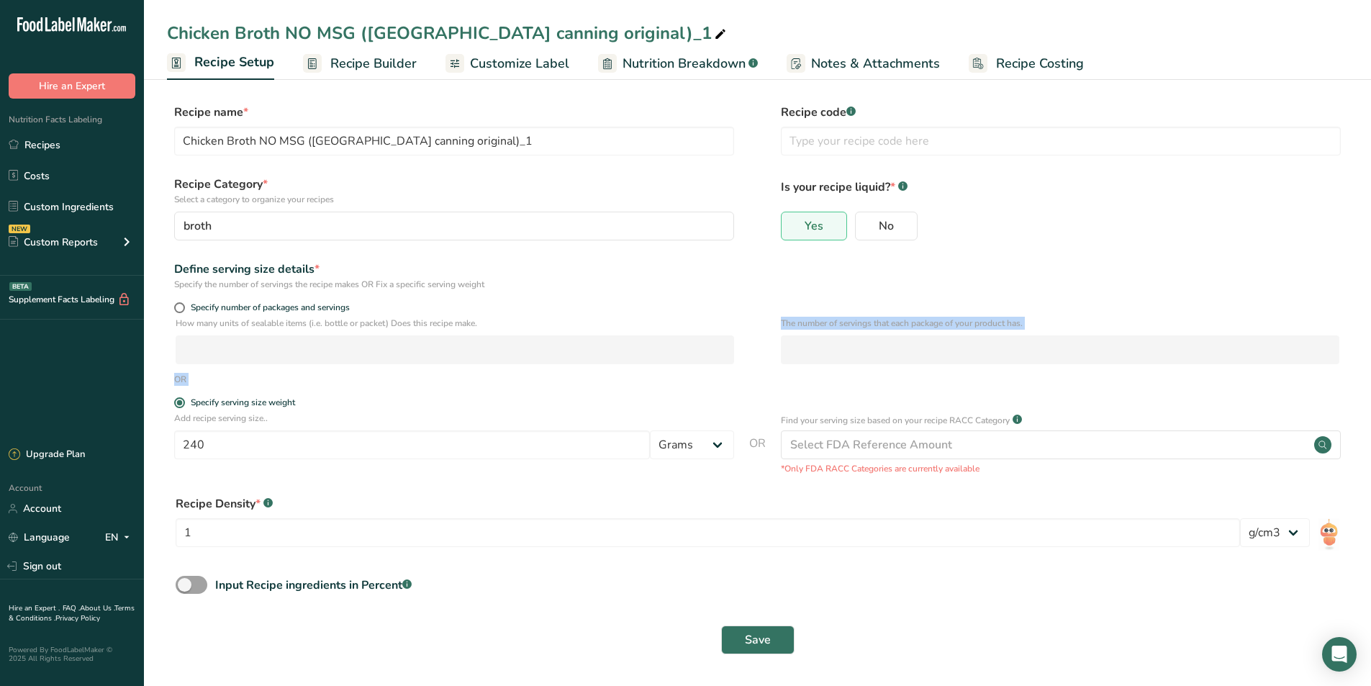
click at [182, 412] on form "Recipe name * Chicken Broth NO MSG (USA canning original)_1 Recipe code .a-a{fi…" at bounding box center [757, 383] width 1181 height 559
click at [219, 440] on input "240" at bounding box center [412, 444] width 476 height 29
click at [767, 644] on span "Save" at bounding box center [758, 639] width 26 height 17
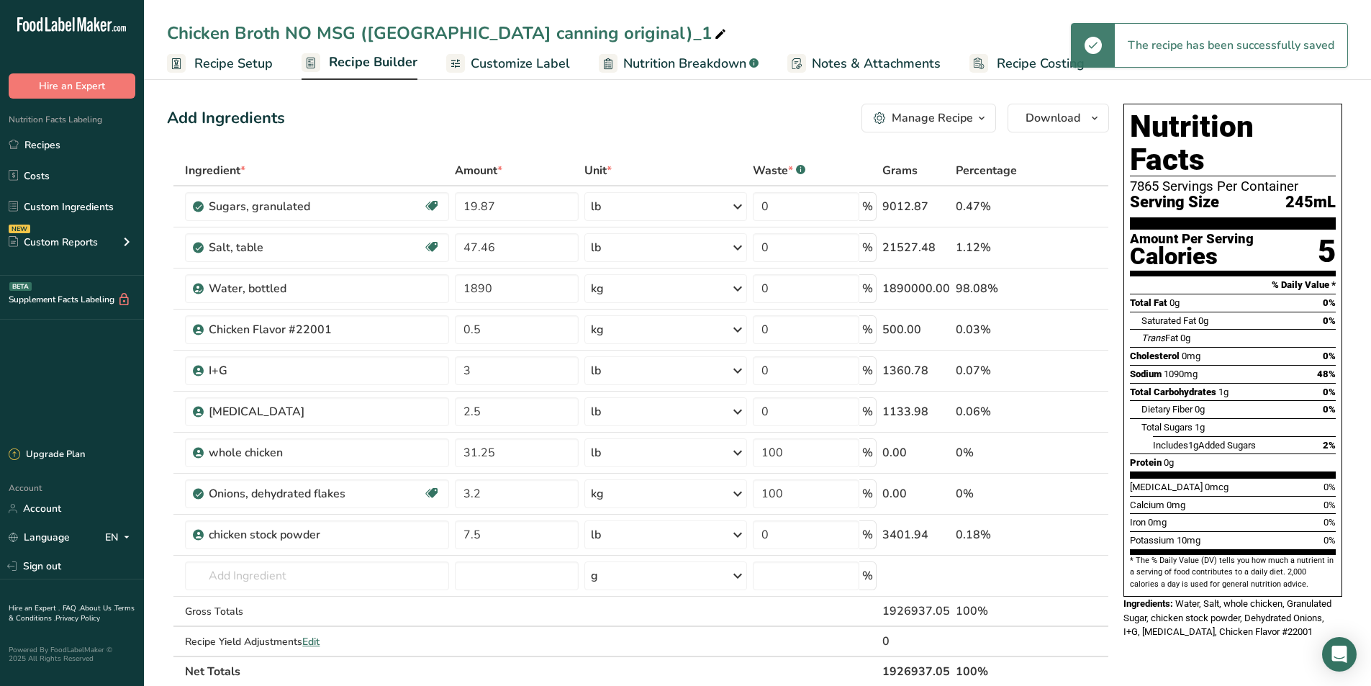
click at [401, 70] on span "Recipe Builder" at bounding box center [373, 62] width 89 height 19
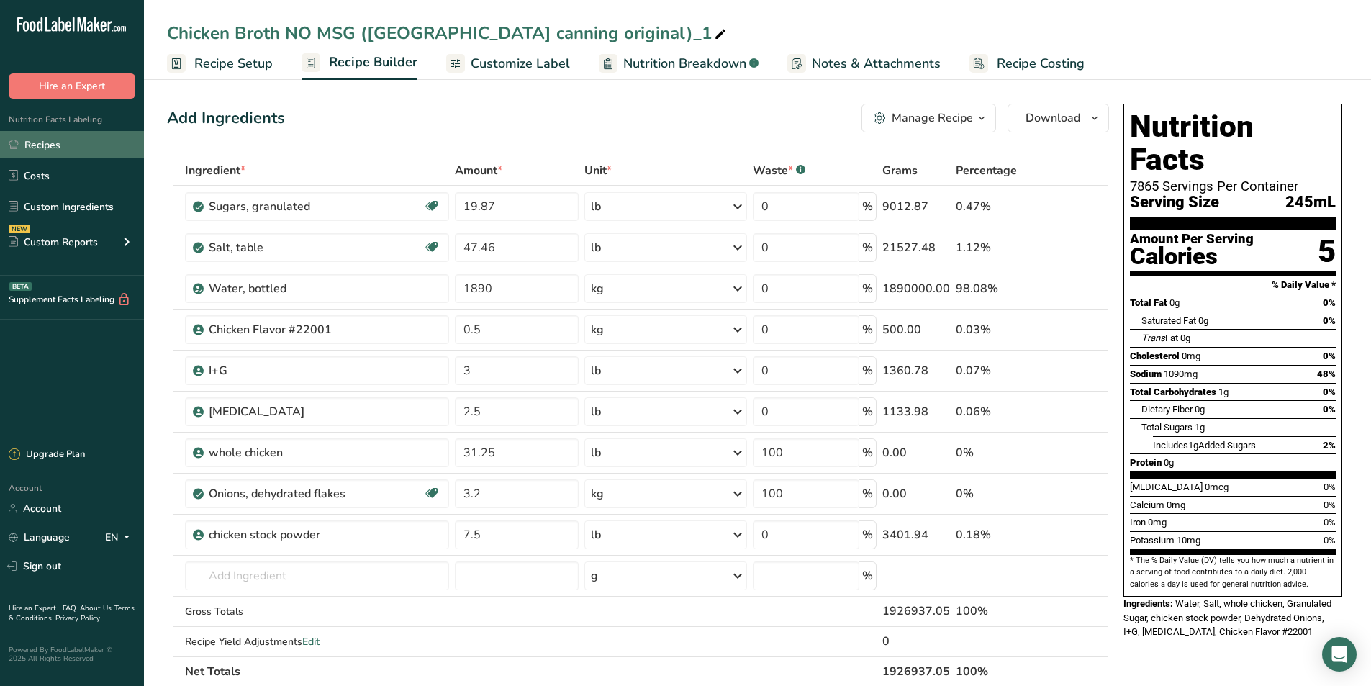
click at [45, 145] on link "Recipes" at bounding box center [72, 144] width 144 height 27
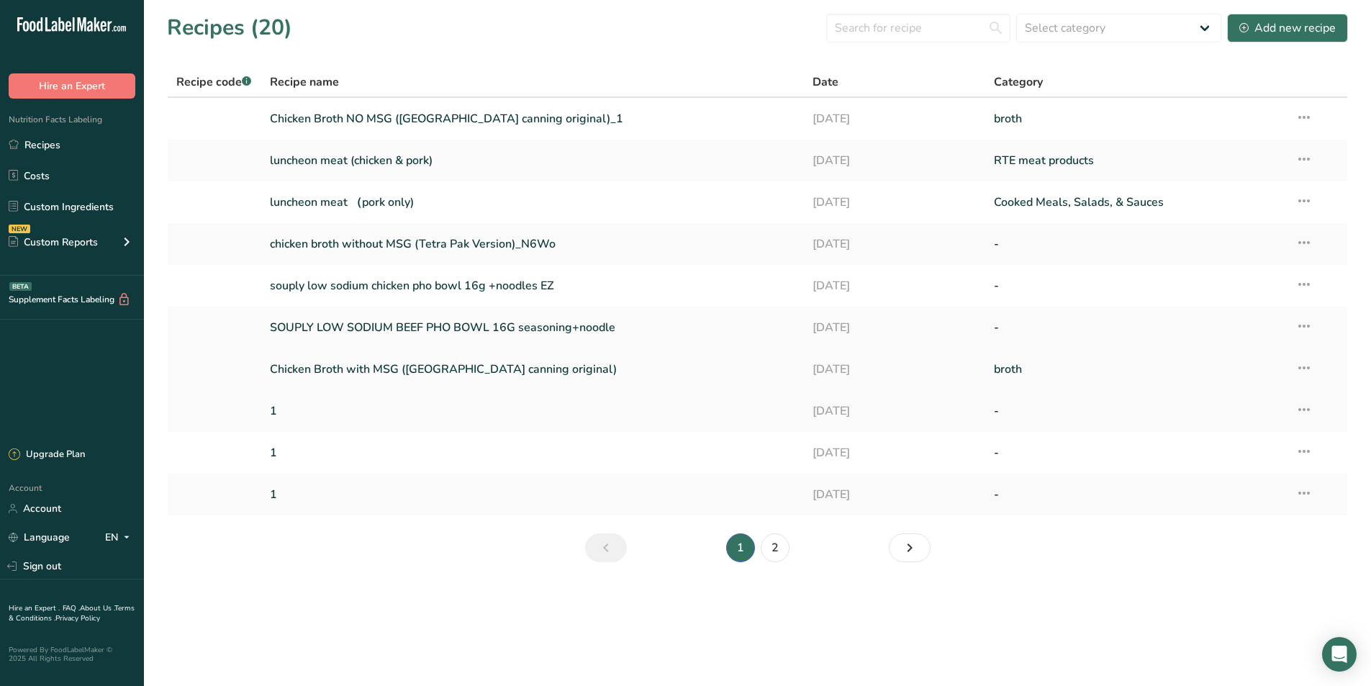
click at [551, 378] on link "Chicken Broth with MSG ([GEOGRAPHIC_DATA] canning original)" at bounding box center [533, 369] width 526 height 30
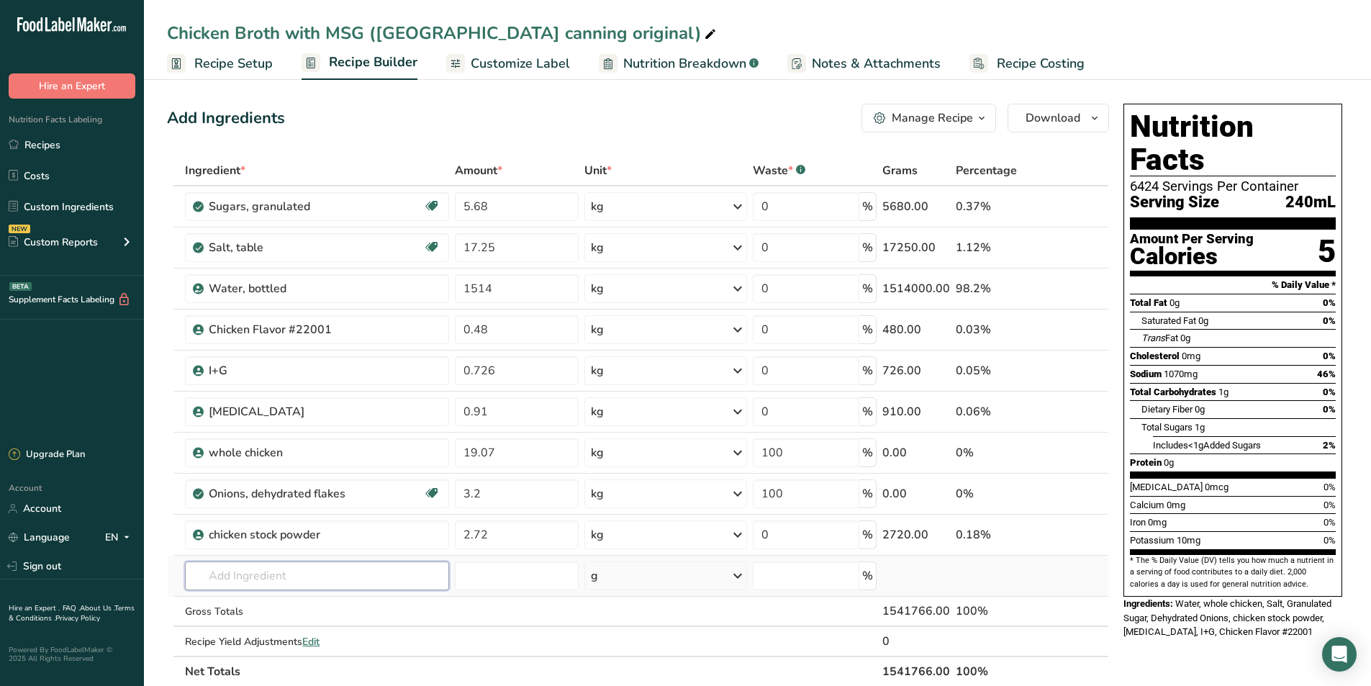
click at [302, 585] on input "text" at bounding box center [317, 575] width 264 height 29
click at [315, 530] on p "monosodium glutamate" at bounding box center [257, 525] width 121 height 15
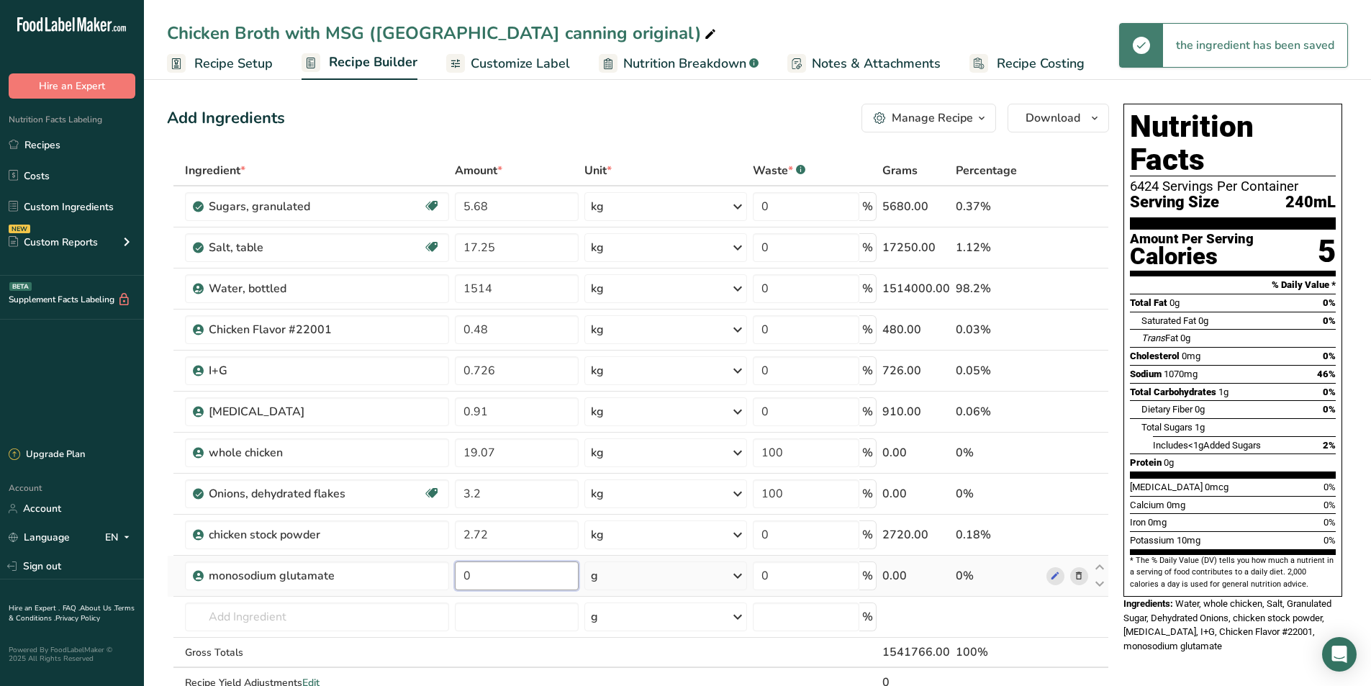
click at [492, 584] on input "0" at bounding box center [516, 575] width 123 height 29
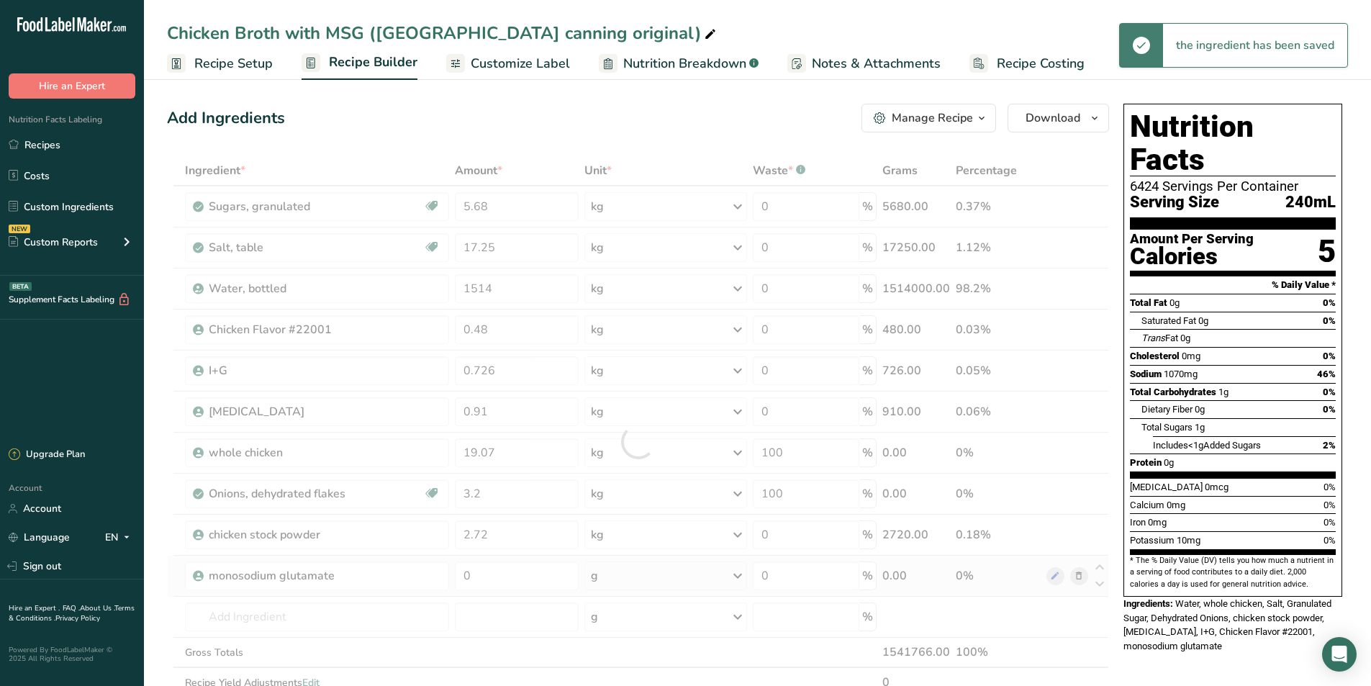
click at [620, 583] on div "Ingredient * Amount * Unit * Waste * .a-a{fill:#347362;}.b-a{fill:#fff;} Grams …" at bounding box center [638, 441] width 942 height 572
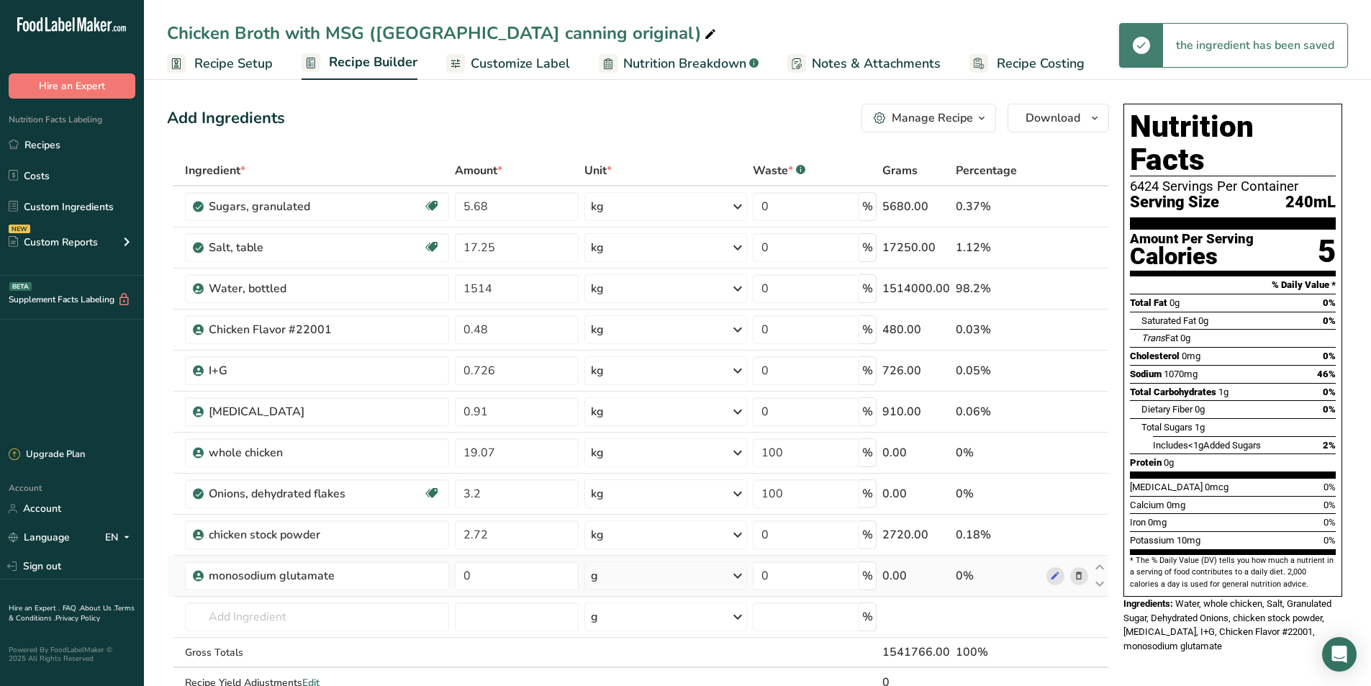
click at [734, 574] on icon at bounding box center [737, 576] width 17 height 26
click at [615, 654] on div "kg" at bounding box center [653, 651] width 121 height 21
drag, startPoint x: 477, startPoint y: 571, endPoint x: 461, endPoint y: 579, distance: 18.0
click at [461, 579] on input "0" at bounding box center [516, 575] width 123 height 29
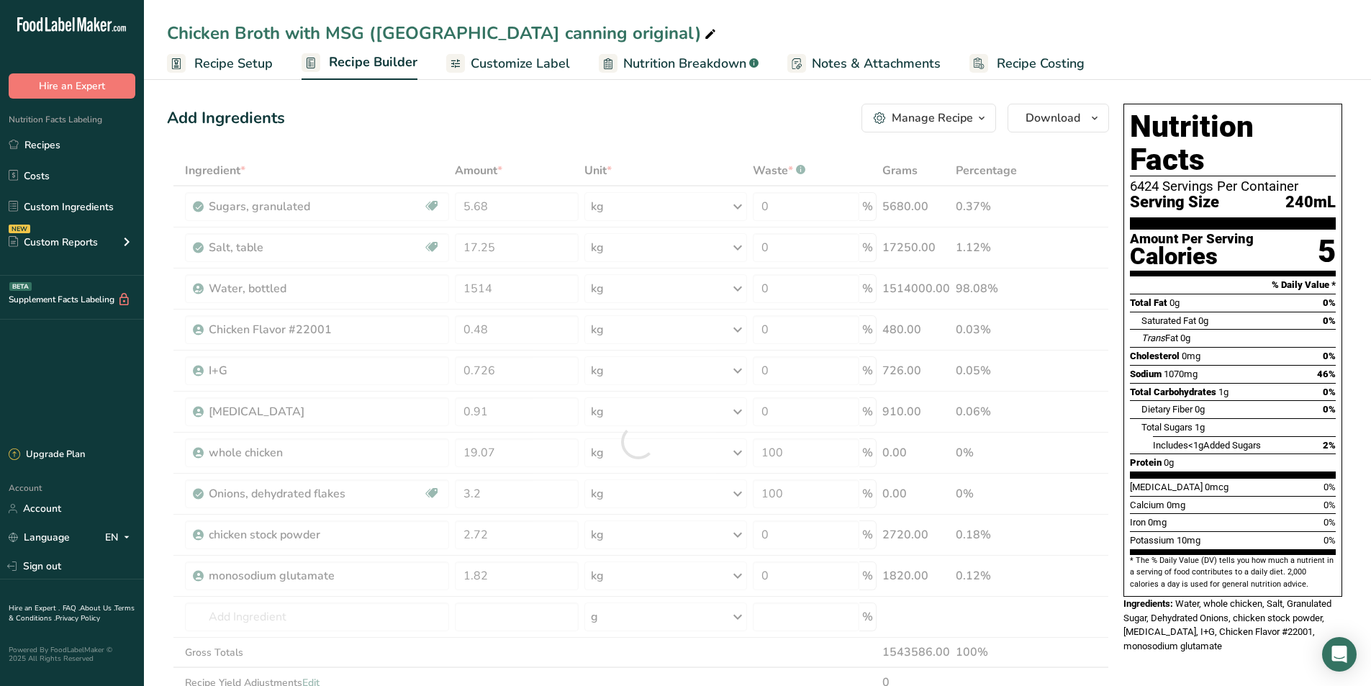
click at [1169, 651] on div "Nutrition Facts 6424 Servings Per Container Serving Size 240mL Amount Per Servi…" at bounding box center [1233, 648] width 230 height 1101
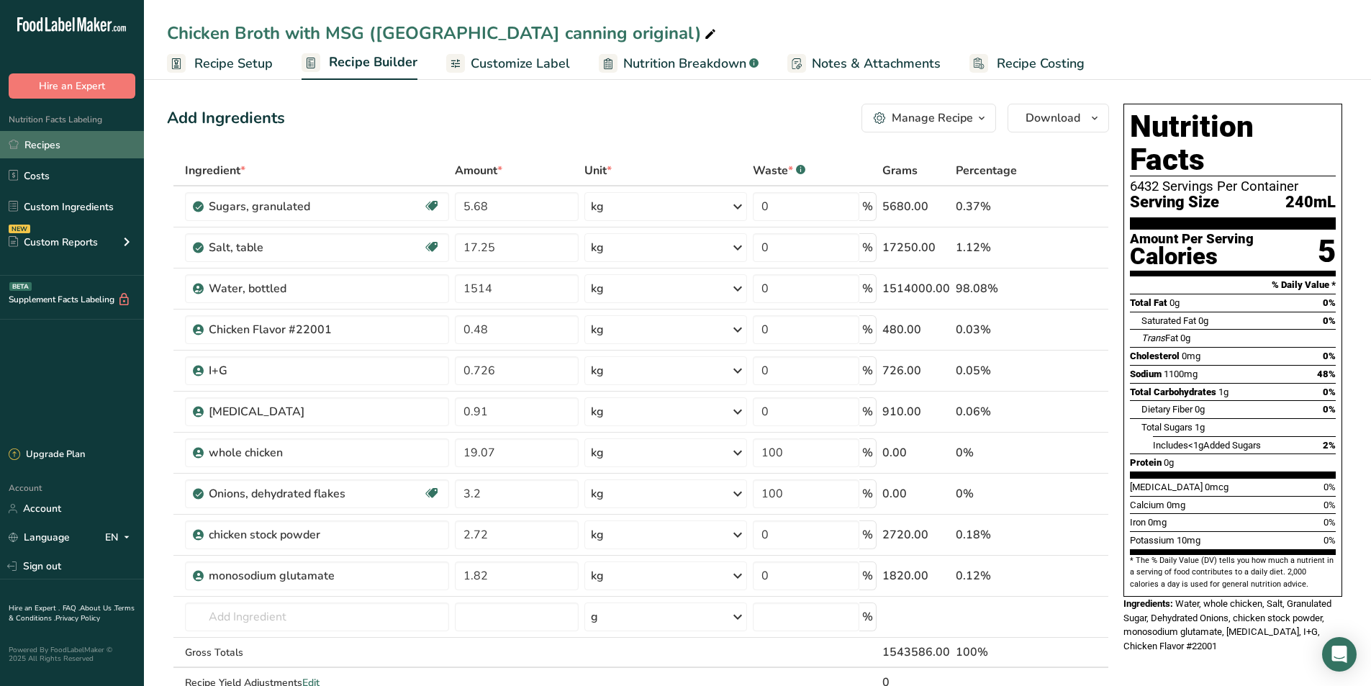
click at [51, 146] on link "Recipes" at bounding box center [72, 144] width 144 height 27
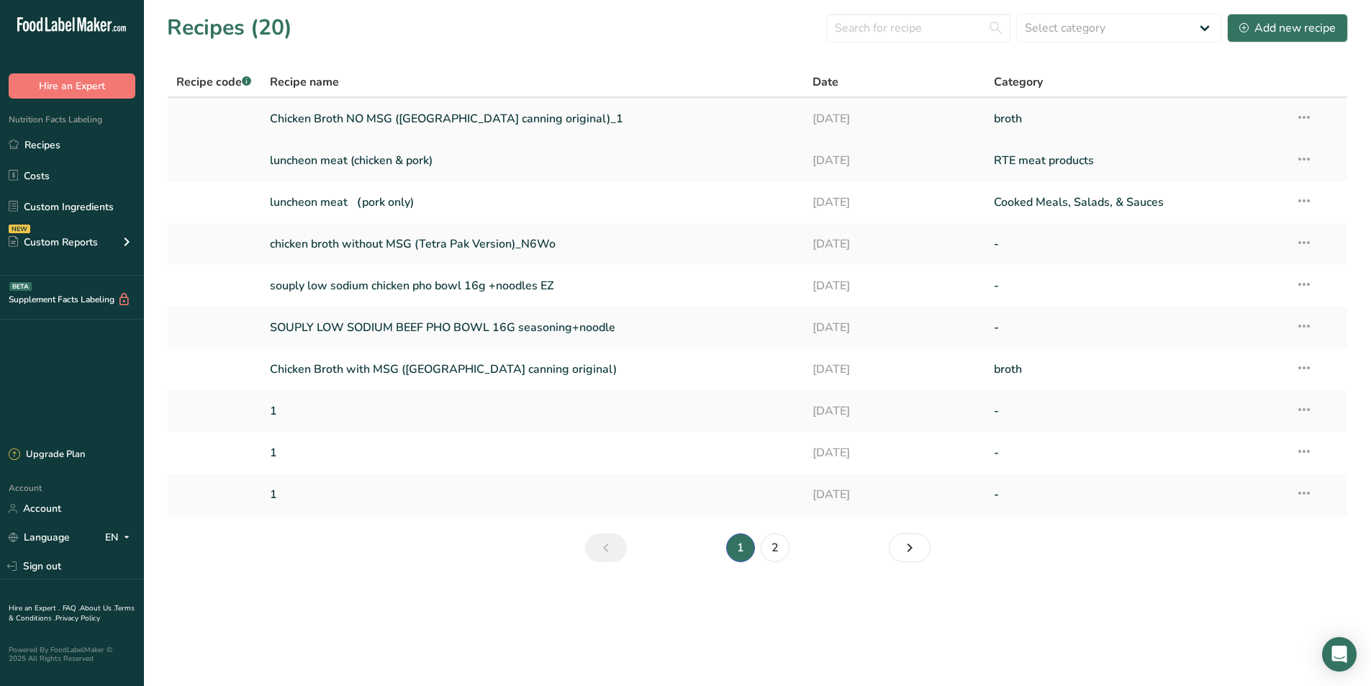
click at [569, 109] on link "Chicken Broth NO MSG ([GEOGRAPHIC_DATA] canning original)_1" at bounding box center [533, 119] width 526 height 30
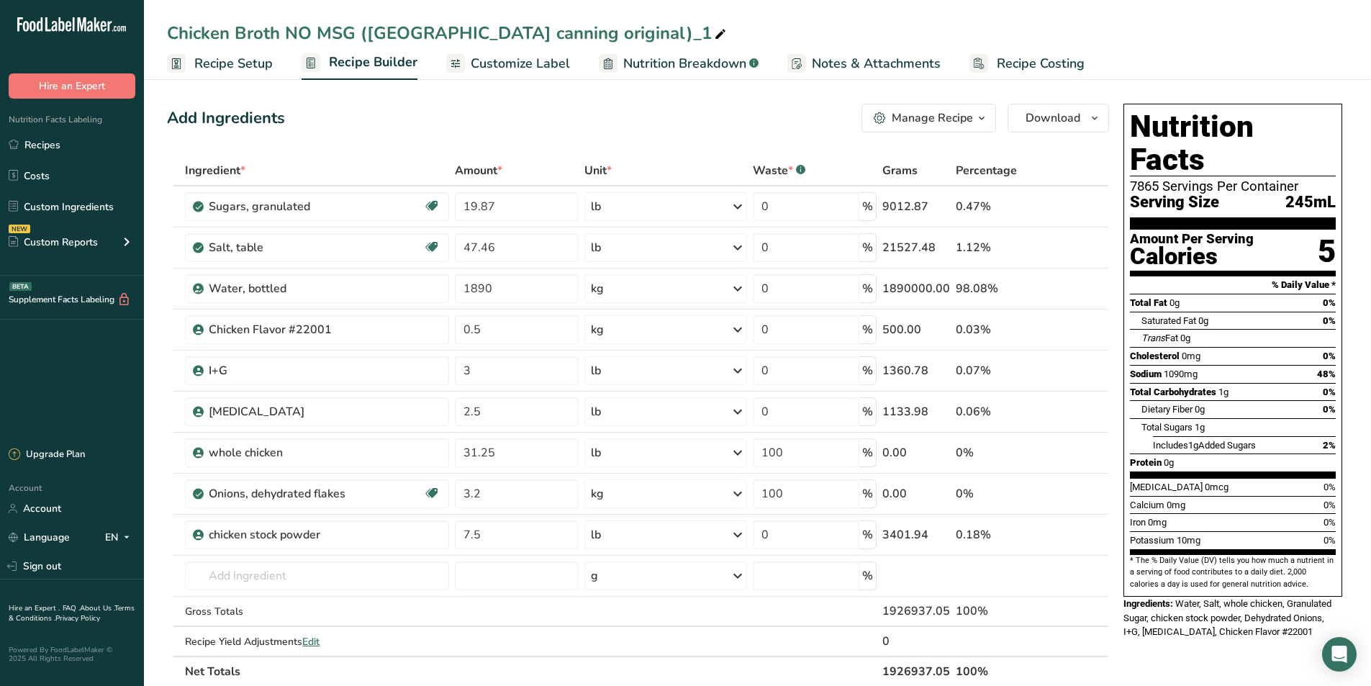
click at [221, 75] on link "Recipe Setup" at bounding box center [220, 64] width 106 height 32
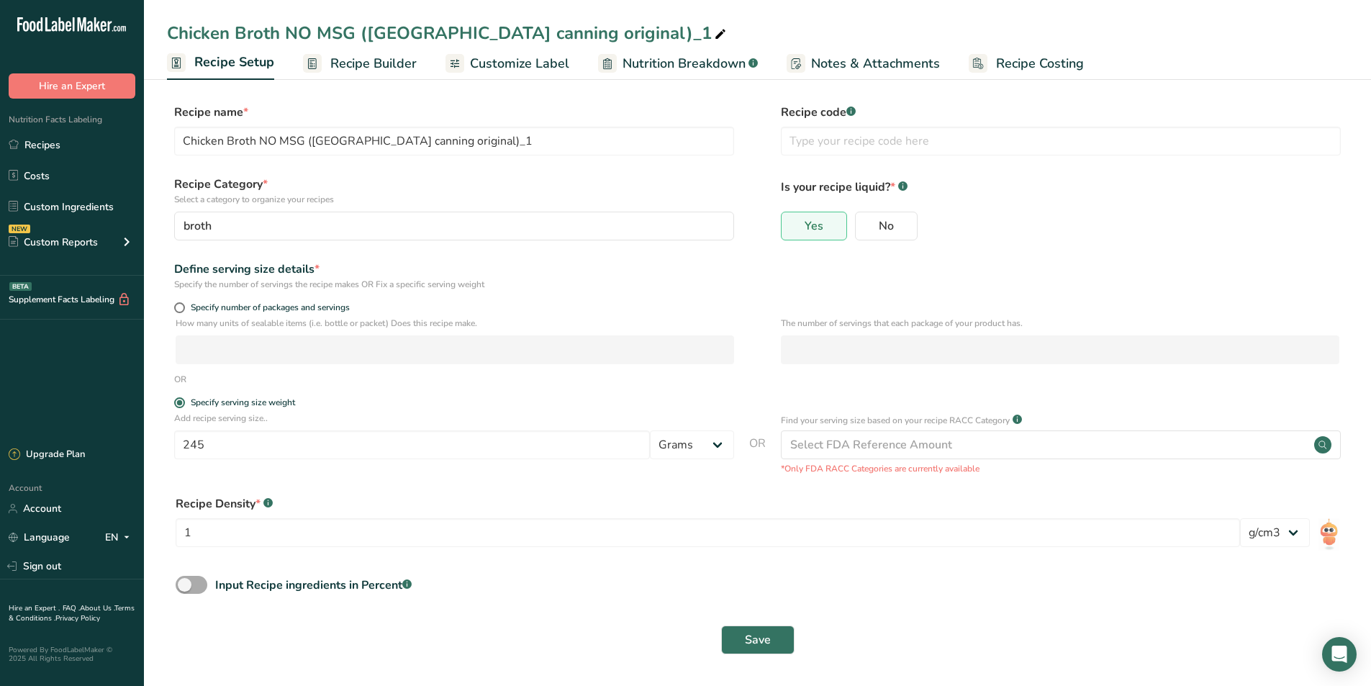
click at [187, 587] on span at bounding box center [192, 585] width 32 height 18
click at [185, 587] on input "Input Recipe ingredients in Percent .a-a{fill:#347362;}.b-a{fill:#fff;}" at bounding box center [180, 584] width 9 height 9
click at [204, 585] on span at bounding box center [192, 585] width 32 height 18
click at [185, 585] on input "Input Recipe ingredients in Percent .a-a{fill:#347362;}.b-a{fill:#fff;}" at bounding box center [180, 584] width 9 height 9
click at [366, 66] on span "Recipe Builder" at bounding box center [373, 63] width 86 height 19
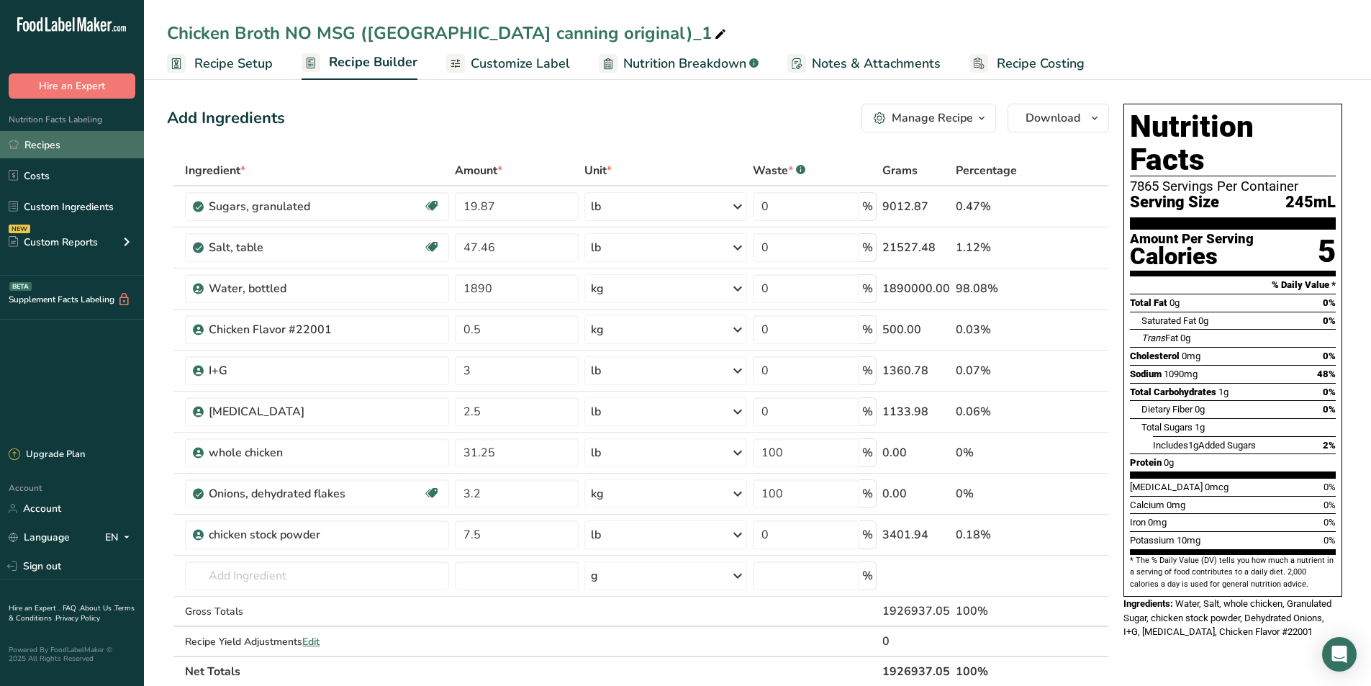
click at [65, 143] on link "Recipes" at bounding box center [72, 144] width 144 height 27
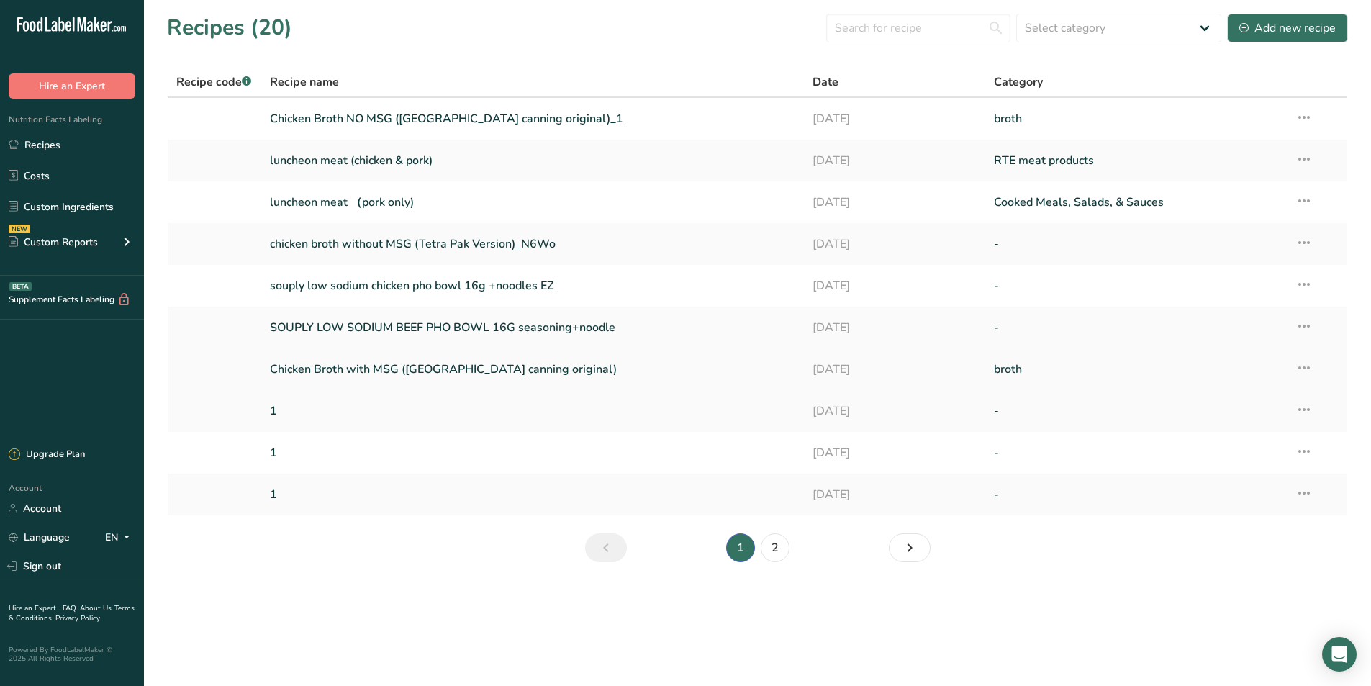
click at [356, 374] on link "Chicken Broth with MSG ([GEOGRAPHIC_DATA] canning original)" at bounding box center [533, 369] width 526 height 30
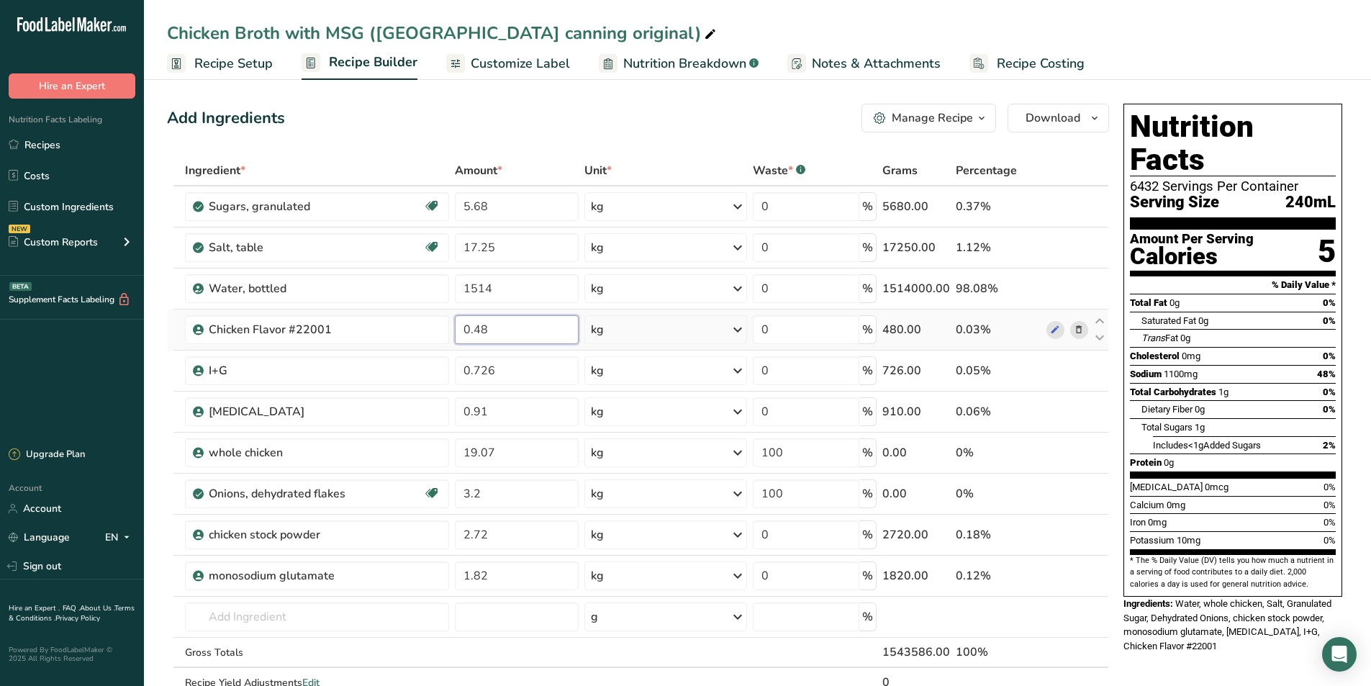
drag, startPoint x: 491, startPoint y: 332, endPoint x: 482, endPoint y: 332, distance: 9.4
click at [482, 332] on input "0.48" at bounding box center [516, 329] width 123 height 29
click at [1192, 658] on div "Nutrition Facts 6432 Servings Per Container Serving Size 240mL Amount Per Servi…" at bounding box center [1233, 648] width 230 height 1101
drag, startPoint x: 489, startPoint y: 330, endPoint x: 475, endPoint y: 330, distance: 13.7
click at [475, 330] on input "0.4" at bounding box center [516, 329] width 123 height 29
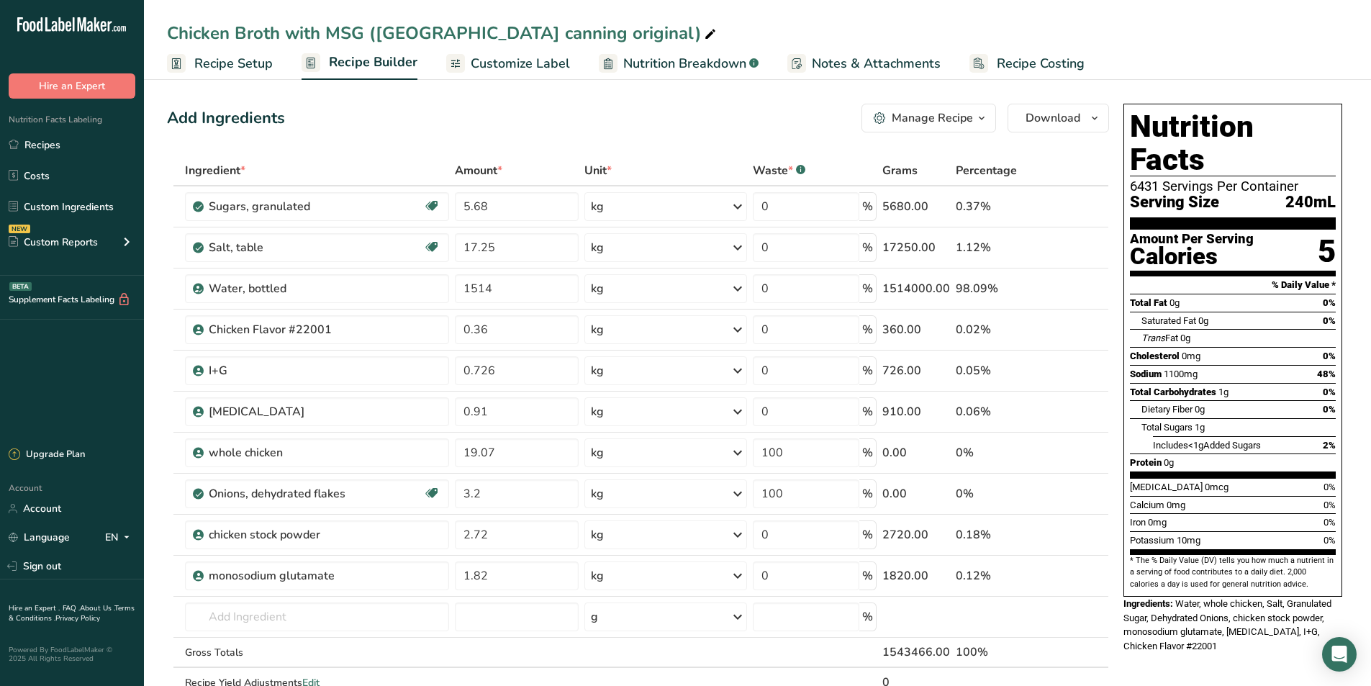
click at [1188, 656] on div "Nutrition Facts 6431 Servings Per Container Serving Size 240mL Amount Per Servi…" at bounding box center [1233, 648] width 230 height 1101
drag, startPoint x: 504, startPoint y: 249, endPoint x: 481, endPoint y: 251, distance: 23.1
click at [481, 251] on input "17.25" at bounding box center [516, 247] width 123 height 29
click at [1194, 659] on div "Nutrition Facts 6431 Servings Per Container Serving Size 240mL Amount Per Servi…" at bounding box center [1233, 648] width 230 height 1101
drag, startPoint x: 505, startPoint y: 372, endPoint x: 482, endPoint y: 375, distance: 23.2
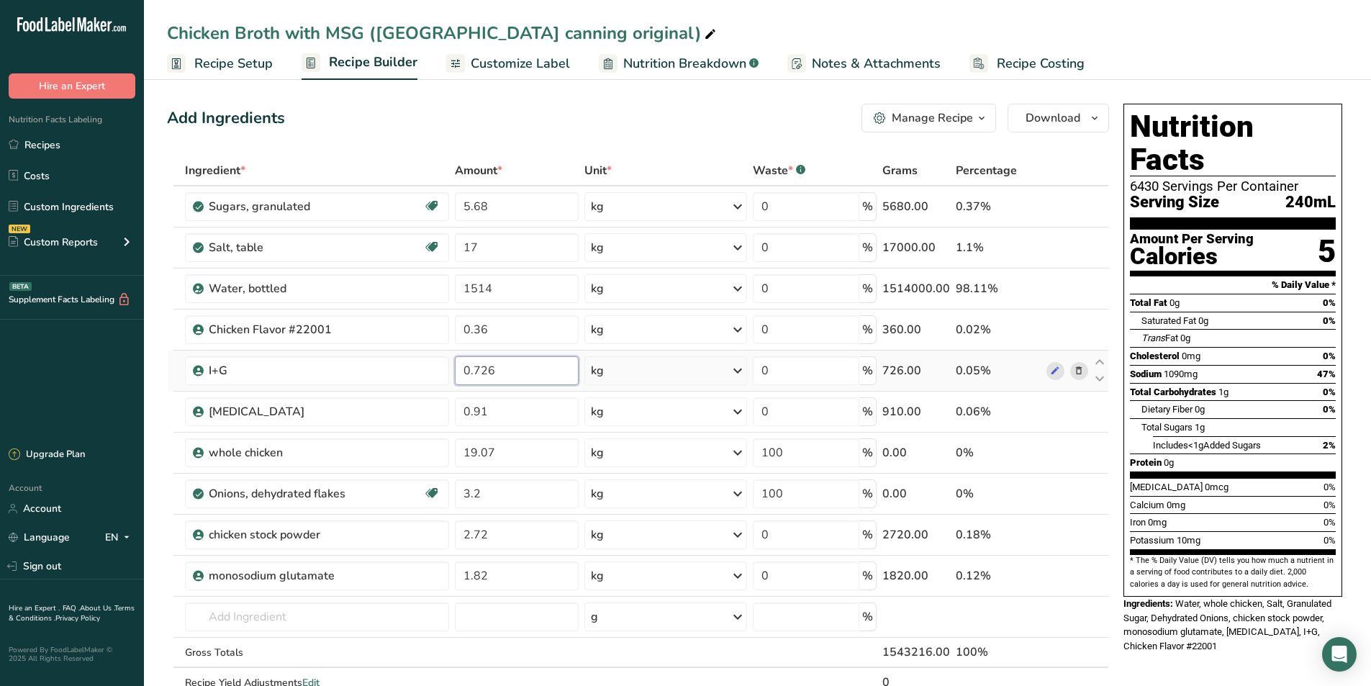
click at [482, 375] on input "0.726" at bounding box center [516, 370] width 123 height 29
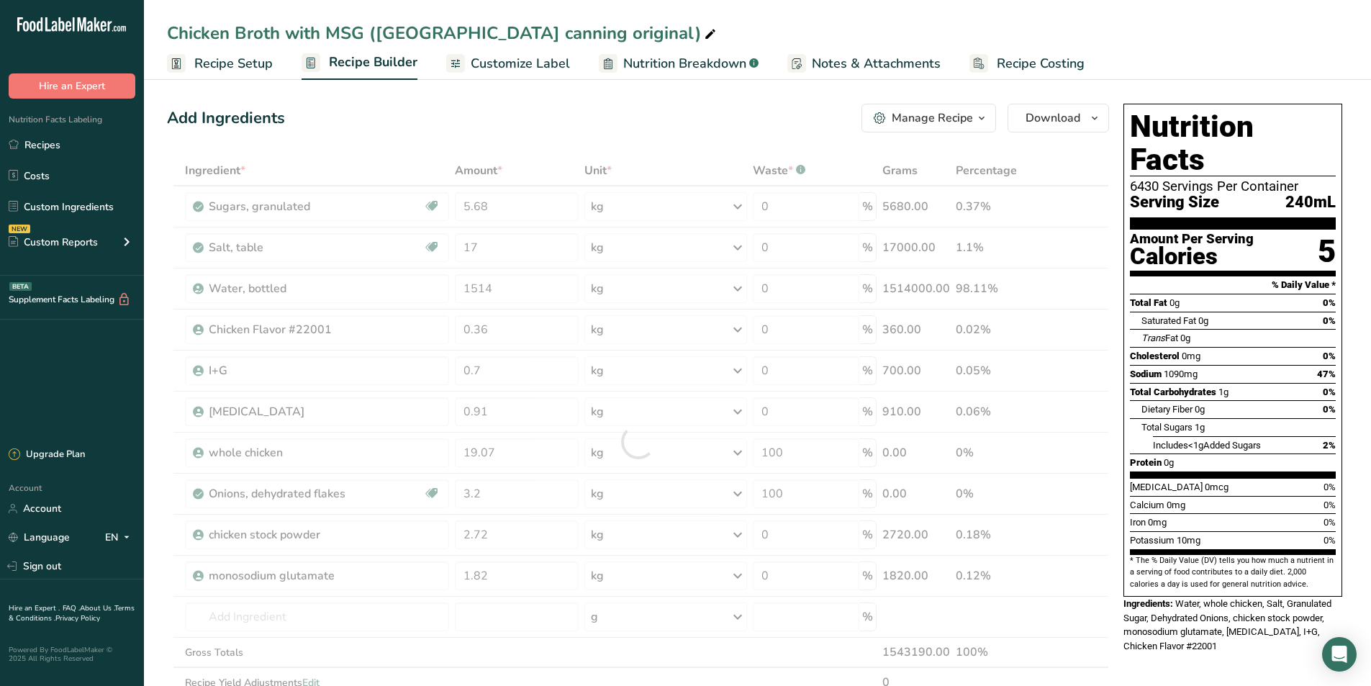
click at [1205, 651] on div "Nutrition Facts 6430 Servings Per Container Serving Size 240mL Amount Per Servi…" at bounding box center [1233, 648] width 230 height 1101
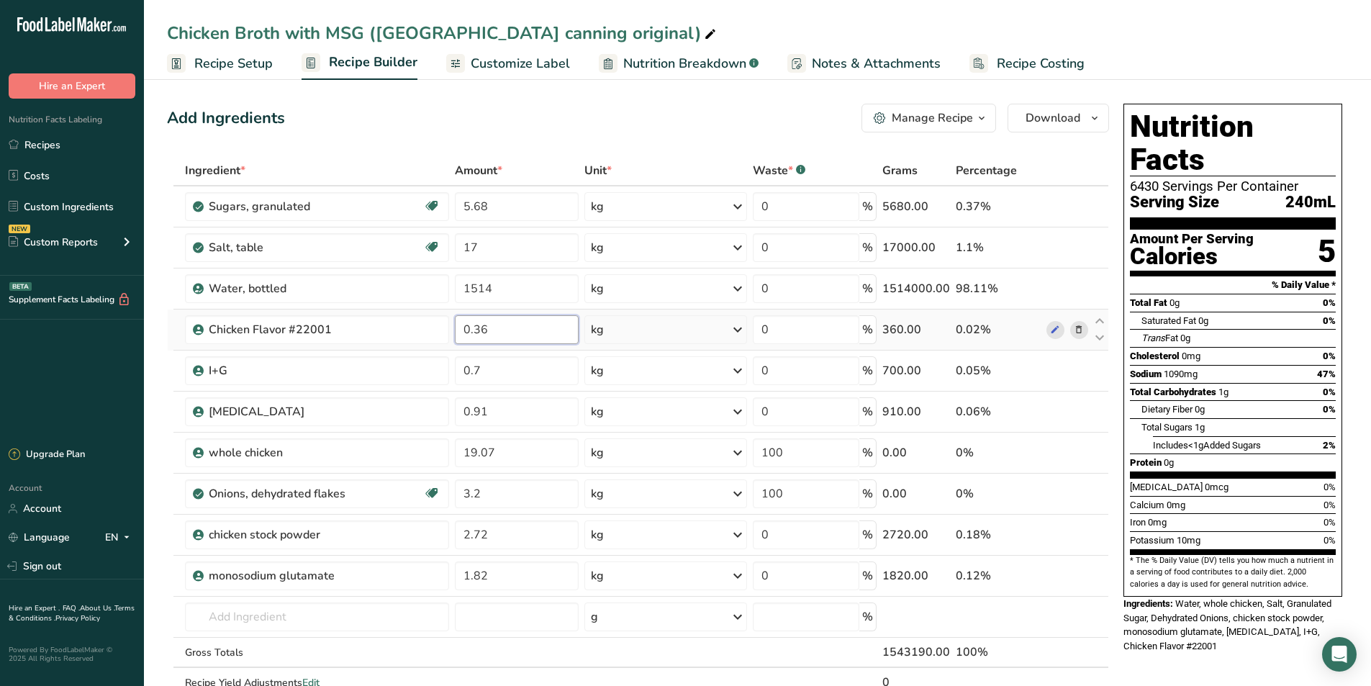
drag, startPoint x: 489, startPoint y: 332, endPoint x: 474, endPoint y: 330, distance: 14.5
click at [474, 330] on input "0.36" at bounding box center [516, 329] width 123 height 29
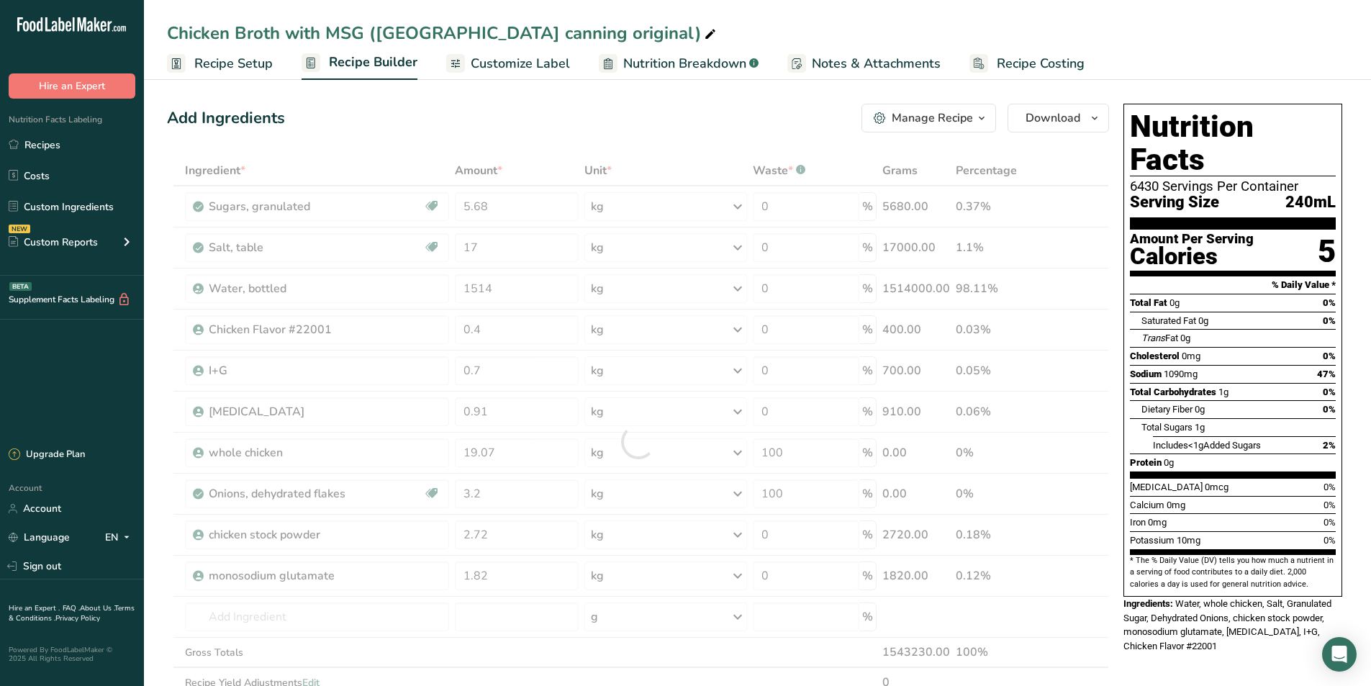
click at [1182, 650] on div "Nutrition Facts 6430 Servings Per Container Serving Size 240mL Amount Per Servi…" at bounding box center [1233, 648] width 230 height 1101
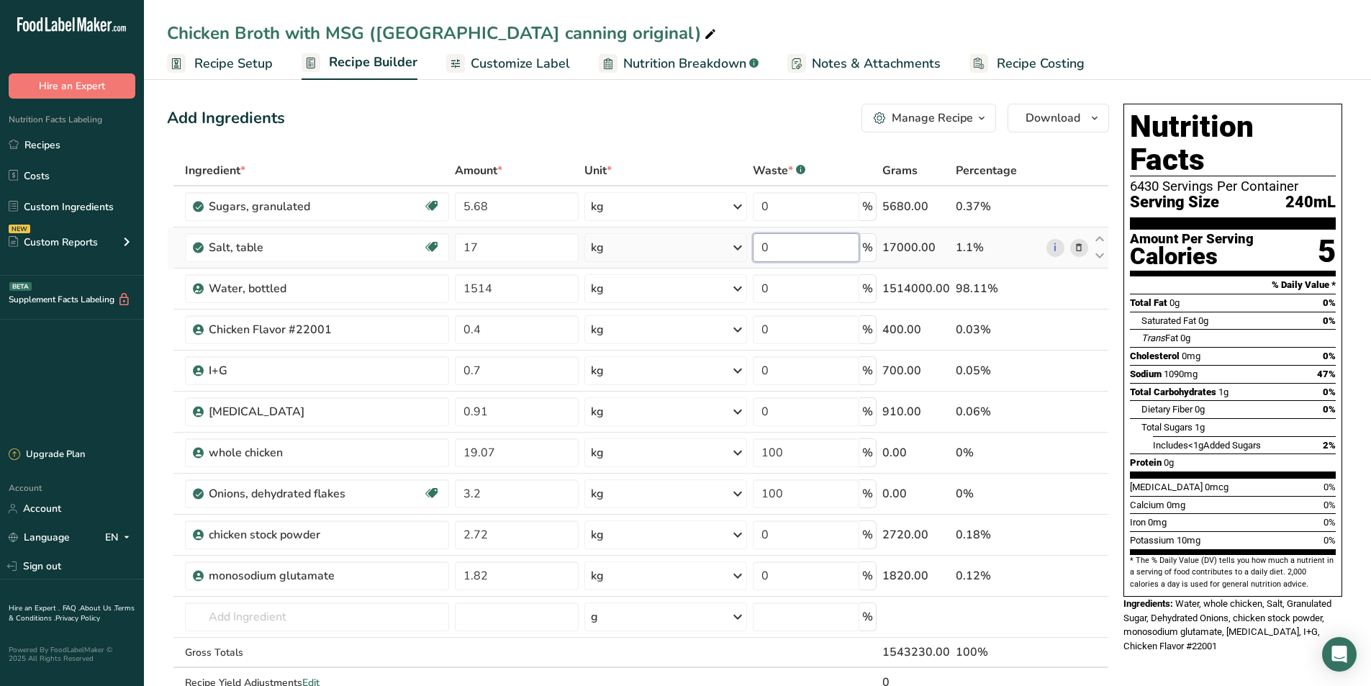
drag, startPoint x: 790, startPoint y: 252, endPoint x: 764, endPoint y: 252, distance: 25.9
click at [764, 252] on input "0" at bounding box center [806, 247] width 107 height 29
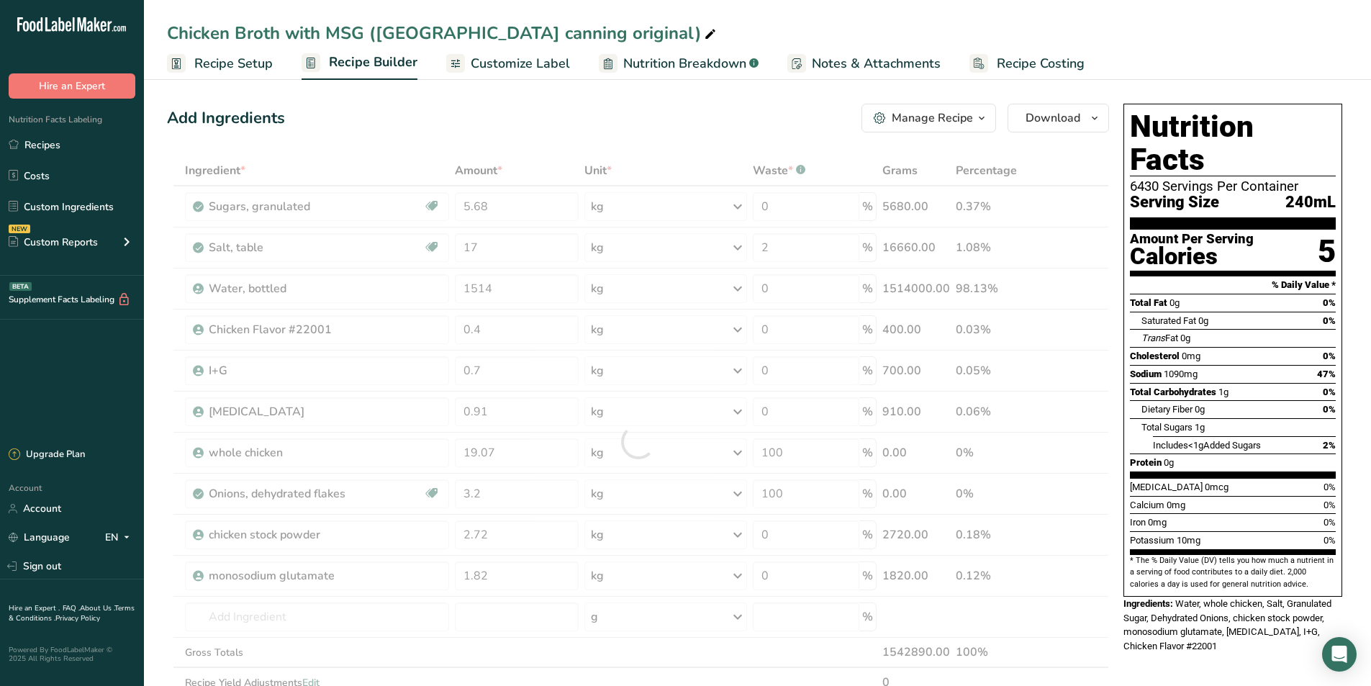
click at [793, 127] on div "Add Ingredients Manage Recipe Delete Recipe Duplicate Recipe Scale Recipe Save …" at bounding box center [638, 118] width 942 height 29
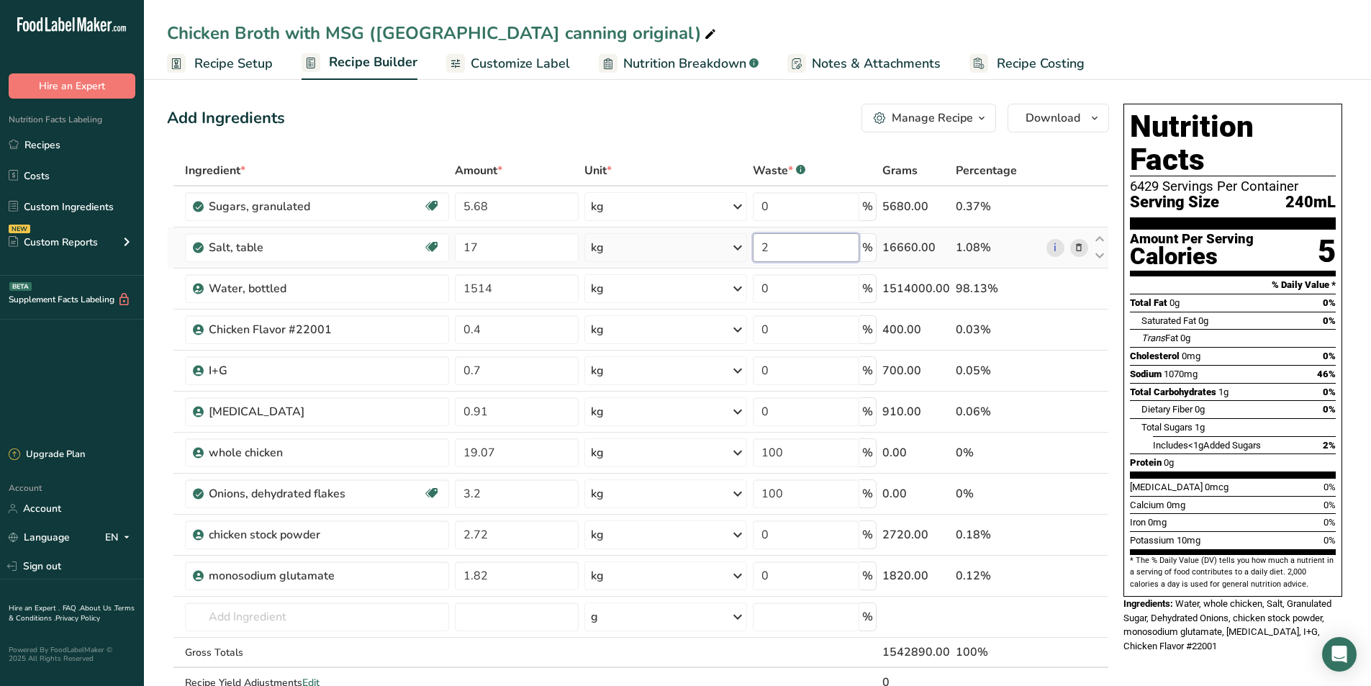
drag, startPoint x: 781, startPoint y: 243, endPoint x: 764, endPoint y: 251, distance: 18.7
click at [764, 251] on input "2" at bounding box center [806, 247] width 107 height 29
click at [1218, 661] on div "Nutrition Facts 6429 Servings Per Container Serving Size 240mL Amount Per Servi…" at bounding box center [1233, 648] width 230 height 1101
drag, startPoint x: 772, startPoint y: 253, endPoint x: 764, endPoint y: 255, distance: 8.8
click at [764, 255] on input "1.5" at bounding box center [806, 247] width 107 height 29
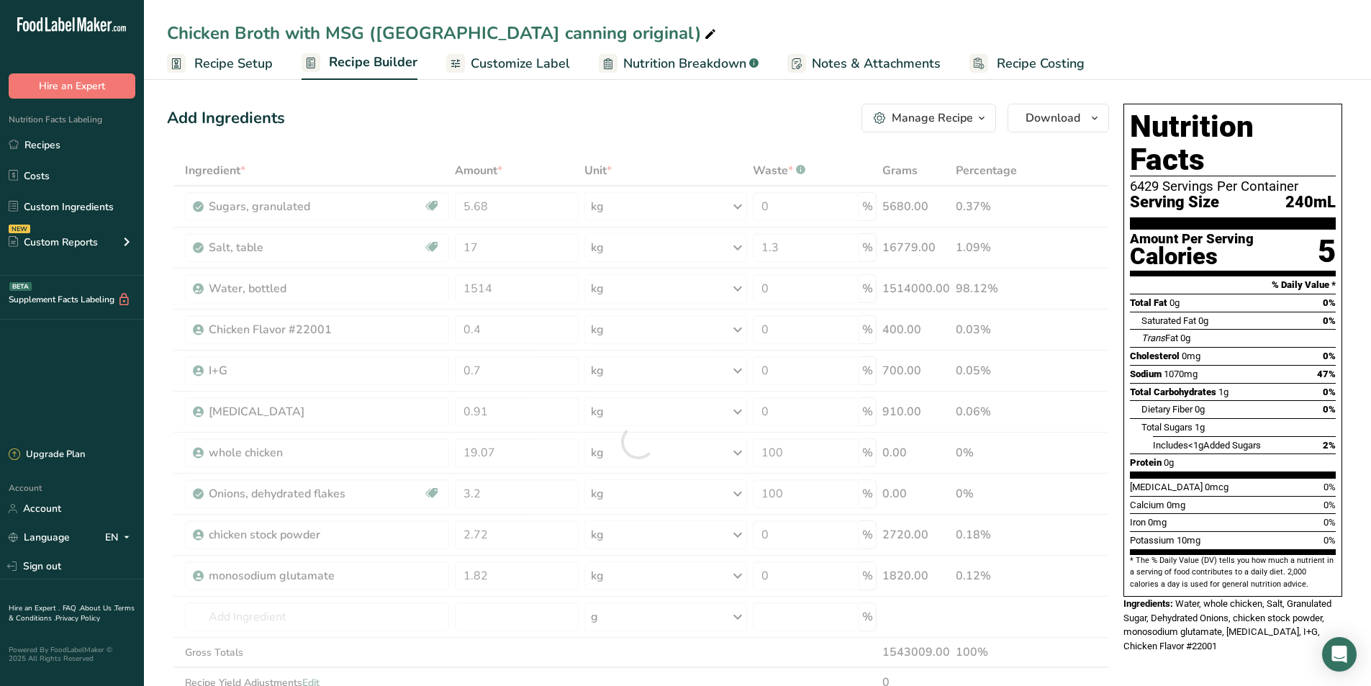
click at [713, 131] on div "Add Ingredients Manage Recipe Delete Recipe Duplicate Recipe Scale Recipe Save …" at bounding box center [638, 118] width 942 height 29
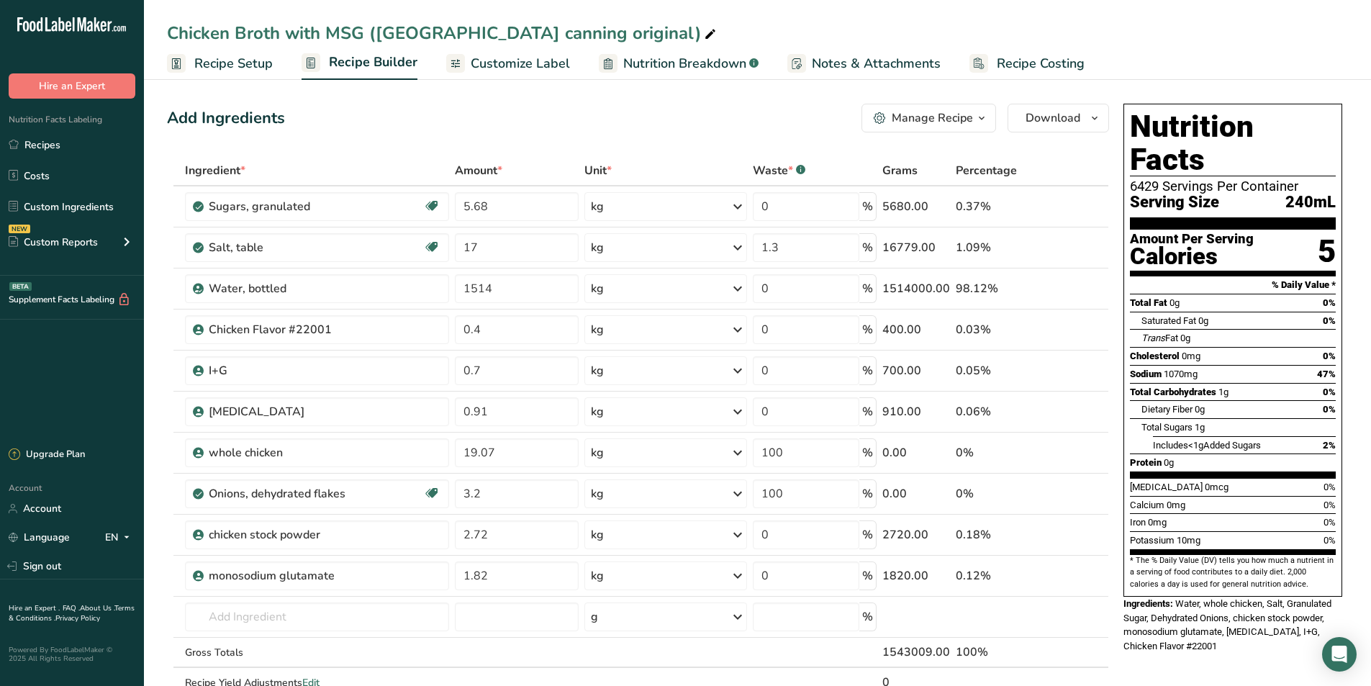
click at [245, 48] on link "Recipe Setup" at bounding box center [220, 64] width 106 height 32
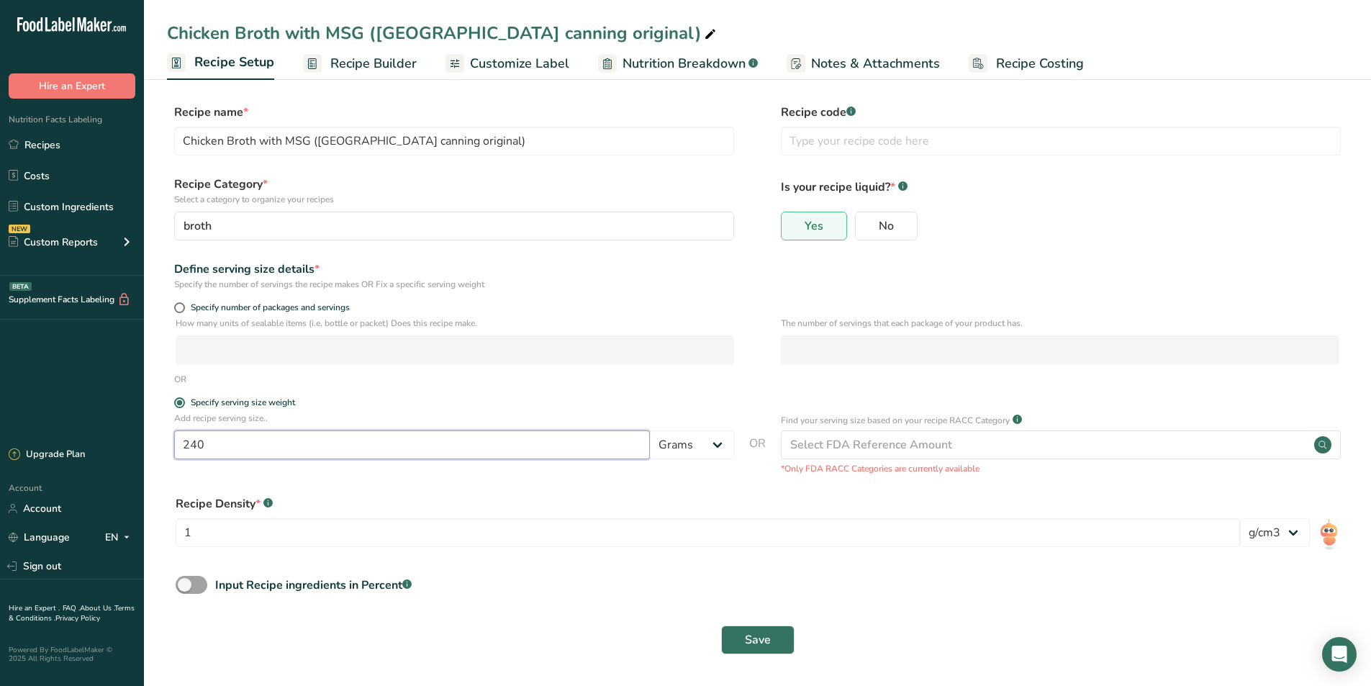
drag, startPoint x: 213, startPoint y: 444, endPoint x: 199, endPoint y: 449, distance: 14.6
click at [199, 449] on input "240" at bounding box center [412, 444] width 476 height 29
click at [744, 649] on button "Save" at bounding box center [757, 640] width 73 height 29
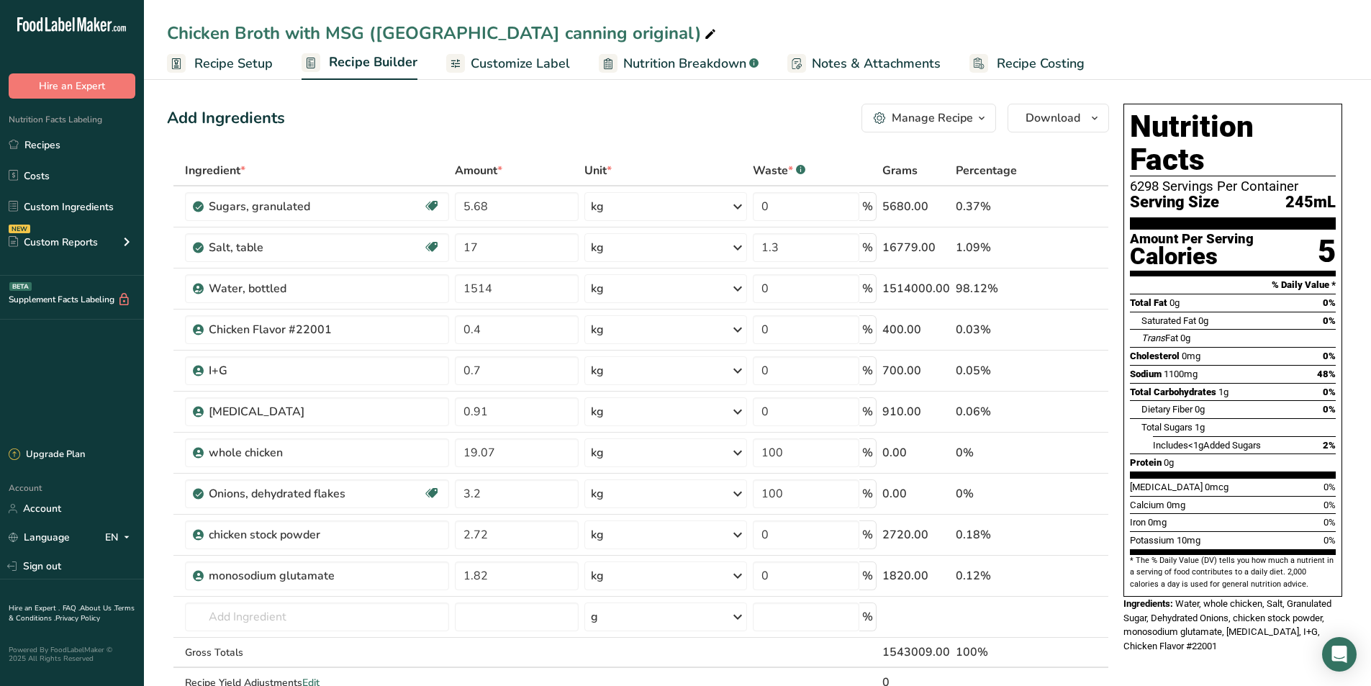
click at [220, 61] on span "Recipe Setup" at bounding box center [233, 63] width 78 height 19
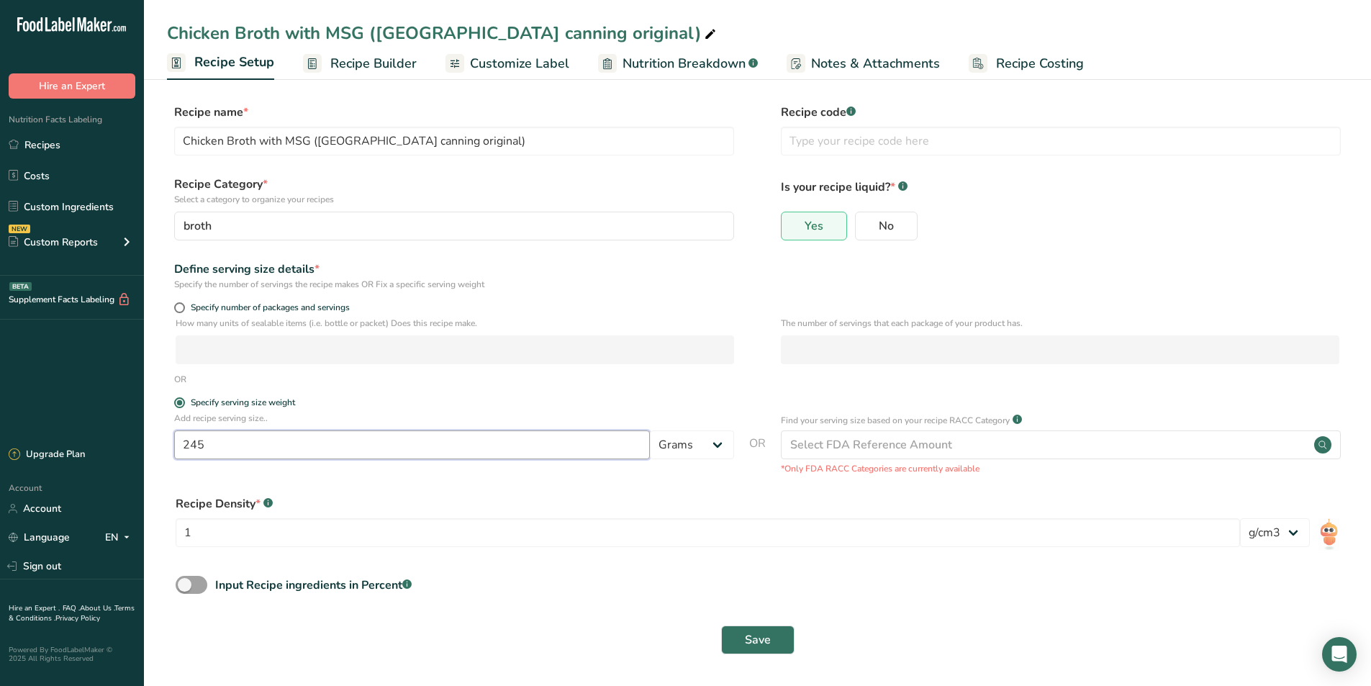
click at [197, 444] on input "245" at bounding box center [412, 444] width 476 height 29
click at [778, 644] on button "Save" at bounding box center [757, 640] width 73 height 29
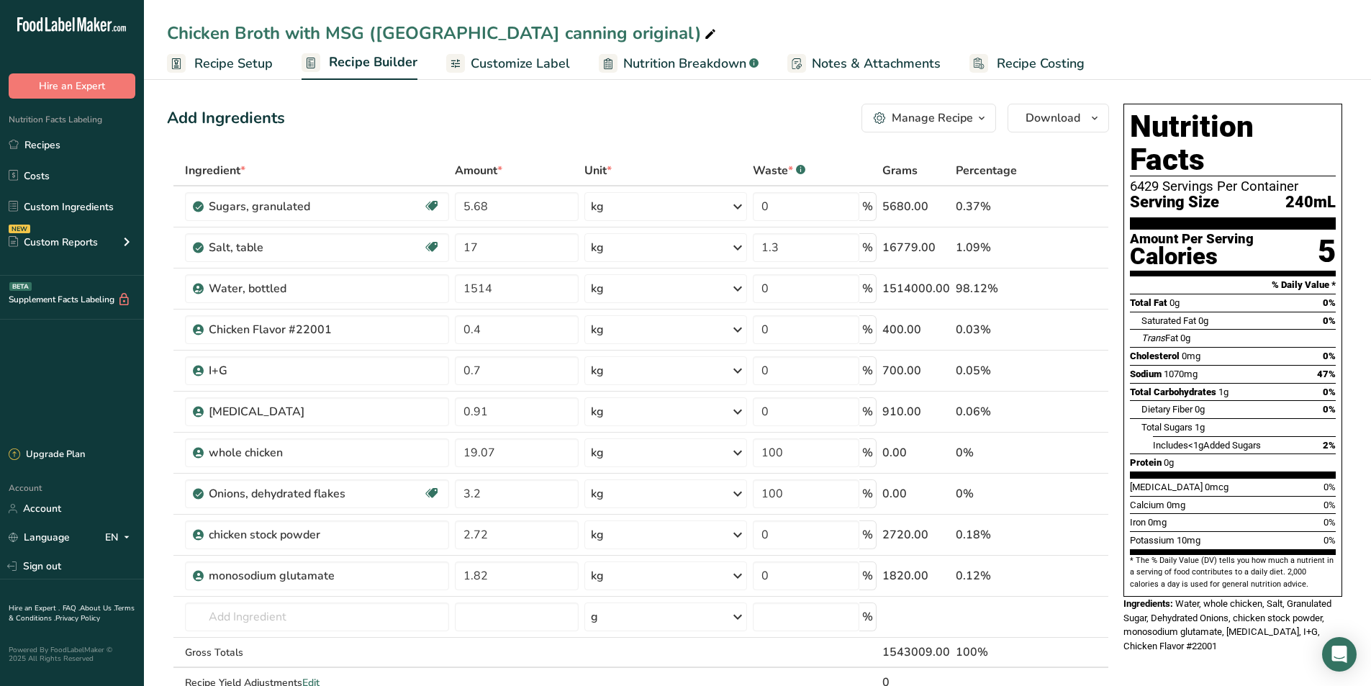
click at [246, 48] on link "Recipe Setup" at bounding box center [220, 64] width 106 height 32
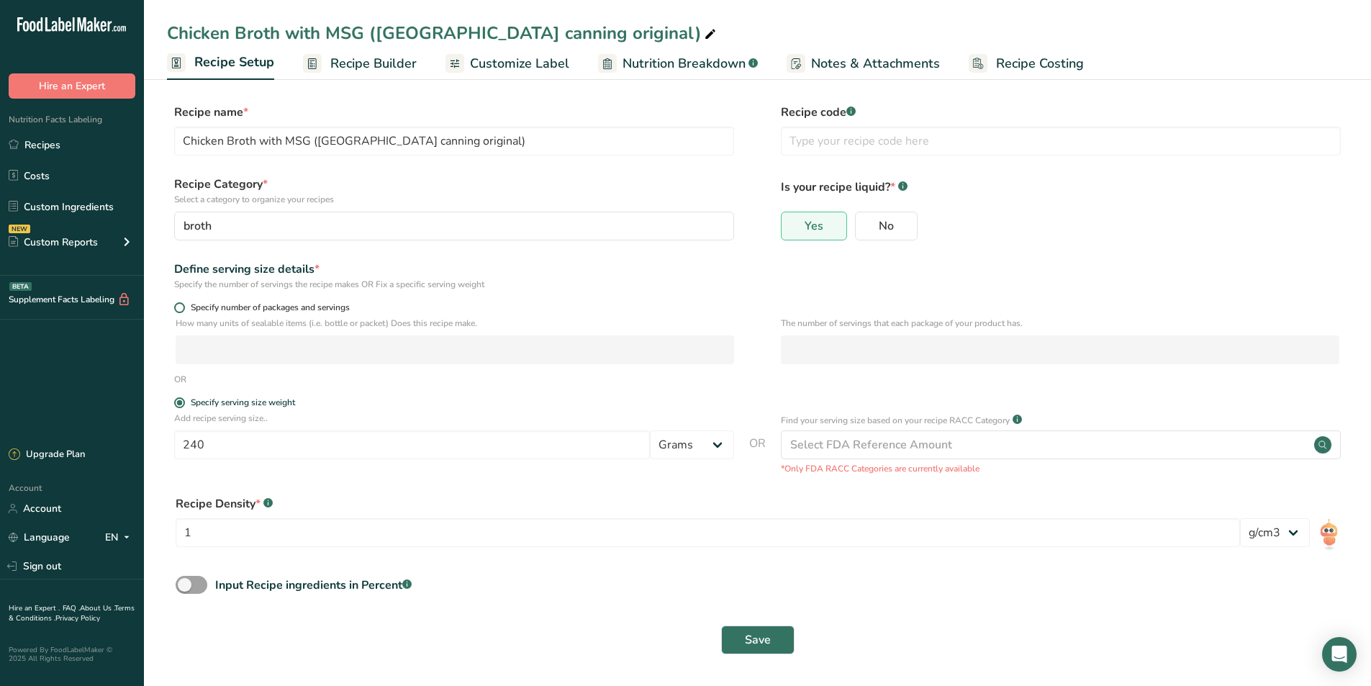
click at [182, 308] on span at bounding box center [179, 307] width 11 height 11
click at [182, 308] on input "Specify number of packages and servings" at bounding box center [178, 307] width 9 height 9
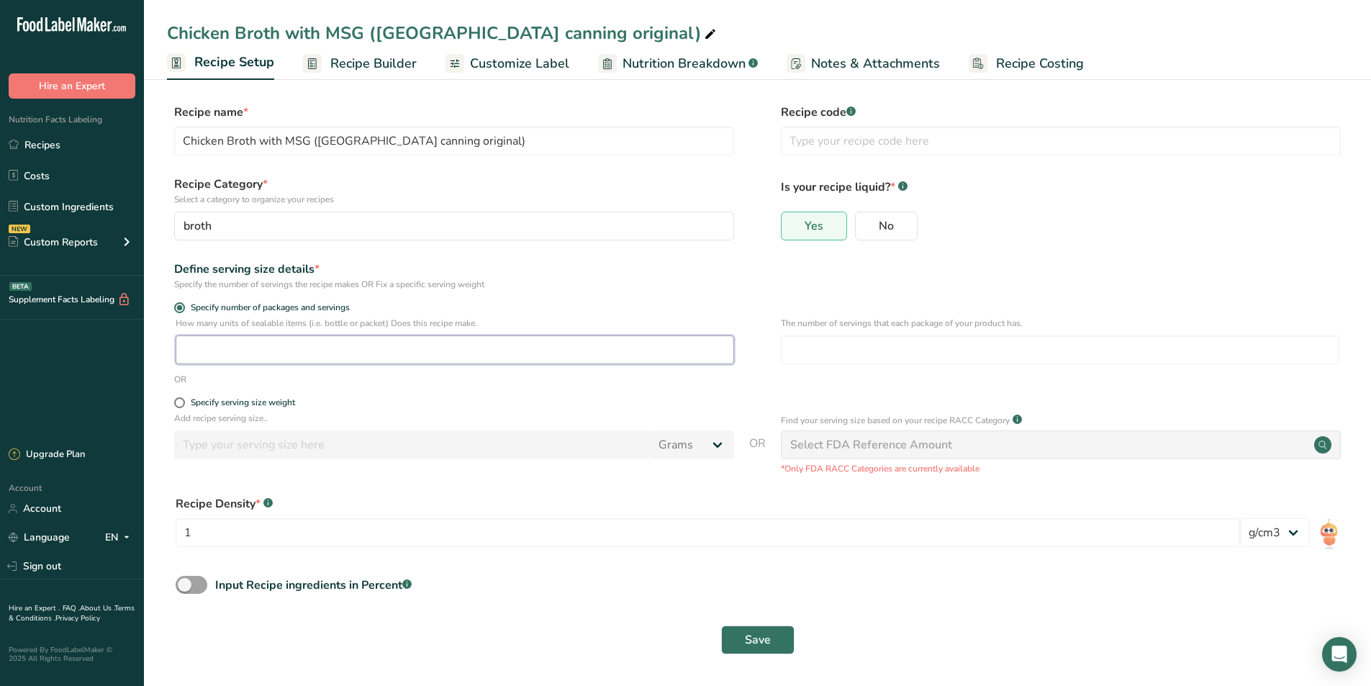
click at [233, 357] on input "number" at bounding box center [455, 349] width 559 height 29
click at [826, 336] on input "number" at bounding box center [1060, 349] width 559 height 29
click at [754, 638] on span "Save" at bounding box center [758, 639] width 26 height 17
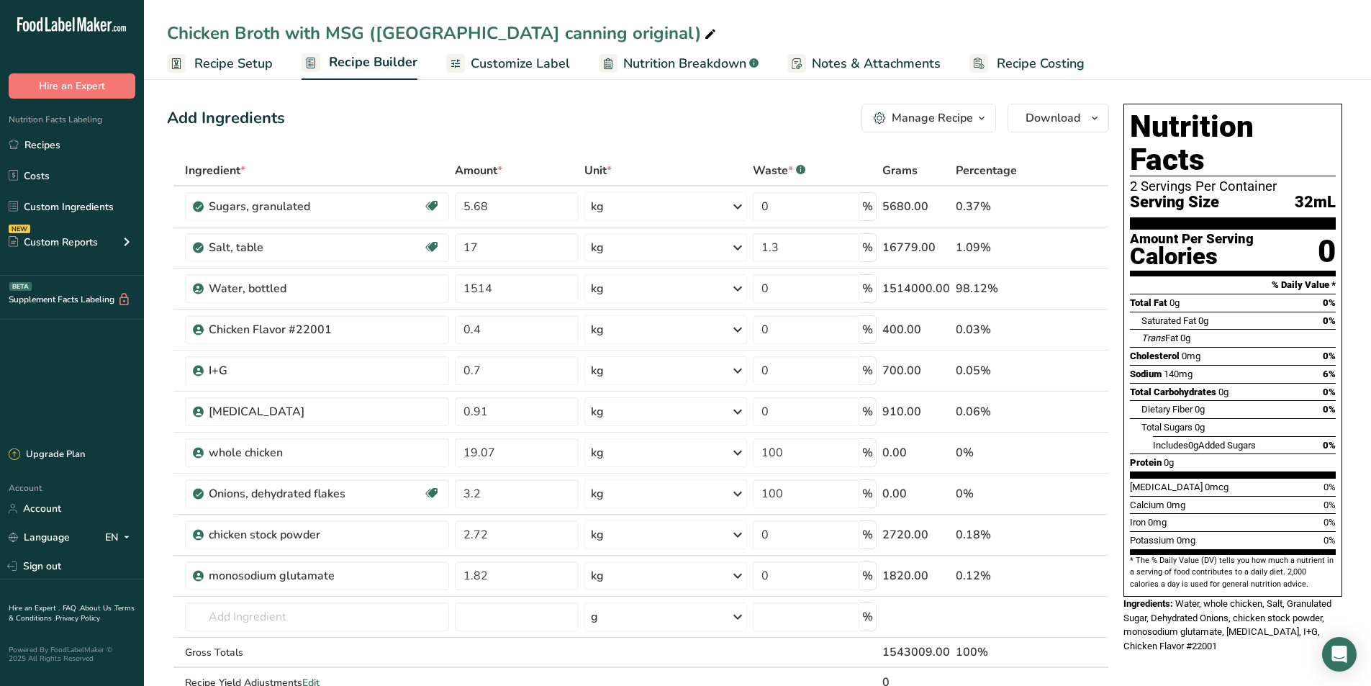
click at [257, 62] on span "Recipe Setup" at bounding box center [233, 63] width 78 height 19
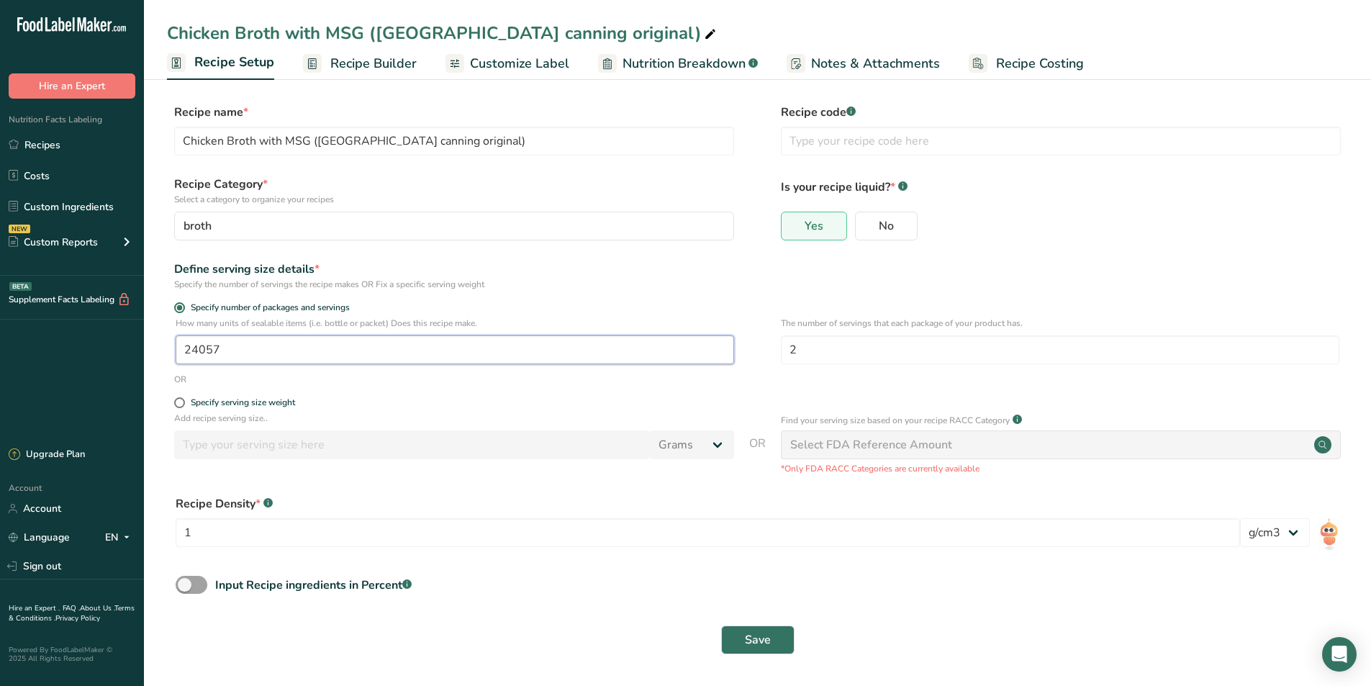
drag, startPoint x: 235, startPoint y: 351, endPoint x: 184, endPoint y: 348, distance: 51.2
click at [184, 348] on input "24057" at bounding box center [455, 349] width 559 height 29
click at [764, 633] on span "Save" at bounding box center [758, 639] width 26 height 17
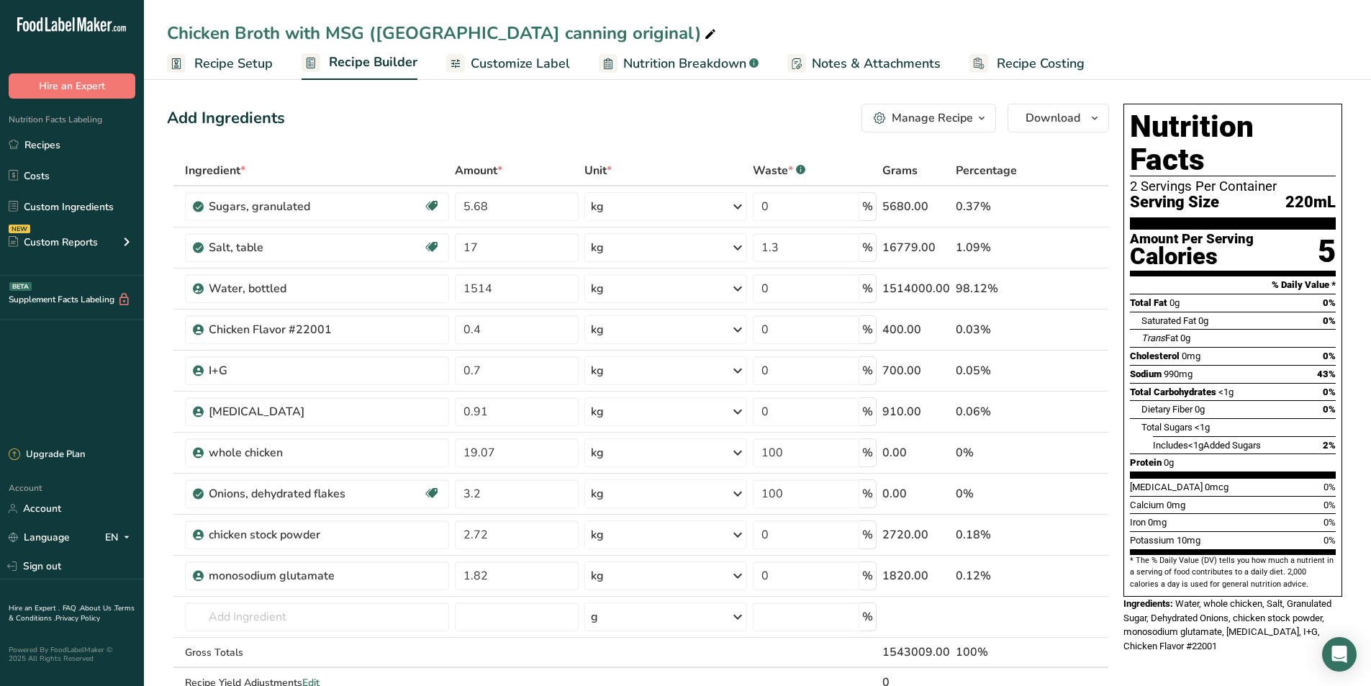
click at [224, 60] on span "Recipe Setup" at bounding box center [233, 63] width 78 height 19
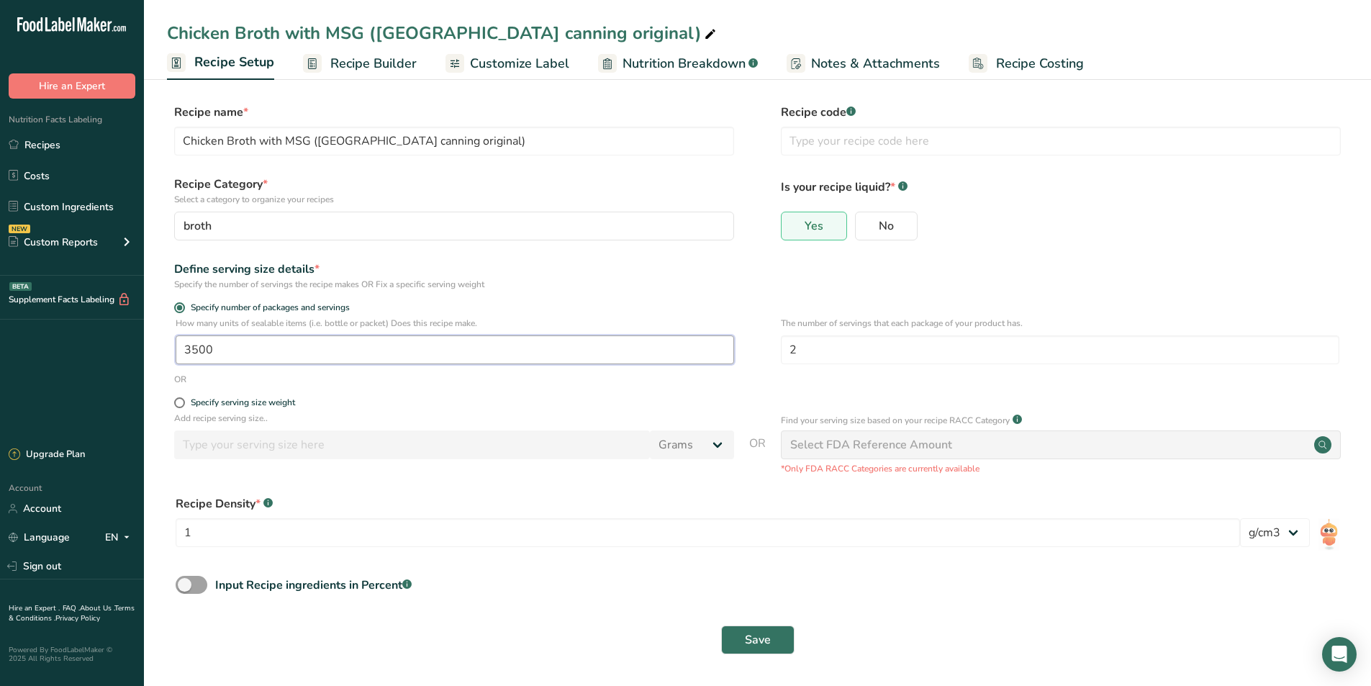
drag, startPoint x: 215, startPoint y: 352, endPoint x: 193, endPoint y: 351, distance: 22.4
click at [193, 351] on input "3500" at bounding box center [455, 349] width 559 height 29
click at [743, 649] on button "Save" at bounding box center [757, 640] width 73 height 29
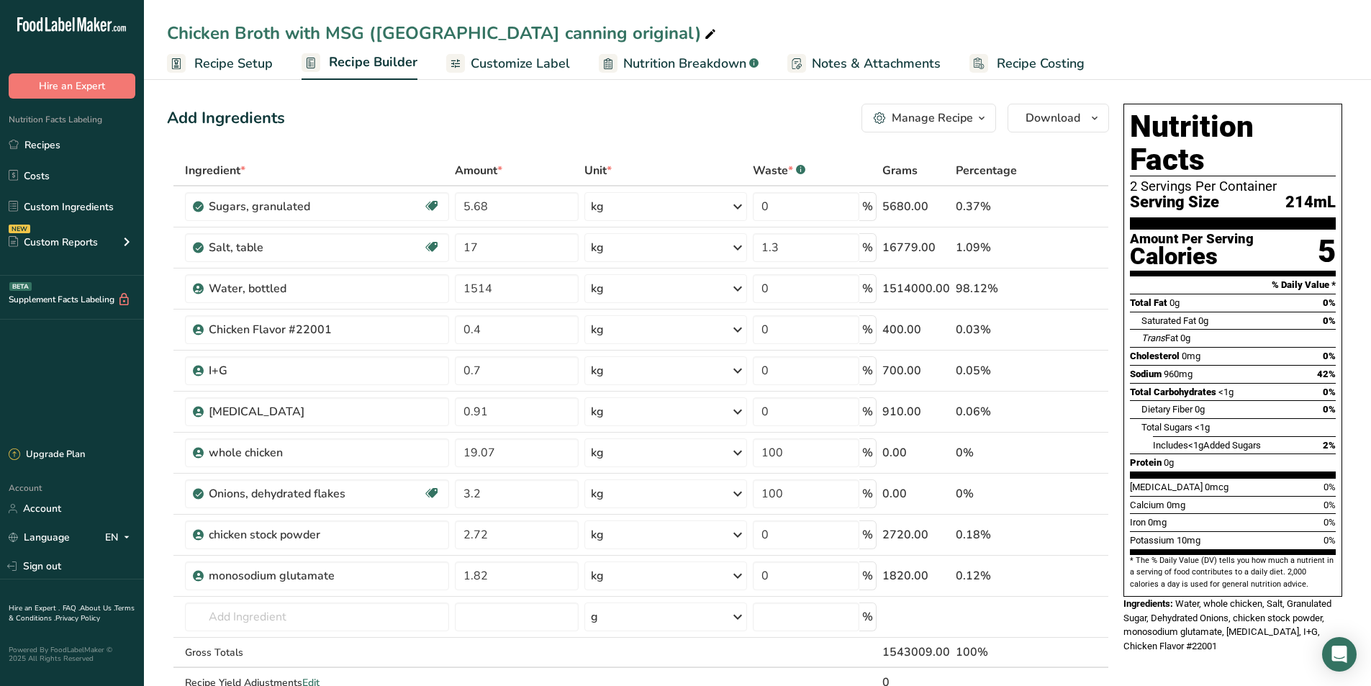
click at [248, 68] on span "Recipe Setup" at bounding box center [233, 63] width 78 height 19
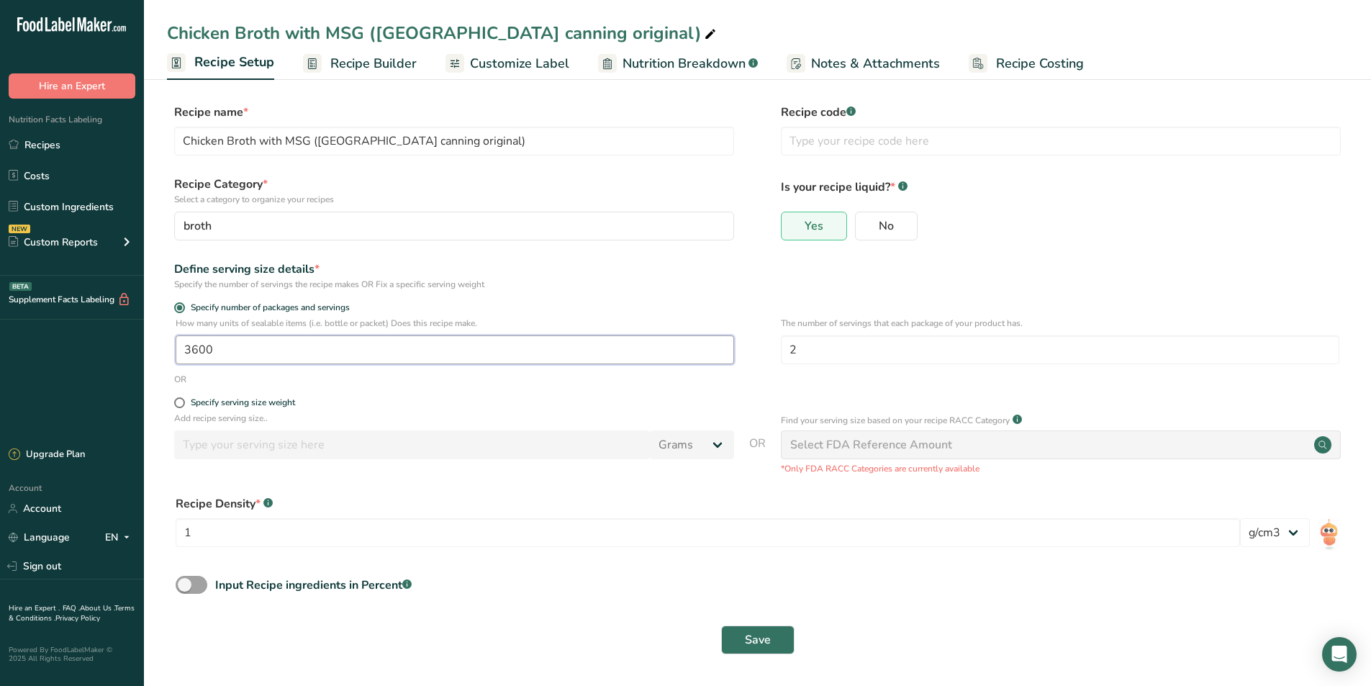
drag, startPoint x: 225, startPoint y: 349, endPoint x: 194, endPoint y: 353, distance: 31.2
click at [194, 353] on input "3600" at bounding box center [455, 349] width 559 height 29
click at [755, 633] on span "Save" at bounding box center [758, 639] width 26 height 17
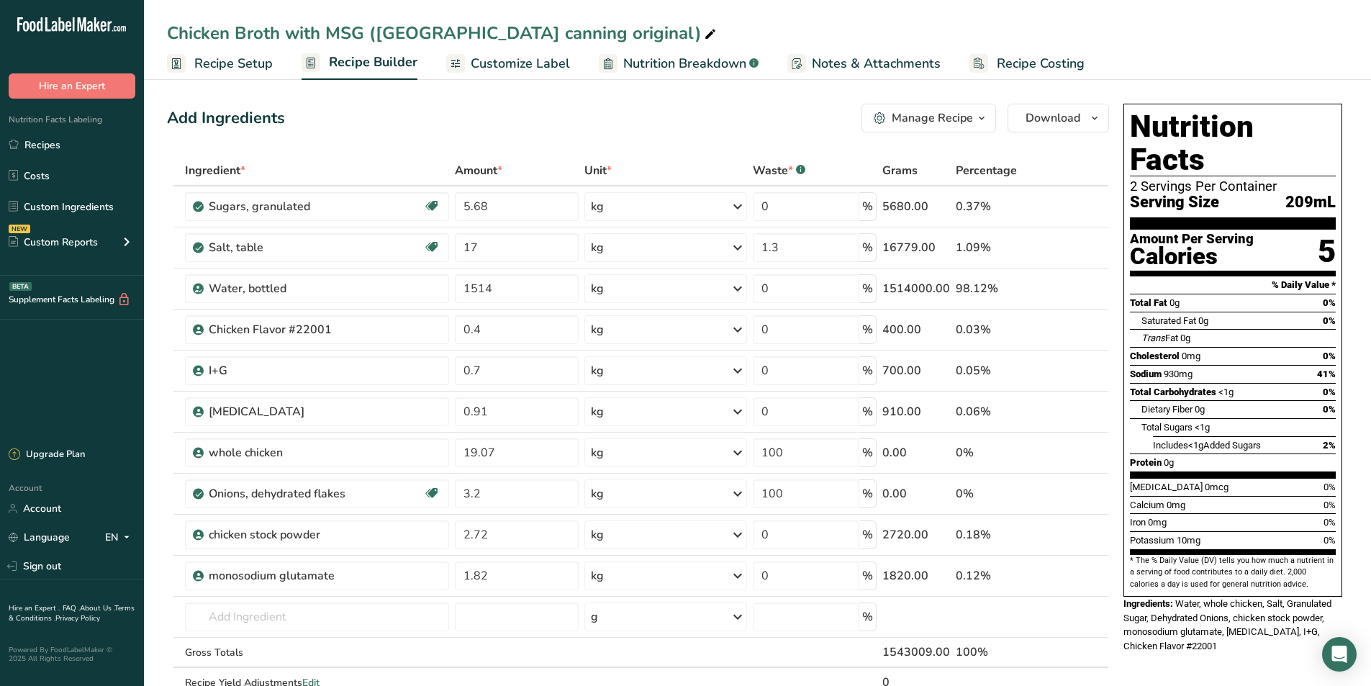
click at [221, 74] on link "Recipe Setup" at bounding box center [220, 64] width 106 height 32
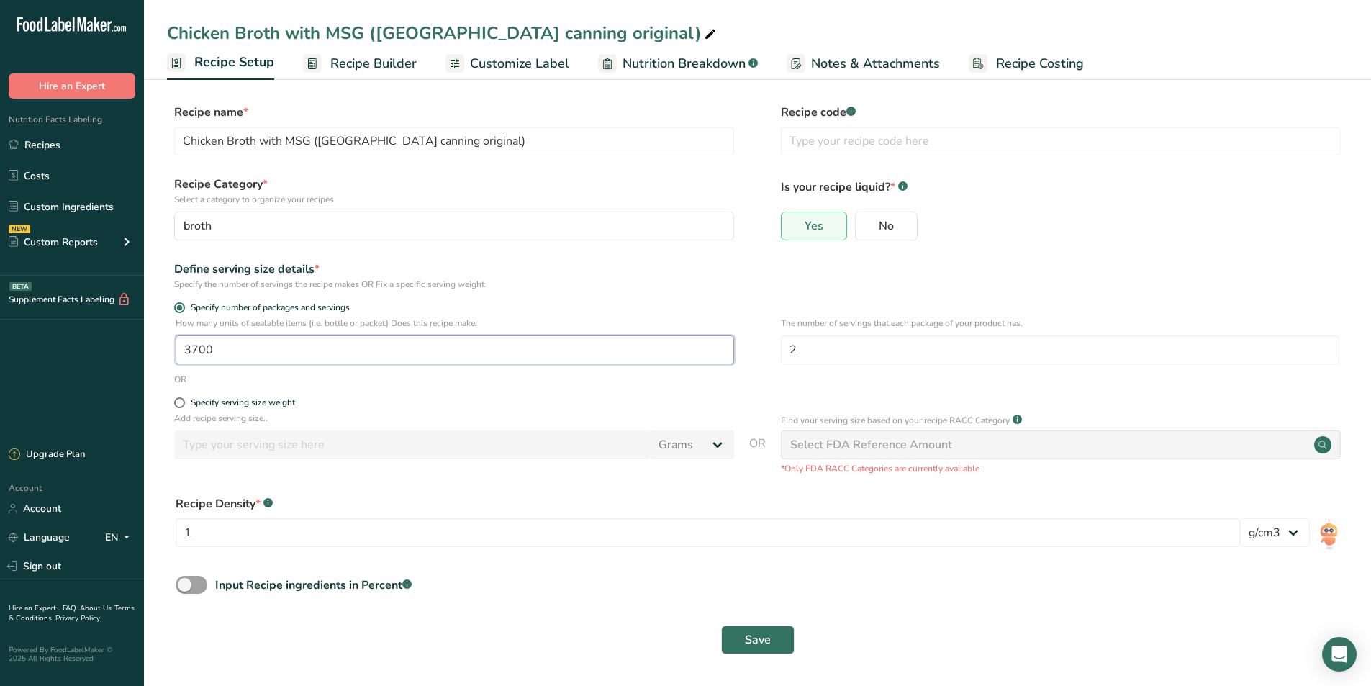
drag, startPoint x: 221, startPoint y: 351, endPoint x: 189, endPoint y: 353, distance: 32.5
click at [189, 353] on input "3700" at bounding box center [455, 349] width 559 height 29
click at [759, 638] on span "Save" at bounding box center [758, 639] width 26 height 17
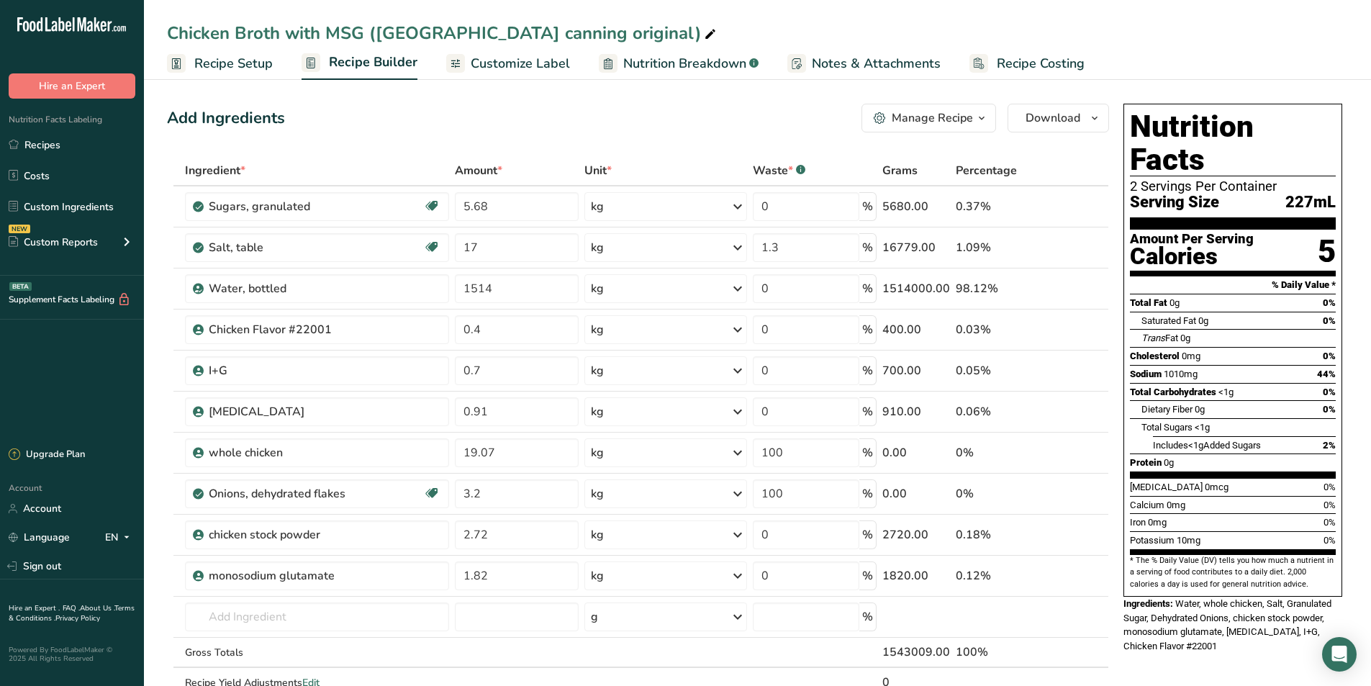
click at [233, 60] on span "Recipe Setup" at bounding box center [233, 63] width 78 height 19
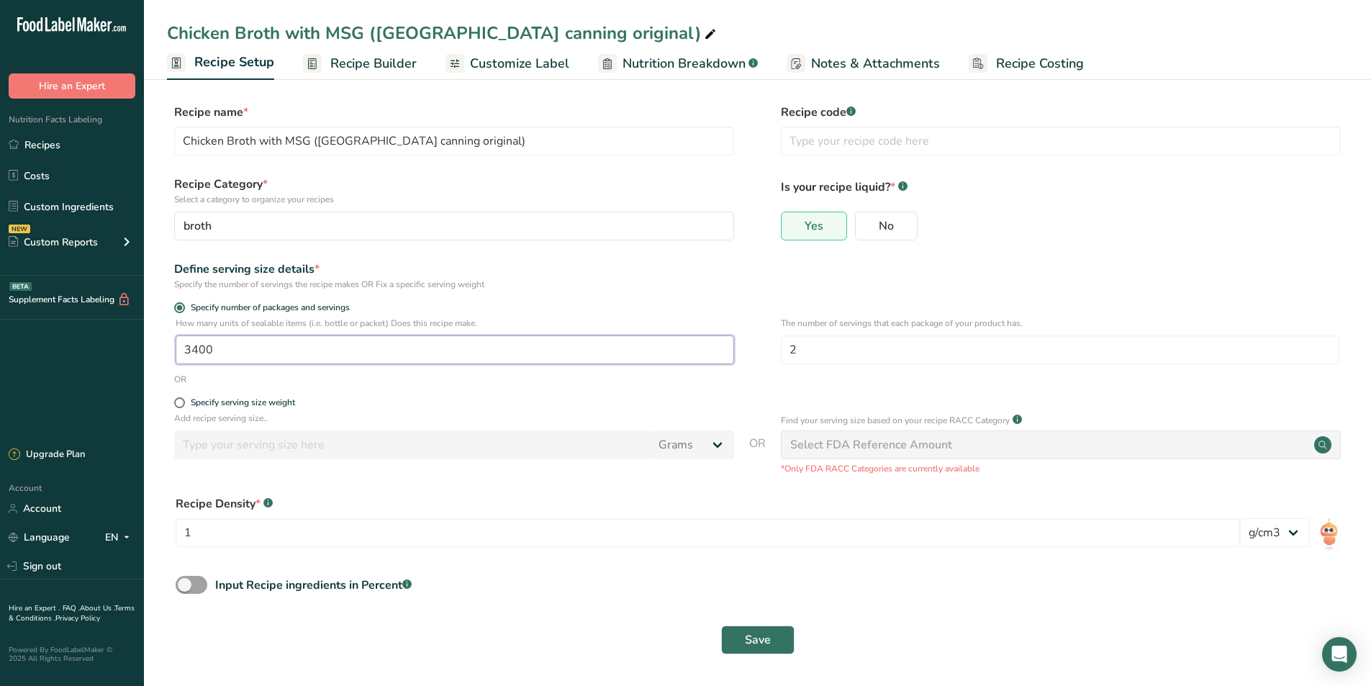
drag, startPoint x: 224, startPoint y: 352, endPoint x: 193, endPoint y: 356, distance: 31.3
click at [193, 356] on input "3400" at bounding box center [455, 349] width 559 height 29
click at [754, 637] on span "Save" at bounding box center [758, 639] width 26 height 17
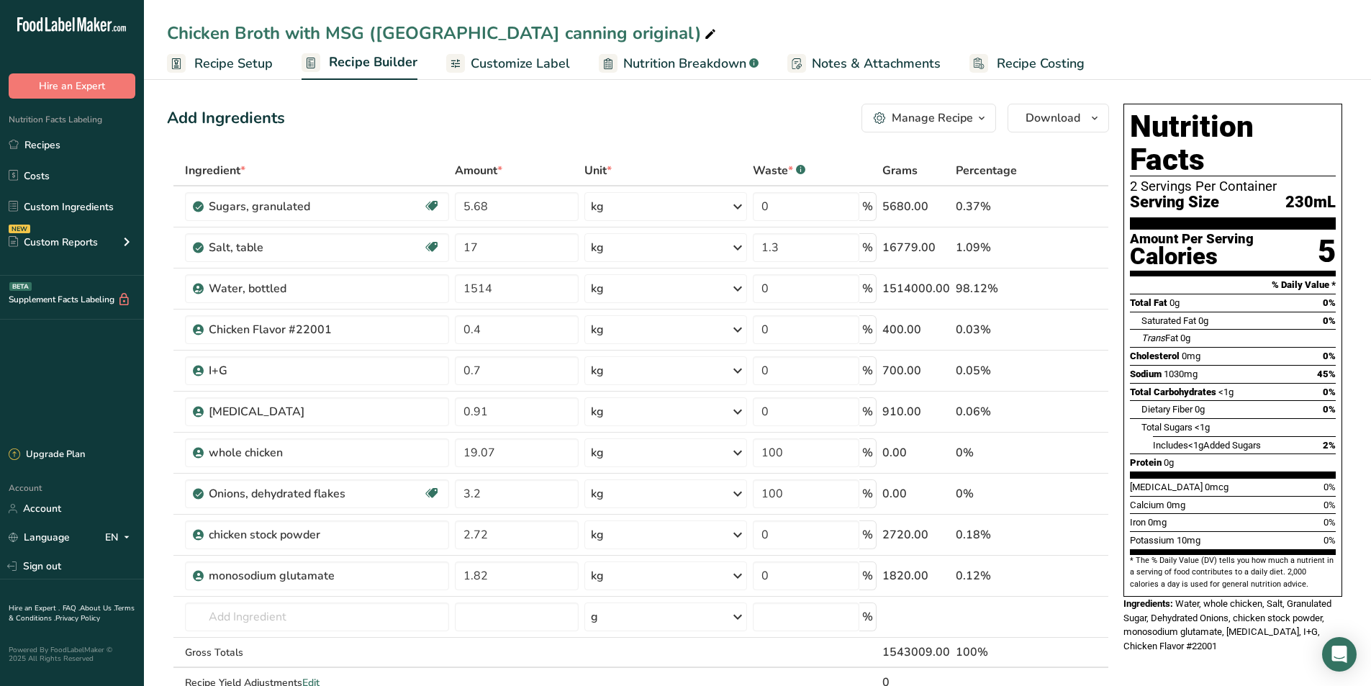
click at [221, 63] on span "Recipe Setup" at bounding box center [233, 63] width 78 height 19
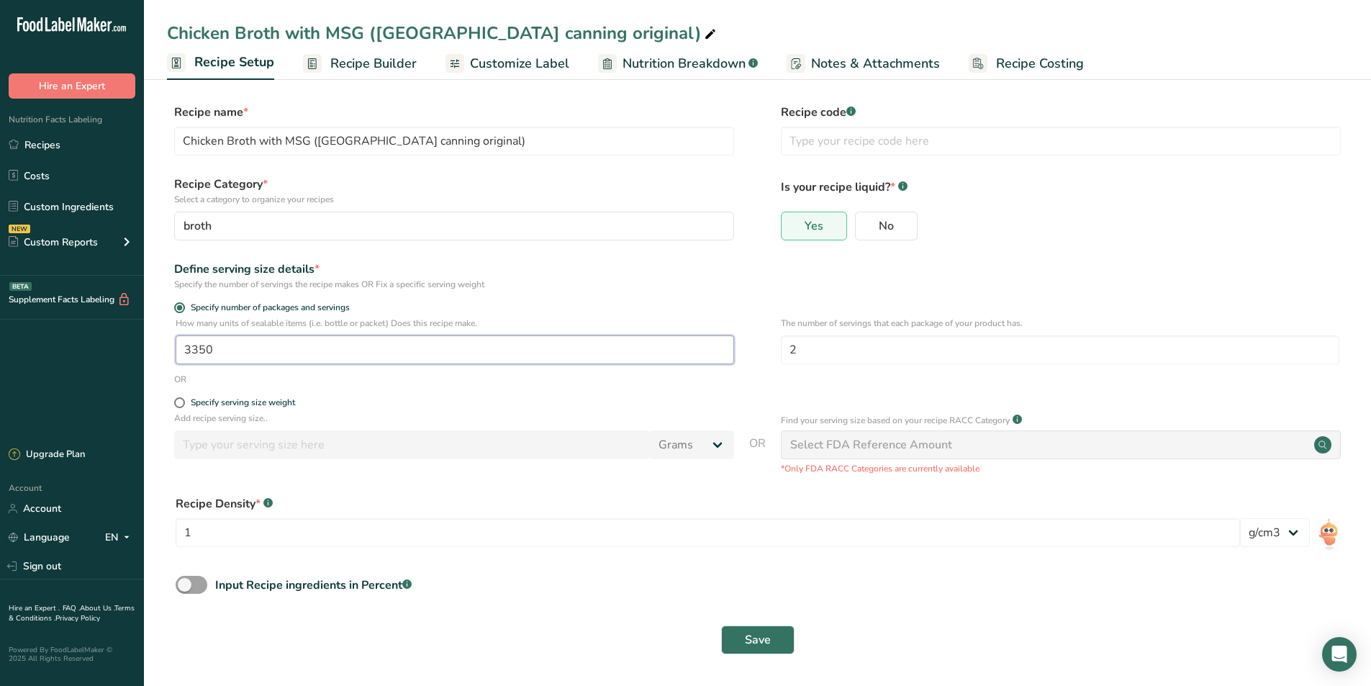
drag, startPoint x: 219, startPoint y: 350, endPoint x: 196, endPoint y: 355, distance: 23.6
click at [196, 355] on input "3350" at bounding box center [455, 349] width 559 height 29
click at [803, 659] on div "Save" at bounding box center [757, 640] width 1181 height 46
click at [777, 645] on button "Save" at bounding box center [757, 640] width 73 height 29
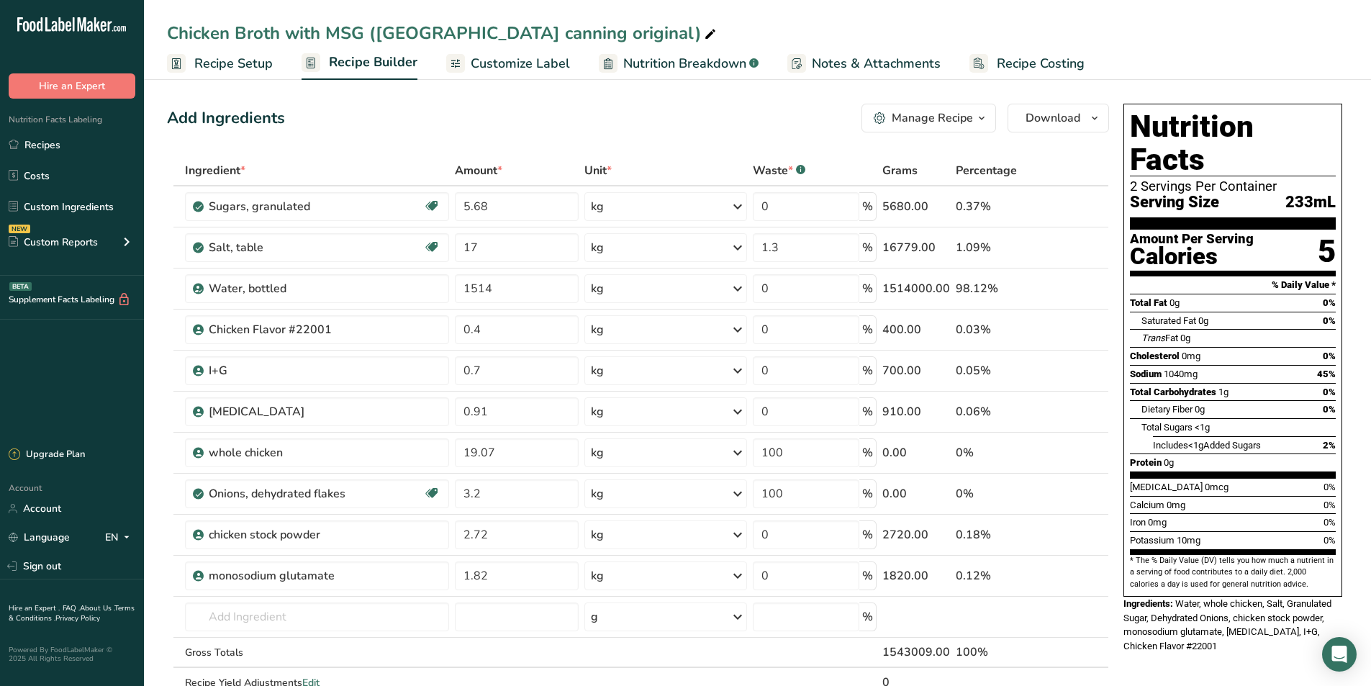
click at [233, 69] on span "Recipe Setup" at bounding box center [233, 63] width 78 height 19
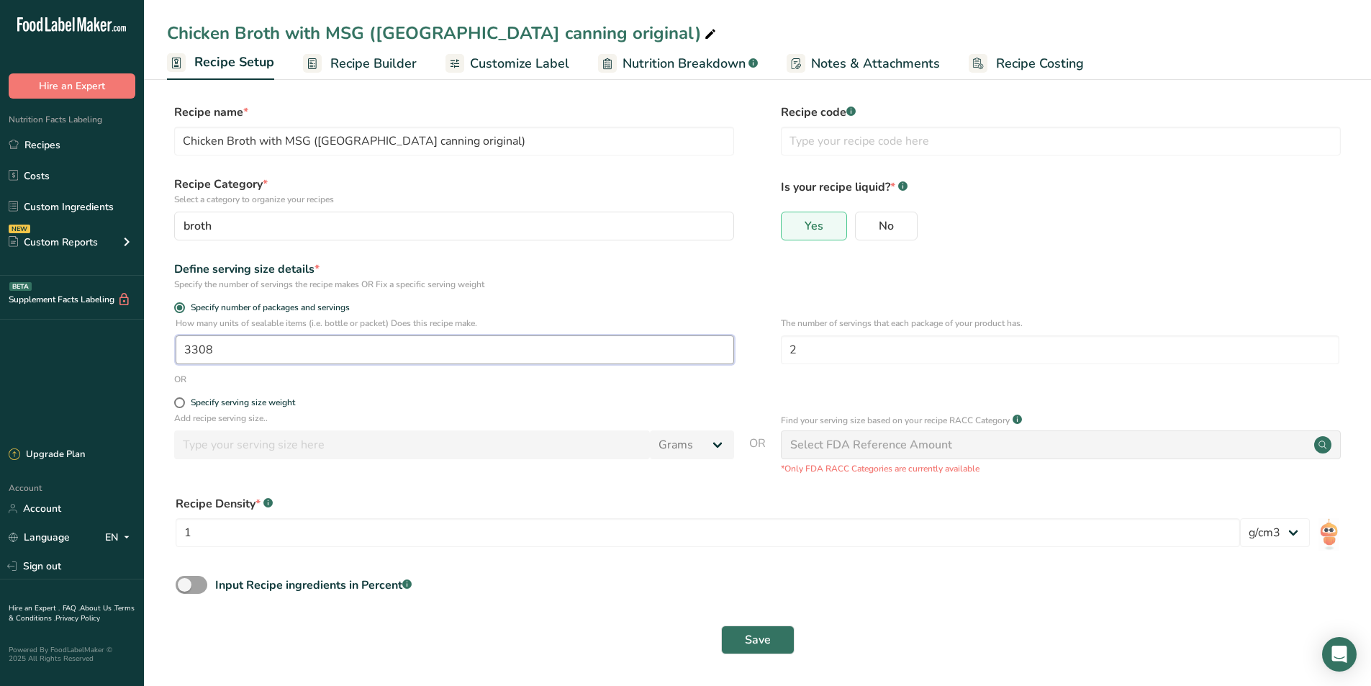
drag, startPoint x: 216, startPoint y: 355, endPoint x: 206, endPoint y: 357, distance: 10.3
click at [206, 357] on input "3308" at bounding box center [455, 349] width 559 height 29
click at [757, 635] on span "Save" at bounding box center [758, 639] width 26 height 17
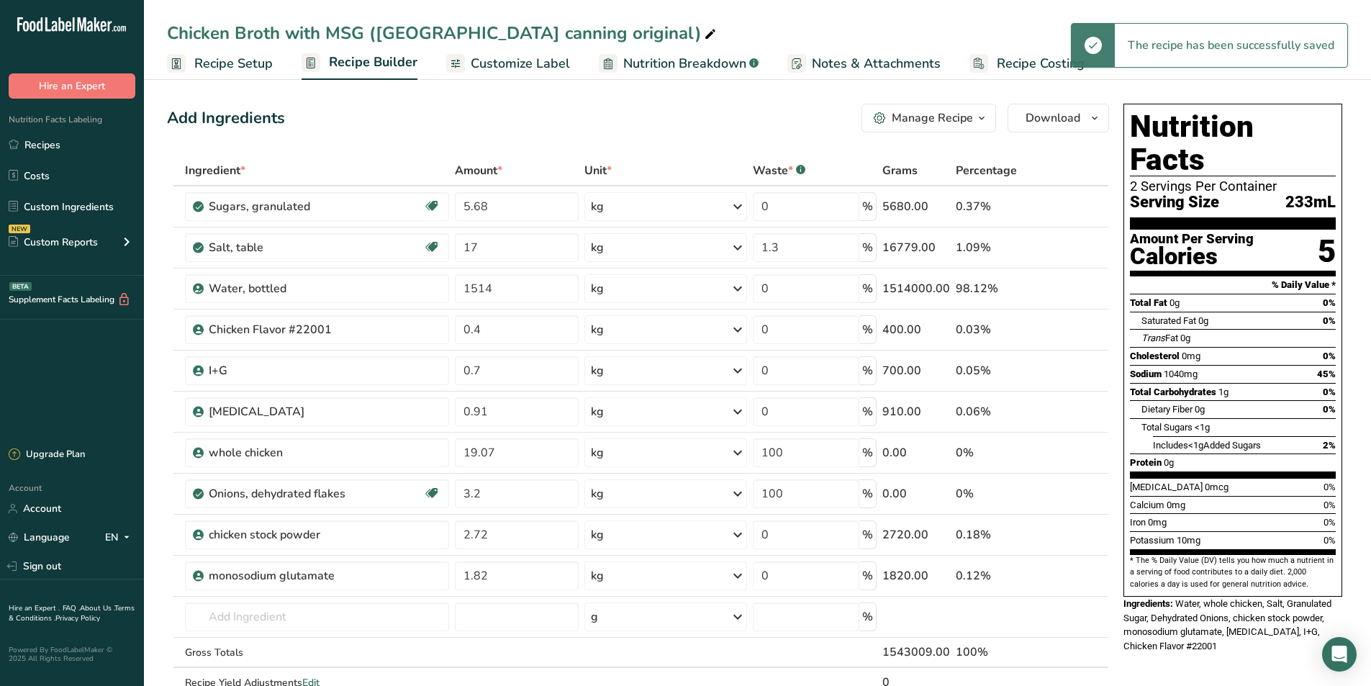
click at [248, 66] on span "Recipe Setup" at bounding box center [233, 63] width 78 height 19
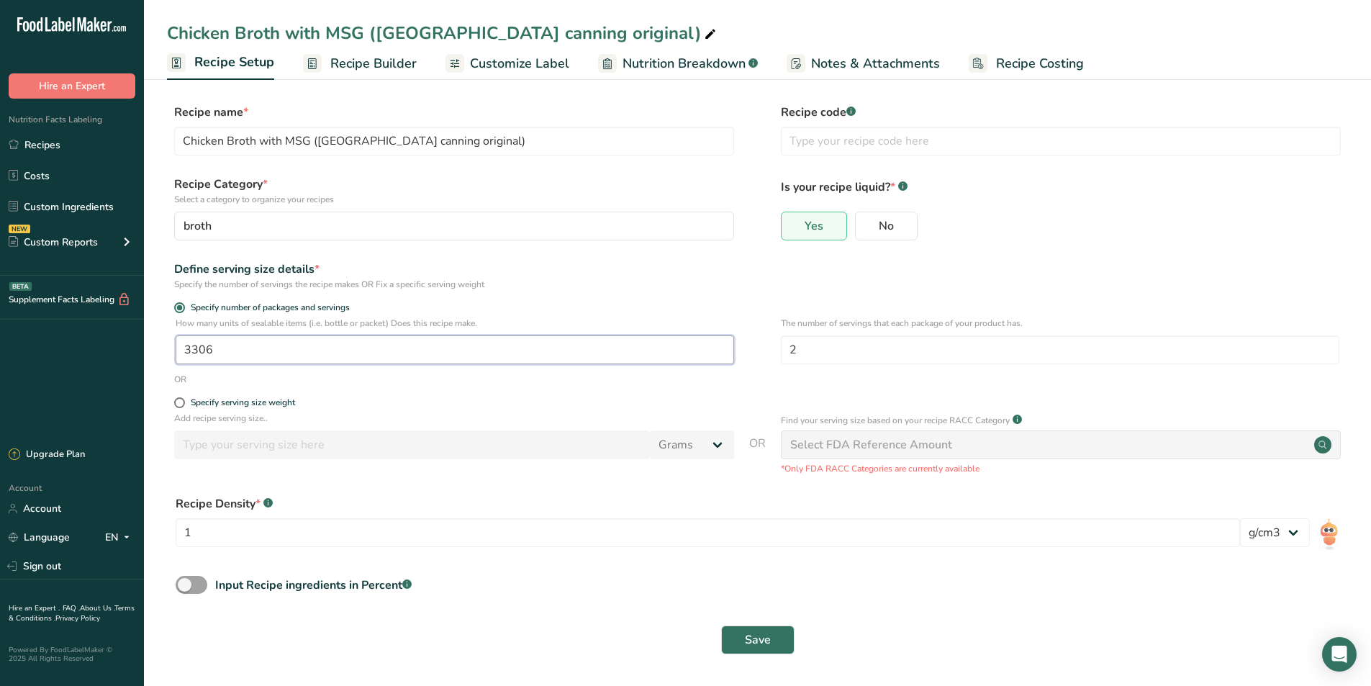
drag, startPoint x: 220, startPoint y: 352, endPoint x: 202, endPoint y: 353, distance: 17.3
click at [202, 353] on input "3306" at bounding box center [455, 349] width 559 height 29
click at [770, 633] on span "Save" at bounding box center [758, 639] width 26 height 17
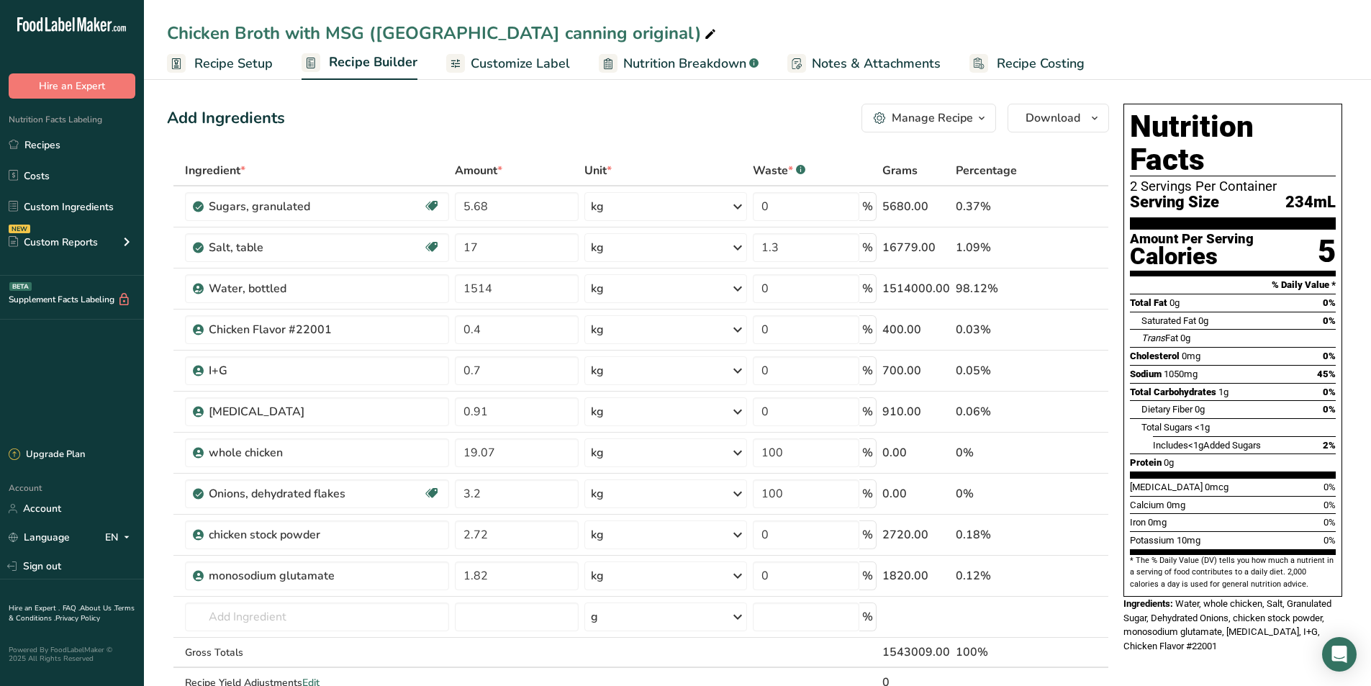
click at [232, 58] on span "Recipe Setup" at bounding box center [233, 63] width 78 height 19
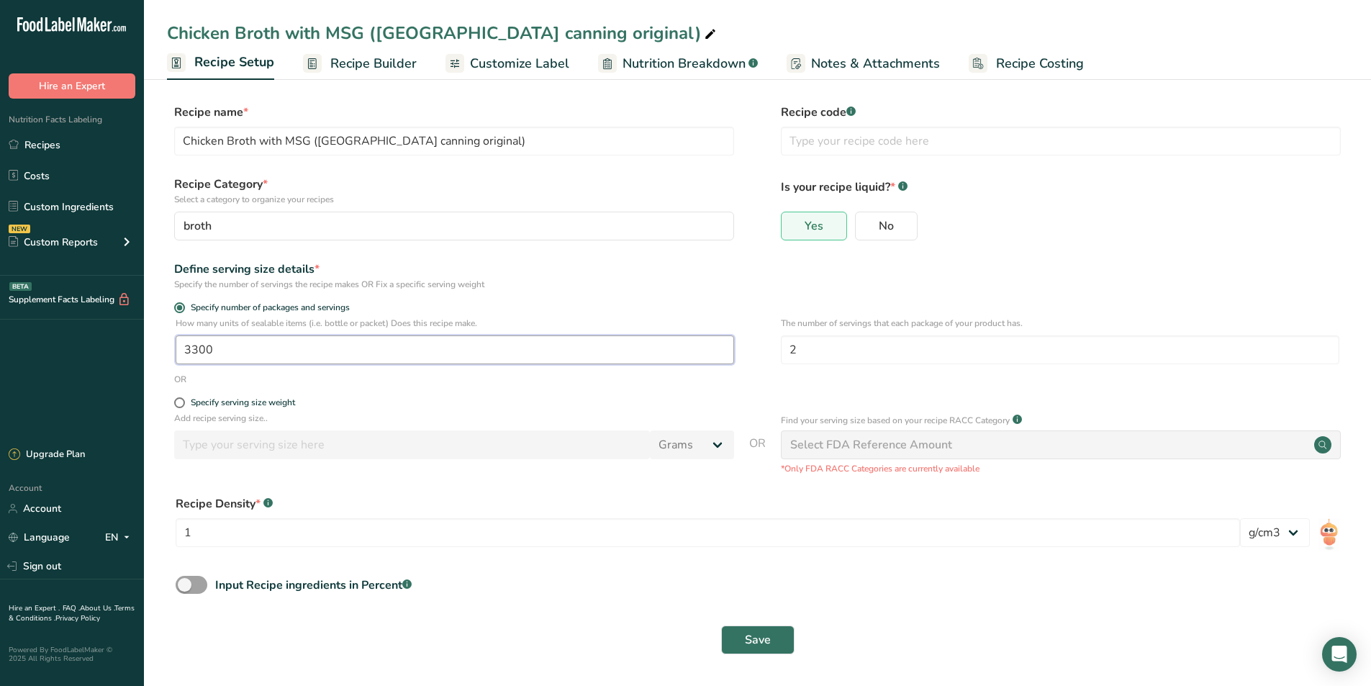
drag, startPoint x: 230, startPoint y: 350, endPoint x: 194, endPoint y: 347, distance: 36.1
click at [194, 347] on input "3300" at bounding box center [455, 349] width 559 height 29
click at [762, 648] on span "Save" at bounding box center [758, 639] width 26 height 17
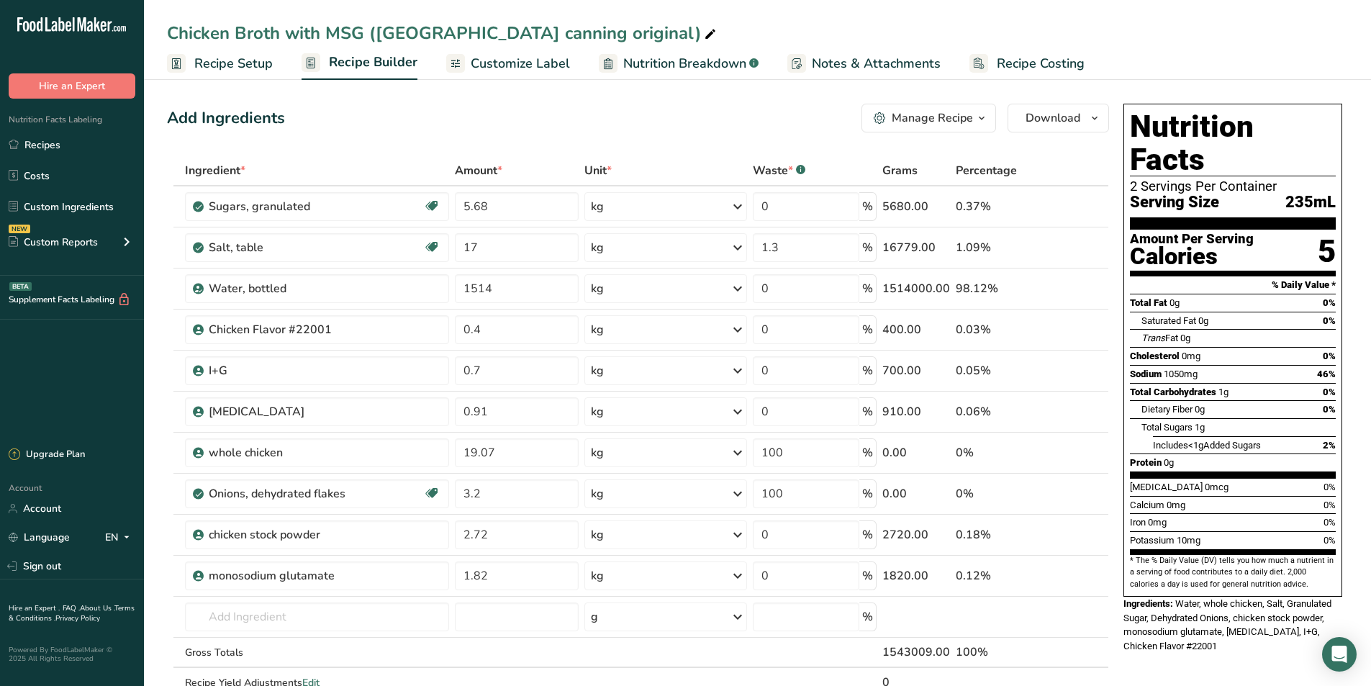
click at [243, 66] on span "Recipe Setup" at bounding box center [233, 63] width 78 height 19
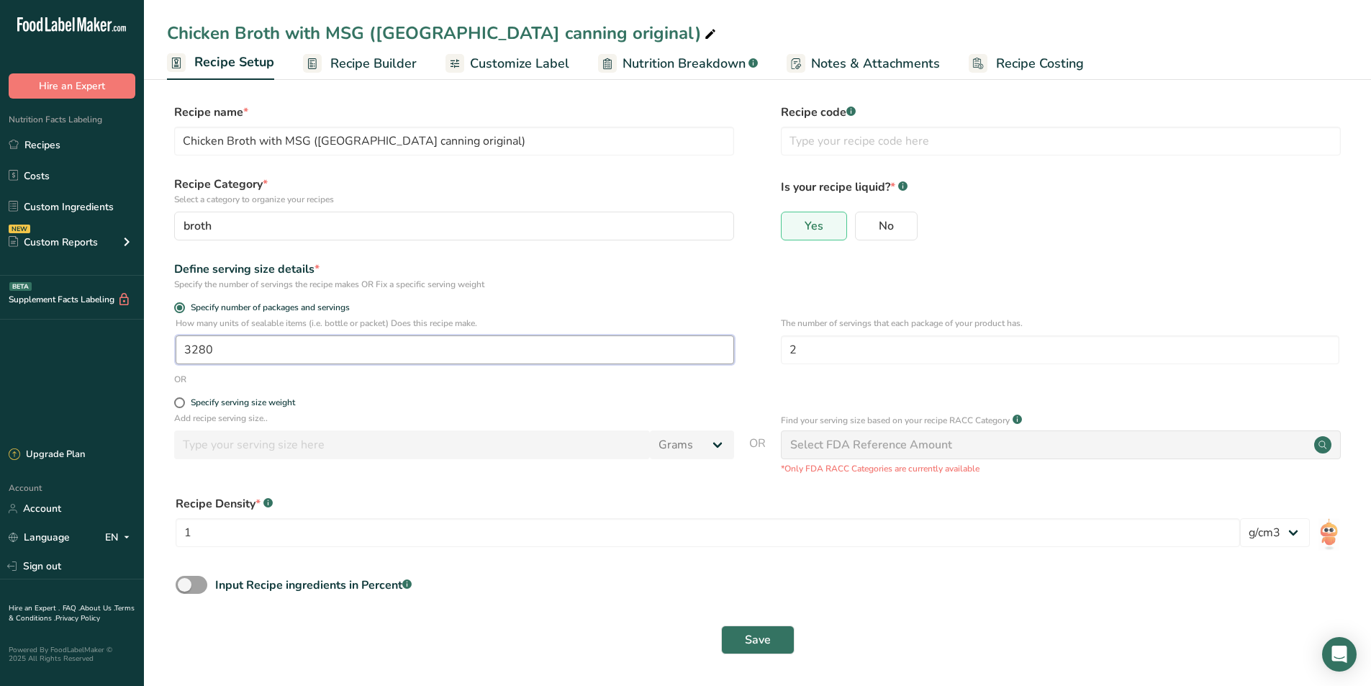
drag, startPoint x: 212, startPoint y: 350, endPoint x: 200, endPoint y: 356, distance: 13.8
click at [200, 356] on input "3280" at bounding box center [455, 349] width 559 height 29
click at [758, 637] on span "Save" at bounding box center [758, 639] width 26 height 17
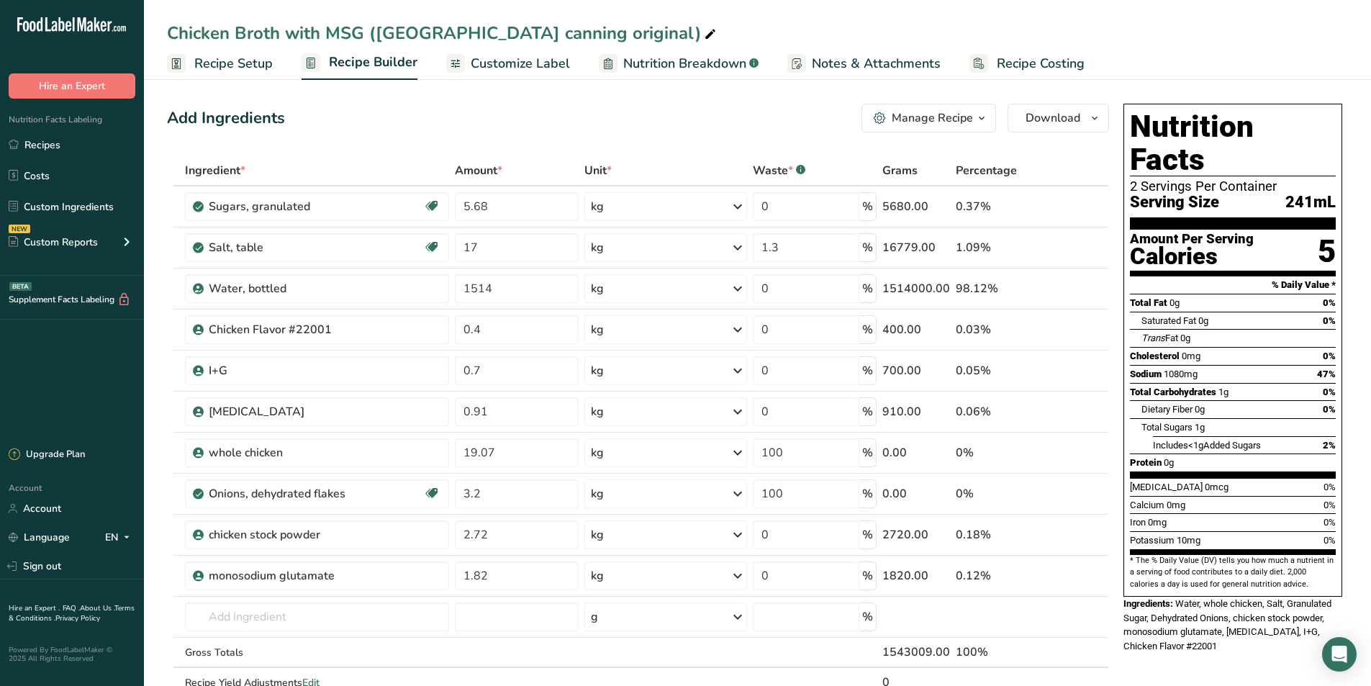
click at [225, 63] on span "Recipe Setup" at bounding box center [233, 63] width 78 height 19
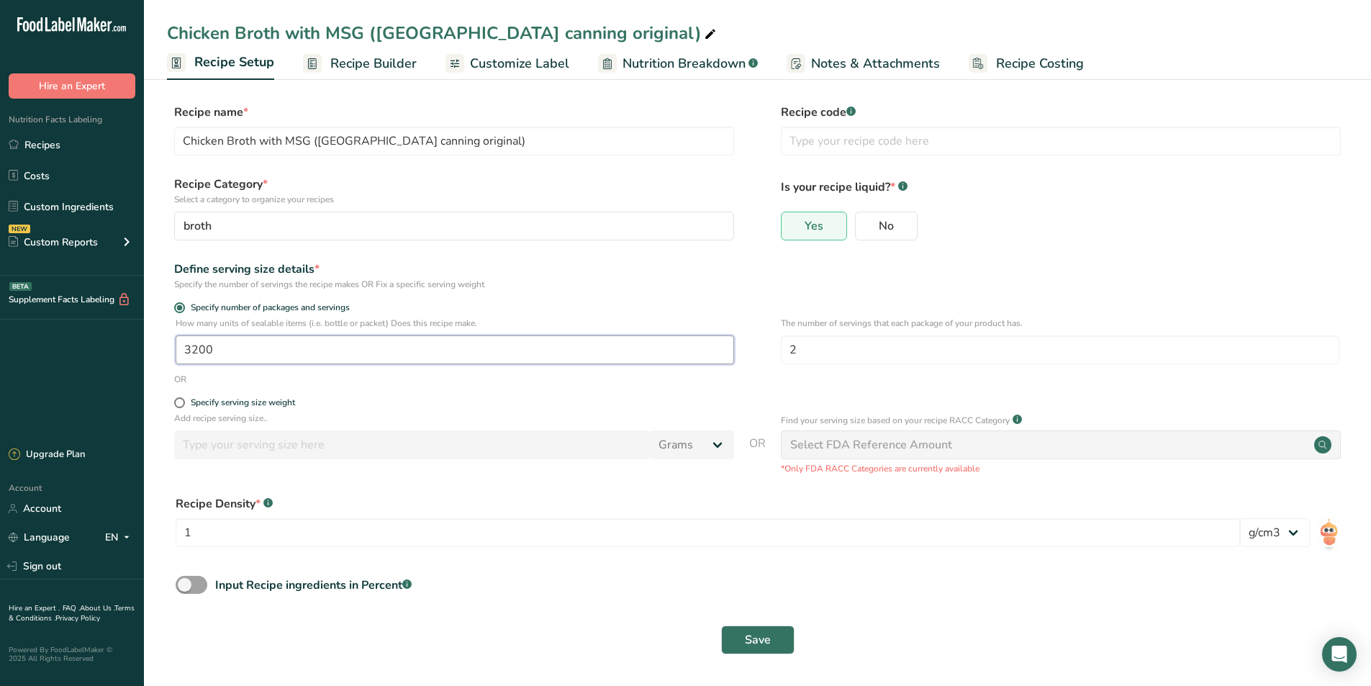
drag, startPoint x: 215, startPoint y: 349, endPoint x: 207, endPoint y: 350, distance: 8.0
click at [207, 350] on input "3200" at bounding box center [455, 349] width 559 height 29
click at [757, 639] on span "Save" at bounding box center [758, 639] width 26 height 17
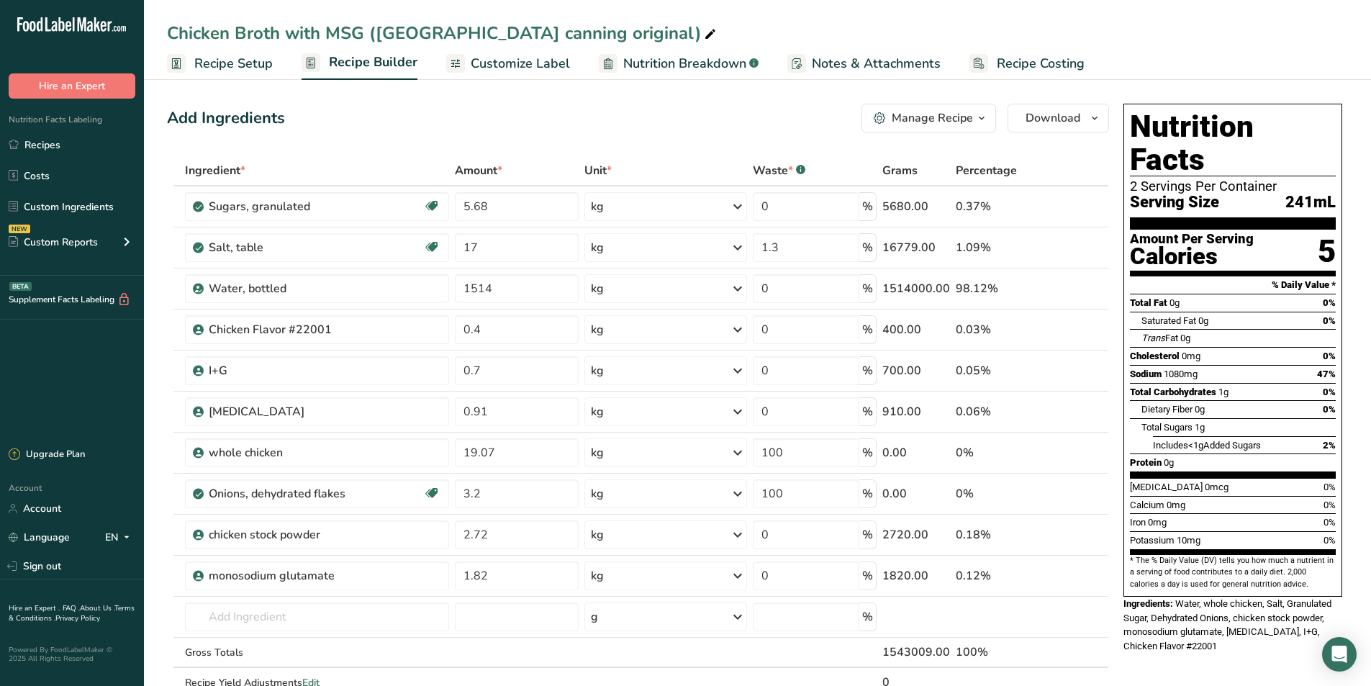
click at [248, 71] on span "Recipe Setup" at bounding box center [233, 63] width 78 height 19
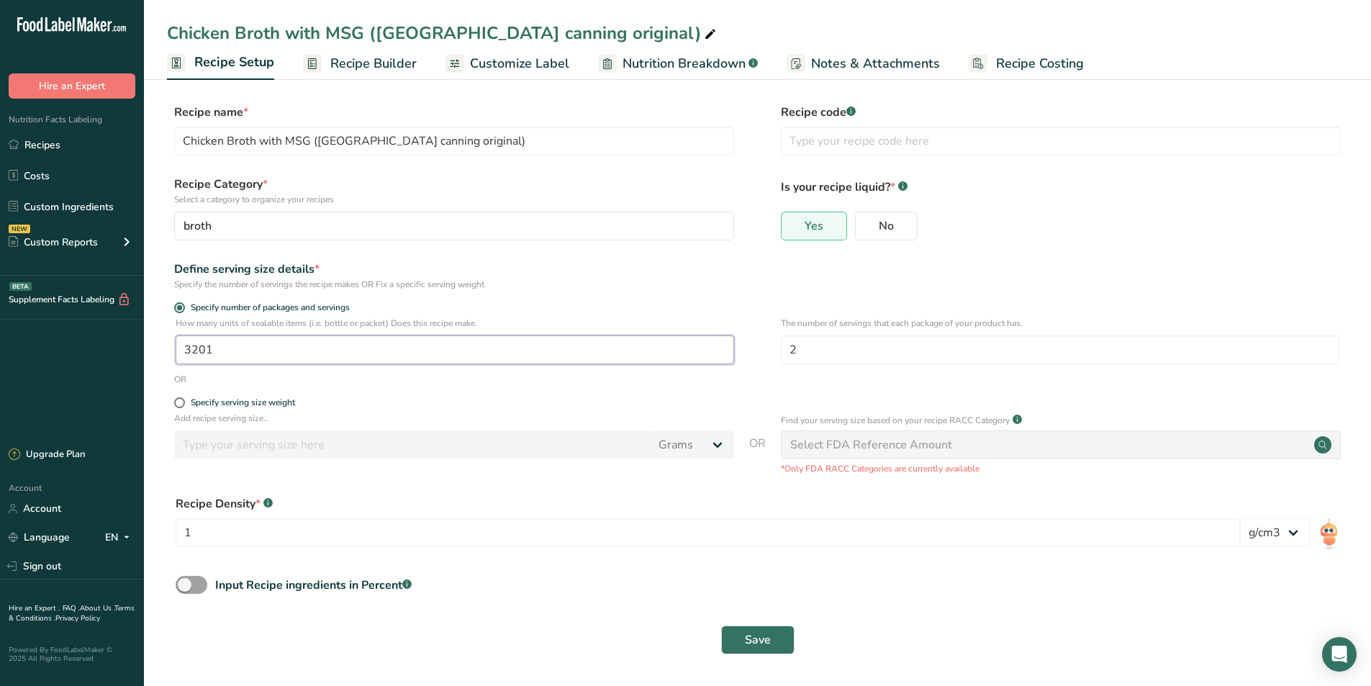
drag, startPoint x: 217, startPoint y: 348, endPoint x: 201, endPoint y: 351, distance: 16.0
click at [201, 351] on input "3201" at bounding box center [455, 349] width 559 height 29
click at [743, 628] on button "Save" at bounding box center [757, 640] width 73 height 29
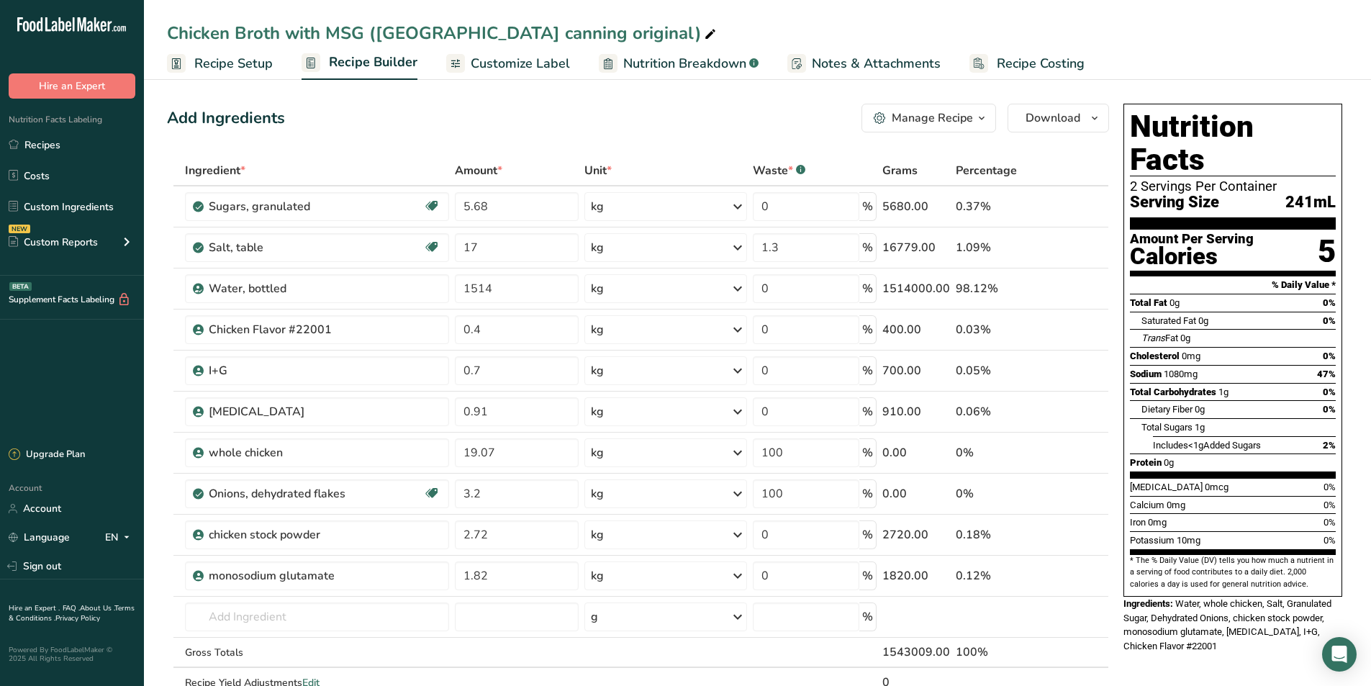
click at [244, 70] on span "Recipe Setup" at bounding box center [233, 63] width 78 height 19
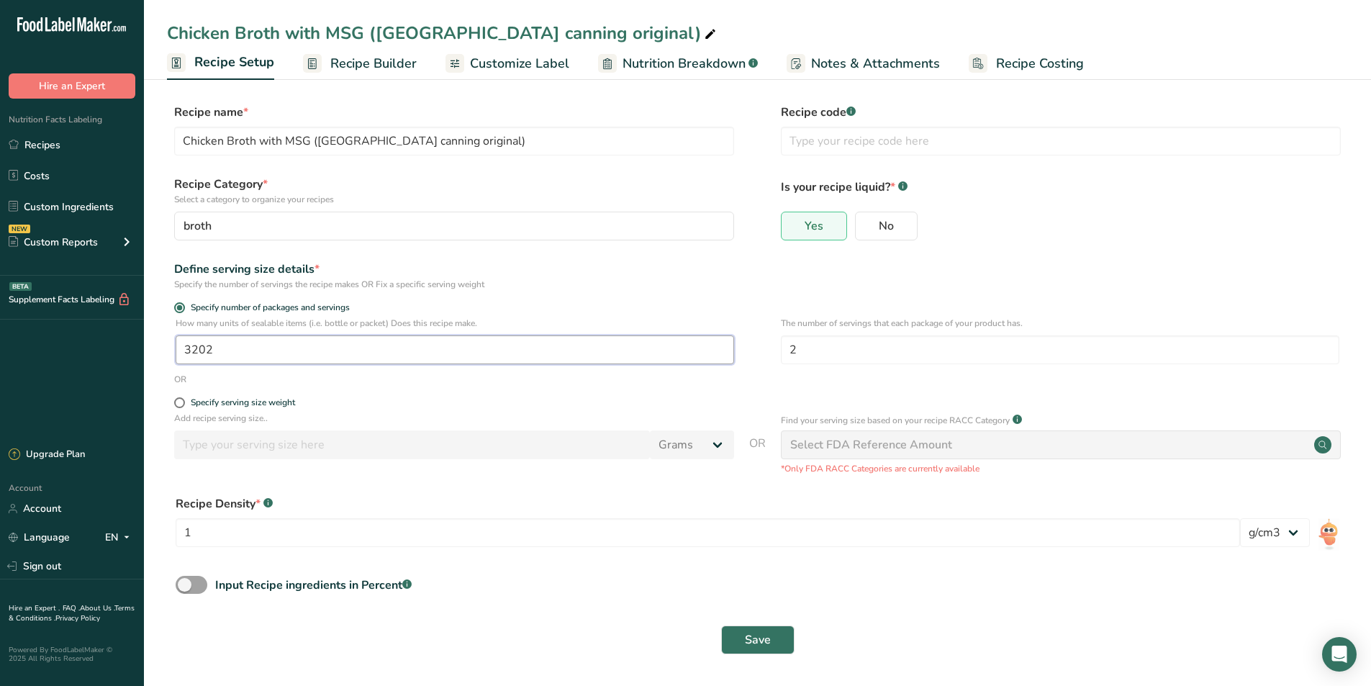
drag, startPoint x: 215, startPoint y: 350, endPoint x: 208, endPoint y: 353, distance: 8.0
click at [208, 353] on input "3202" at bounding box center [455, 349] width 559 height 29
click at [760, 638] on span "Save" at bounding box center [758, 639] width 26 height 17
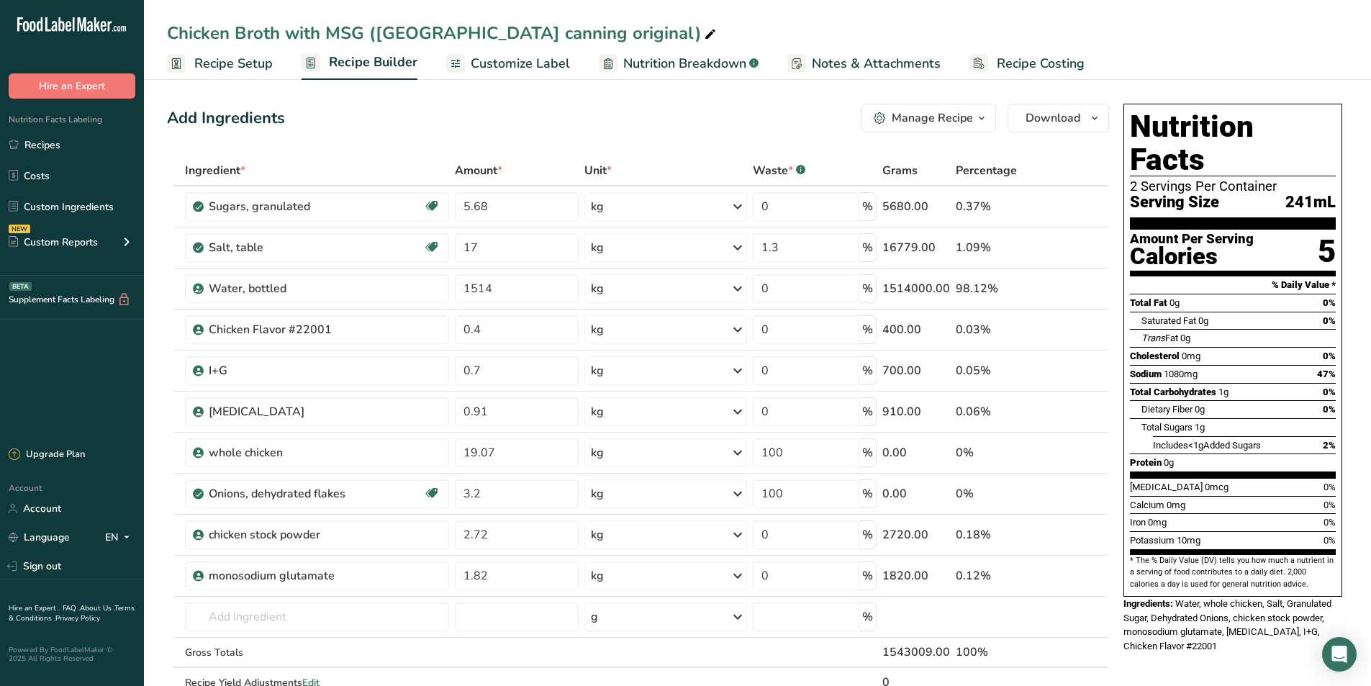
click at [229, 61] on span "Recipe Setup" at bounding box center [233, 63] width 78 height 19
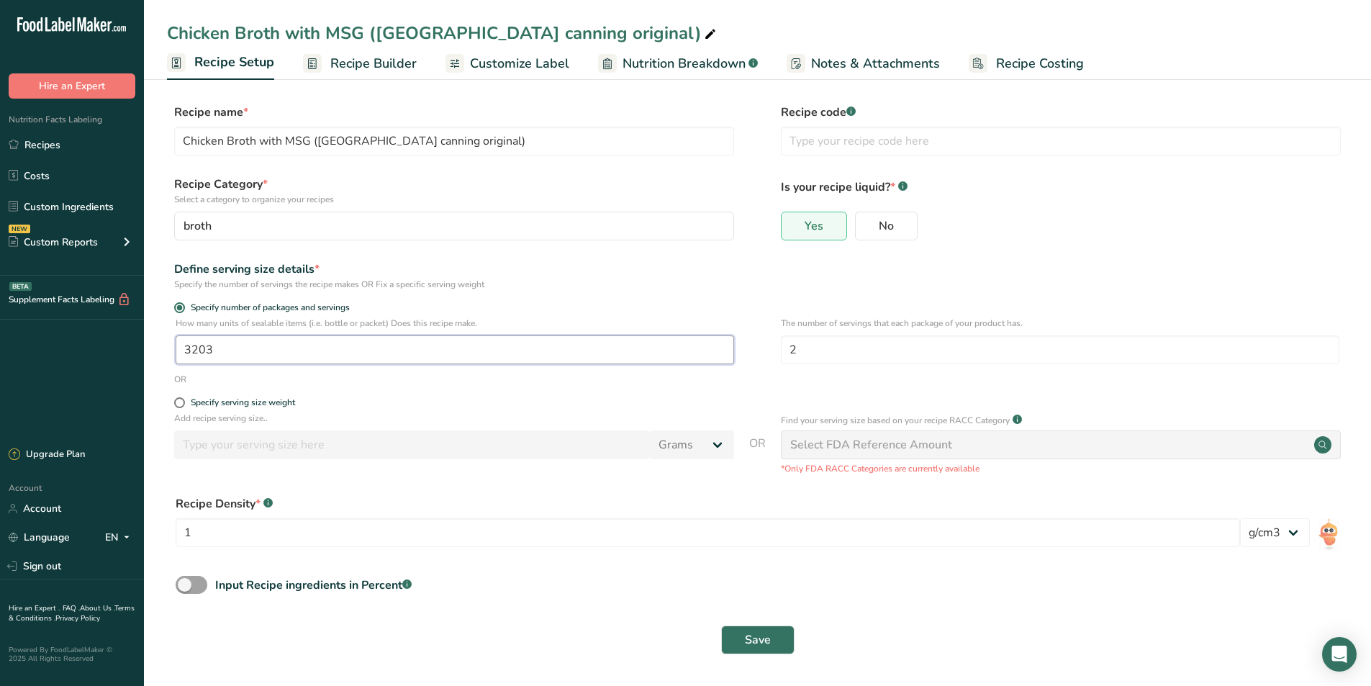
drag, startPoint x: 224, startPoint y: 350, endPoint x: 205, endPoint y: 351, distance: 18.8
click at [205, 351] on input "3203" at bounding box center [455, 349] width 559 height 29
click at [759, 634] on span "Save" at bounding box center [758, 639] width 26 height 17
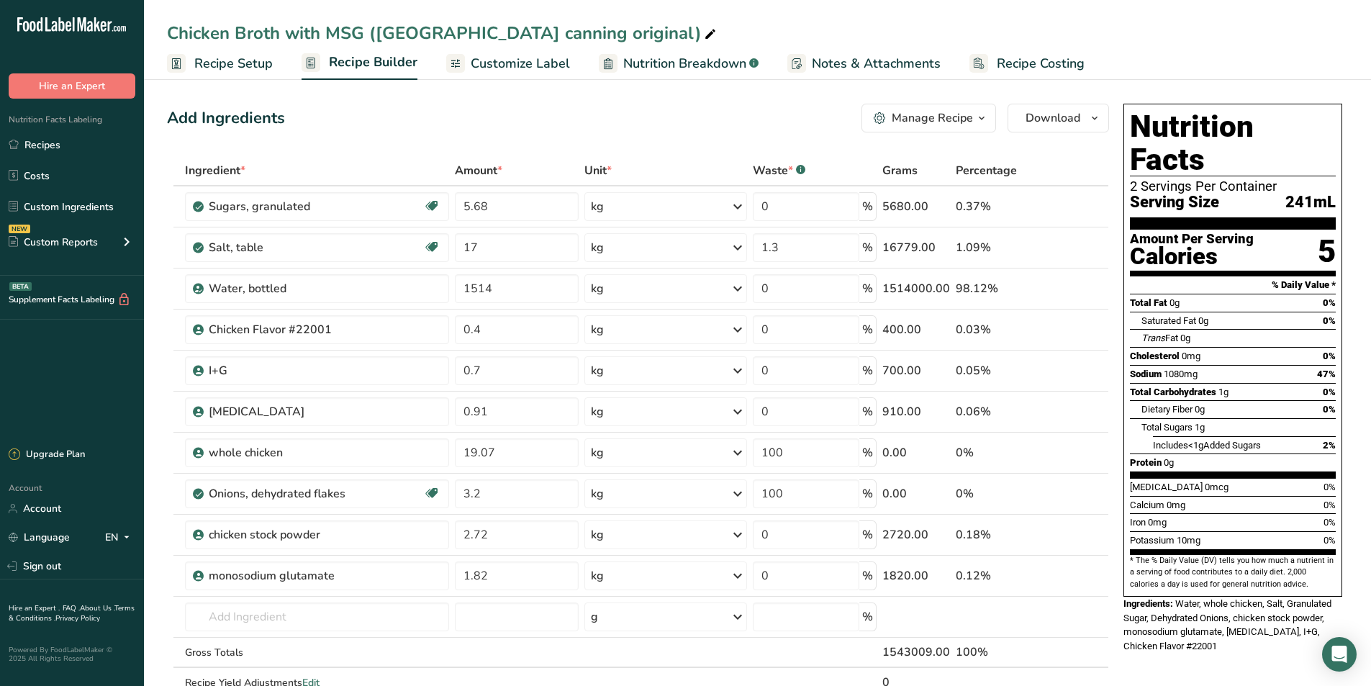
click at [250, 71] on span "Recipe Setup" at bounding box center [233, 63] width 78 height 19
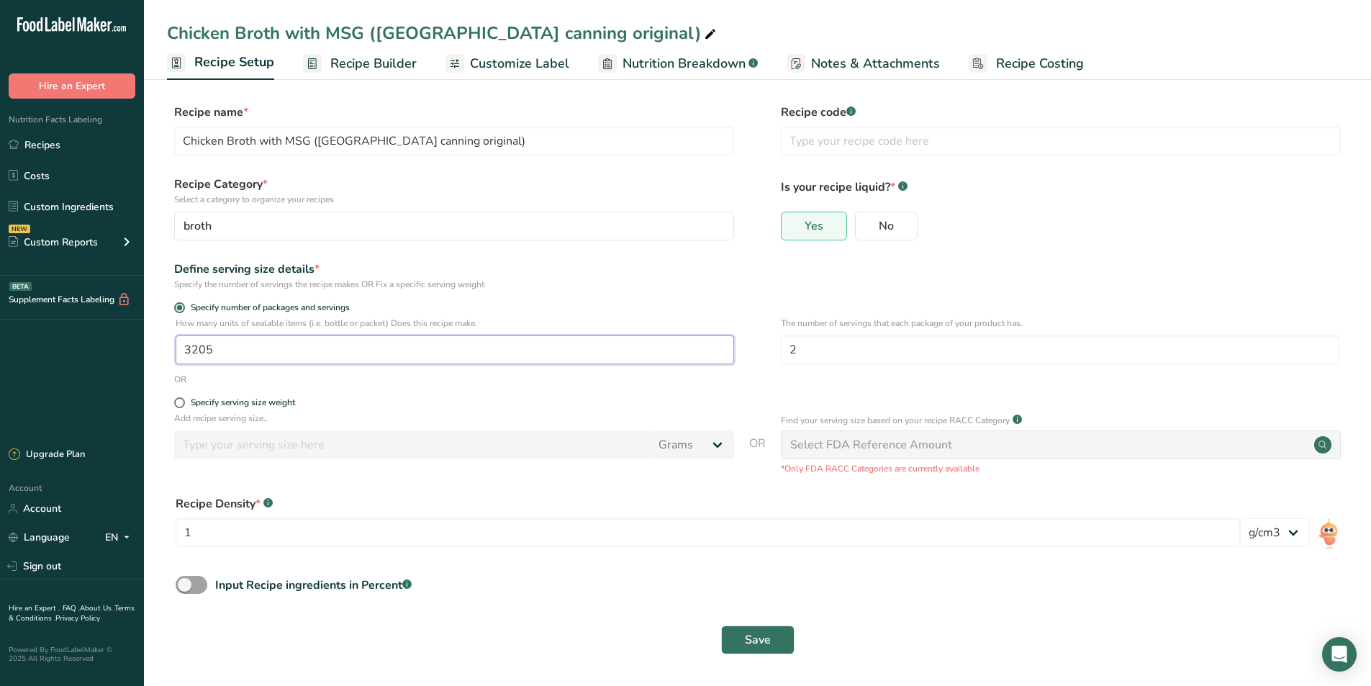
drag, startPoint x: 215, startPoint y: 350, endPoint x: 204, endPoint y: 350, distance: 10.1
click at [204, 350] on input "3205" at bounding box center [455, 349] width 559 height 29
click at [754, 631] on span "Save" at bounding box center [758, 639] width 26 height 17
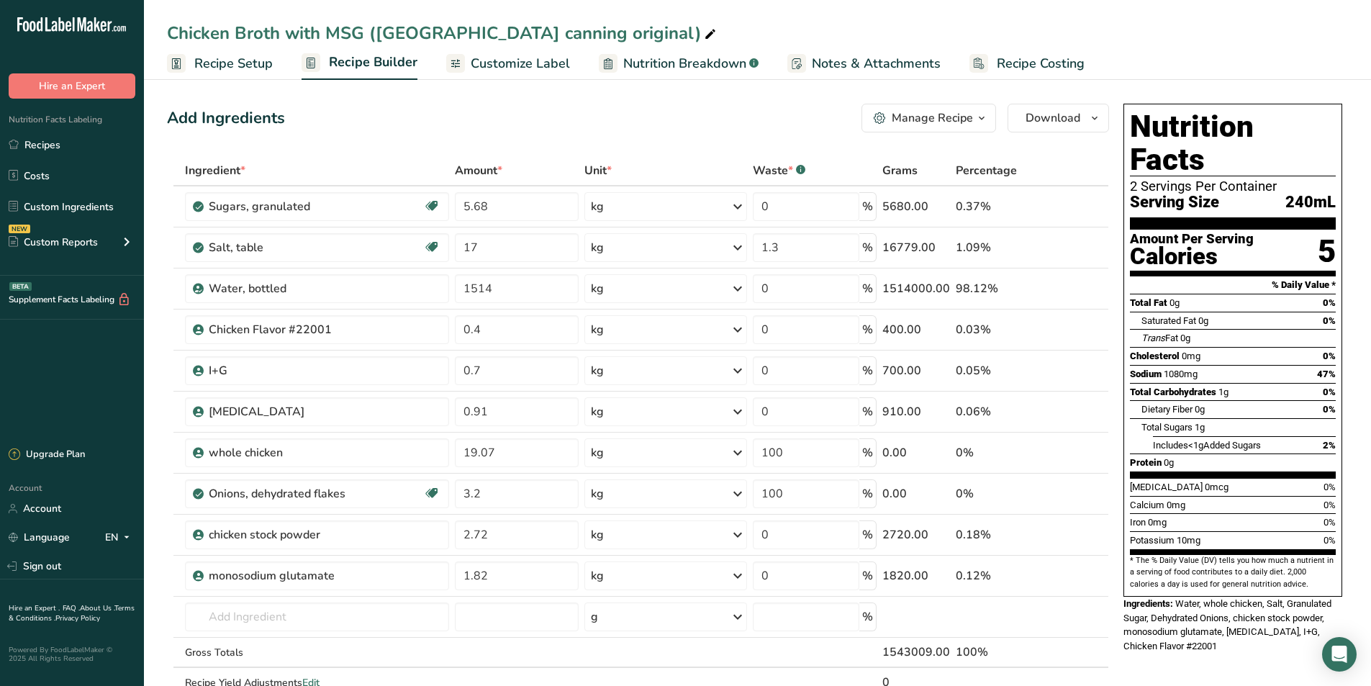
click at [236, 60] on span "Recipe Setup" at bounding box center [233, 63] width 78 height 19
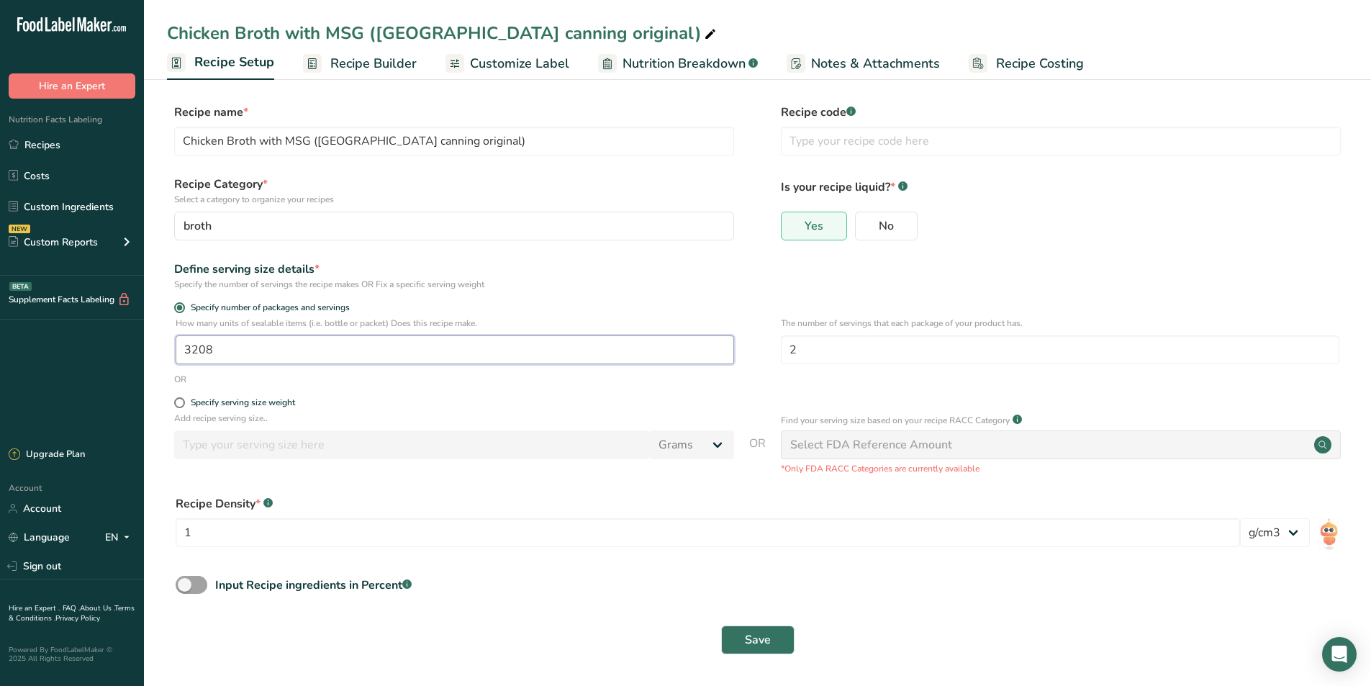
drag, startPoint x: 212, startPoint y: 350, endPoint x: 199, endPoint y: 354, distance: 14.3
click at [199, 354] on input "3208" at bounding box center [455, 349] width 559 height 29
click at [768, 649] on button "Save" at bounding box center [757, 640] width 73 height 29
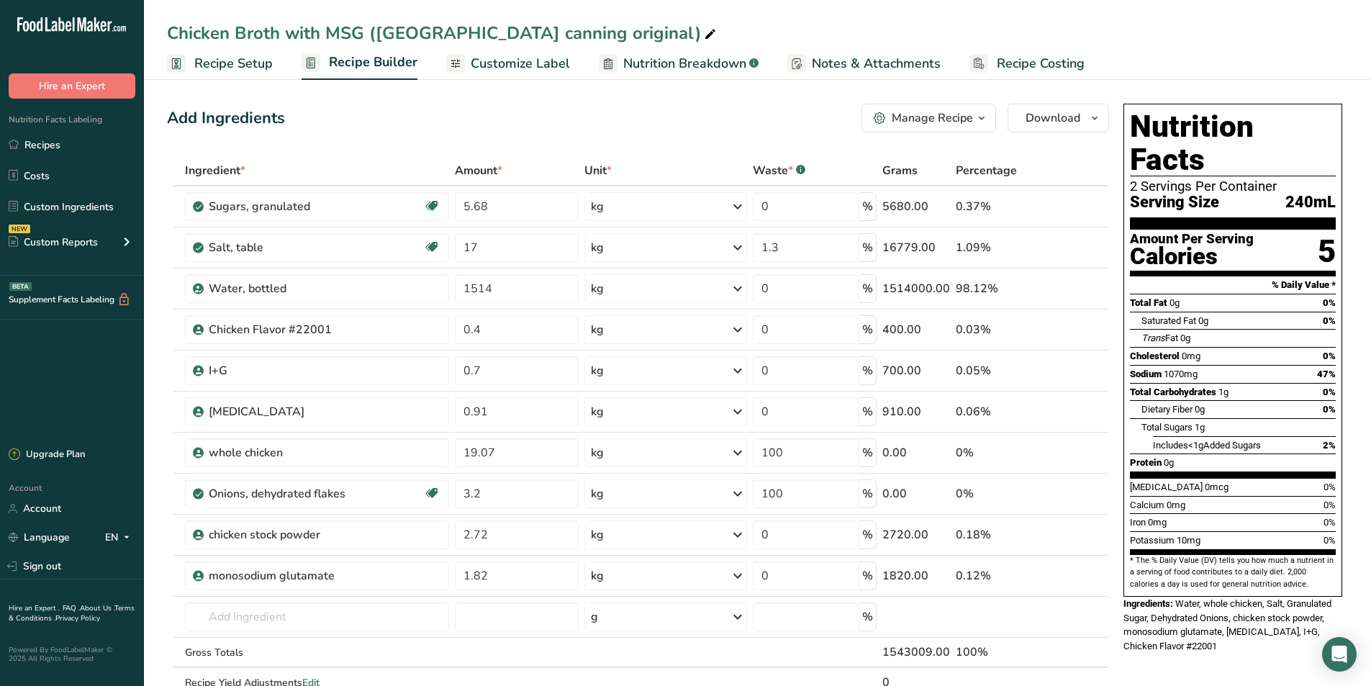
click at [223, 68] on span "Recipe Setup" at bounding box center [233, 63] width 78 height 19
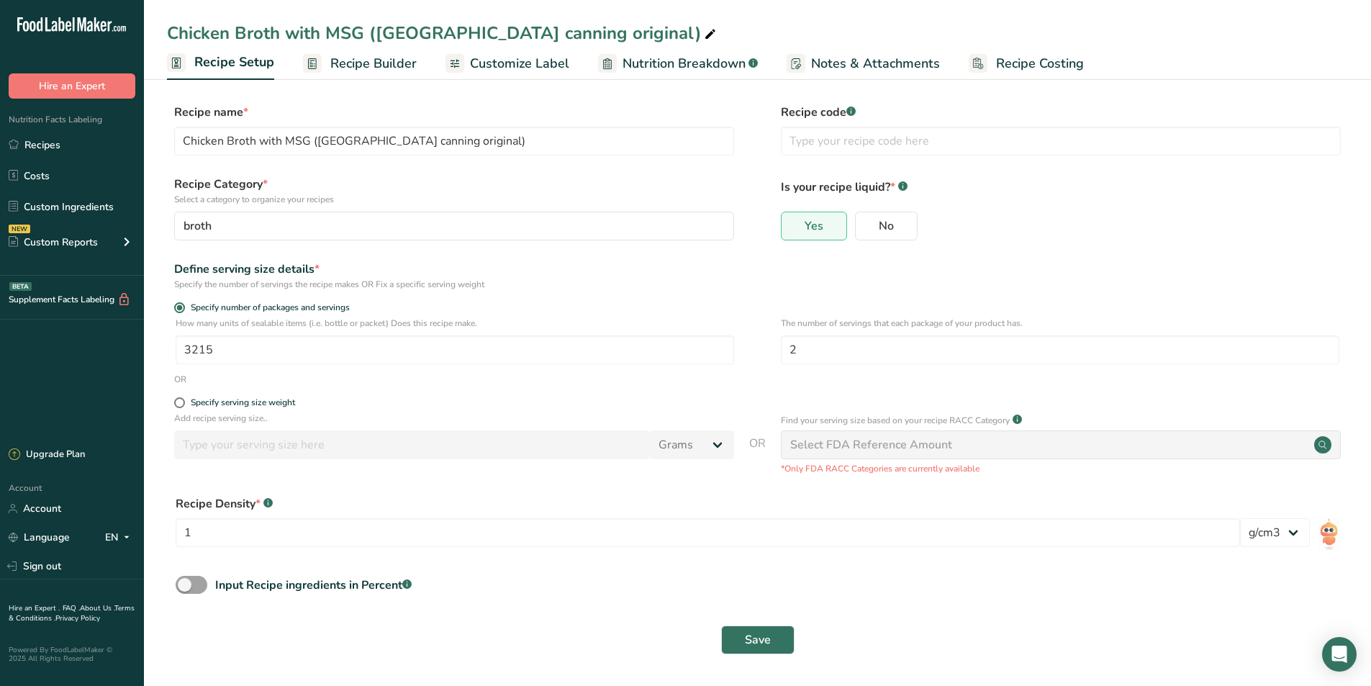
click at [374, 69] on span "Recipe Builder" at bounding box center [373, 63] width 86 height 19
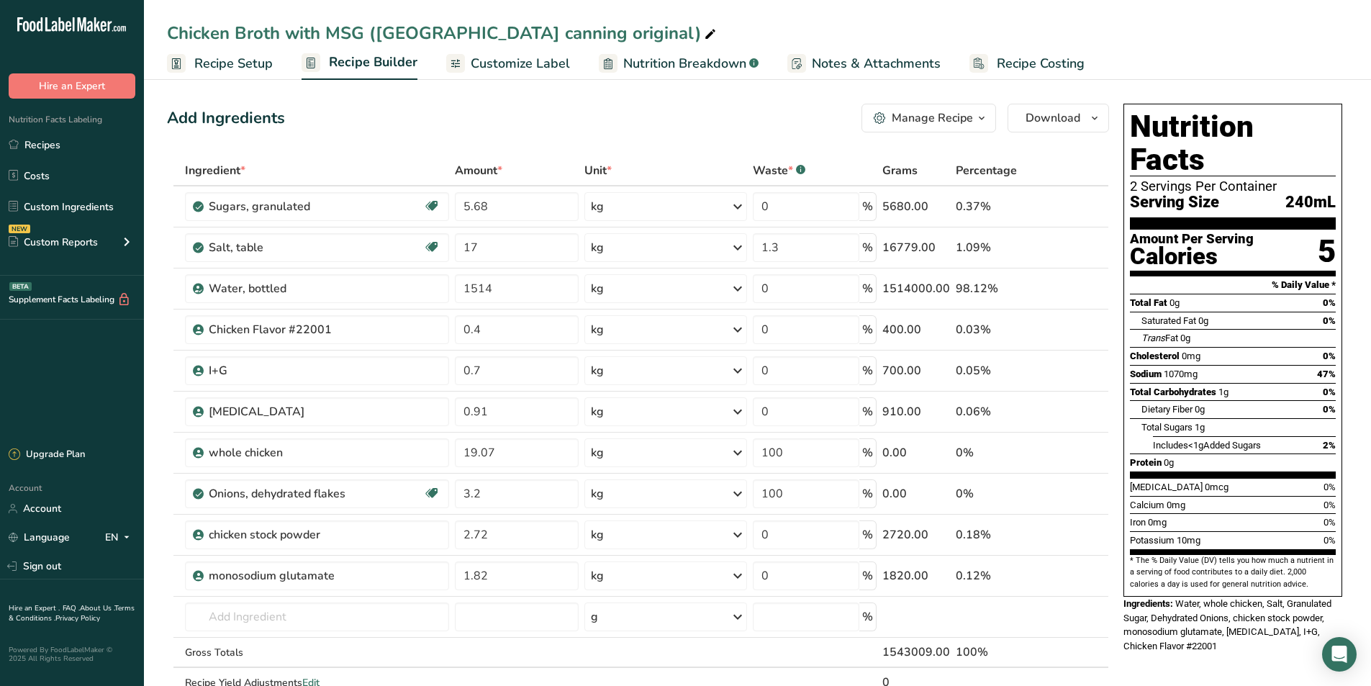
click at [238, 67] on span "Recipe Setup" at bounding box center [233, 63] width 78 height 19
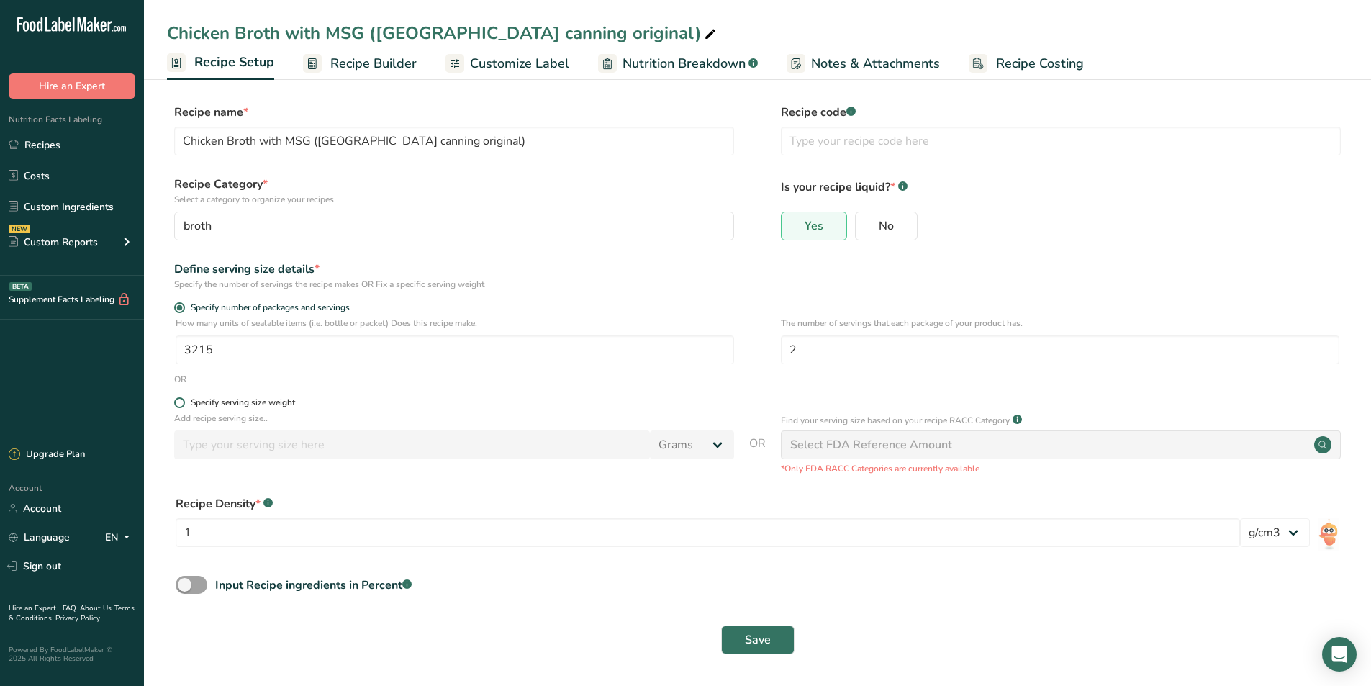
click at [180, 405] on span at bounding box center [179, 402] width 11 height 11
click at [180, 405] on input "Specify serving size weight" at bounding box center [178, 402] width 9 height 9
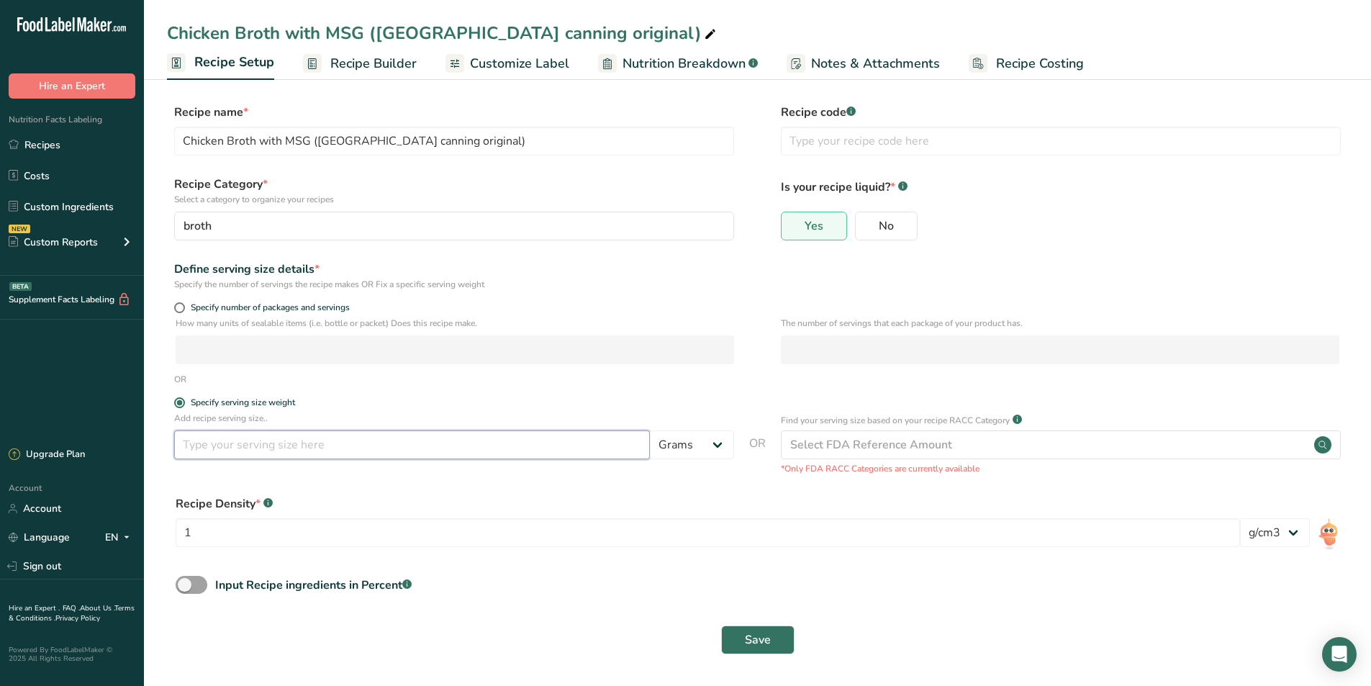
click at [626, 448] on input "number" at bounding box center [412, 444] width 476 height 29
click at [772, 642] on button "Save" at bounding box center [757, 640] width 73 height 29
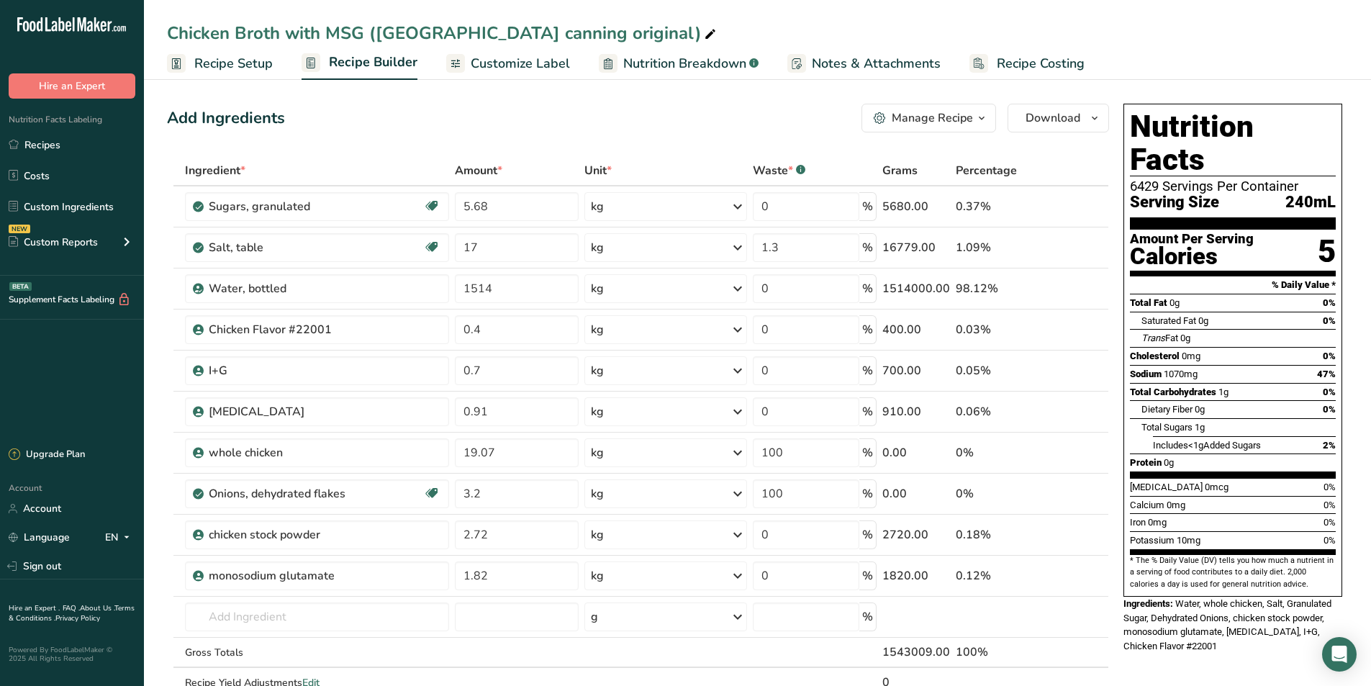
click at [211, 71] on span "Recipe Setup" at bounding box center [233, 63] width 78 height 19
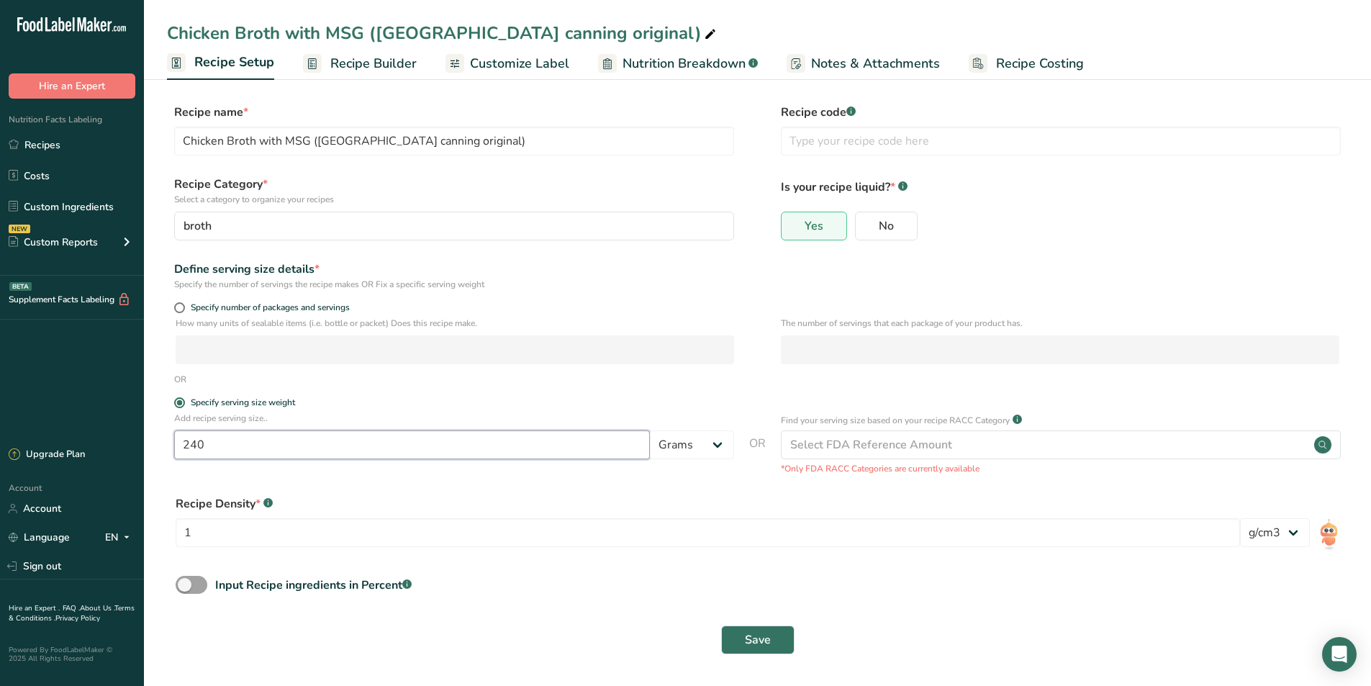
drag, startPoint x: 223, startPoint y: 451, endPoint x: 197, endPoint y: 446, distance: 26.4
click at [197, 446] on input "240" at bounding box center [412, 444] width 476 height 29
click at [743, 638] on button "Save" at bounding box center [757, 640] width 73 height 29
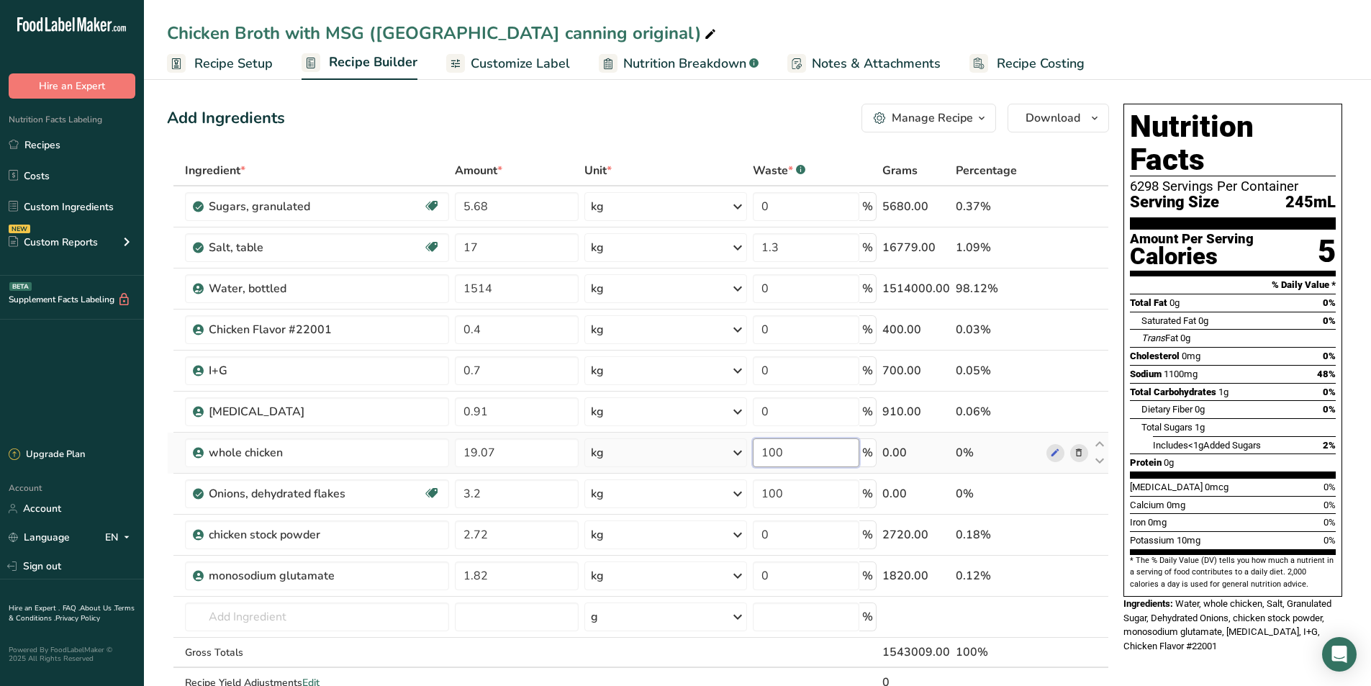
drag, startPoint x: 823, startPoint y: 459, endPoint x: 745, endPoint y: 461, distance: 77.8
click at [745, 461] on tr "whole chicken 19.07 kg Weight Units g kg mg See more Volume Units l Volume unit…" at bounding box center [638, 453] width 941 height 41
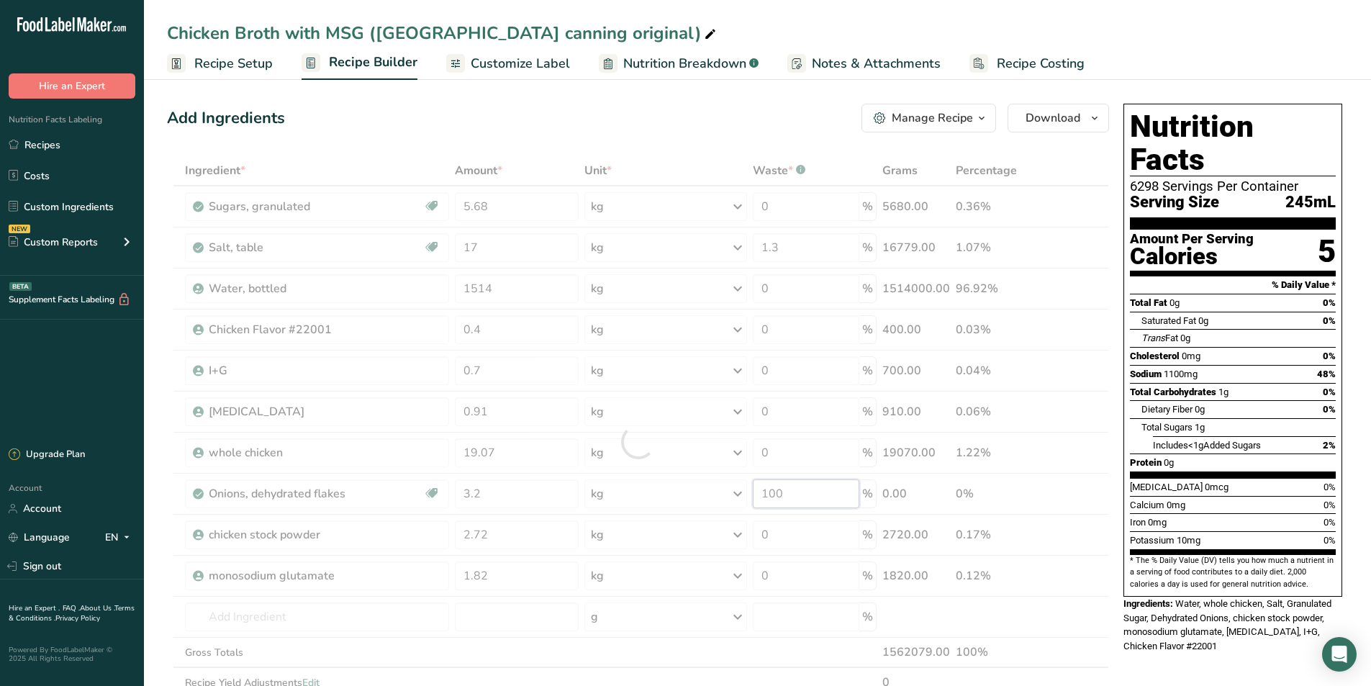
drag, startPoint x: 803, startPoint y: 497, endPoint x: 756, endPoint y: 497, distance: 47.5
click at [756, 497] on div "Ingredient * Amount * Unit * Waste * .a-a{fill:#347362;}.b-a{fill:#fff;} Grams …" at bounding box center [638, 441] width 942 height 572
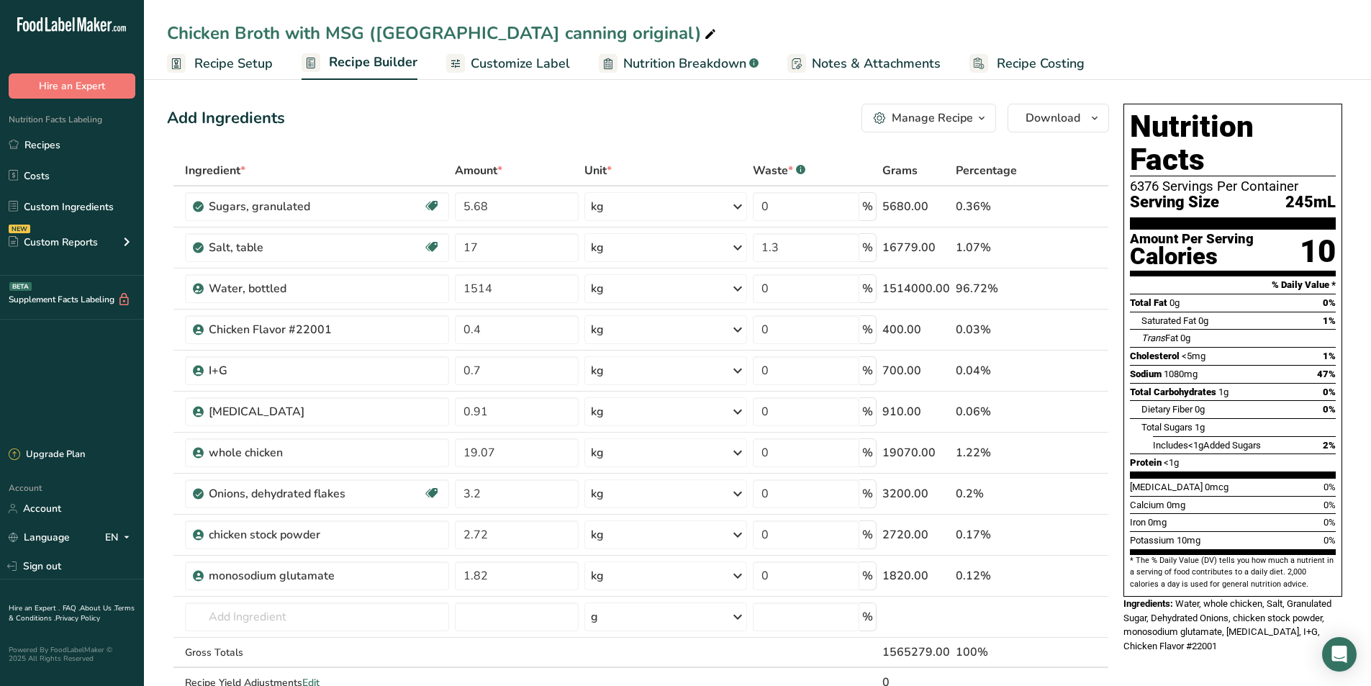
click at [1209, 646] on div "Nutrition Facts 6376 Servings Per Container Serving Size 245mL Amount Per Servi…" at bounding box center [1233, 648] width 230 height 1101
drag, startPoint x: 759, startPoint y: 245, endPoint x: 749, endPoint y: 243, distance: 10.2
click at [749, 243] on tr "Salt, table Dairy free Gluten free Vegan Vegetarian Soy free 17 kg Portions 1 t…" at bounding box center [638, 247] width 941 height 41
click at [1178, 646] on div "Nutrition Facts 6389 Servings Per Container Serving Size 245mL Amount Per Servi…" at bounding box center [1233, 648] width 230 height 1101
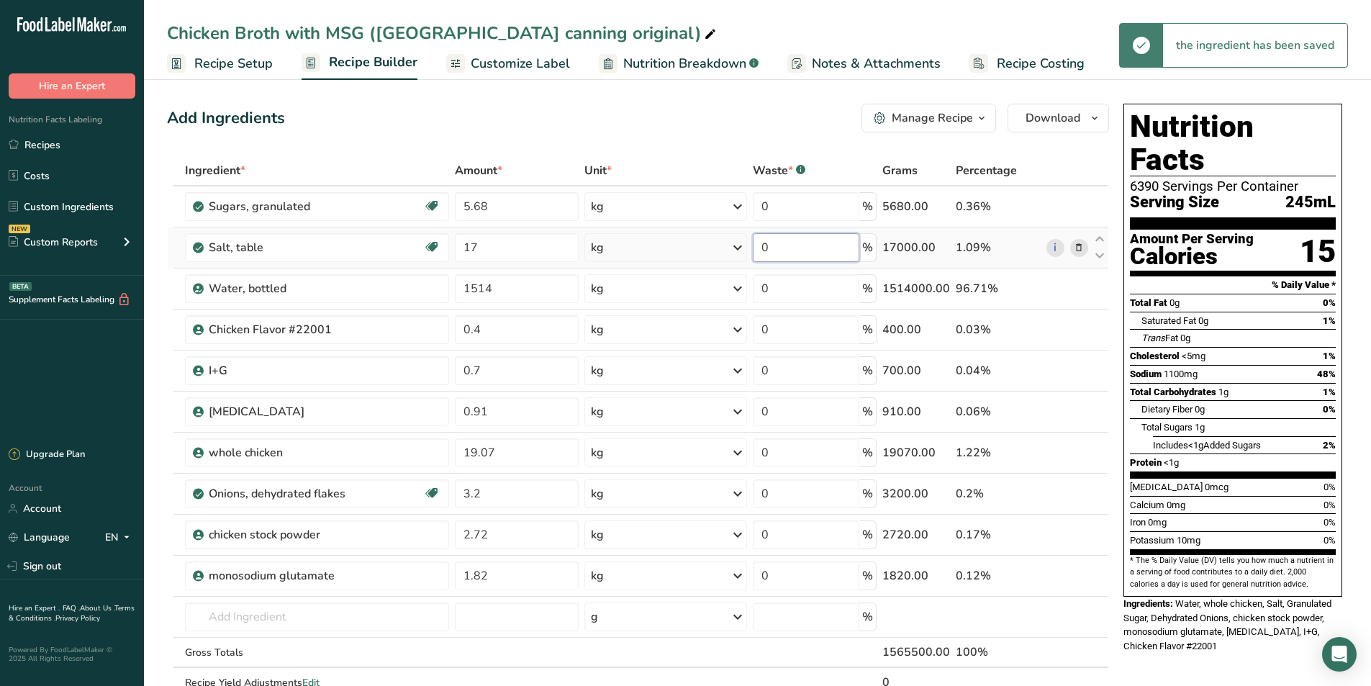
drag, startPoint x: 786, startPoint y: 250, endPoint x: 762, endPoint y: 252, distance: 24.6
click at [762, 252] on input "0" at bounding box center [806, 247] width 107 height 29
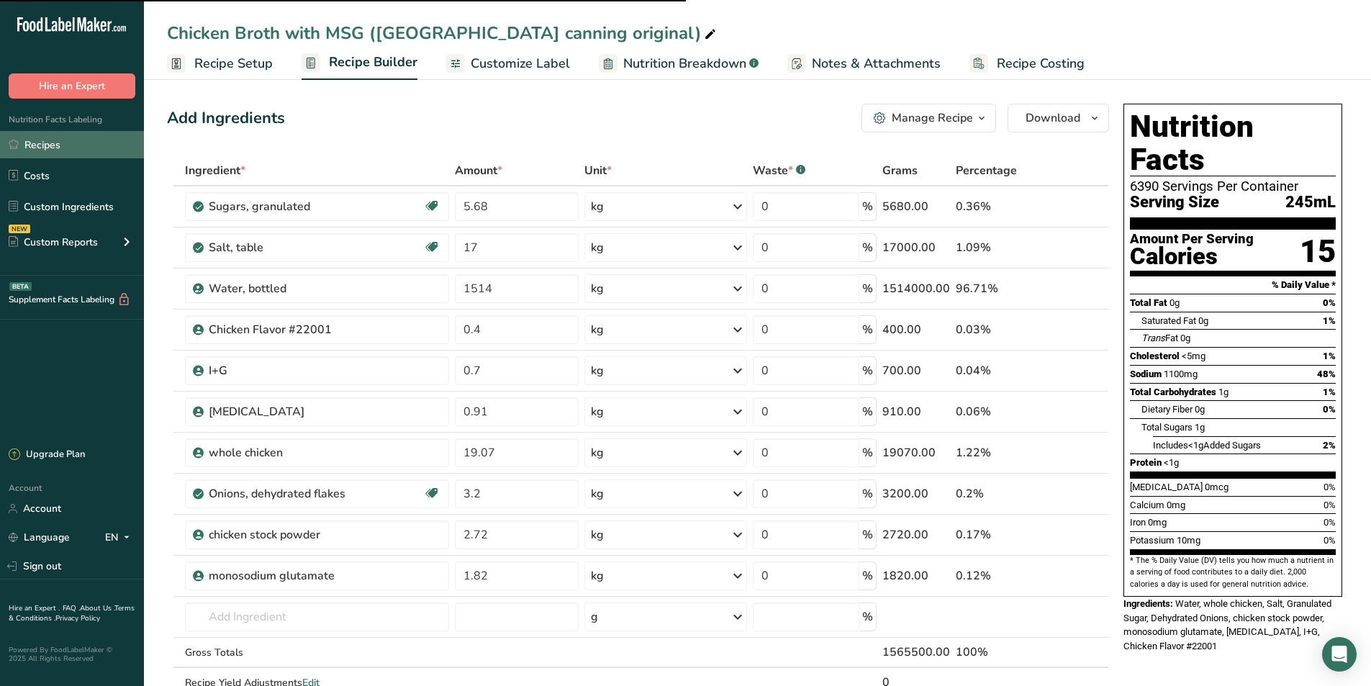
click at [39, 149] on link "Recipes" at bounding box center [72, 144] width 144 height 27
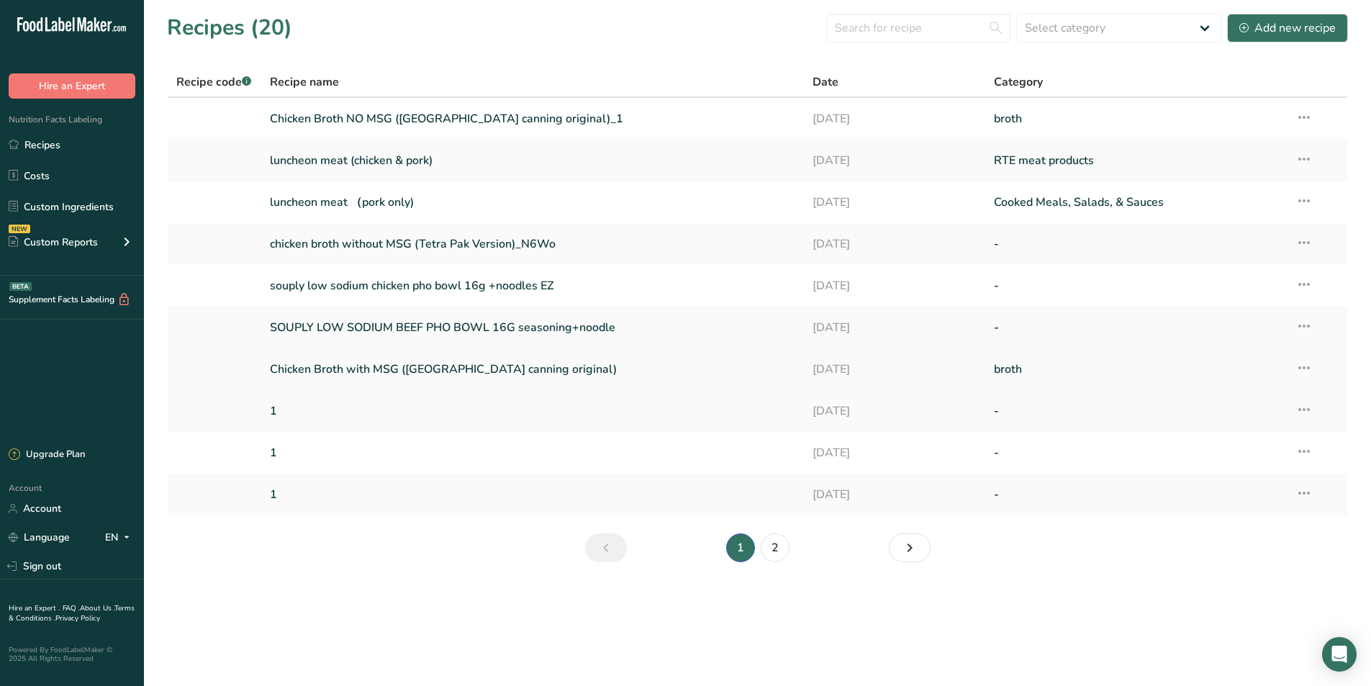
click at [385, 371] on link "Chicken Broth with MSG ([GEOGRAPHIC_DATA] canning original)" at bounding box center [533, 369] width 526 height 30
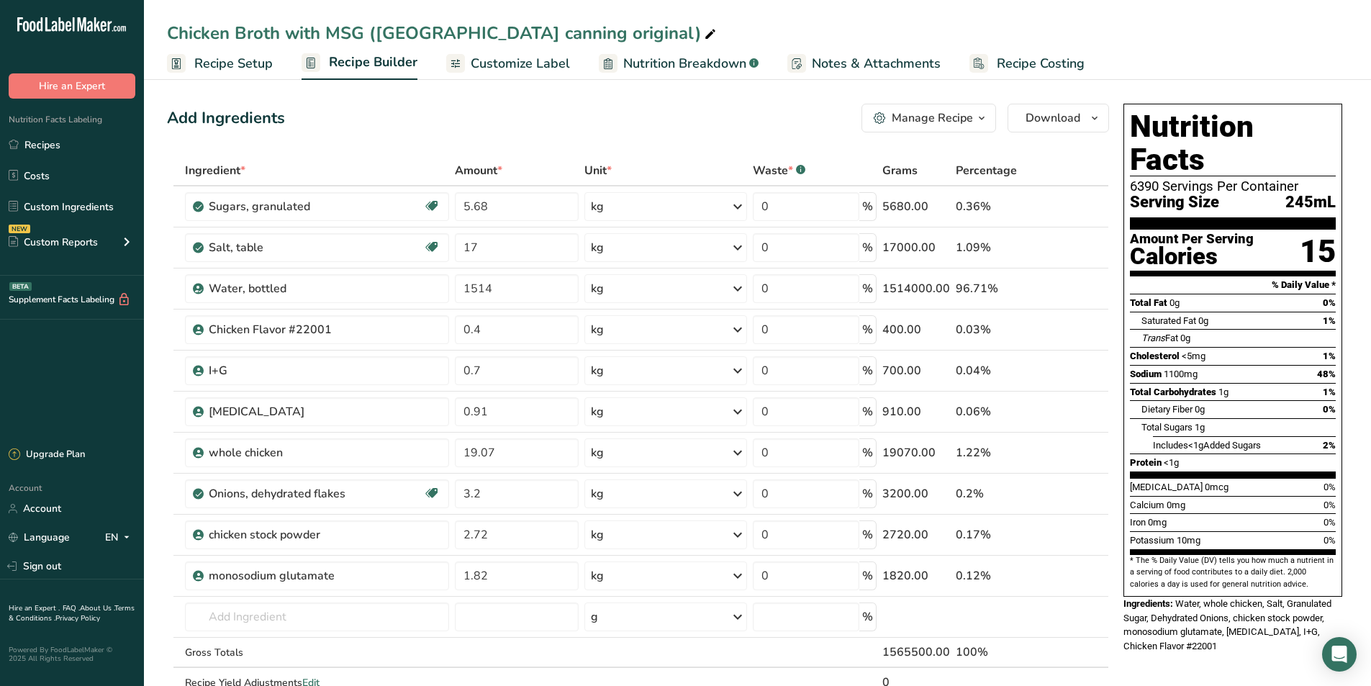
click at [241, 66] on span "Recipe Setup" at bounding box center [233, 63] width 78 height 19
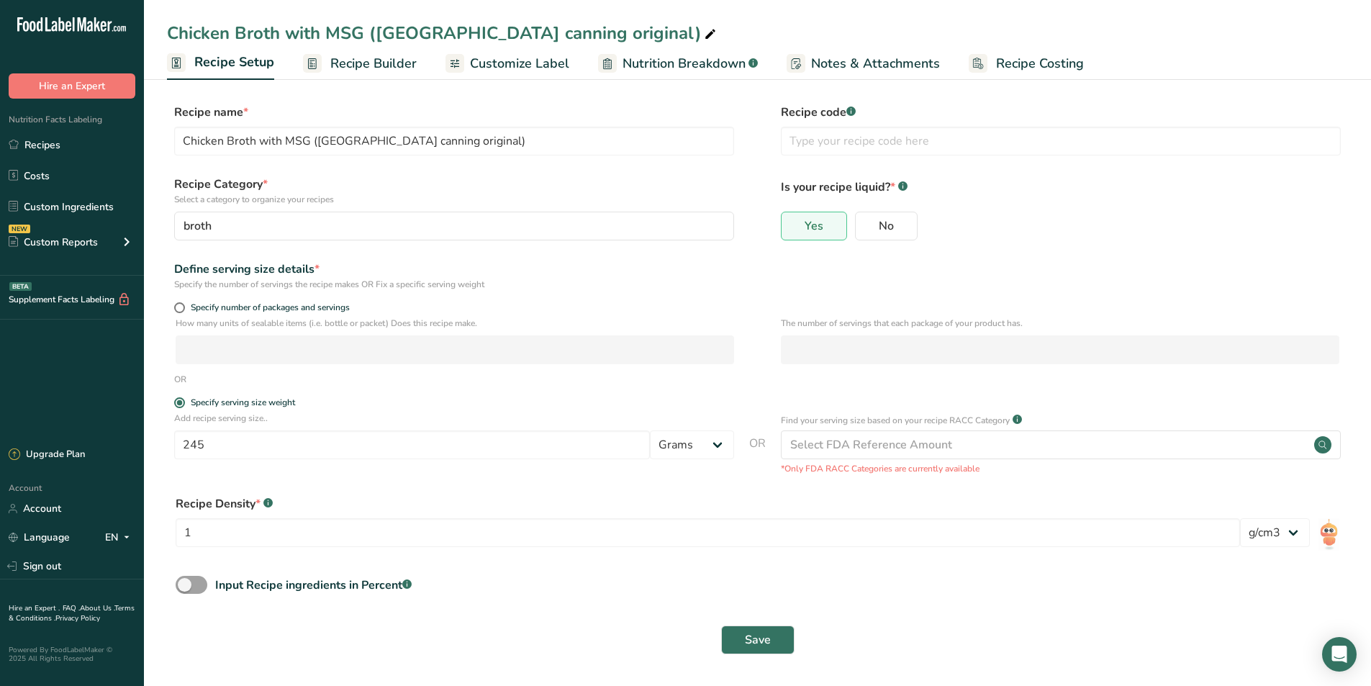
click at [397, 63] on span "Recipe Builder" at bounding box center [373, 63] width 86 height 19
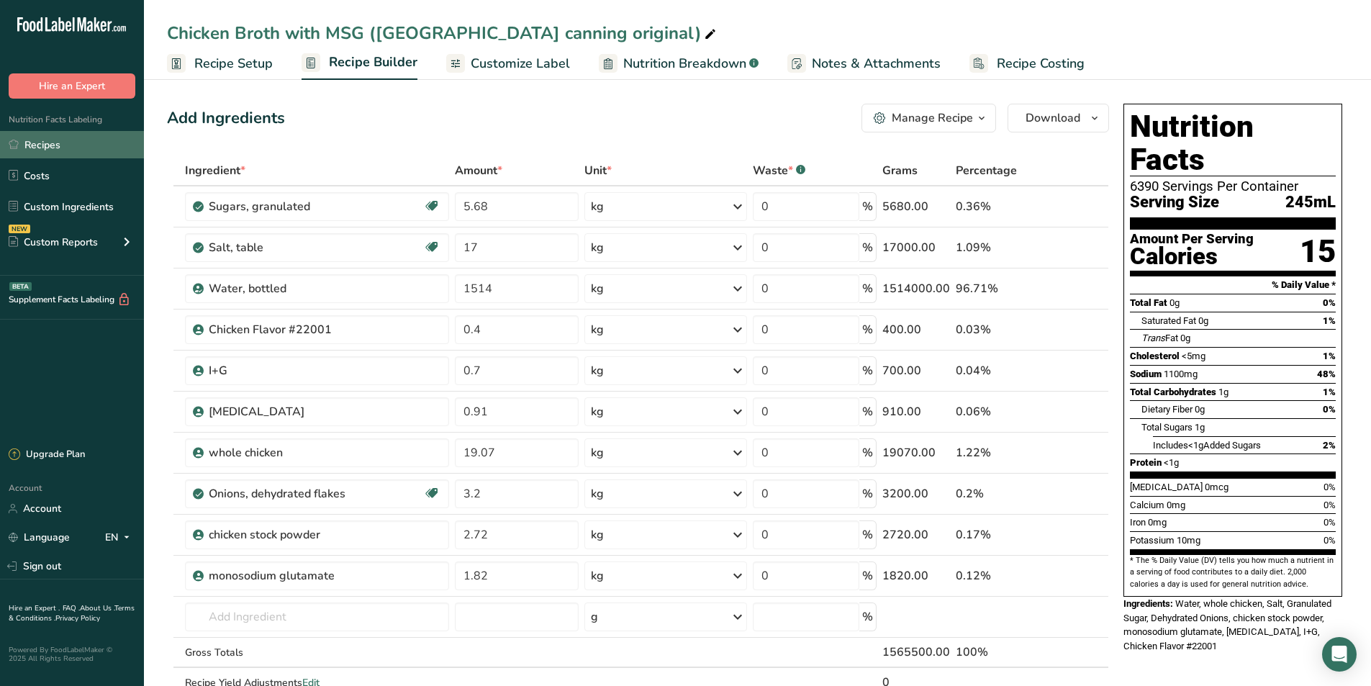
click at [97, 153] on link "Recipes" at bounding box center [72, 144] width 144 height 27
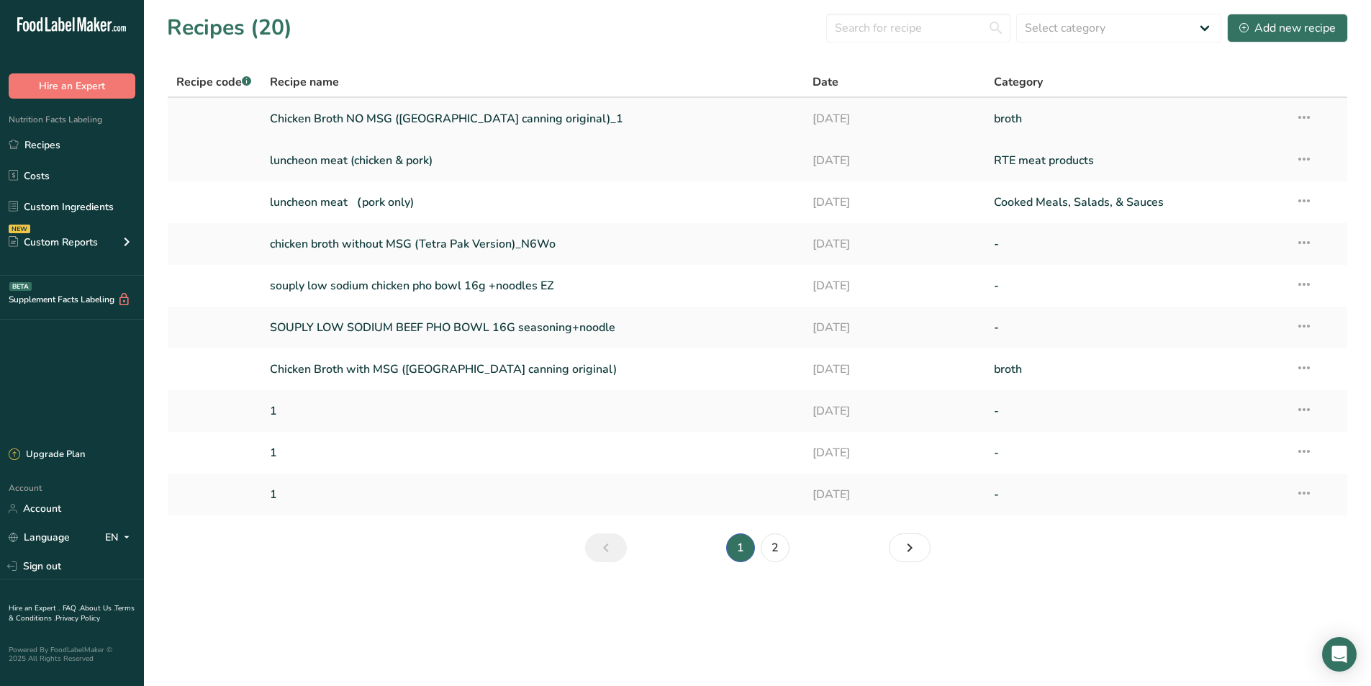
click at [389, 120] on link "Chicken Broth NO MSG ([GEOGRAPHIC_DATA] canning original)_1" at bounding box center [533, 119] width 526 height 30
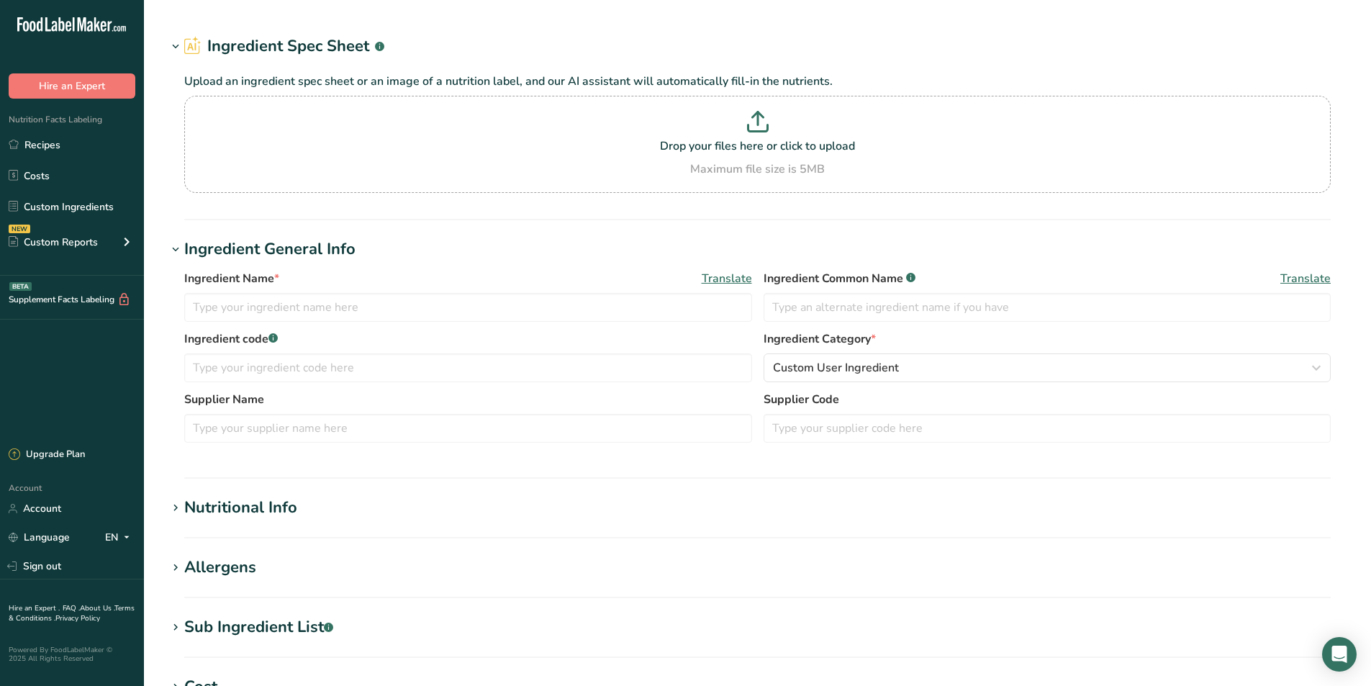
type input "Chicken Flavor #22001"
type input "100"
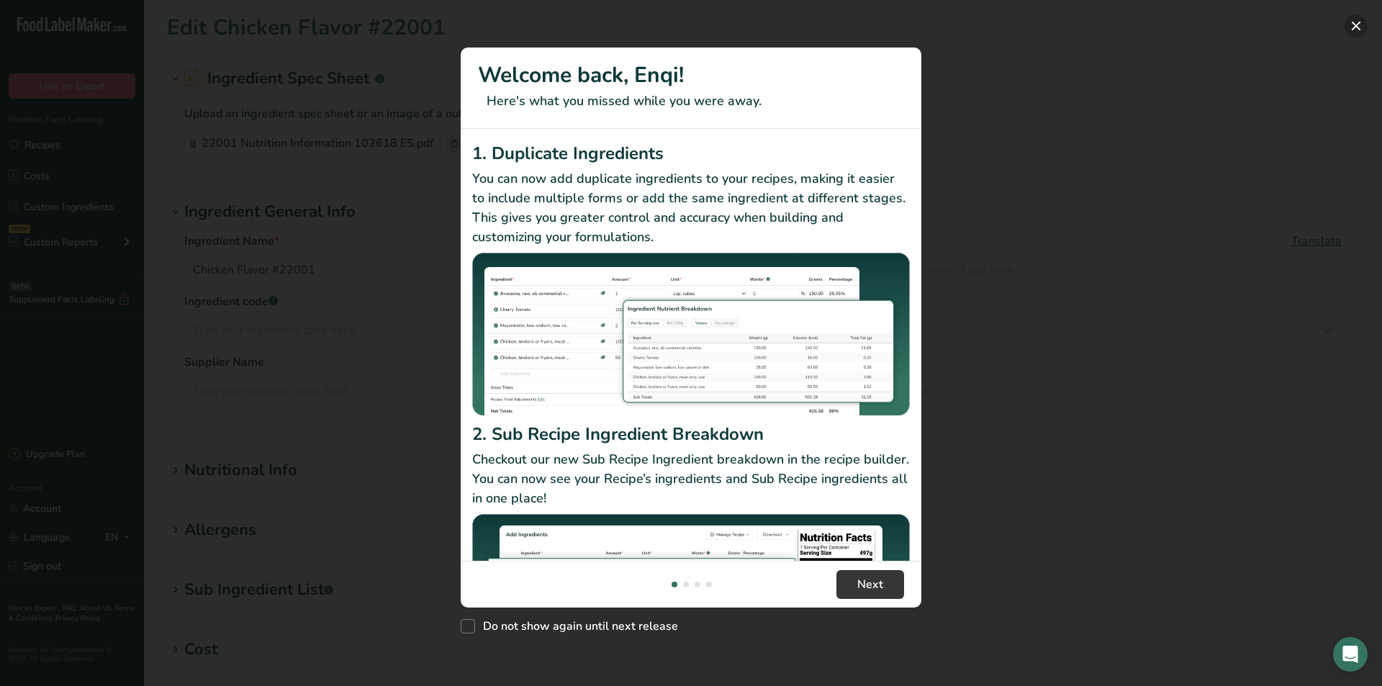
click at [1363, 20] on button "New Features" at bounding box center [1356, 25] width 23 height 23
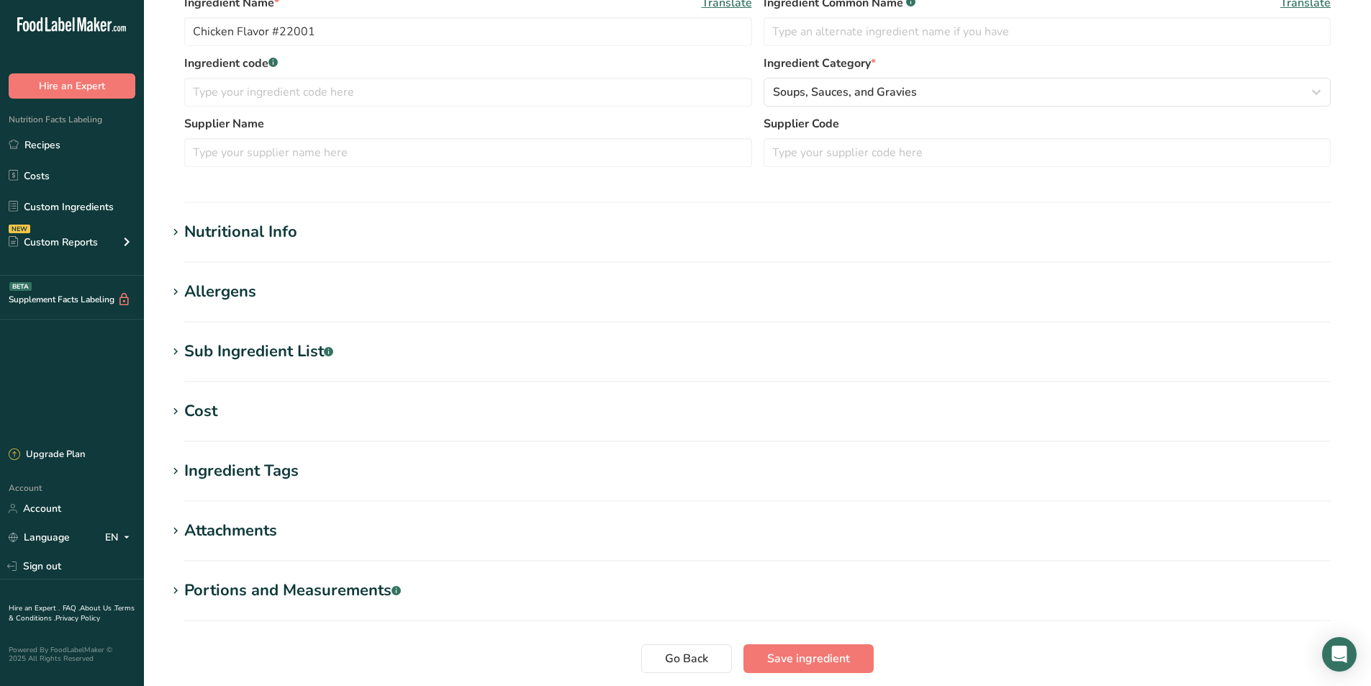
scroll to position [288, 0]
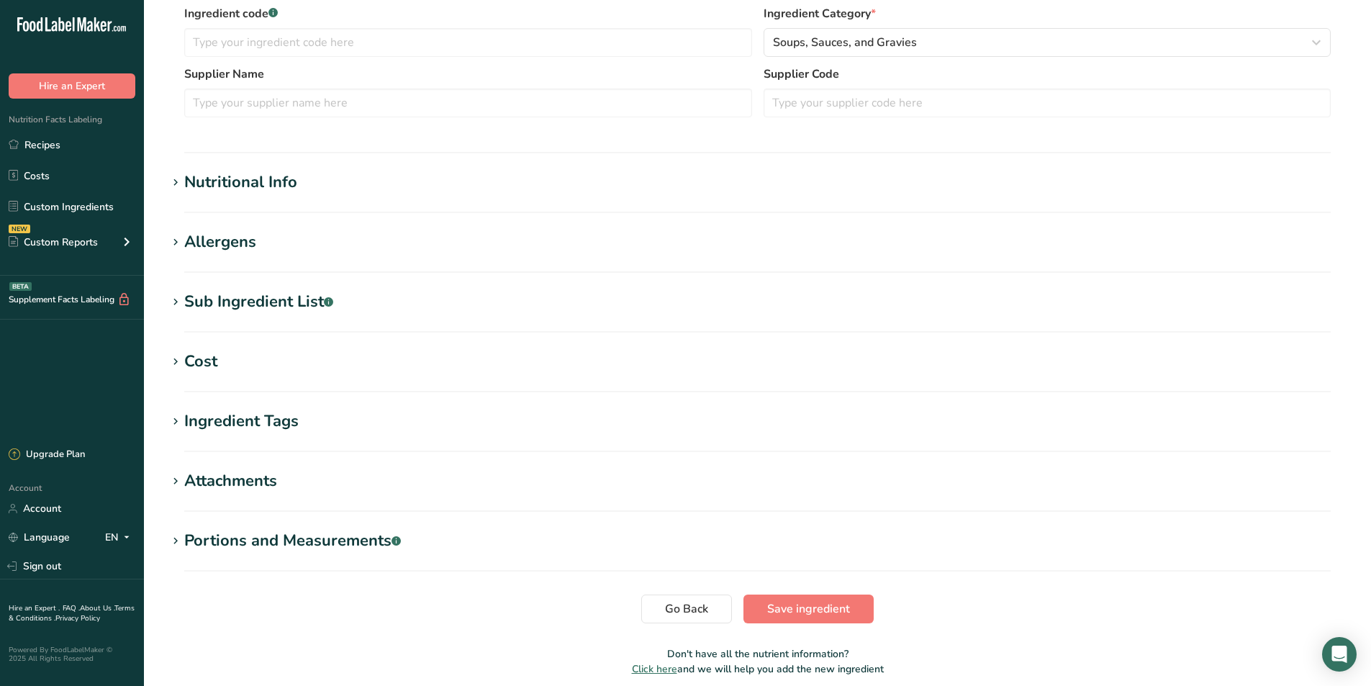
click at [346, 182] on h1 "Nutritional Info" at bounding box center [757, 183] width 1181 height 24
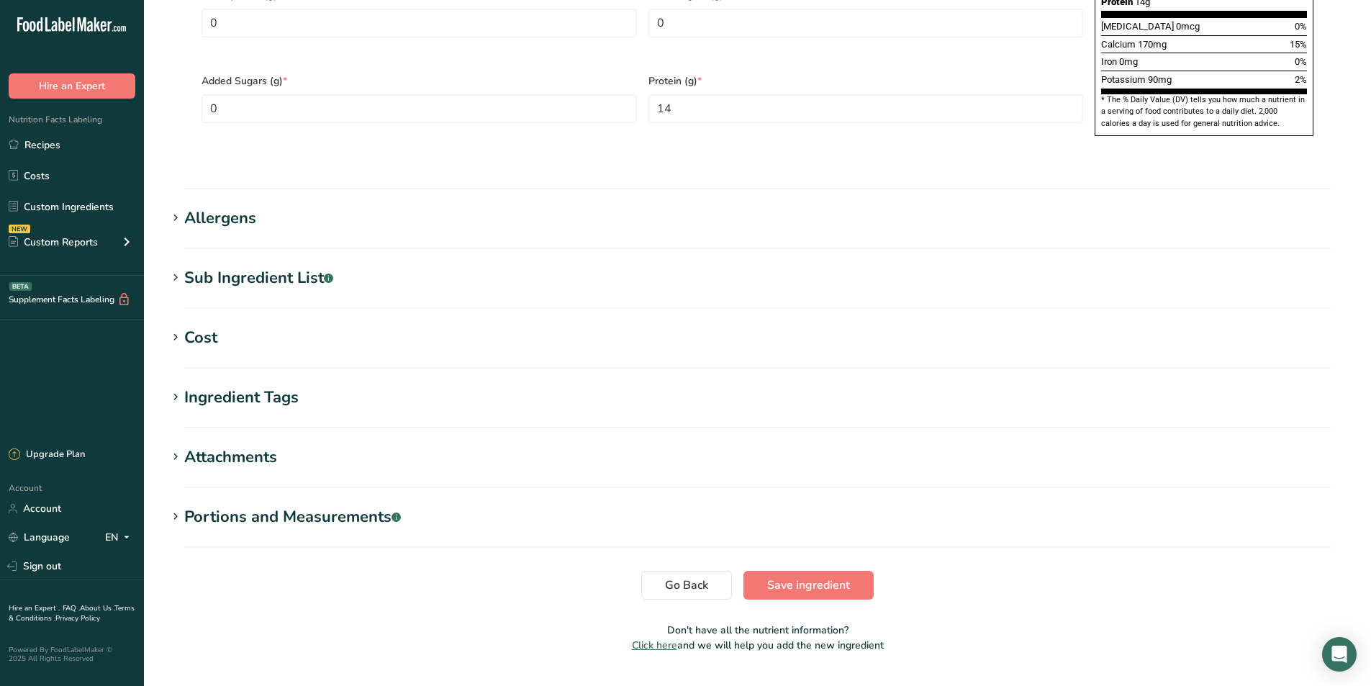
scroll to position [986, 0]
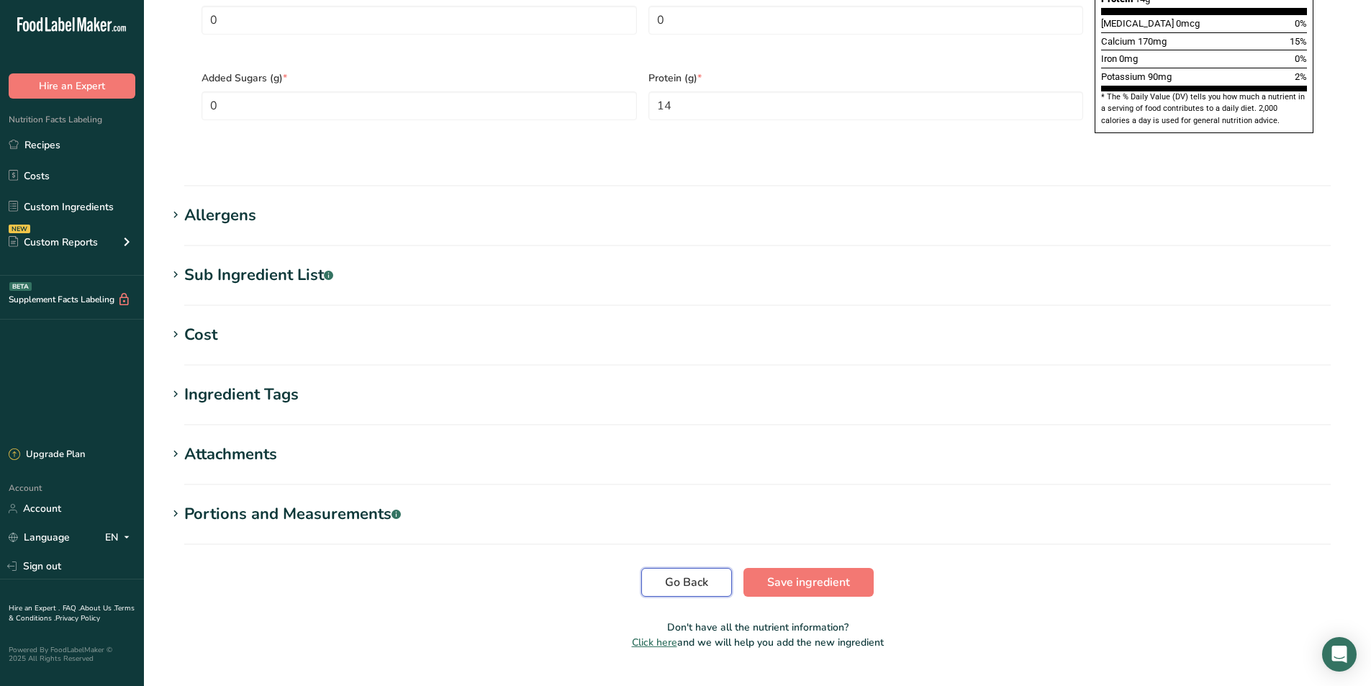
click at [690, 574] on span "Go Back" at bounding box center [686, 582] width 43 height 17
click at [662, 568] on button "Go Back" at bounding box center [686, 582] width 91 height 29
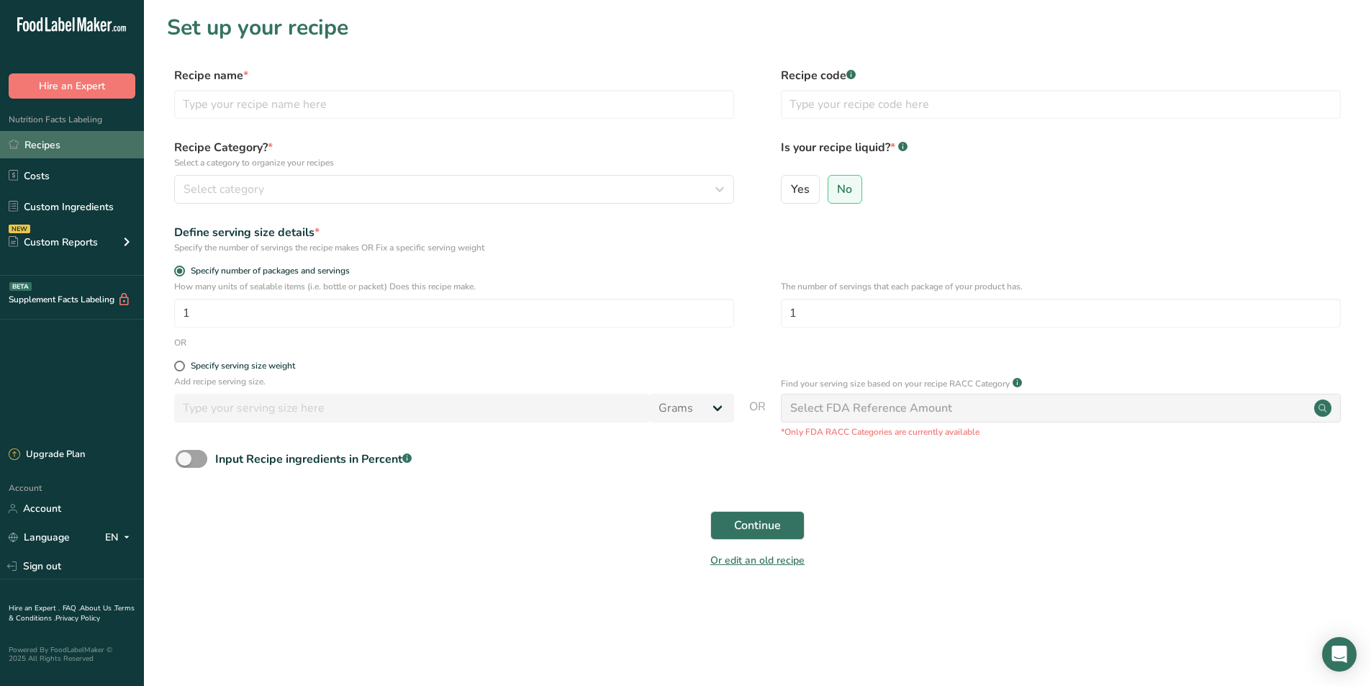
click at [95, 148] on link "Recipes" at bounding box center [72, 144] width 144 height 27
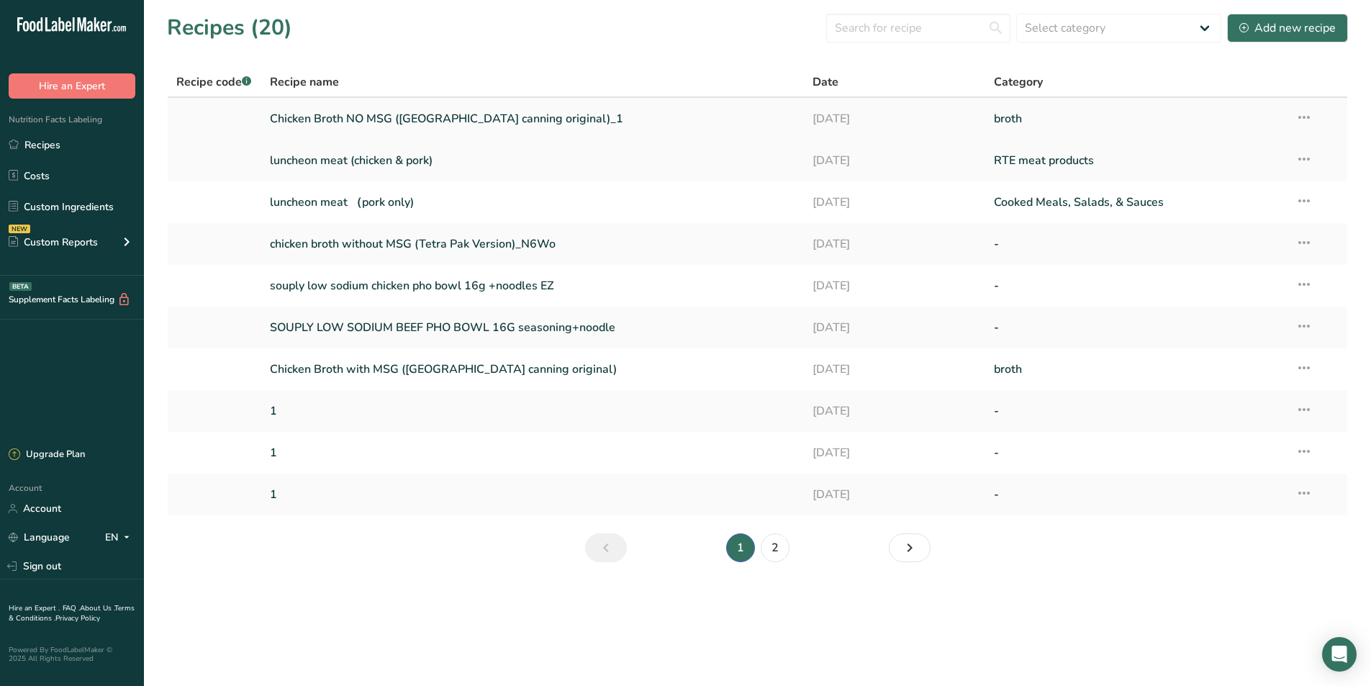
click at [457, 117] on link "Chicken Broth NO MSG ([GEOGRAPHIC_DATA] canning original)_1" at bounding box center [533, 119] width 526 height 30
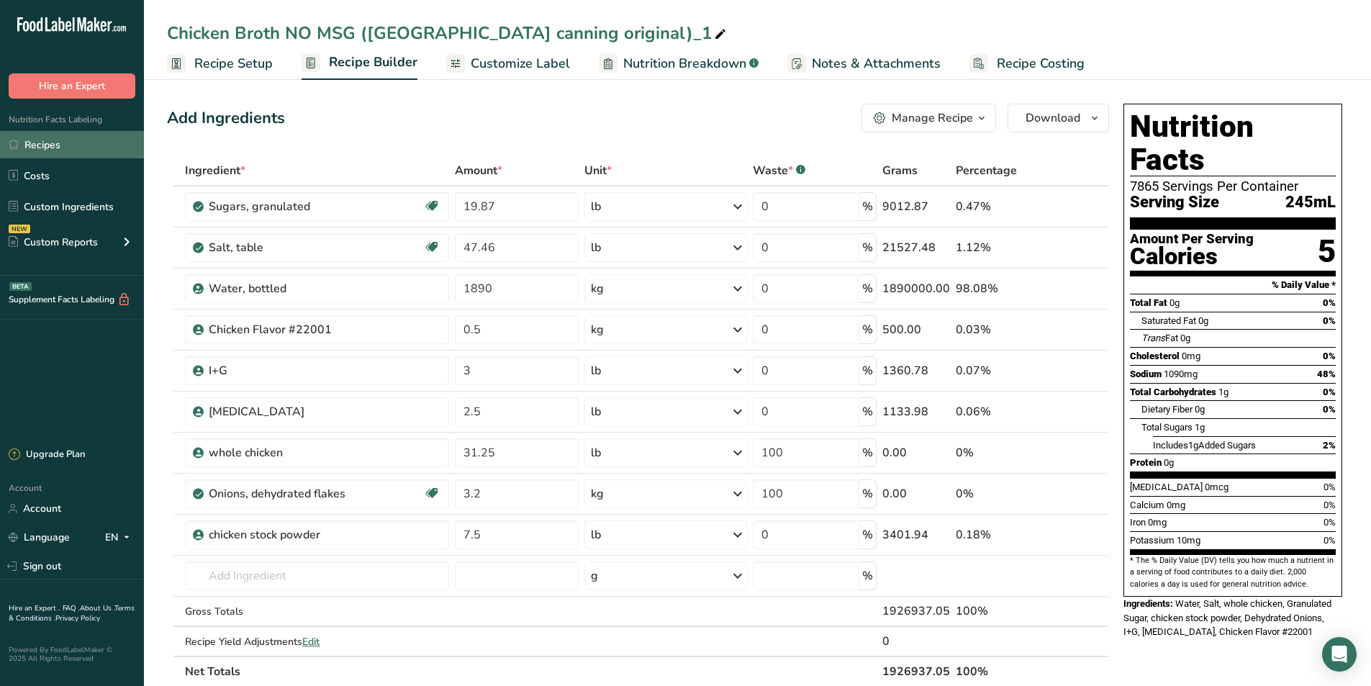
click at [82, 149] on link "Recipes" at bounding box center [72, 144] width 144 height 27
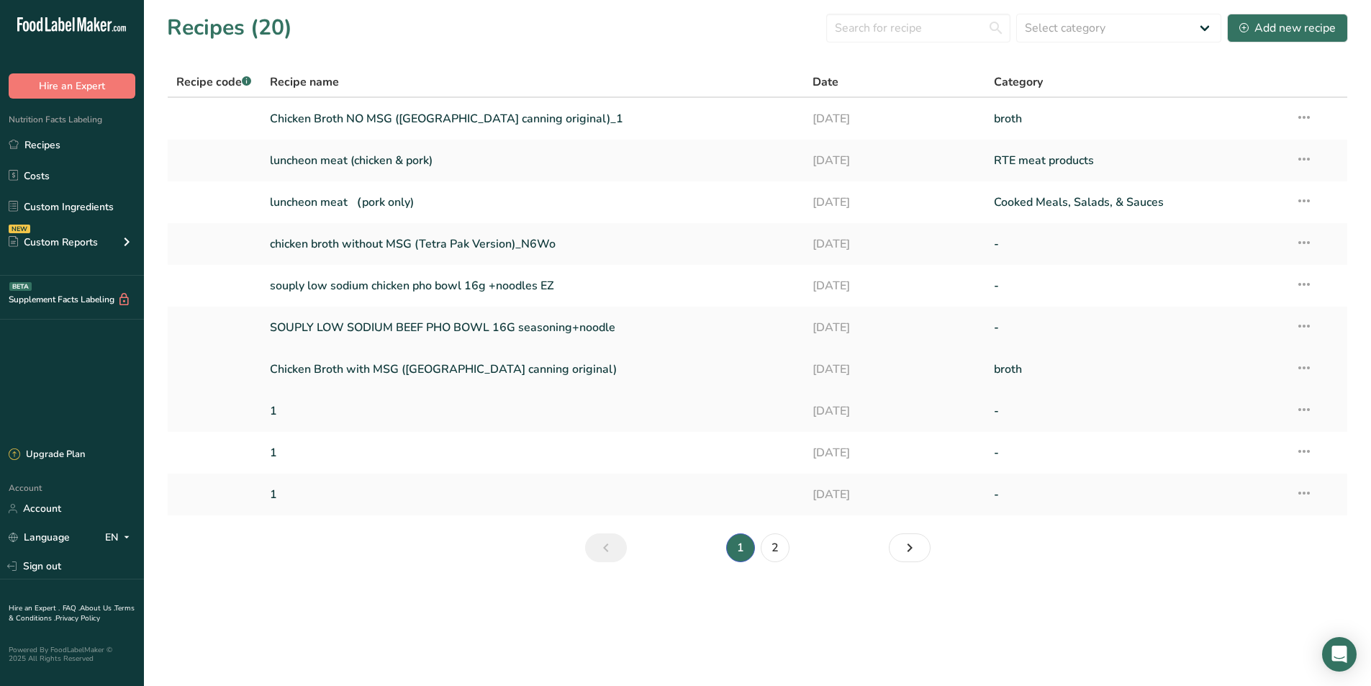
click at [459, 379] on link "Chicken Broth with MSG ([GEOGRAPHIC_DATA] canning original)" at bounding box center [533, 369] width 526 height 30
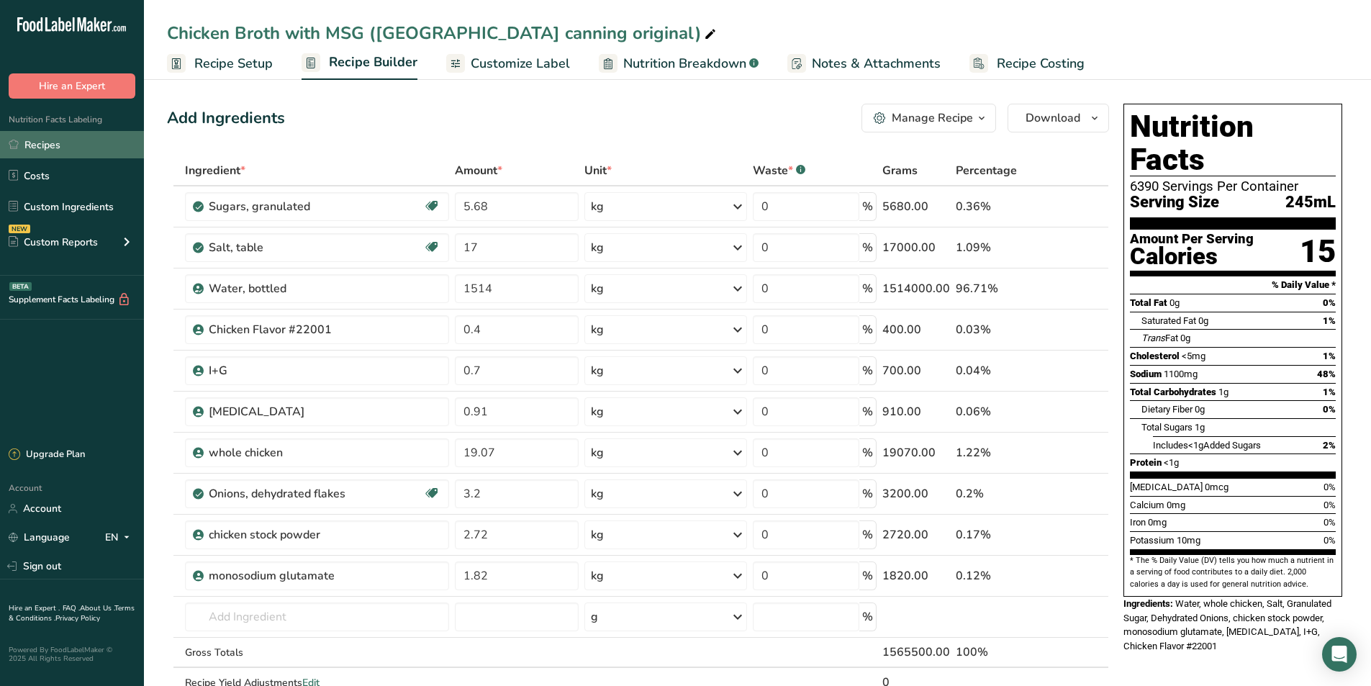
click at [68, 147] on link "Recipes" at bounding box center [72, 144] width 144 height 27
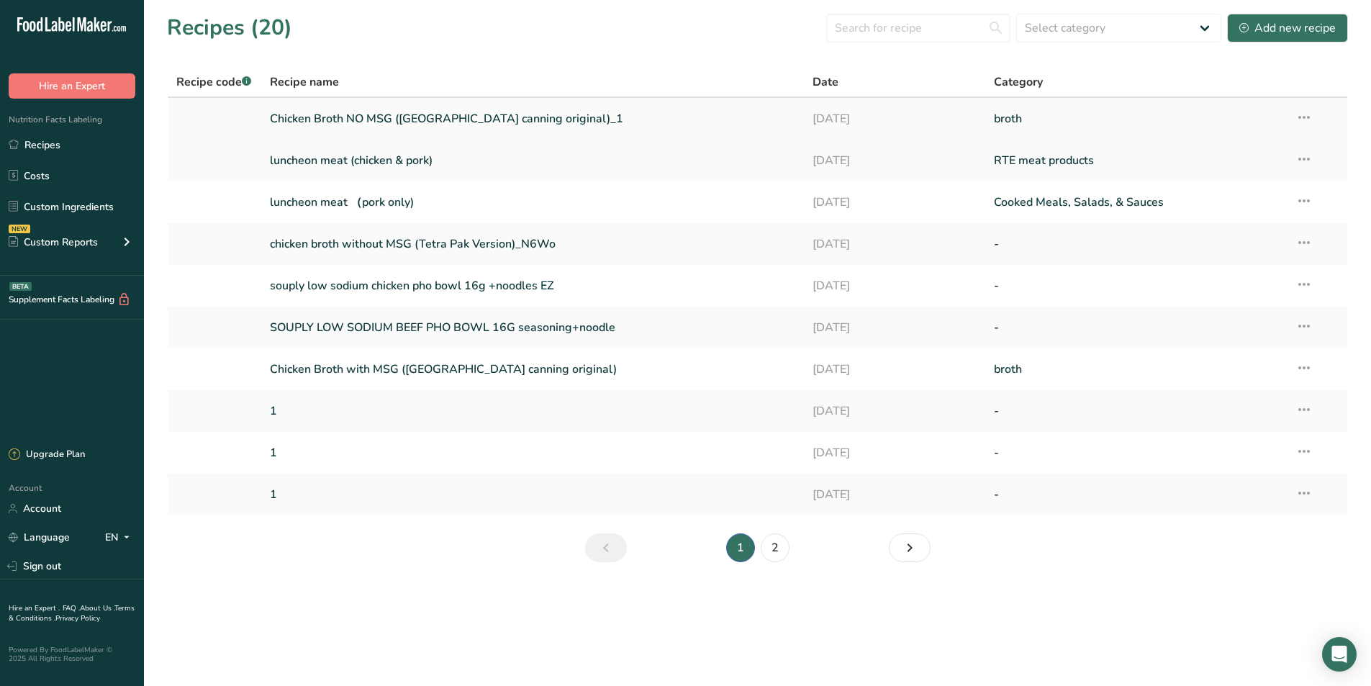
click at [500, 117] on link "Chicken Broth NO MSG ([GEOGRAPHIC_DATA] canning original)_1" at bounding box center [533, 119] width 526 height 30
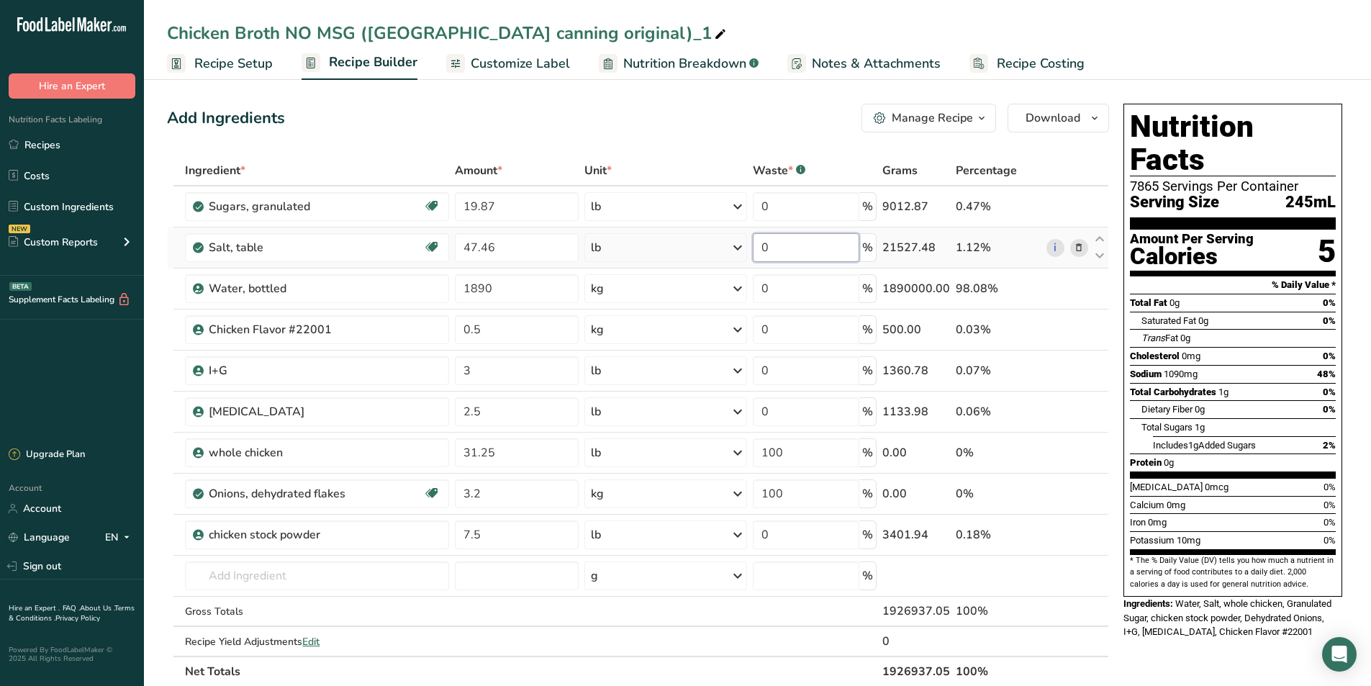
drag, startPoint x: 774, startPoint y: 249, endPoint x: 762, endPoint y: 250, distance: 11.5
click at [762, 250] on input "0" at bounding box center [806, 247] width 107 height 29
type input "1.5"
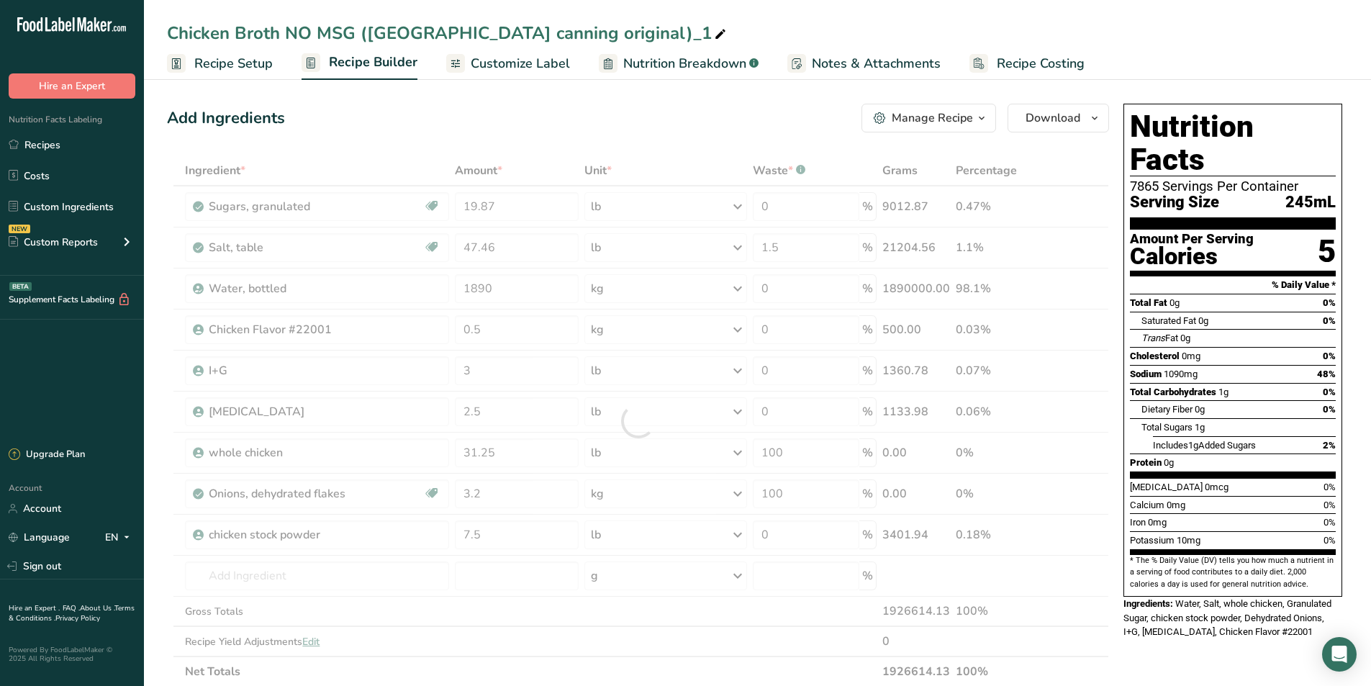
click at [646, 122] on div "Add Ingredients Manage Recipe Delete Recipe Duplicate Recipe Scale Recipe Save …" at bounding box center [638, 118] width 942 height 29
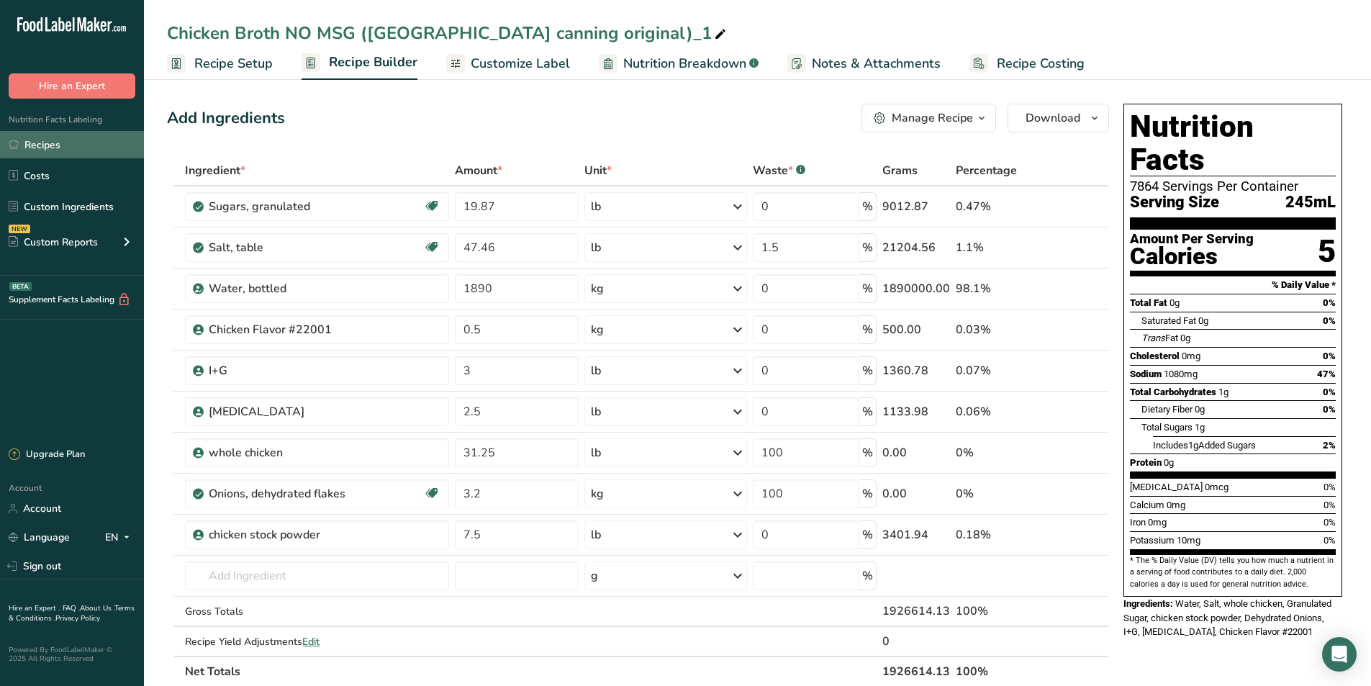
click at [89, 143] on link "Recipes" at bounding box center [72, 144] width 144 height 27
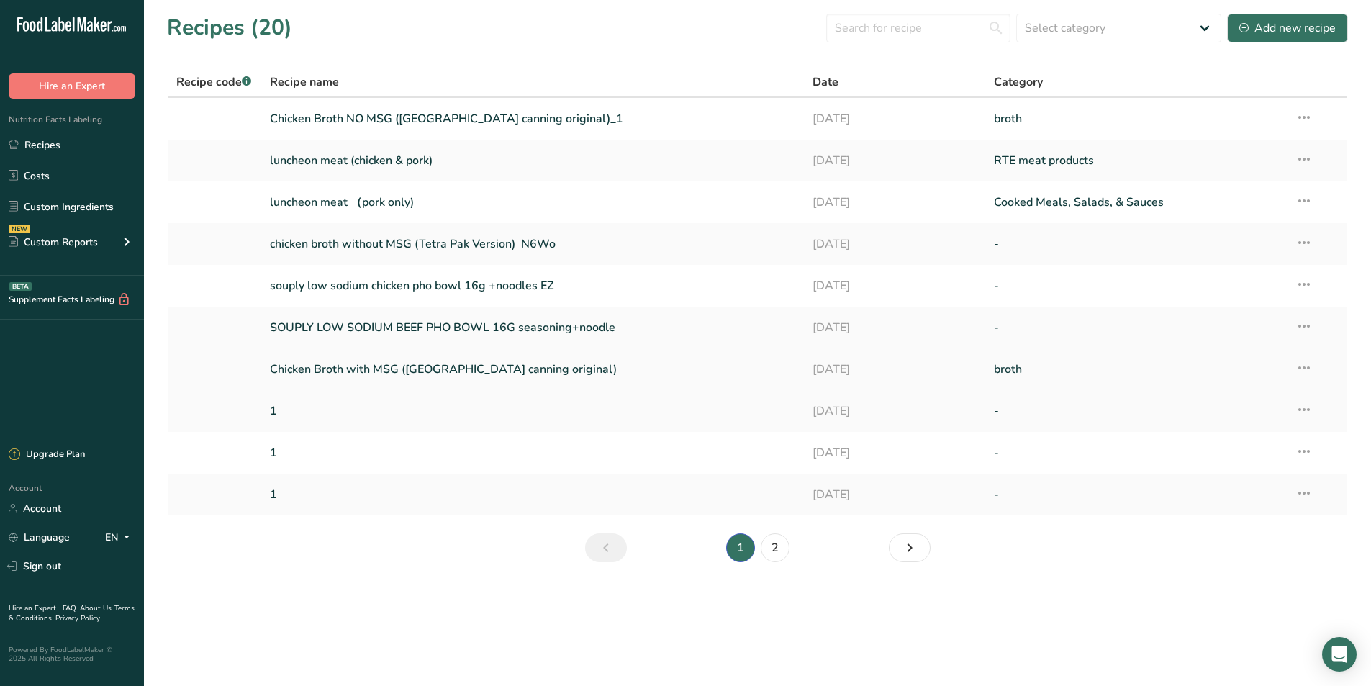
click at [576, 371] on link "Chicken Broth with MSG ([GEOGRAPHIC_DATA] canning original)" at bounding box center [533, 369] width 526 height 30
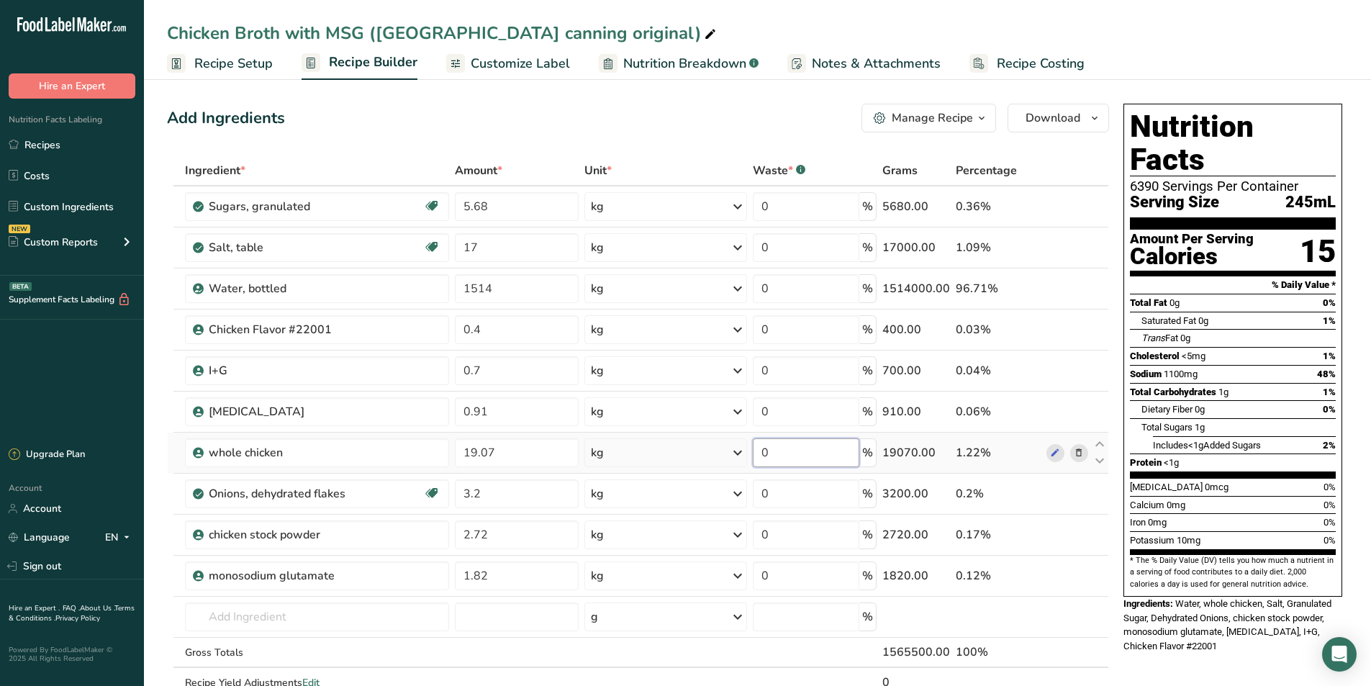
drag, startPoint x: 788, startPoint y: 453, endPoint x: 763, endPoint y: 454, distance: 24.5
click at [763, 454] on input "0" at bounding box center [806, 452] width 107 height 29
type input "100"
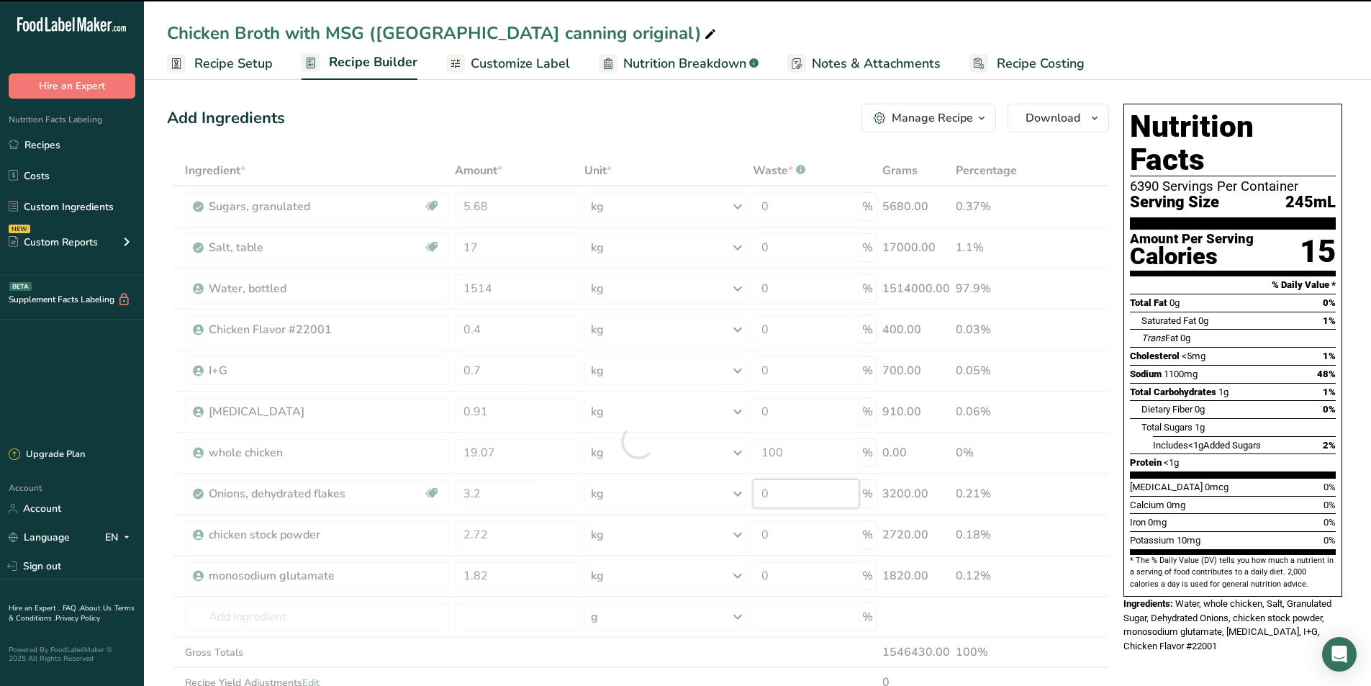
drag, startPoint x: 783, startPoint y: 490, endPoint x: 758, endPoint y: 495, distance: 25.8
click at [758, 495] on div "Ingredient * Amount * Unit * Waste * .a-a{fill:#347362;}.b-a{fill:#fff;} Grams …" at bounding box center [638, 441] width 942 height 572
type input "0"
drag, startPoint x: 783, startPoint y: 249, endPoint x: 763, endPoint y: 253, distance: 20.5
click at [763, 253] on div "Ingredient * Amount * Unit * Waste * .a-a{fill:#347362;}.b-a{fill:#fff;} Grams …" at bounding box center [638, 441] width 942 height 572
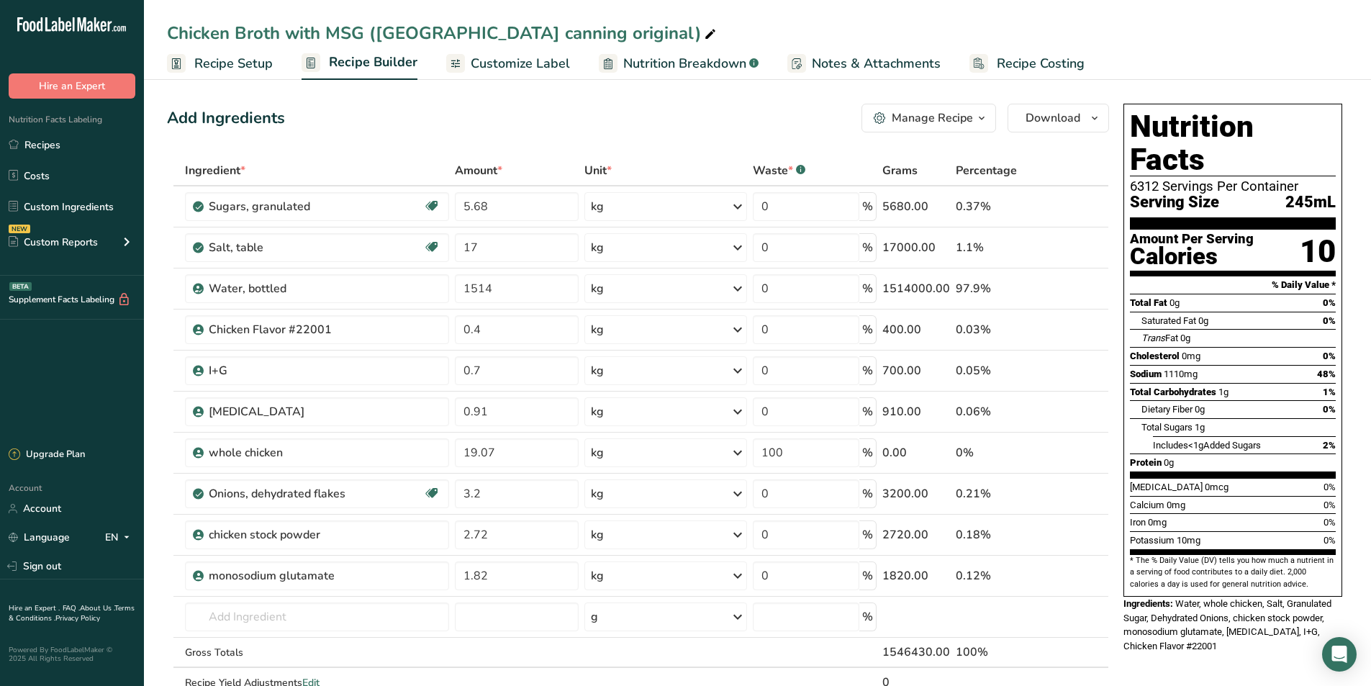
click at [717, 156] on div "Ingredient * Amount * Unit * Waste * .a-a{fill:#347362;}.b-a{fill:#fff;} Grams …" at bounding box center [638, 441] width 942 height 572
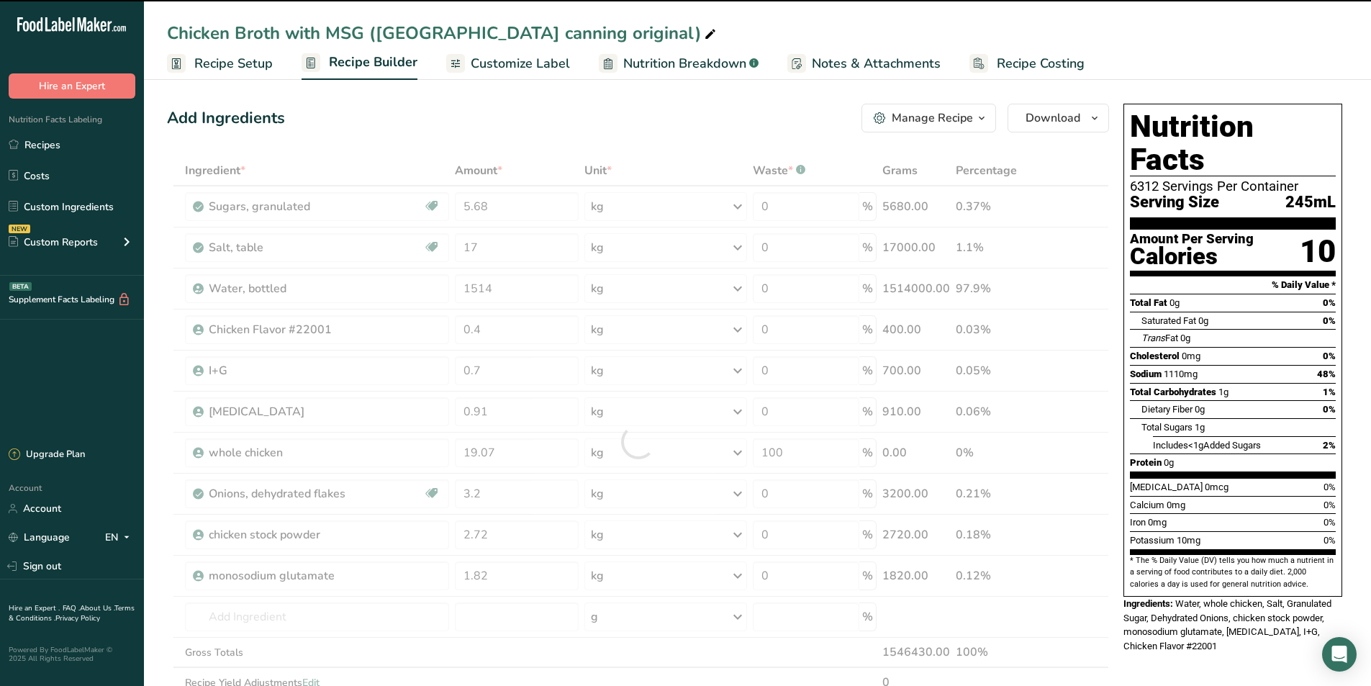
click at [788, 255] on div at bounding box center [638, 441] width 942 height 572
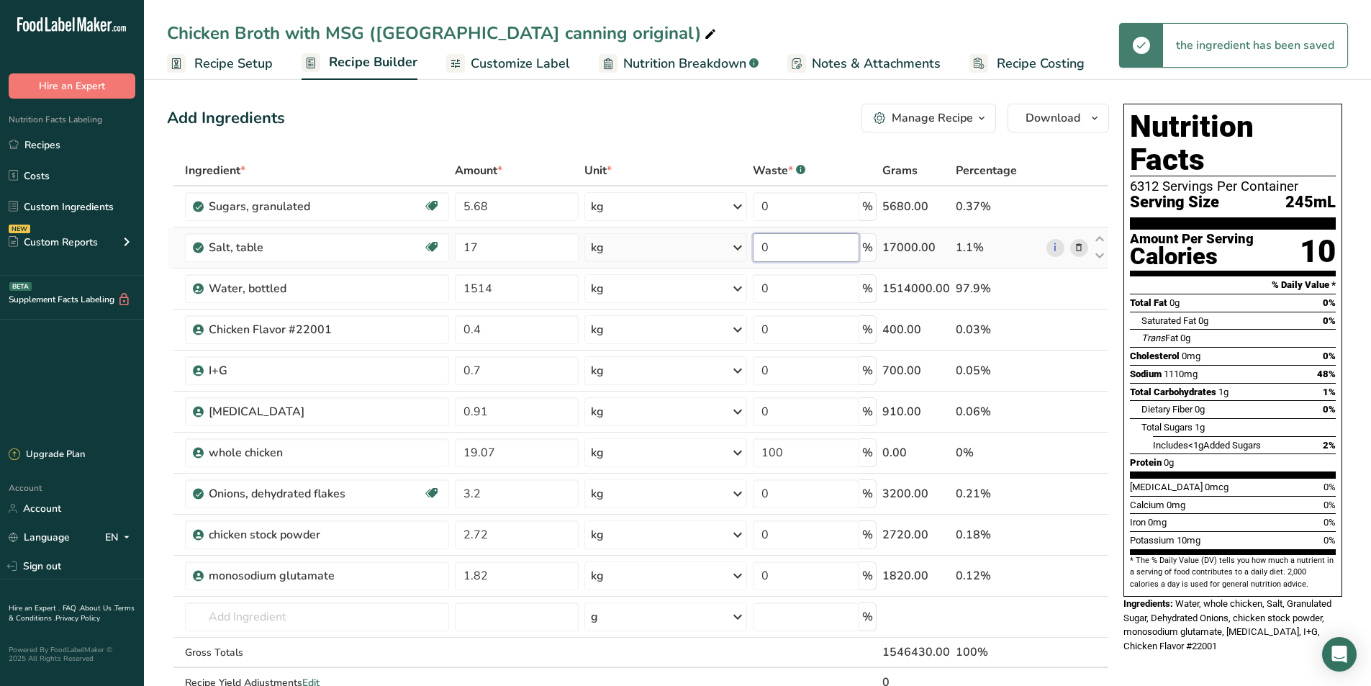
drag, startPoint x: 785, startPoint y: 251, endPoint x: 763, endPoint y: 262, distance: 24.8
click at [763, 262] on td "0 %" at bounding box center [815, 247] width 130 height 41
type input "1.5"
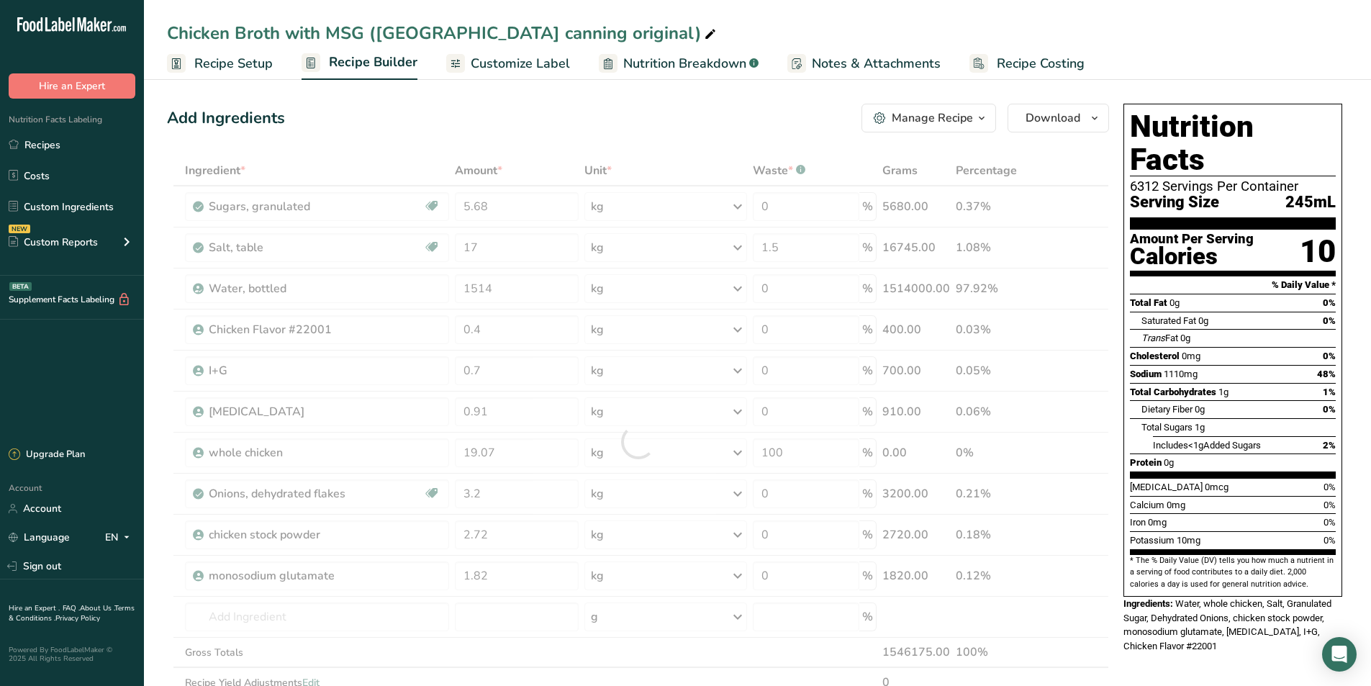
click at [718, 121] on div "Add Ingredients Manage Recipe Delete Recipe Duplicate Recipe Scale Recipe Save …" at bounding box center [638, 118] width 942 height 29
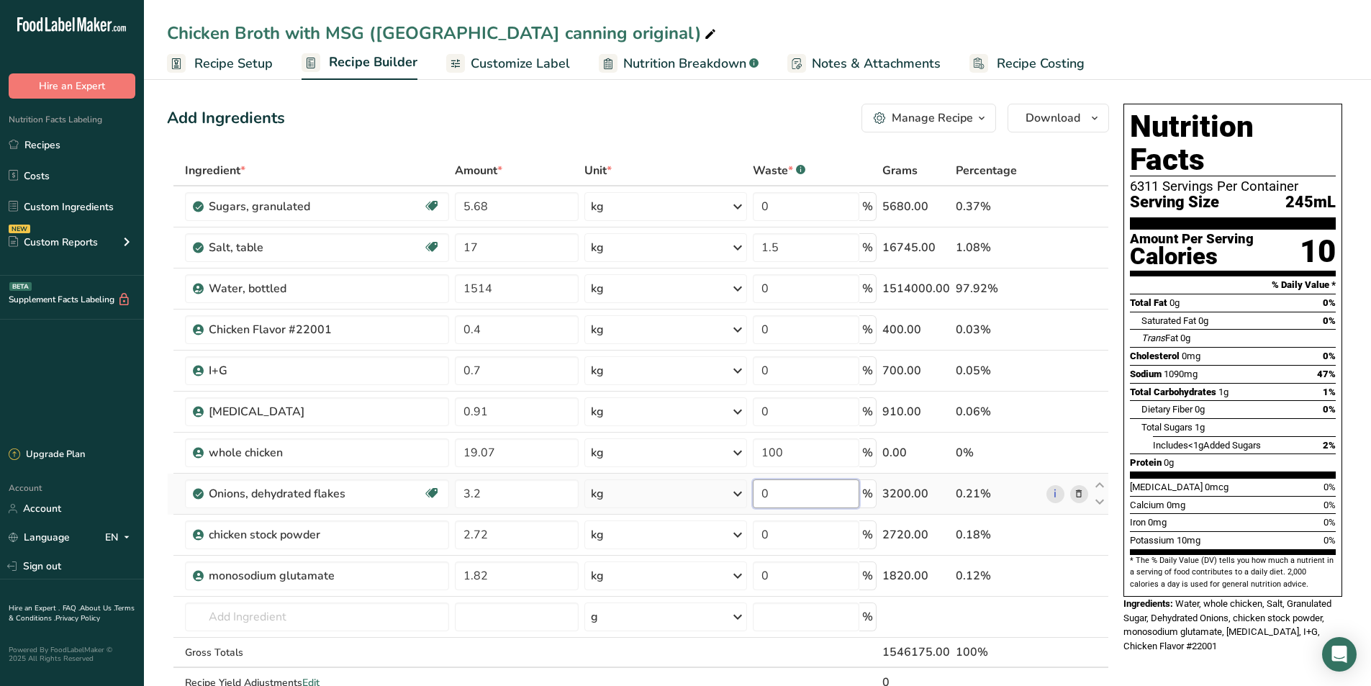
drag, startPoint x: 783, startPoint y: 495, endPoint x: 762, endPoint y: 505, distance: 24.1
click at [762, 505] on input "0" at bounding box center [806, 493] width 107 height 29
type input "100"
click at [796, 110] on div "Add Ingredients Manage Recipe Delete Recipe Duplicate Recipe Scale Recipe Save …" at bounding box center [638, 118] width 942 height 29
click at [74, 141] on link "Recipes" at bounding box center [72, 144] width 144 height 27
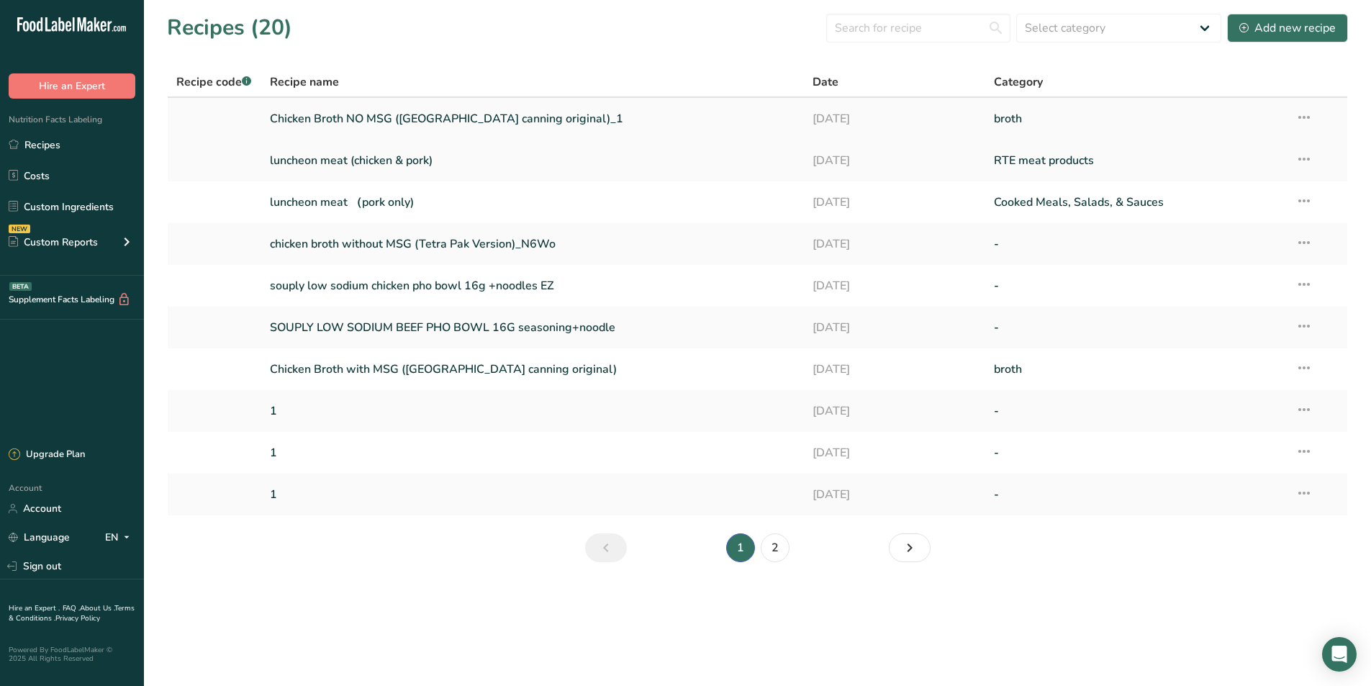
click at [369, 119] on link "Chicken Broth NO MSG ([GEOGRAPHIC_DATA] canning original)_1" at bounding box center [533, 119] width 526 height 30
